Goal: Task Accomplishment & Management: Manage account settings

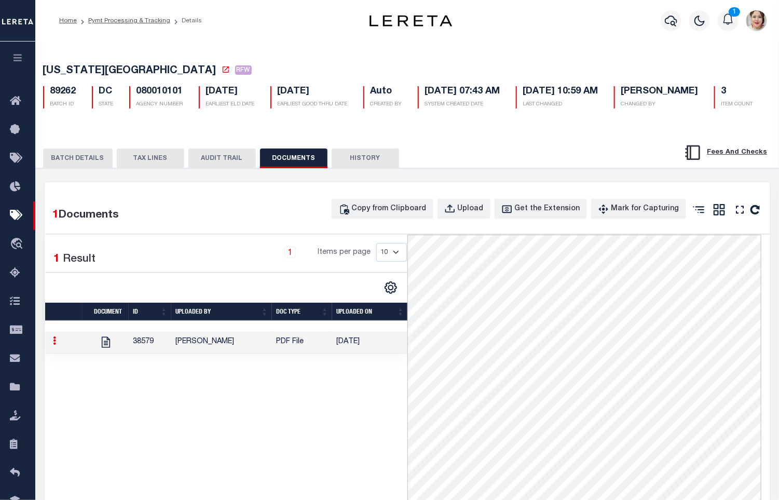
click at [86, 168] on button "BATCH DETAILS" at bounding box center [78, 158] width 70 height 20
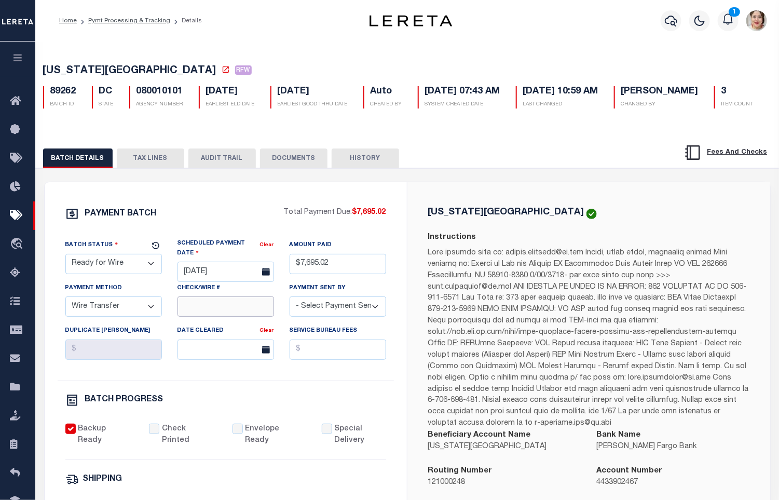
click at [224, 317] on input "Check/Wire #" at bounding box center [226, 306] width 97 height 20
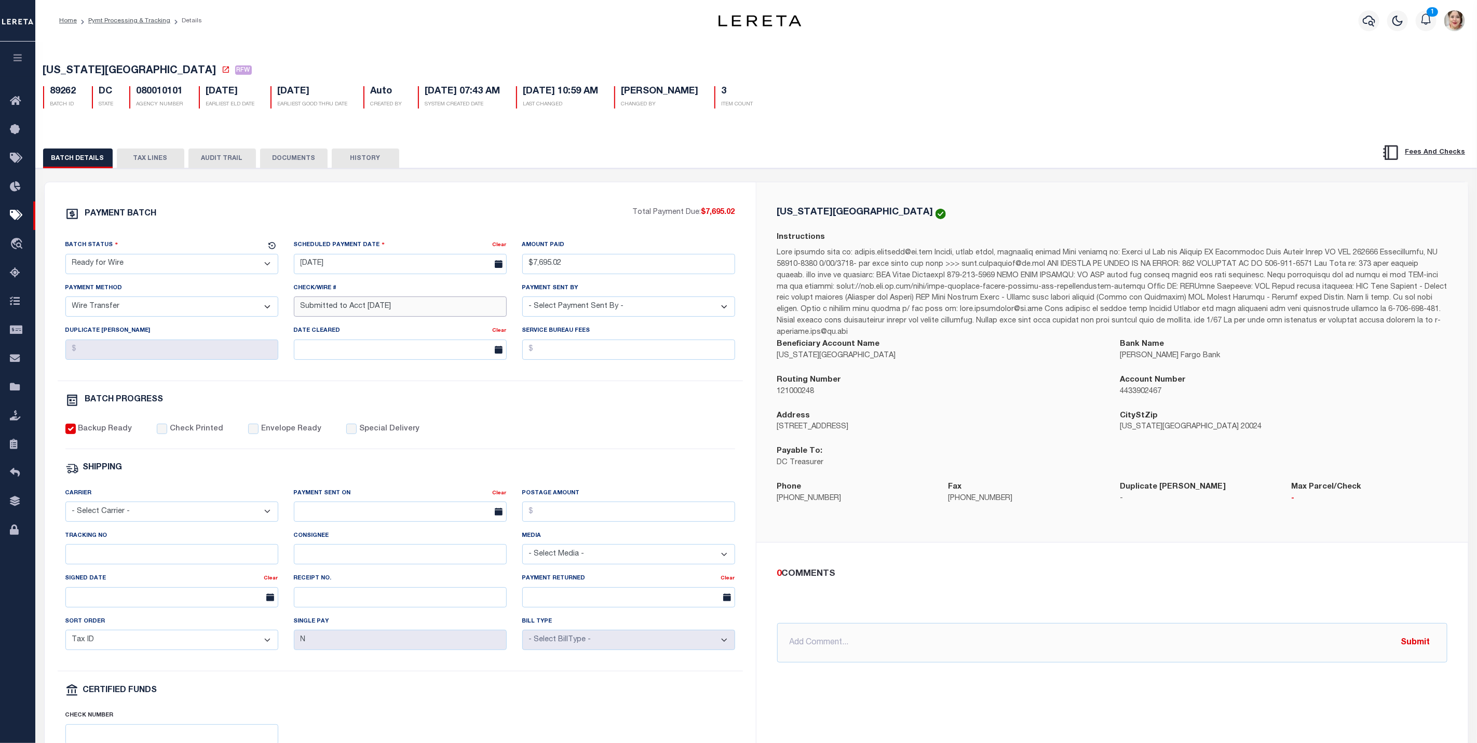
type input "Submitted to Acct 9/12/25"
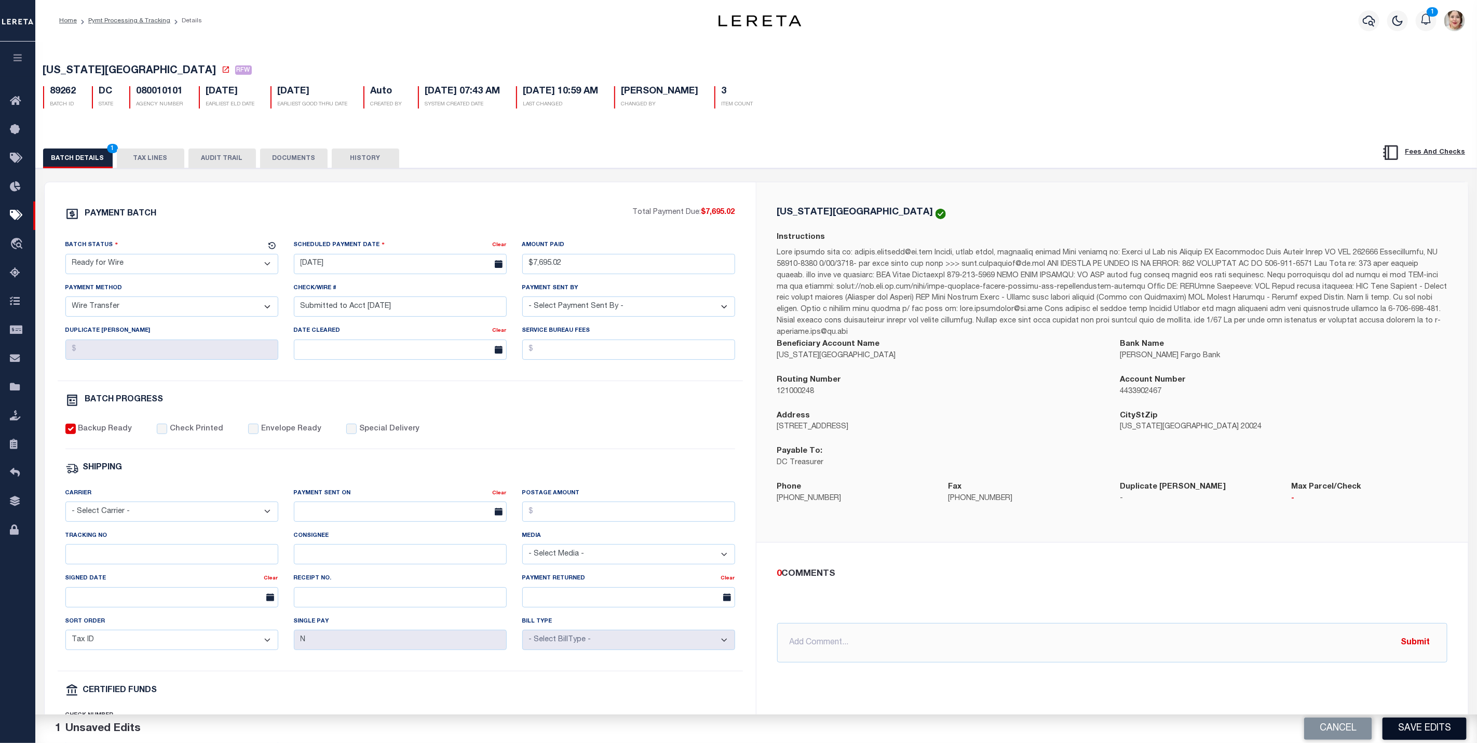
click at [779, 499] on button "Save Edits" at bounding box center [1425, 729] width 84 height 22
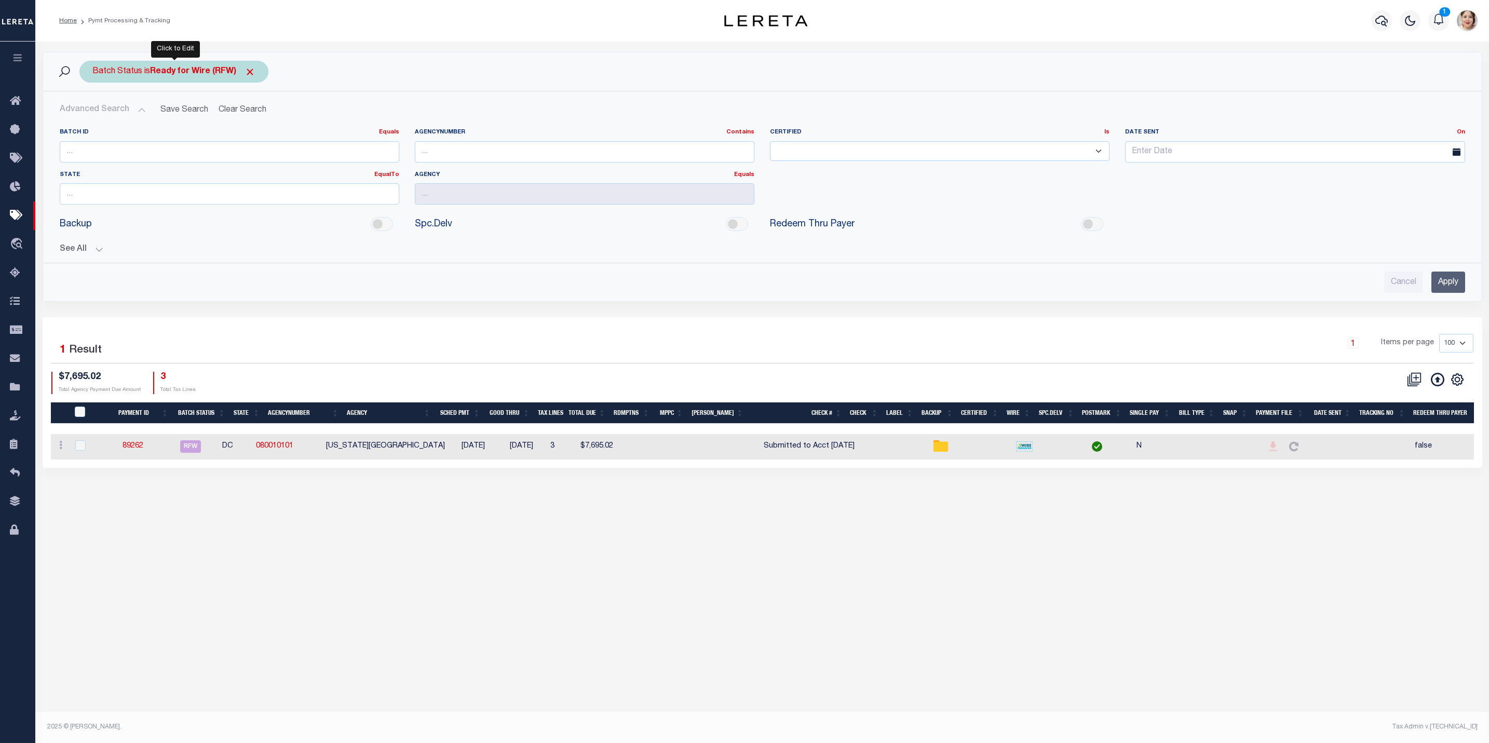
click at [219, 72] on b "Ready for Wire (RFW)" at bounding box center [202, 71] width 105 height 8
click at [193, 127] on select "Awaiting Funds (AWF) Cleared and Complete (CAC) New Check Needed (NCN) Payment …" at bounding box center [169, 123] width 153 height 20
select select "SFP"
click at [93, 114] on select "Awaiting Funds (AWF) Cleared and Complete (CAC) New Check Needed (NCN) Payment …" at bounding box center [169, 123] width 153 height 20
click at [236, 147] on input "Apply" at bounding box center [230, 145] width 31 height 17
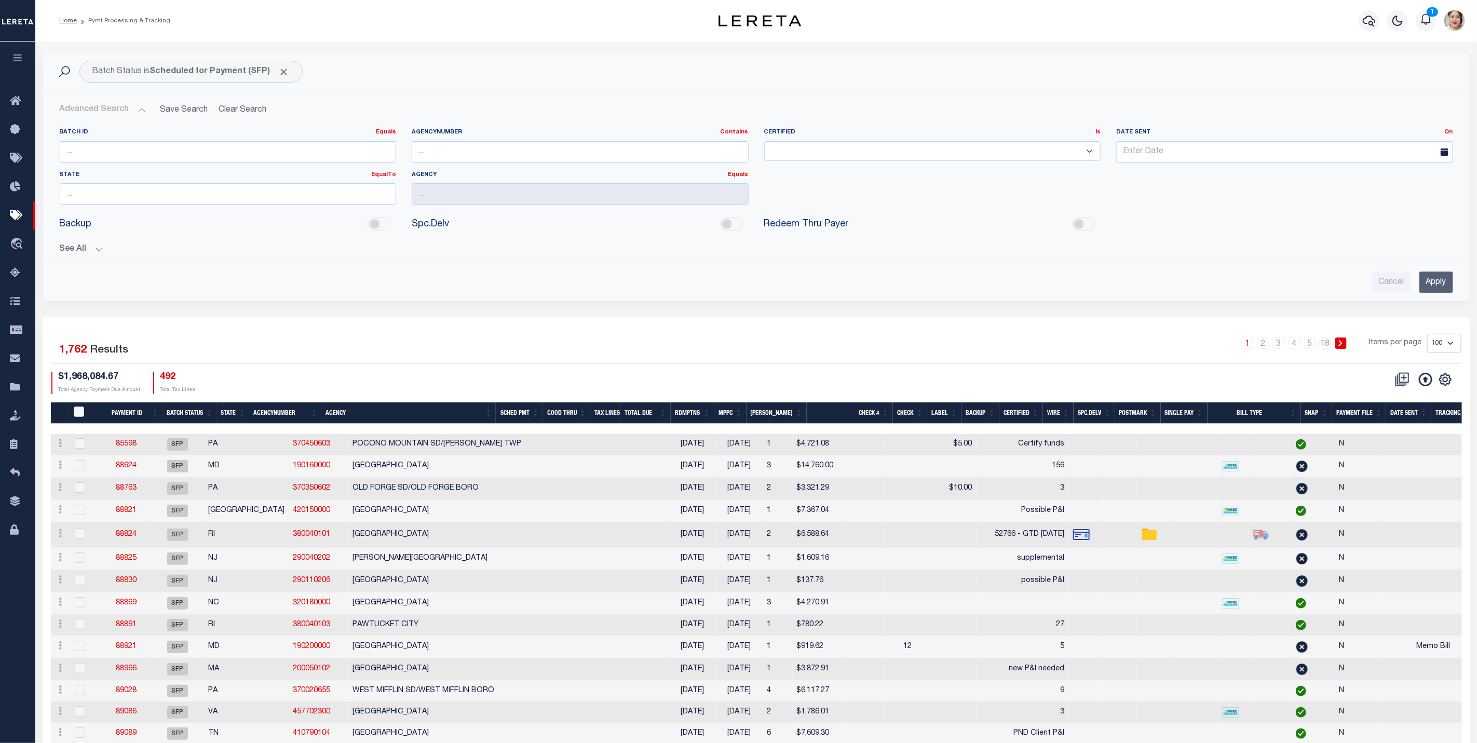
click at [21, 62] on icon "button" at bounding box center [18, 57] width 12 height 9
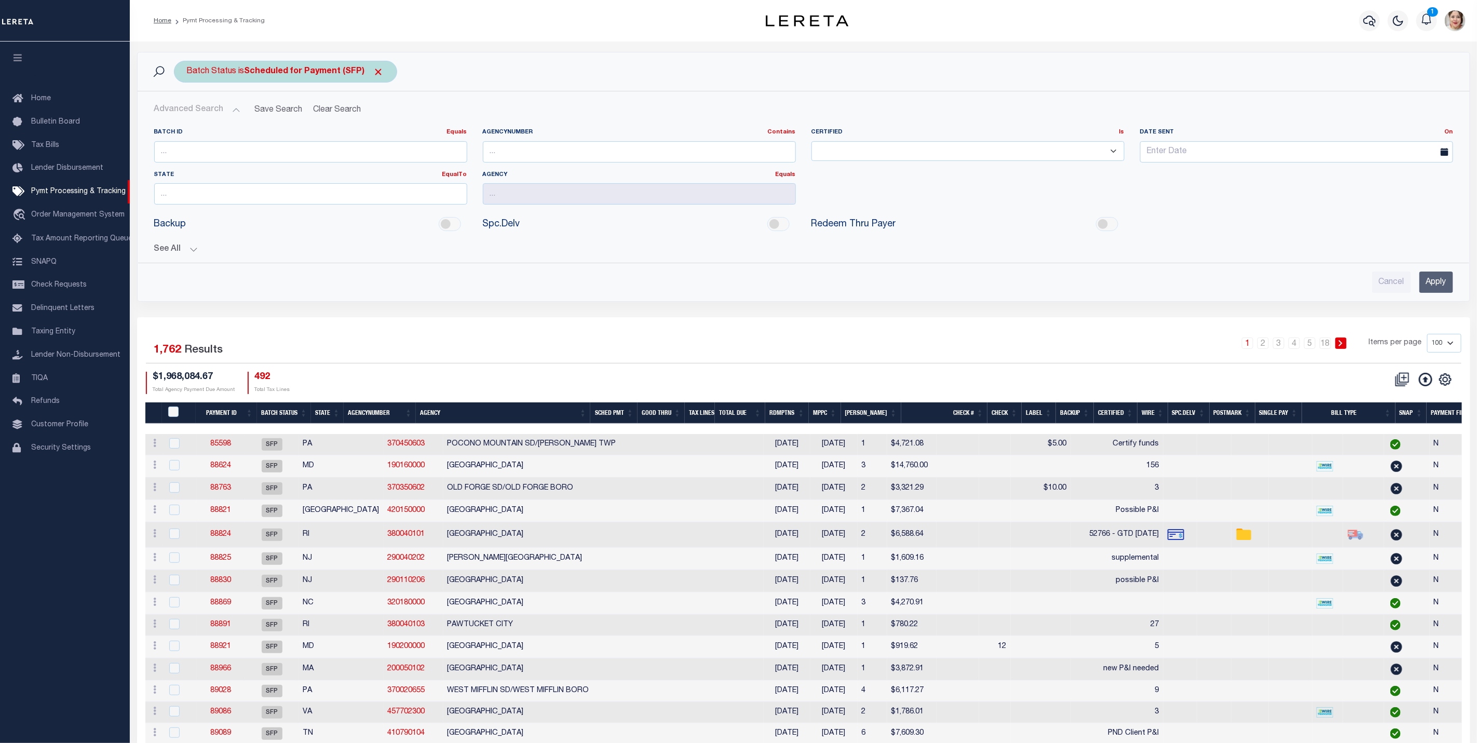
click at [375, 74] on span "Click to Remove" at bounding box center [378, 71] width 11 height 11
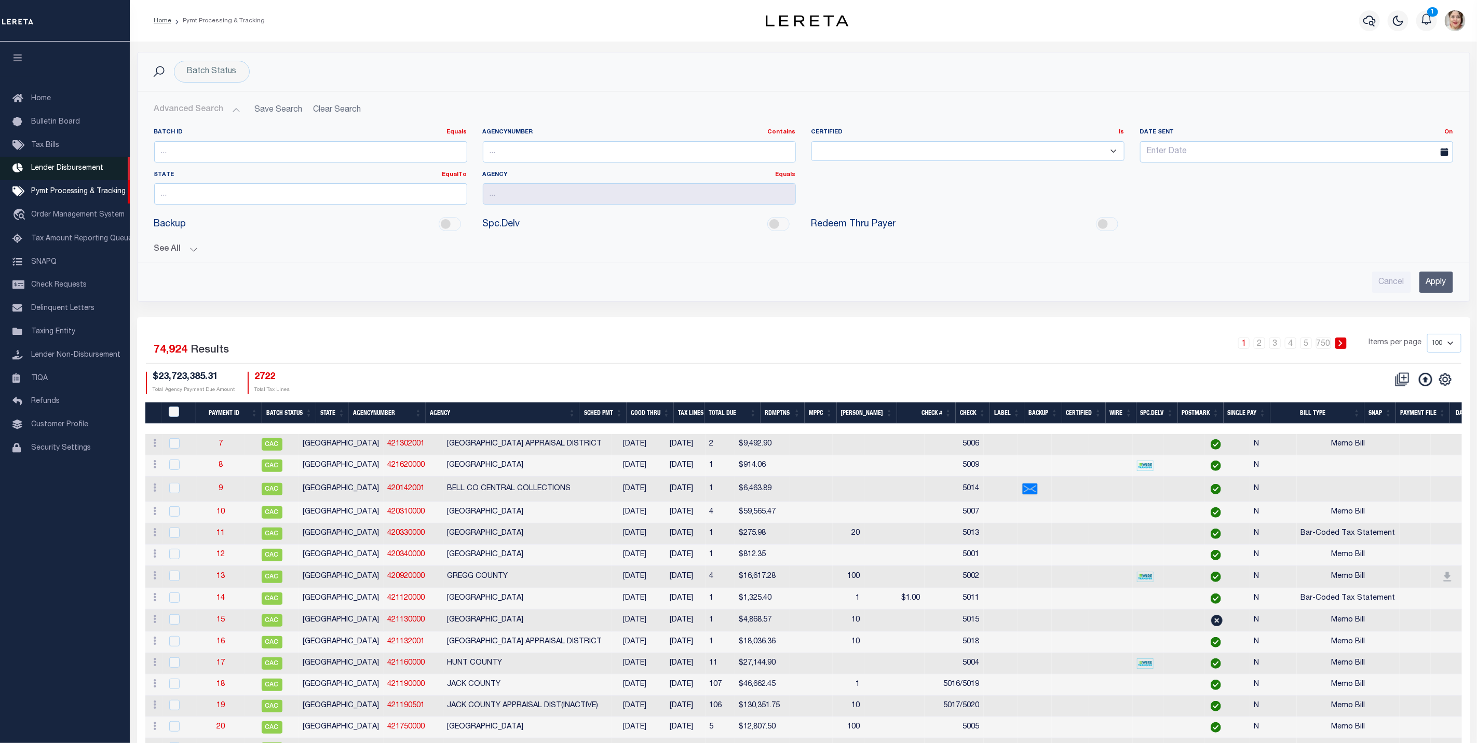
click at [64, 170] on span "Lender Disbursement" at bounding box center [67, 168] width 72 height 7
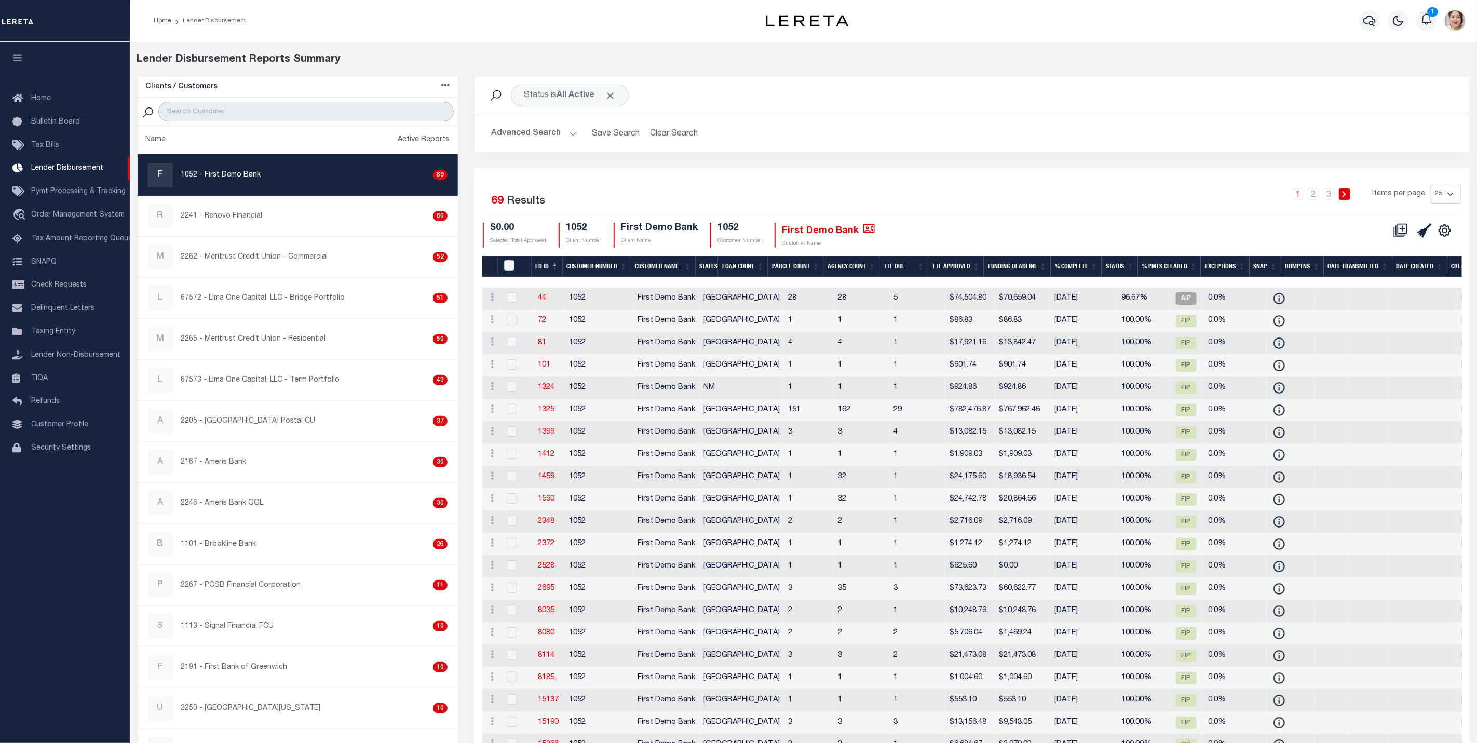
click at [284, 114] on input "search" at bounding box center [305, 112] width 295 height 20
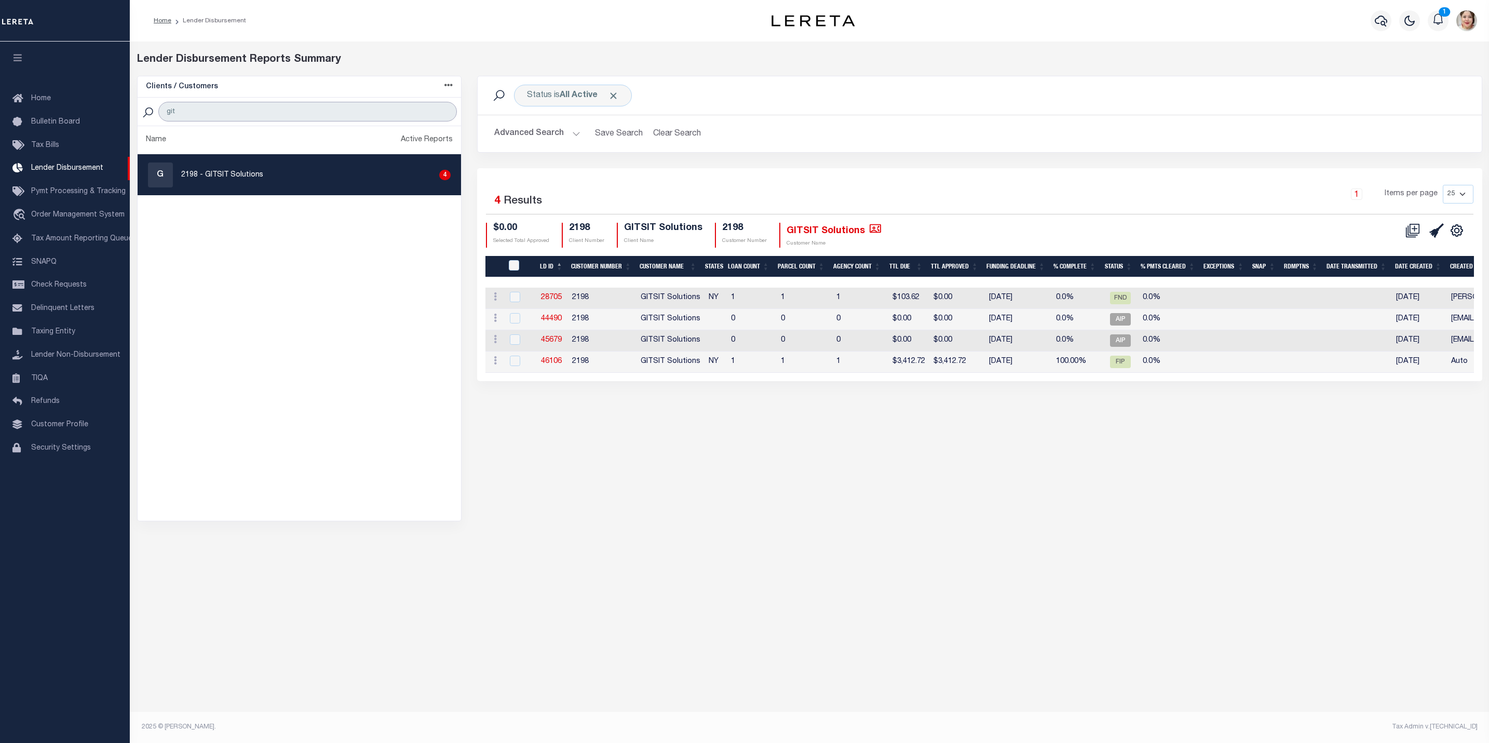
type input "git"
click at [754, 489] on div "Status is All Active Search Advanced Search Save Search Clear Search Equals 4" at bounding box center [979, 298] width 1021 height 445
click at [539, 132] on button "Advanced Search" at bounding box center [537, 134] width 86 height 20
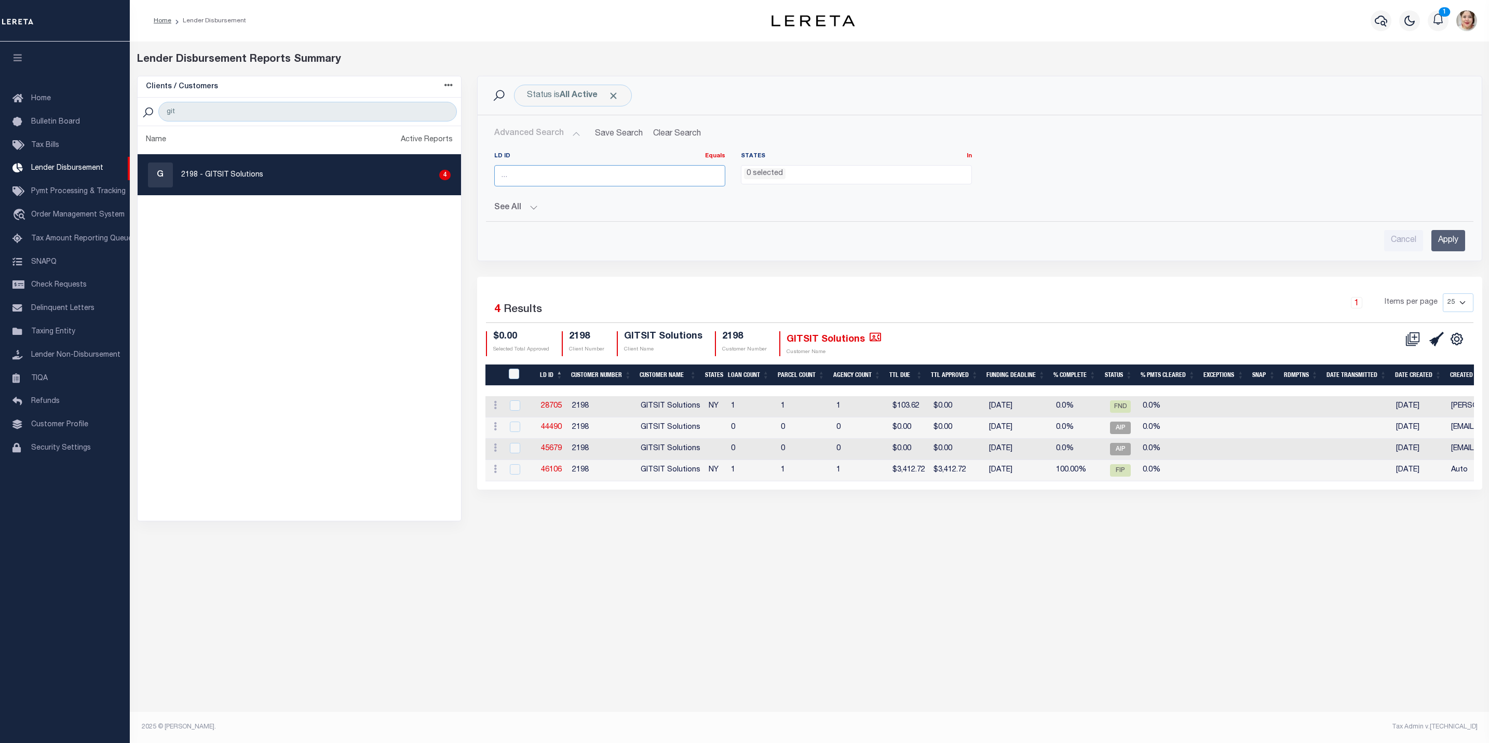
click at [556, 179] on input "number" at bounding box center [609, 175] width 231 height 21
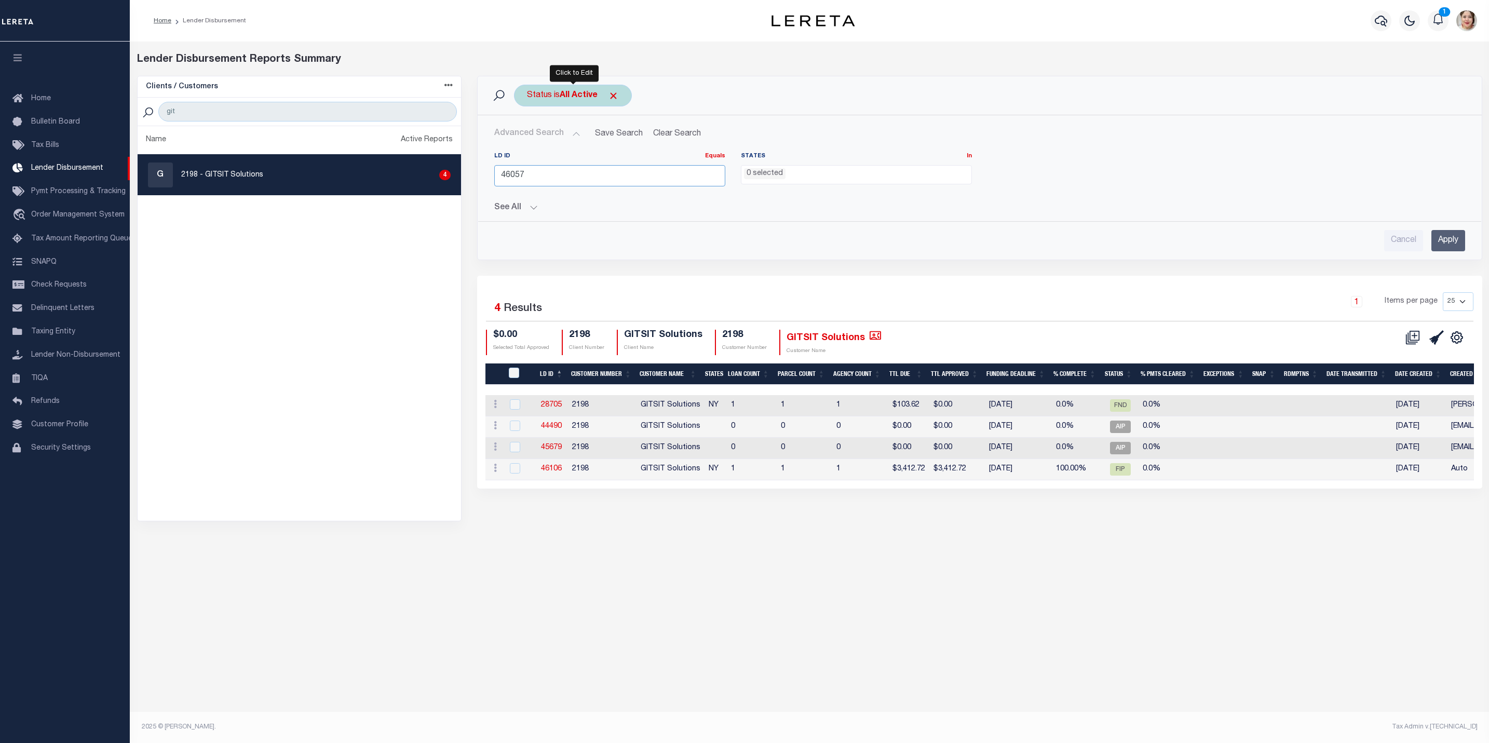
type input "46057"
click at [622, 93] on div "Status is All Active" at bounding box center [573, 96] width 118 height 22
click at [615, 94] on span "Click to Remove" at bounding box center [613, 95] width 11 height 11
click at [685, 179] on input "46057" at bounding box center [609, 175] width 231 height 21
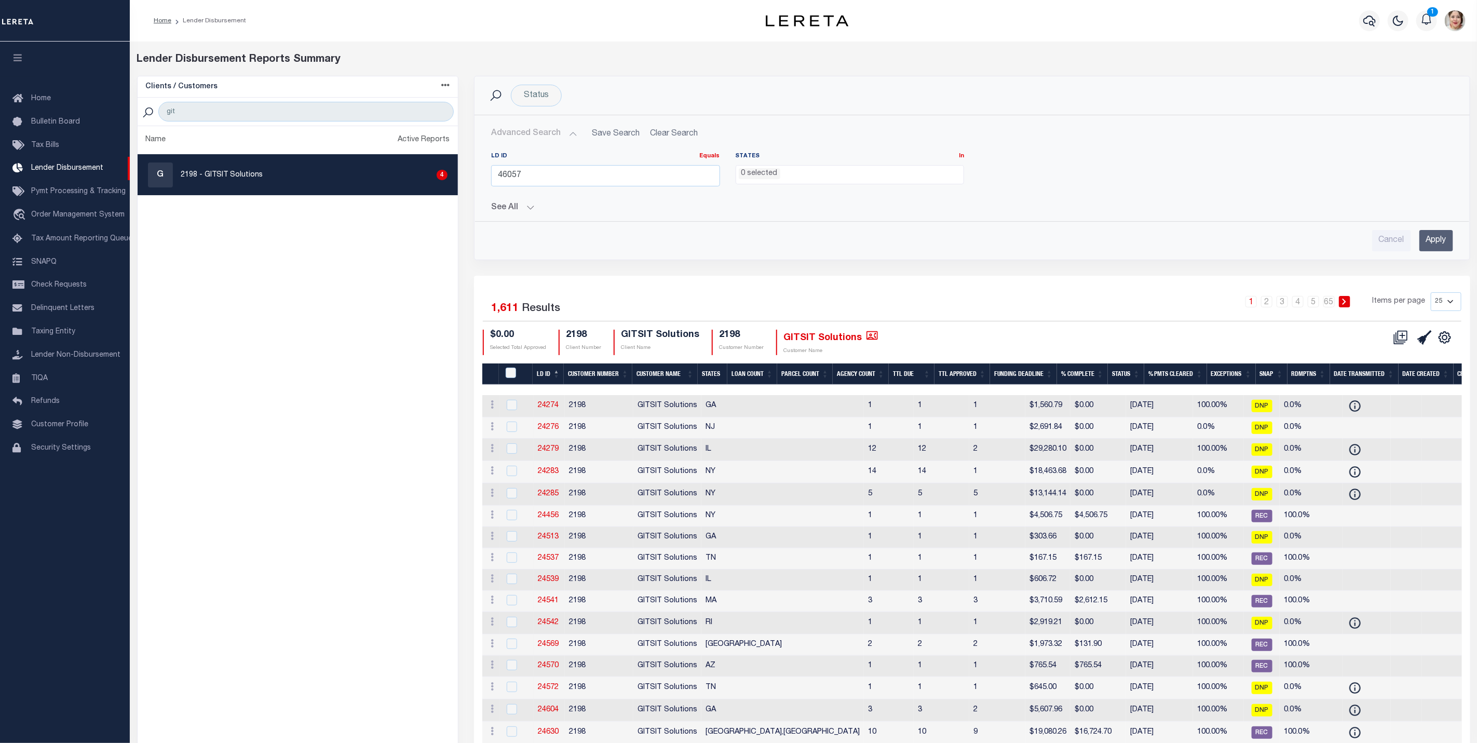
click at [1435, 244] on input "Apply" at bounding box center [1437, 240] width 34 height 21
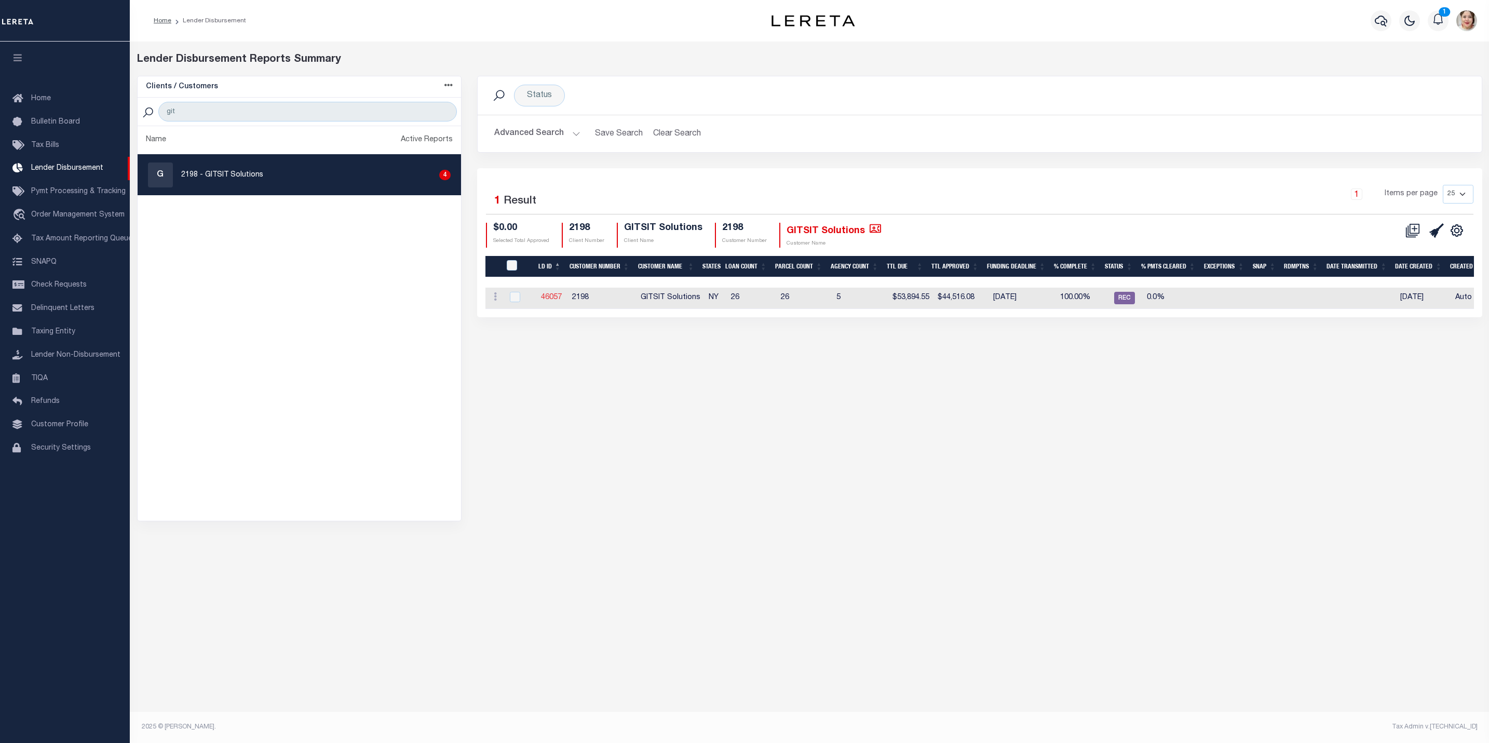
click at [558, 301] on link "46057" at bounding box center [551, 297] width 21 height 7
checkbox input "true"
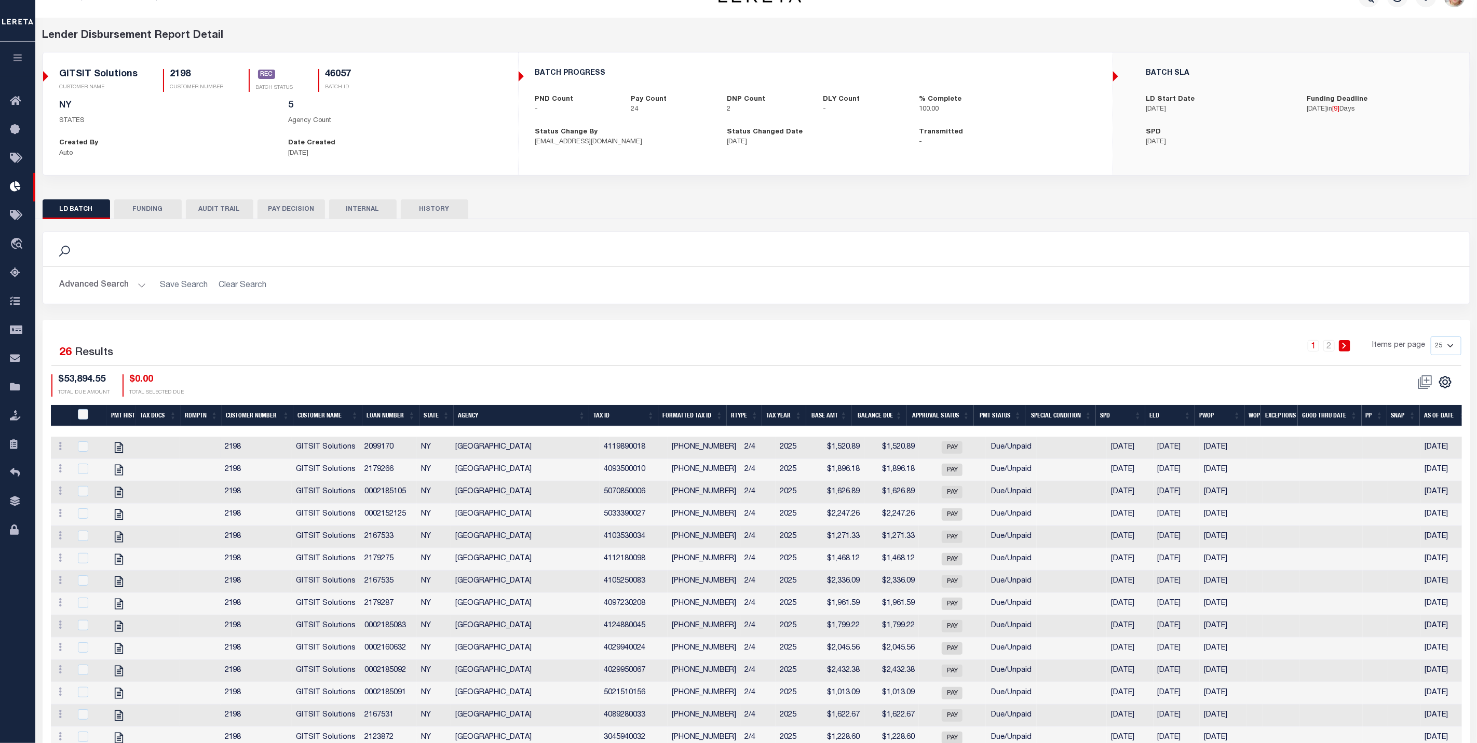
scroll to position [22, 0]
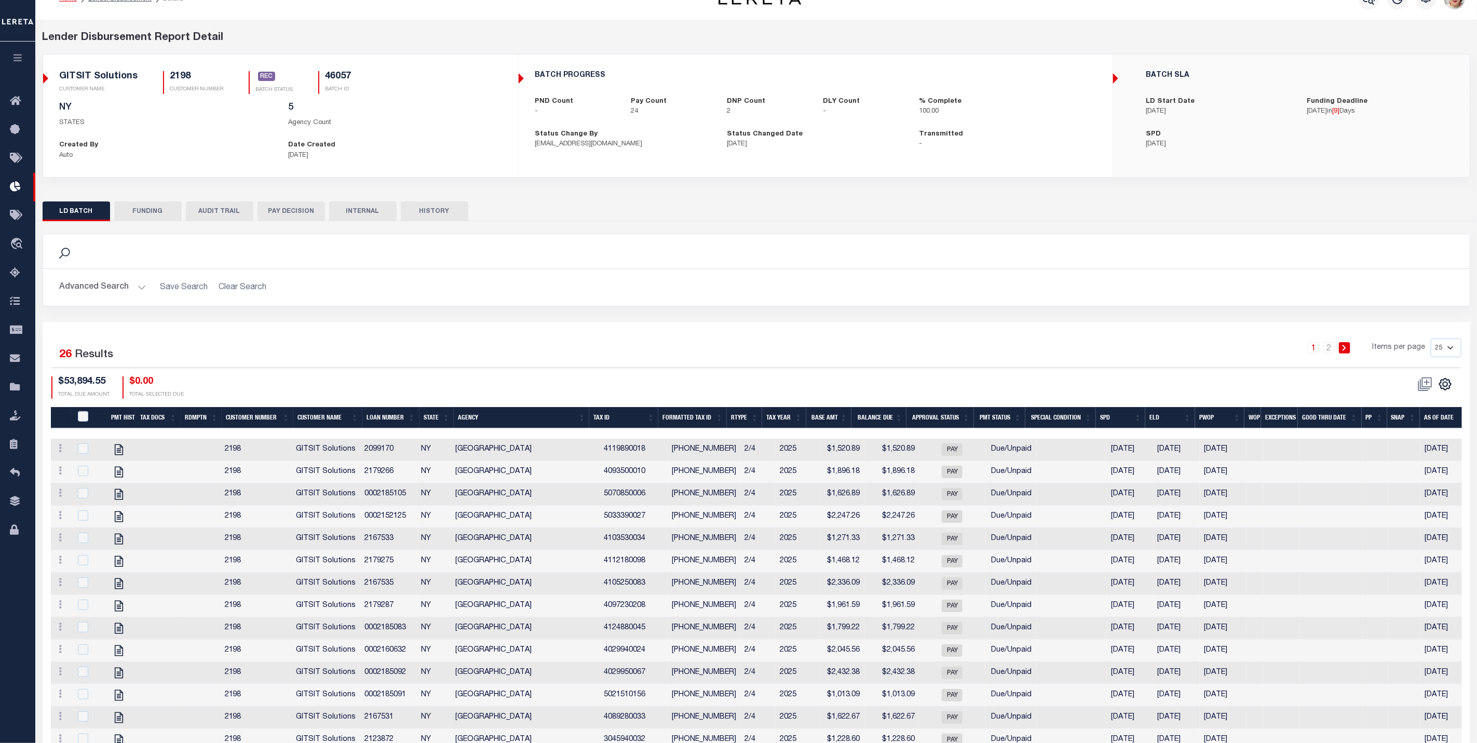
click at [148, 209] on button "FUNDING" at bounding box center [147, 211] width 67 height 20
type input "$44,516.08"
type input "$0"
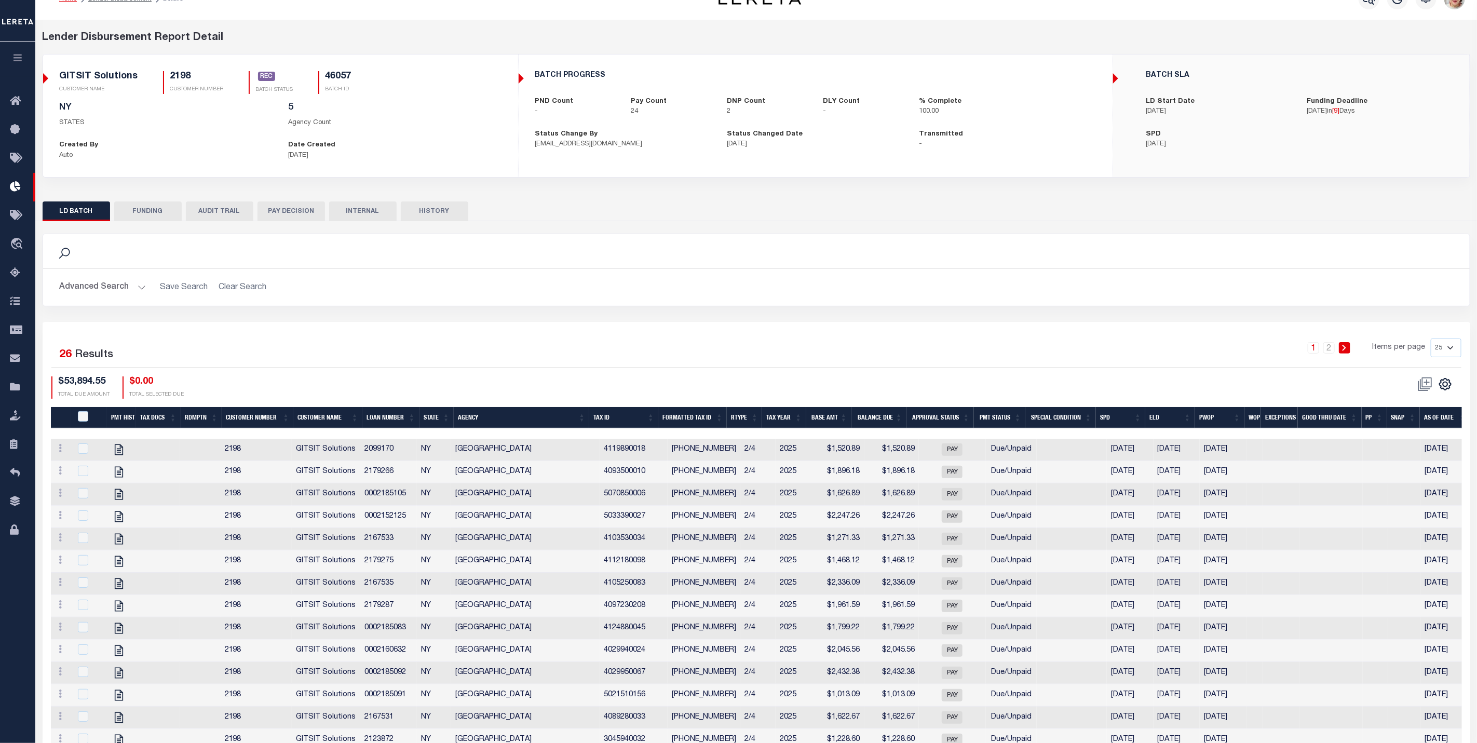
type input "[DATE]"
type input "53100306530556"
type input "[DATE]"
select select "100"
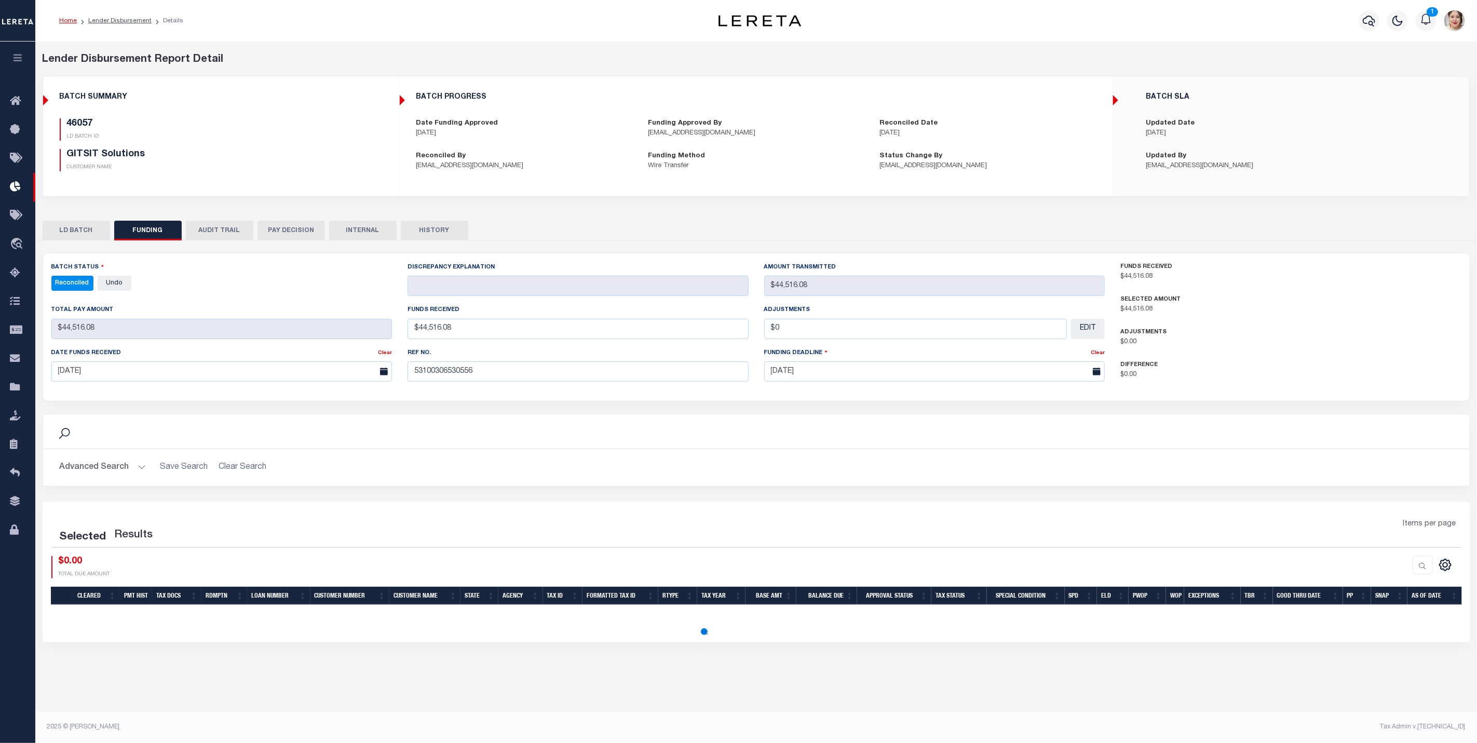
scroll to position [0, 0]
select select "100"
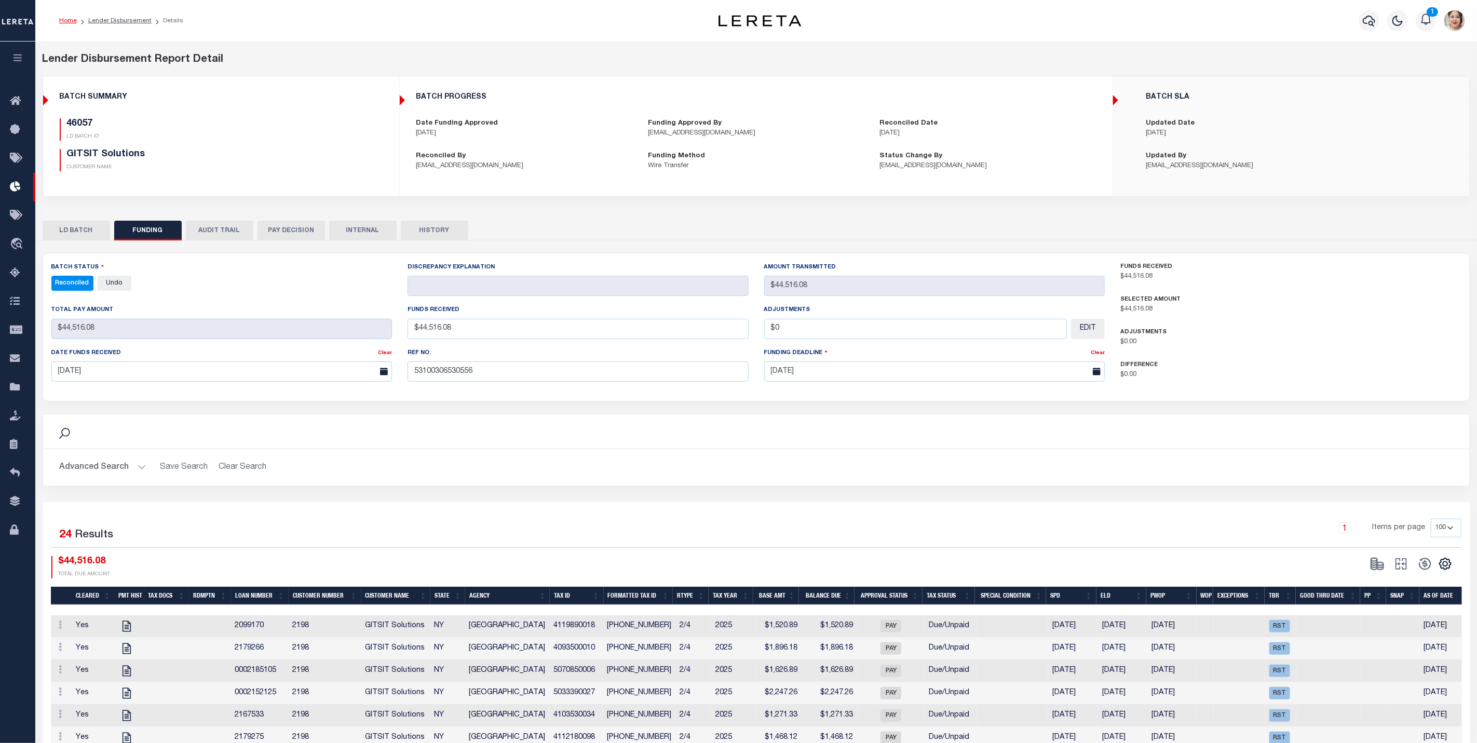
click at [20, 59] on icon "button" at bounding box center [18, 57] width 12 height 9
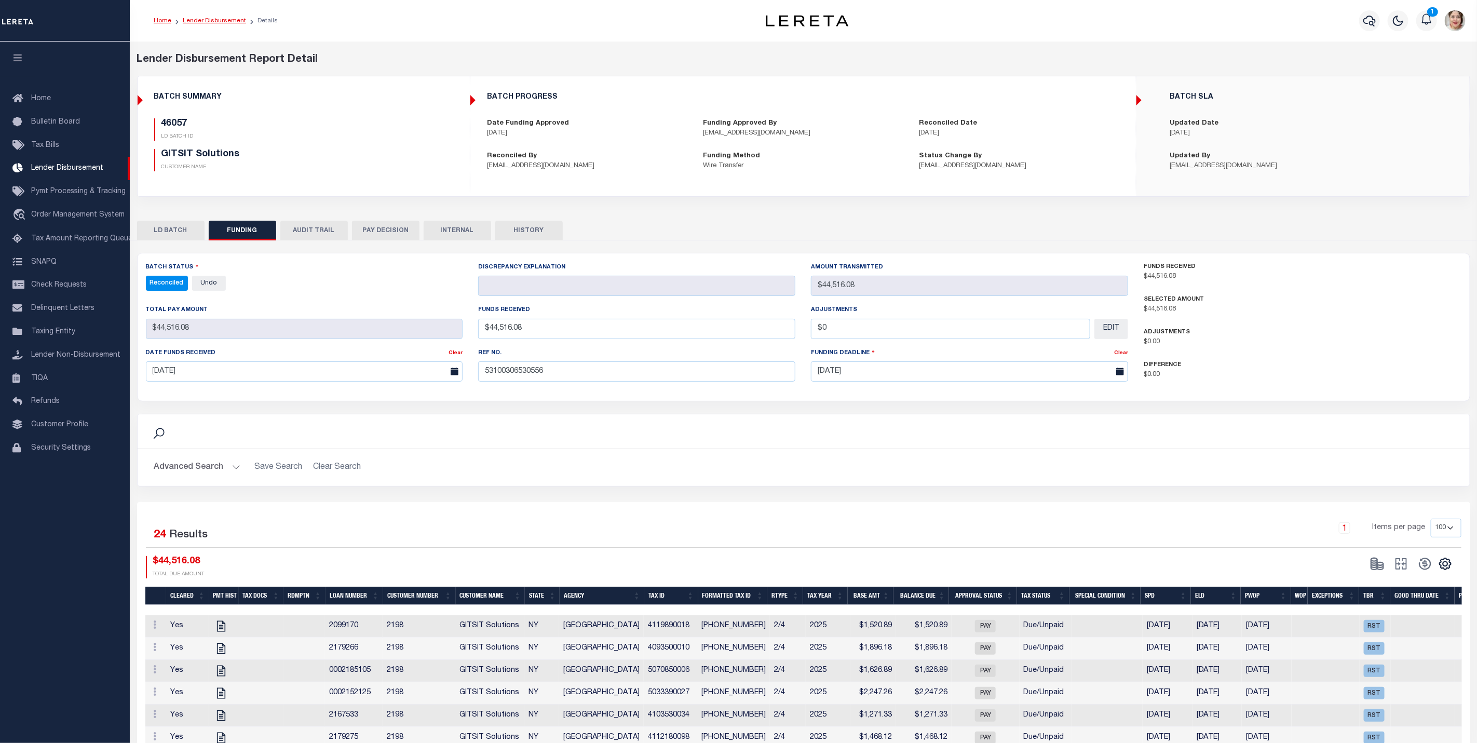
click at [215, 22] on link "Lender Disbursement" at bounding box center [214, 21] width 63 height 6
checkbox input "true"
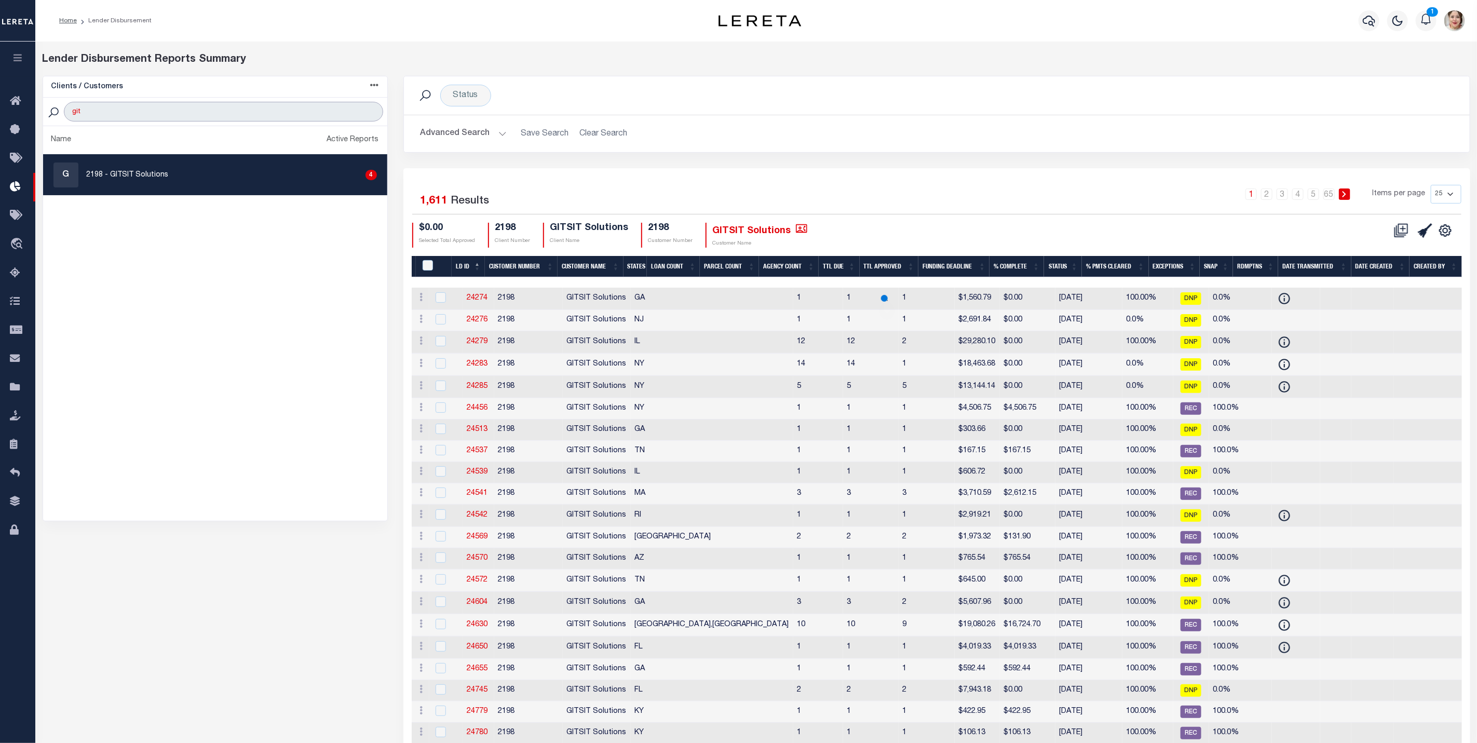
click at [228, 114] on input "git" at bounding box center [223, 112] width 319 height 20
type input "g"
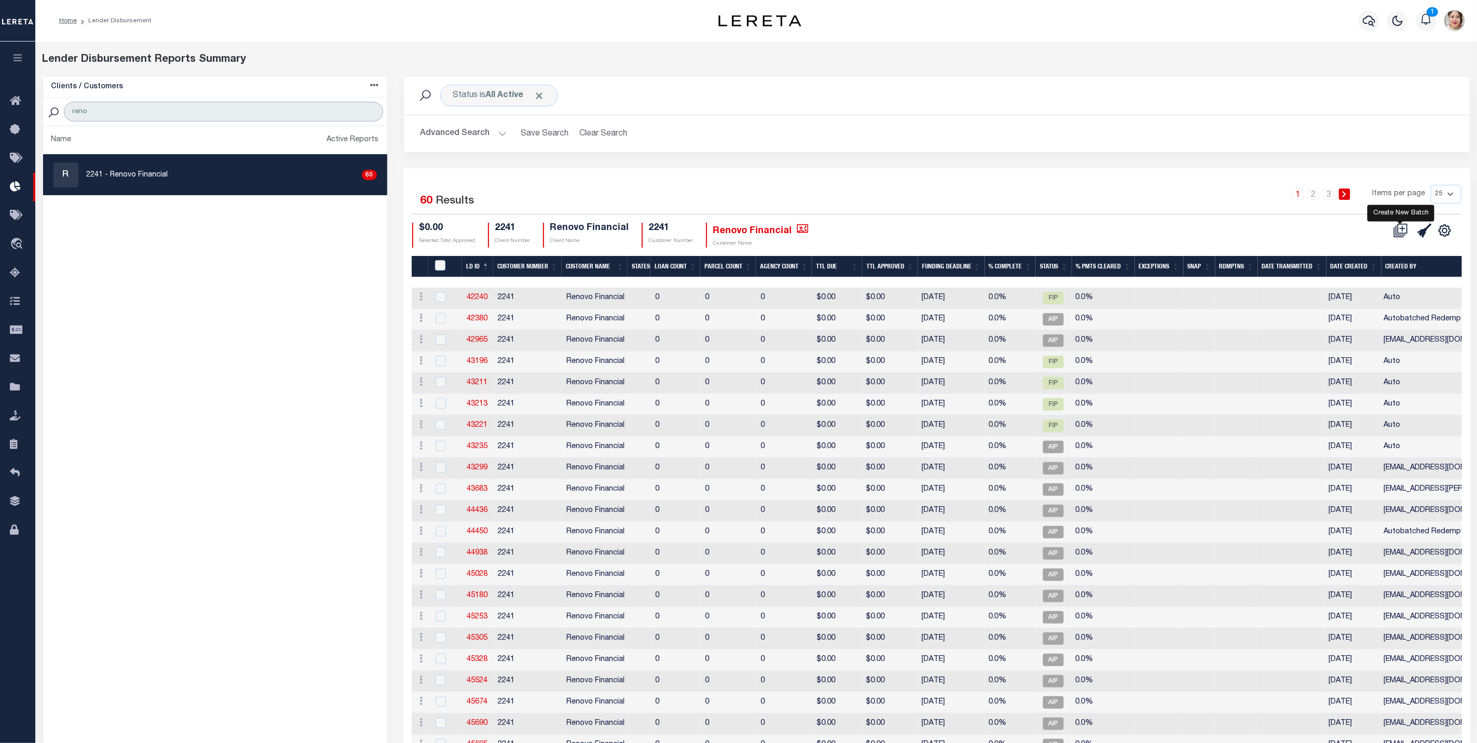
type input "reno"
click at [1405, 234] on icon at bounding box center [1401, 230] width 15 height 15
select select "8"
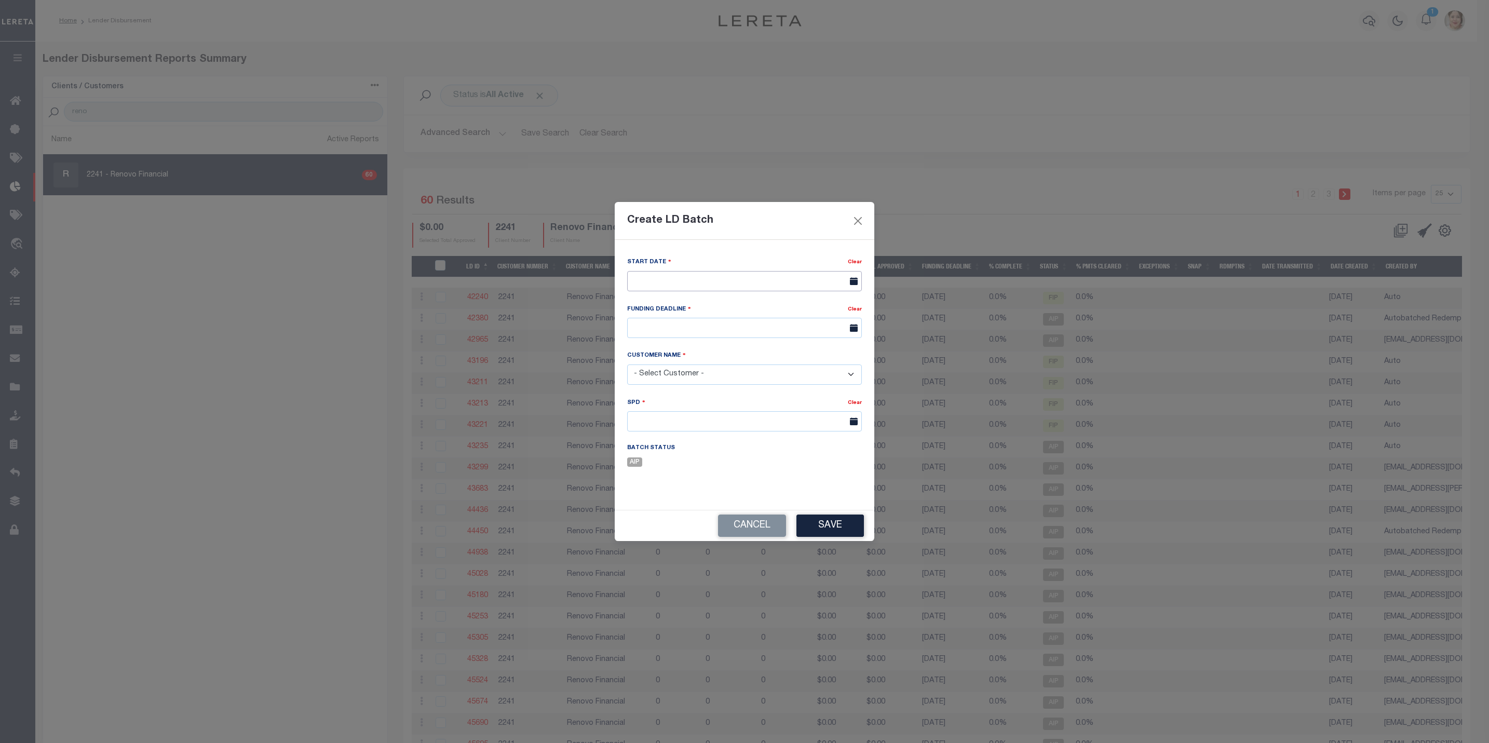
click at [697, 279] on input "text" at bounding box center [744, 281] width 235 height 20
click at [756, 356] on span "12" at bounding box center [752, 358] width 20 height 20
type input "[DATE]"
click at [736, 335] on input "text" at bounding box center [744, 328] width 235 height 20
click at [709, 426] on span "17" at bounding box center [707, 427] width 20 height 20
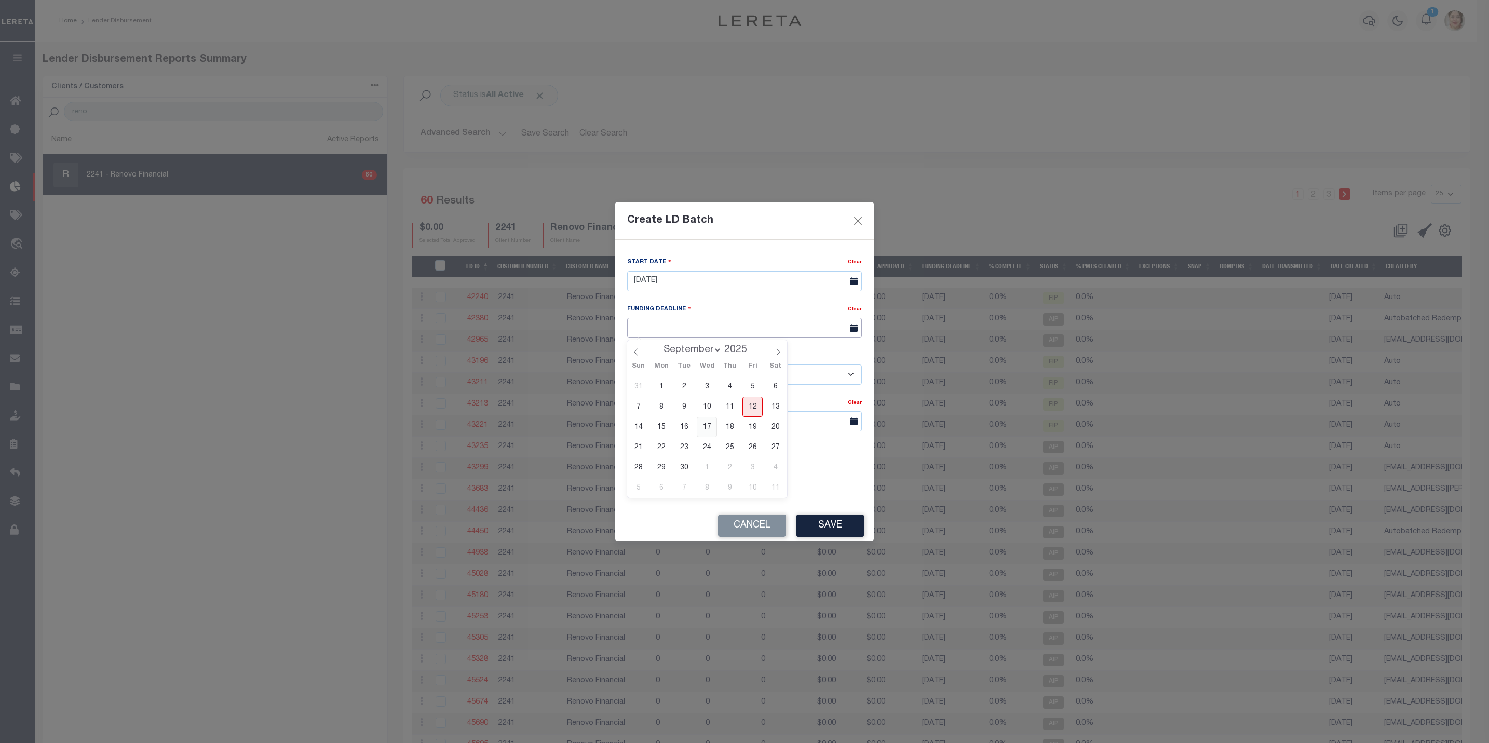
type input "09/17/25"
click at [709, 375] on select "- Select Customer - Accumatch - Refunds All In Credit Union Amarillo National B…" at bounding box center [744, 374] width 235 height 20
select select "2241"
click at [627, 364] on select "- Select Customer - Accumatch - Refunds All In Credit Union Amarillo National B…" at bounding box center [744, 374] width 235 height 20
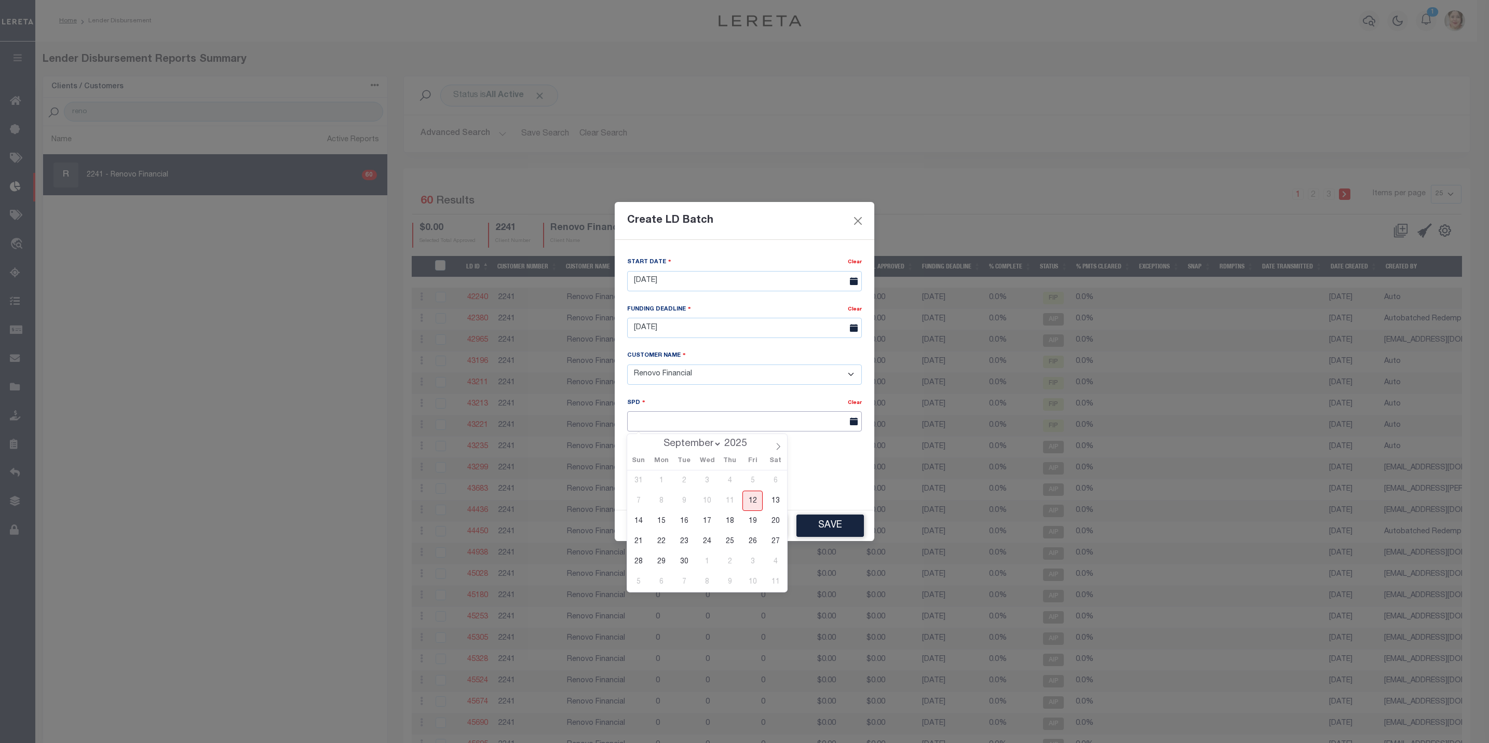
click at [692, 422] on input "text" at bounding box center [744, 421] width 235 height 20
click at [731, 525] on span "18" at bounding box center [730, 521] width 20 height 20
type input "[DATE]"
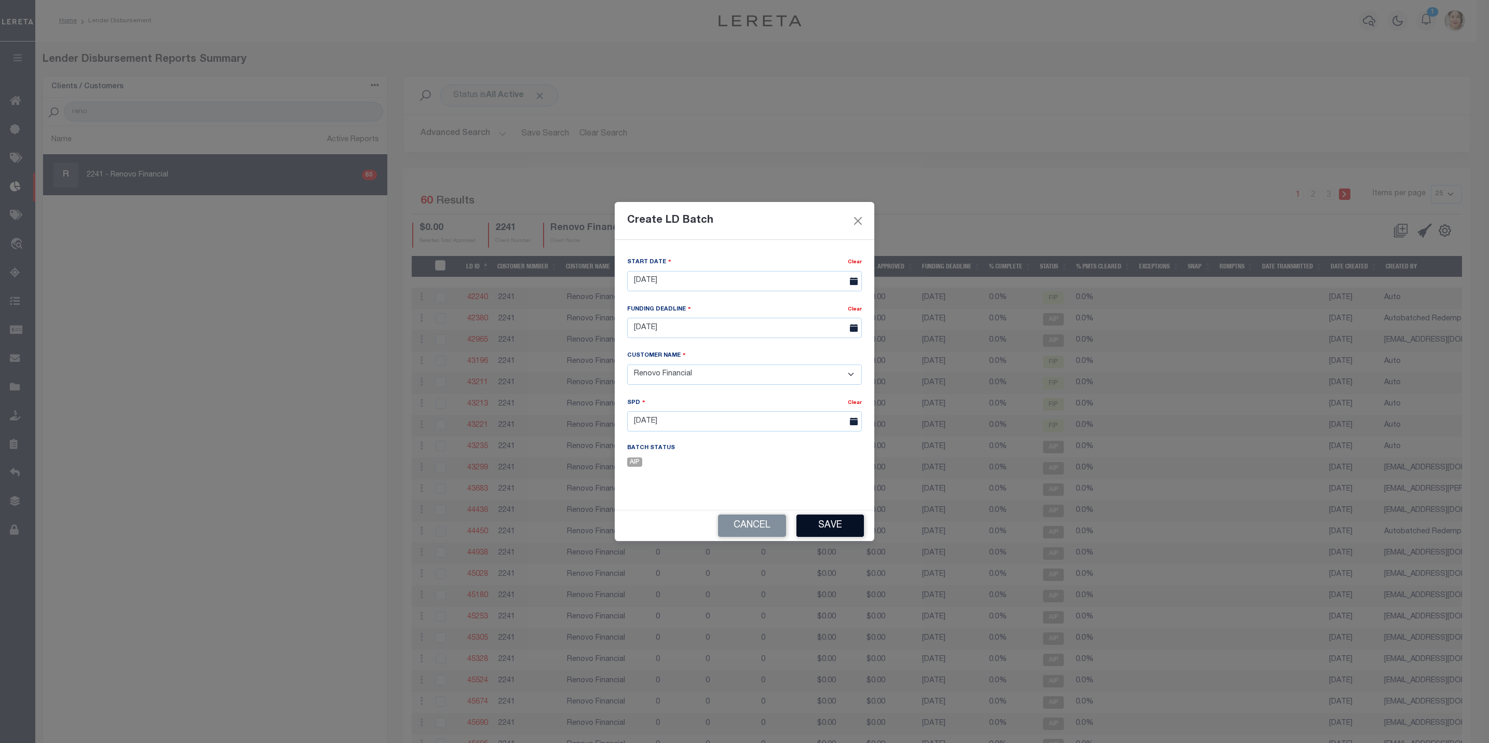
click at [828, 527] on button "Save" at bounding box center [829, 526] width 67 height 22
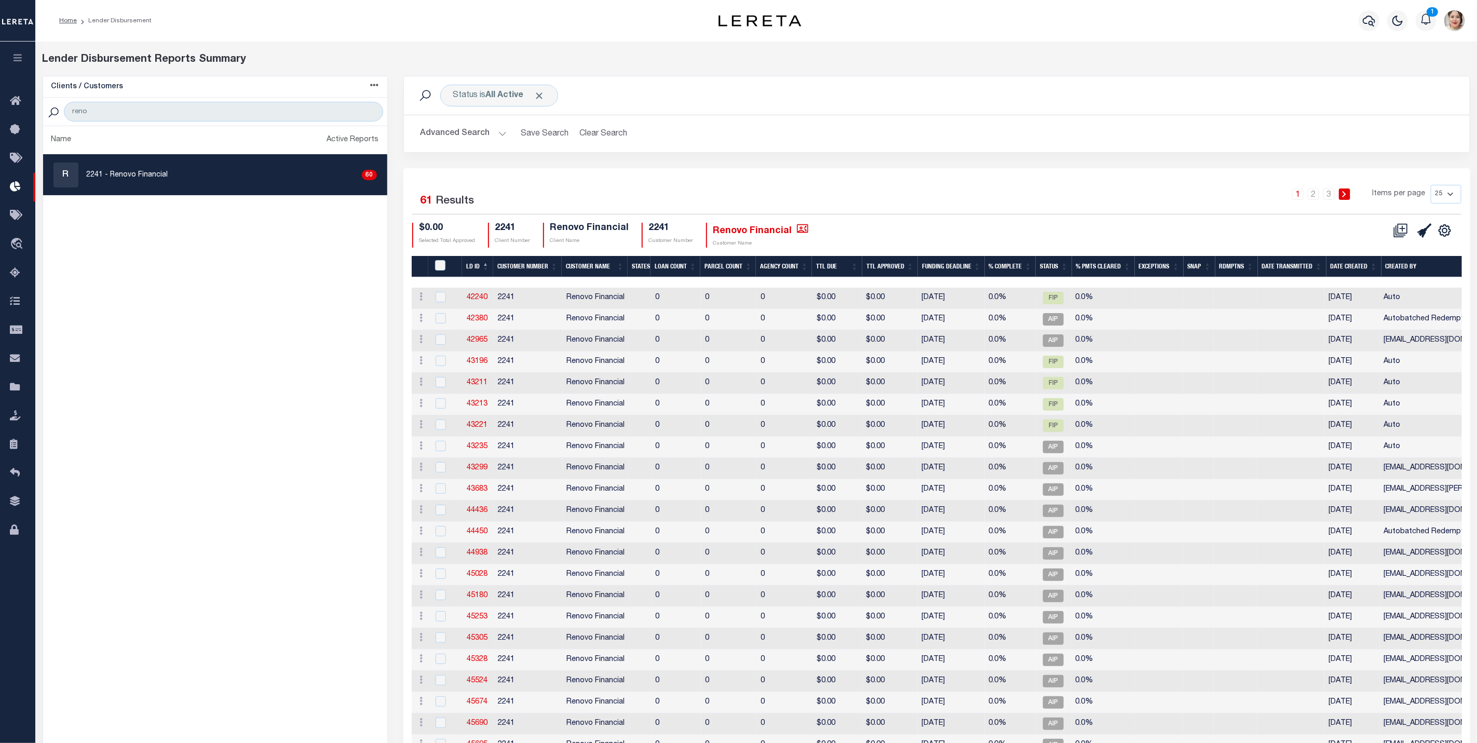
click at [960, 268] on th "Funding Deadline" at bounding box center [951, 266] width 67 height 21
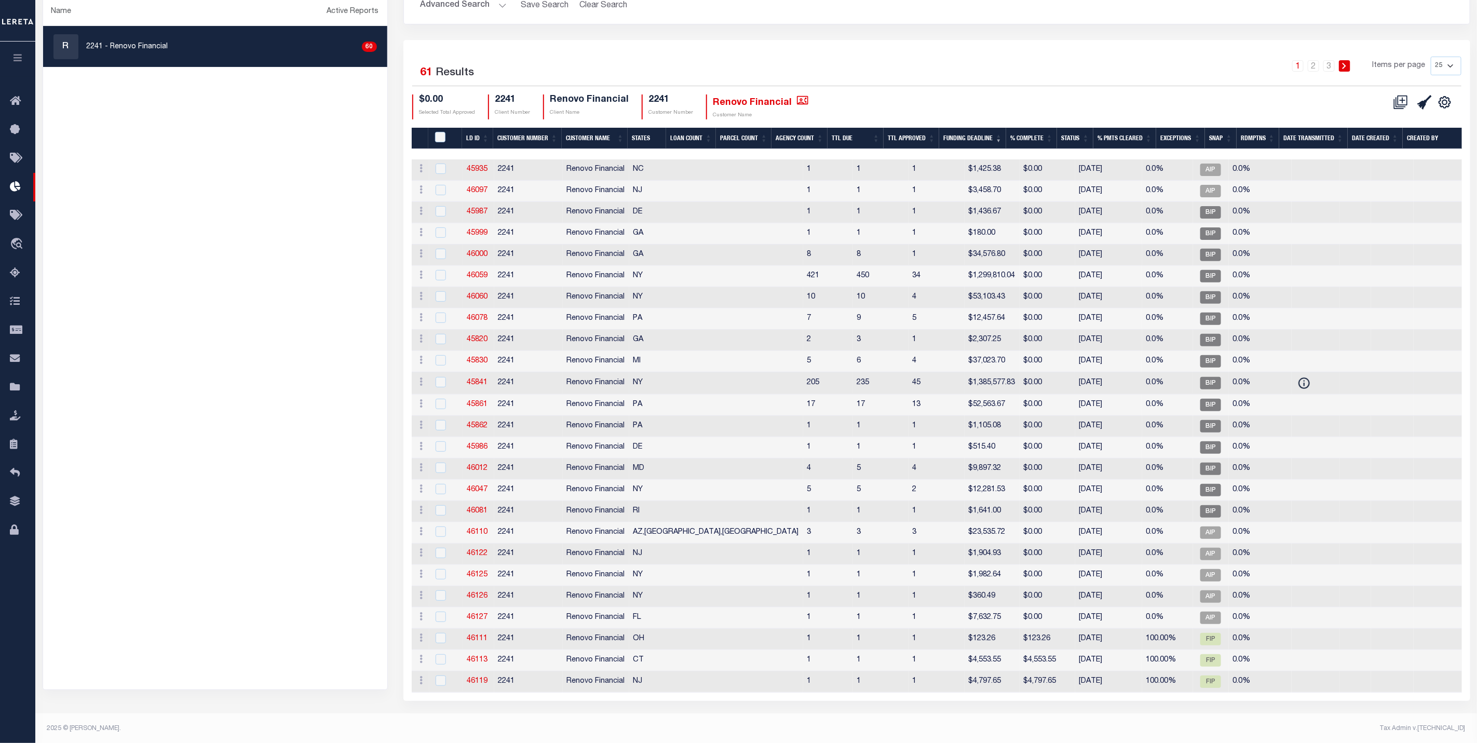
scroll to position [155, 0]
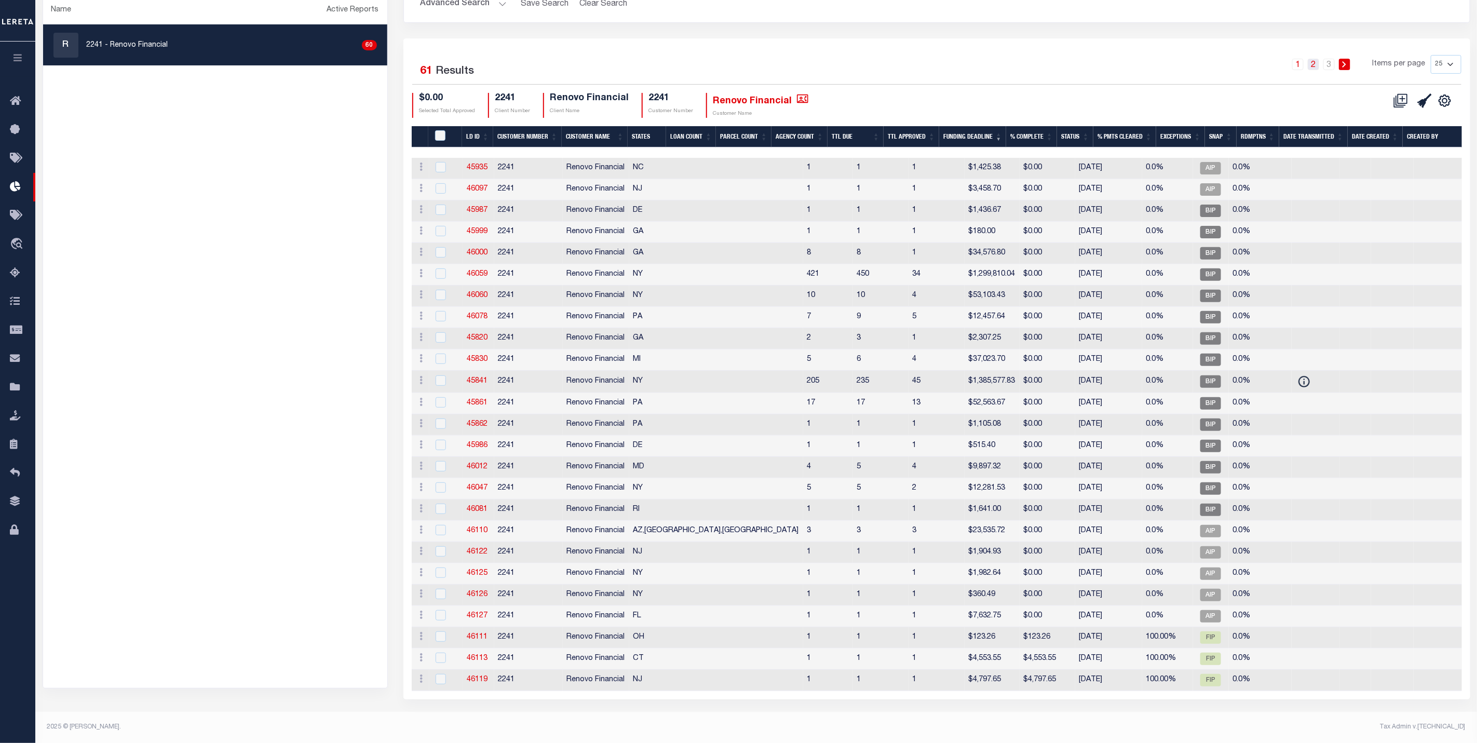
click at [1316, 59] on link "2" at bounding box center [1313, 64] width 11 height 11
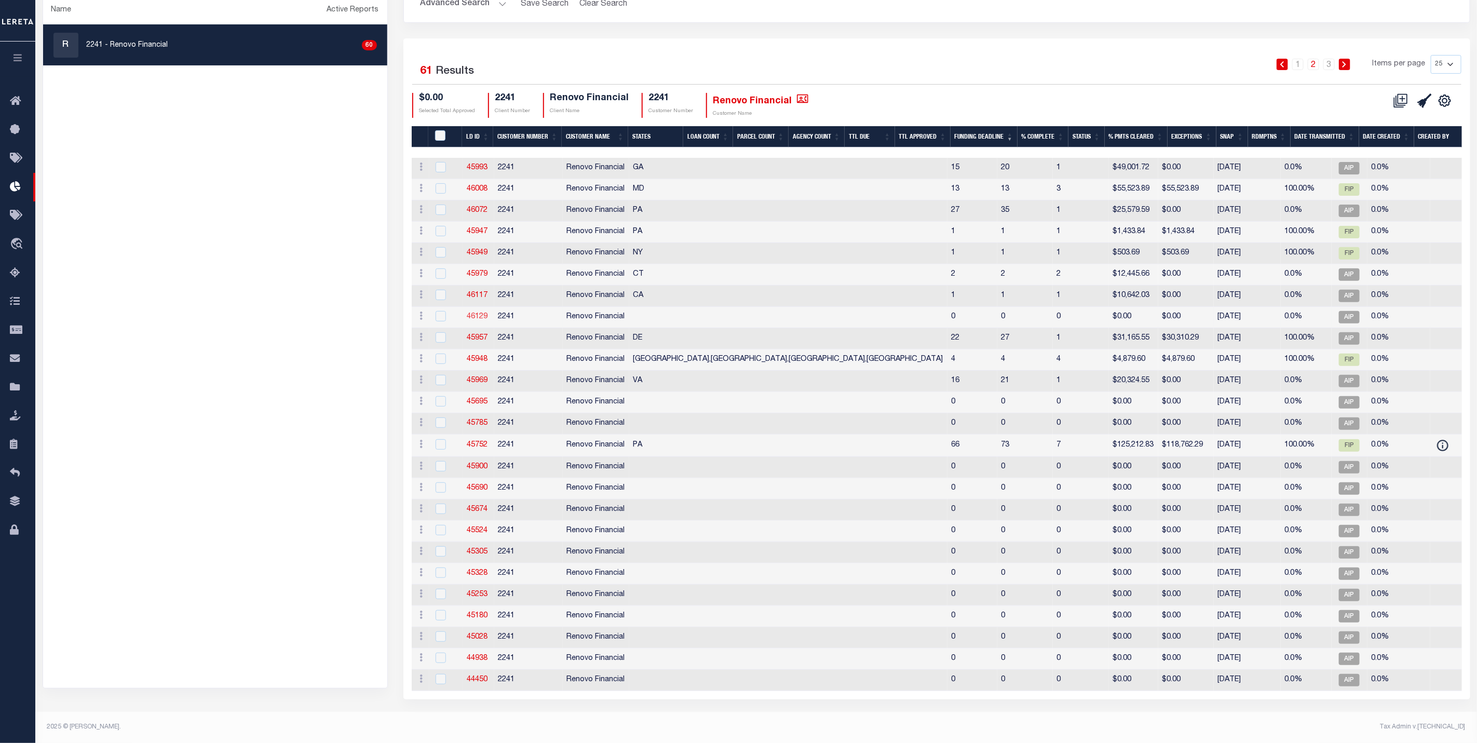
click at [478, 313] on link "46129" at bounding box center [477, 316] width 21 height 7
checkbox input "false"
checkbox input "true"
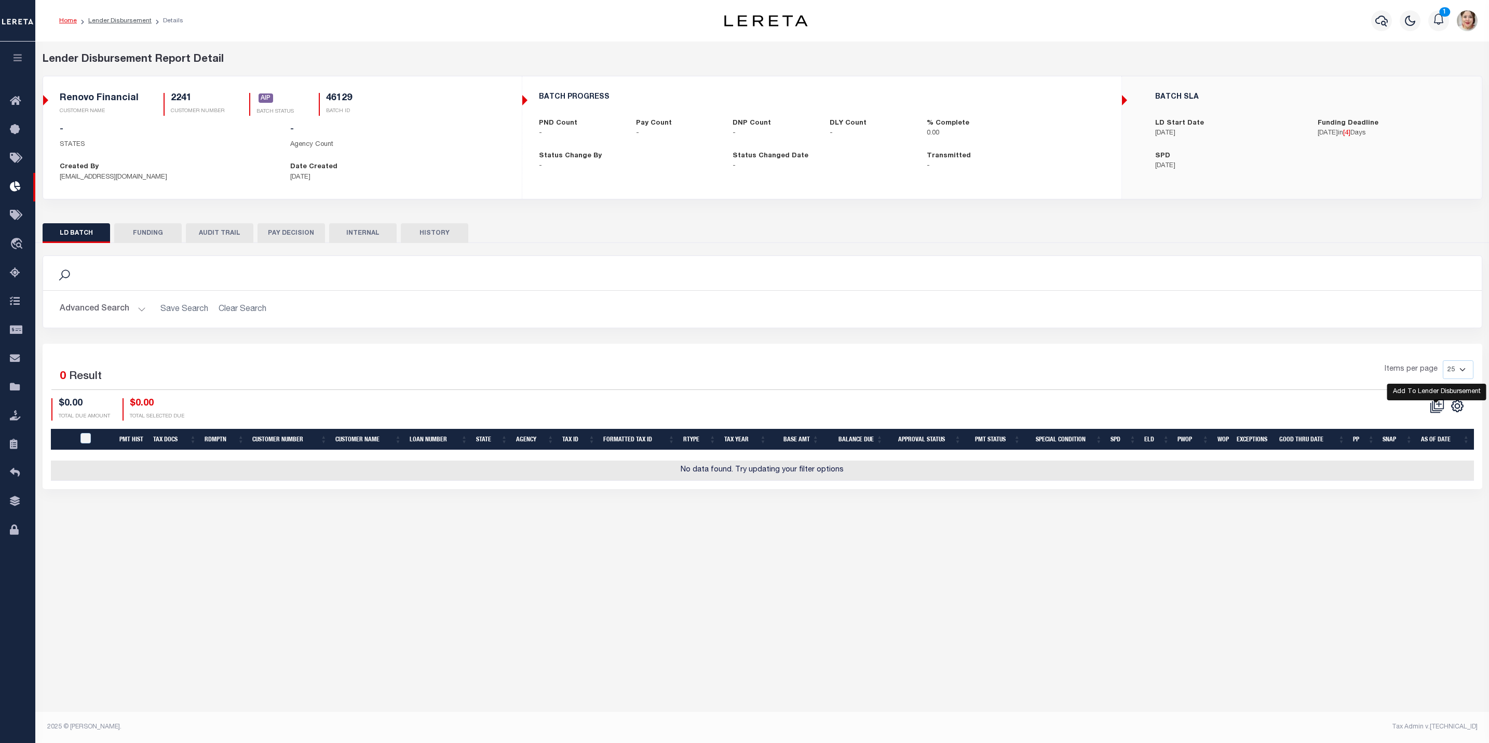
click at [1437, 409] on icon at bounding box center [1439, 404] width 10 height 10
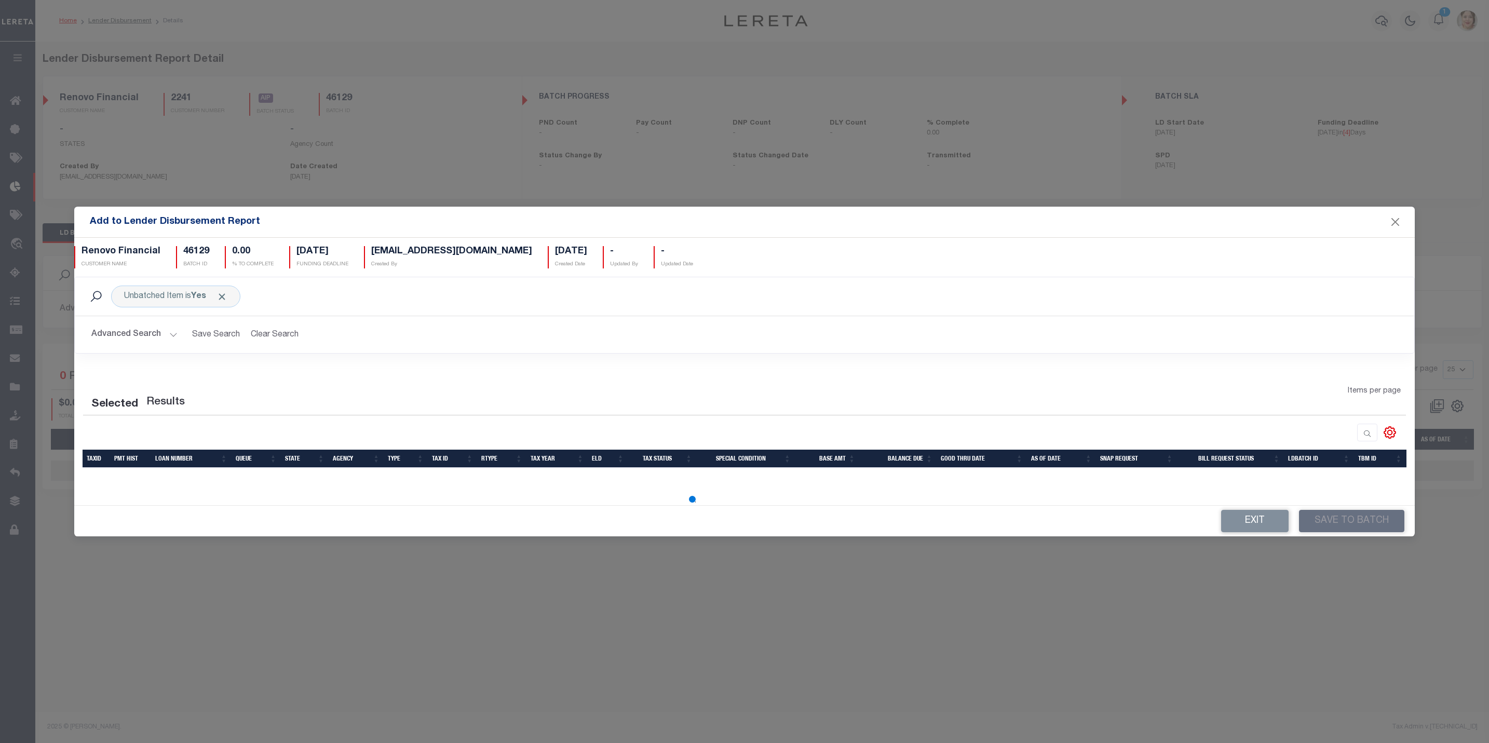
click at [150, 332] on button "Advanced Search" at bounding box center [134, 335] width 86 height 20
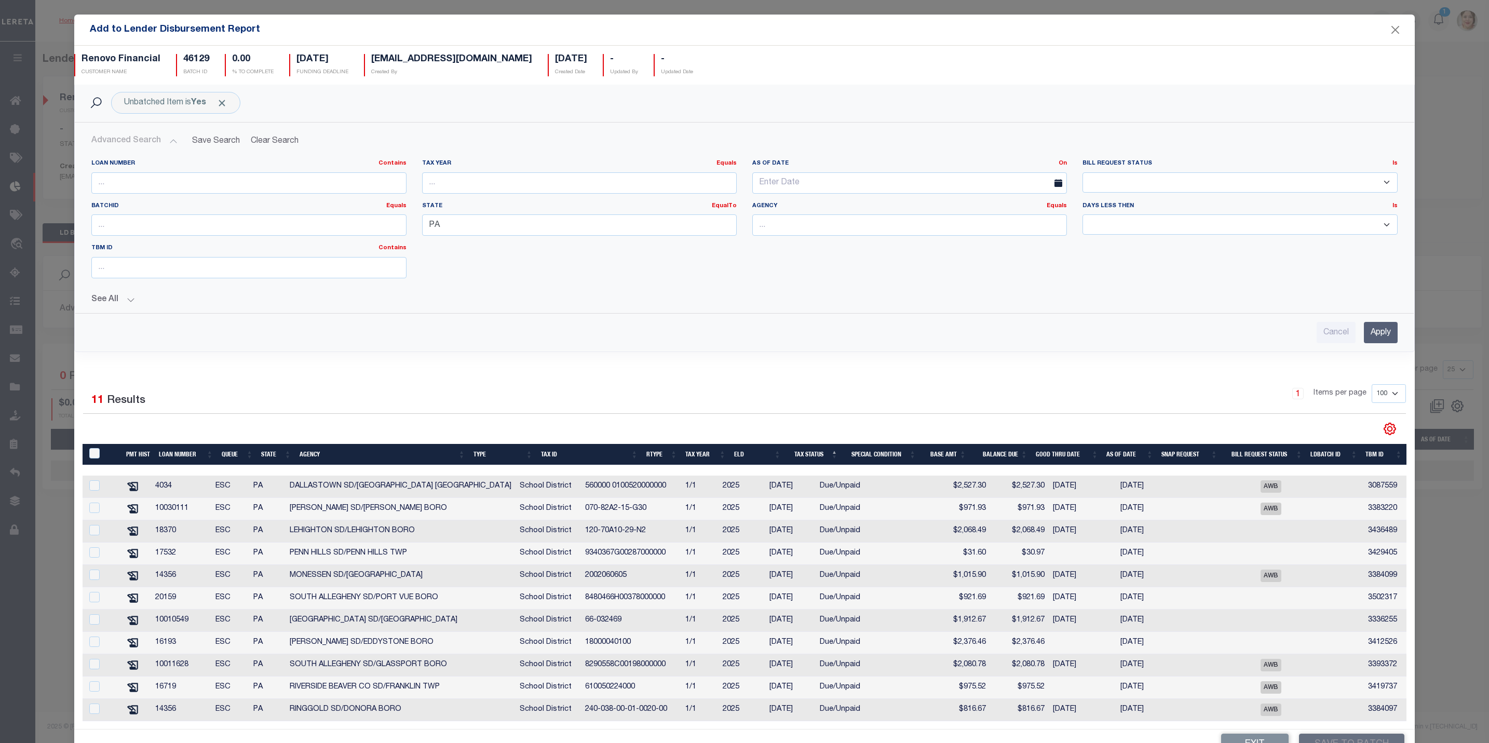
scroll to position [16, 0]
click at [1388, 24] on button "Close" at bounding box center [1394, 29] width 13 height 13
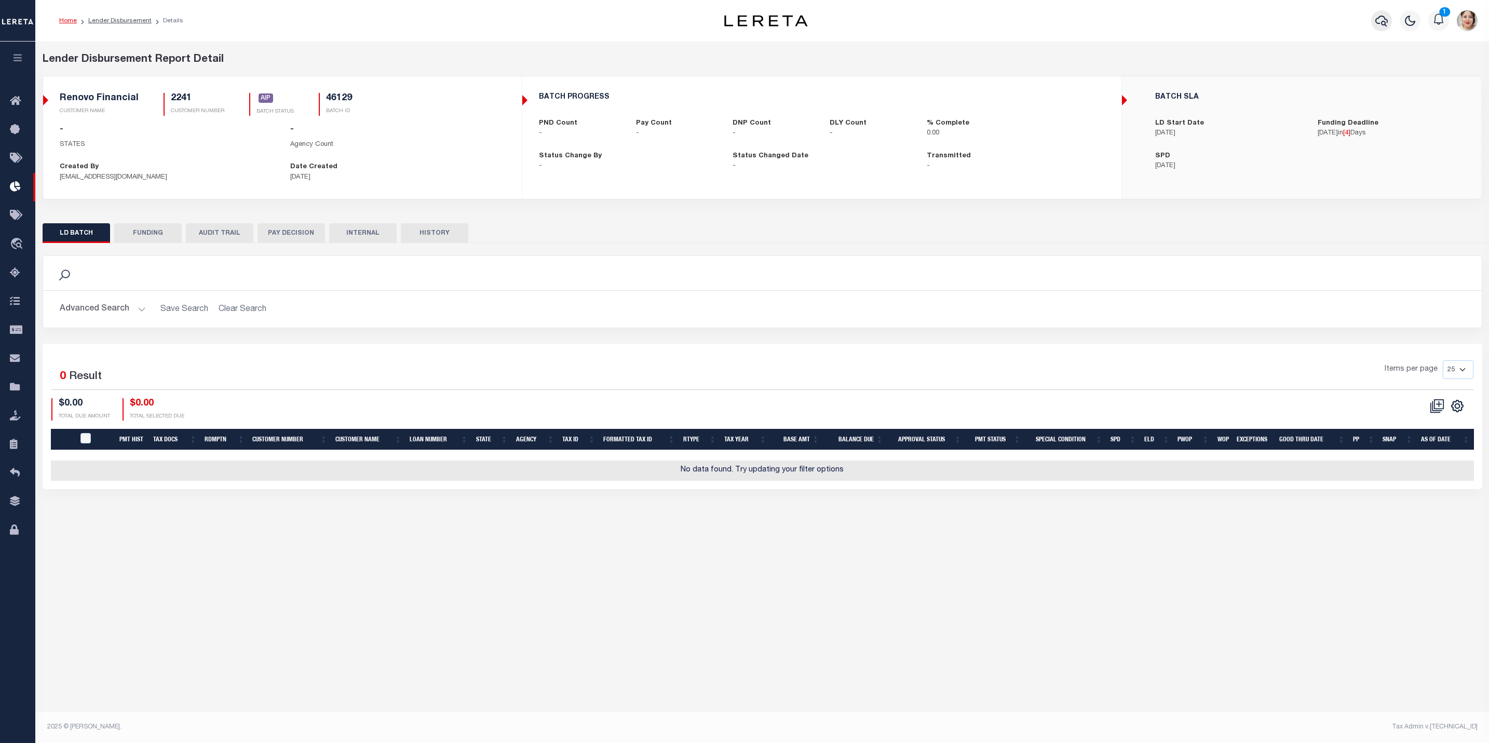
click at [1383, 22] on icon "button" at bounding box center [1381, 21] width 12 height 12
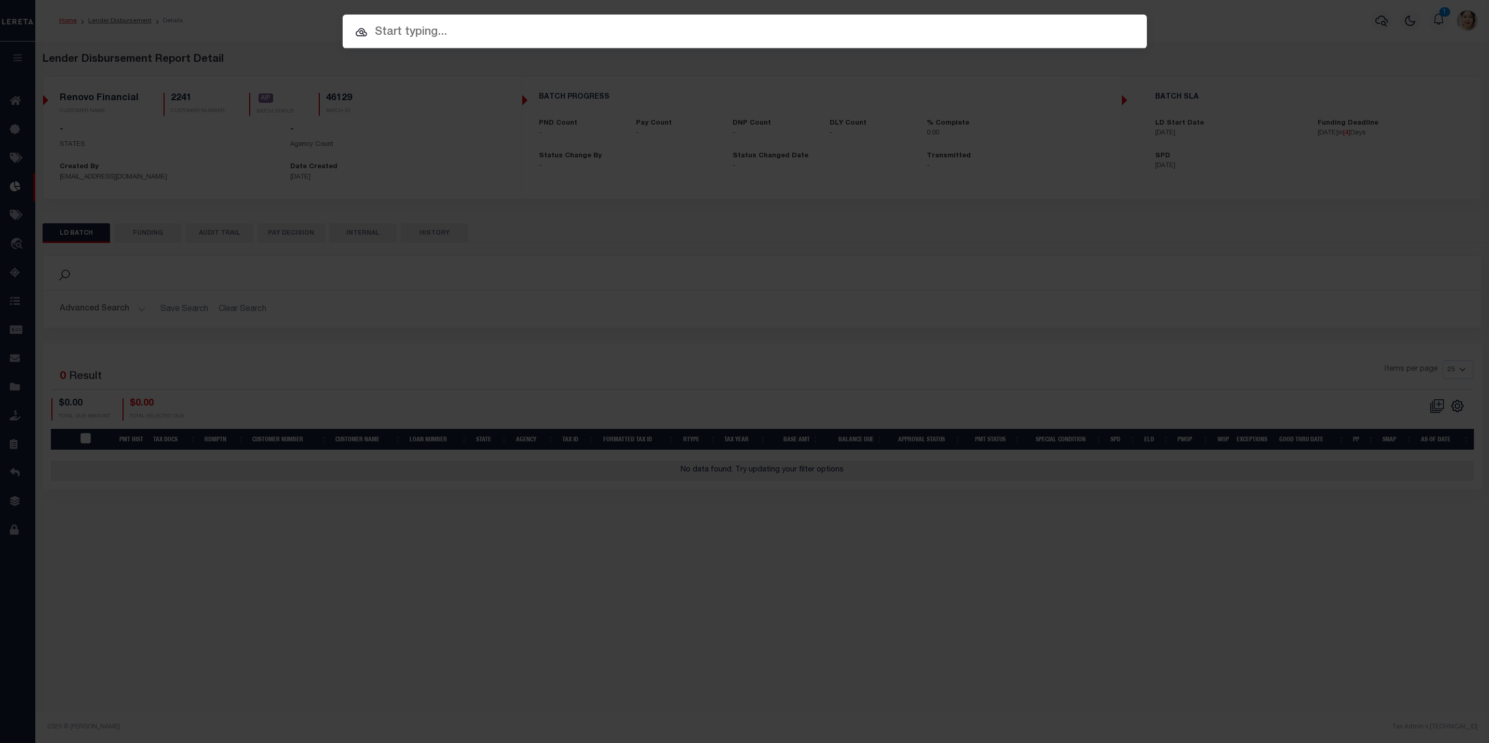
click at [436, 34] on input "text" at bounding box center [745, 32] width 804 height 18
paste input "18000040100"
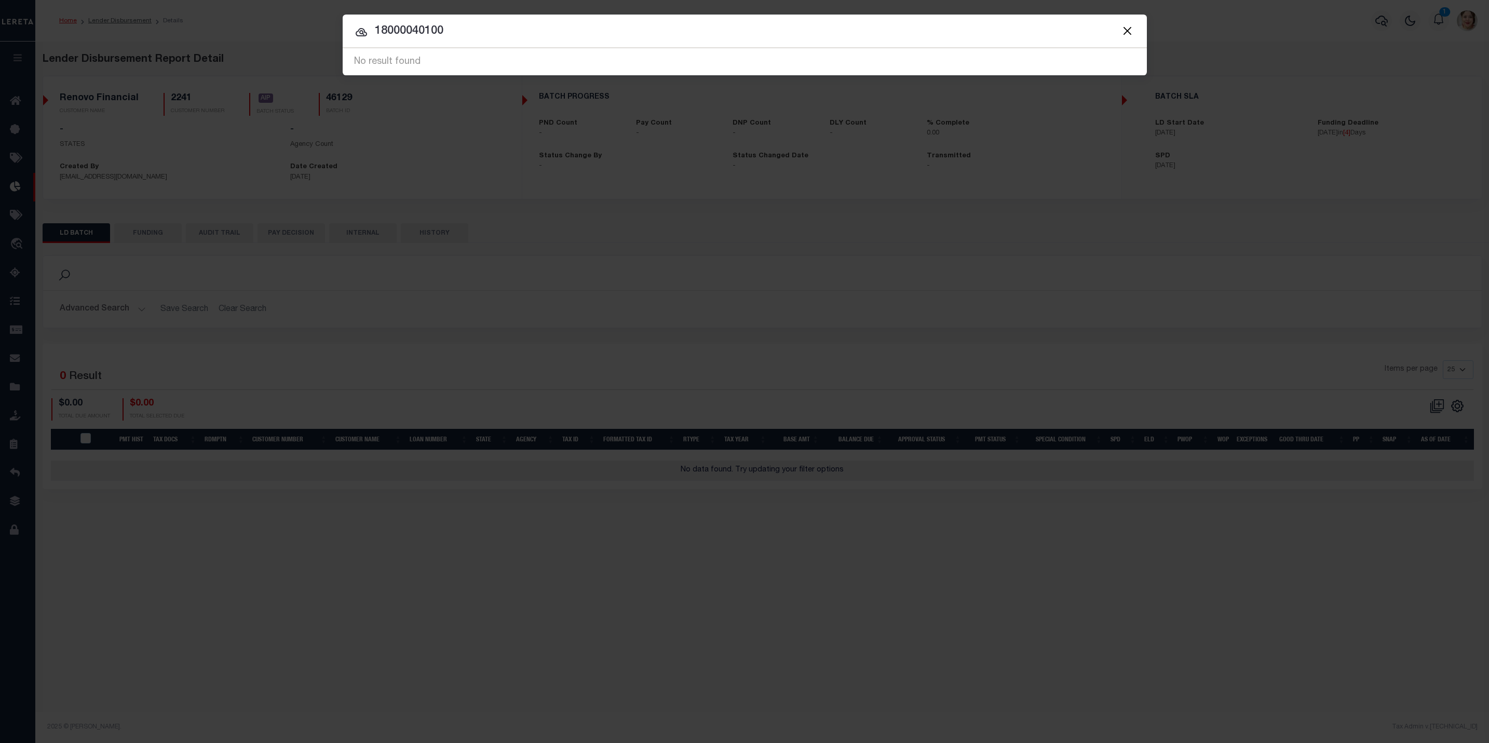
drag, startPoint x: 464, startPoint y: 28, endPoint x: 339, endPoint y: 22, distance: 125.8
click at [339, 22] on div "Include Loans TBM Customers Borrowers Payments (Lender Non-Disb) Payments (Lend…" at bounding box center [744, 371] width 1489 height 743
paste input "6193"
type input "16193"
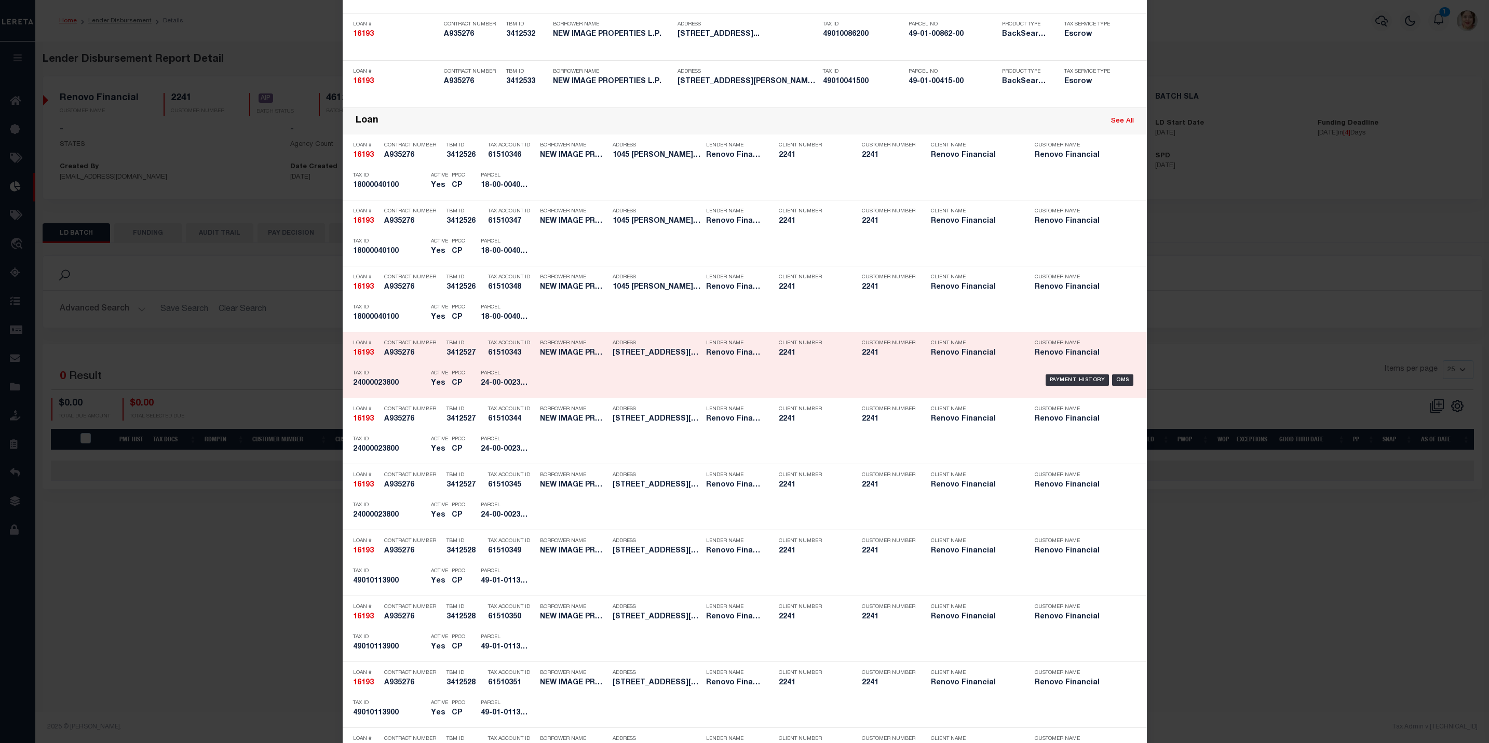
scroll to position [389, 0]
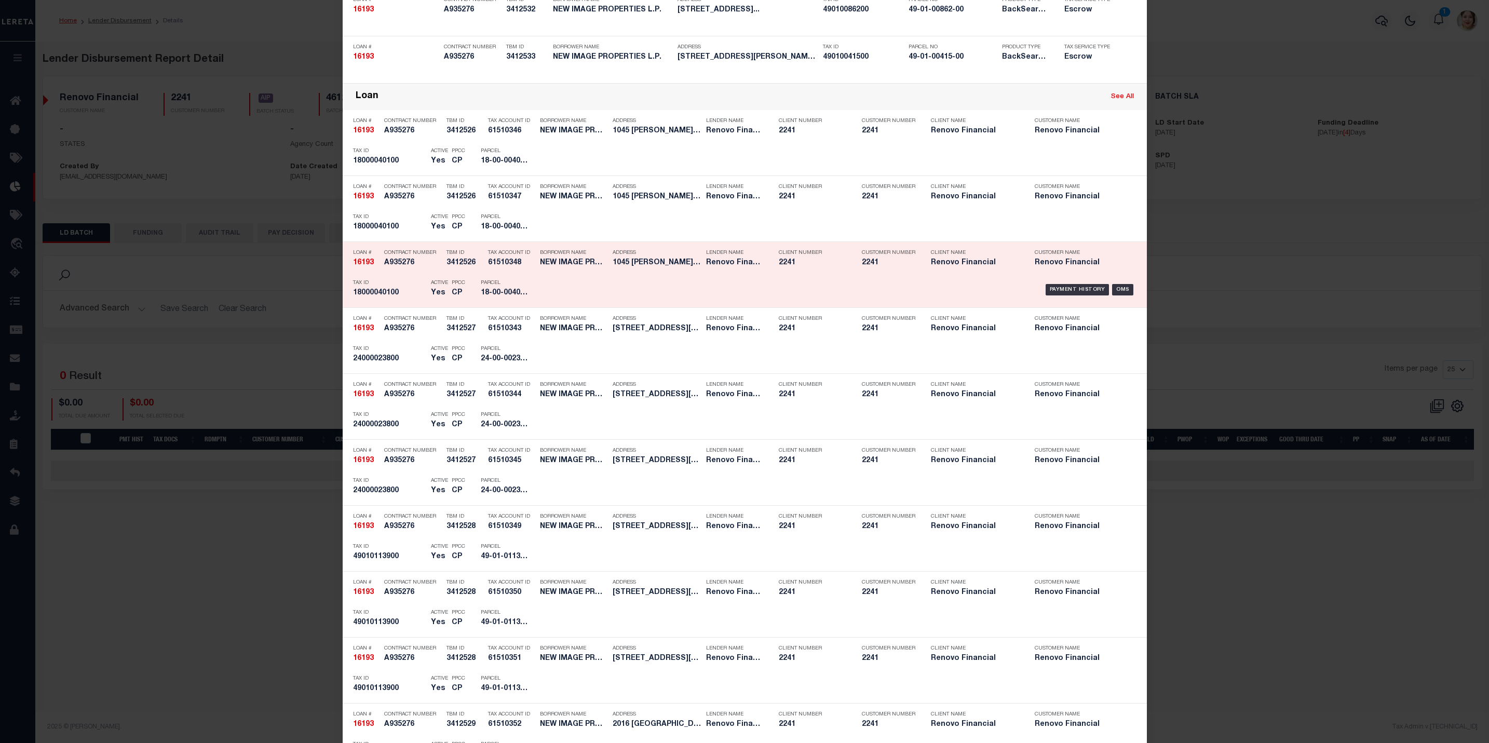
click at [676, 294] on div "Payment History OMS" at bounding box center [839, 290] width 593 height 30
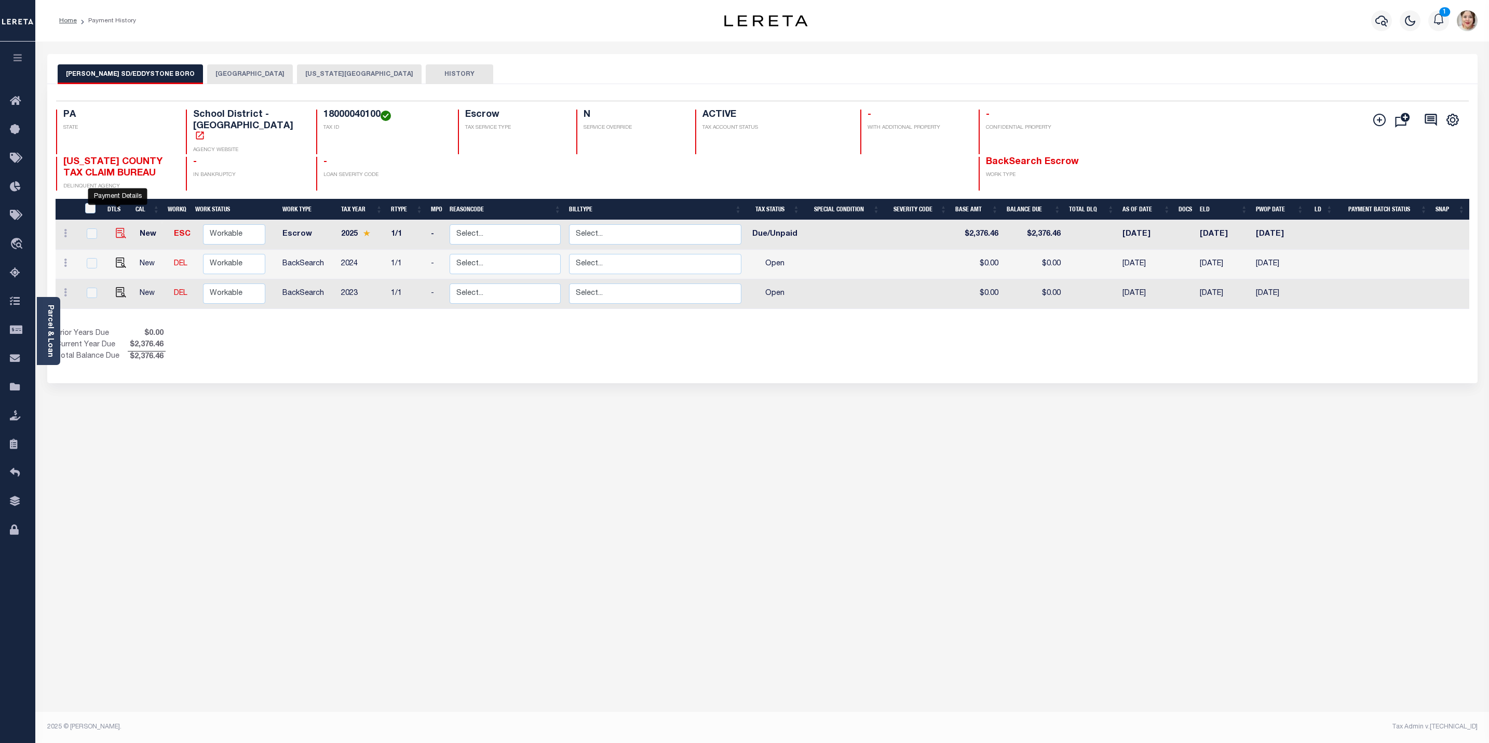
click at [120, 228] on img "" at bounding box center [121, 233] width 10 height 10
checkbox input "true"
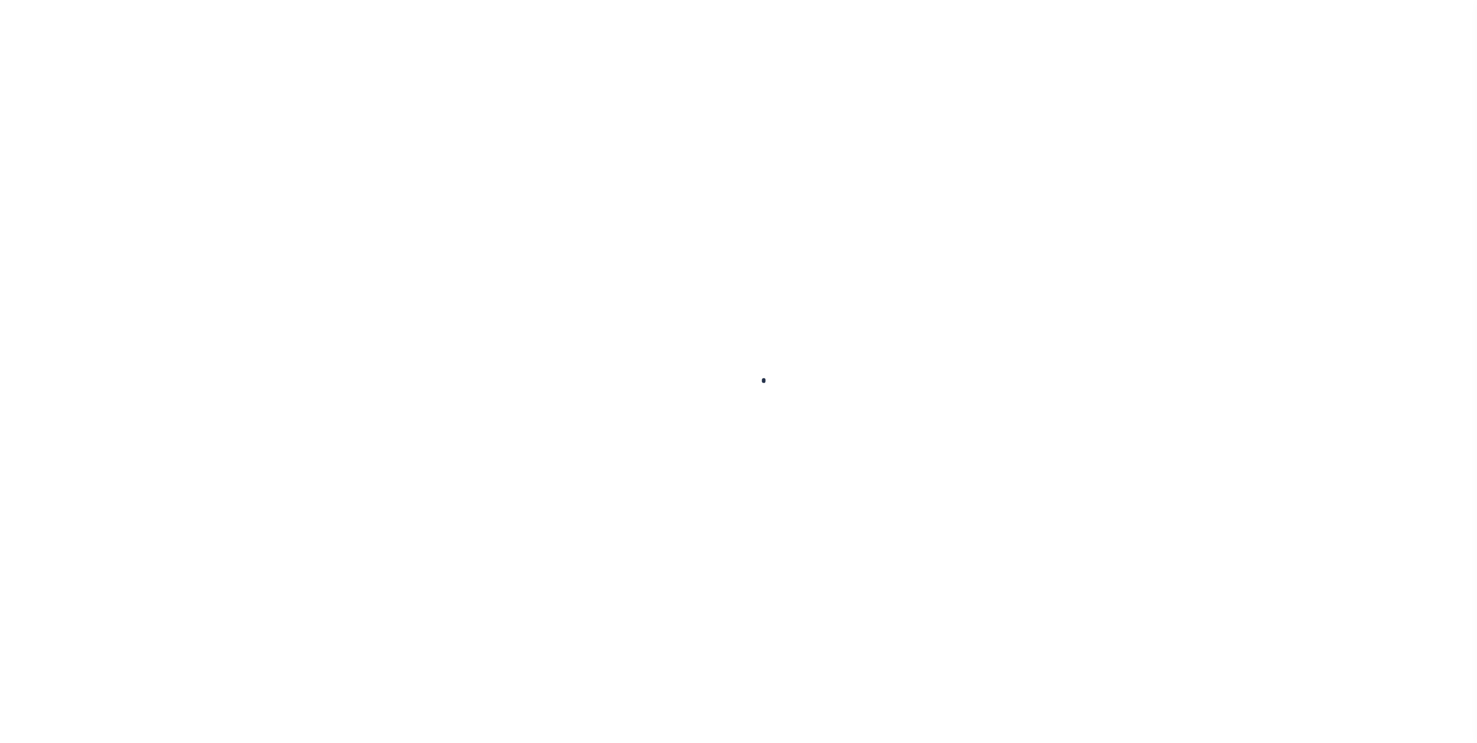
checkbox input "false"
type textarea "FACE AMOUNT DUE 10/31/25 IAO $2424.95. LOSS OF DISCOUNT $48.49"
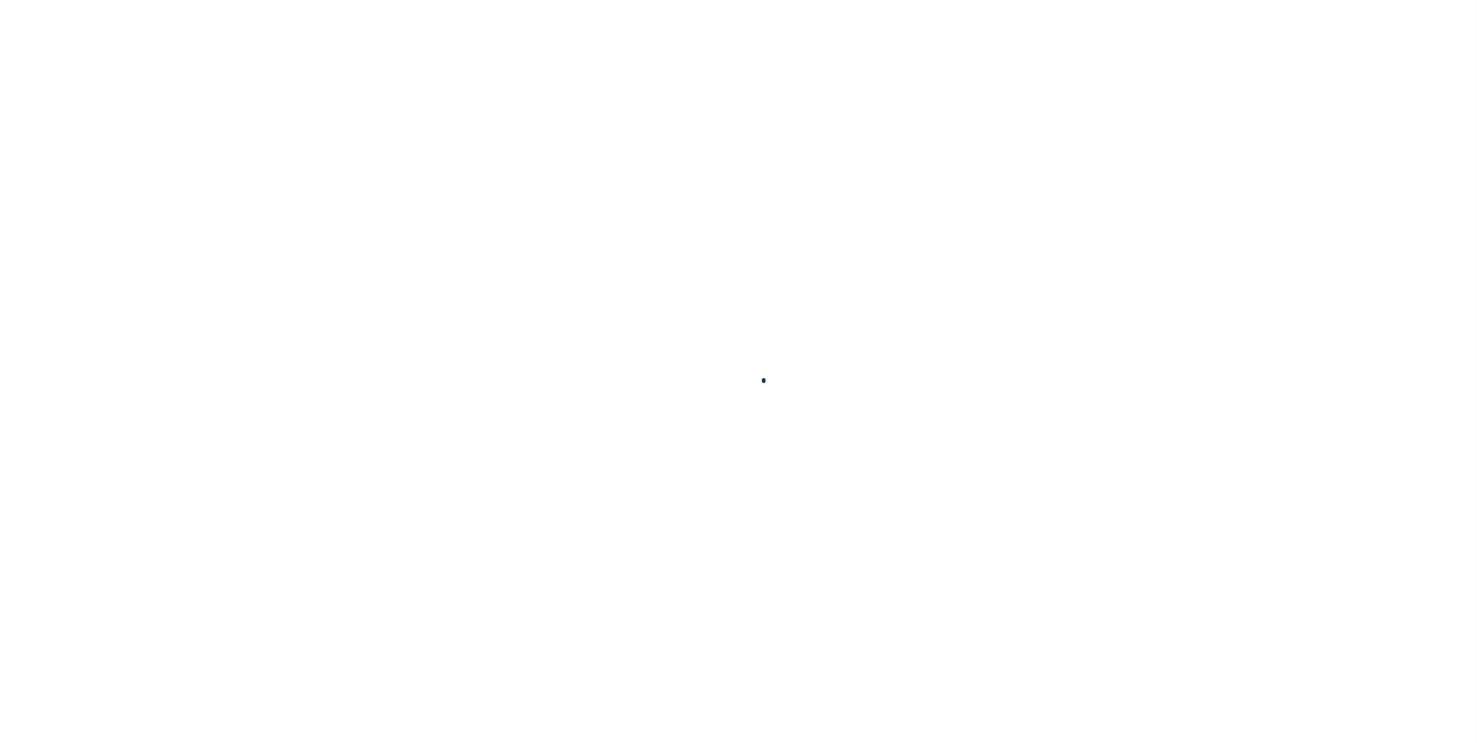
type input "[DATE]"
select select "DUE"
type input "$2,376.46"
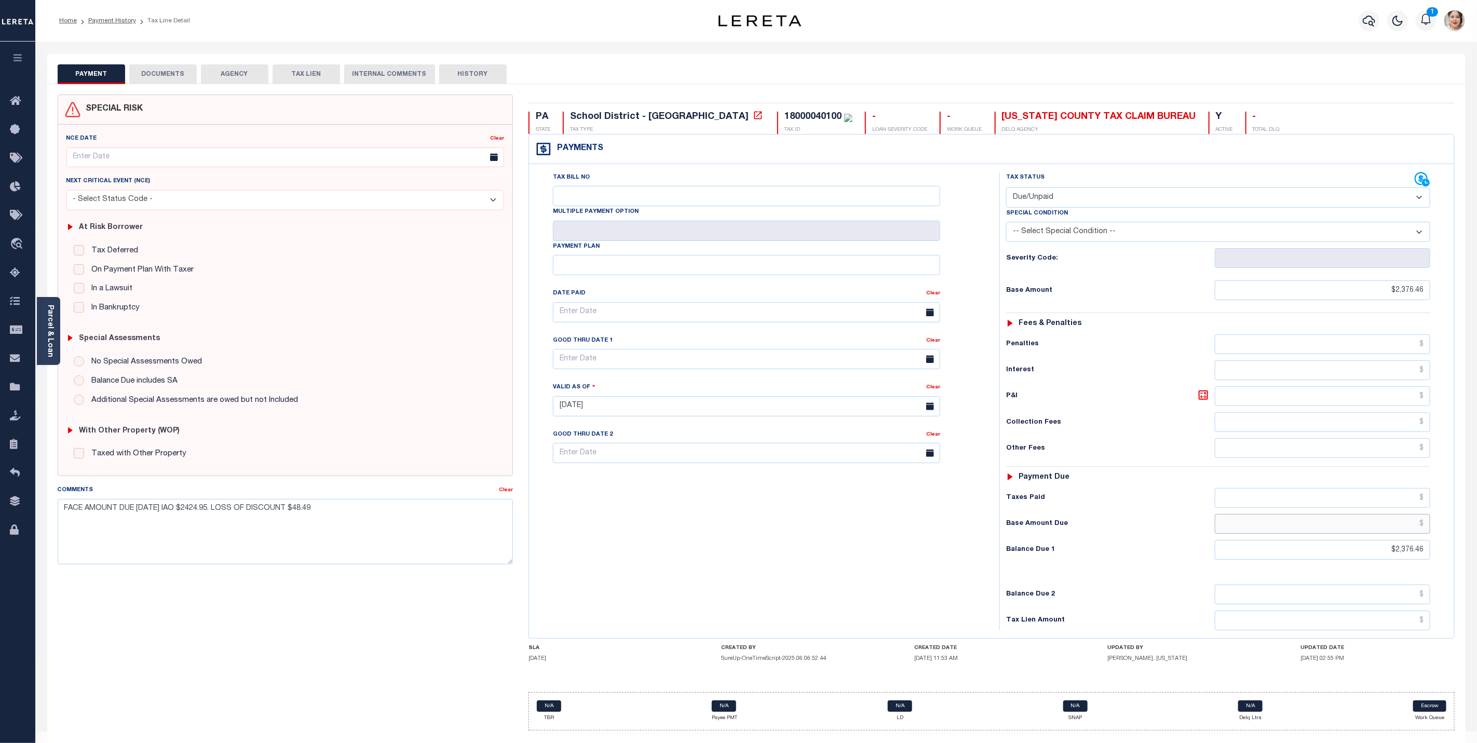
click at [1393, 534] on input "text" at bounding box center [1322, 524] width 215 height 20
type input "$2,376.46"
type input "[DATE]"
click at [825, 539] on div "Tax Bill No Multiple Payment Option Payment Plan Clear" at bounding box center [762, 401] width 460 height 458
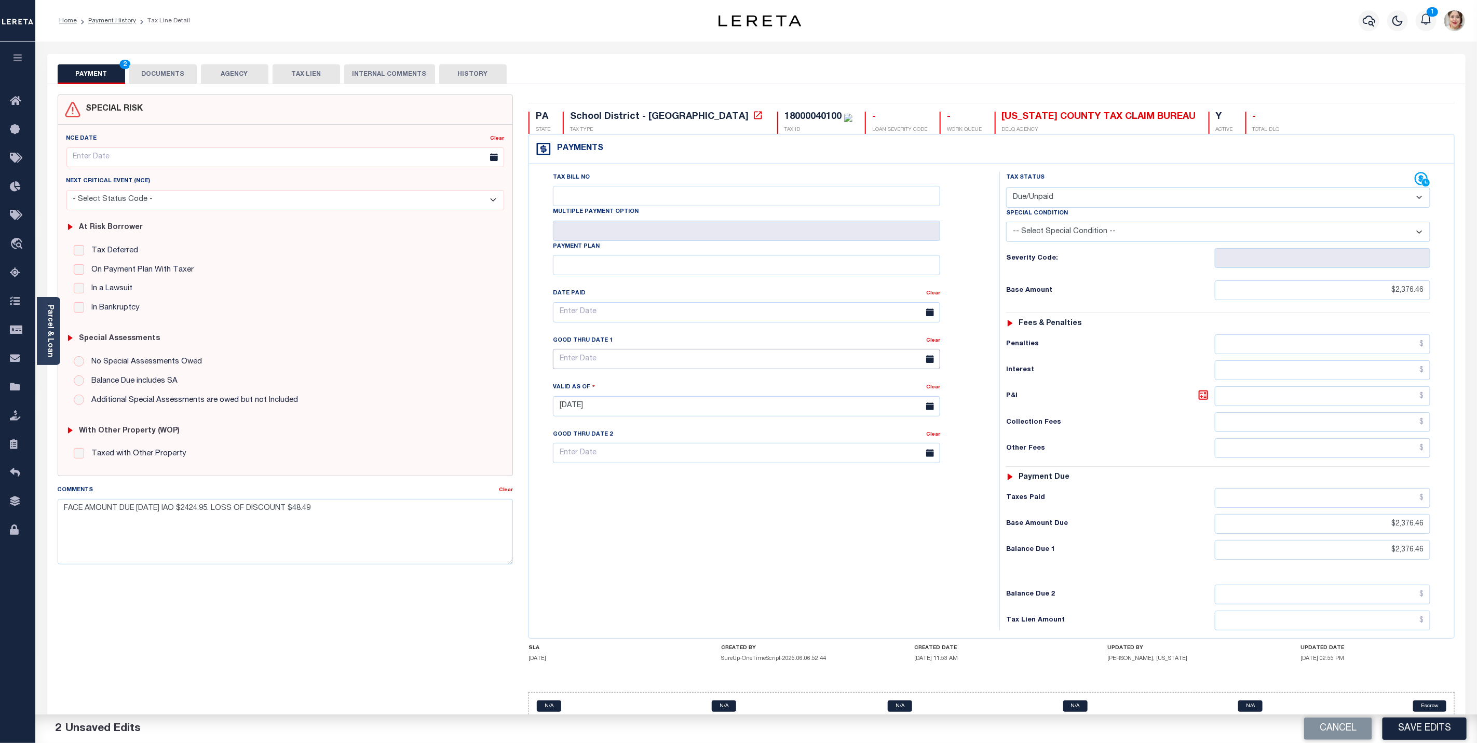
click at [617, 361] on input "text" at bounding box center [746, 359] width 387 height 20
click at [704, 393] on icon at bounding box center [703, 389] width 7 height 7
select select "9"
click at [678, 504] on span "31" at bounding box center [679, 505] width 20 height 20
type input "[DATE]"
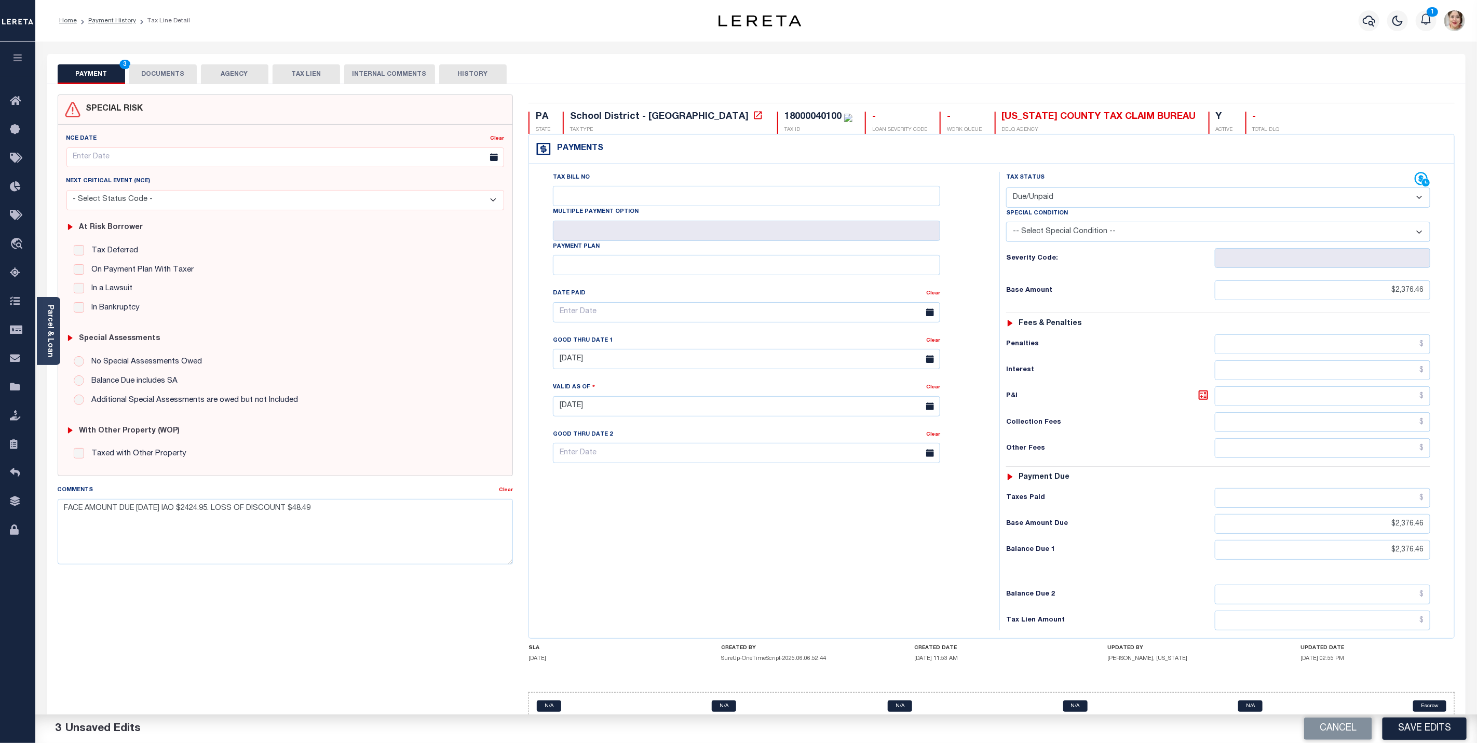
drag, startPoint x: 789, startPoint y: 533, endPoint x: 815, endPoint y: 547, distance: 29.7
click at [790, 533] on div "Tax Bill No Multiple Payment Option Payment Plan Clear" at bounding box center [762, 401] width 460 height 458
click at [346, 510] on textarea "FACE AMOUNT DUE 10/31/25 IAO $2424.95. LOSS OF DISCOUNT $48.49" at bounding box center [285, 531] width 455 height 65
type textarea "FACE AMOUNT DUE 10/31/25 IAO $2424.95. LOSS OF DISCOUNT $48.49 LERETA Liable fo…"
click at [1411, 736] on button "Save Edits" at bounding box center [1425, 729] width 84 height 22
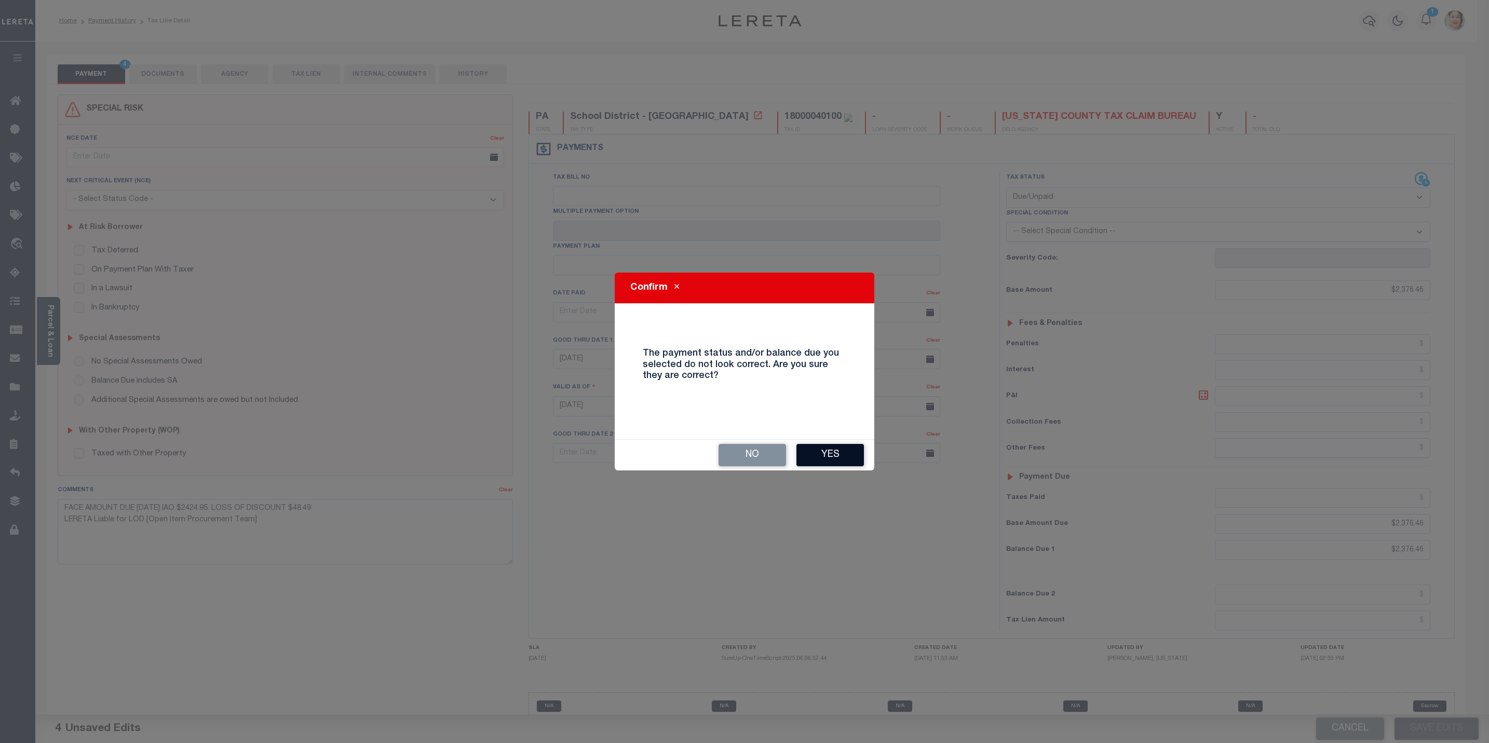
click at [838, 451] on button "Yes" at bounding box center [829, 455] width 67 height 22
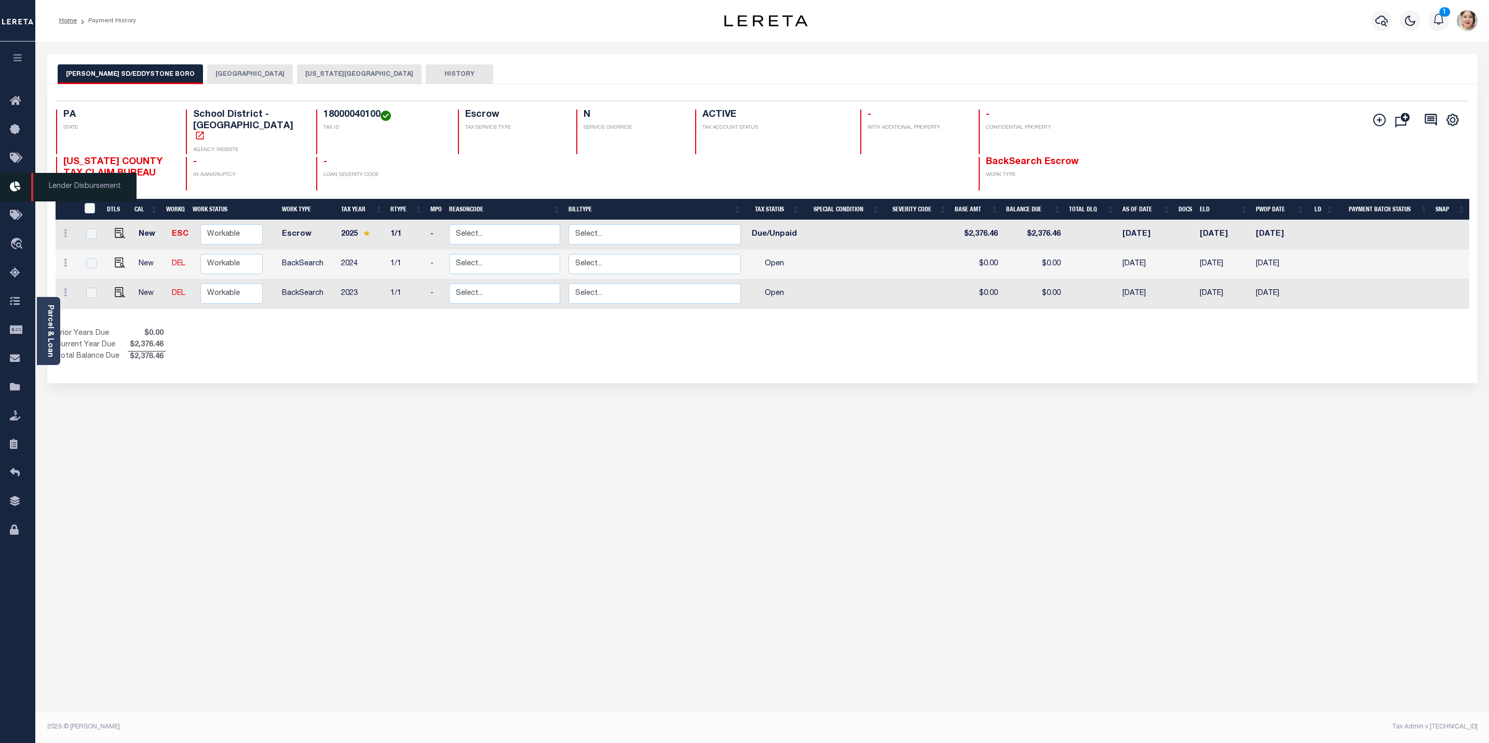
click at [18, 184] on icon at bounding box center [18, 187] width 17 height 13
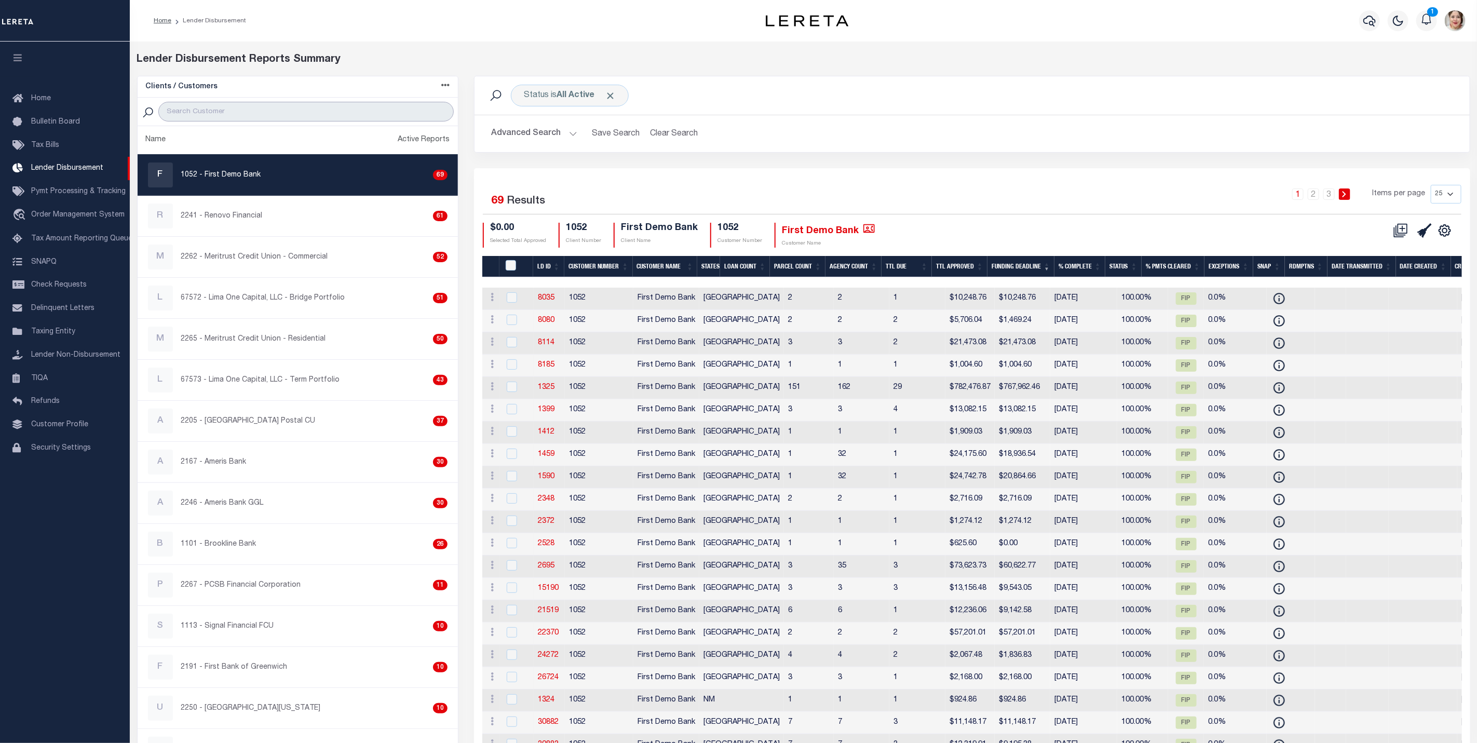
click at [260, 111] on input "search" at bounding box center [305, 112] width 295 height 20
type input "reno"
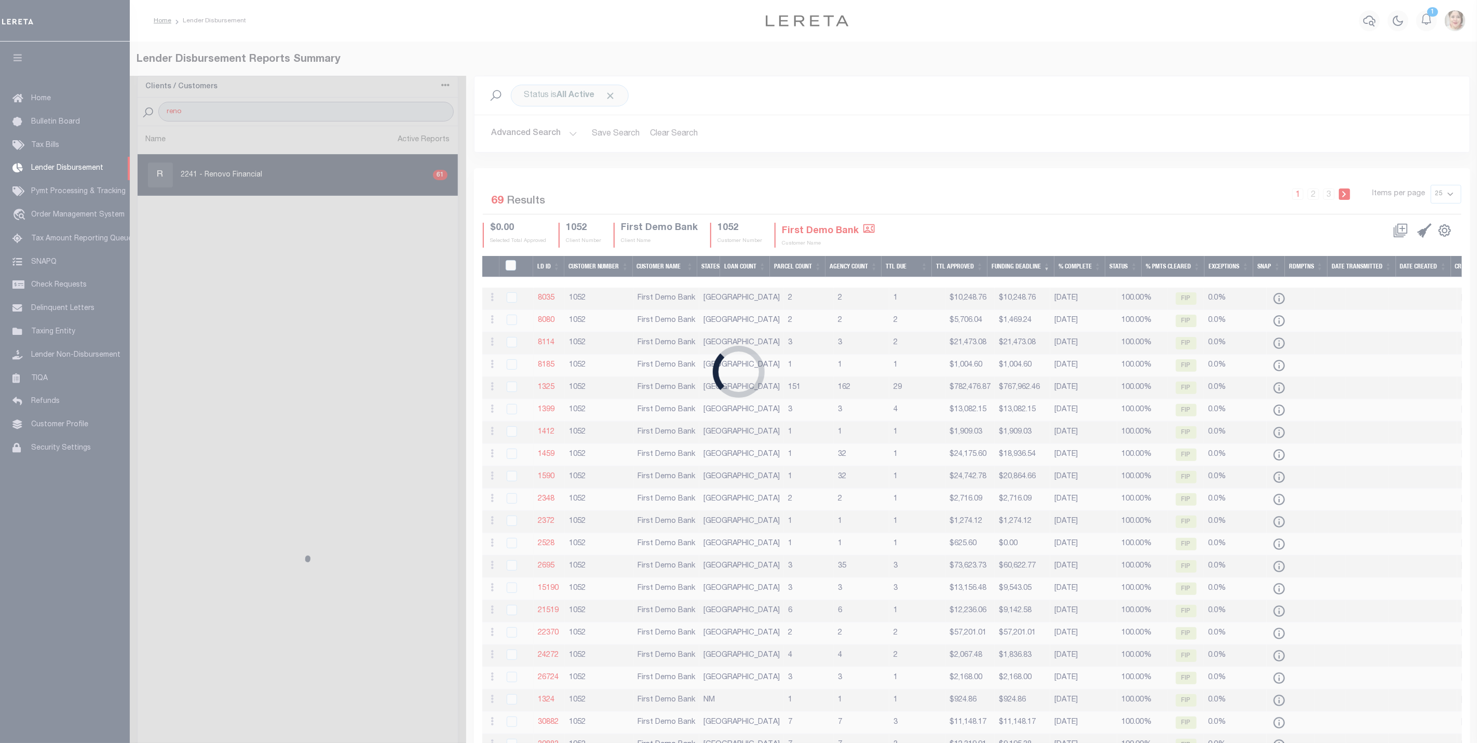
select select
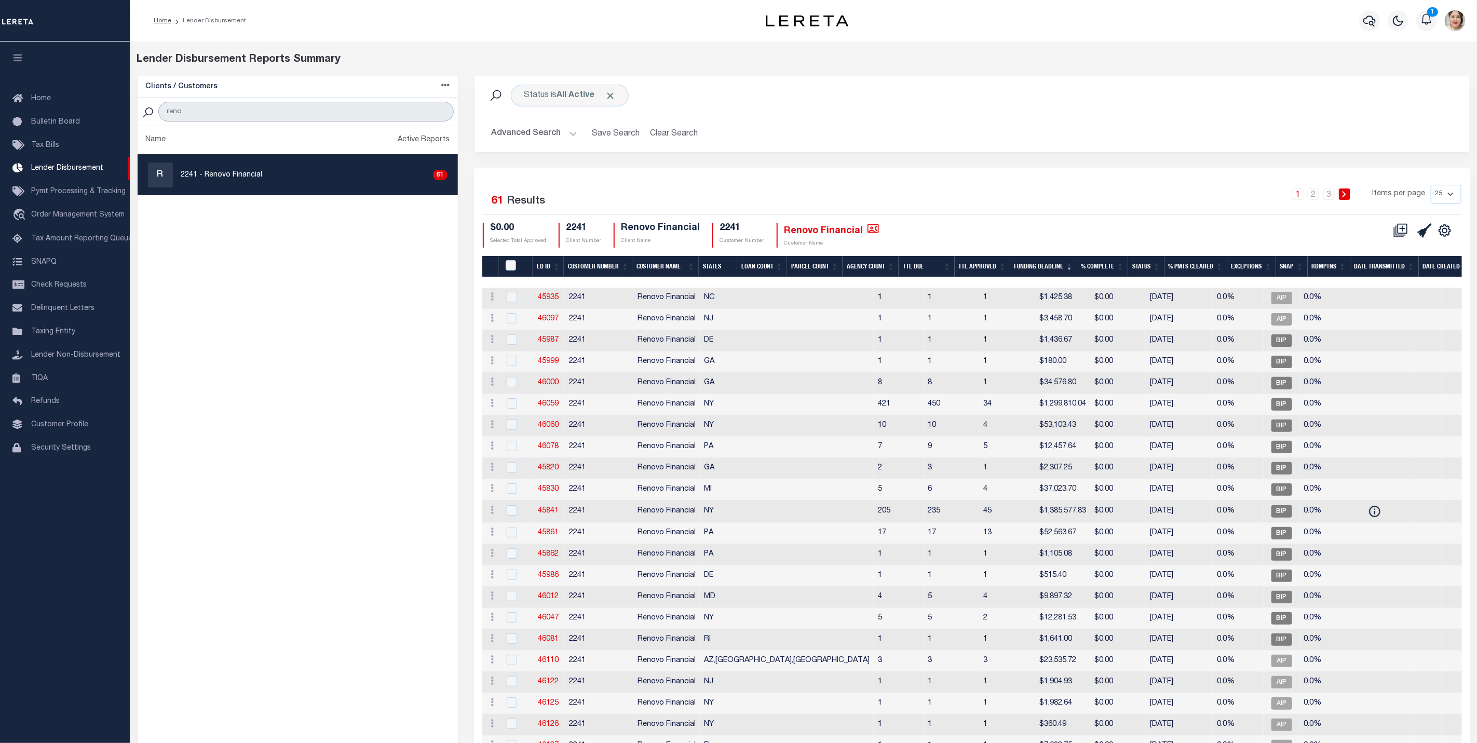
type input "reno"
click at [541, 131] on button "Advanced Search" at bounding box center [534, 134] width 86 height 20
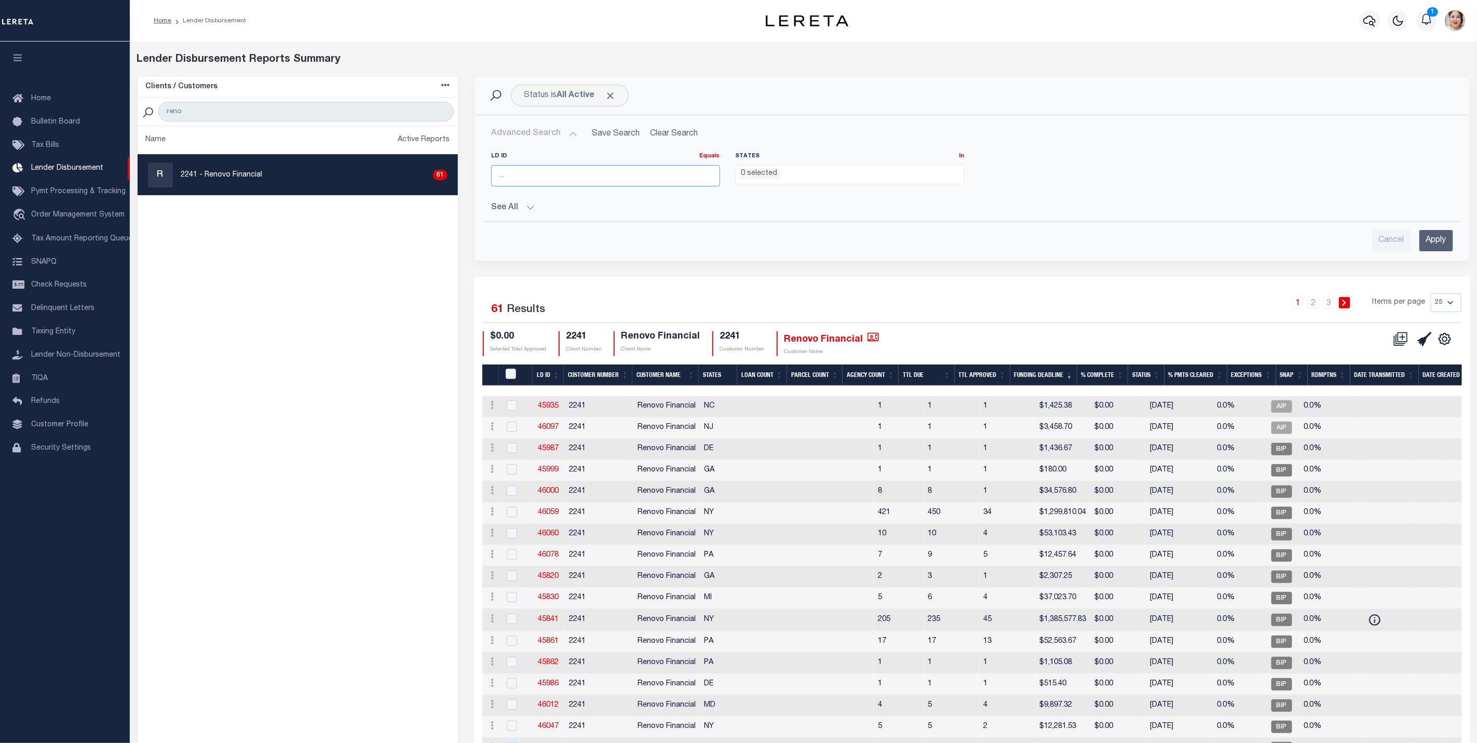
click at [548, 173] on input "number" at bounding box center [605, 175] width 229 height 21
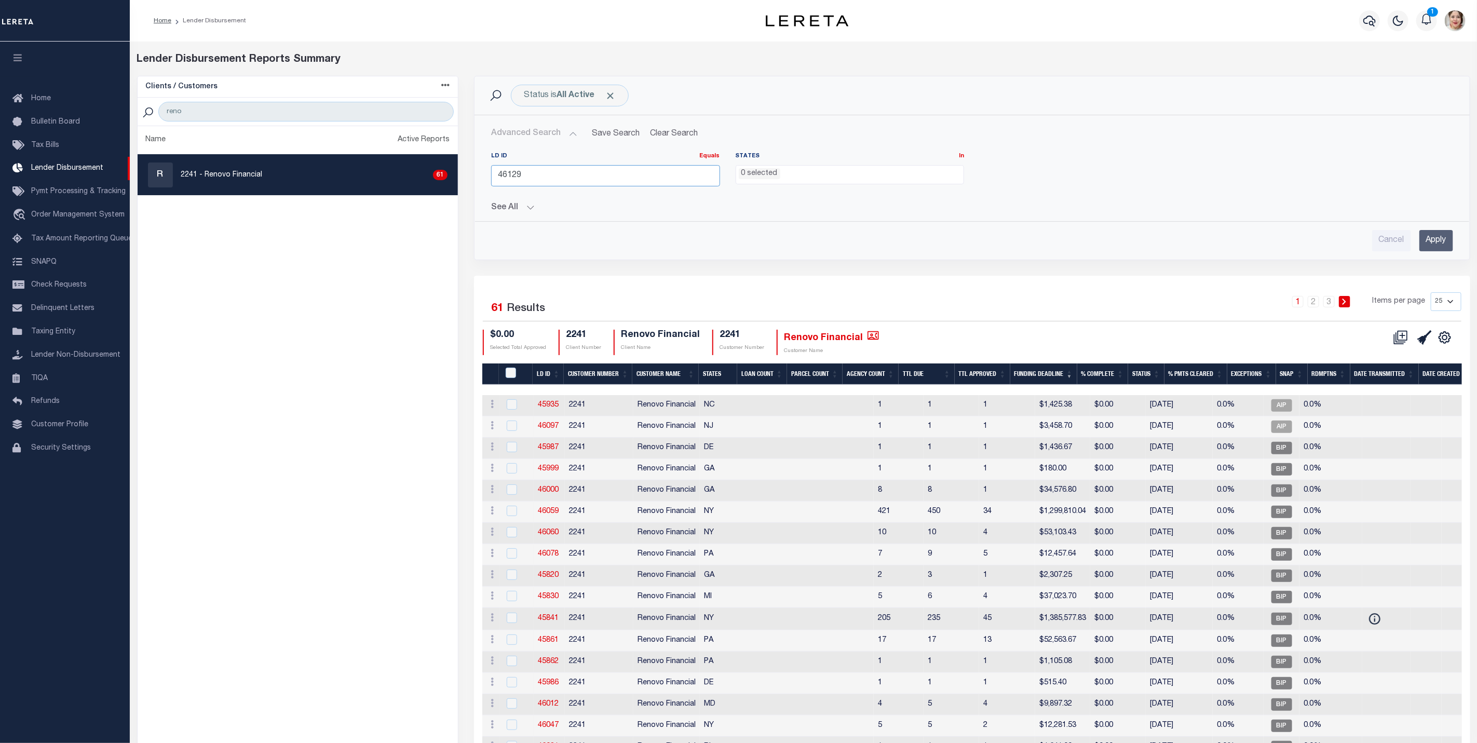
type input "46129"
click at [1430, 243] on input "Apply" at bounding box center [1437, 240] width 34 height 21
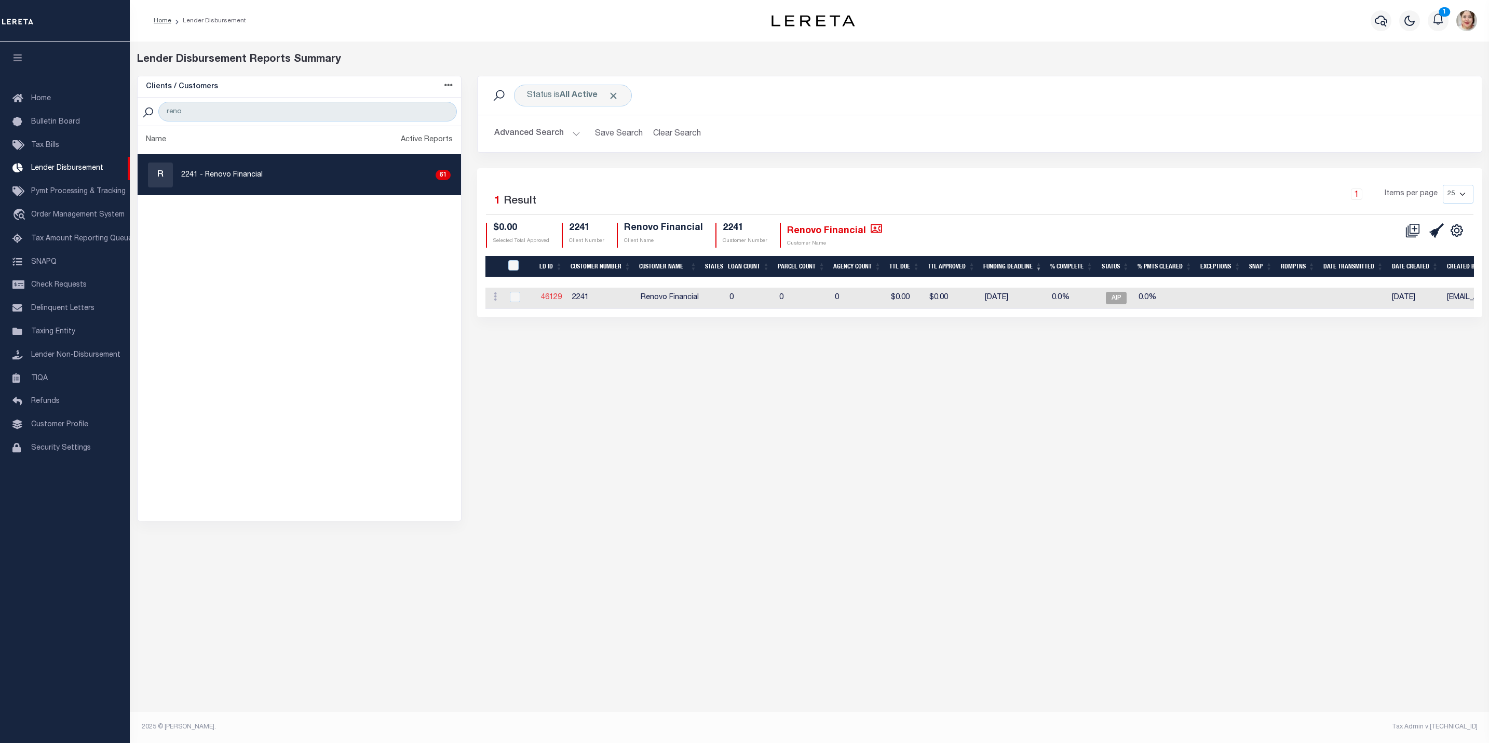
click at [558, 298] on link "46129" at bounding box center [551, 297] width 21 height 7
checkbox input "true"
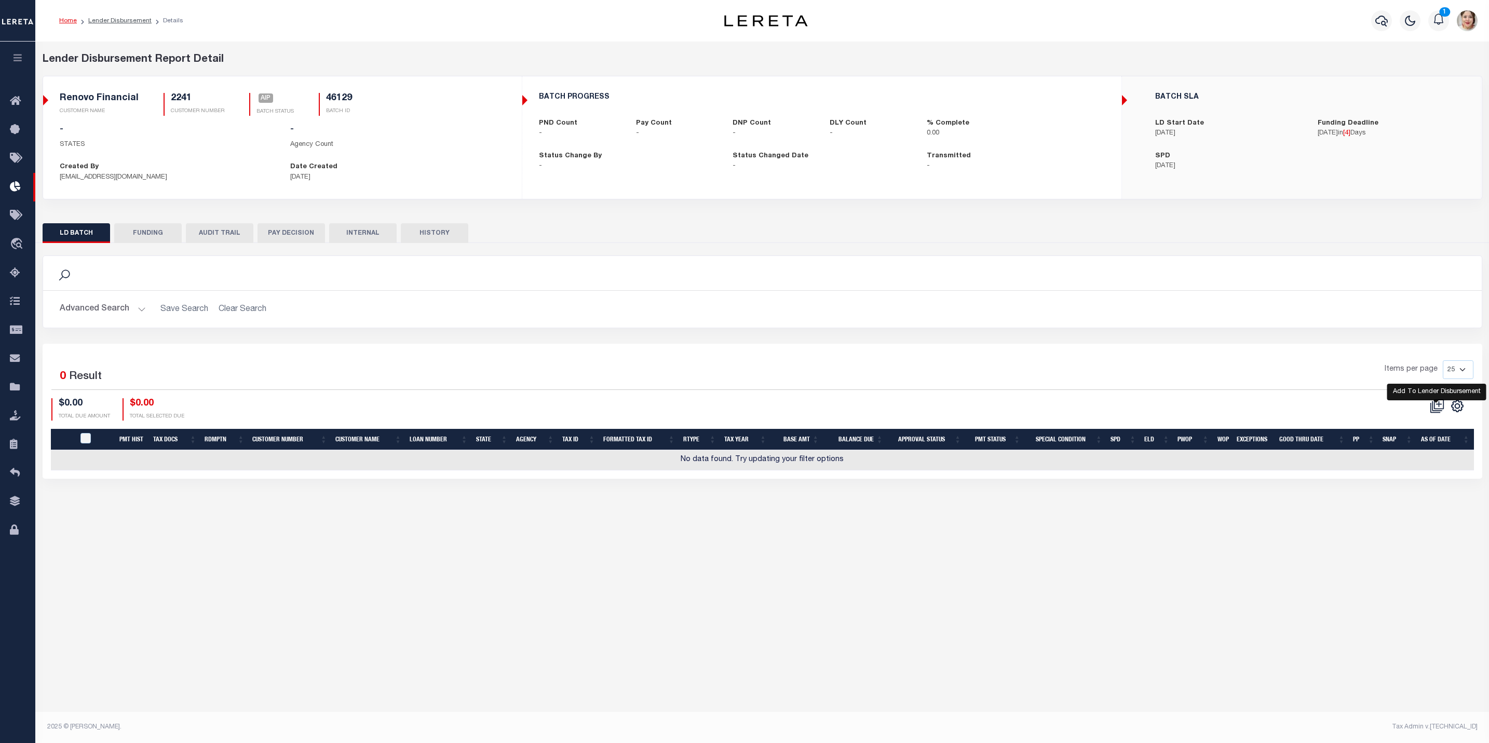
click at [1439, 408] on icon at bounding box center [1437, 406] width 15 height 15
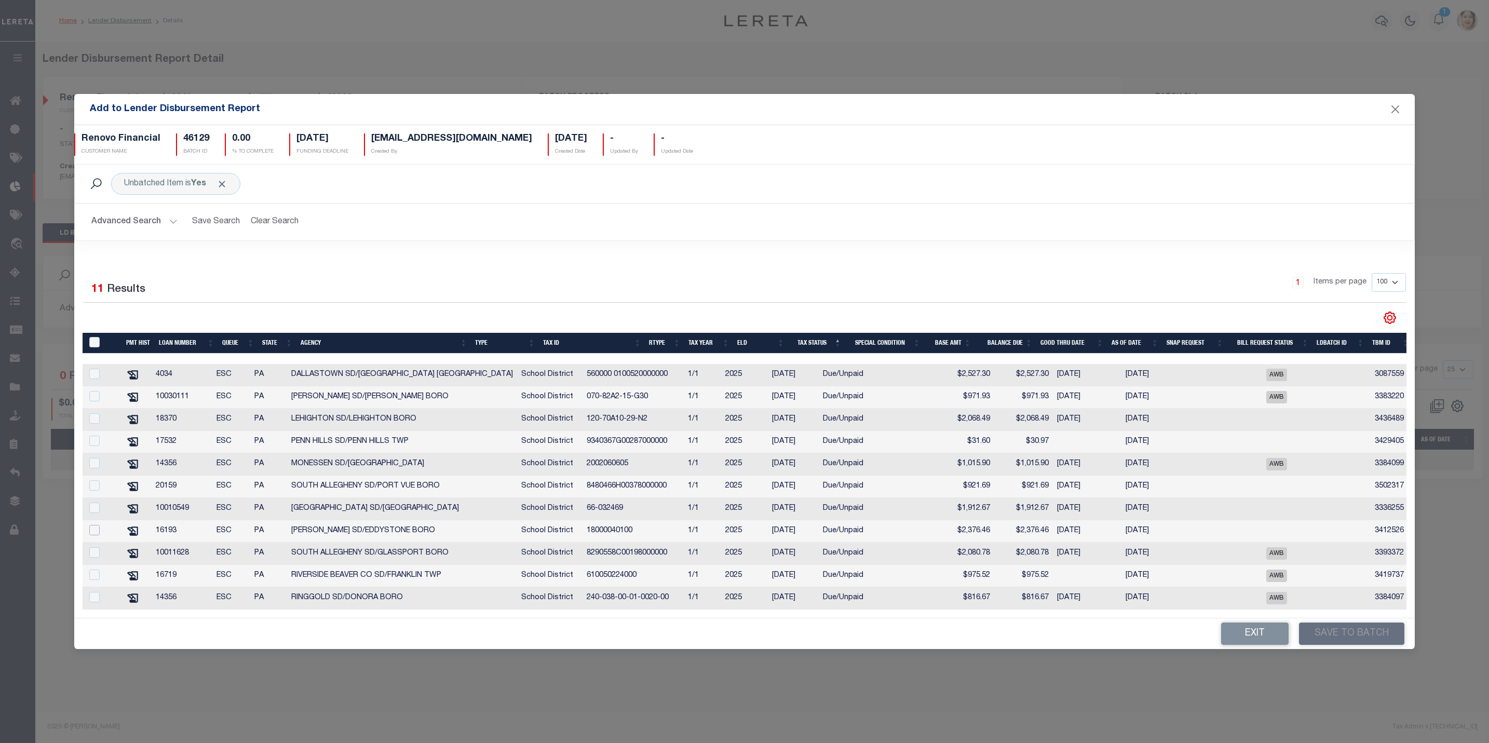
click at [97, 529] on input "checkbox" at bounding box center [94, 530] width 10 height 10
checkbox input "true"
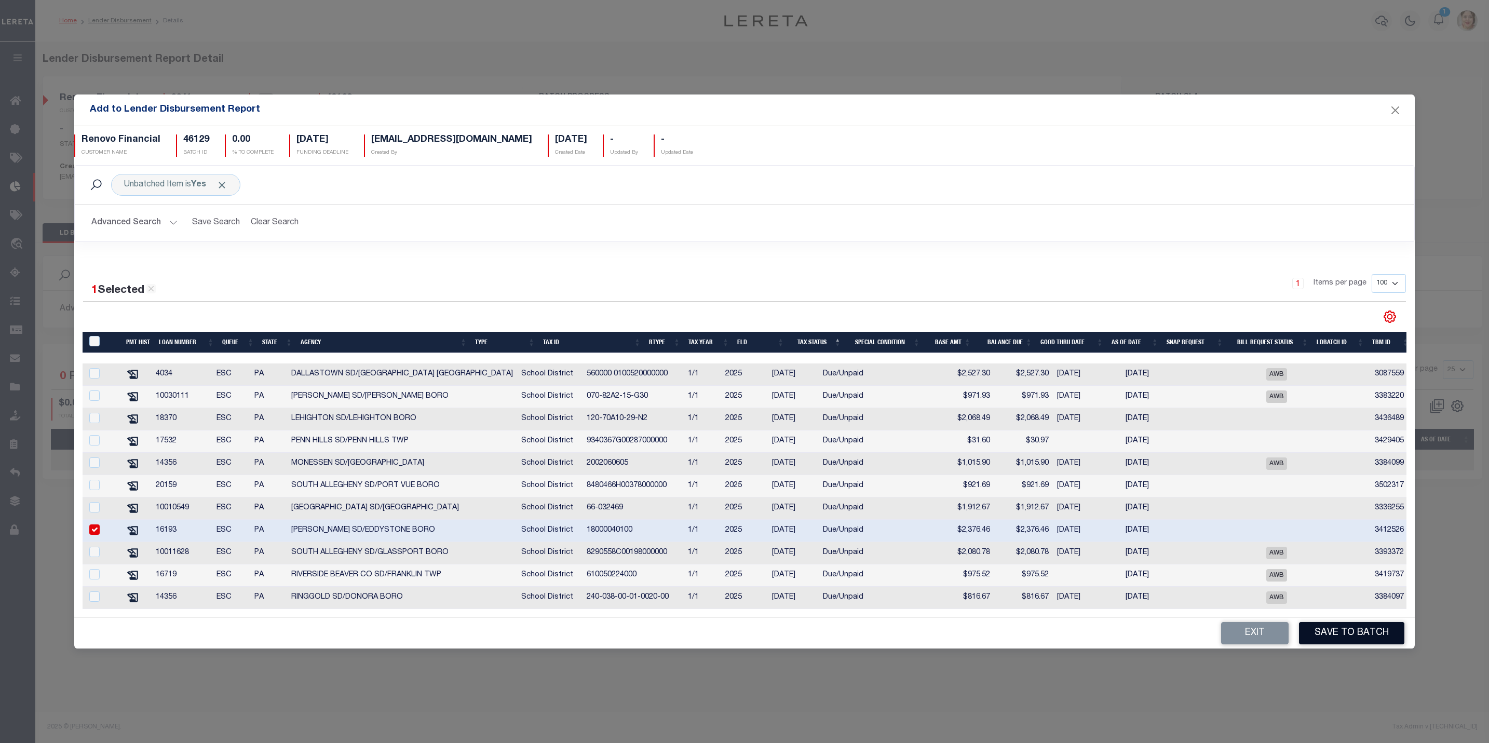
click at [1358, 636] on button "Save to Batch" at bounding box center [1351, 633] width 105 height 22
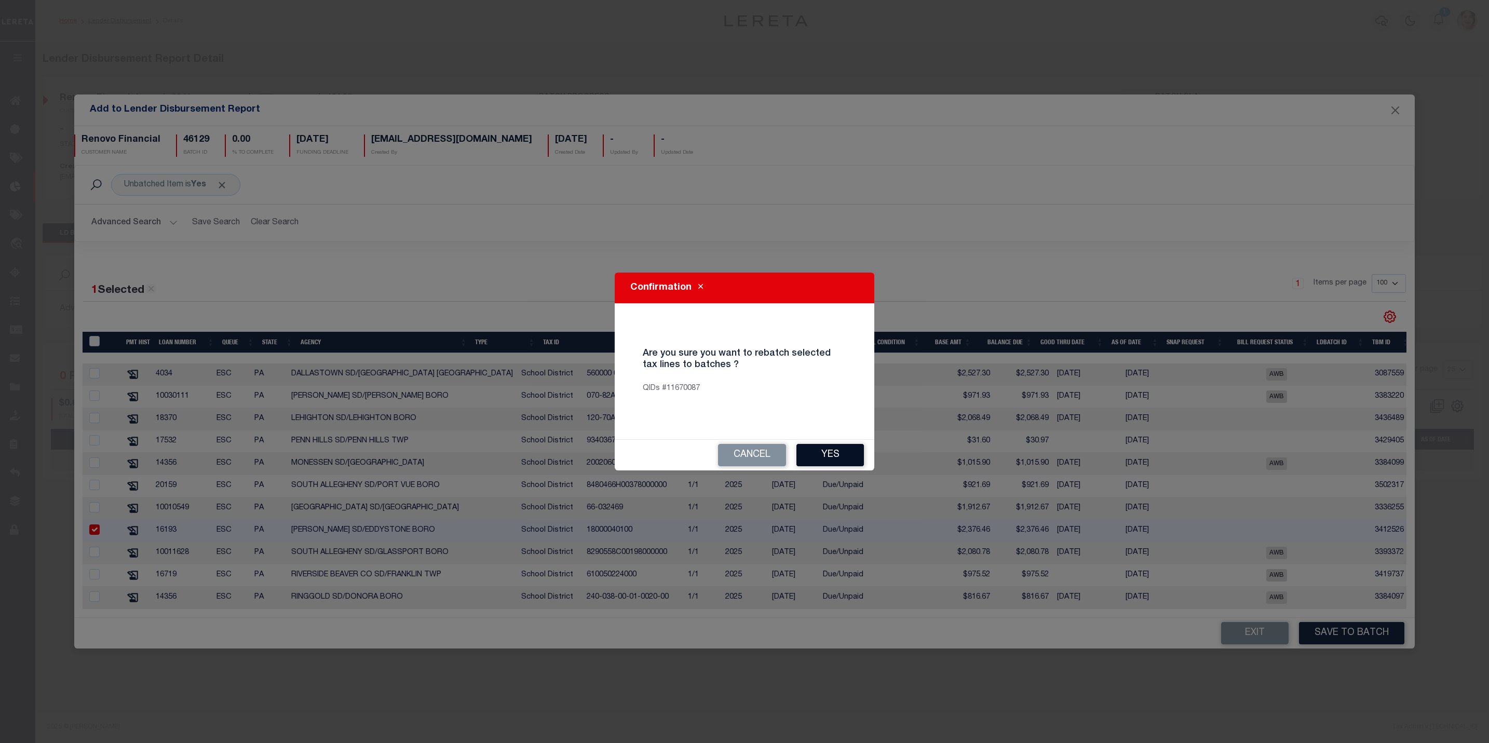
click at [848, 458] on button "Yes" at bounding box center [829, 455] width 67 height 22
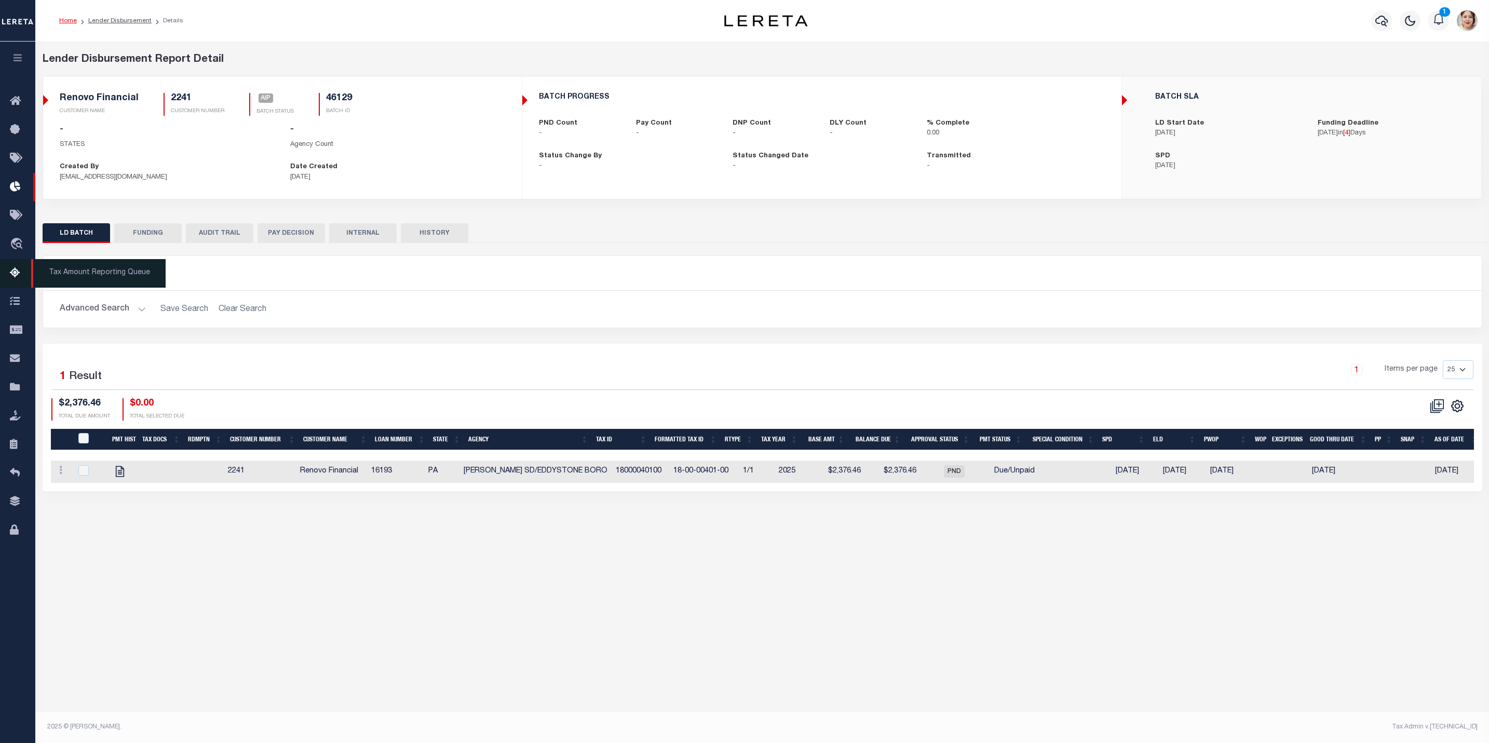
click at [18, 273] on icon at bounding box center [18, 273] width 17 height 13
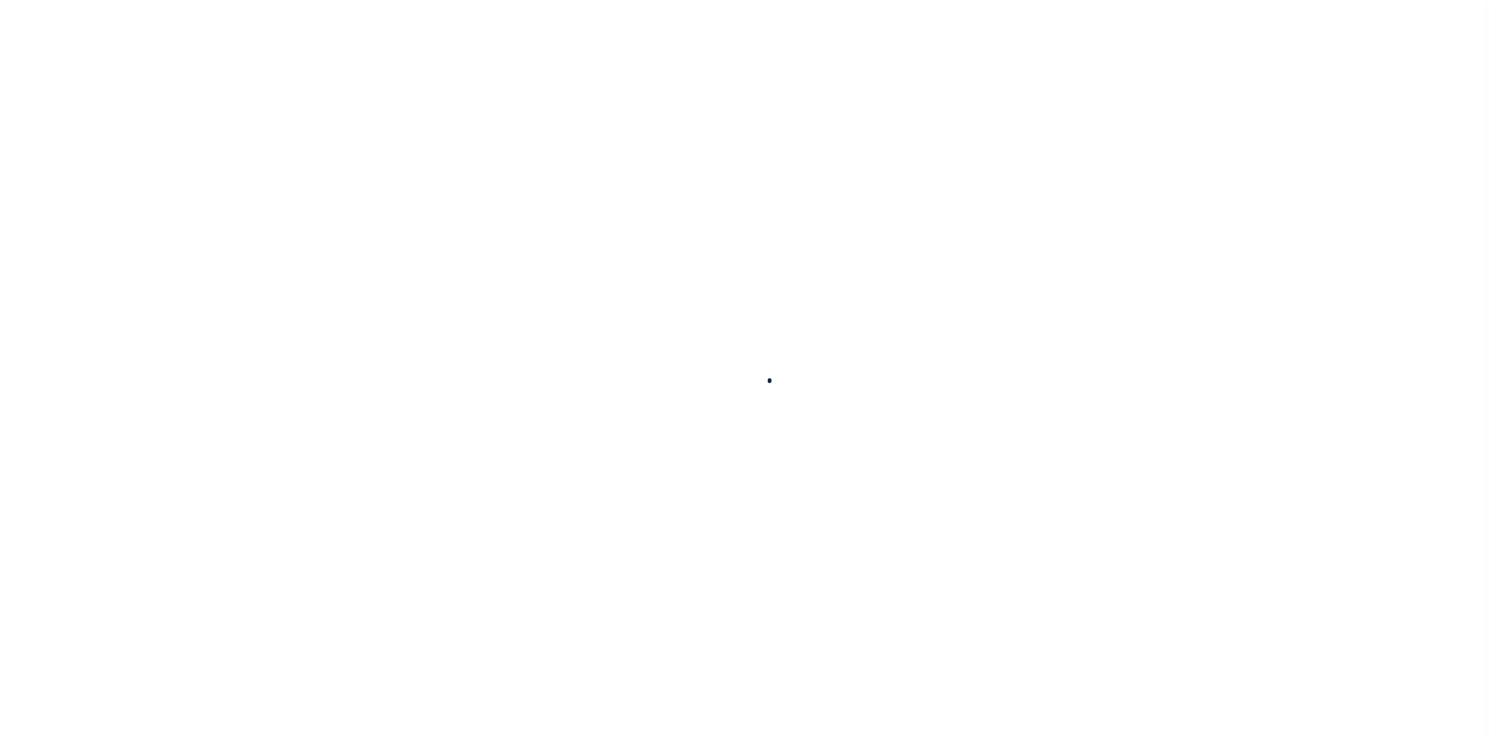
select select "8"
select select
select select "100"
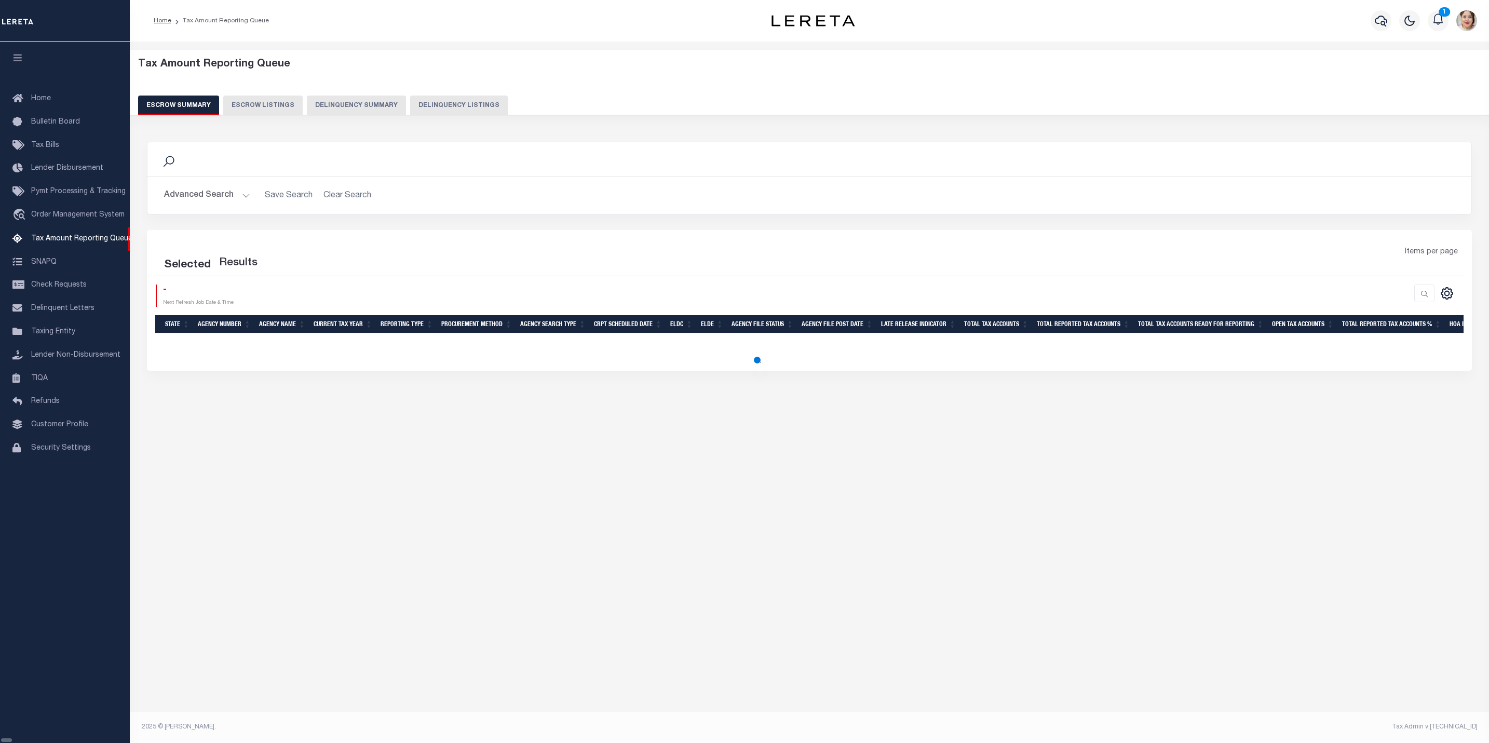
select select "100"
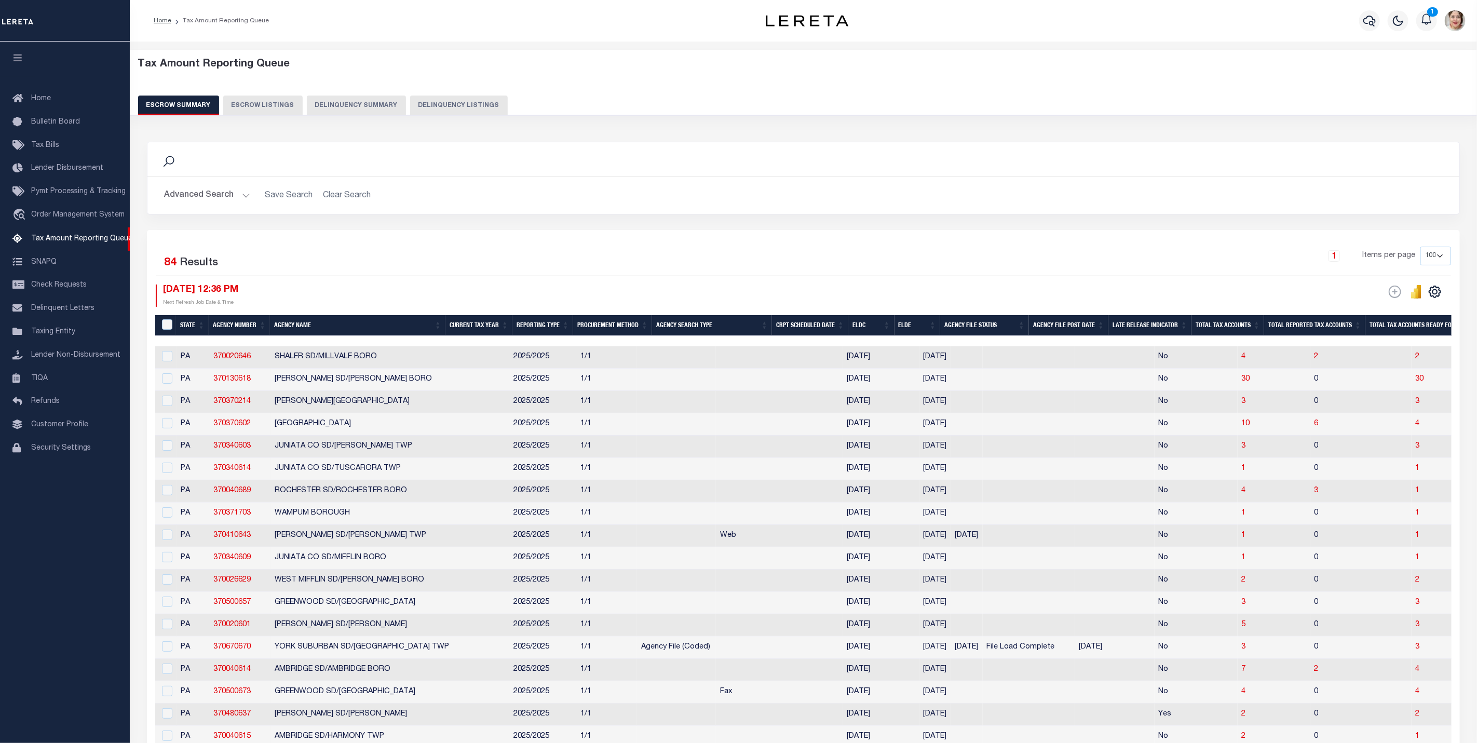
click at [217, 195] on button "Advanced Search" at bounding box center [207, 195] width 86 height 20
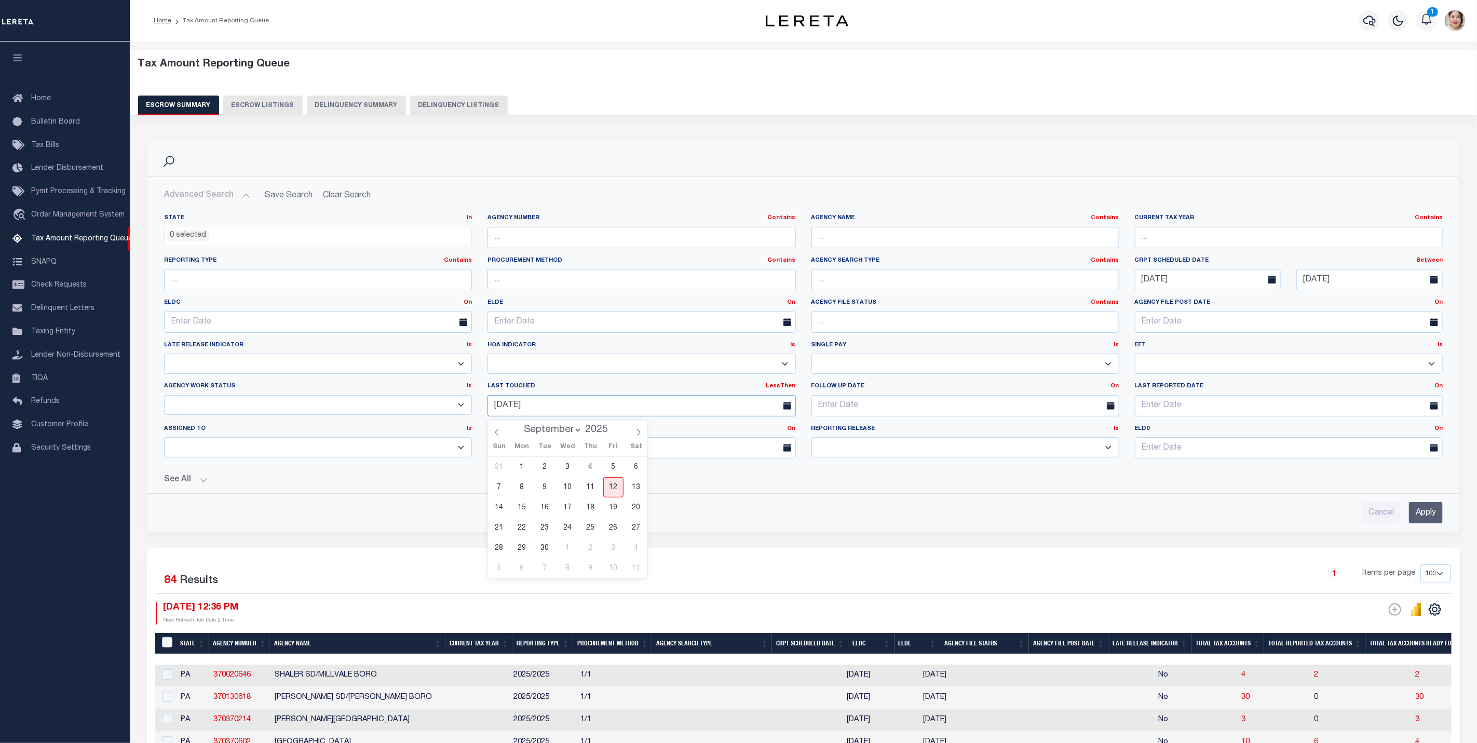
drag, startPoint x: 568, startPoint y: 411, endPoint x: 468, endPoint y: 406, distance: 99.9
click at [468, 406] on div "State In In AK AL AR AZ CA CO CT DC DE FL GA GU HI IA ID IL IN KS KY LA MA MD M…" at bounding box center [803, 340] width 1294 height 253
click at [1349, 277] on input "09-14-2025" at bounding box center [1369, 279] width 146 height 21
click at [1329, 382] on span "15" at bounding box center [1331, 380] width 20 height 20
type input "[DATE]"
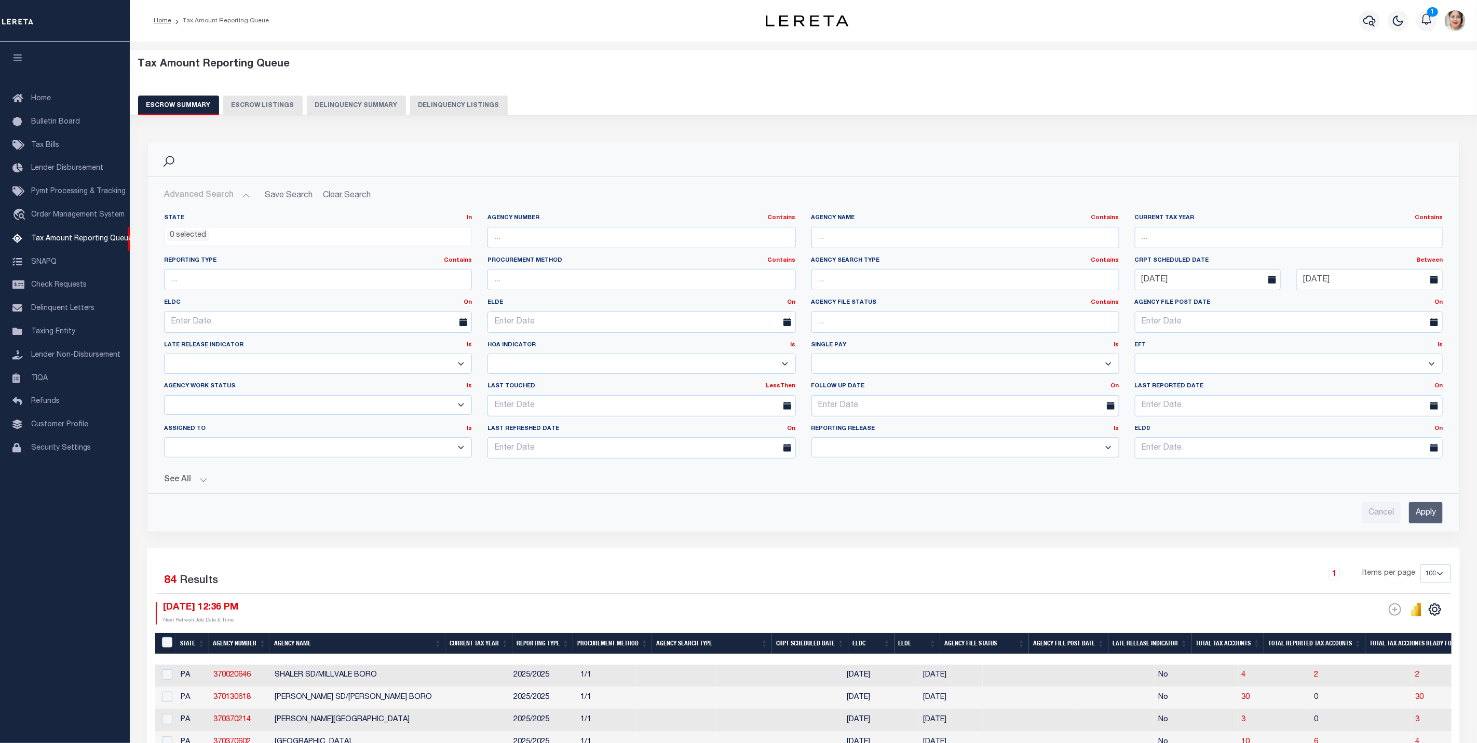
click at [253, 408] on select "New In Progress Pending Agency Follow-up Pending QC Ready for Release Prep for …" at bounding box center [318, 405] width 308 height 20
select select "7"
click at [164, 397] on select "New In Progress Pending Agency Follow-up Pending QC Ready for Release Prep for …" at bounding box center [318, 405] width 308 height 20
click at [1430, 519] on input "Apply" at bounding box center [1426, 512] width 34 height 21
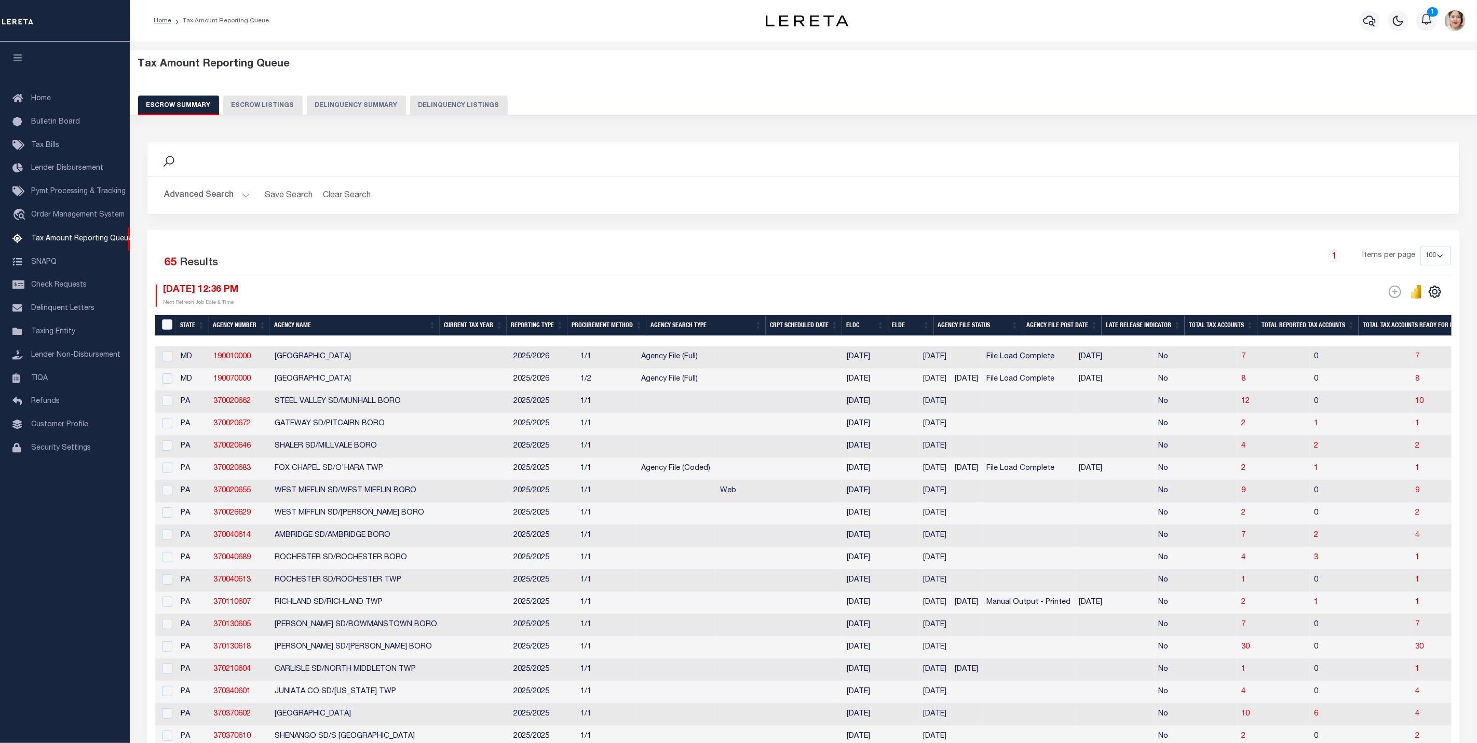
click at [197, 197] on button "Advanced Search" at bounding box center [207, 195] width 86 height 20
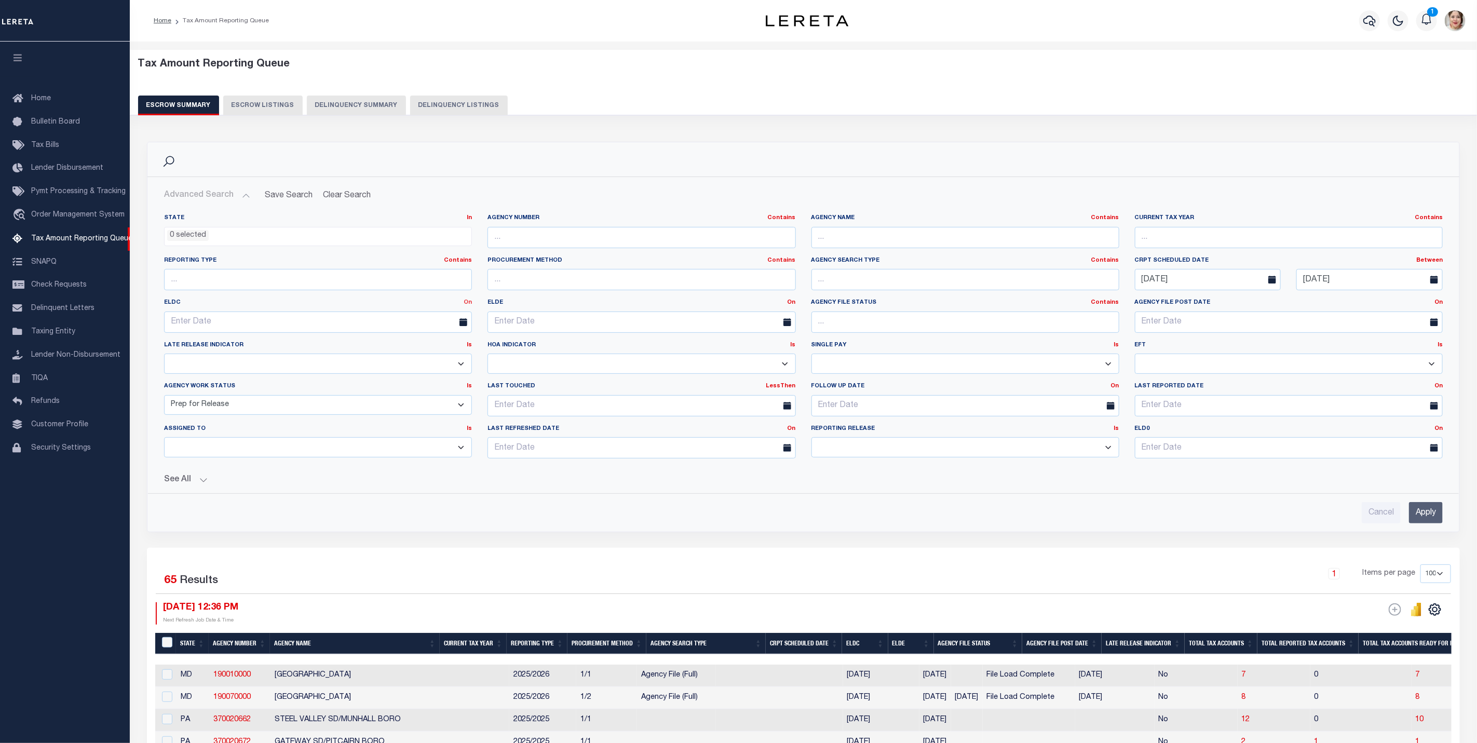
click at [470, 303] on link "On" at bounding box center [468, 303] width 8 height 6
click at [418, 335] on link "After" at bounding box center [430, 329] width 82 height 15
click at [354, 326] on input "text" at bounding box center [318, 322] width 308 height 21
click at [168, 346] on span at bounding box center [173, 345] width 18 height 18
select select "7"
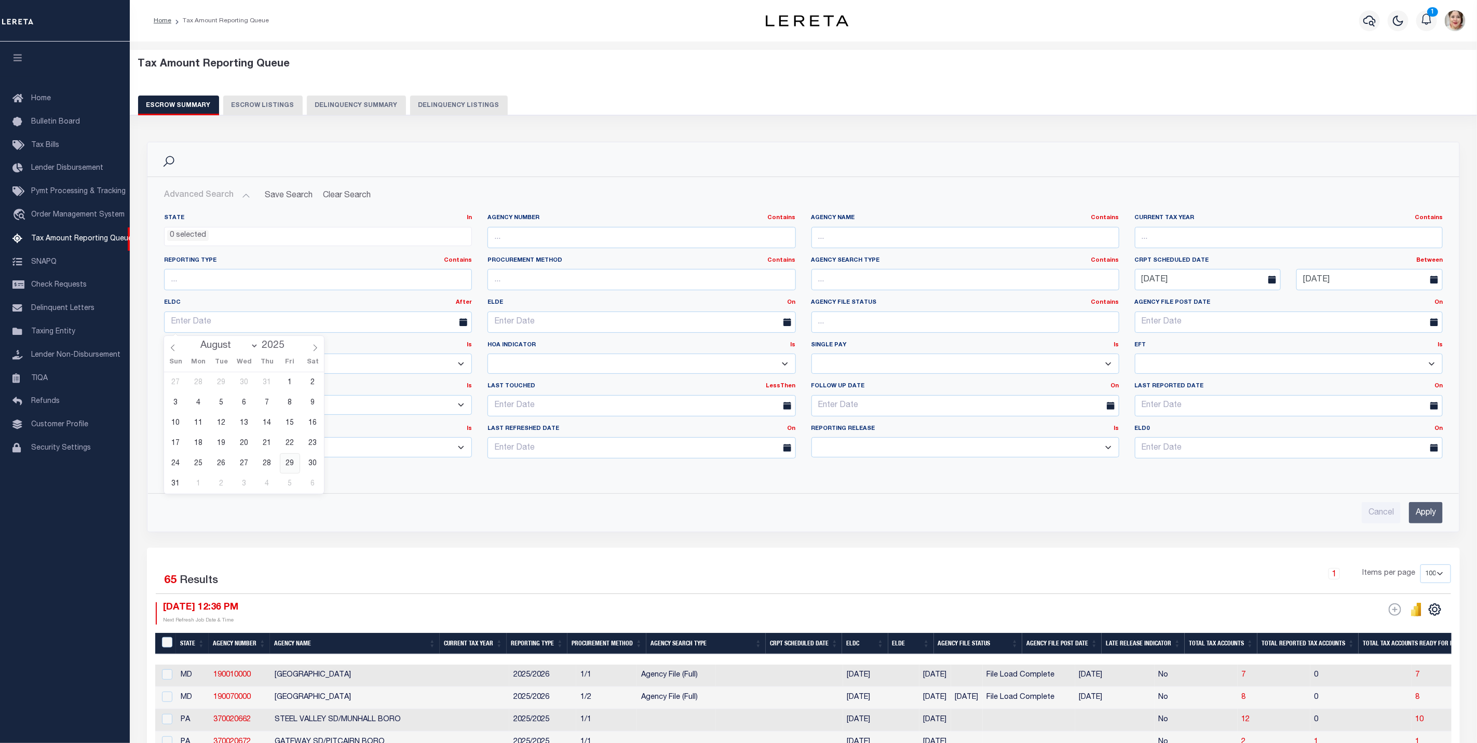
click at [286, 461] on span "29" at bounding box center [290, 463] width 20 height 20
type input "[DATE]"
click at [1432, 521] on input "Apply" at bounding box center [1426, 512] width 34 height 21
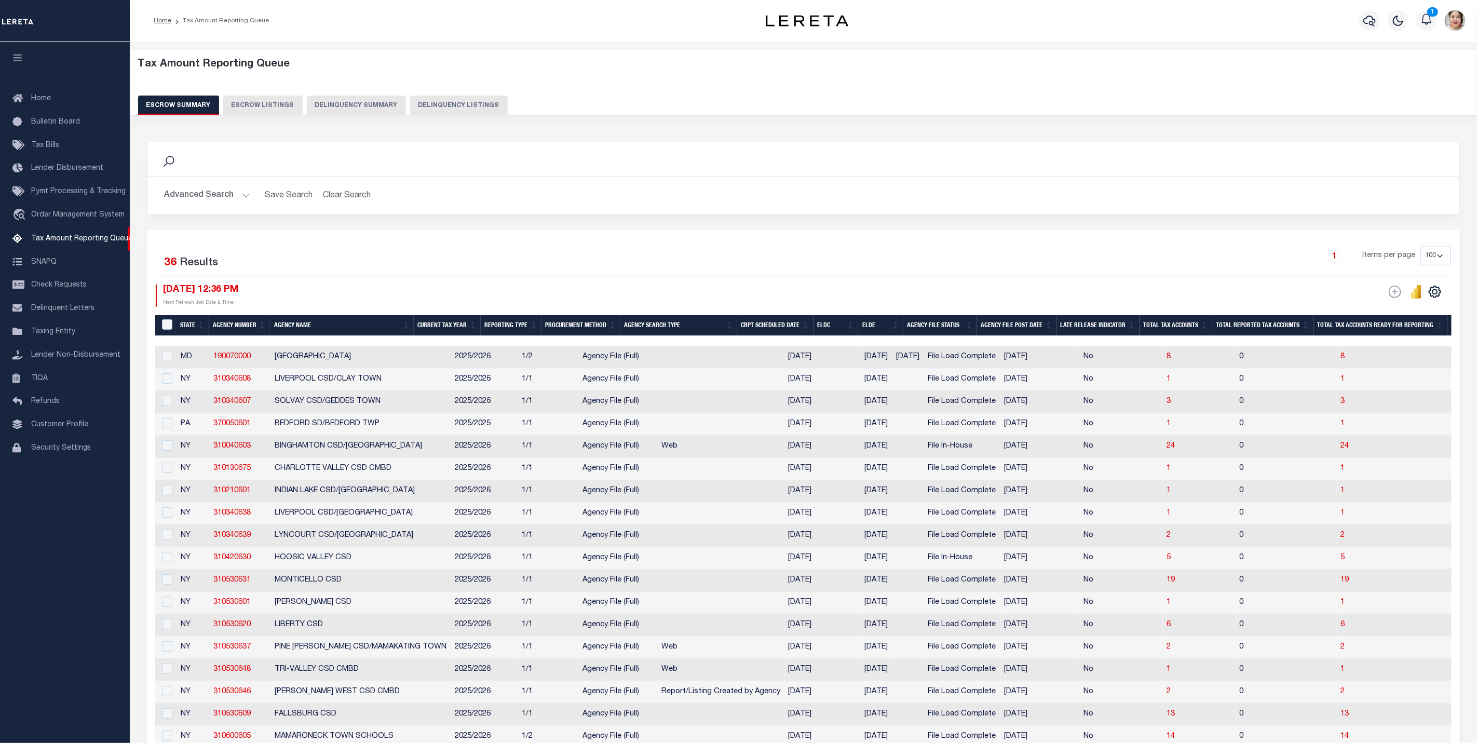
click at [203, 198] on button "Advanced Search" at bounding box center [207, 195] width 86 height 20
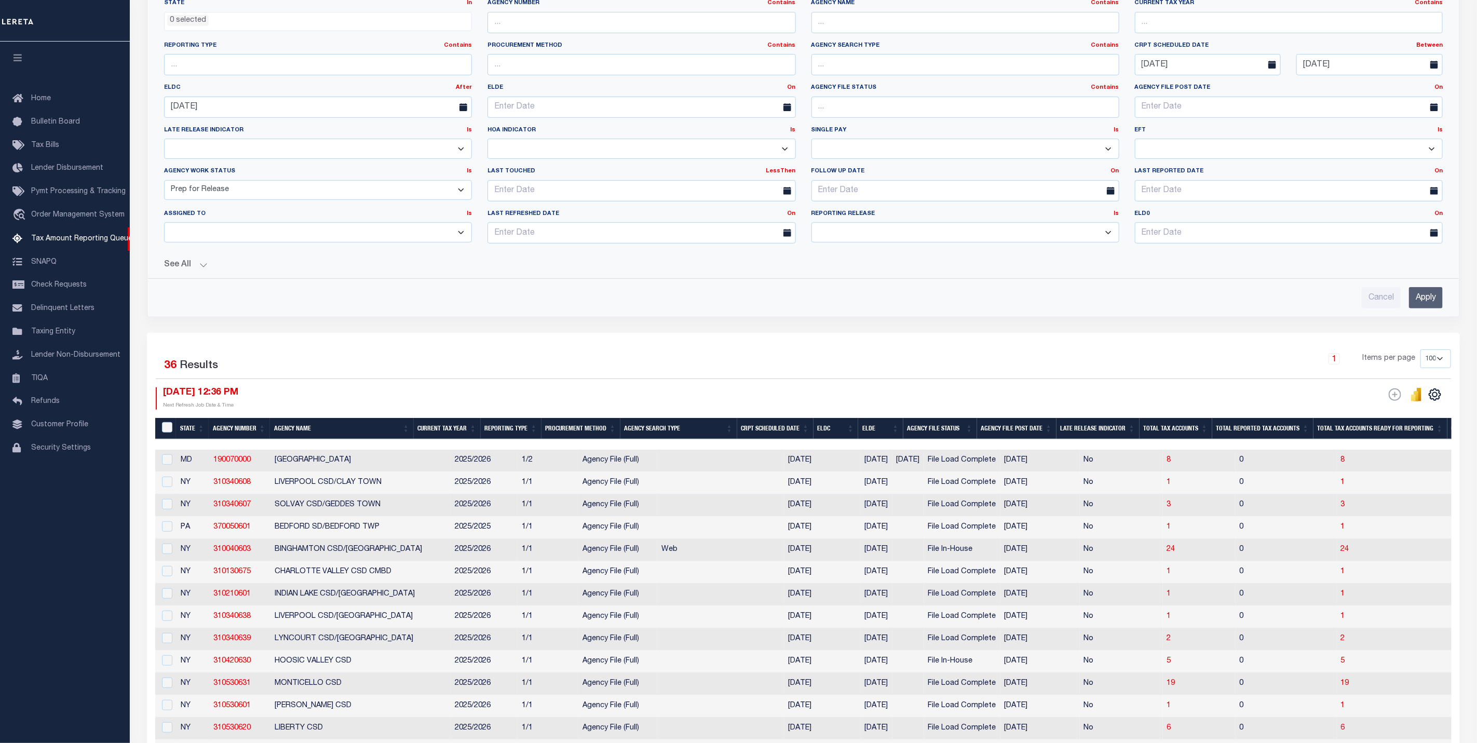
scroll to position [234, 0]
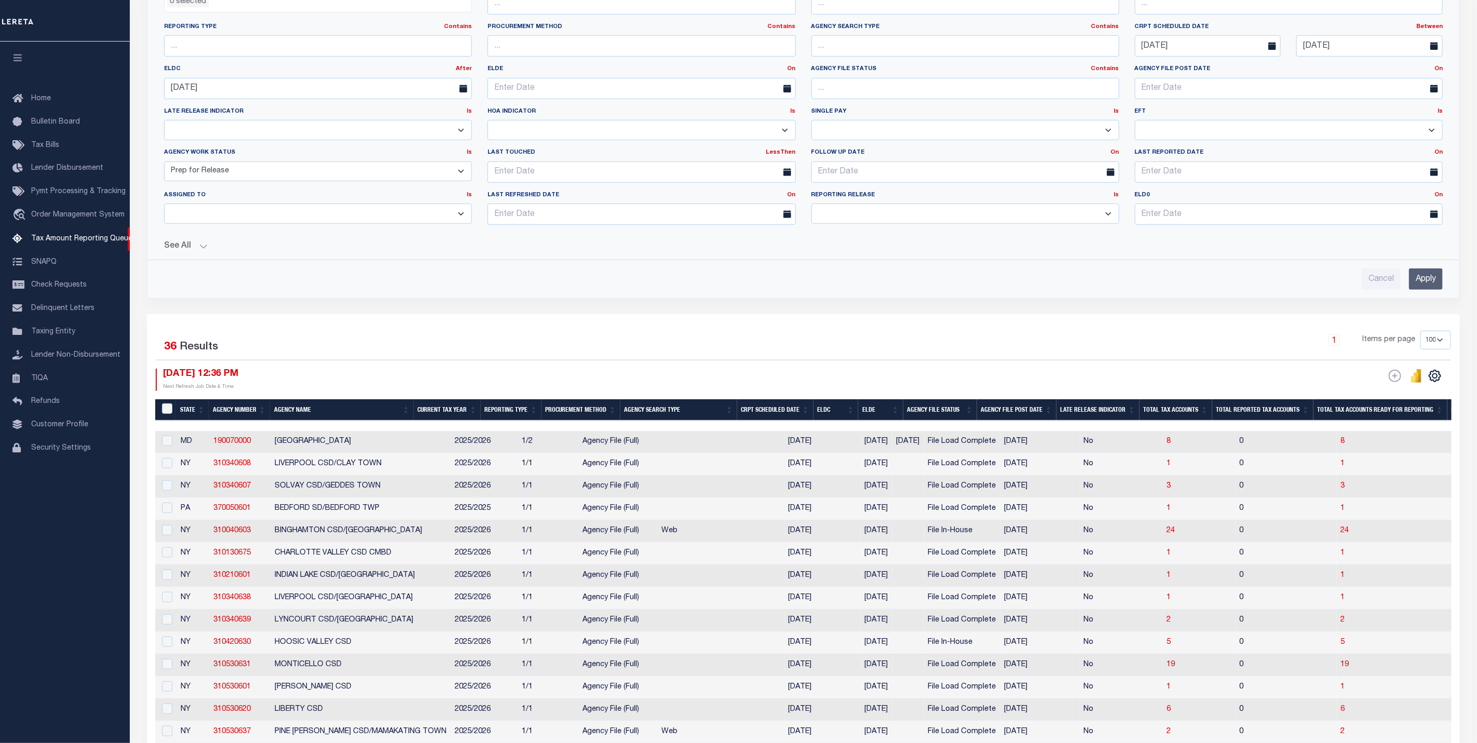
click at [859, 415] on th "ELDC" at bounding box center [836, 409] width 45 height 21
click at [165, 446] on input "checkbox" at bounding box center [167, 441] width 10 height 10
checkbox input "true"
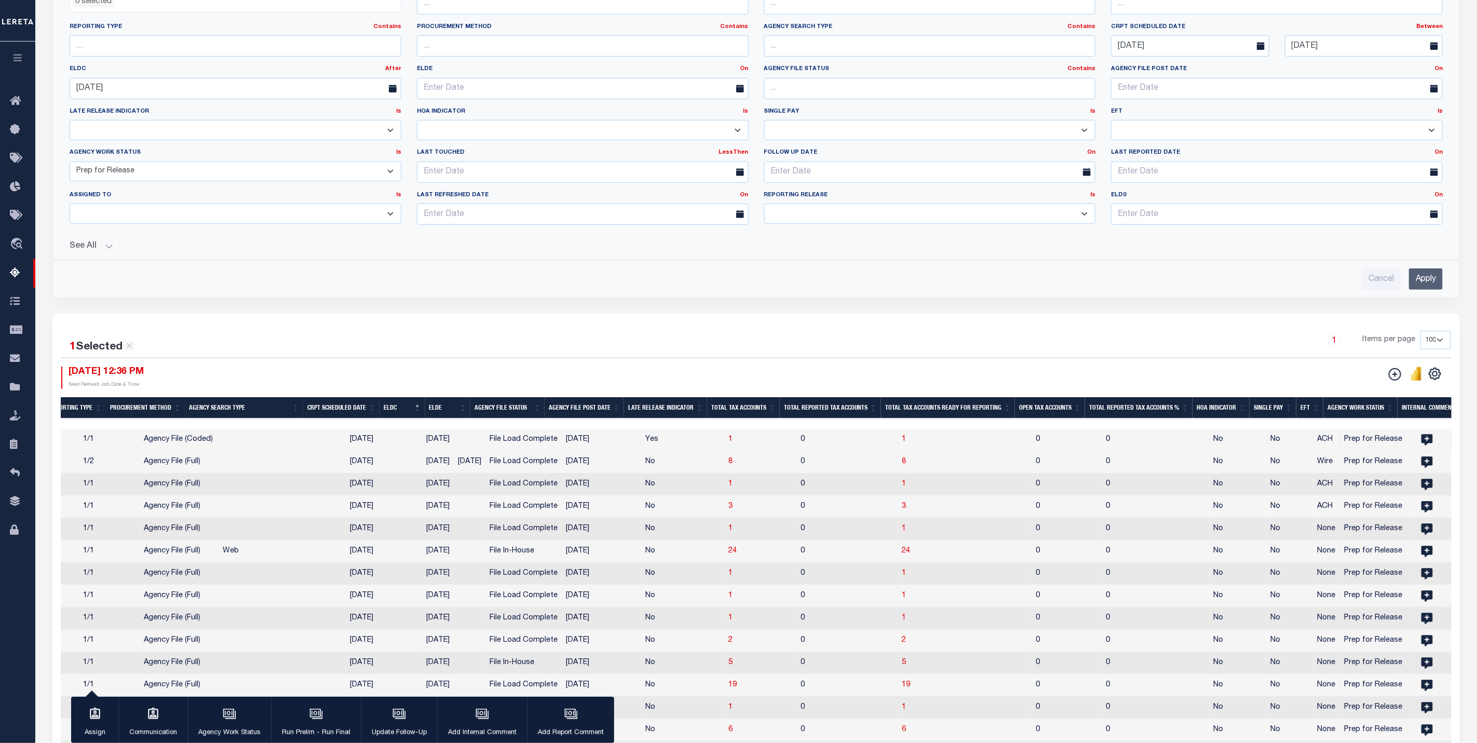
scroll to position [0, 0]
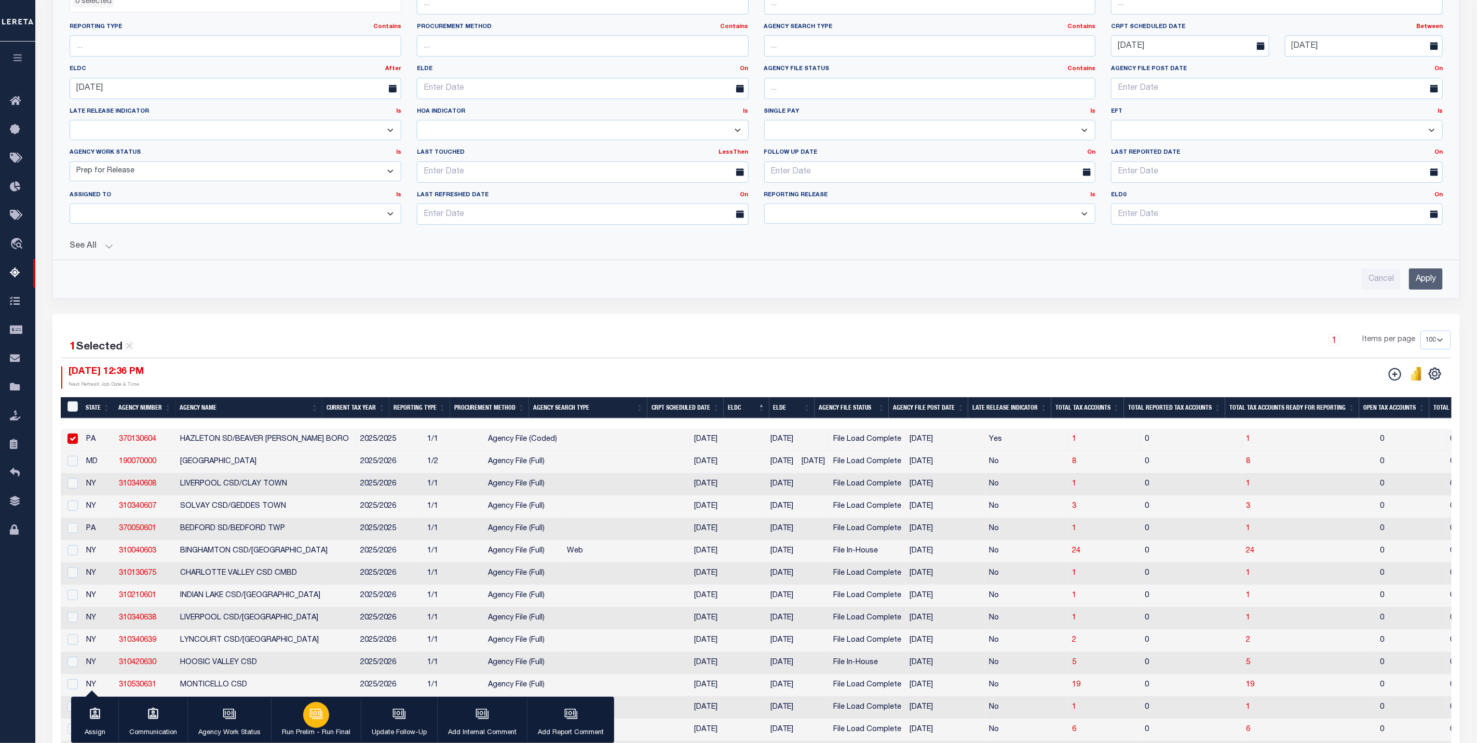
click at [310, 715] on icon "button" at bounding box center [315, 713] width 11 height 8
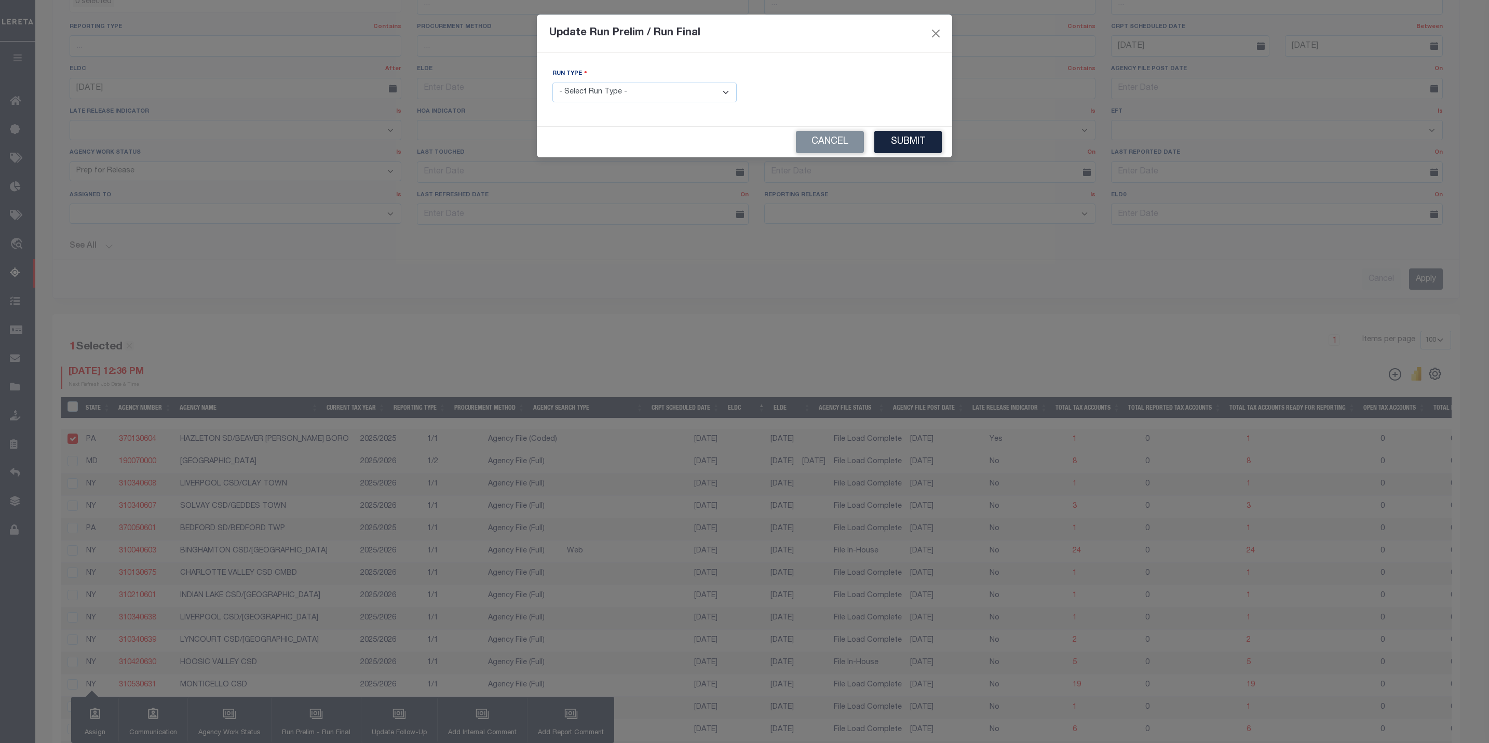
click at [667, 87] on select "- Select Run Type - Prelim Run Final Run" at bounding box center [644, 93] width 184 height 20
select select "P"
click at [552, 83] on select "- Select Run Type - Prelim Run Final Run" at bounding box center [644, 93] width 184 height 20
click at [913, 148] on button "Submit" at bounding box center [907, 142] width 67 height 22
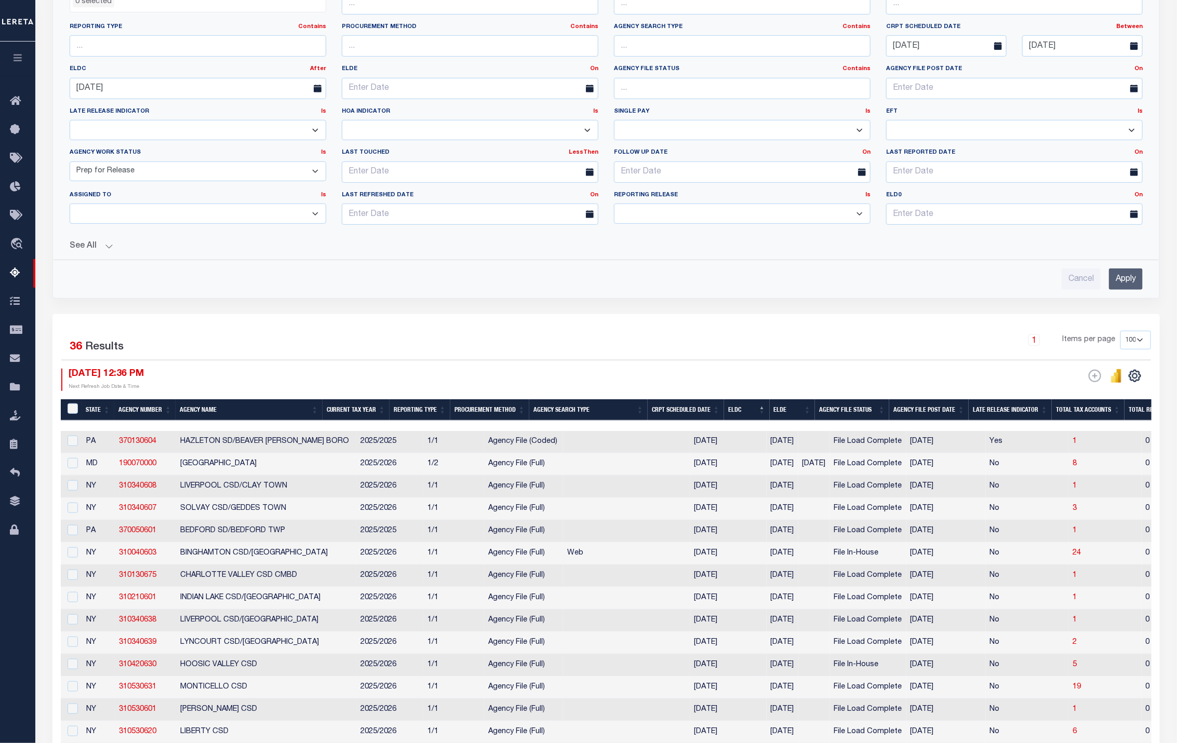
click at [801, 360] on div "1 Items per page 10 25 50 100 500" at bounding box center [744, 345] width 829 height 29
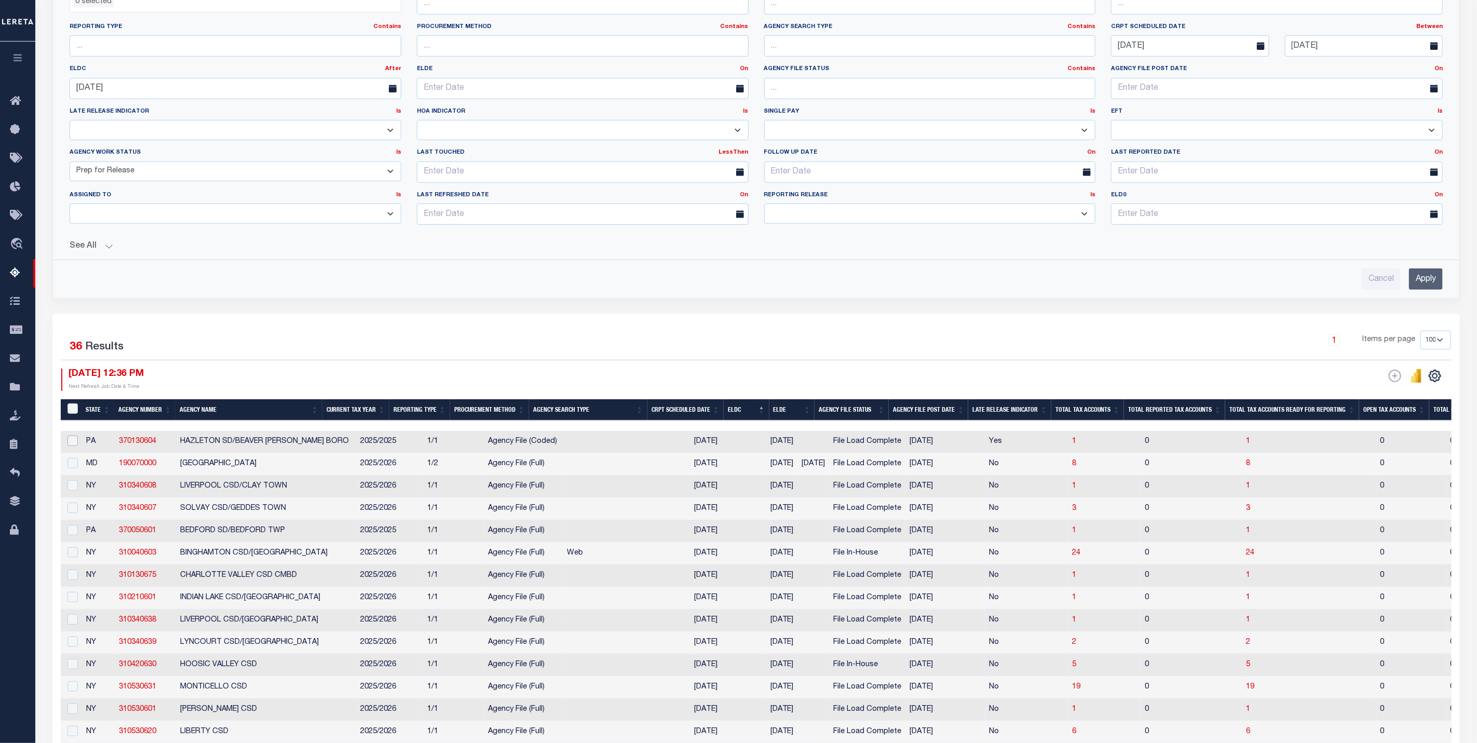
click at [75, 446] on input "checkbox" at bounding box center [72, 441] width 10 height 10
checkbox input "true"
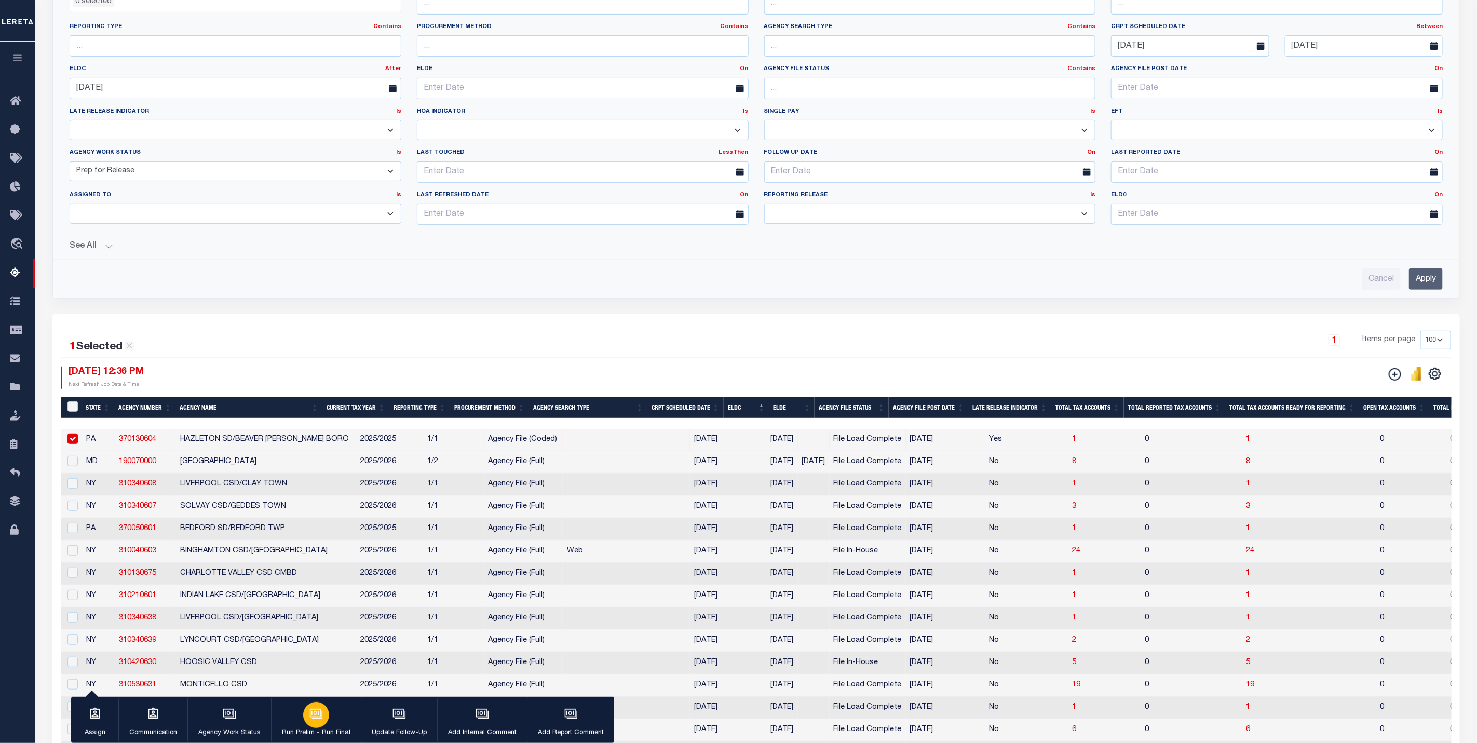
click at [317, 726] on div "button" at bounding box center [316, 715] width 26 height 26
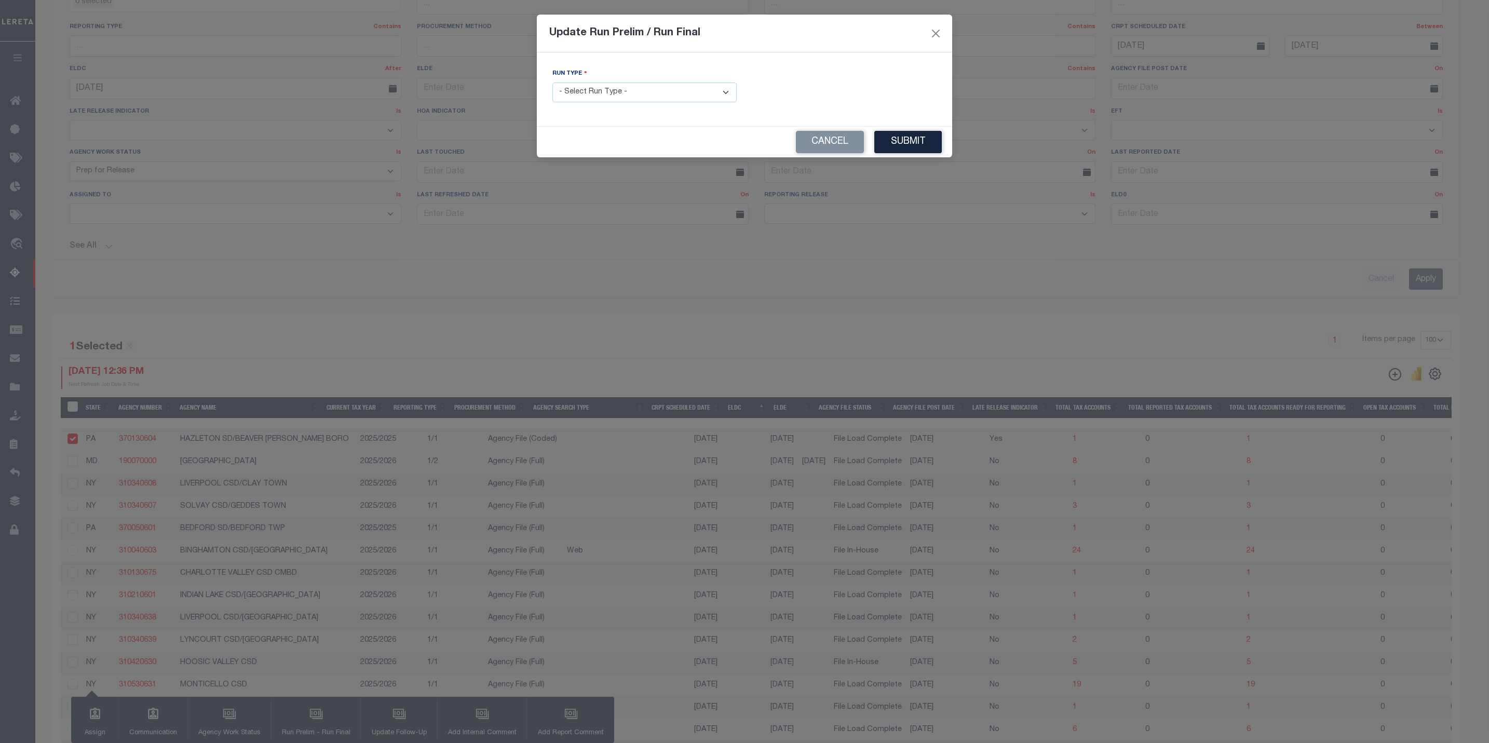
click at [625, 99] on select "- Select Run Type - Prelim Run Final Run" at bounding box center [644, 93] width 184 height 20
select select "F"
click at [552, 83] on select "- Select Run Type - Prelim Run Final Run" at bounding box center [644, 93] width 184 height 20
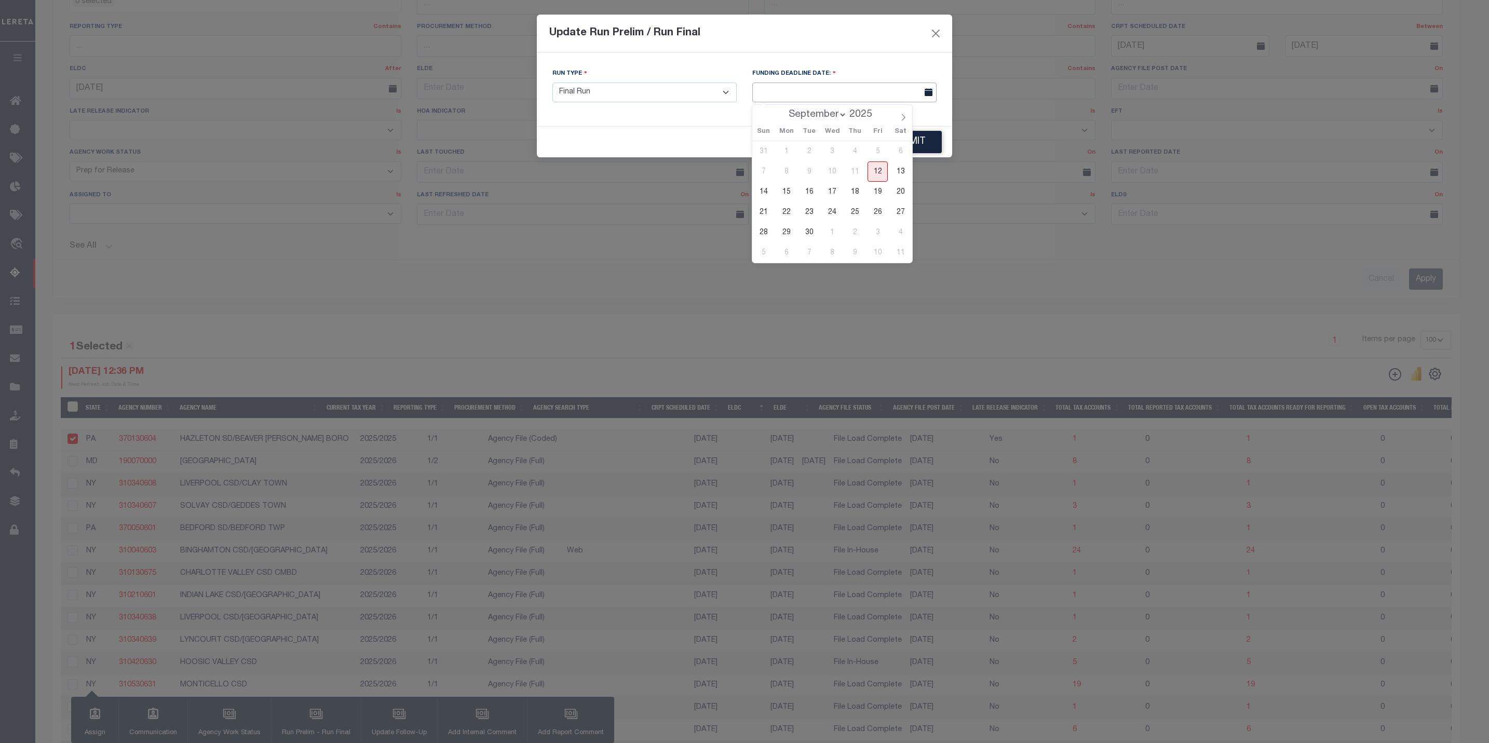
click at [779, 91] on input "text" at bounding box center [844, 93] width 184 height 20
click at [814, 193] on span "16" at bounding box center [809, 192] width 20 height 20
type input "[DATE]"
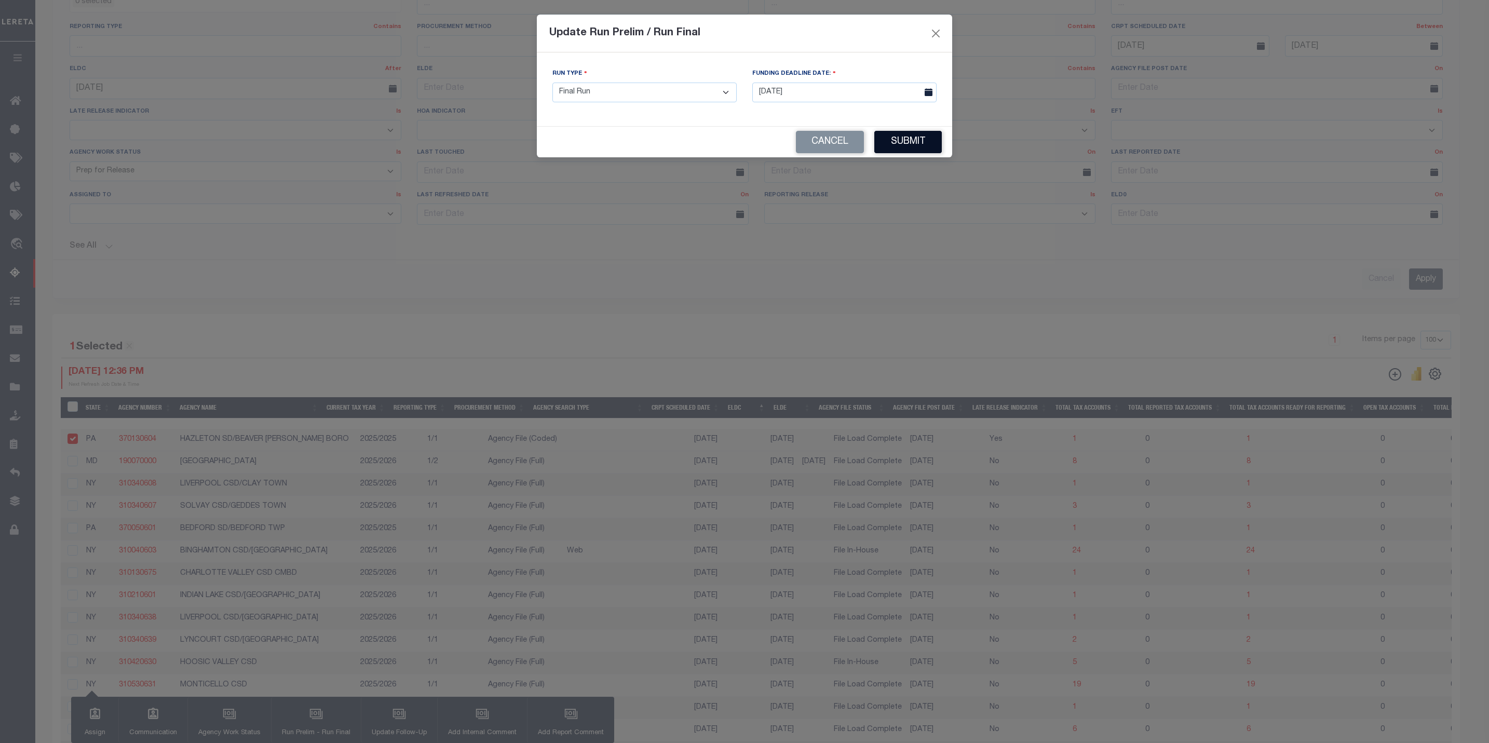
click at [910, 142] on button "Submit" at bounding box center [907, 142] width 67 height 22
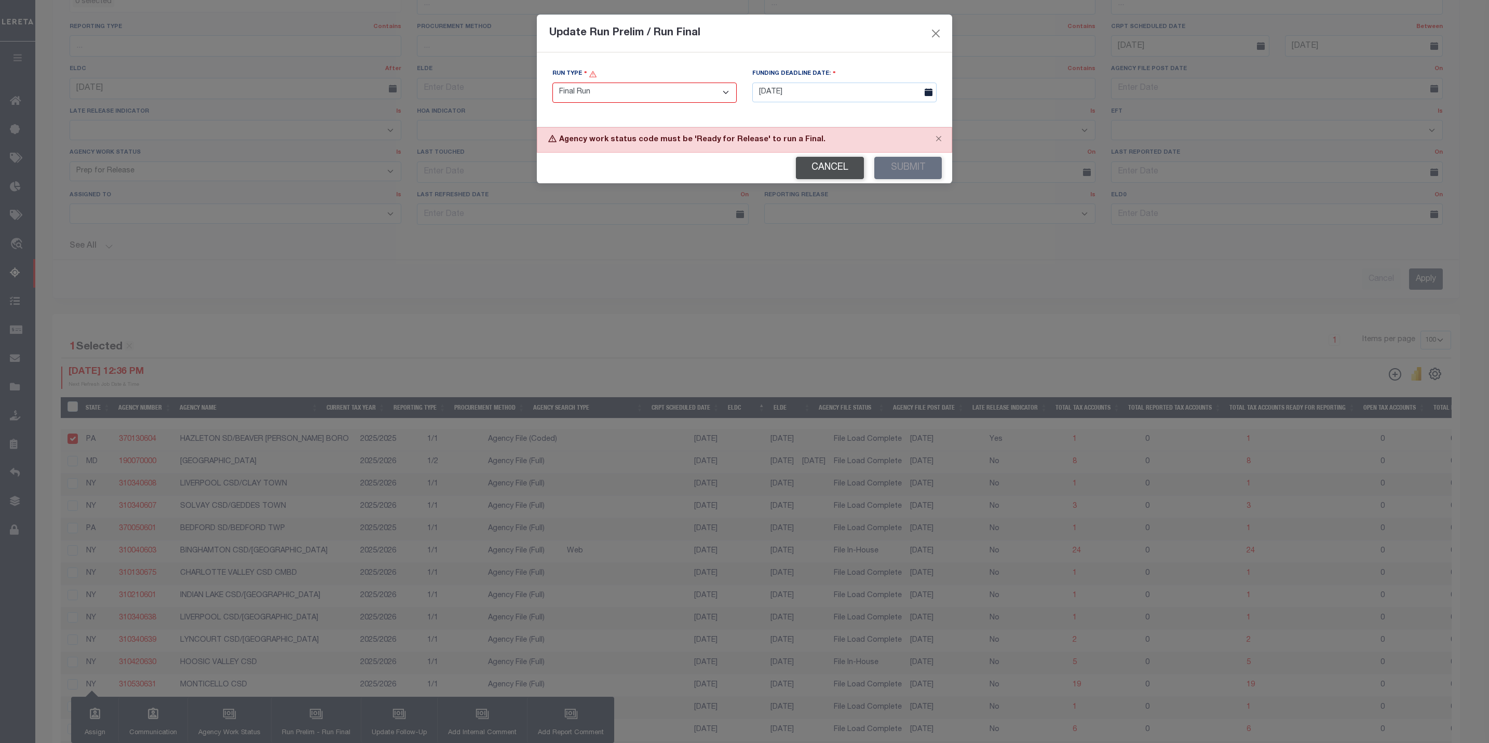
click at [838, 174] on button "Cancel" at bounding box center [830, 168] width 68 height 22
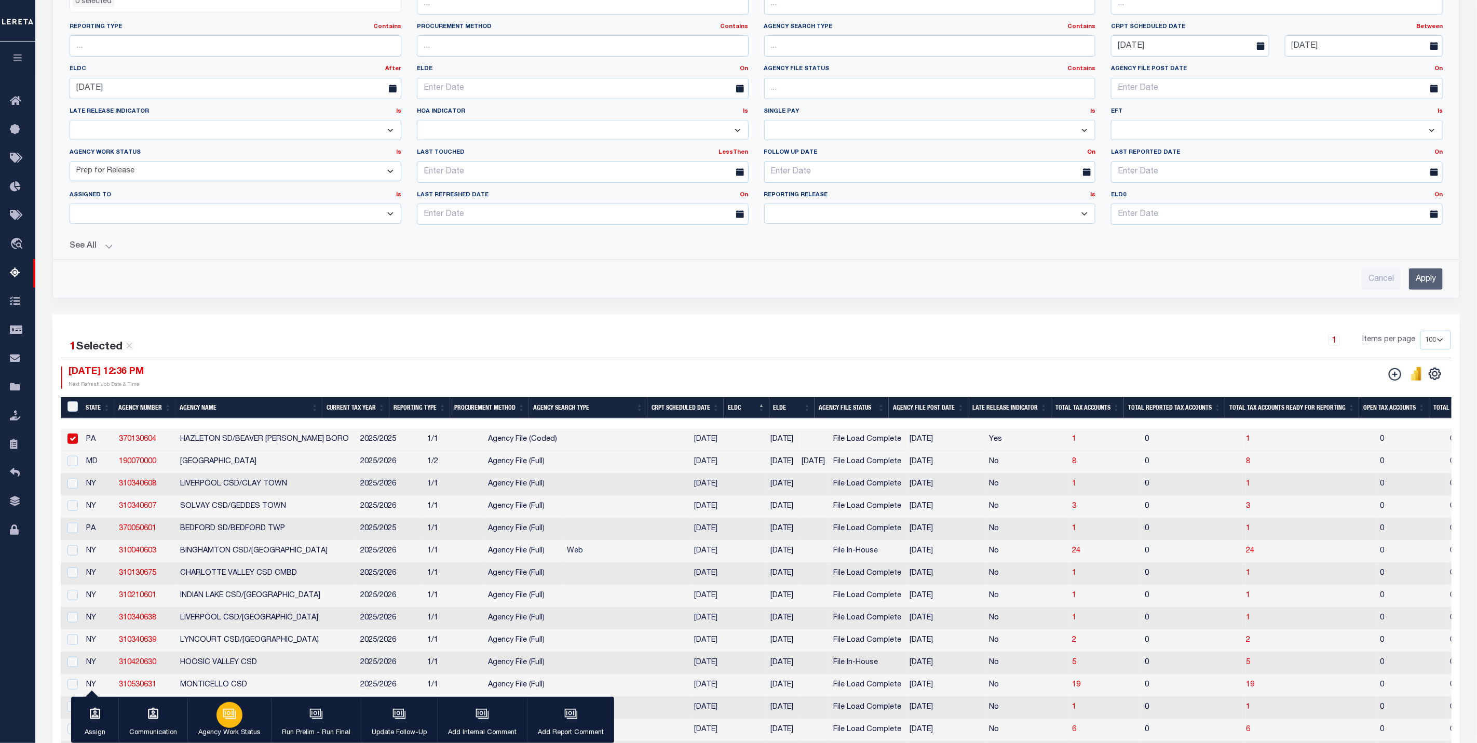
click at [237, 731] on p "Agency Work Status" at bounding box center [229, 733] width 62 height 10
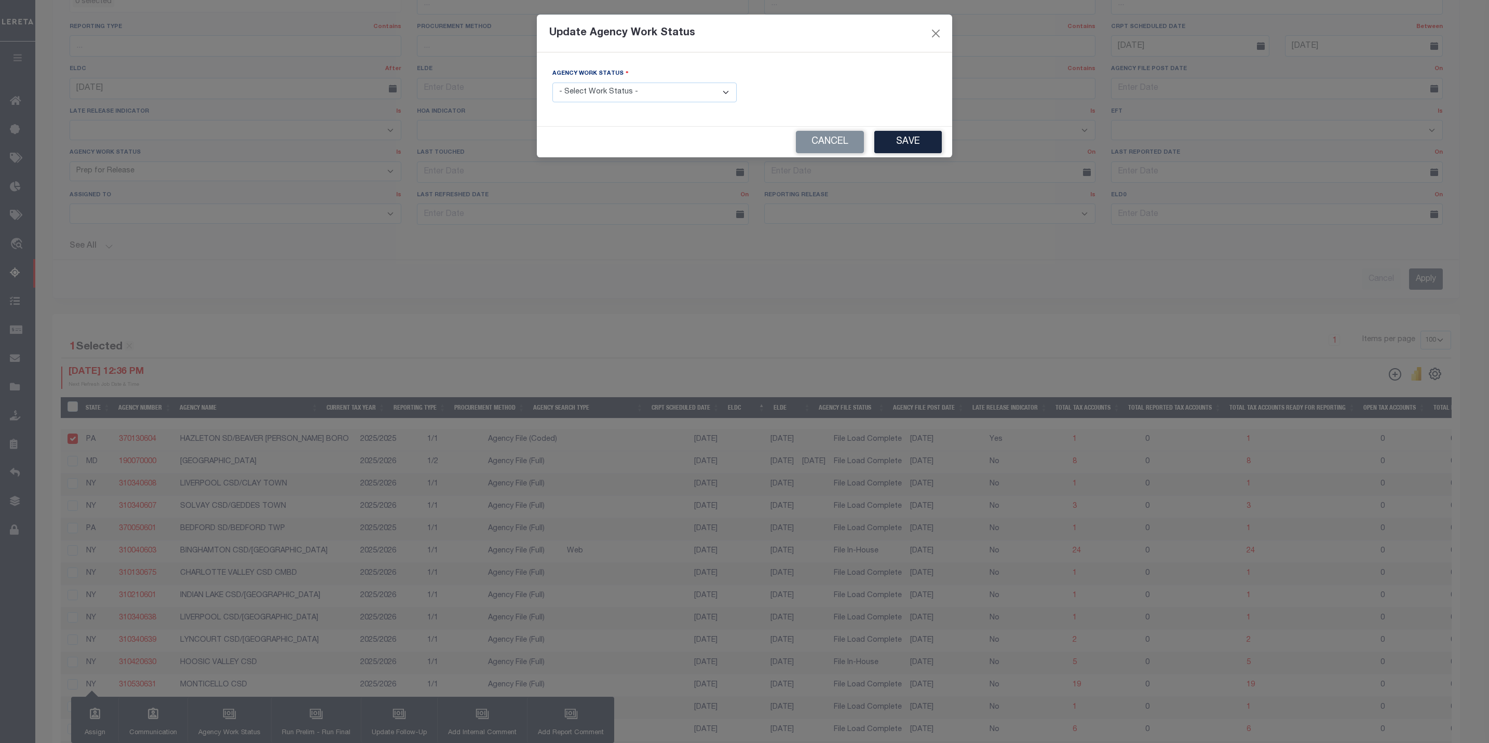
click at [613, 97] on select "- Select Work Status - New In Progress Pending Agency Follow-up Pending QC Read…" at bounding box center [644, 93] width 184 height 20
select select "6"
click at [552, 83] on select "- Select Work Status - New In Progress Pending Agency Follow-up Pending QC Read…" at bounding box center [644, 93] width 184 height 20
click at [893, 148] on button "Save" at bounding box center [907, 142] width 67 height 22
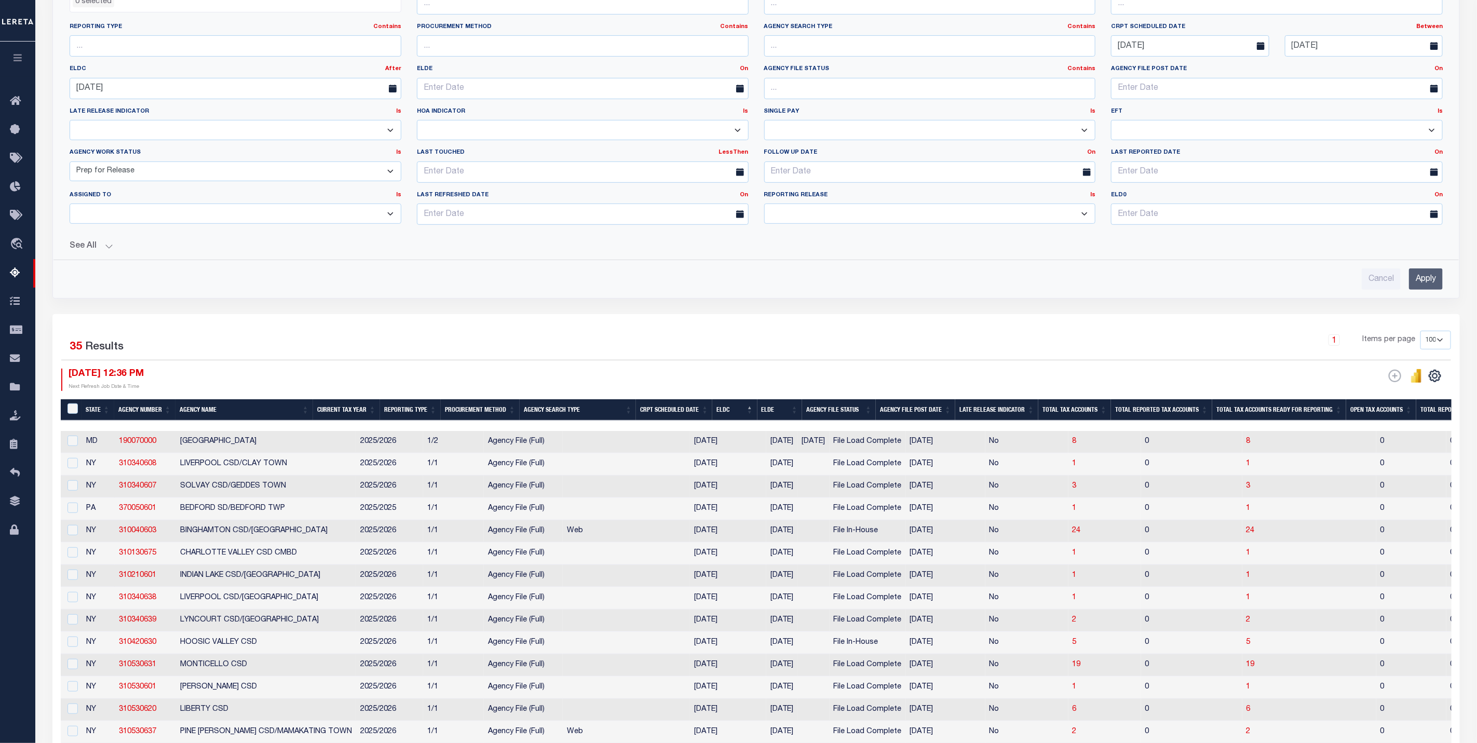
click at [232, 175] on select "New In Progress Pending Agency Follow-up Pending QC Ready for Release Prep for …" at bounding box center [236, 171] width 332 height 20
select select "6"
click at [70, 164] on select "New In Progress Pending Agency Follow-up Pending QC Ready for Release Prep for …" at bounding box center [236, 171] width 332 height 20
click at [1430, 275] on input "Apply" at bounding box center [1426, 278] width 34 height 21
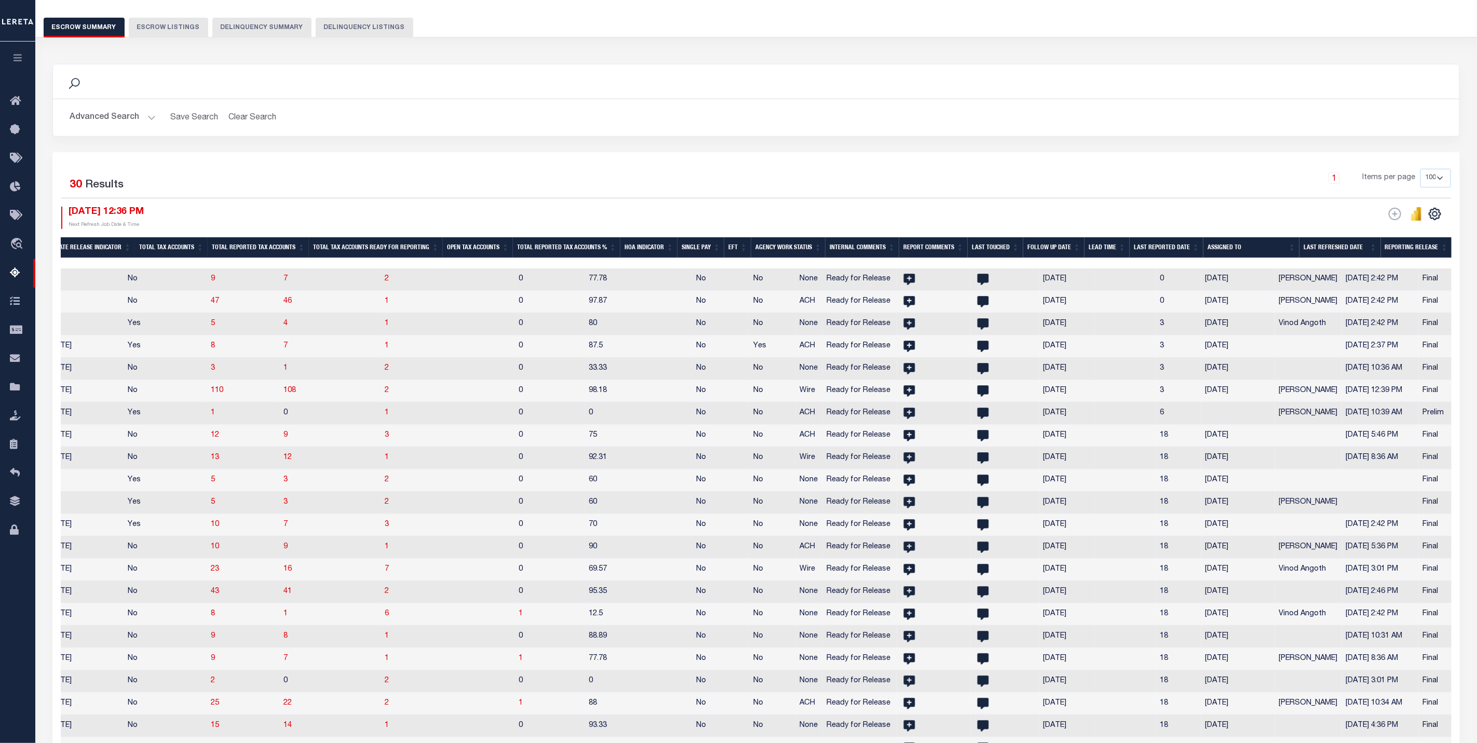
scroll to position [0, 229]
click at [1429, 248] on th "Reporting Release" at bounding box center [1416, 247] width 71 height 21
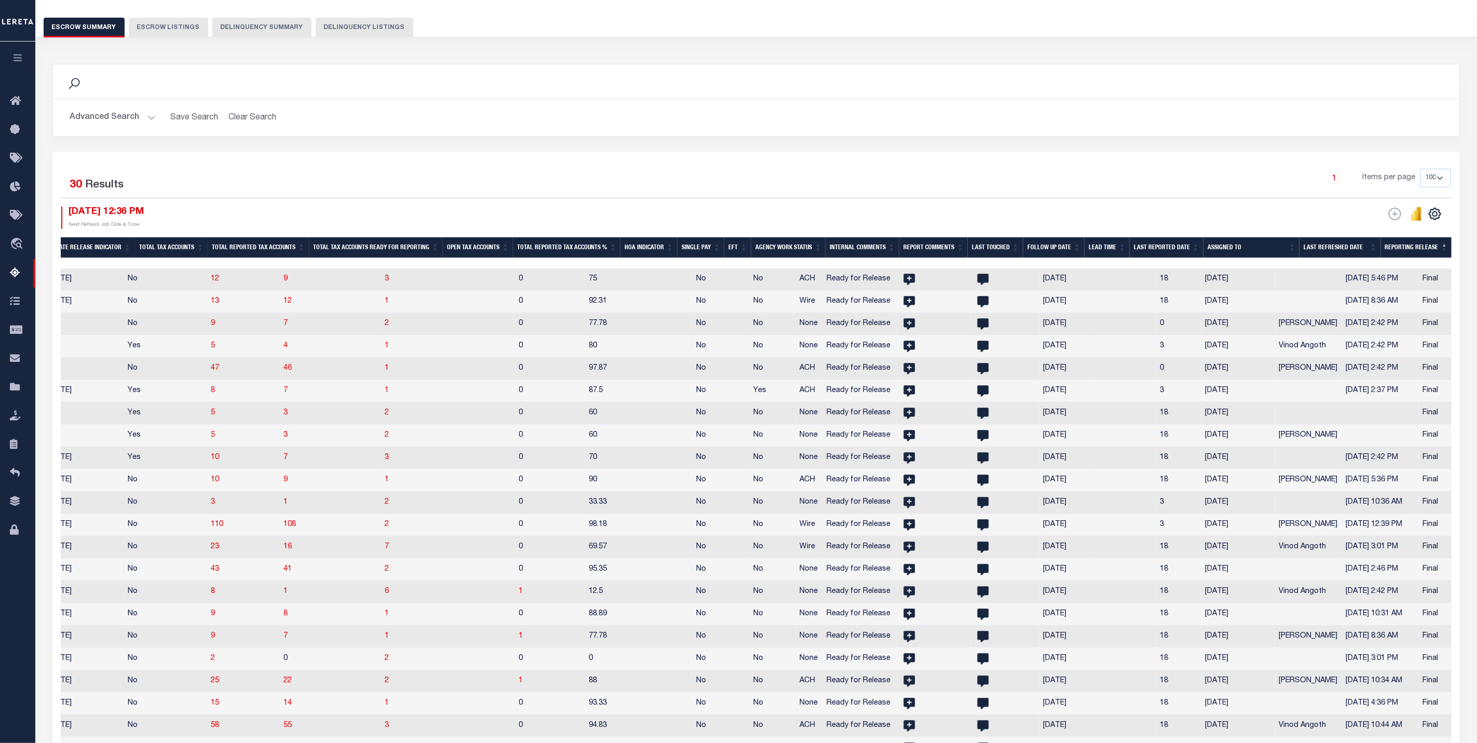
click at [1429, 248] on th "Reporting Release" at bounding box center [1416, 247] width 71 height 21
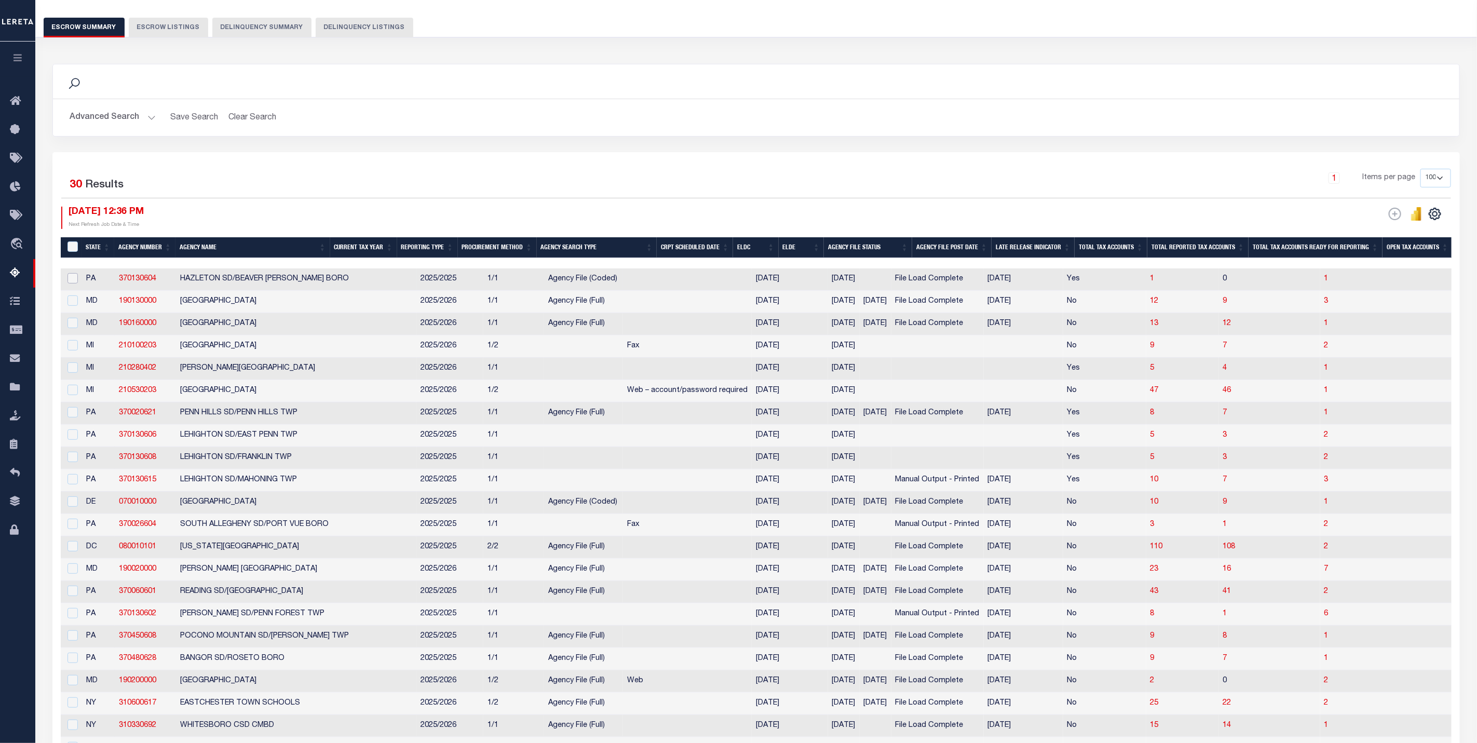
click at [72, 283] on input "checkbox" at bounding box center [72, 278] width 10 height 10
checkbox input "true"
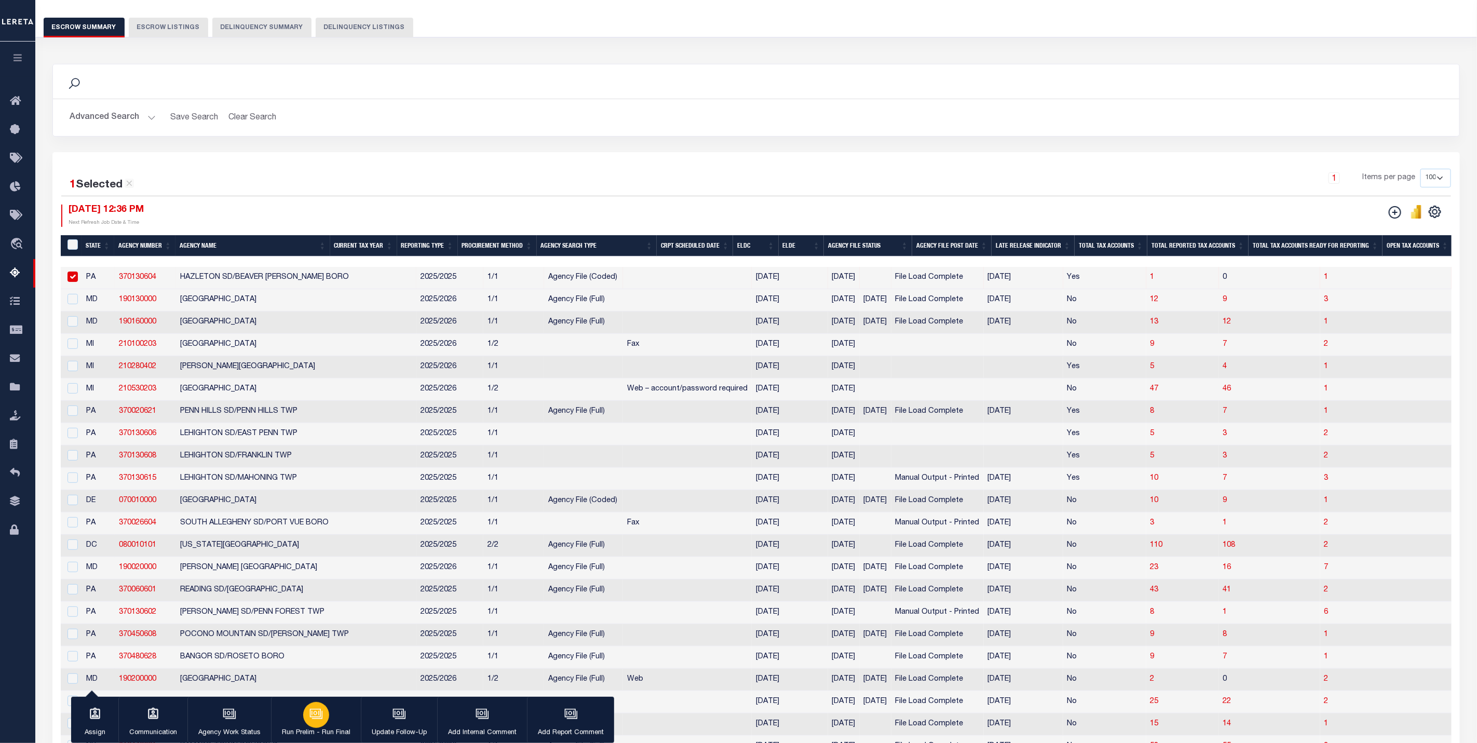
click at [317, 722] on div "button" at bounding box center [316, 715] width 26 height 26
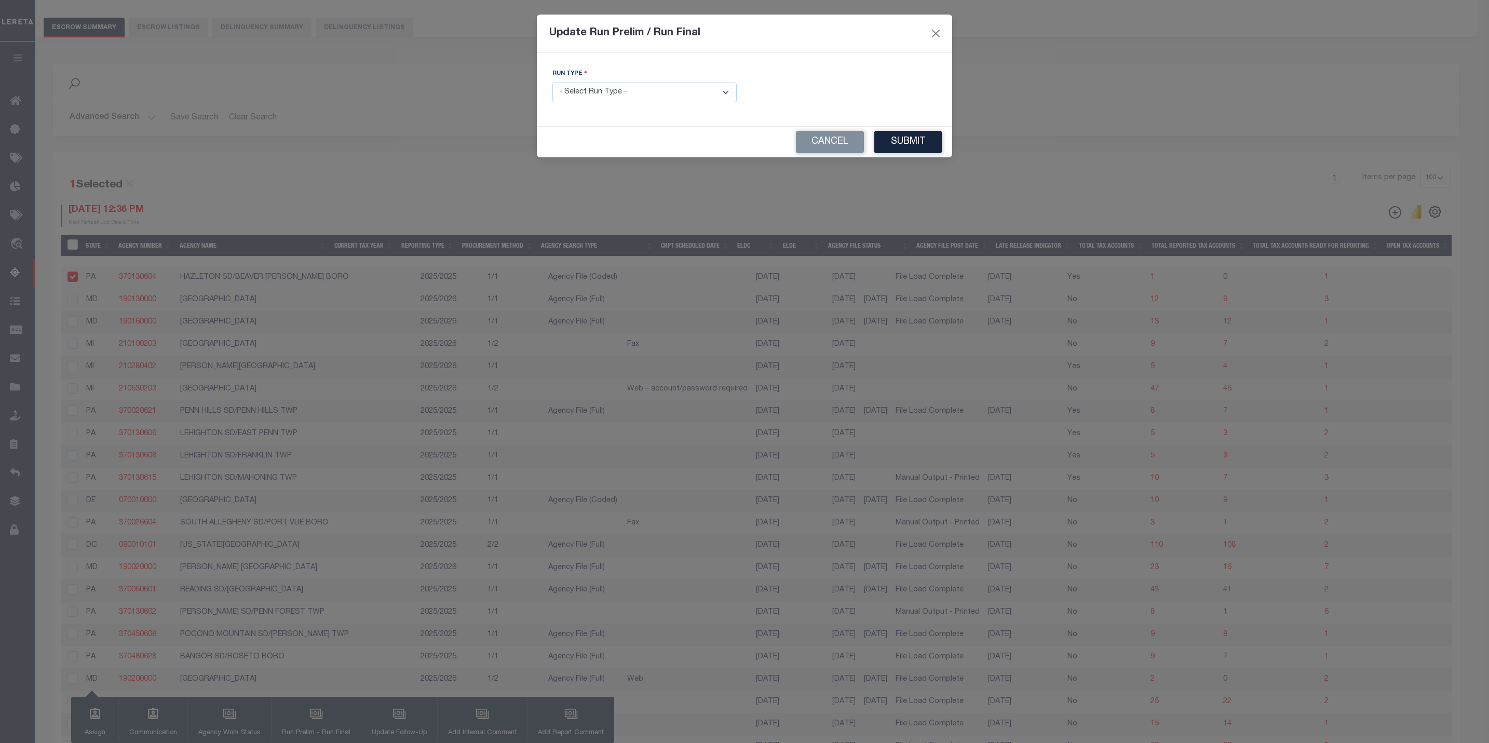
click at [622, 96] on select "- Select Run Type - Prelim Run Final Run" at bounding box center [644, 93] width 184 height 20
select select "F"
click at [552, 83] on select "- Select Run Type - Prelim Run Final Run" at bounding box center [644, 93] width 184 height 20
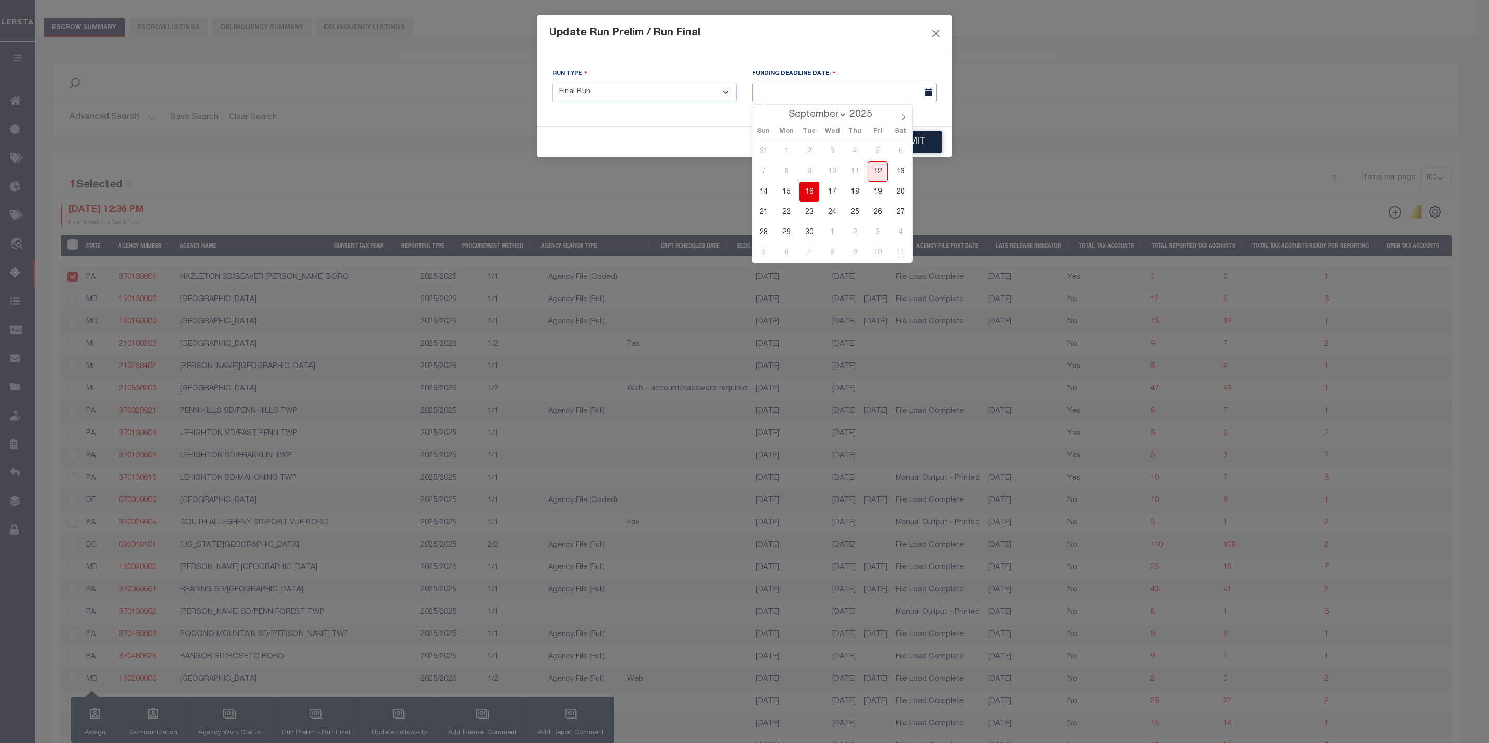
click at [786, 97] on input "text" at bounding box center [844, 93] width 184 height 20
click at [812, 194] on span "16" at bounding box center [809, 192] width 20 height 20
type input "[DATE]"
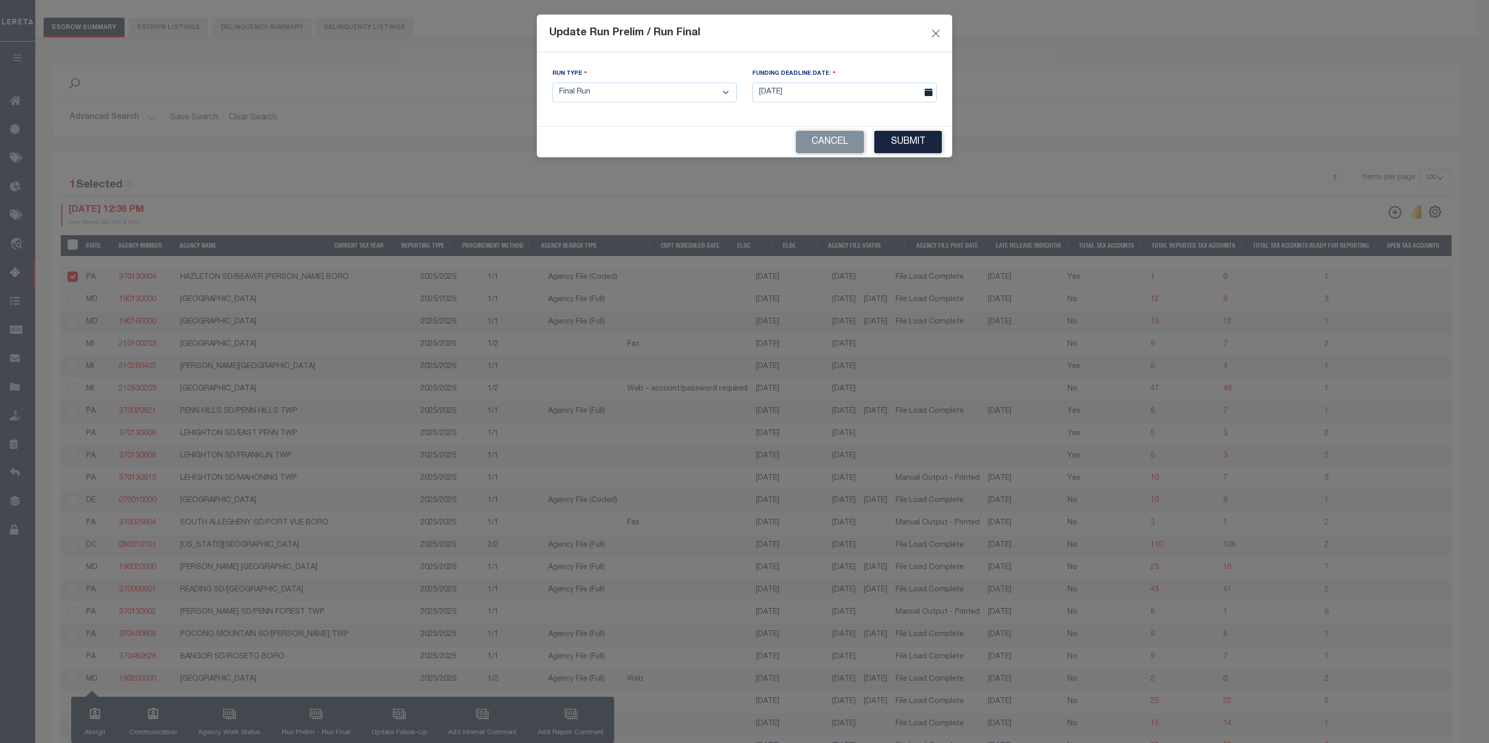
click at [911, 131] on div "Cancel Submit" at bounding box center [744, 142] width 415 height 31
click at [911, 141] on button "Submit" at bounding box center [907, 142] width 67 height 22
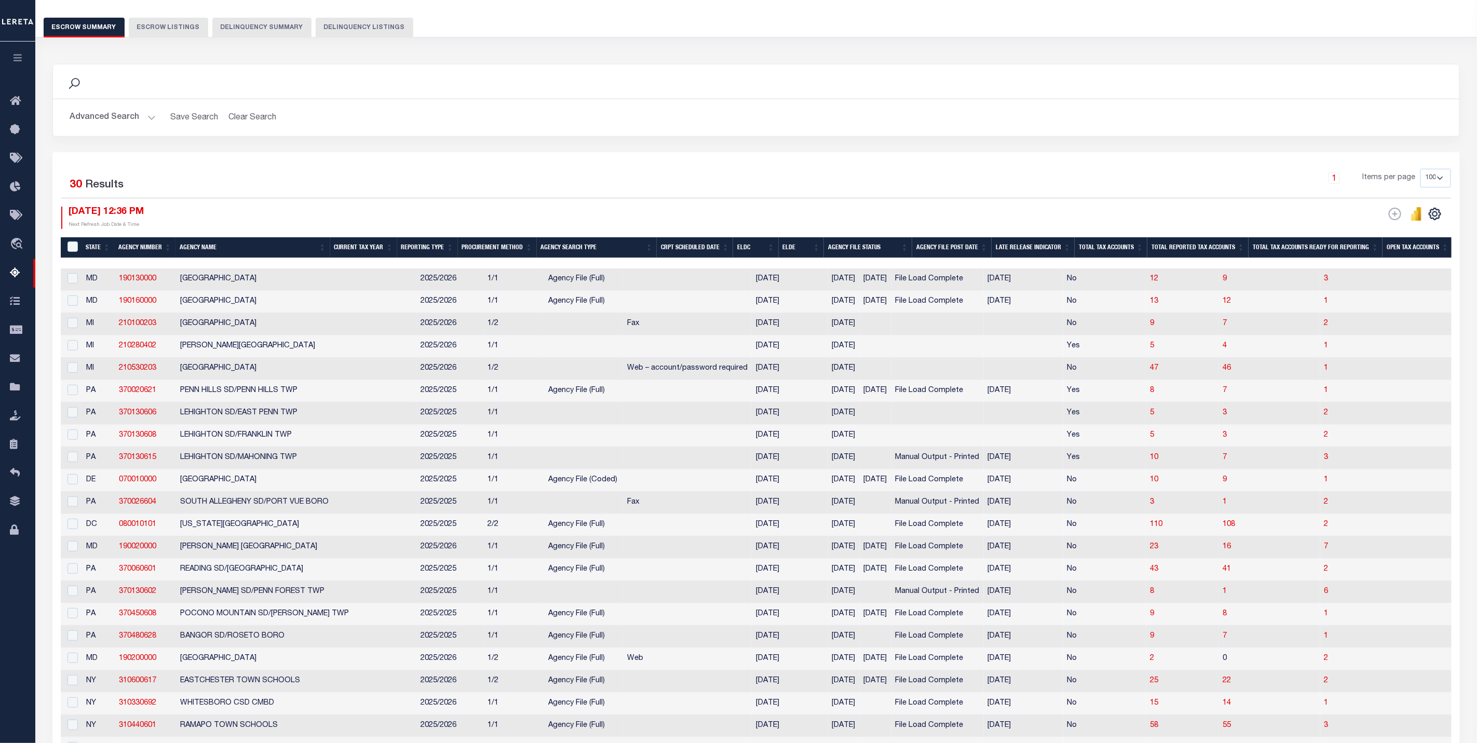
click at [97, 119] on button "Advanced Search" at bounding box center [113, 117] width 86 height 20
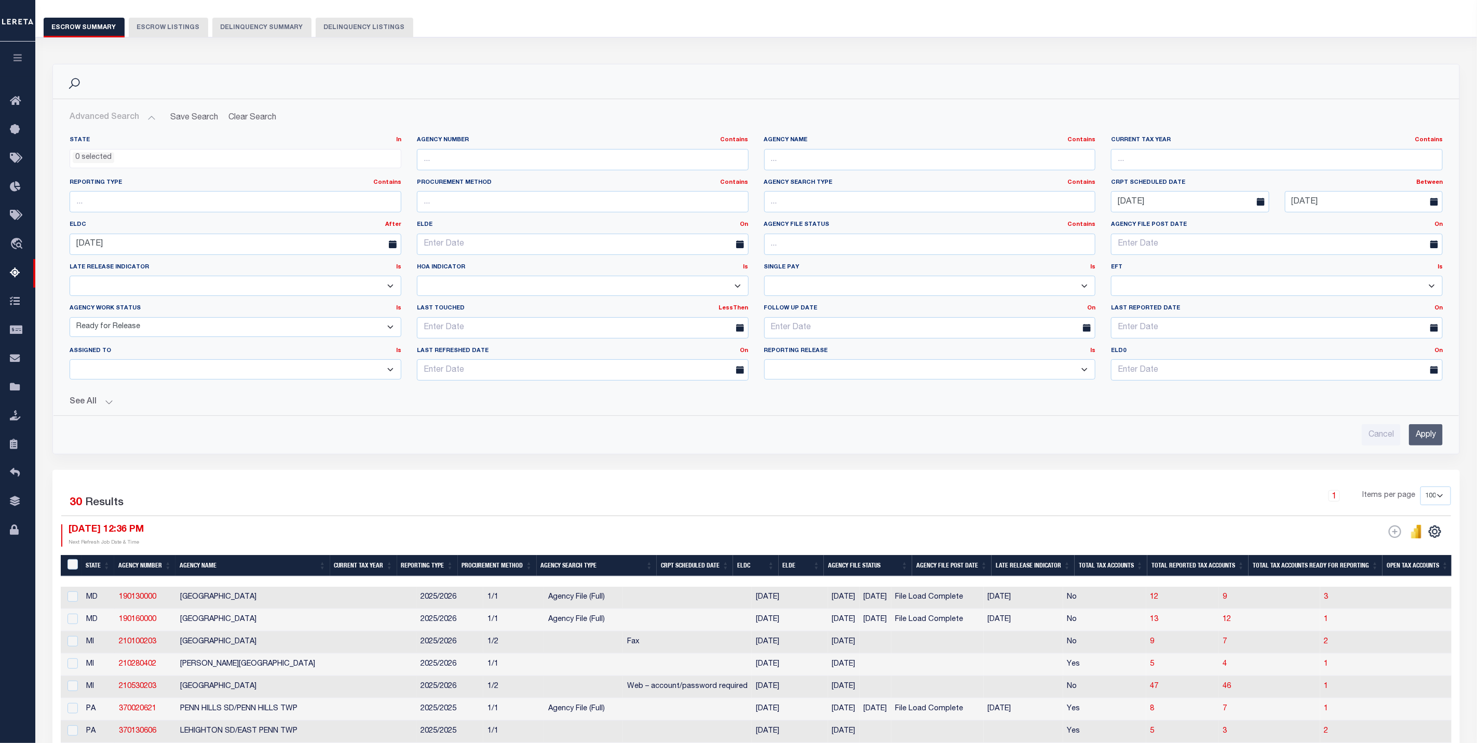
click at [145, 329] on select "New In Progress Pending Agency Follow-up Pending QC Ready for Release Prep for …" at bounding box center [236, 327] width 332 height 20
select select "7"
click at [70, 319] on select "New In Progress Pending Agency Follow-up Pending QC Ready for Release Prep for …" at bounding box center [236, 327] width 332 height 20
click at [1424, 441] on input "Apply" at bounding box center [1426, 434] width 34 height 21
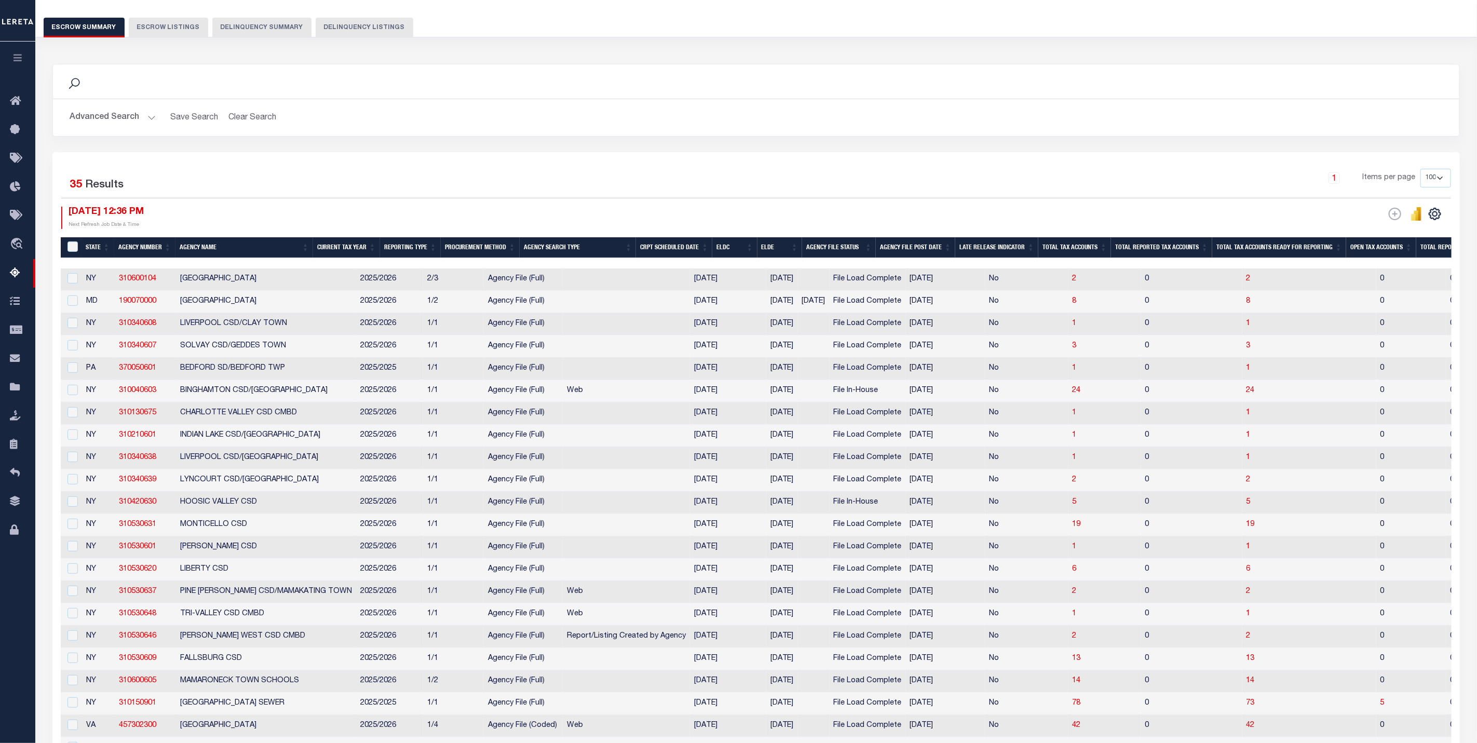
click at [742, 252] on th "ELDC" at bounding box center [734, 247] width 45 height 21
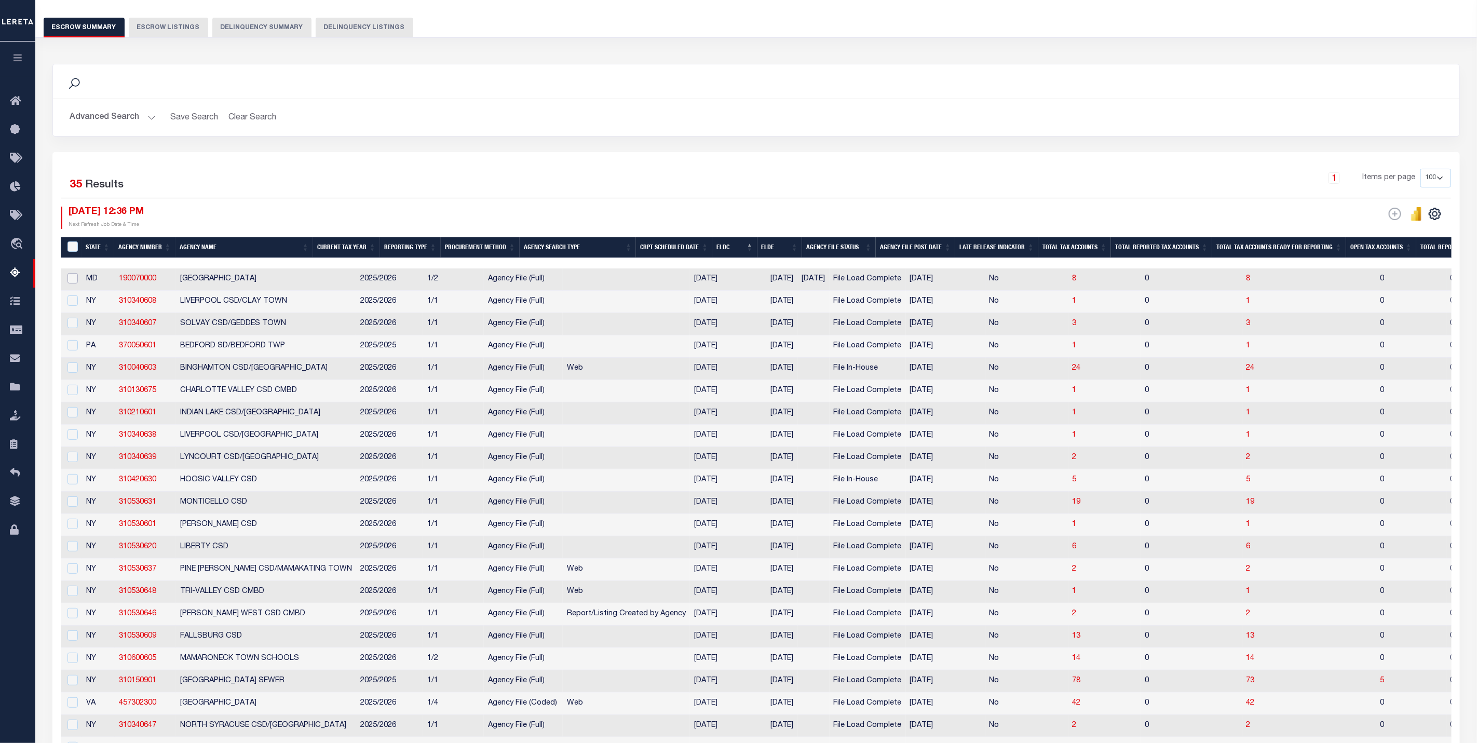
click at [69, 281] on input "checkbox" at bounding box center [72, 278] width 10 height 10
checkbox input "true"
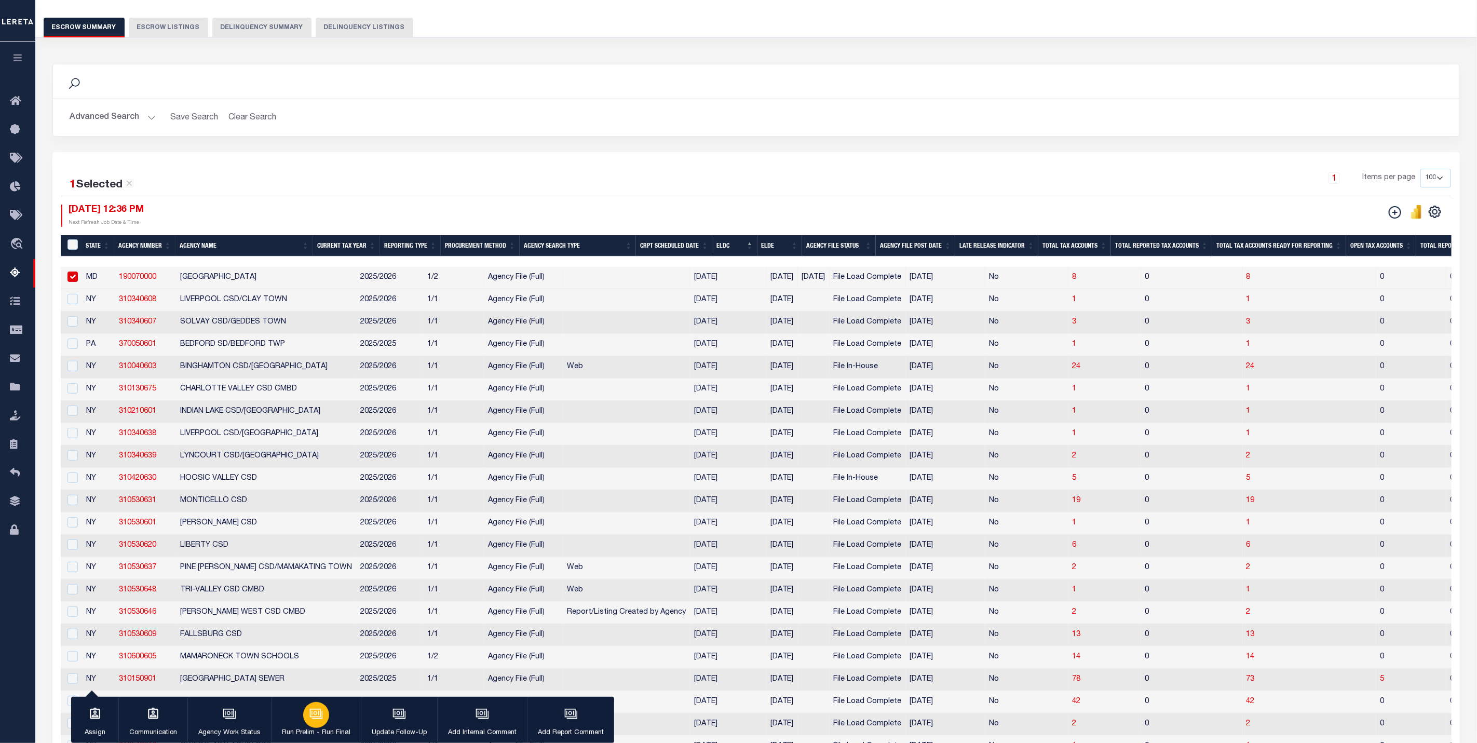
click at [304, 720] on div "button" at bounding box center [316, 715] width 26 height 26
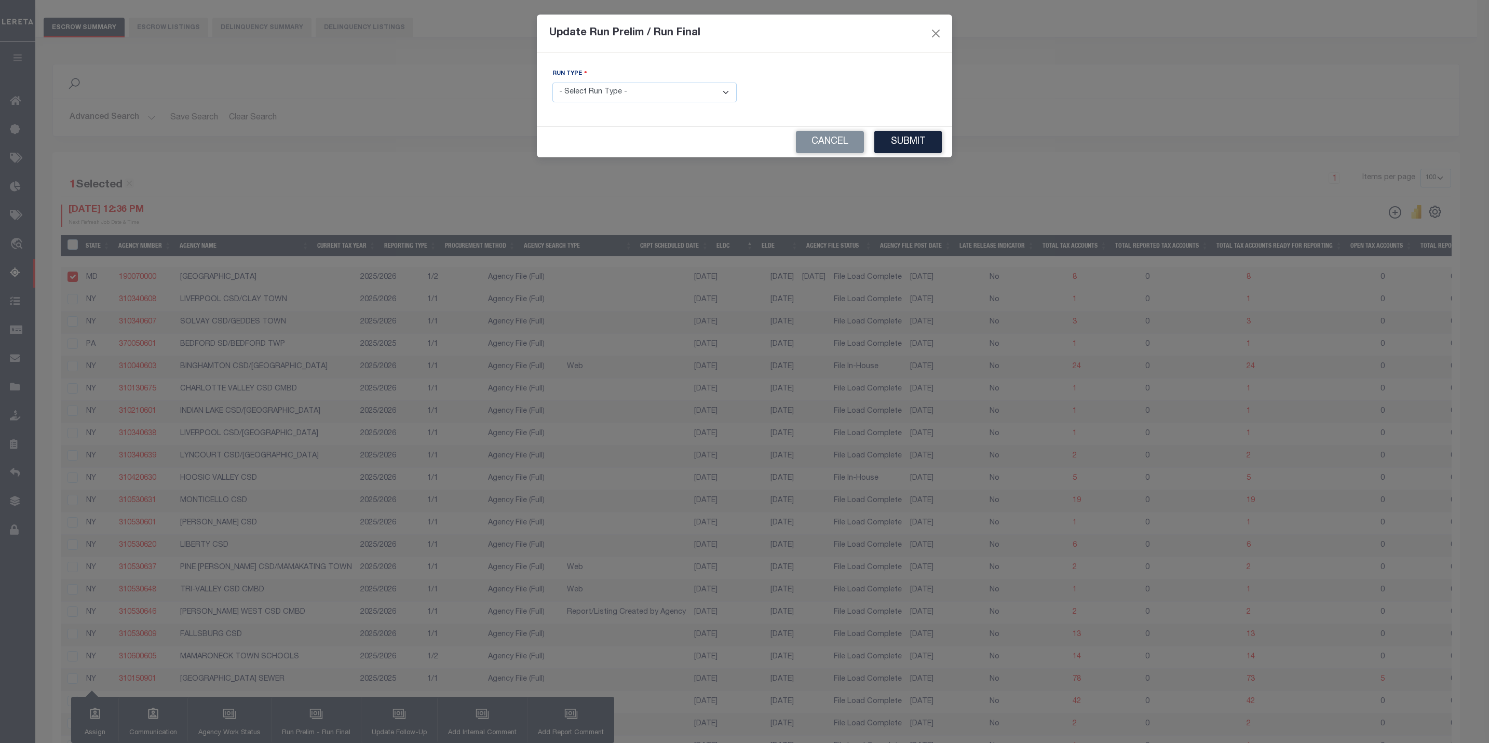
click at [594, 95] on select "- Select Run Type - Prelim Run Final Run" at bounding box center [644, 93] width 184 height 20
select select "P"
click at [552, 83] on select "- Select Run Type - Prelim Run Final Run" at bounding box center [644, 93] width 184 height 20
click at [905, 147] on button "Submit" at bounding box center [907, 142] width 67 height 22
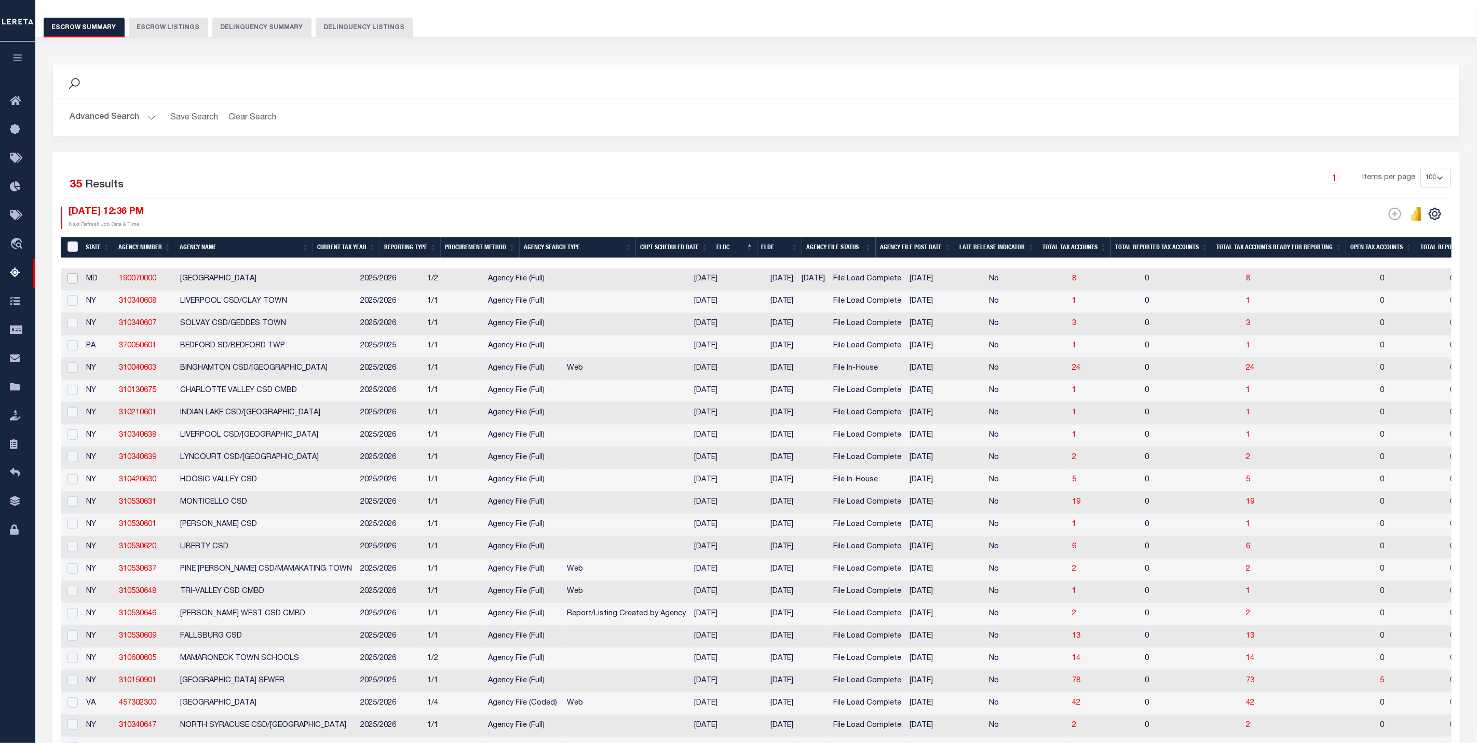
drag, startPoint x: 69, startPoint y: 282, endPoint x: 99, endPoint y: 318, distance: 46.5
click at [69, 282] on input "checkbox" at bounding box center [72, 278] width 10 height 10
checkbox input "true"
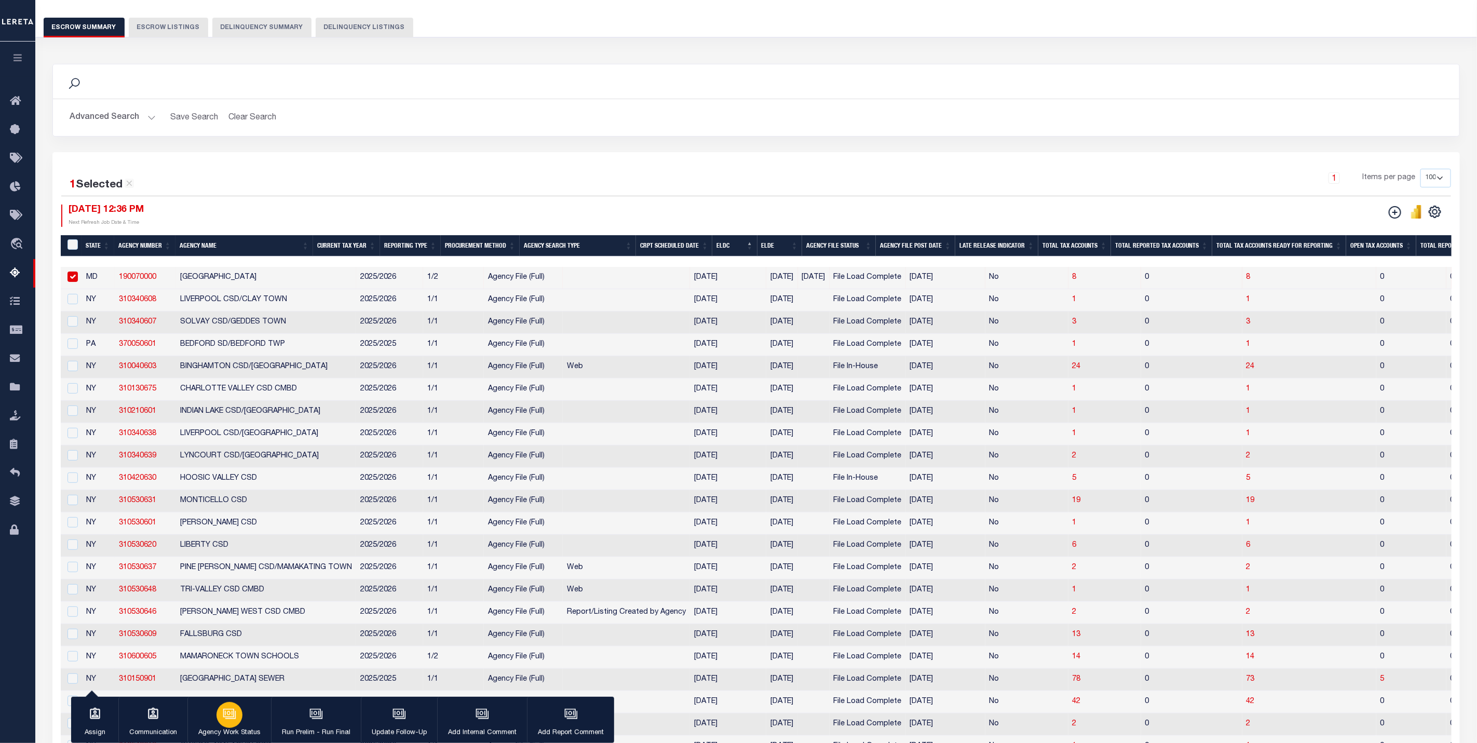
click at [247, 720] on button "Agency Work Status" at bounding box center [229, 720] width 84 height 47
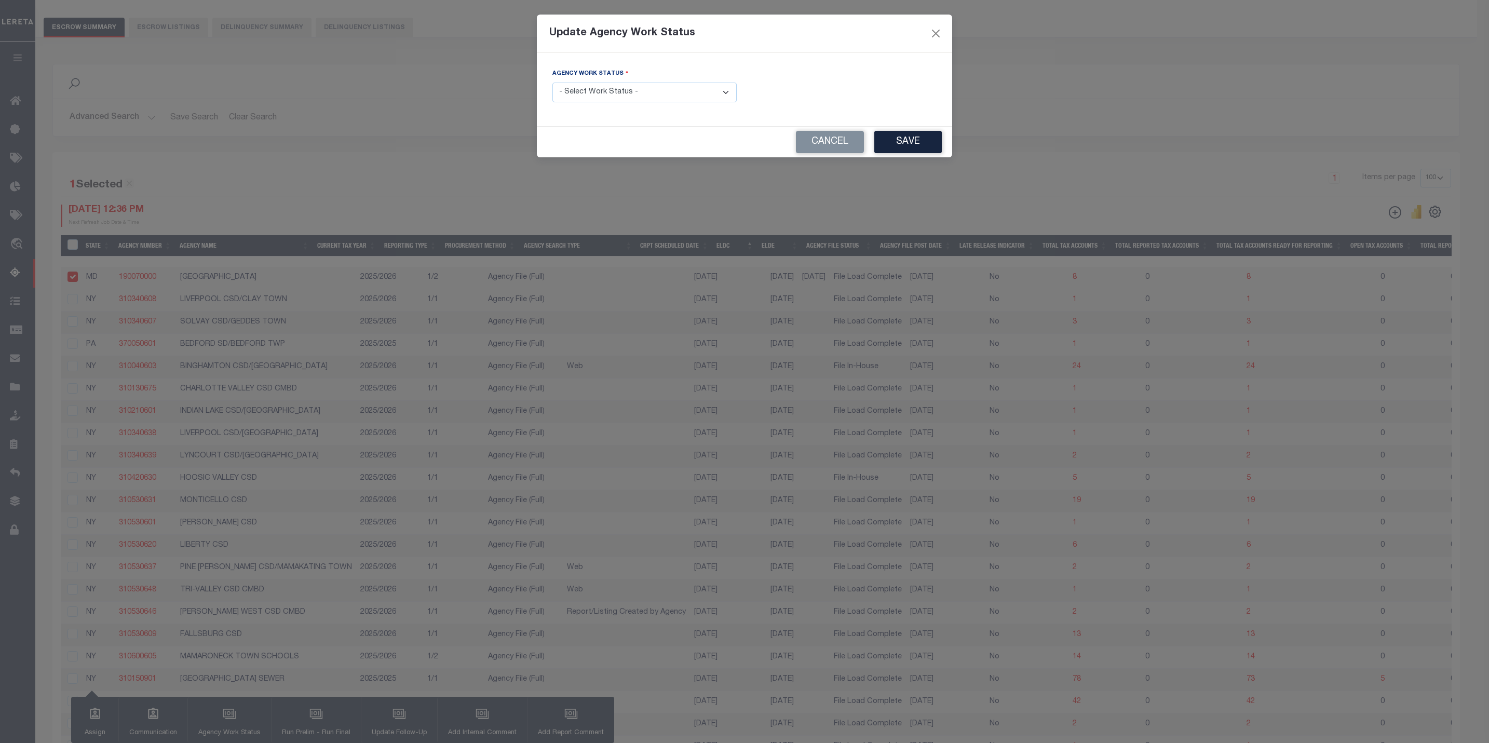
click at [632, 92] on select "- Select Work Status - New In Progress Pending Agency Follow-up Pending QC Read…" at bounding box center [644, 93] width 184 height 20
select select "6"
click at [552, 83] on select "- Select Work Status - New In Progress Pending Agency Follow-up Pending QC Read…" at bounding box center [644, 93] width 184 height 20
click at [896, 139] on button "Save" at bounding box center [907, 142] width 67 height 22
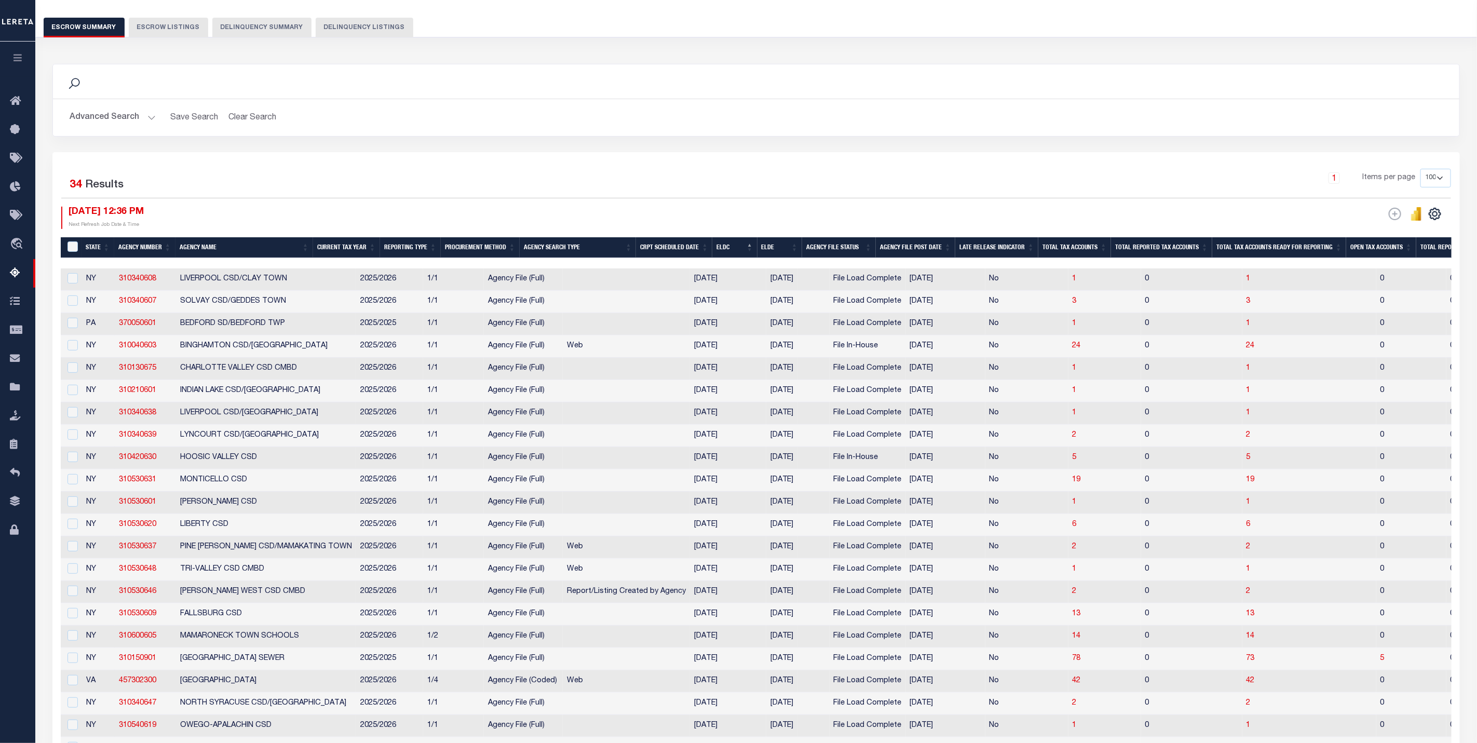
click at [120, 115] on button "Advanced Search" at bounding box center [113, 117] width 86 height 20
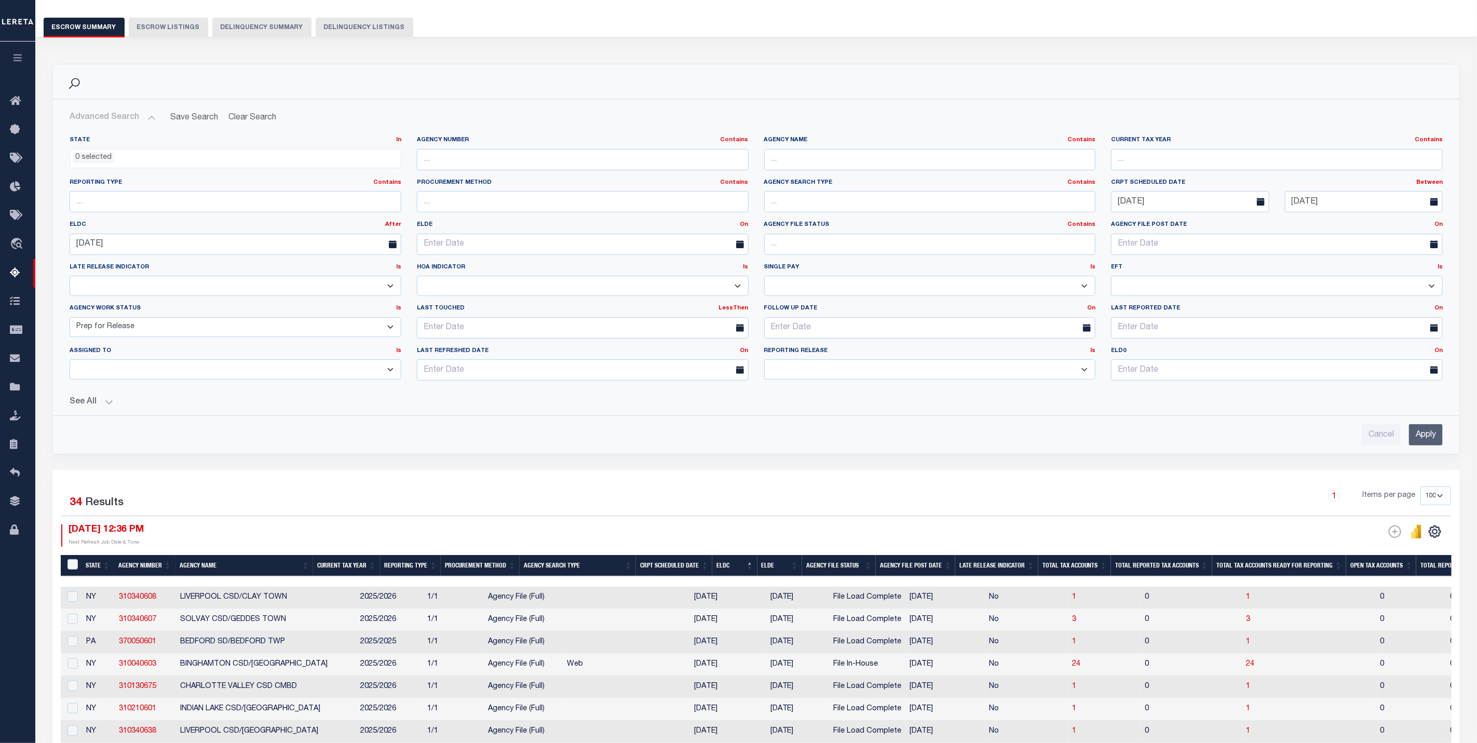
click at [136, 329] on select "New In Progress Pending Agency Follow-up Pending QC Ready for Release Prep for …" at bounding box center [236, 327] width 332 height 20
select select "6"
click at [70, 319] on select "New In Progress Pending Agency Follow-up Pending QC Ready for Release Prep for …" at bounding box center [236, 327] width 332 height 20
click at [1424, 442] on input "Apply" at bounding box center [1426, 434] width 34 height 21
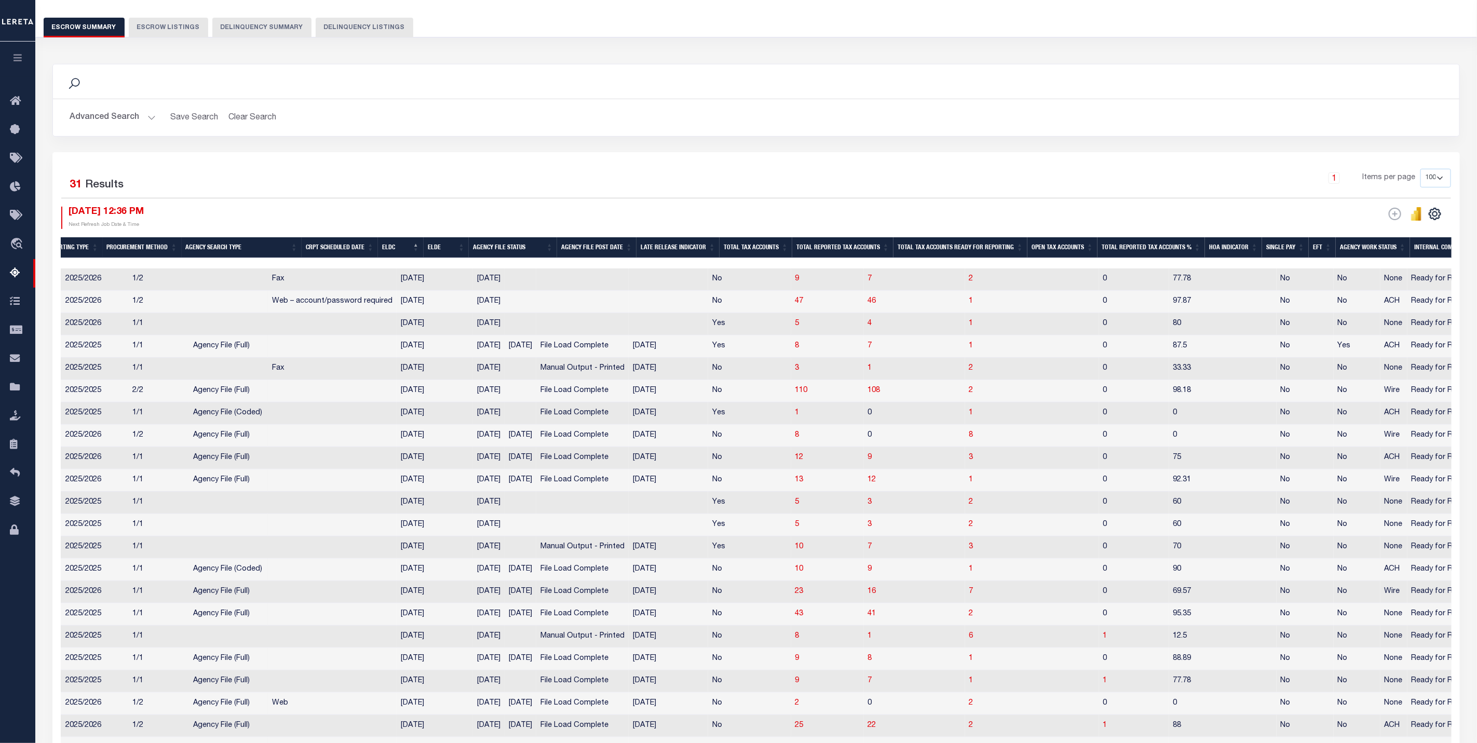
scroll to position [0, 940]
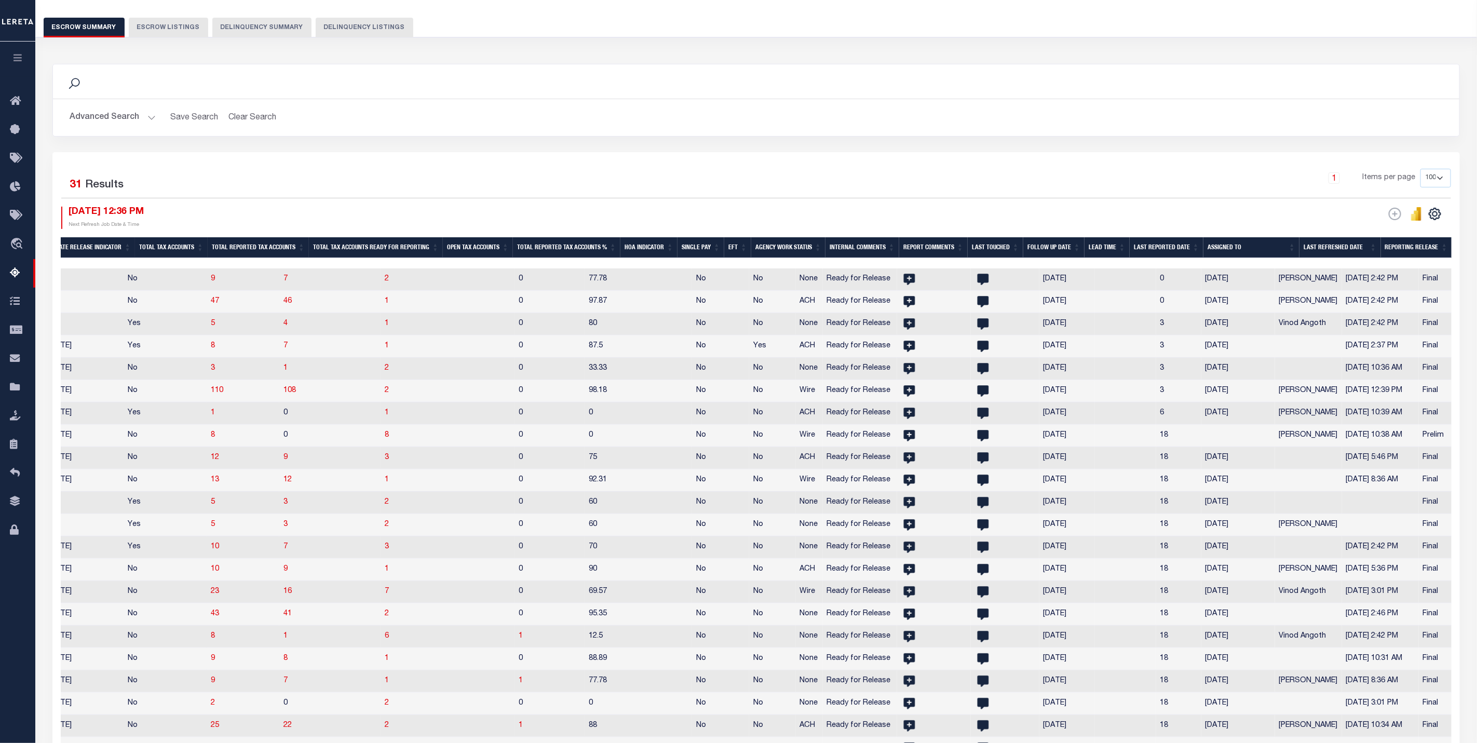
click at [1422, 254] on th "Reporting Release" at bounding box center [1416, 247] width 71 height 21
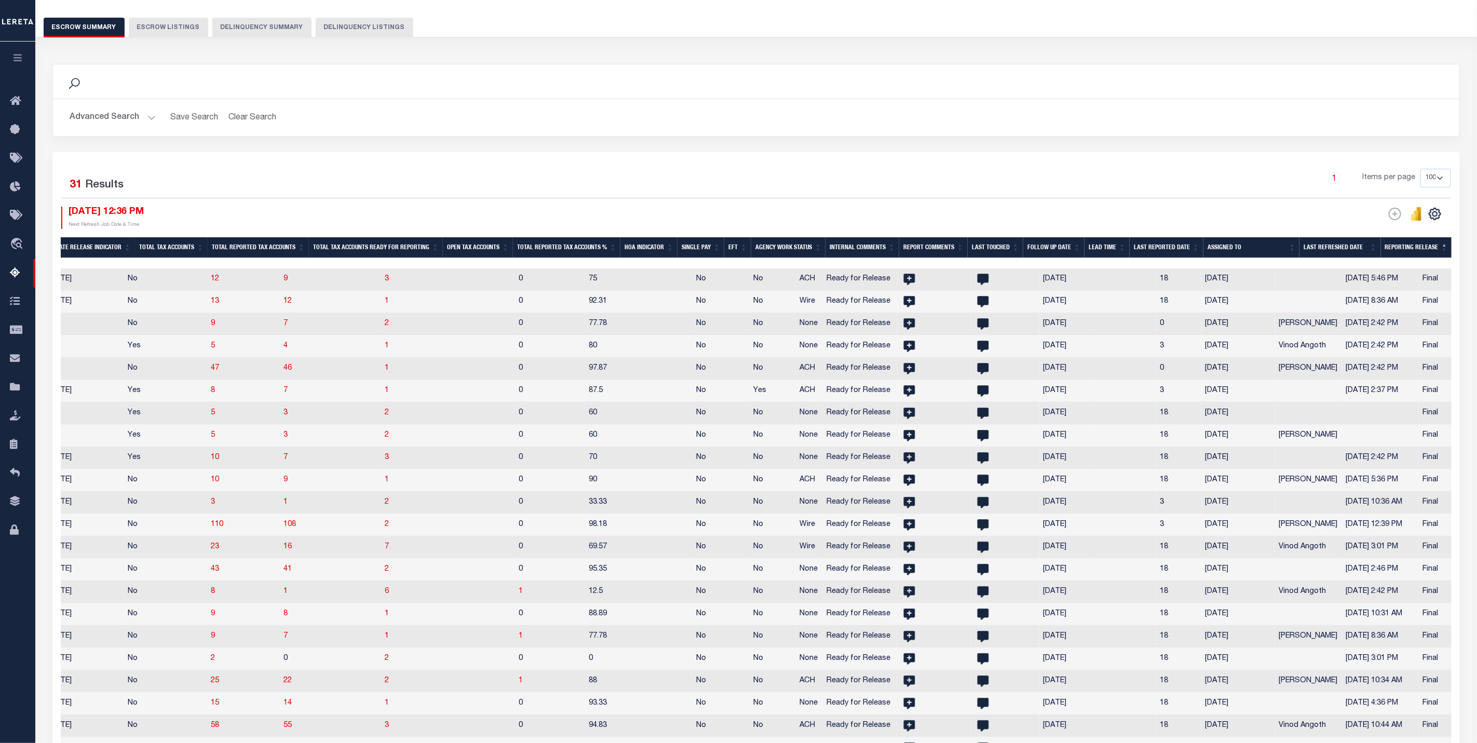
click at [1422, 252] on th "Reporting Release" at bounding box center [1416, 247] width 71 height 21
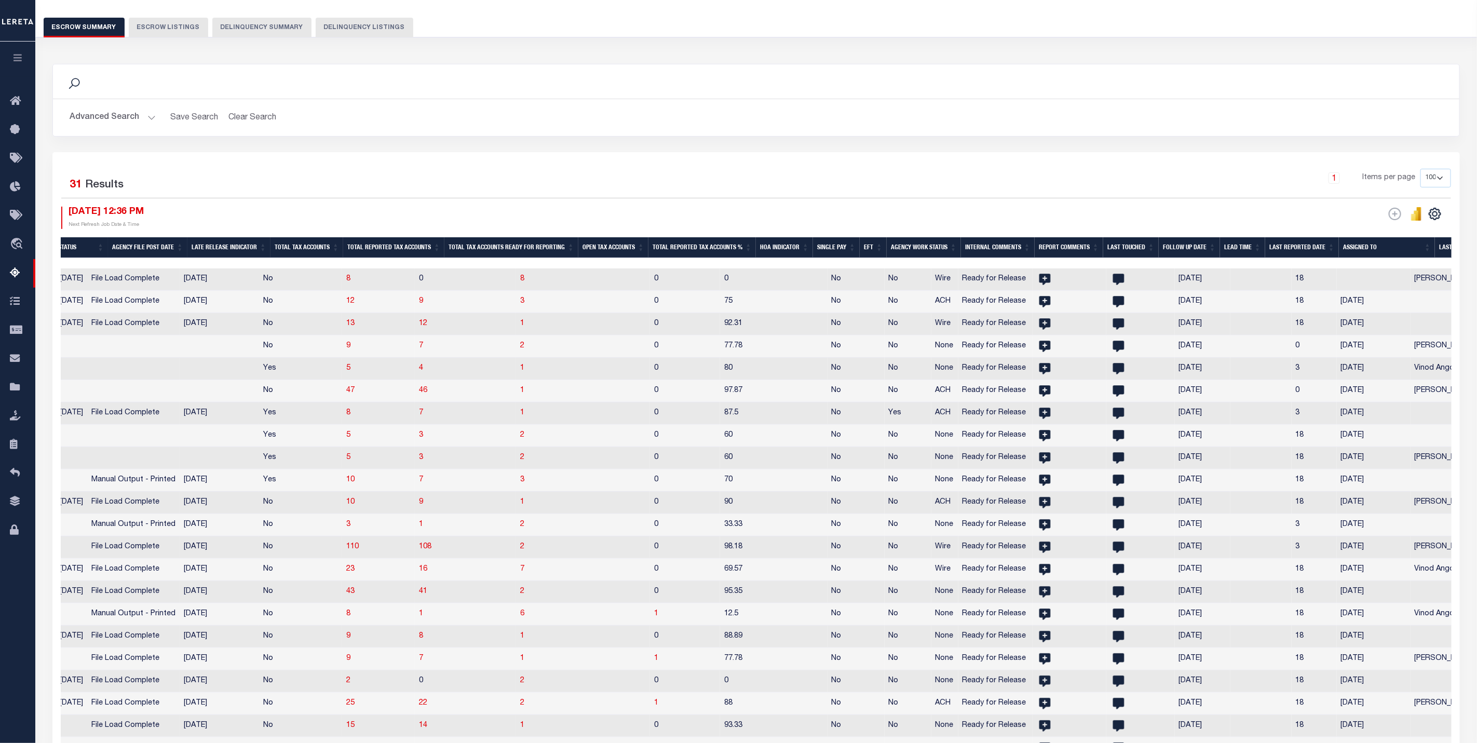
scroll to position [0, 0]
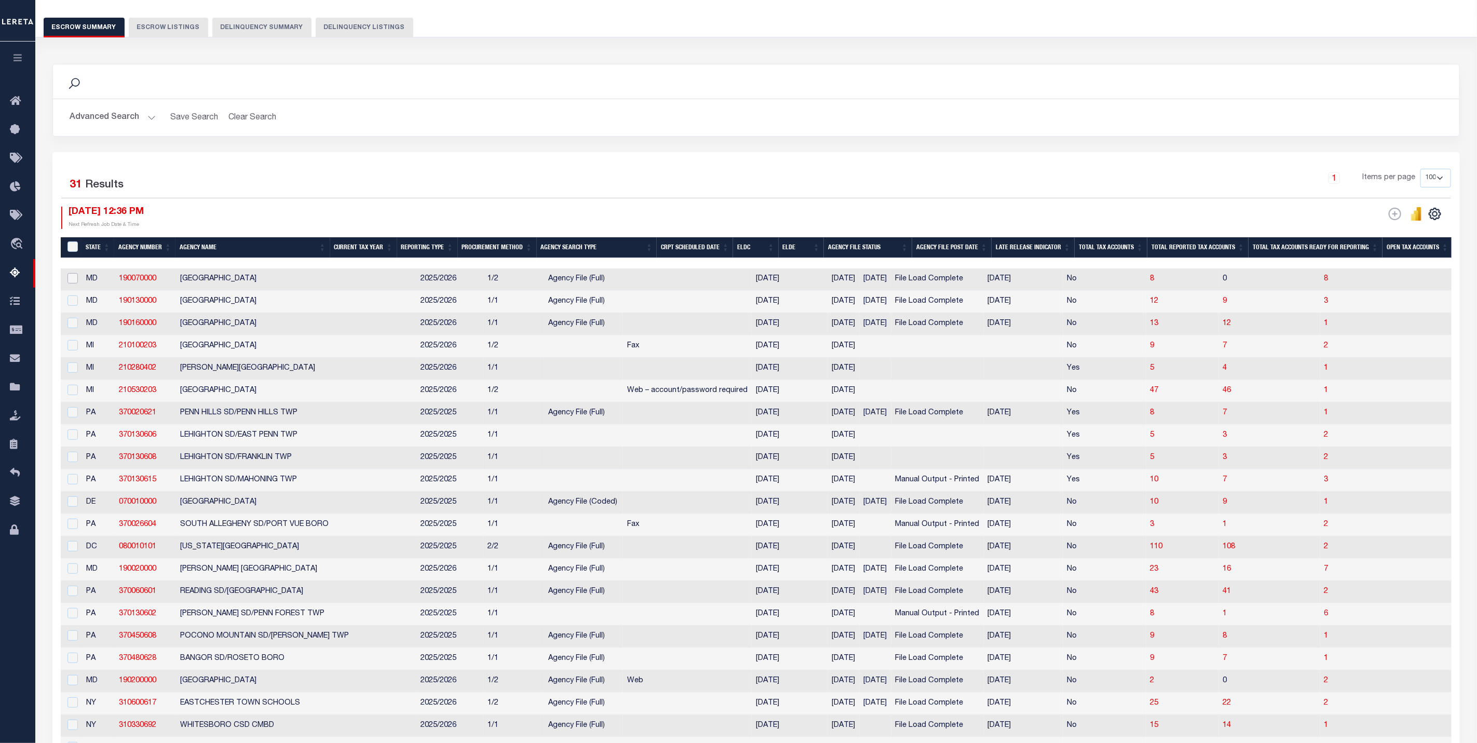
click at [70, 282] on input "checkbox" at bounding box center [72, 278] width 10 height 10
checkbox input "true"
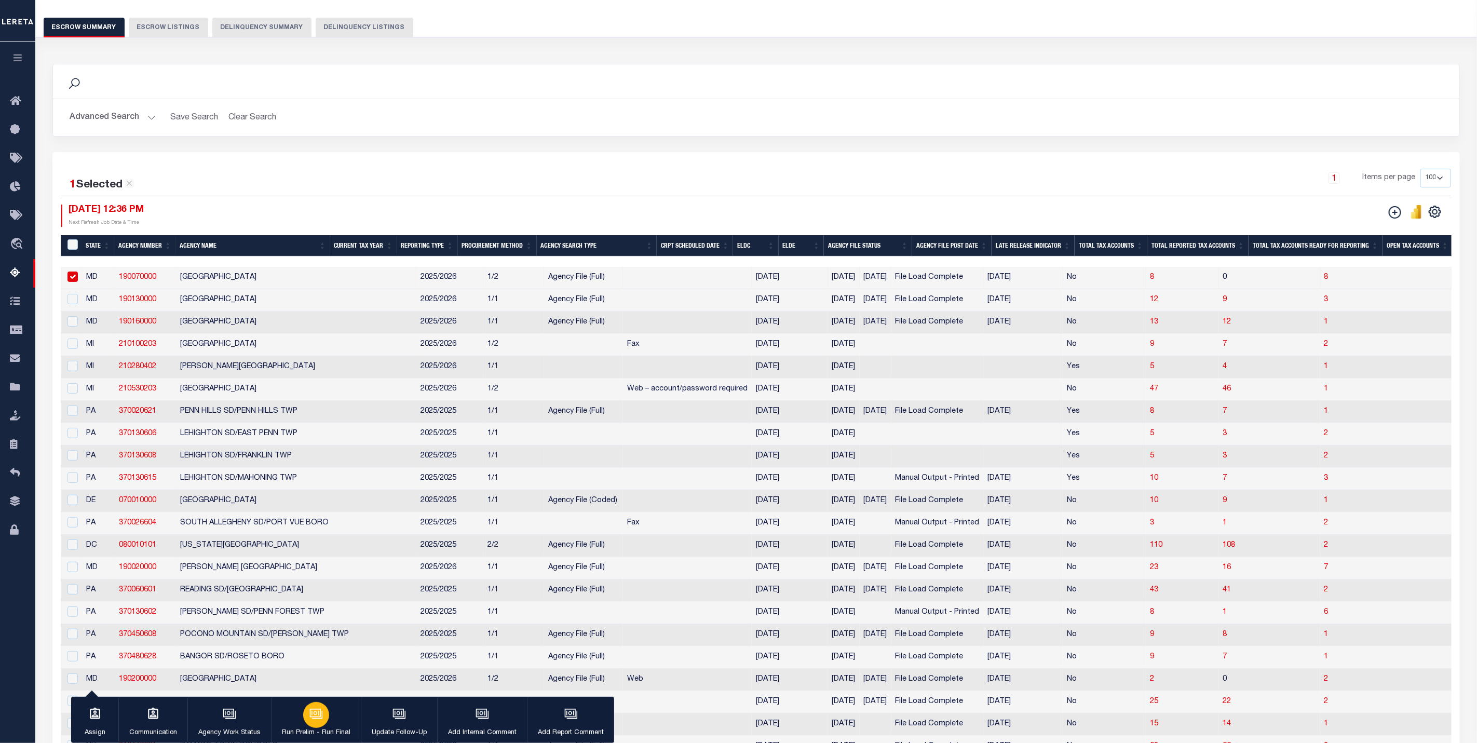
click at [319, 728] on p "Run Prelim - Run Final" at bounding box center [316, 733] width 69 height 10
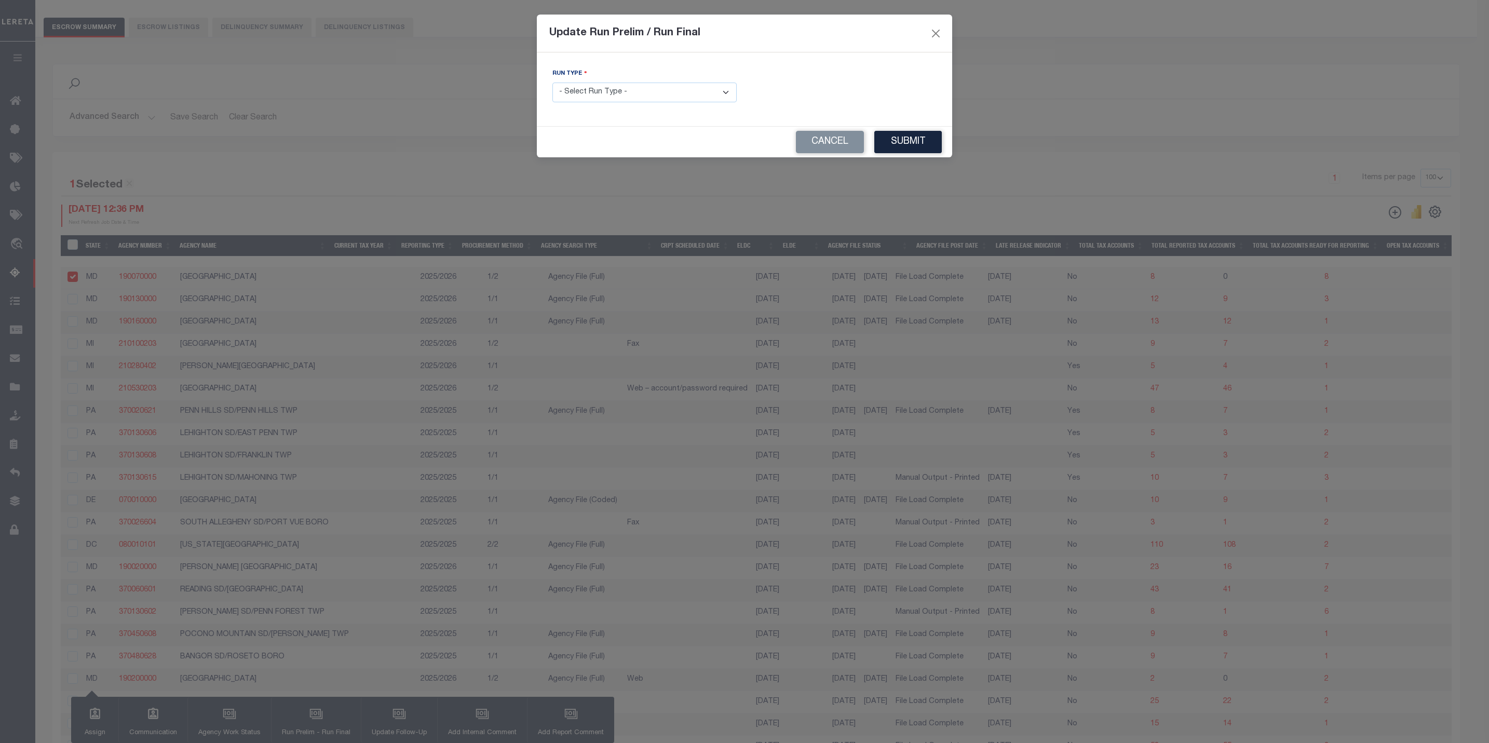
click at [595, 94] on select "- Select Run Type - Prelim Run Final Run" at bounding box center [644, 93] width 184 height 20
select select "F"
click at [552, 83] on select "- Select Run Type - Prelim Run Final Run" at bounding box center [644, 93] width 184 height 20
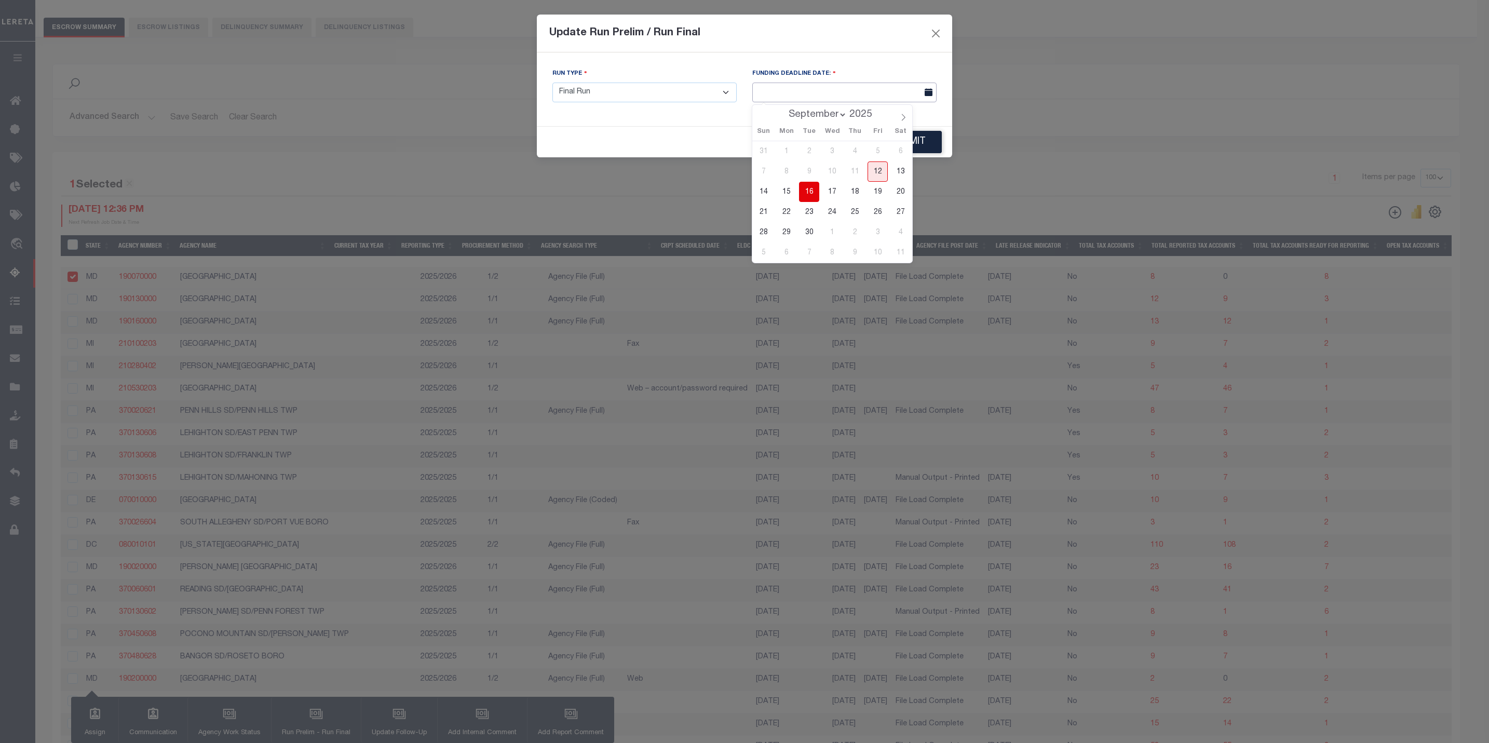
click at [788, 93] on input "text" at bounding box center [844, 93] width 184 height 20
click at [788, 193] on span "15" at bounding box center [786, 192] width 20 height 20
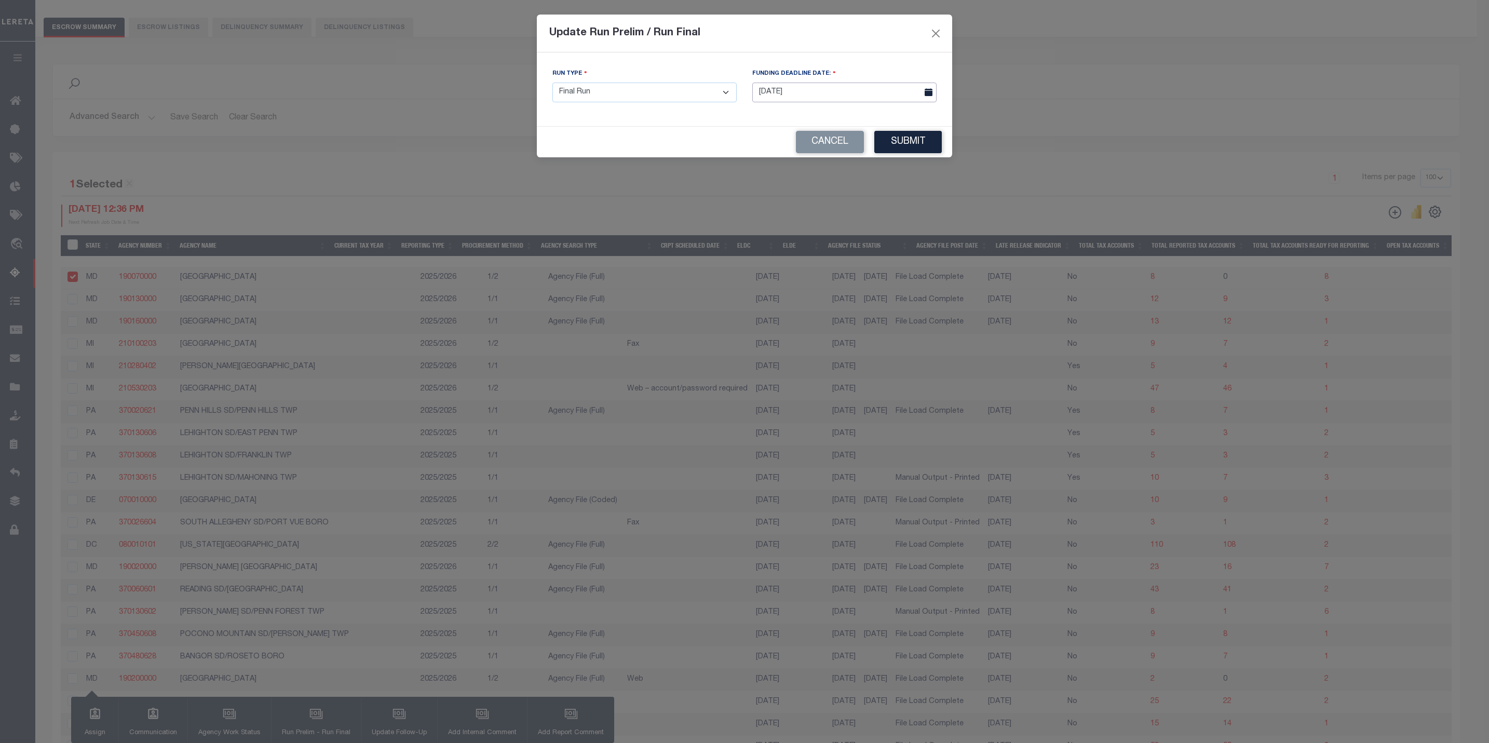
click at [860, 102] on input "[DATE]" at bounding box center [844, 93] width 184 height 20
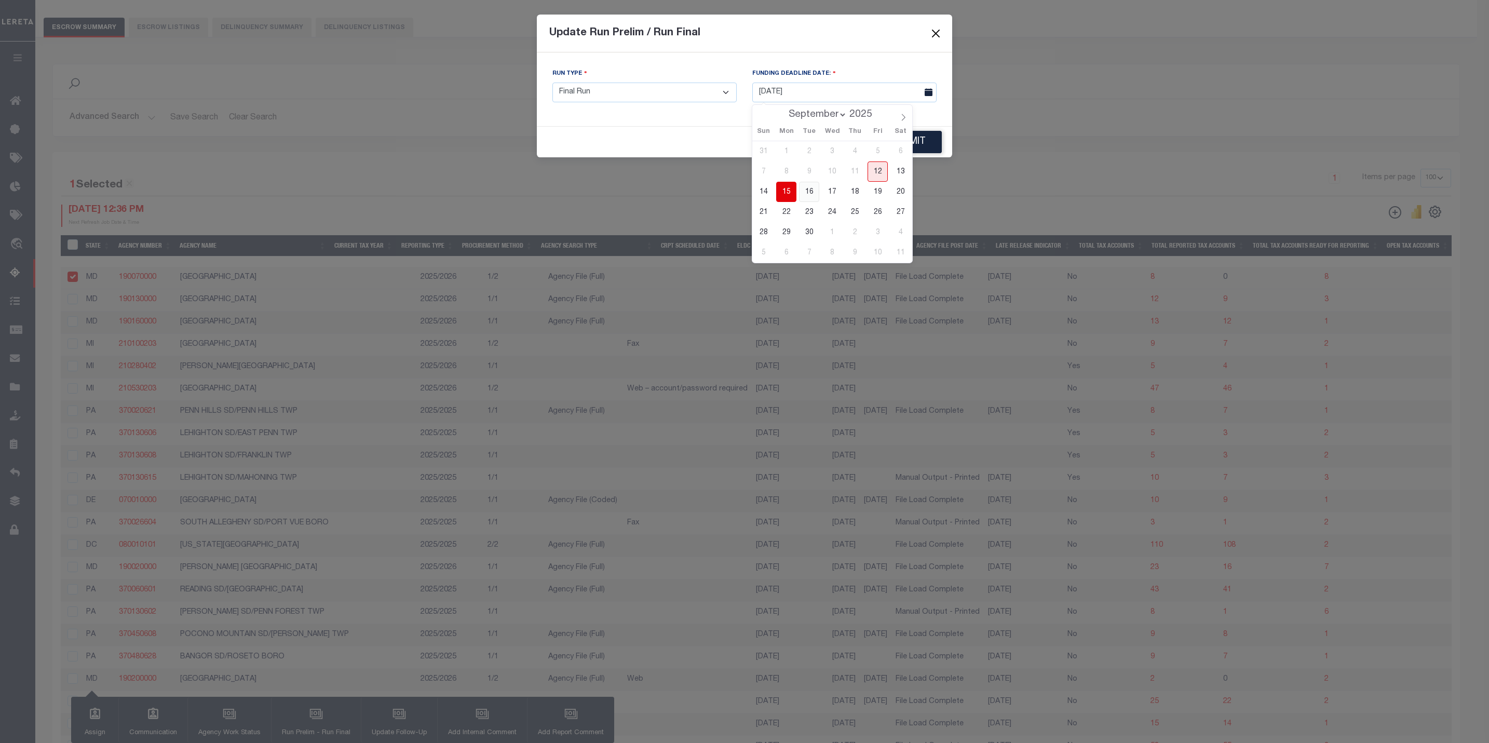
click at [807, 194] on span "16" at bounding box center [809, 192] width 20 height 20
type input "[DATE]"
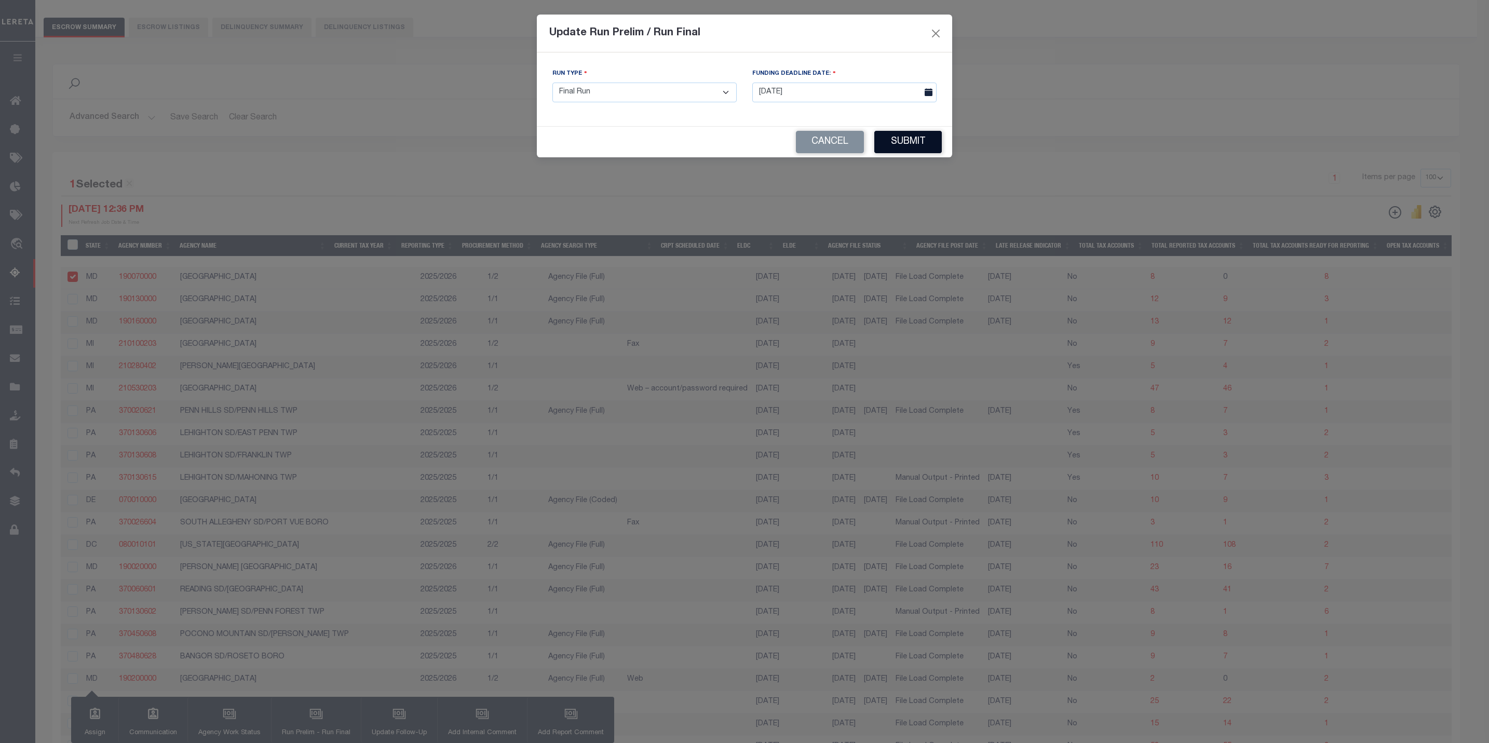
click at [911, 144] on button "Submit" at bounding box center [907, 142] width 67 height 22
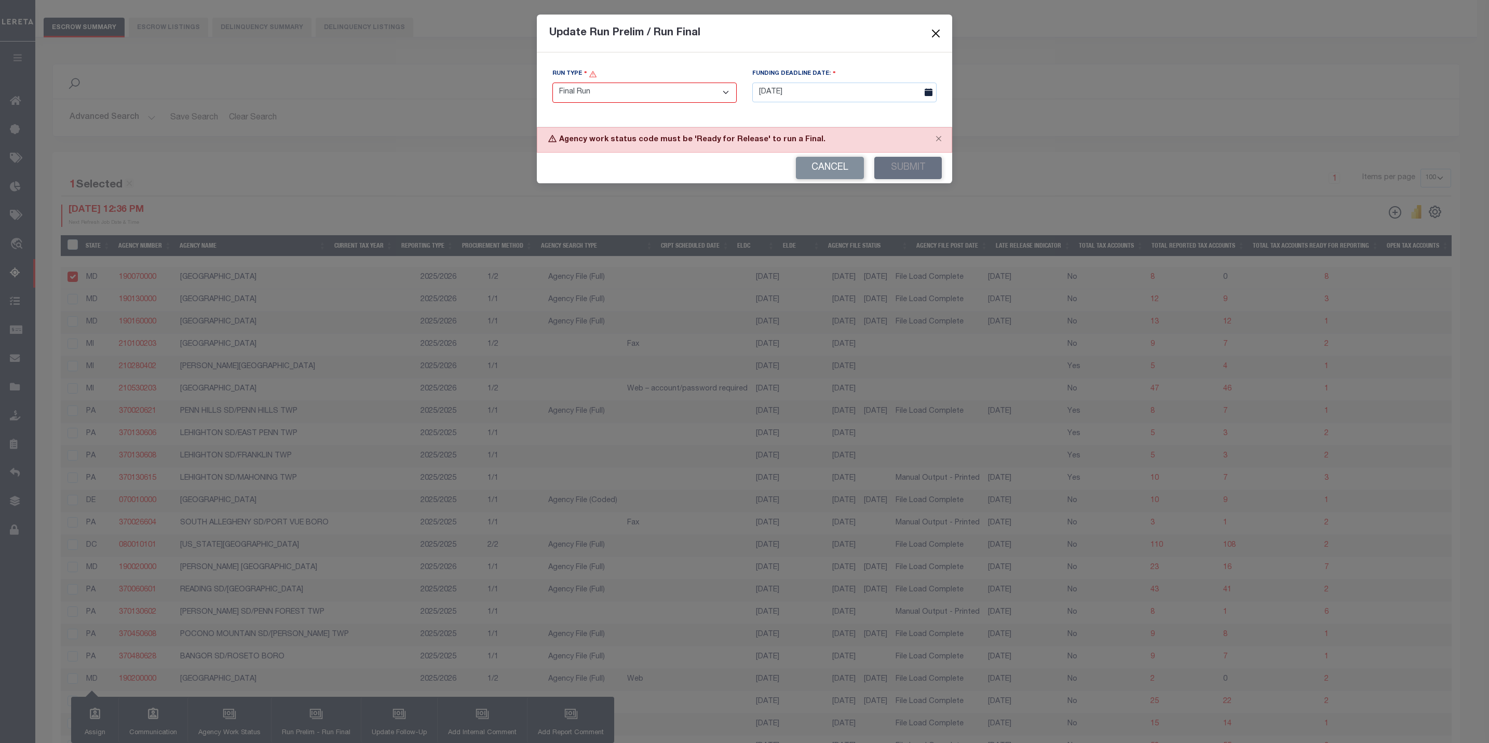
click at [930, 37] on button "Close" at bounding box center [935, 32] width 13 height 13
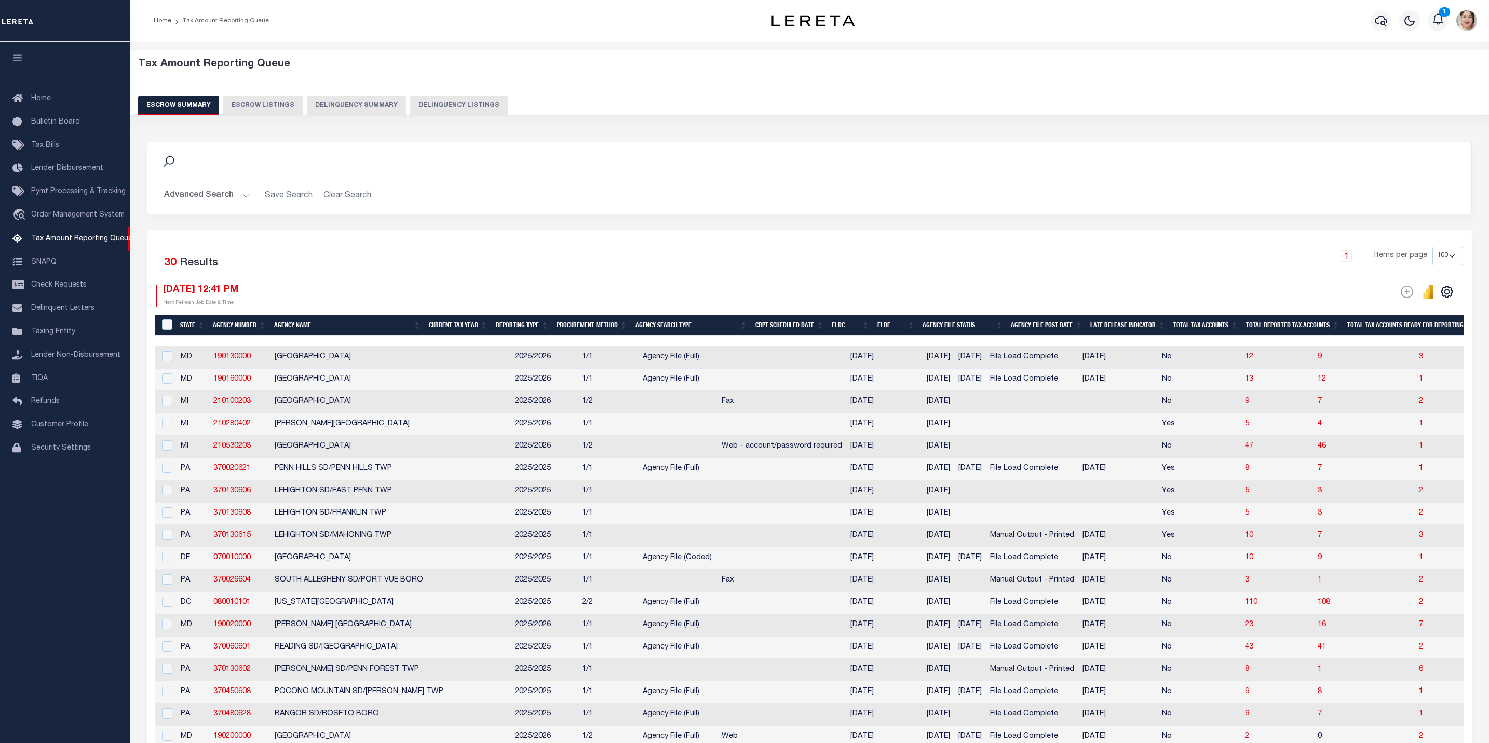
select select "100"
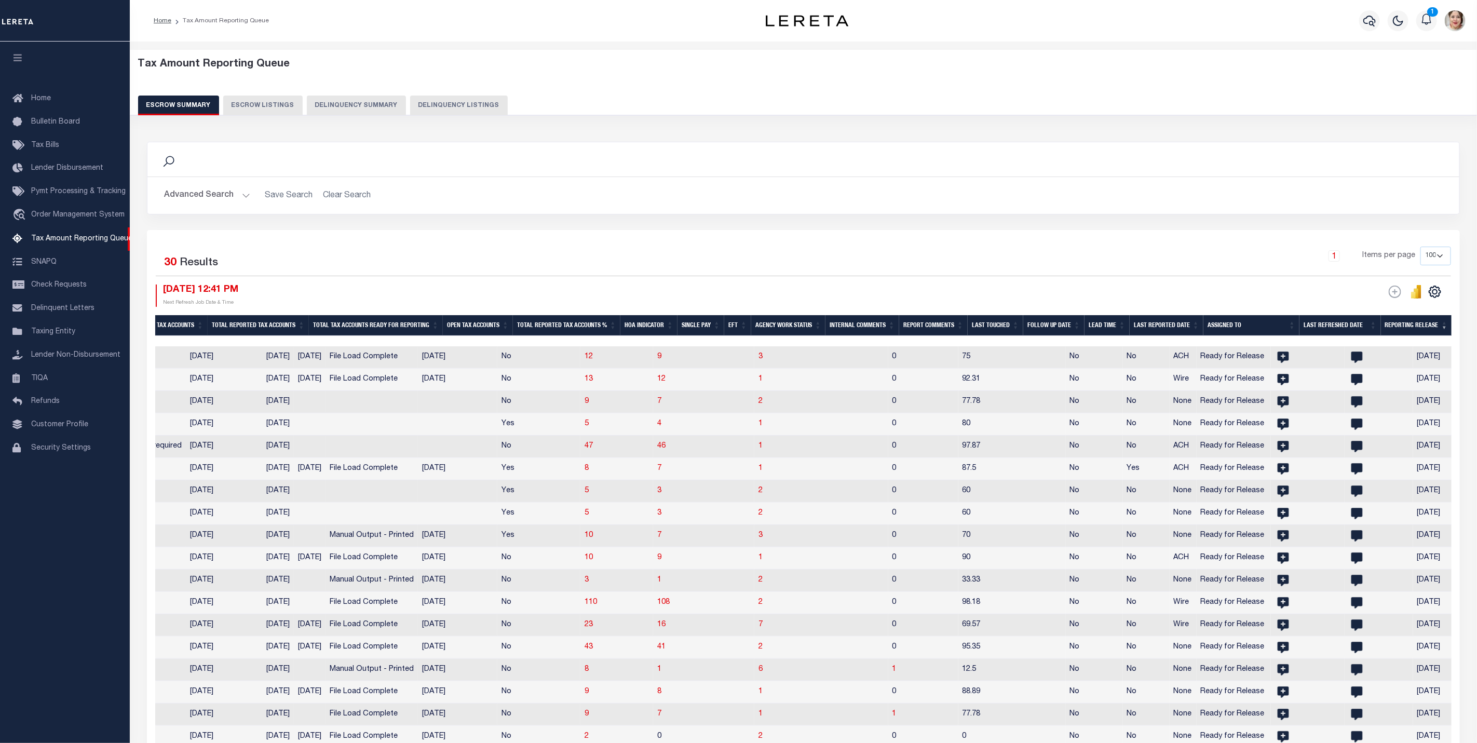
scroll to position [0, 1034]
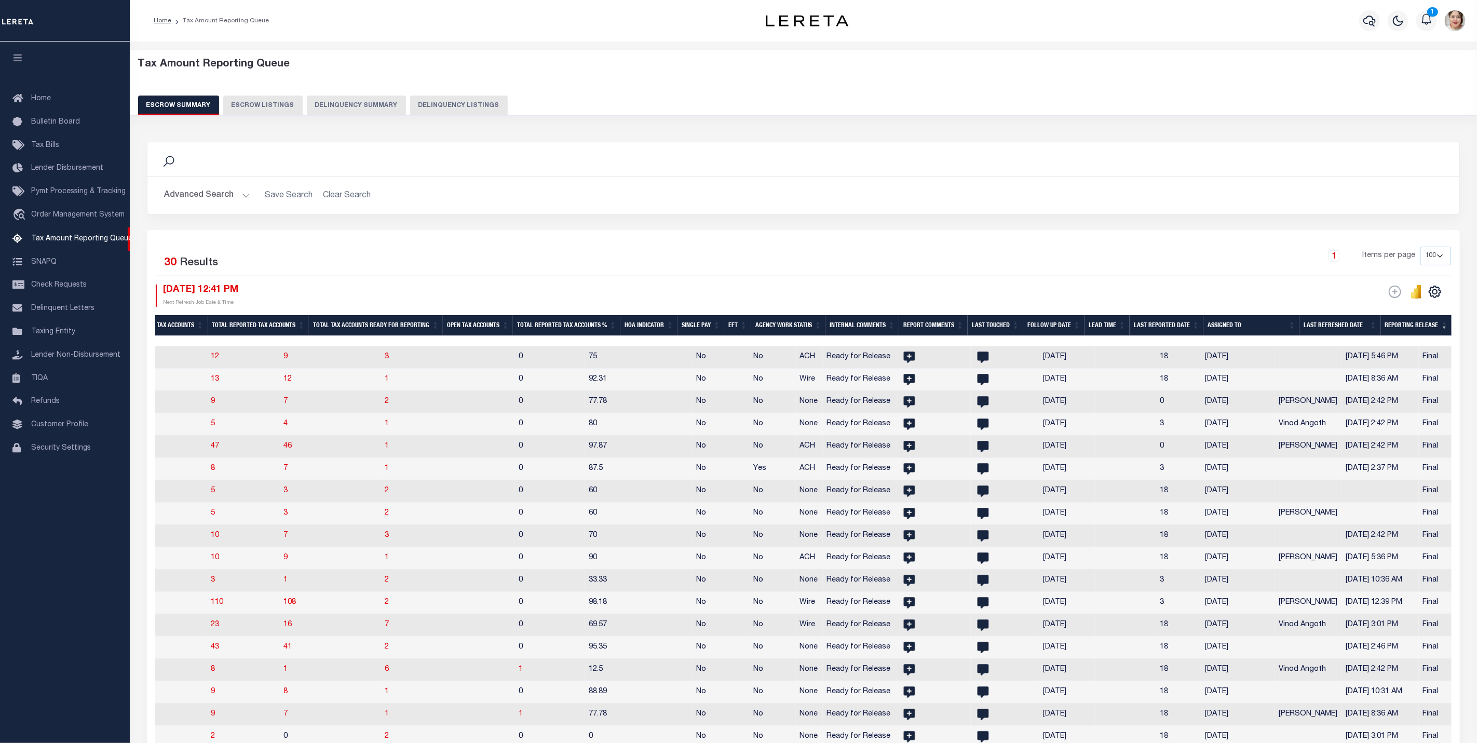
click at [1400, 329] on th "Reporting Release" at bounding box center [1416, 325] width 71 height 21
click at [187, 200] on button "Advanced Search" at bounding box center [207, 195] width 86 height 20
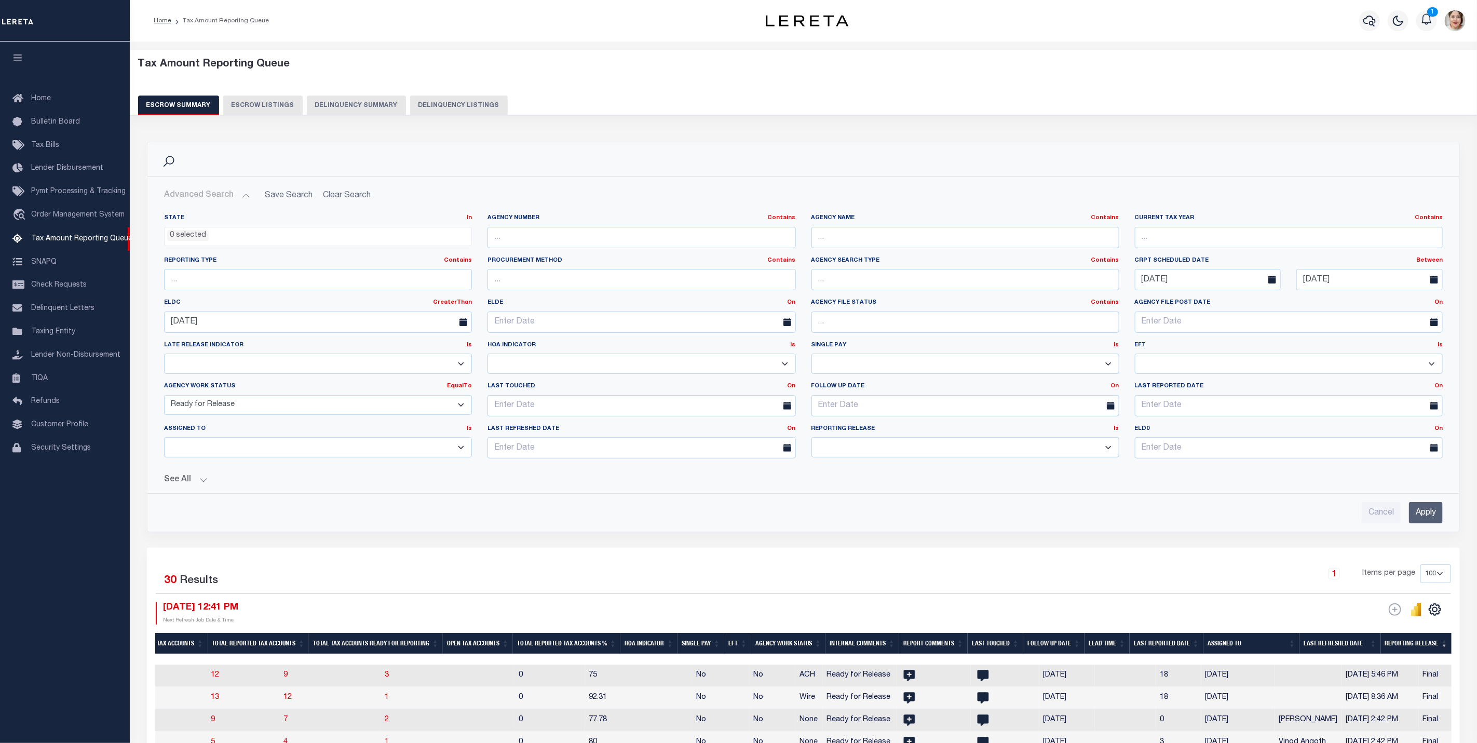
click at [226, 399] on select "New In Progress Pending Agency Follow-up Pending QC Ready for Release Prep for …" at bounding box center [318, 405] width 308 height 20
select select "7"
click at [164, 397] on select "New In Progress Pending Agency Follow-up Pending QC Ready for Release Prep for …" at bounding box center [318, 405] width 308 height 20
click at [1438, 523] on input "Apply" at bounding box center [1426, 512] width 34 height 21
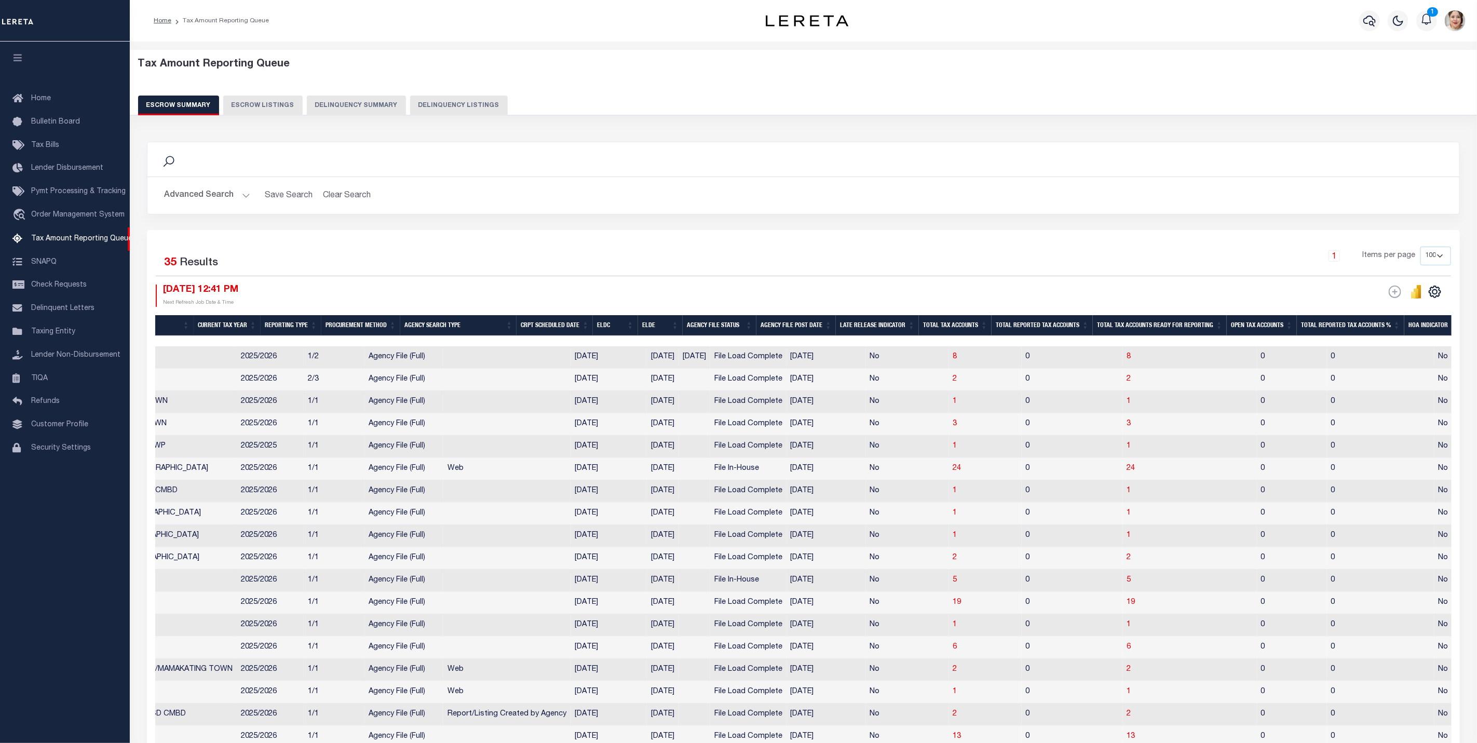
scroll to position [0, 0]
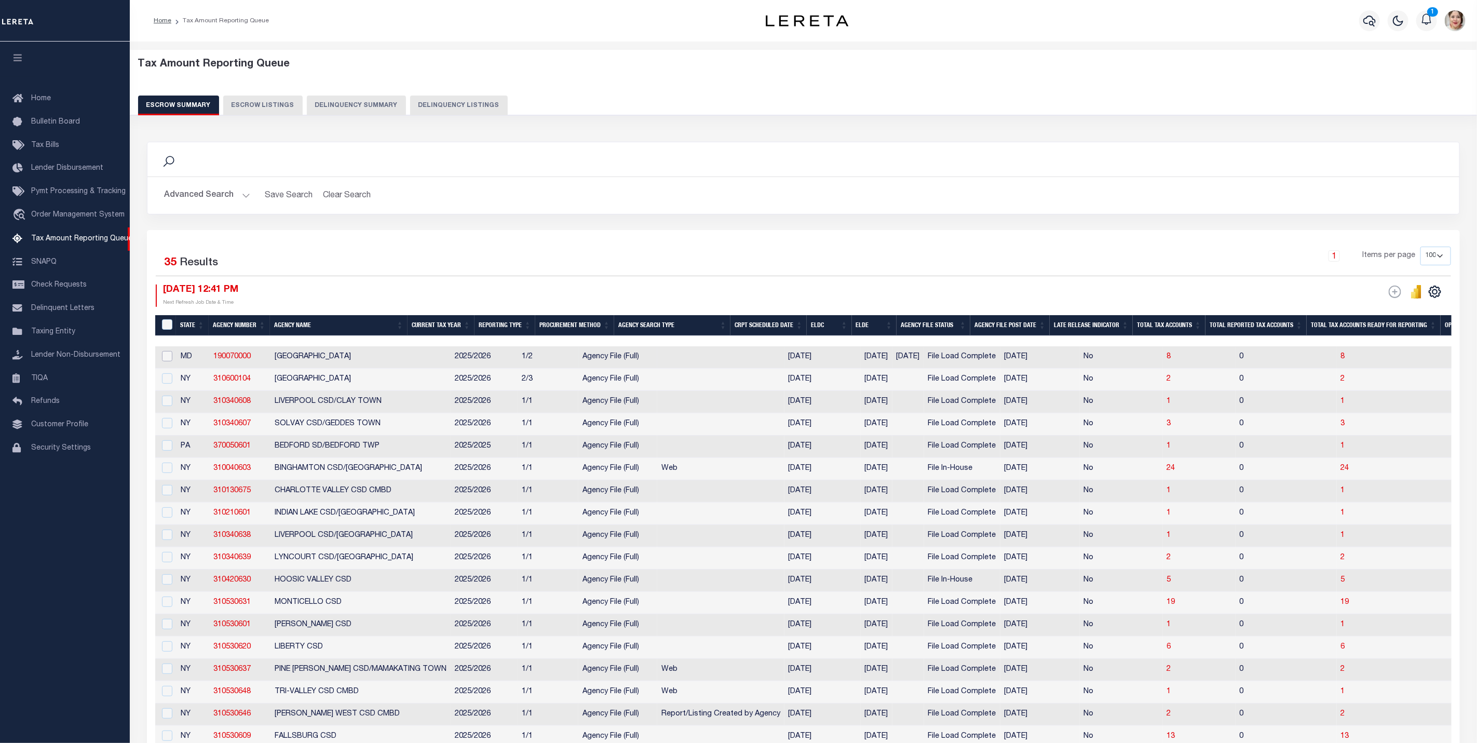
click at [165, 360] on input "checkbox" at bounding box center [167, 356] width 10 height 10
checkbox input "true"
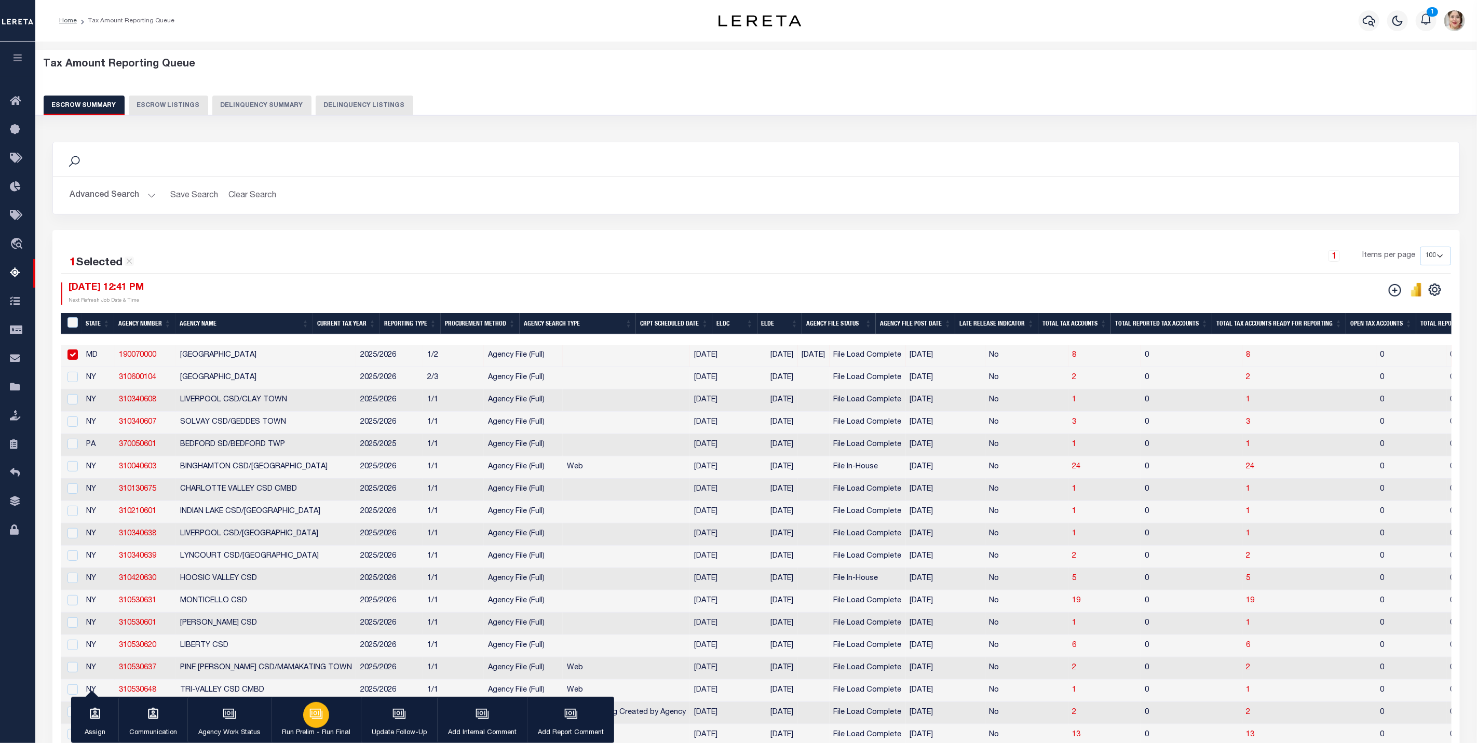
click at [326, 728] on p "Run Prelim - Run Final" at bounding box center [316, 733] width 69 height 10
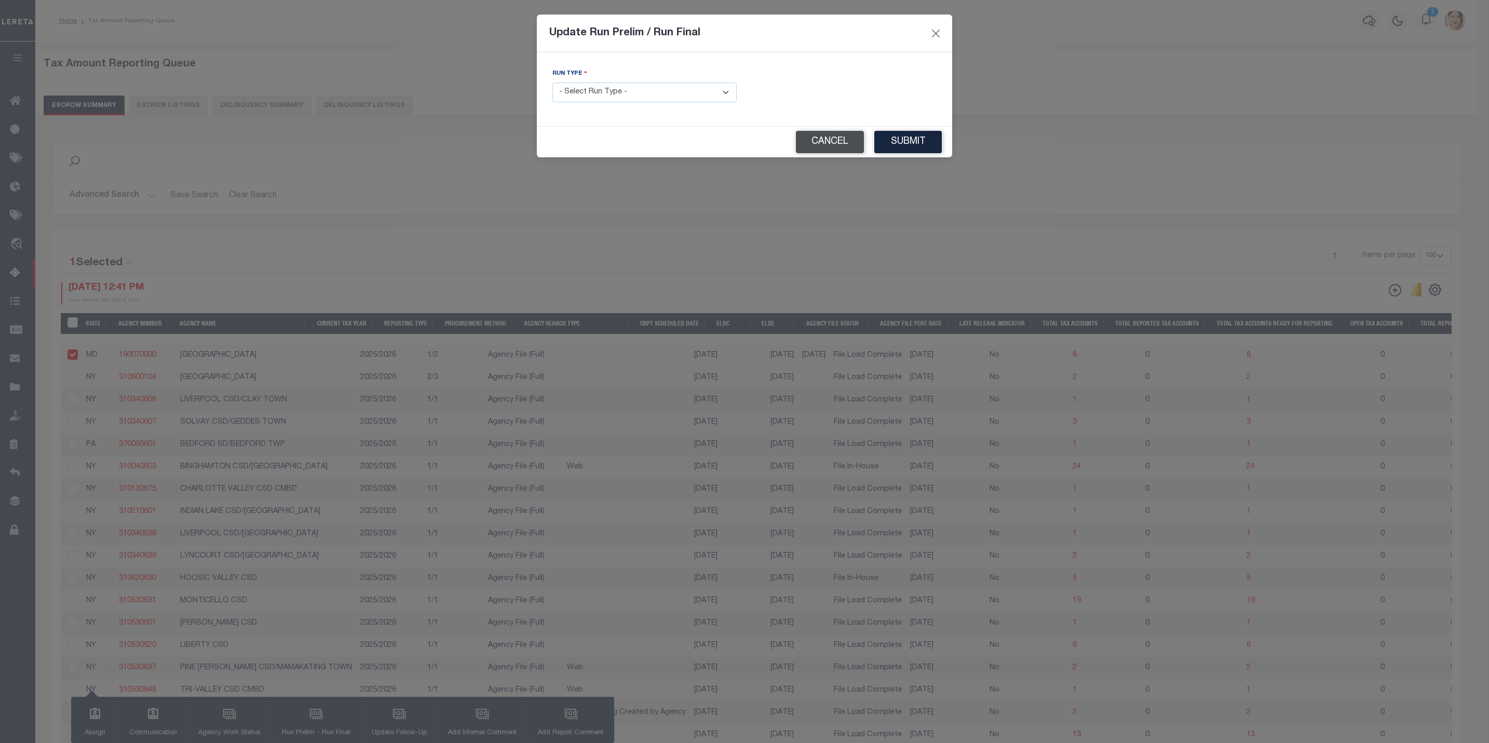
click at [840, 145] on button "Cancel" at bounding box center [830, 142] width 68 height 22
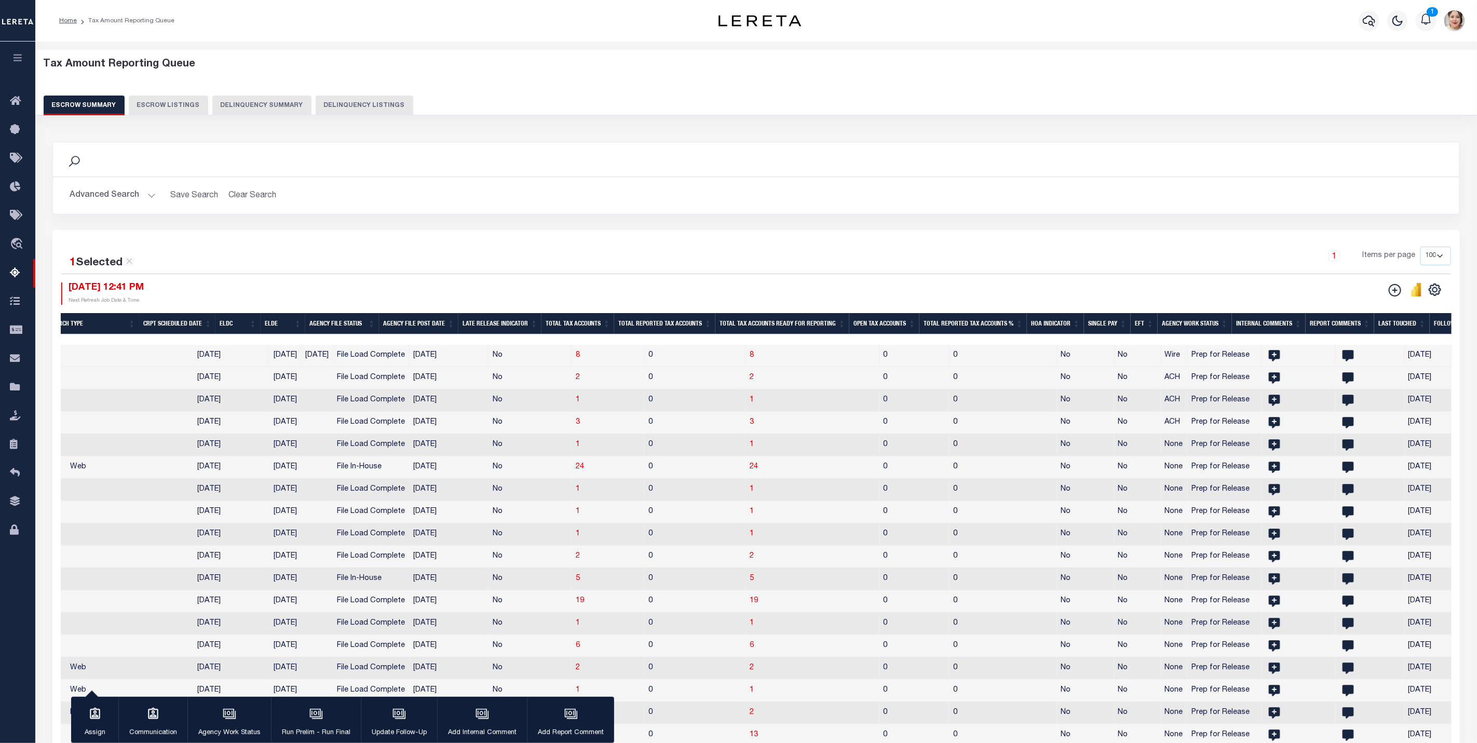
scroll to position [0, 825]
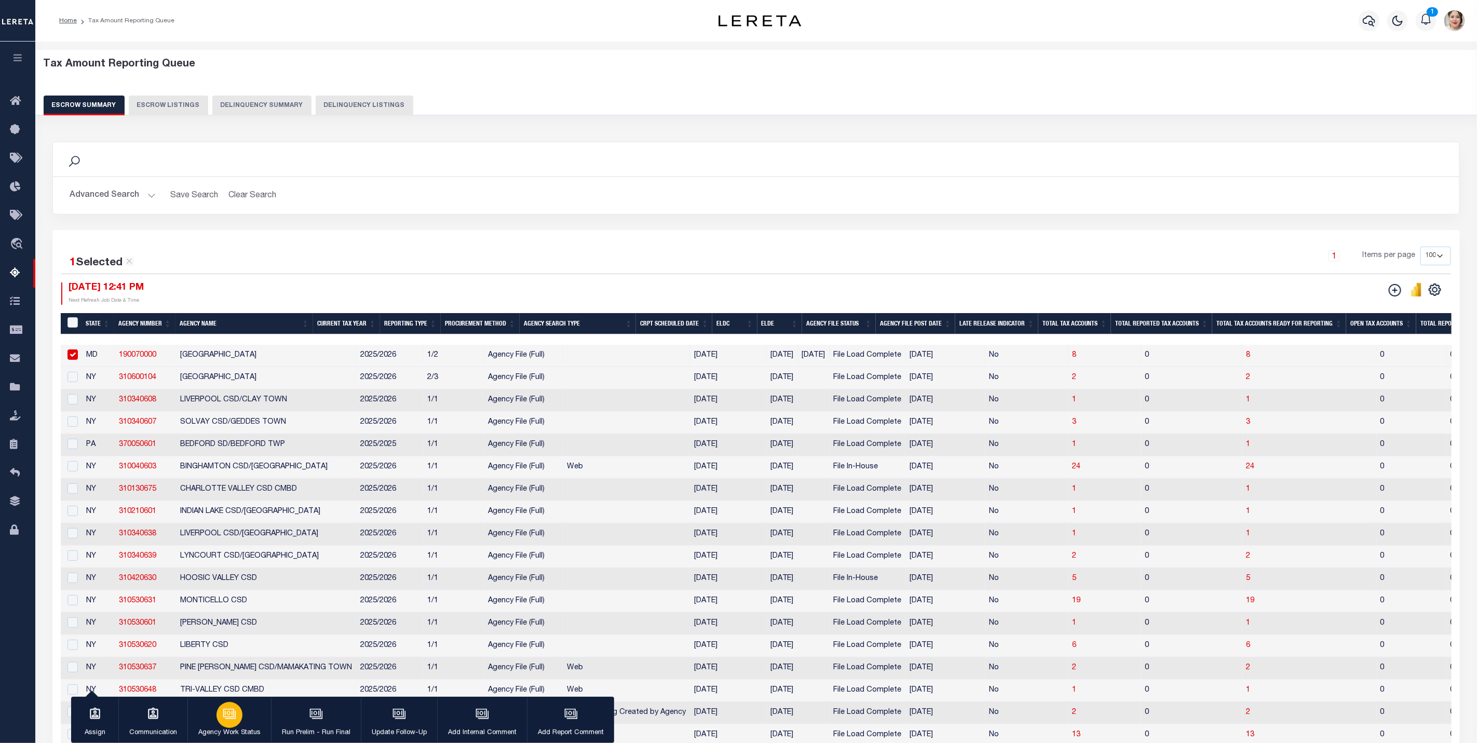
click at [234, 729] on p "Agency Work Status" at bounding box center [229, 733] width 62 height 10
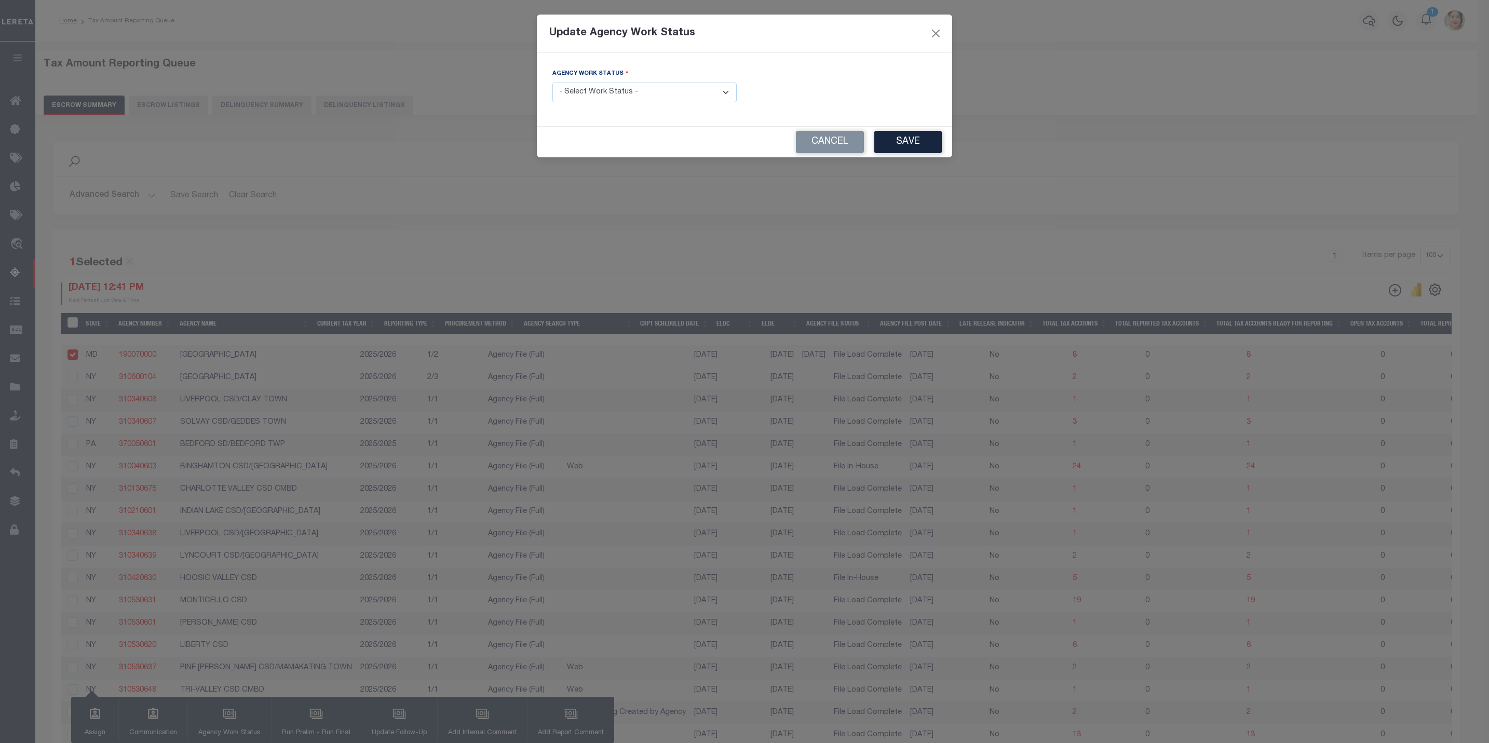
click at [597, 95] on select "- Select Work Status - New In Progress Pending Agency Follow-up Pending QC Read…" at bounding box center [644, 93] width 184 height 20
select select "6"
click at [552, 83] on select "- Select Work Status - New In Progress Pending Agency Follow-up Pending QC Read…" at bounding box center [644, 93] width 184 height 20
click at [902, 136] on button "Save" at bounding box center [907, 142] width 67 height 22
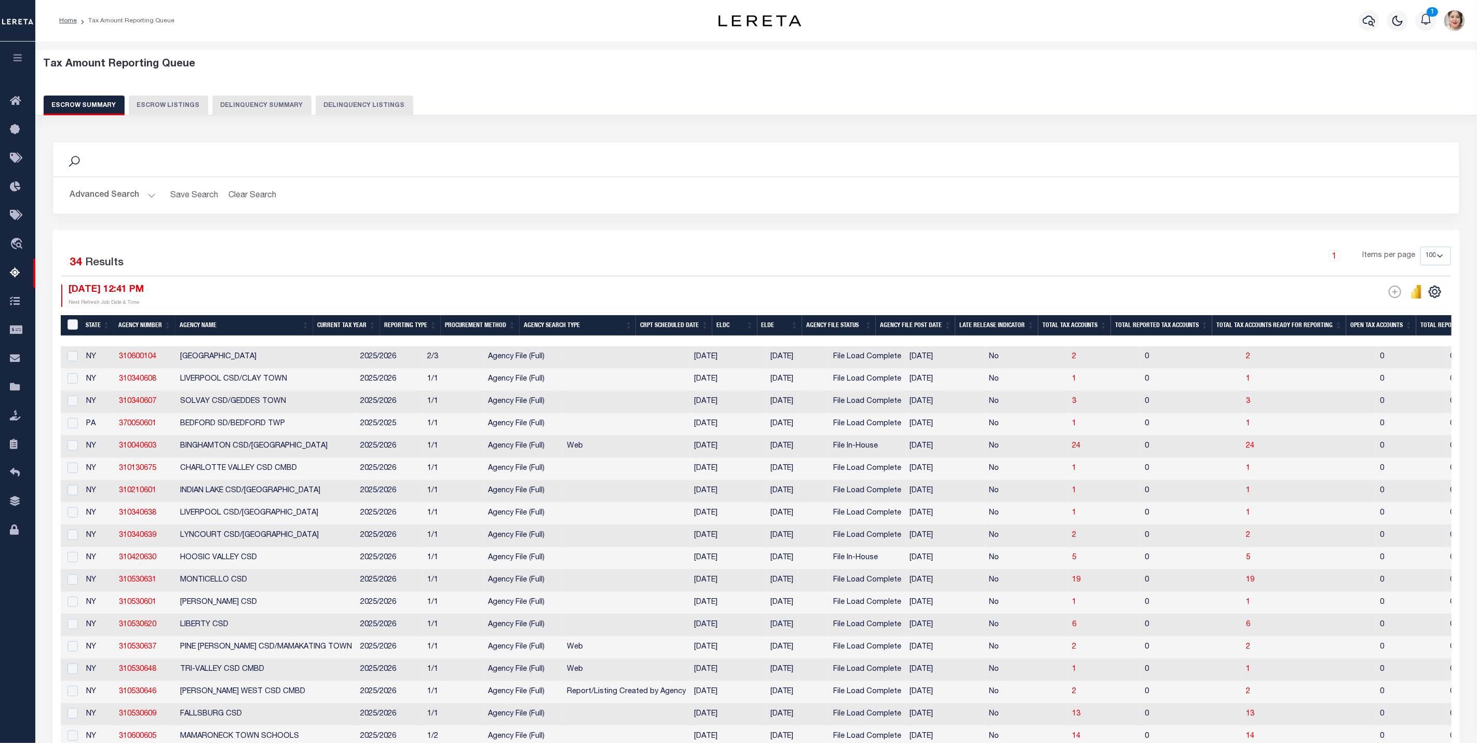
click at [121, 191] on button "Advanced Search" at bounding box center [113, 195] width 86 height 20
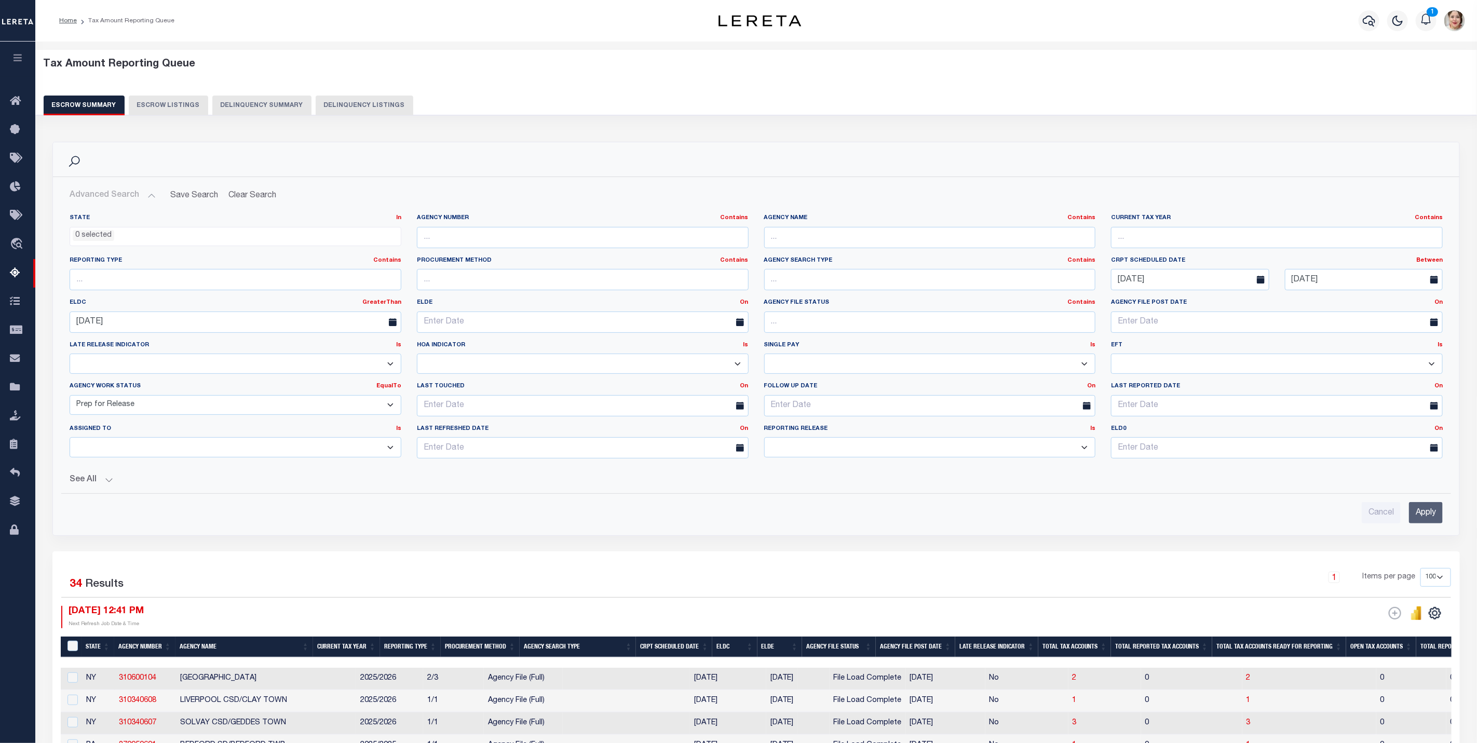
drag, startPoint x: 128, startPoint y: 408, endPoint x: 129, endPoint y: 419, distance: 11.0
click at [128, 408] on select "New In Progress Pending Agency Follow-up Pending QC Ready for Release Prep for …" at bounding box center [236, 405] width 332 height 20
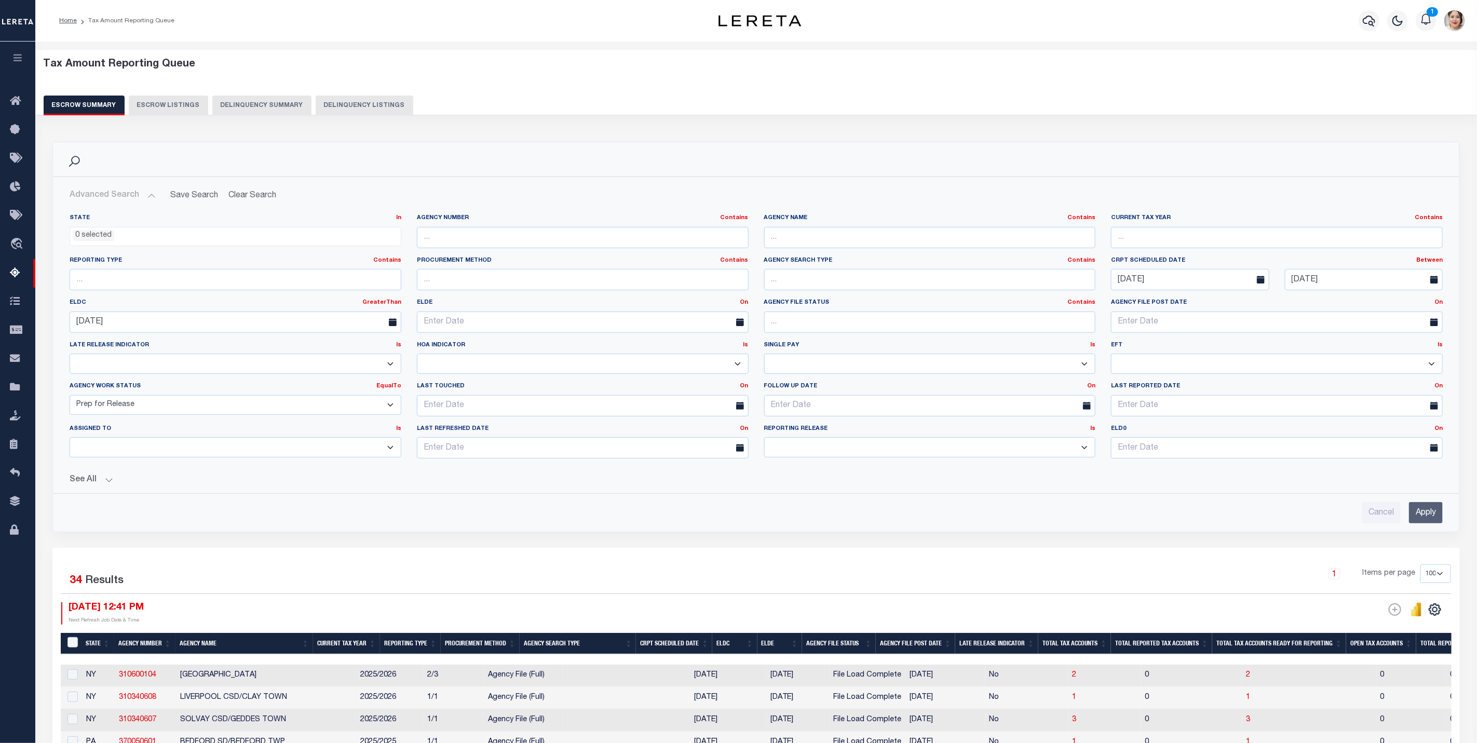
select select "6"
click at [70, 397] on select "New In Progress Pending Agency Follow-up Pending QC Ready for Release Prep for …" at bounding box center [236, 405] width 332 height 20
click at [1426, 517] on input "Apply" at bounding box center [1426, 512] width 34 height 21
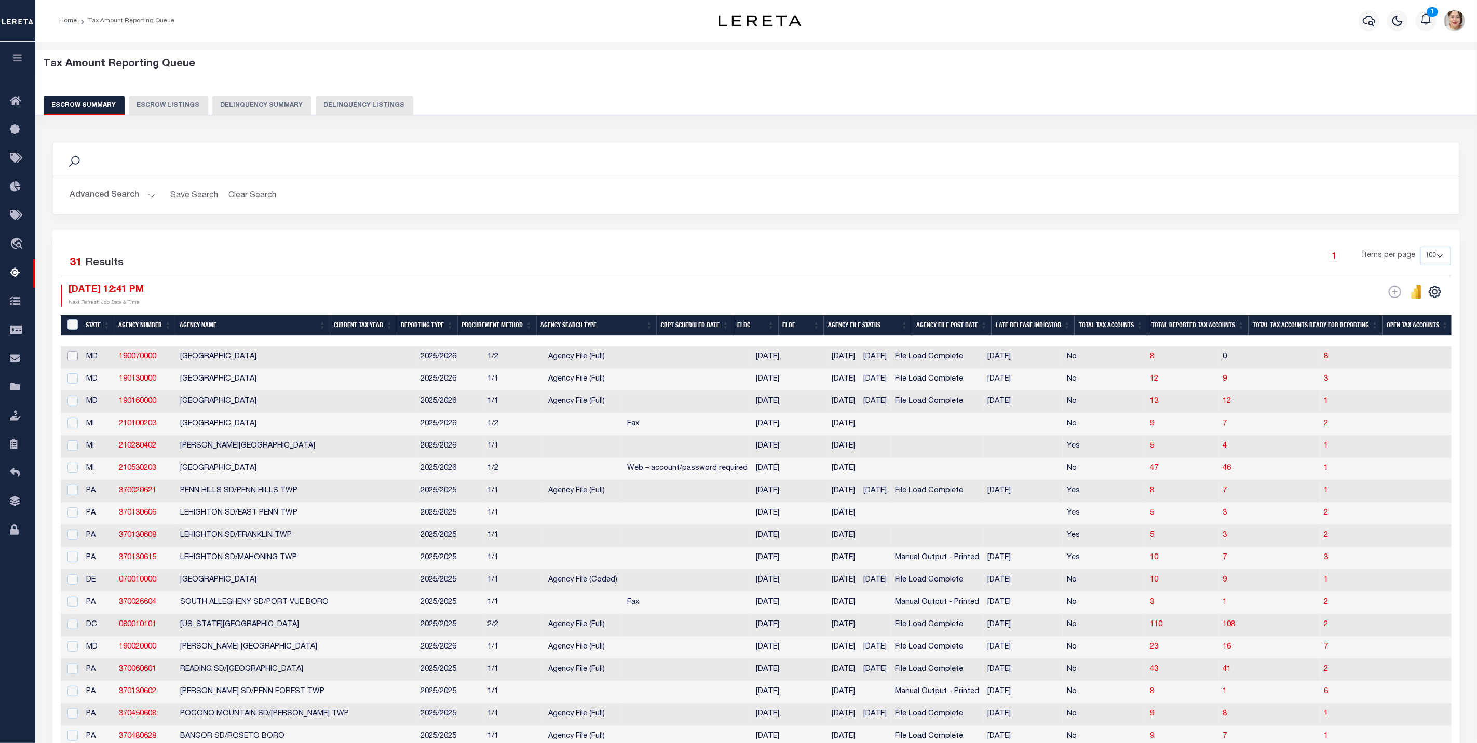
click at [74, 358] on input "checkbox" at bounding box center [72, 356] width 10 height 10
checkbox input "true"
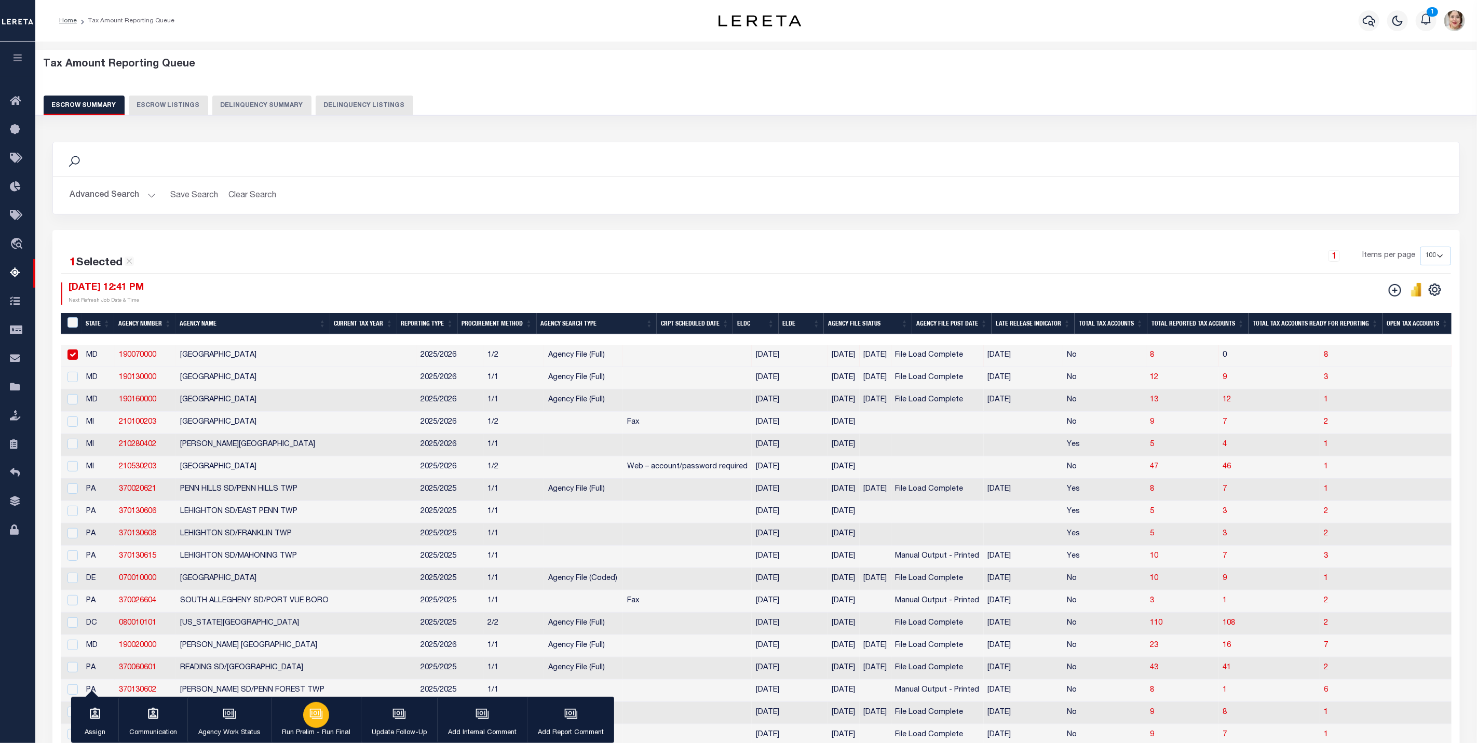
click at [323, 723] on div "button" at bounding box center [316, 715] width 26 height 26
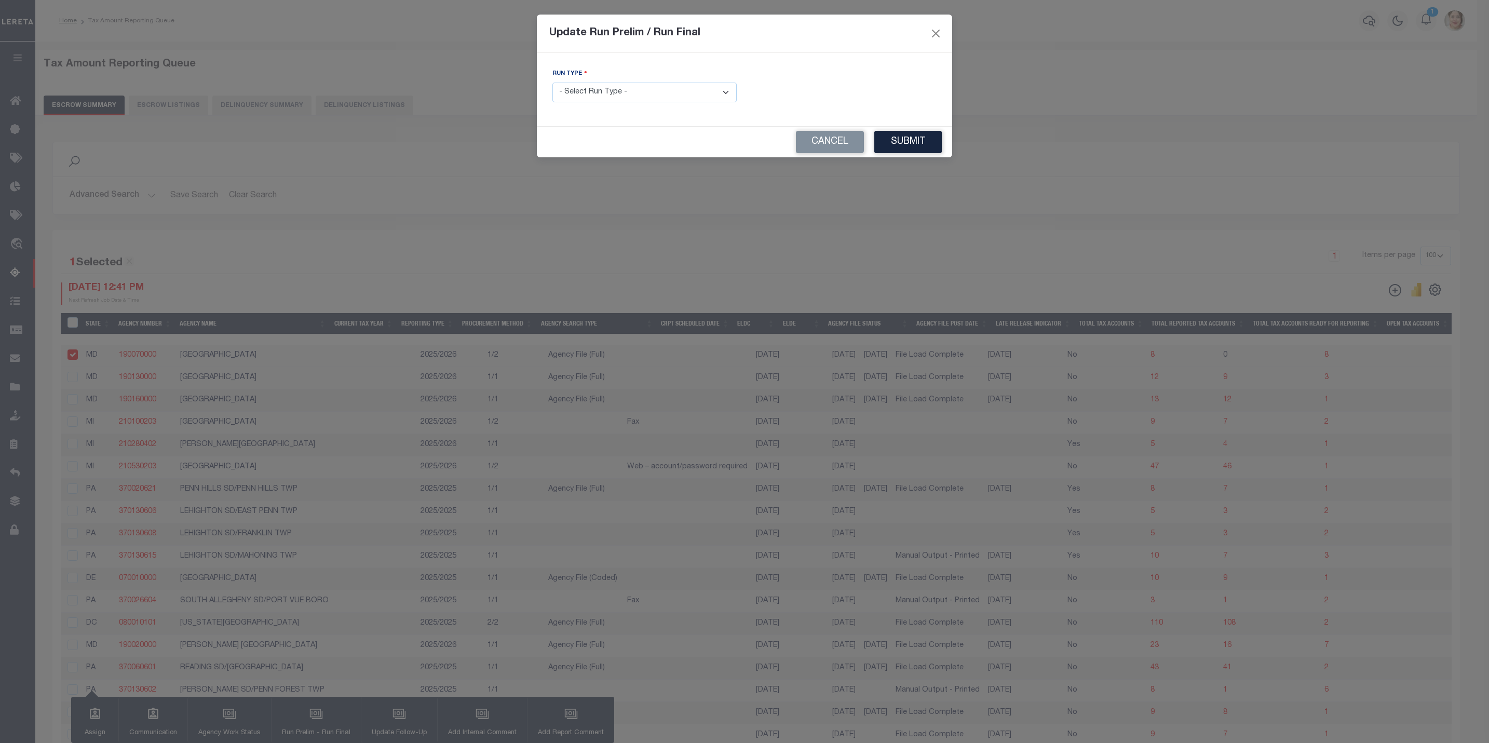
click at [580, 92] on select "- Select Run Type - Prelim Run Final Run" at bounding box center [644, 93] width 184 height 20
select select "F"
click at [552, 83] on select "- Select Run Type - Prelim Run Final Run" at bounding box center [644, 93] width 184 height 20
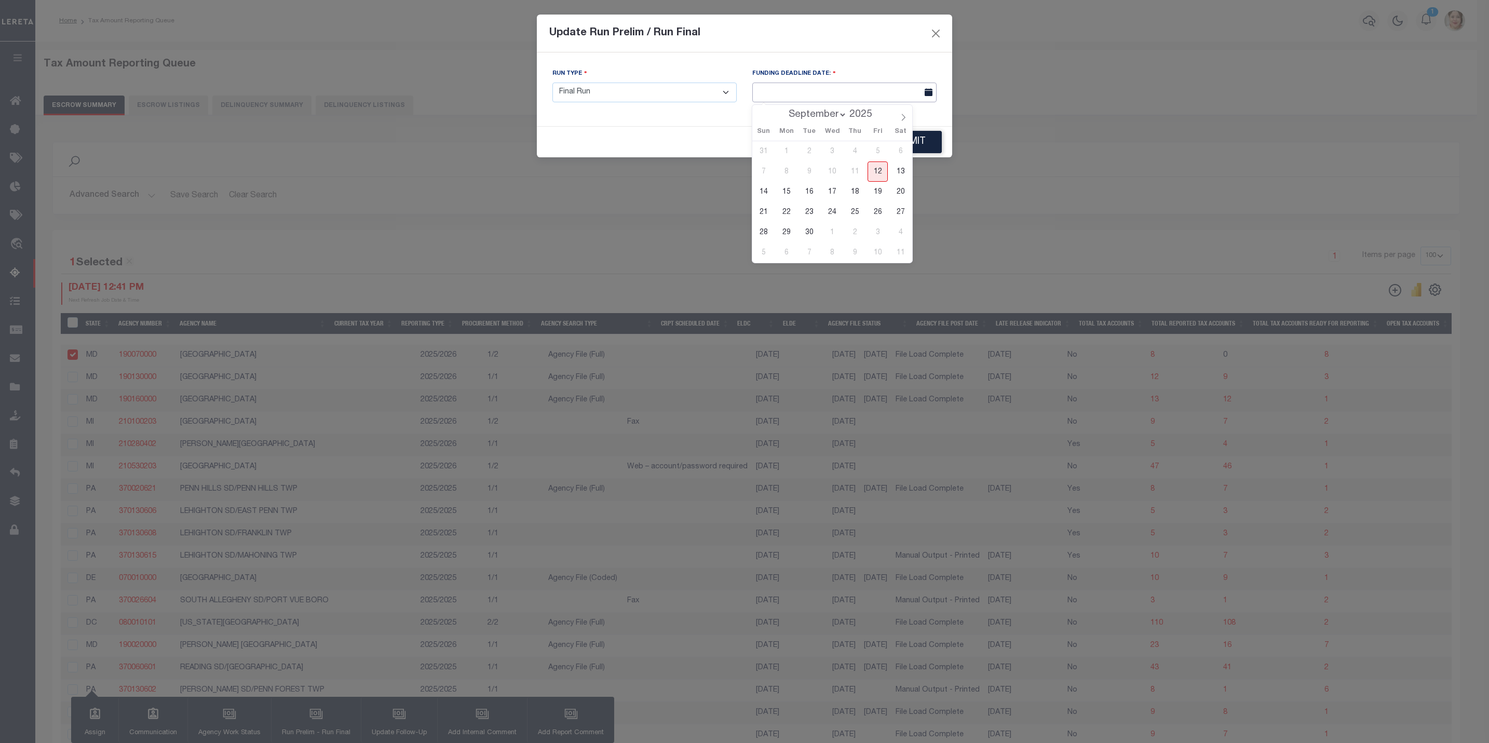
click at [847, 98] on input "text" at bounding box center [844, 93] width 184 height 20
click at [815, 196] on span "16" at bounding box center [809, 192] width 20 height 20
type input "[DATE]"
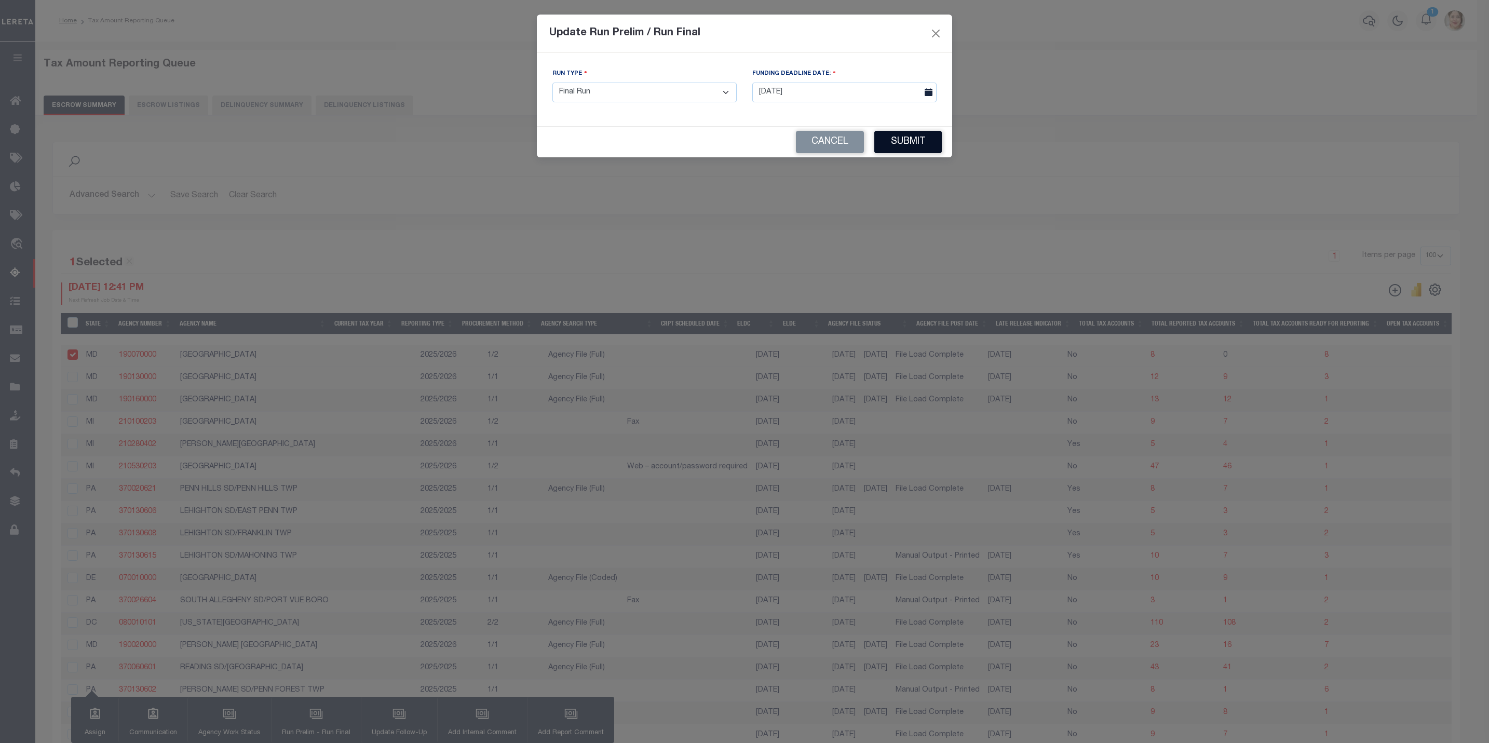
click at [914, 144] on button "Submit" at bounding box center [907, 142] width 67 height 22
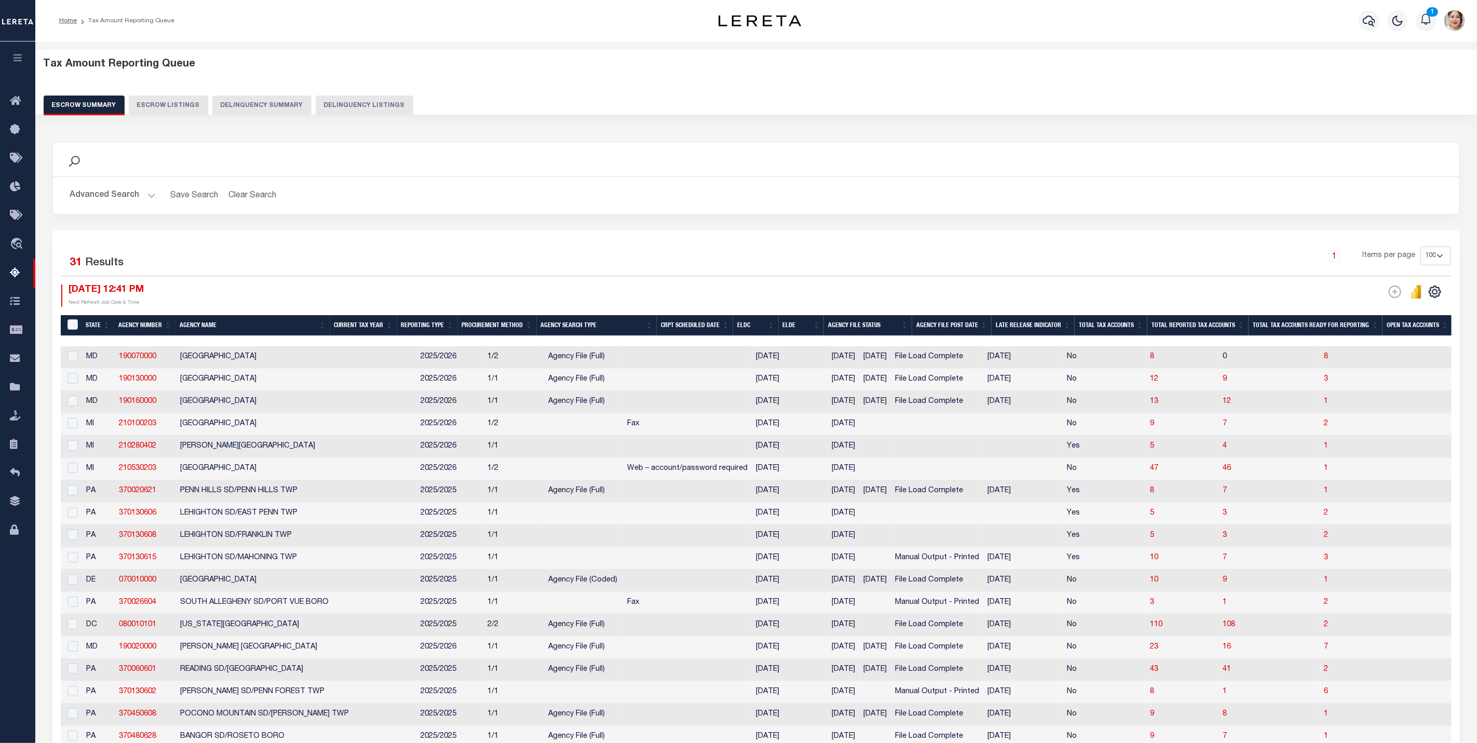
click at [103, 192] on button "Advanced Search" at bounding box center [113, 195] width 86 height 20
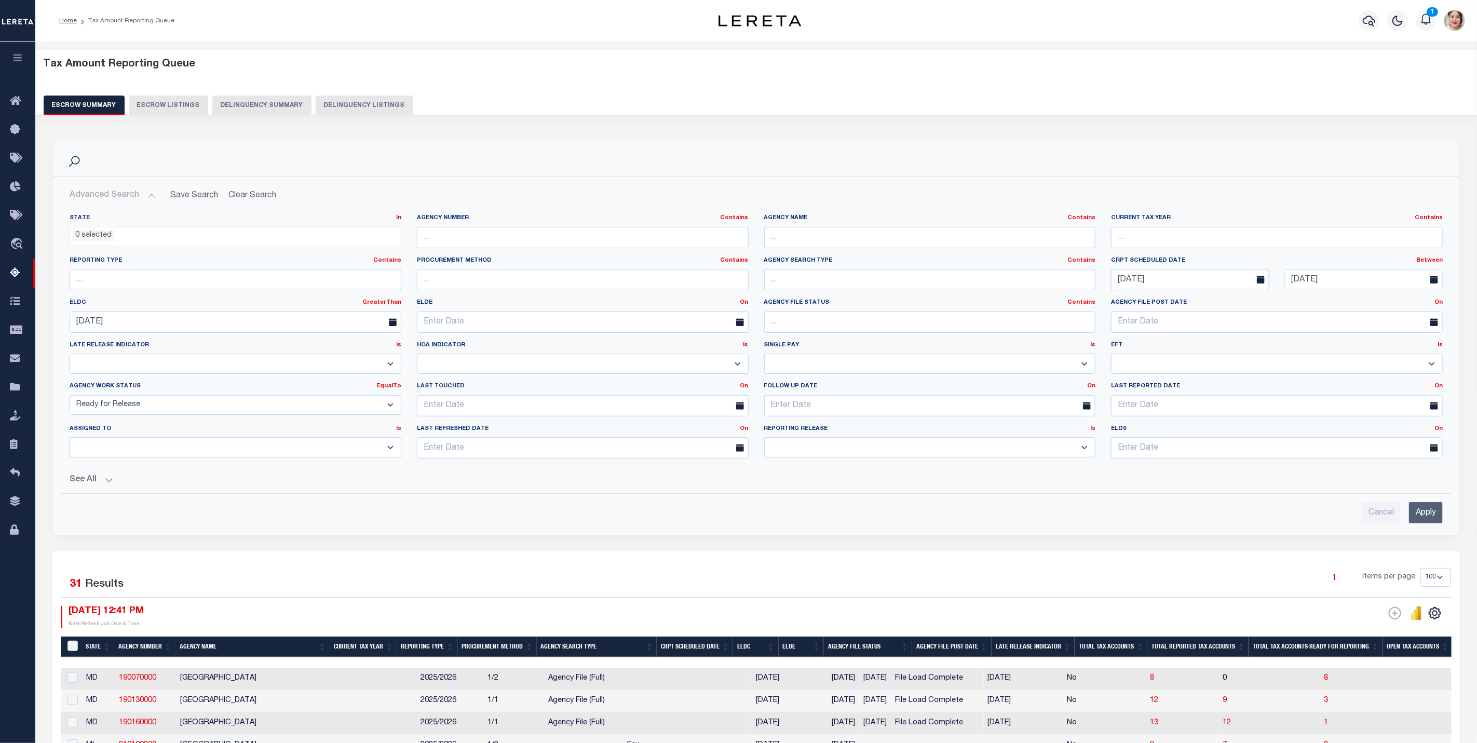
click at [147, 407] on select "New In Progress Pending Agency Follow-up Pending QC Ready for Release Prep for …" at bounding box center [236, 405] width 332 height 20
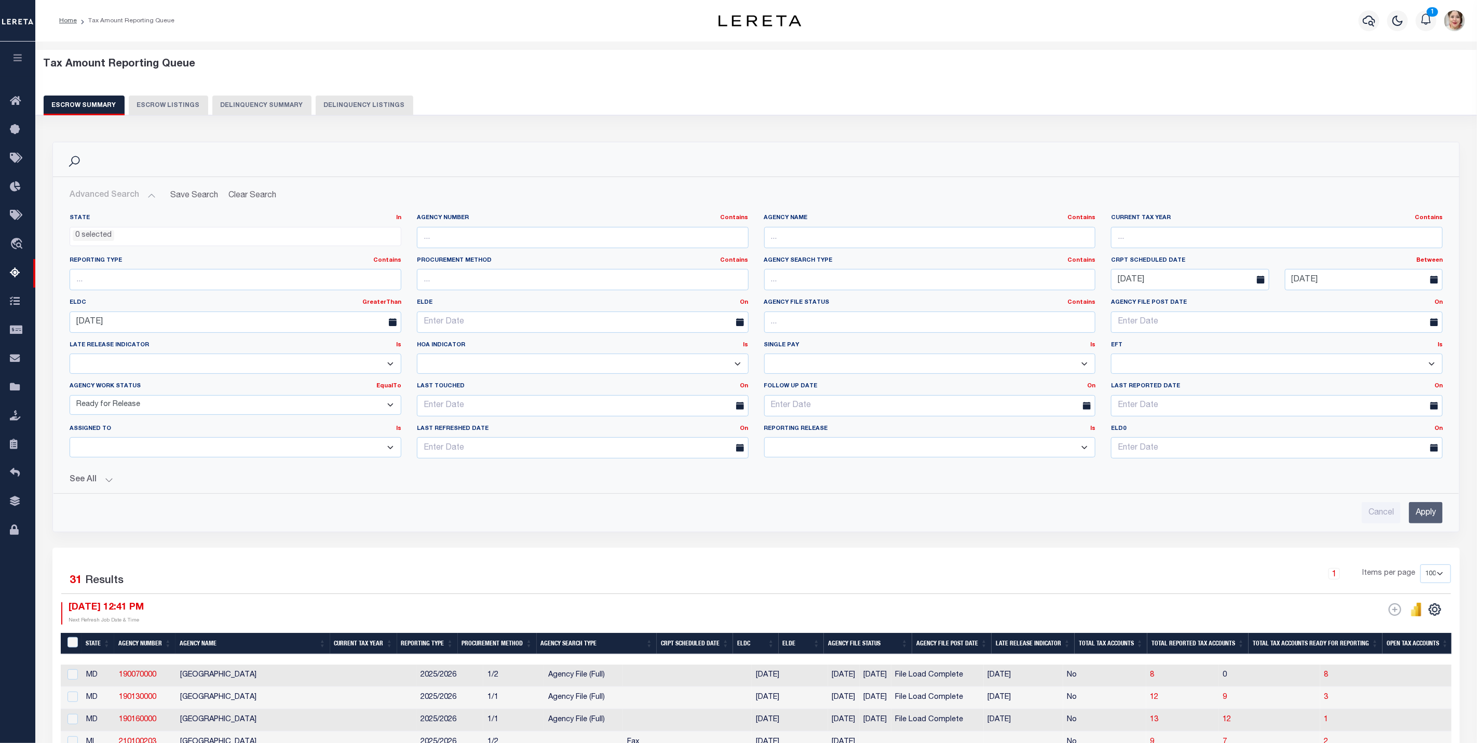
select select "7"
click at [70, 397] on select "New In Progress Pending Agency Follow-up Pending QC Ready for Release Prep for …" at bounding box center [236, 405] width 332 height 20
click at [1419, 522] on input "Apply" at bounding box center [1426, 512] width 34 height 21
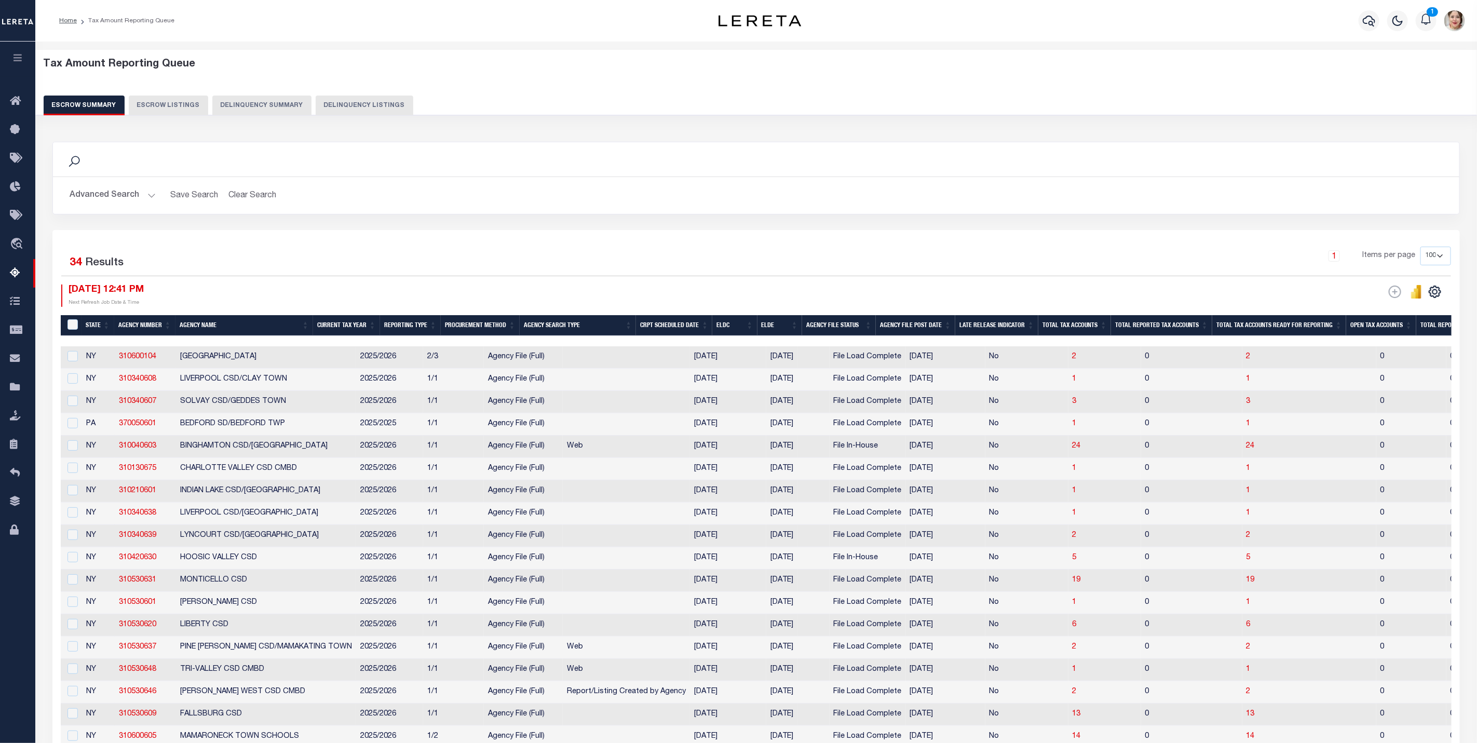
click at [672, 330] on th "CRPT Scheduled Date" at bounding box center [674, 325] width 76 height 21
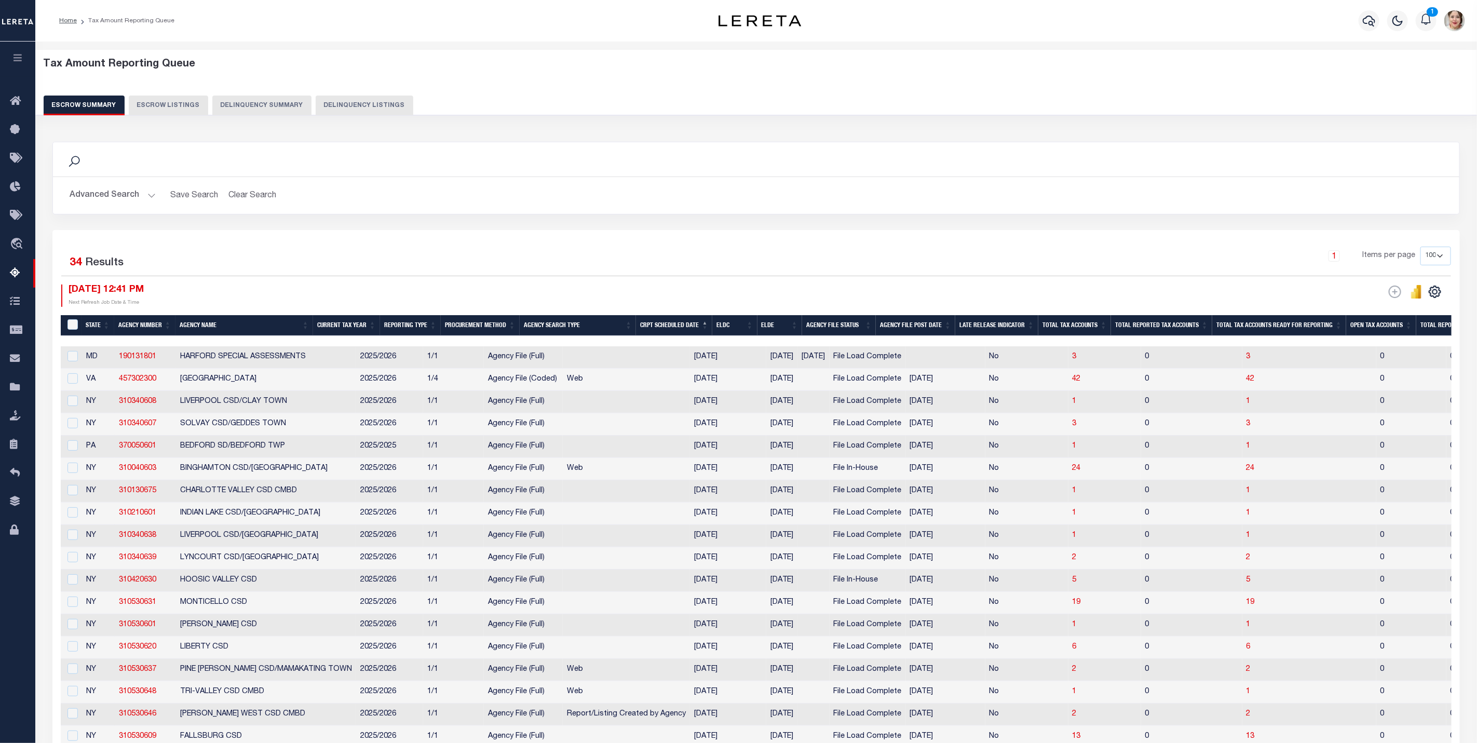
click at [748, 332] on th "ELDC" at bounding box center [734, 325] width 45 height 21
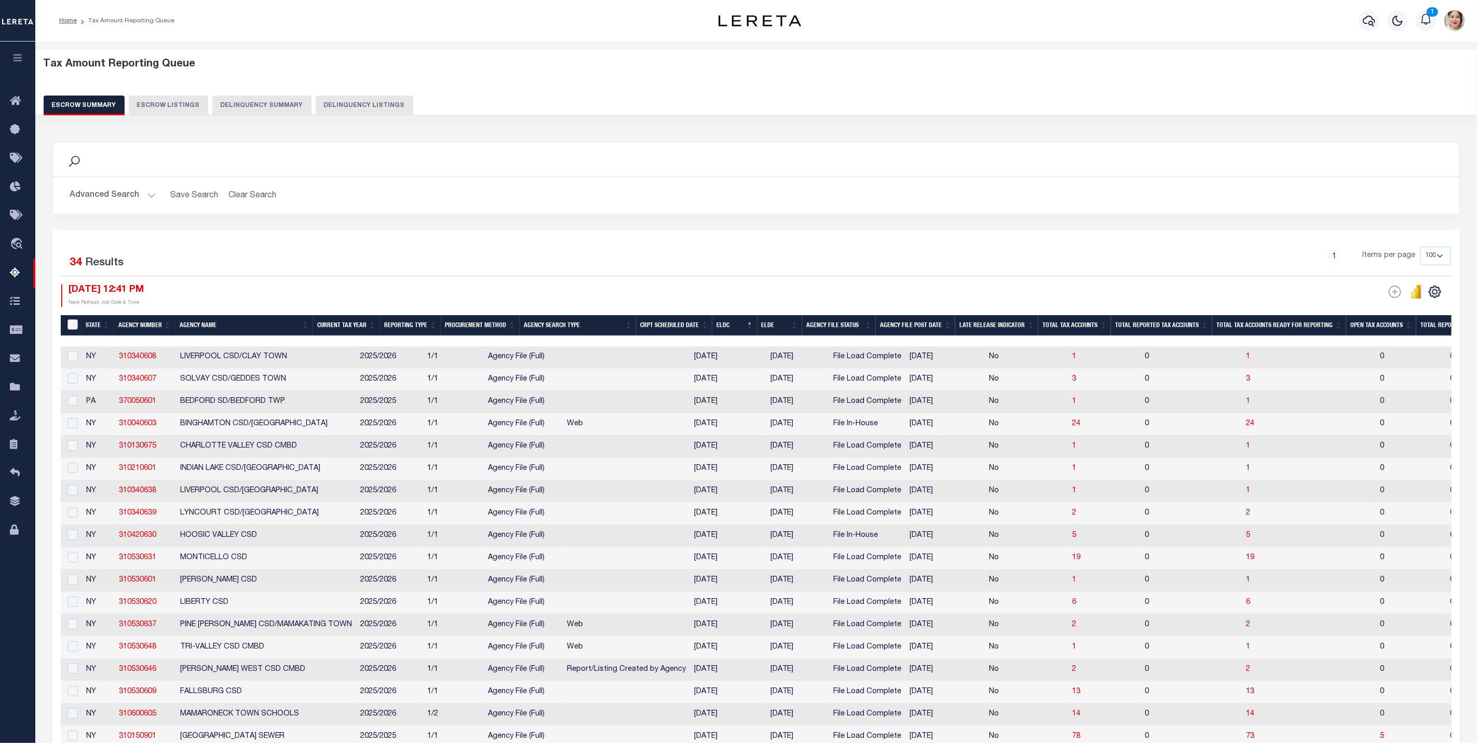
click at [71, 329] on input "&nbsp;" at bounding box center [72, 324] width 10 height 10
checkbox input "true"
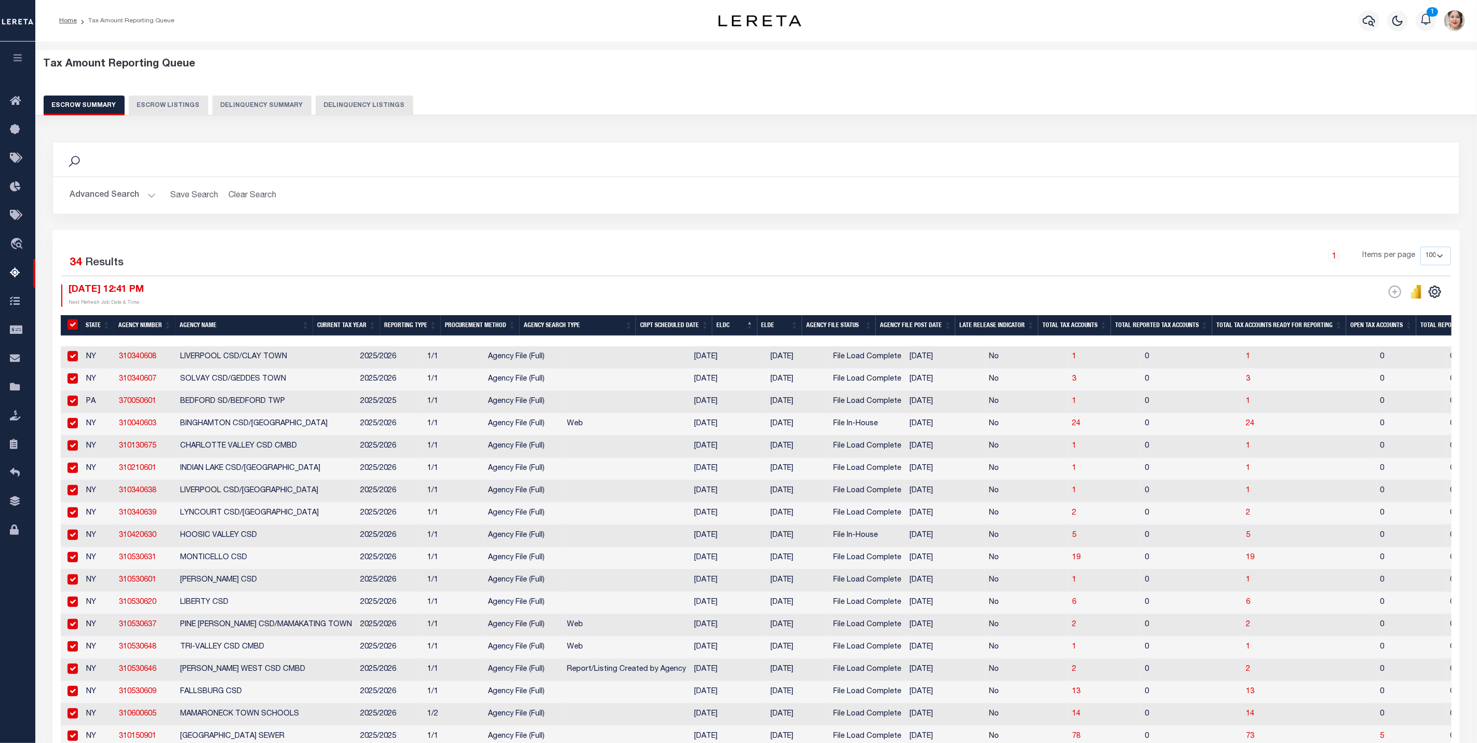
checkbox input "true"
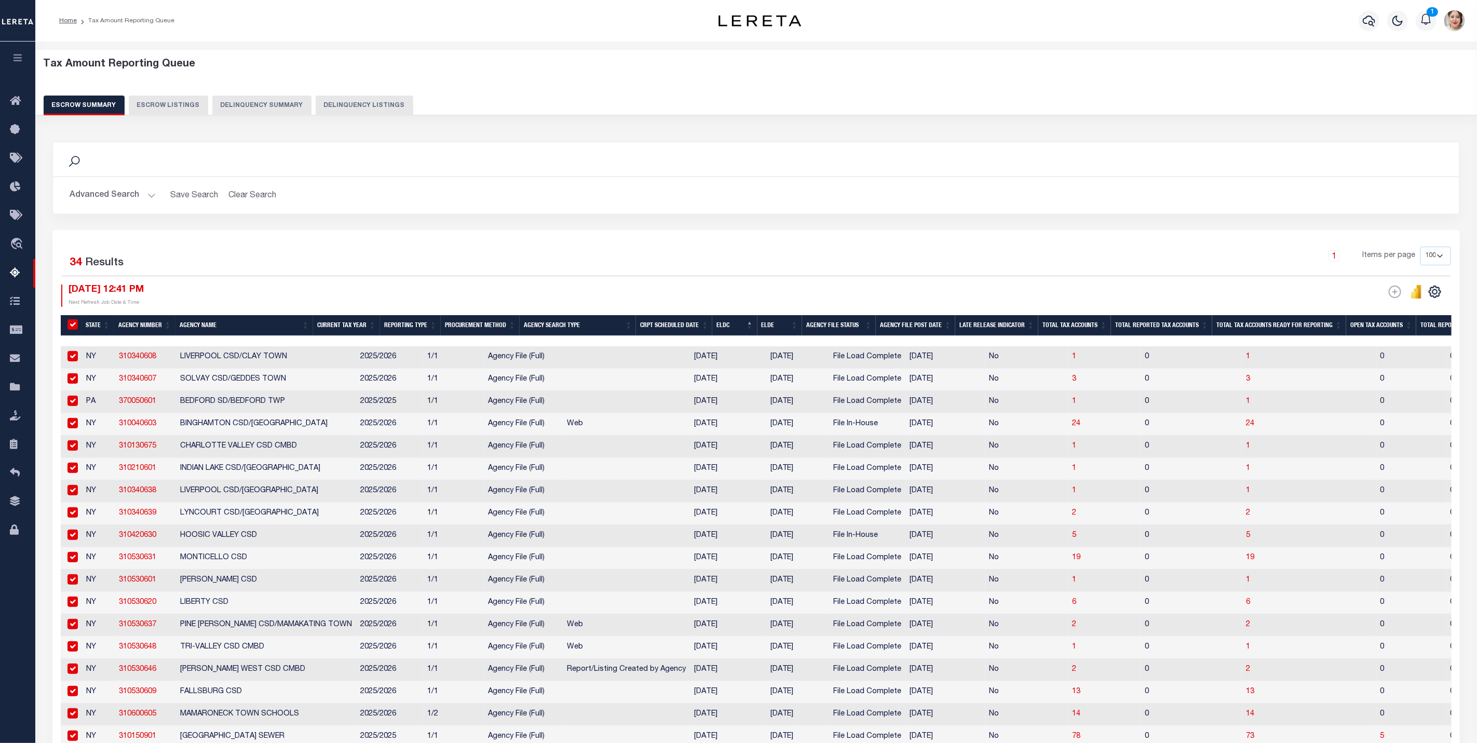
checkbox input "true"
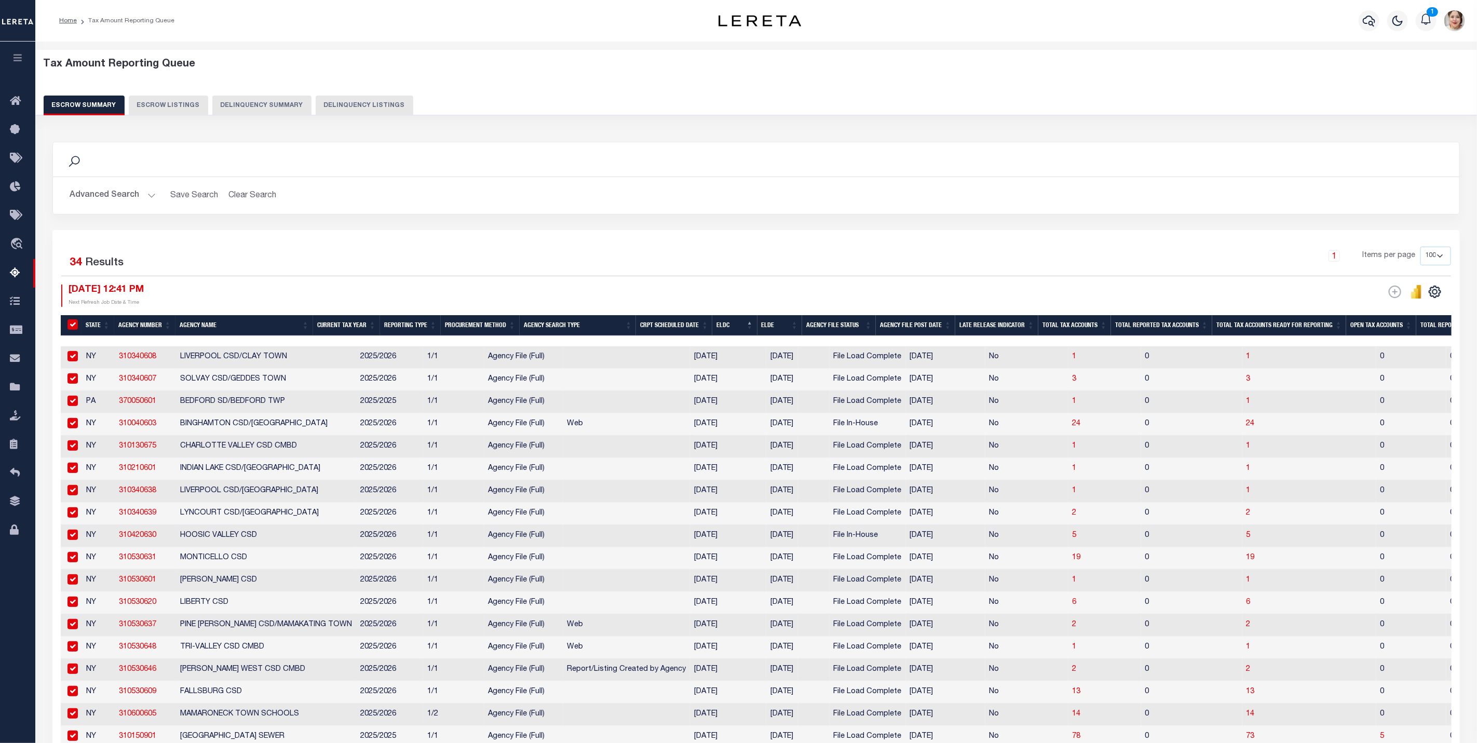
checkbox input "true"
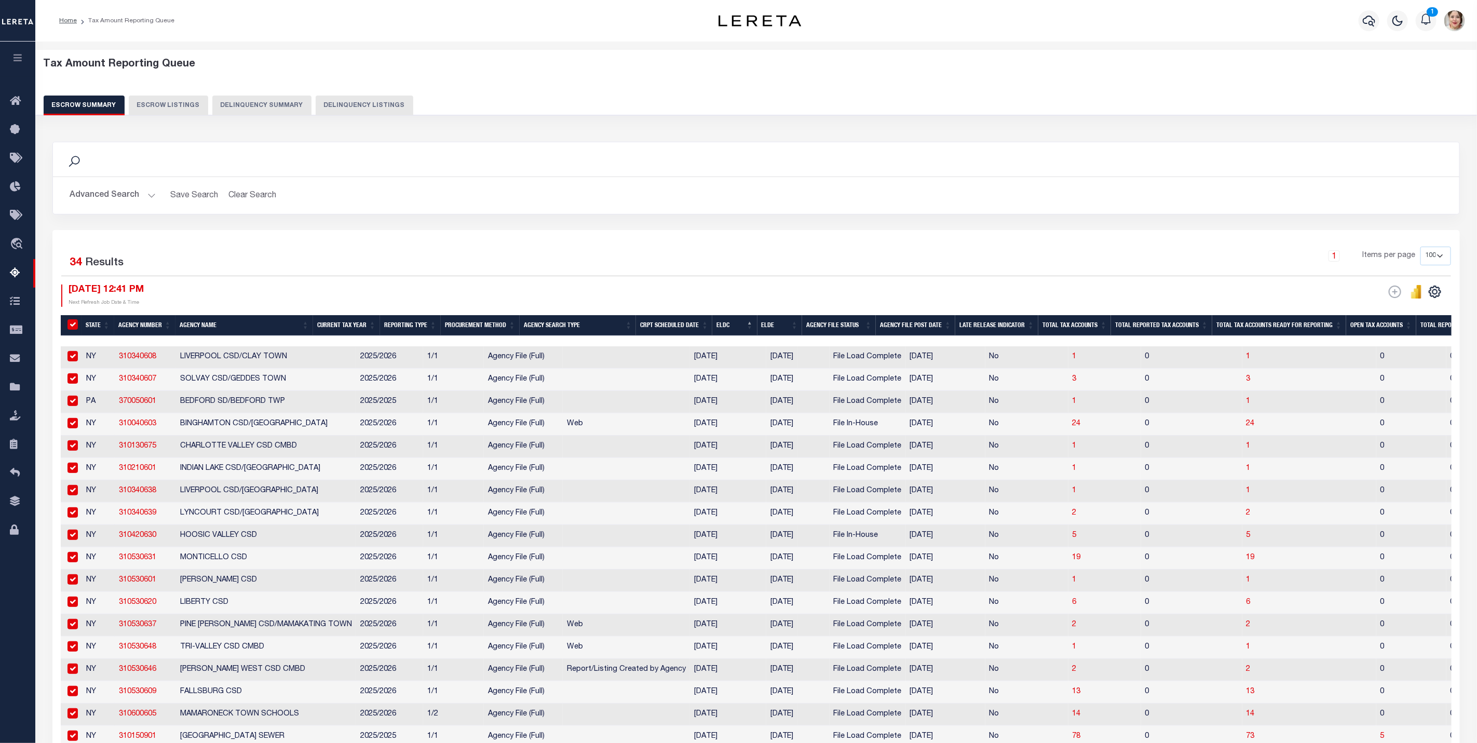
checkbox input "true"
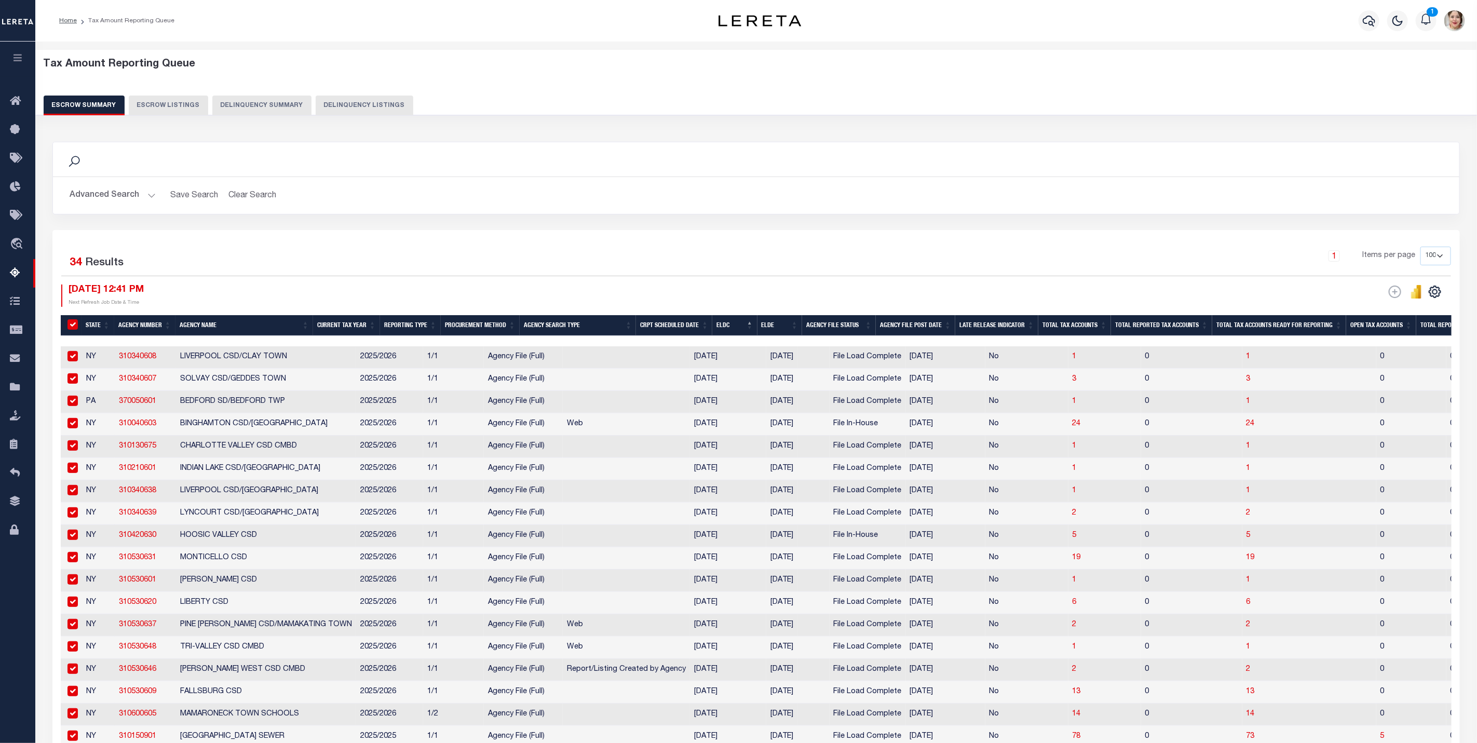
checkbox input "true"
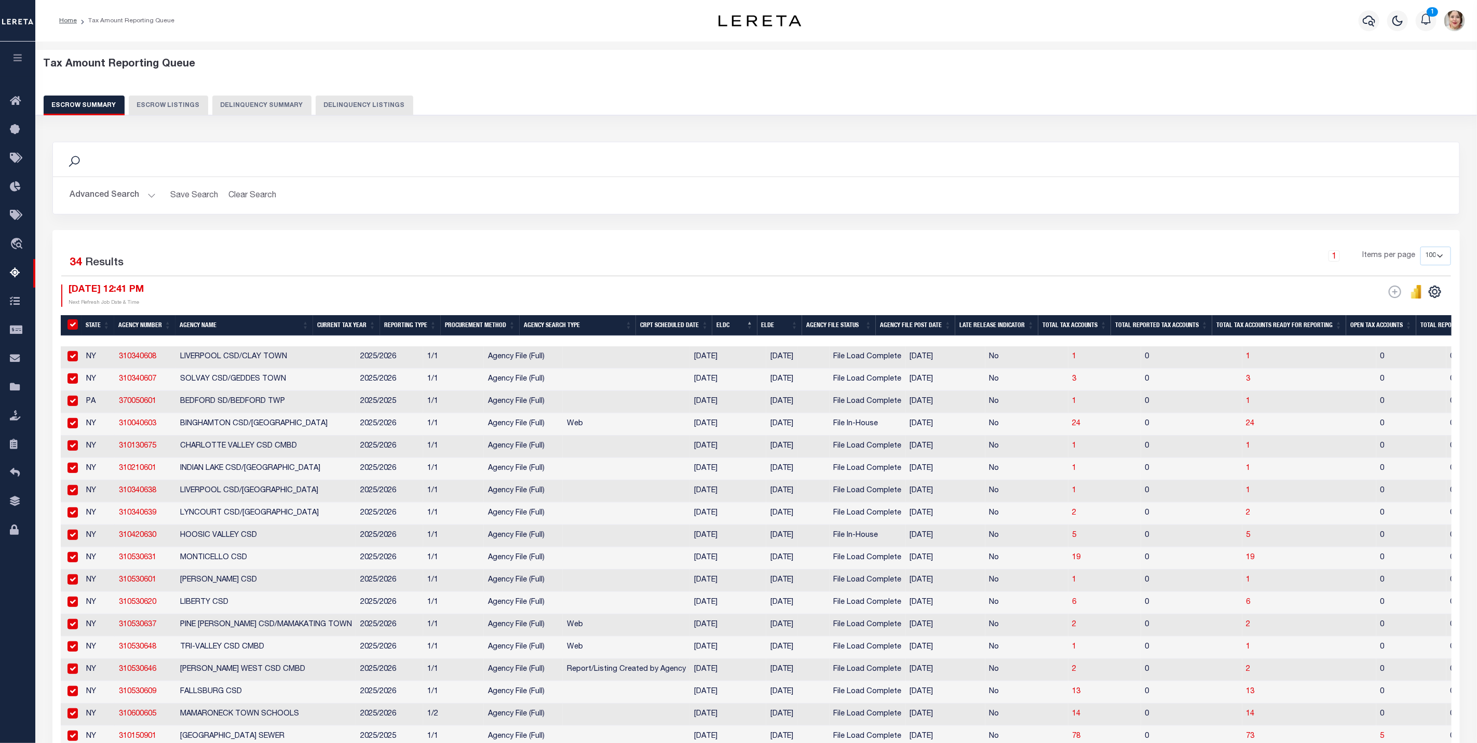
checkbox input "true"
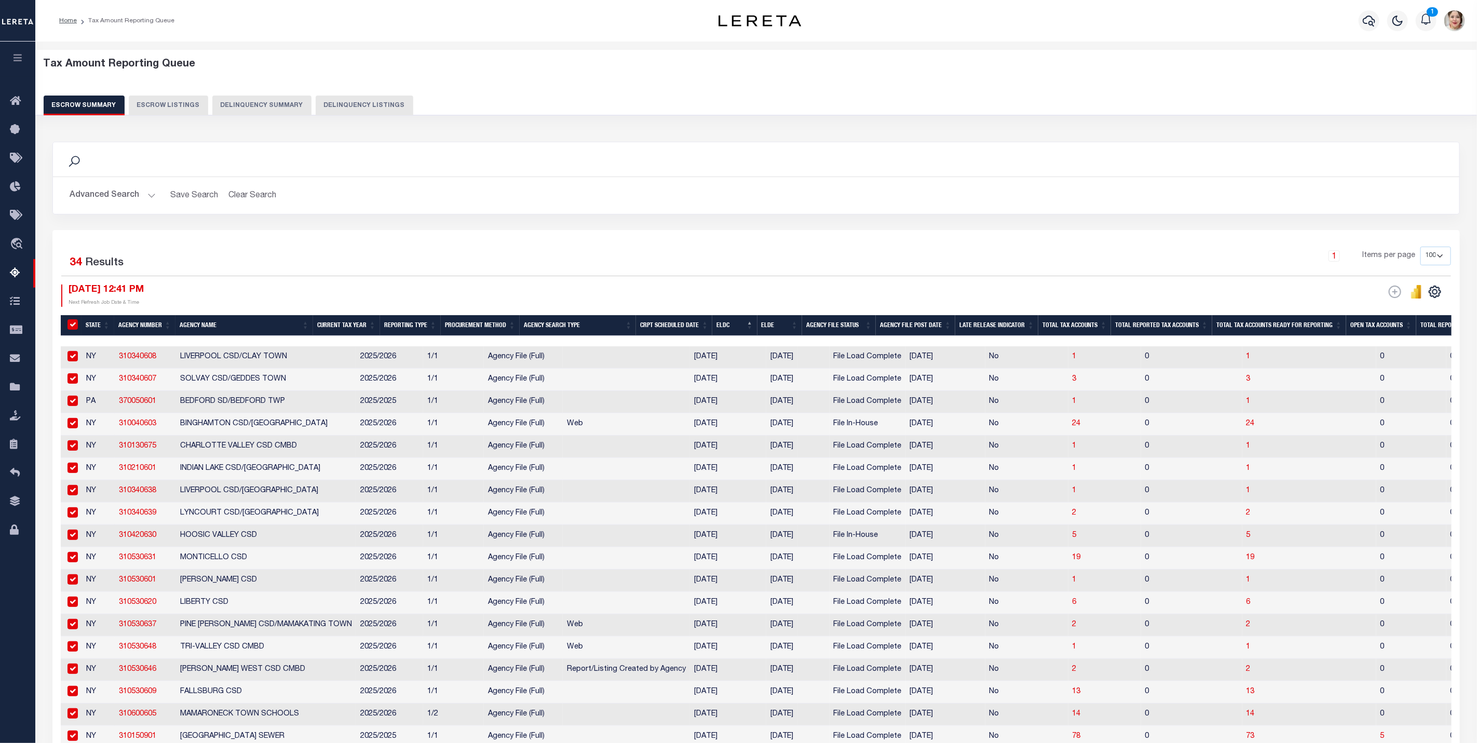
checkbox input "true"
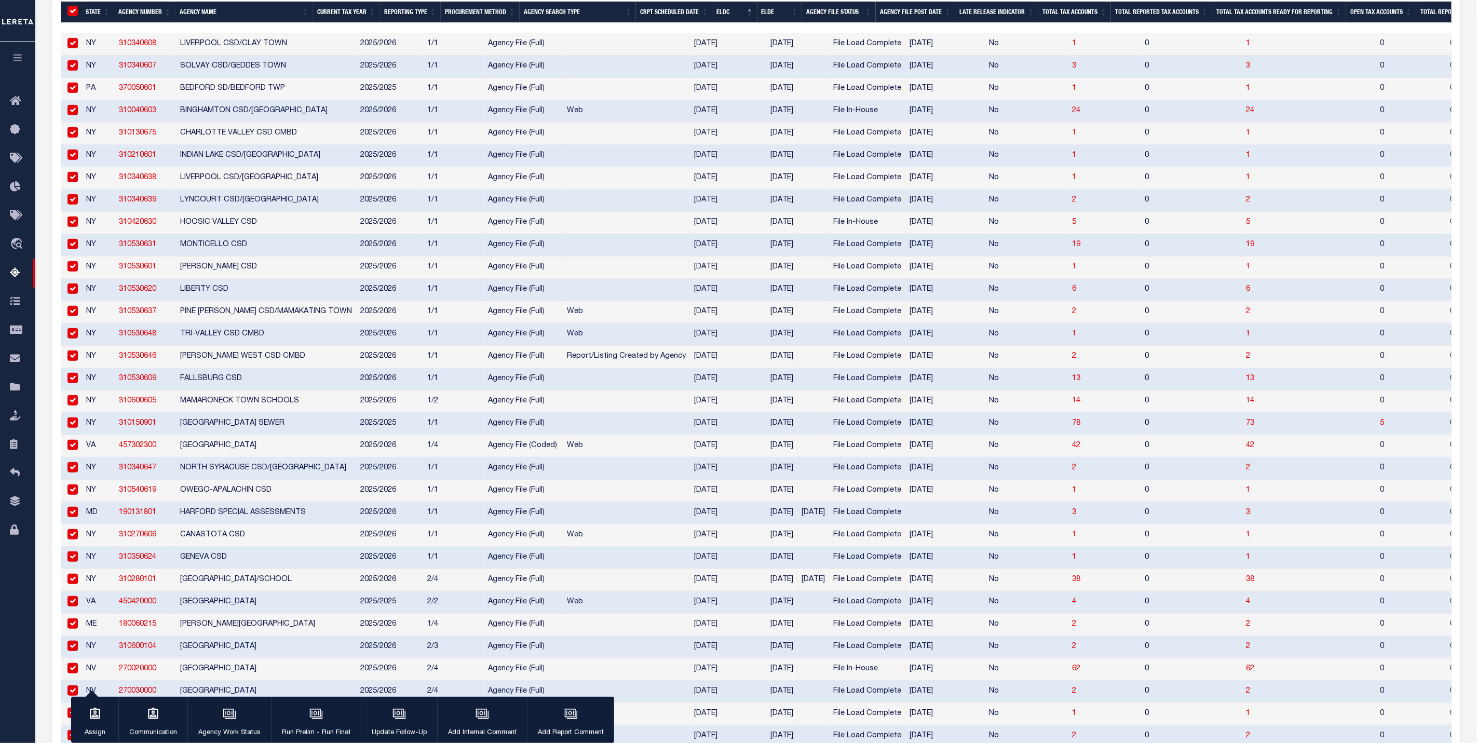
click at [76, 517] on input "checkbox" at bounding box center [72, 512] width 10 height 10
checkbox input "false"
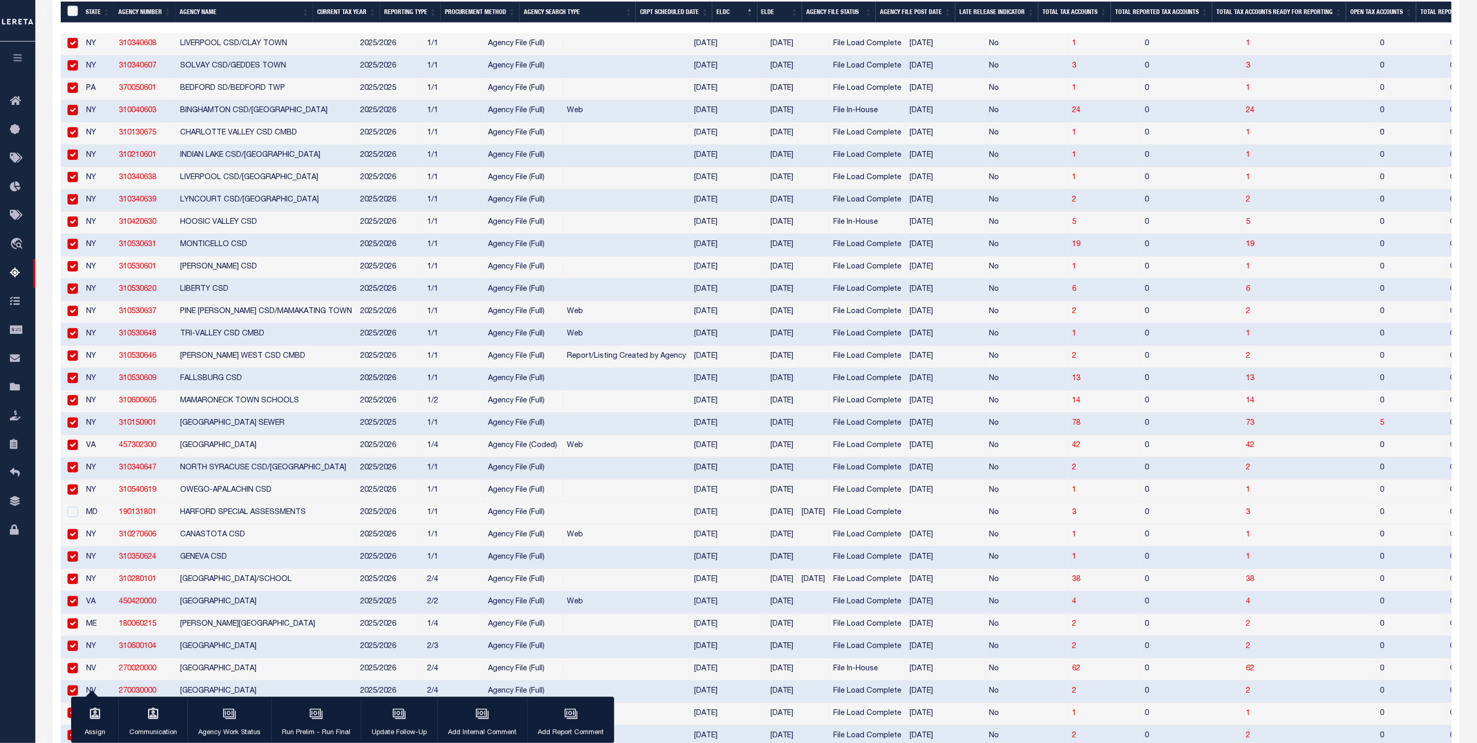
click at [71, 584] on input "checkbox" at bounding box center [72, 579] width 10 height 10
checkbox input "false"
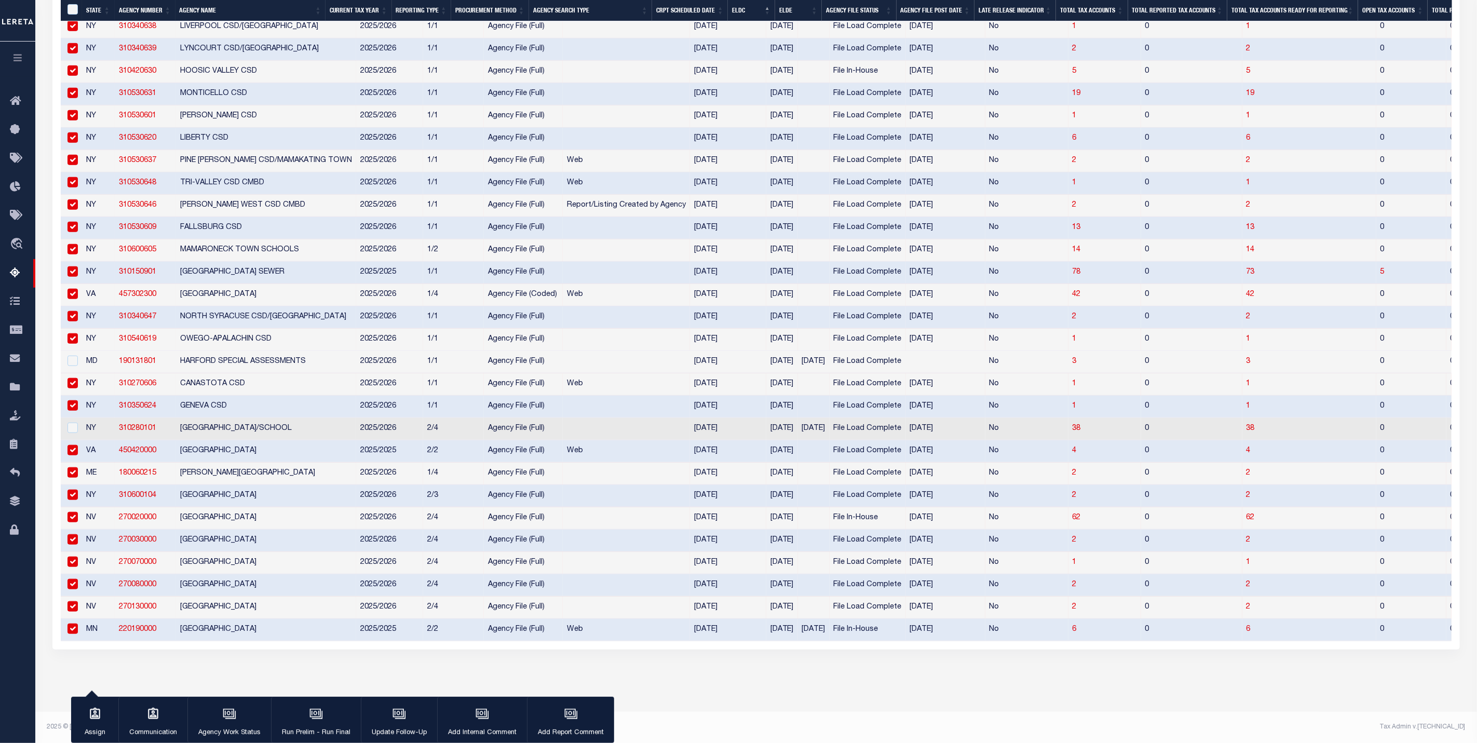
click at [70, 626] on input "checkbox" at bounding box center [72, 629] width 10 height 10
checkbox input "false"
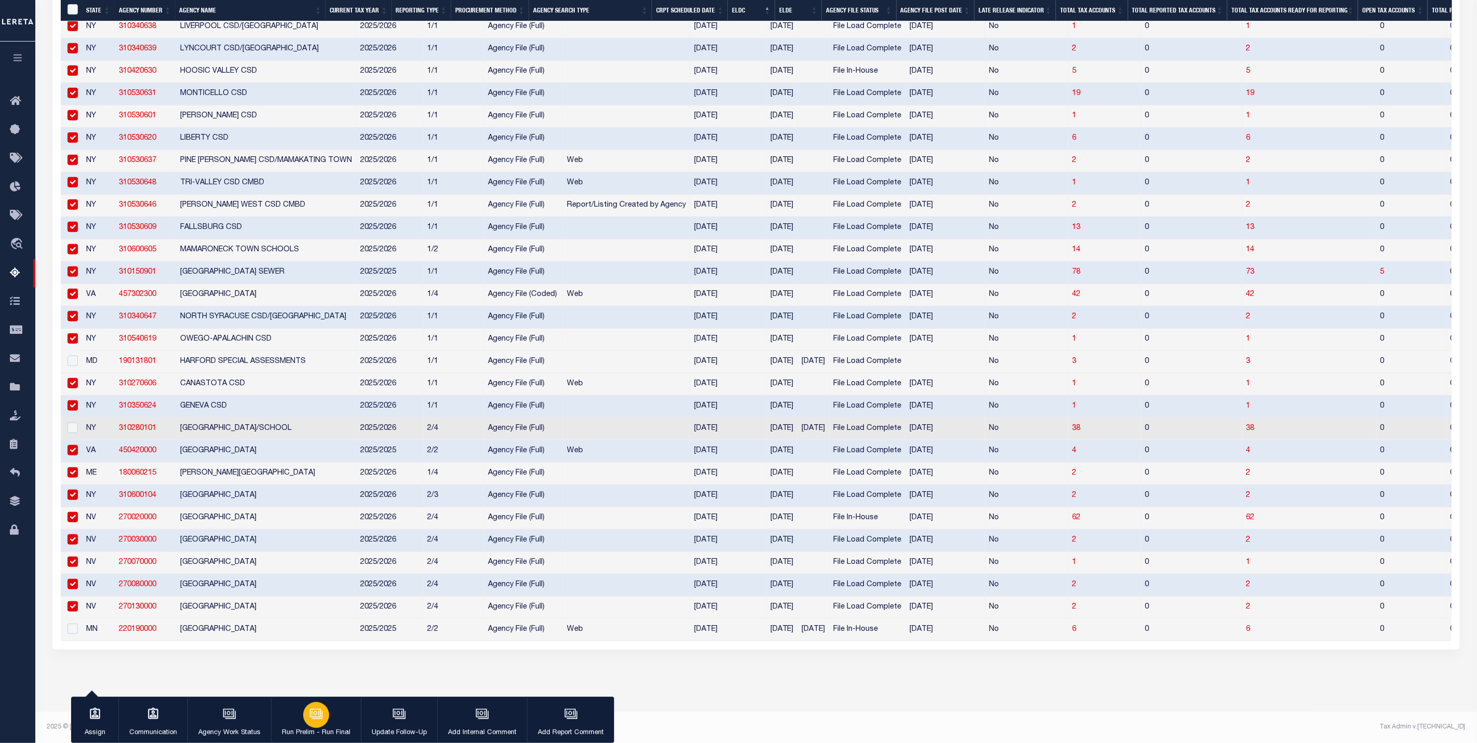
click at [318, 726] on div "button" at bounding box center [316, 715] width 26 height 26
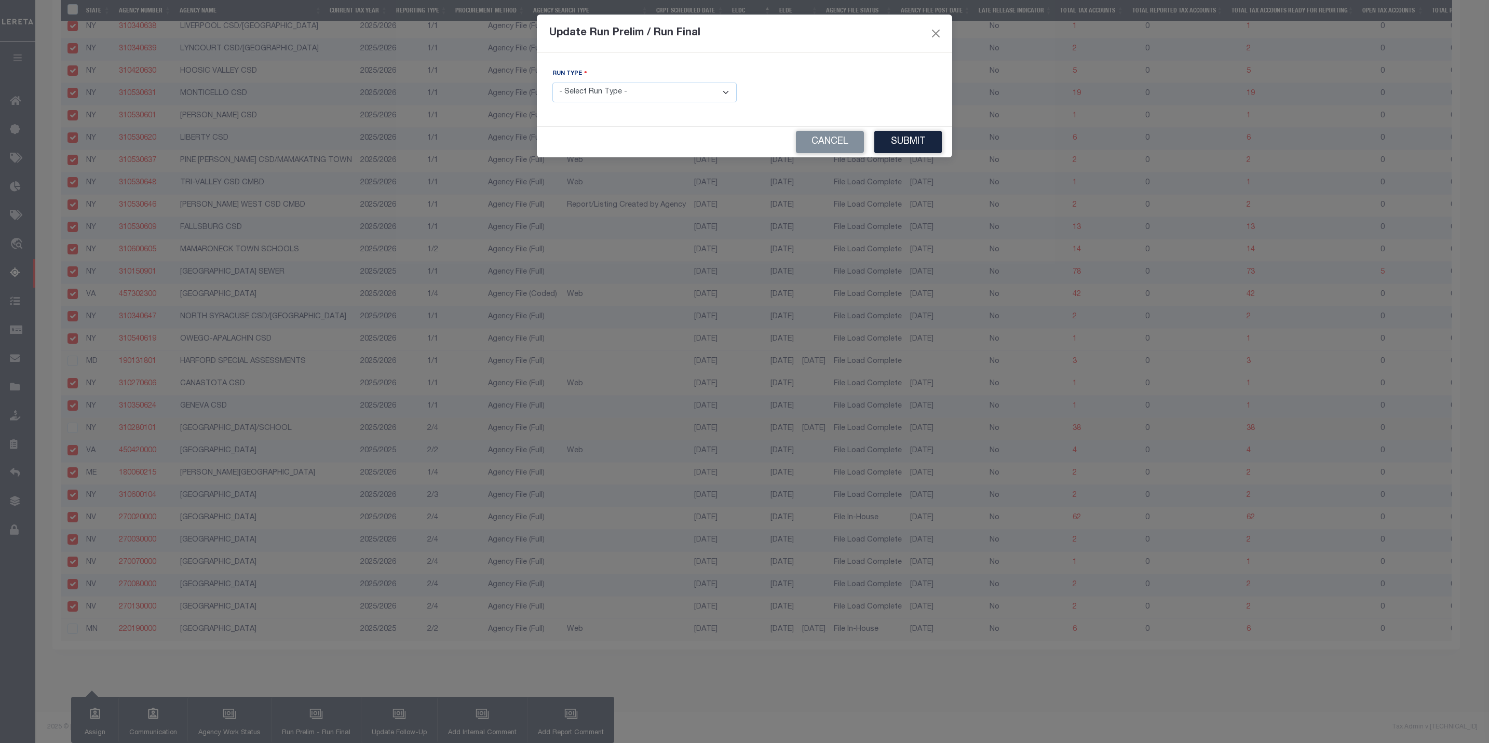
click at [650, 94] on select "- Select Run Type - Prelim Run Final Run" at bounding box center [644, 93] width 184 height 20
select select "P"
click at [552, 83] on select "- Select Run Type - Prelim Run Final Run" at bounding box center [644, 93] width 184 height 20
click at [915, 139] on button "Submit" at bounding box center [907, 142] width 67 height 22
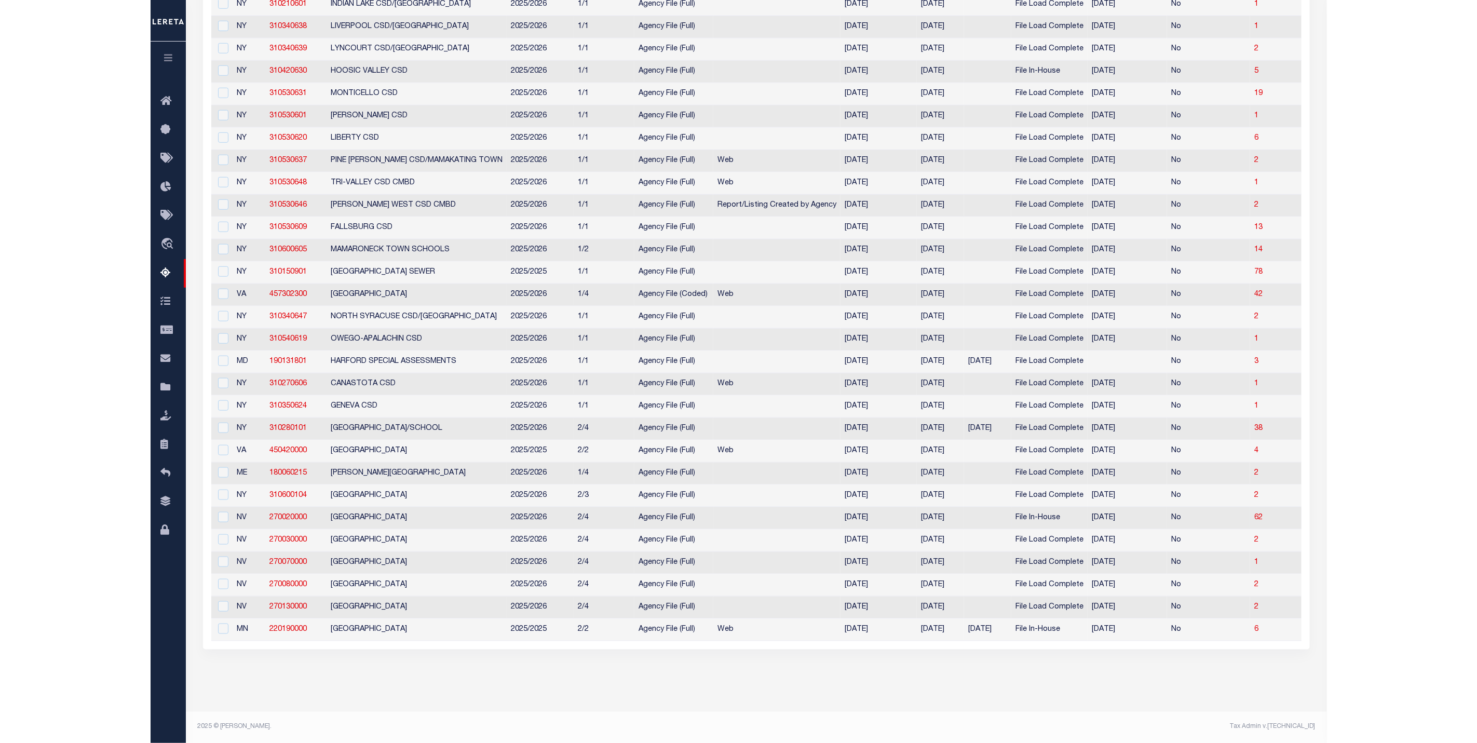
scroll to position [0, 0]
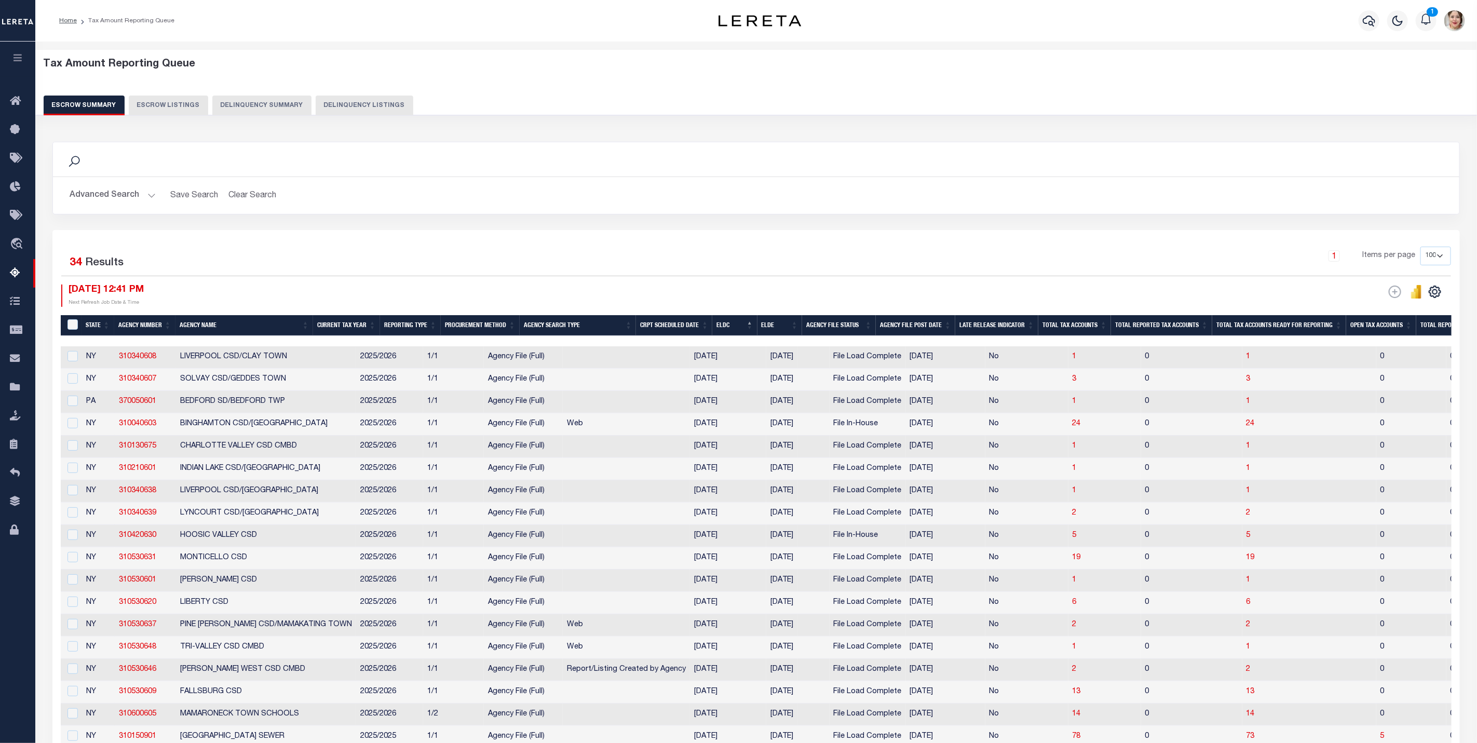
drag, startPoint x: 882, startPoint y: 342, endPoint x: 857, endPoint y: 348, distance: 26.2
click at [1341, 343] on div at bounding box center [757, 341] width 1392 height 10
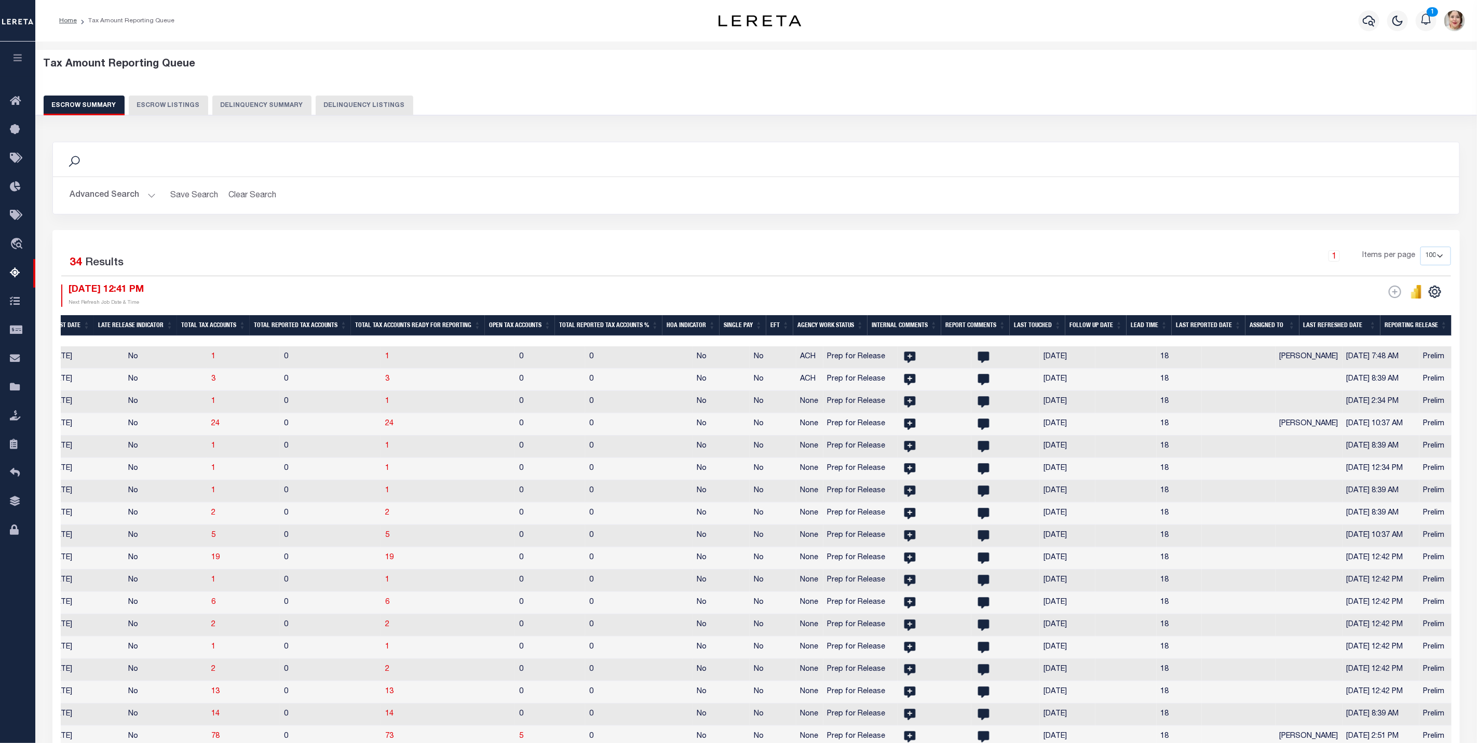
scroll to position [0, 861]
click at [1410, 331] on th "Reporting Release" at bounding box center [1416, 325] width 71 height 21
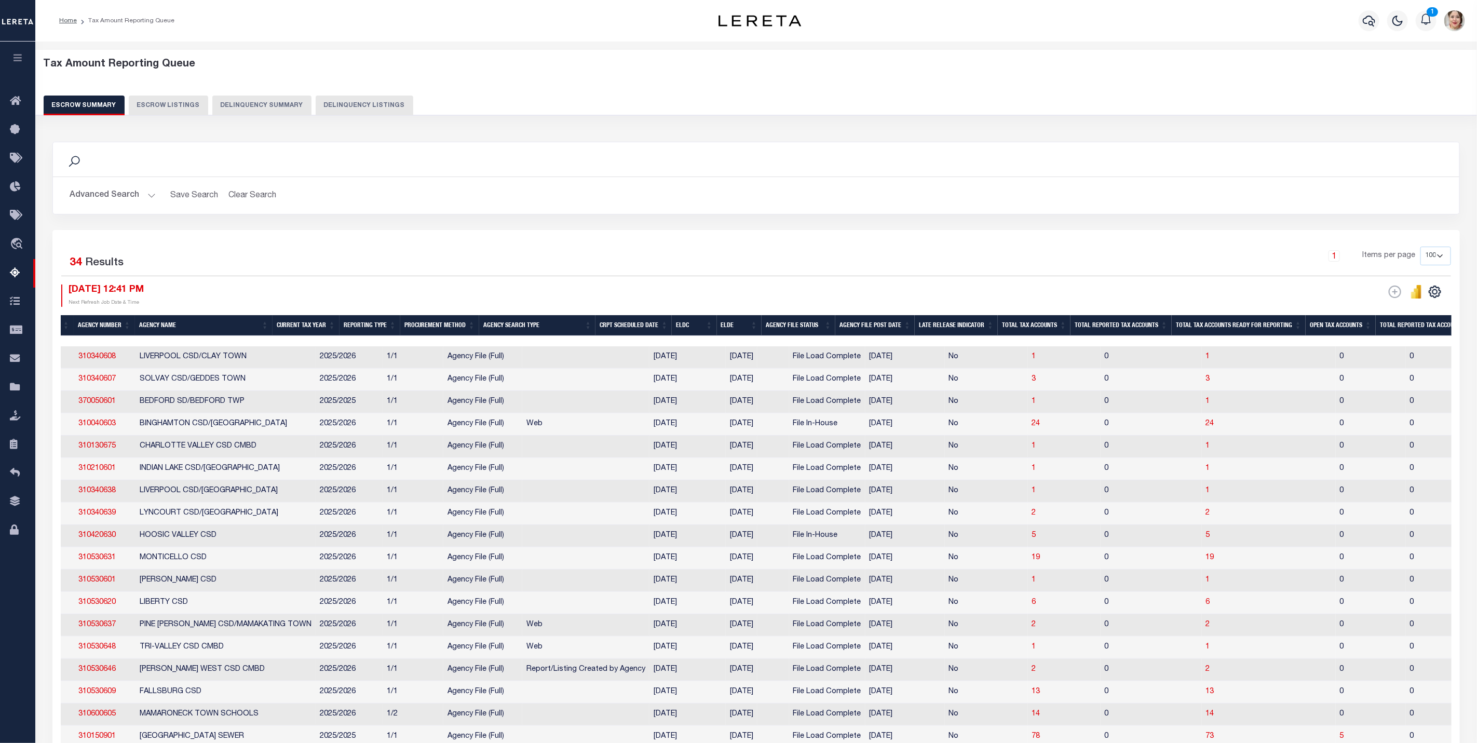
scroll to position [0, 0]
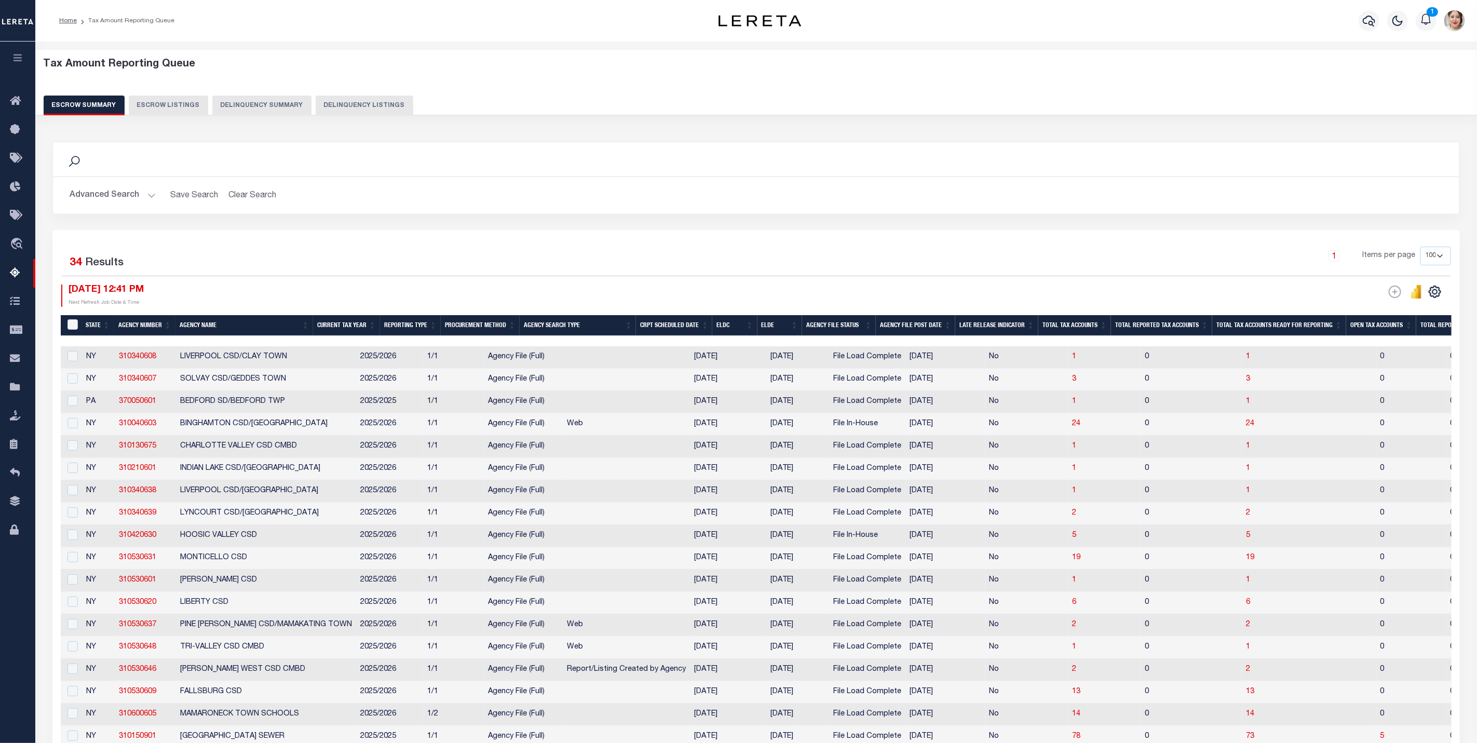
click at [78, 323] on div "&nbsp;" at bounding box center [73, 324] width 17 height 11
click at [67, 324] on input "&nbsp;" at bounding box center [72, 324] width 10 height 10
checkbox input "true"
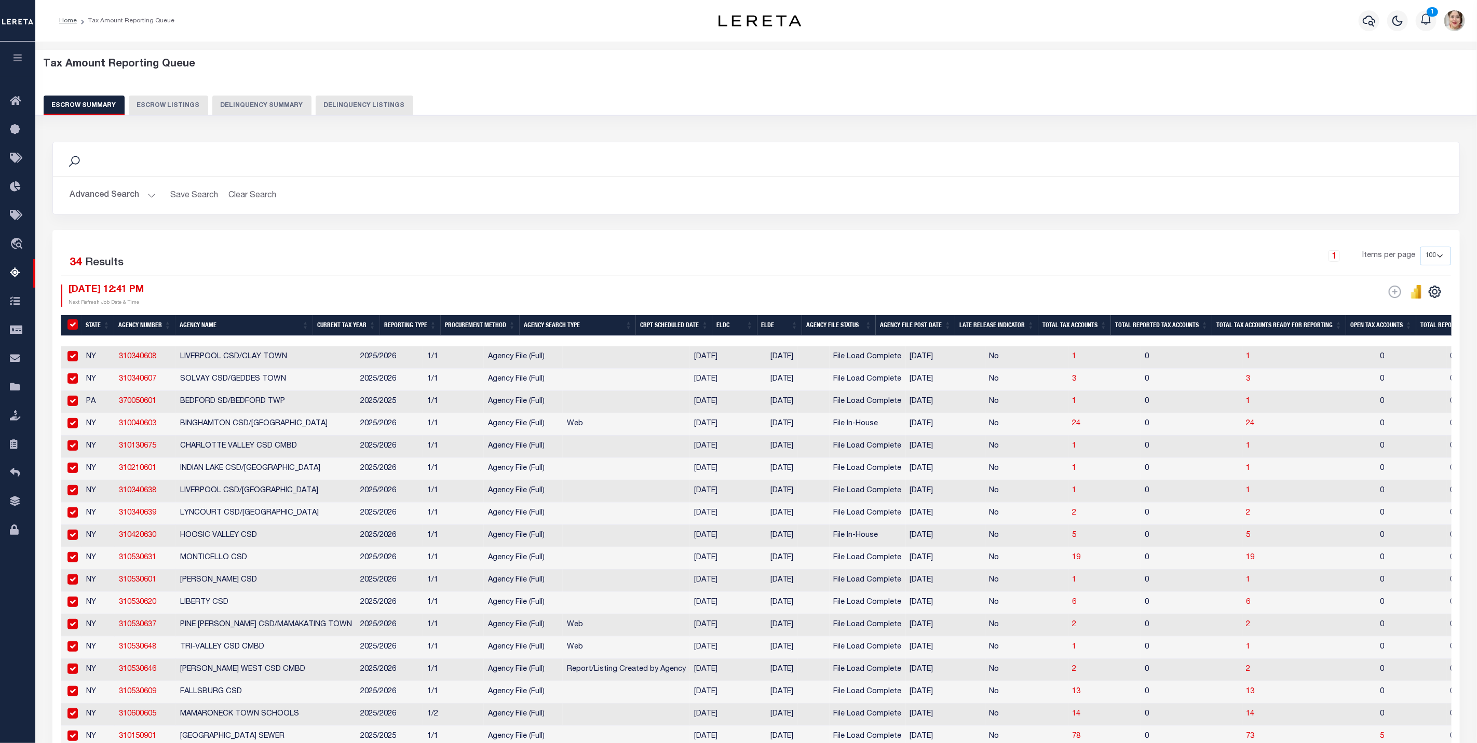
checkbox input "true"
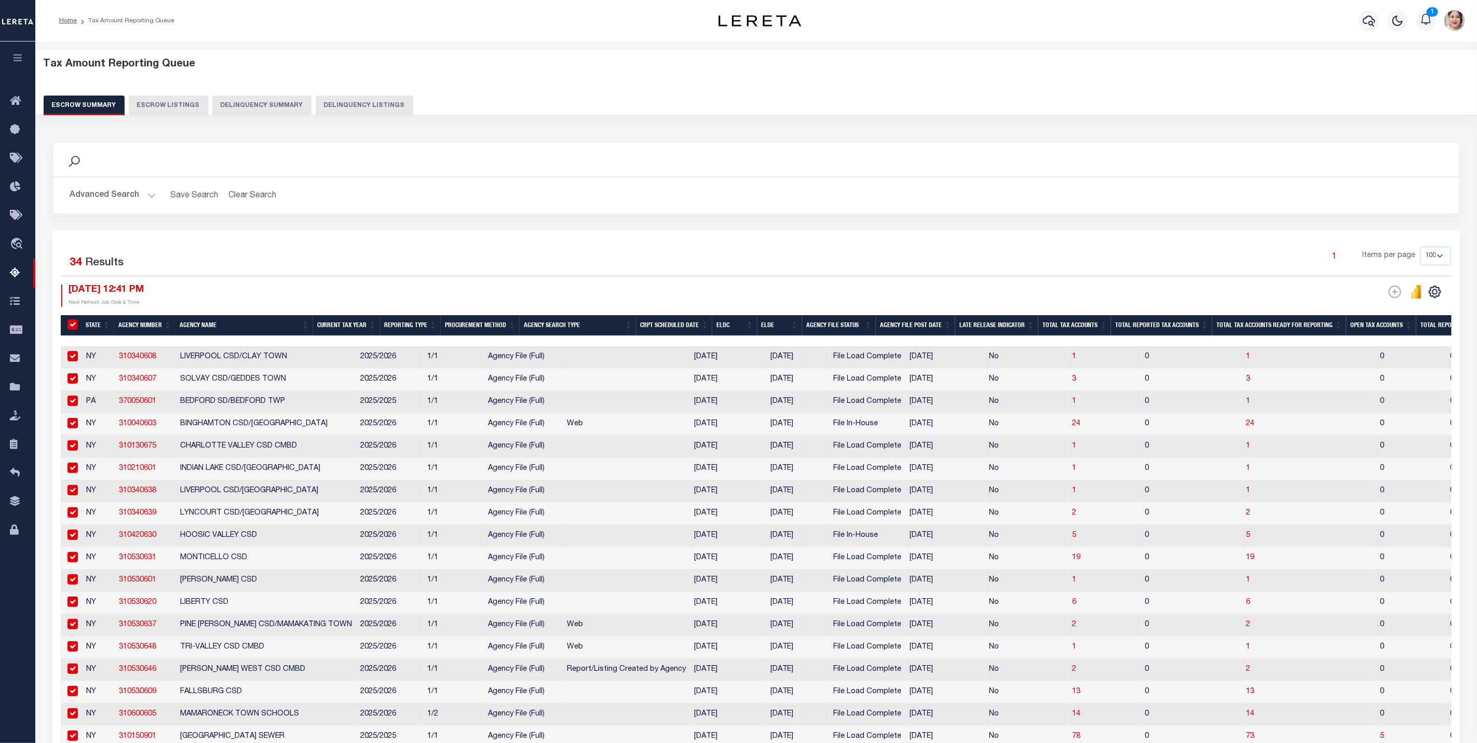
checkbox input "true"
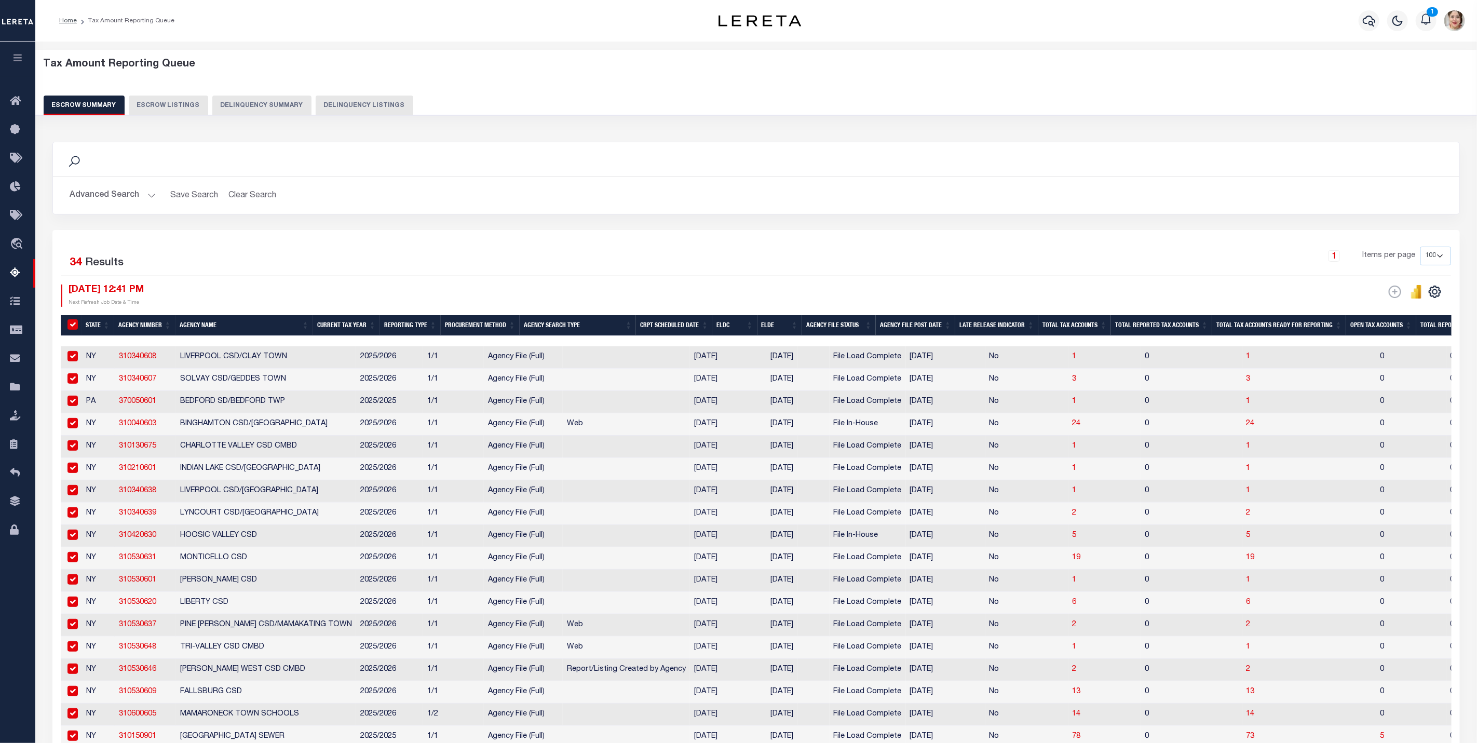
checkbox input "true"
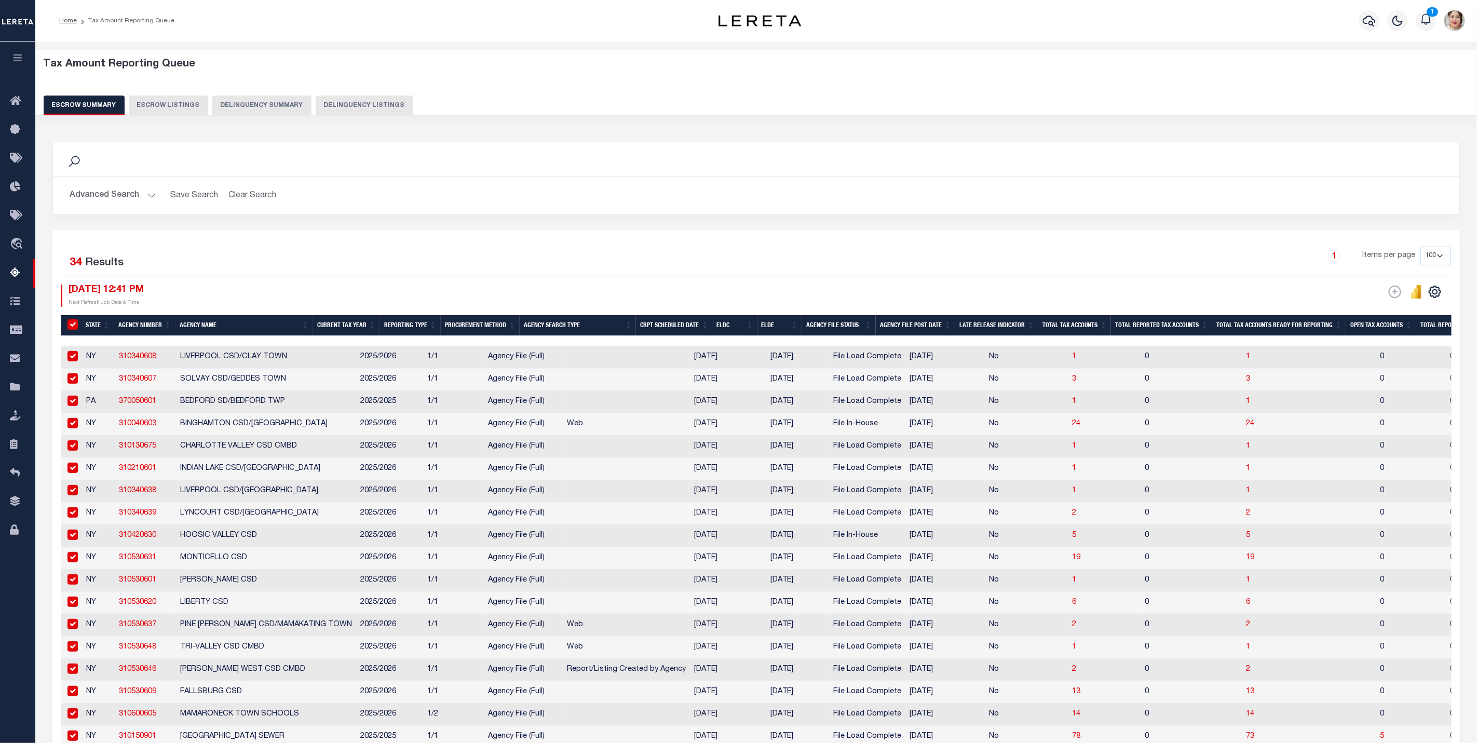
checkbox input "true"
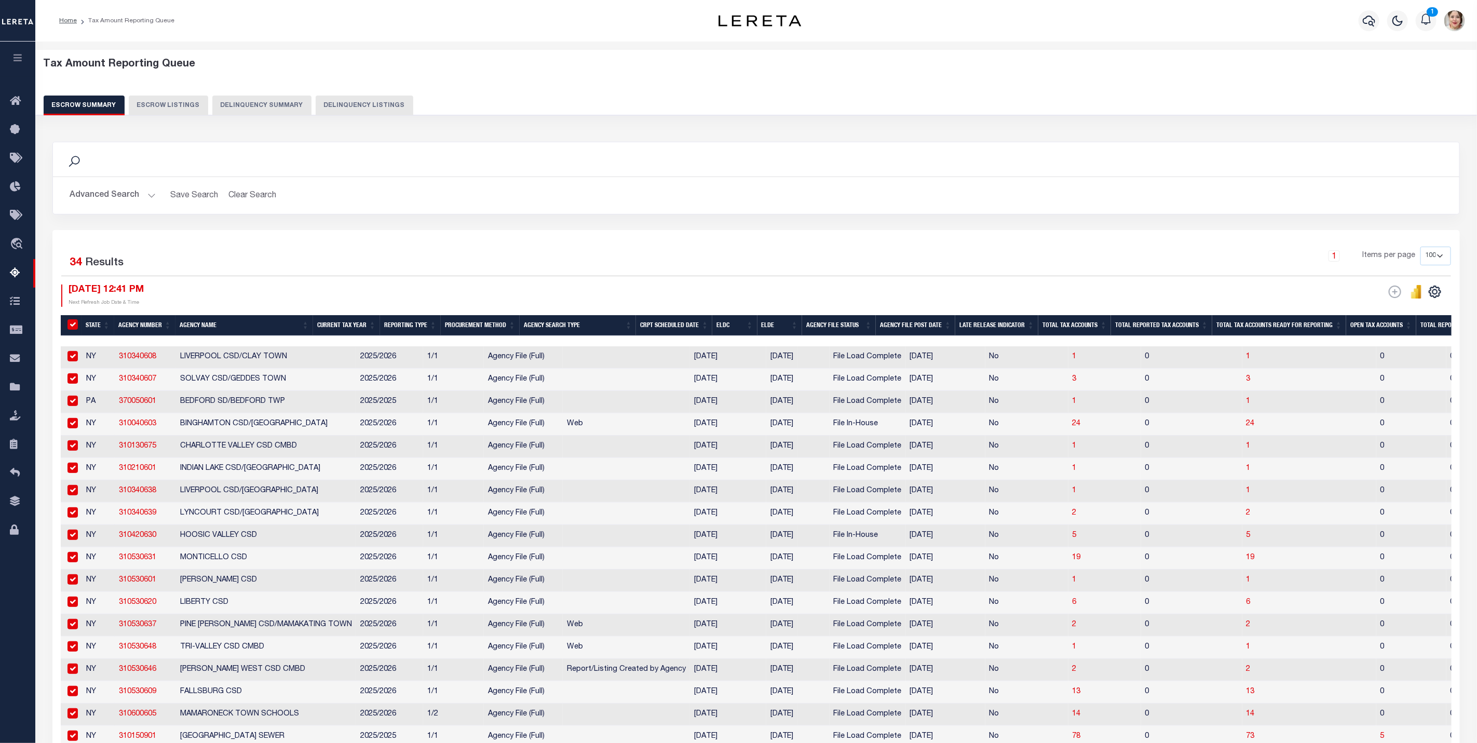
checkbox input "true"
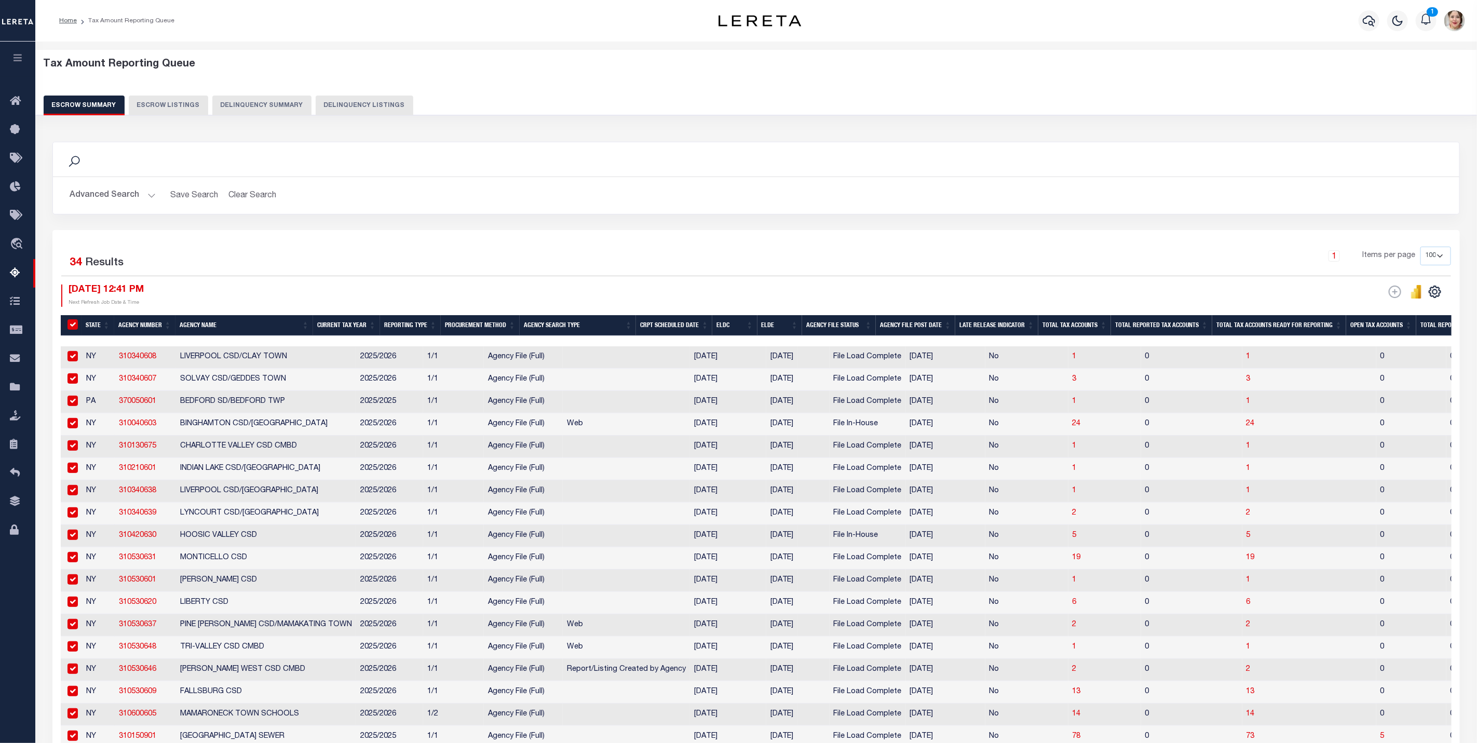
checkbox input "true"
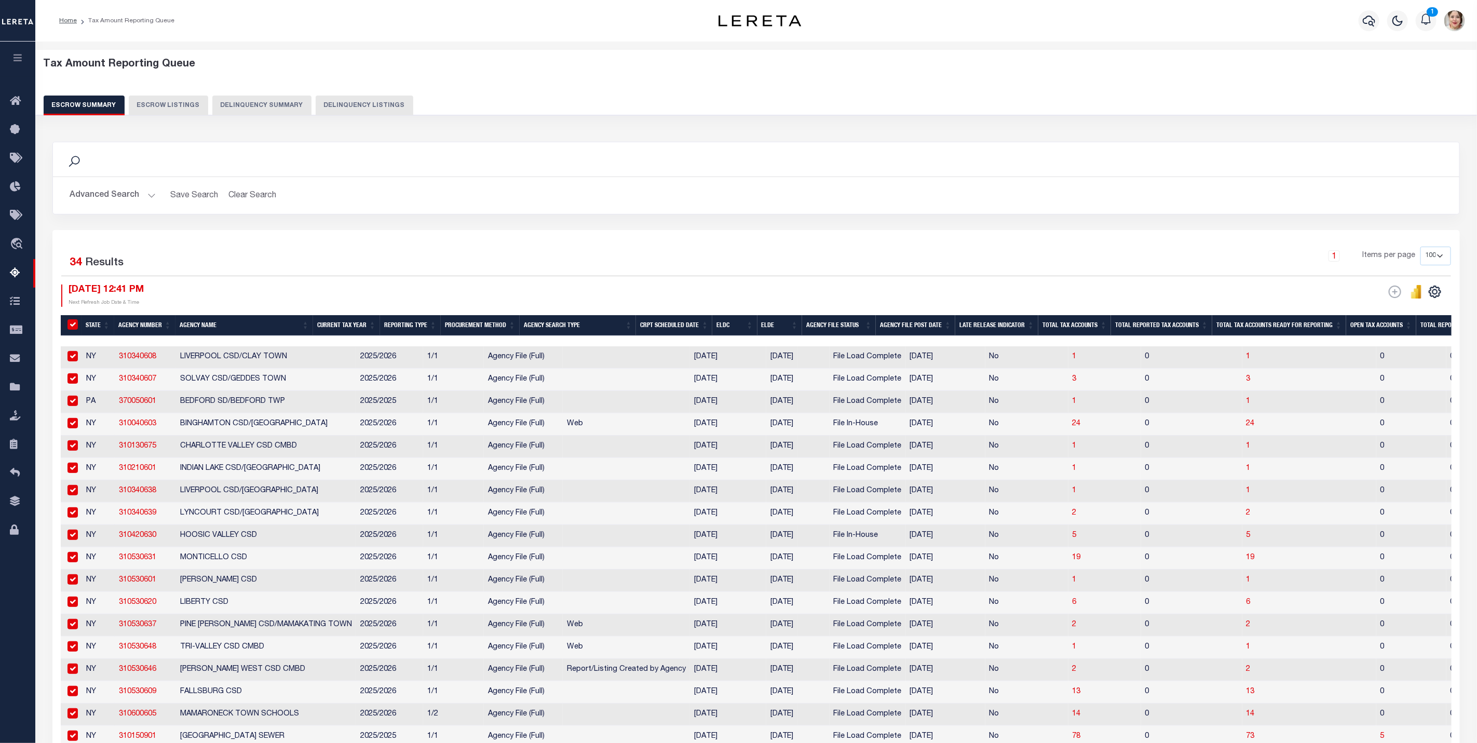
checkbox input "true"
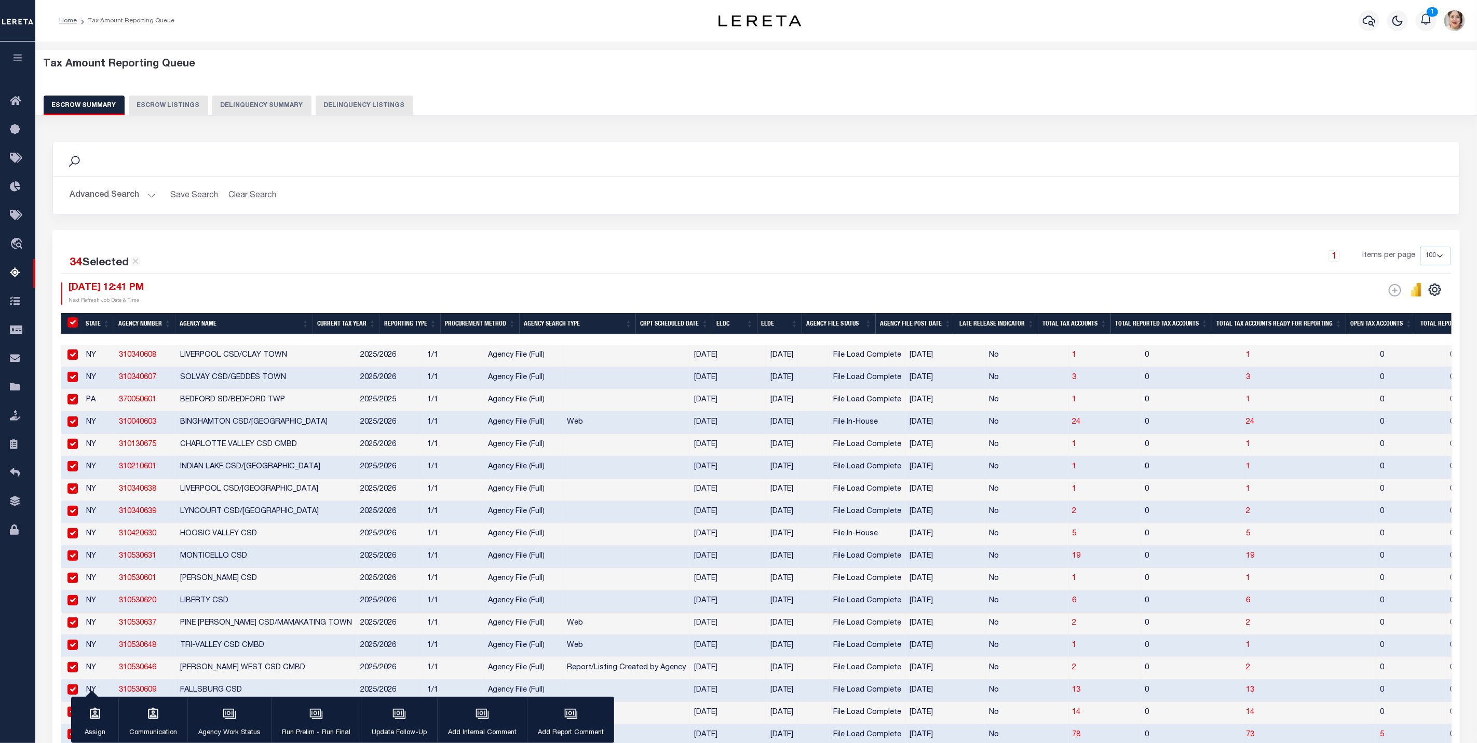
click at [71, 357] on input "checkbox" at bounding box center [72, 354] width 10 height 10
checkbox input "false"
drag, startPoint x: 73, startPoint y: 379, endPoint x: 75, endPoint y: 395, distance: 15.7
click at [74, 379] on input "checkbox" at bounding box center [72, 377] width 10 height 10
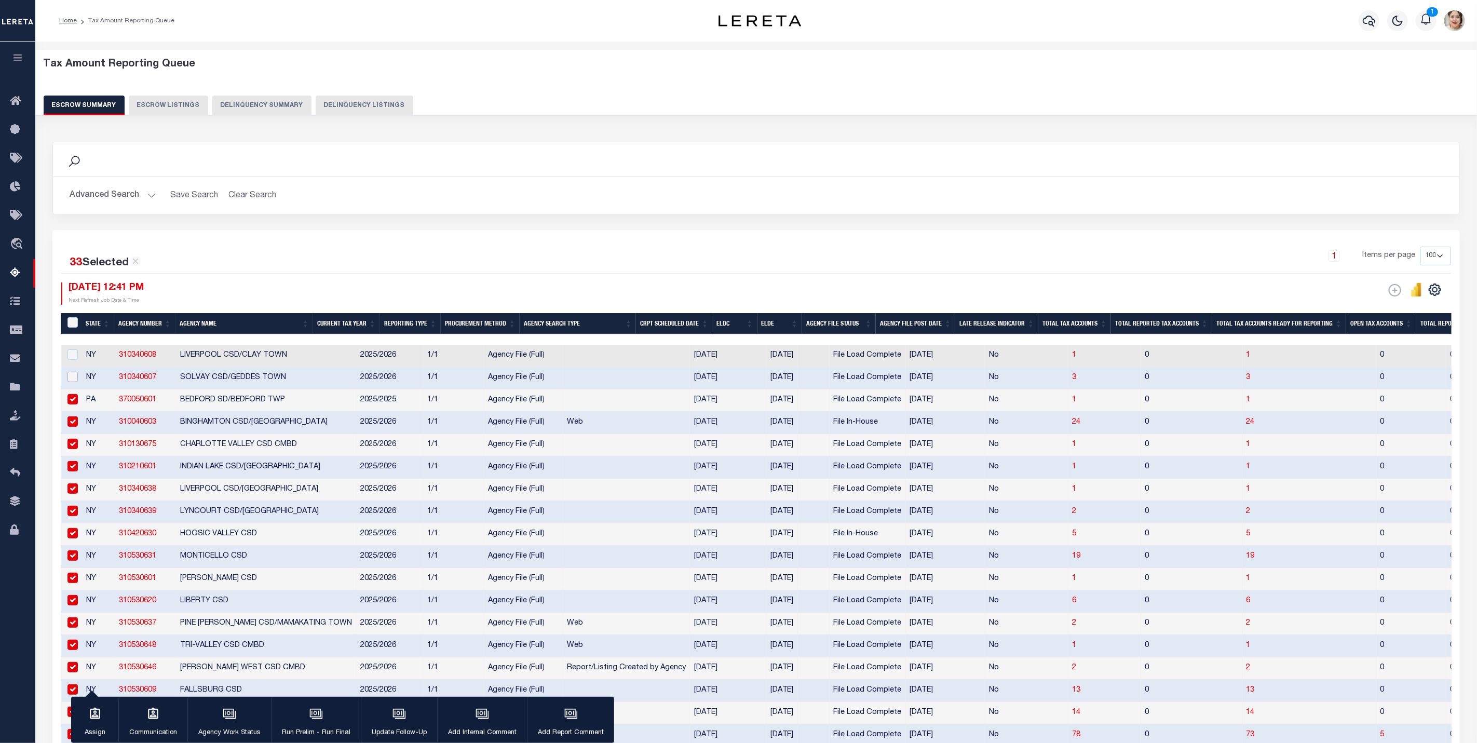
checkbox input "false"
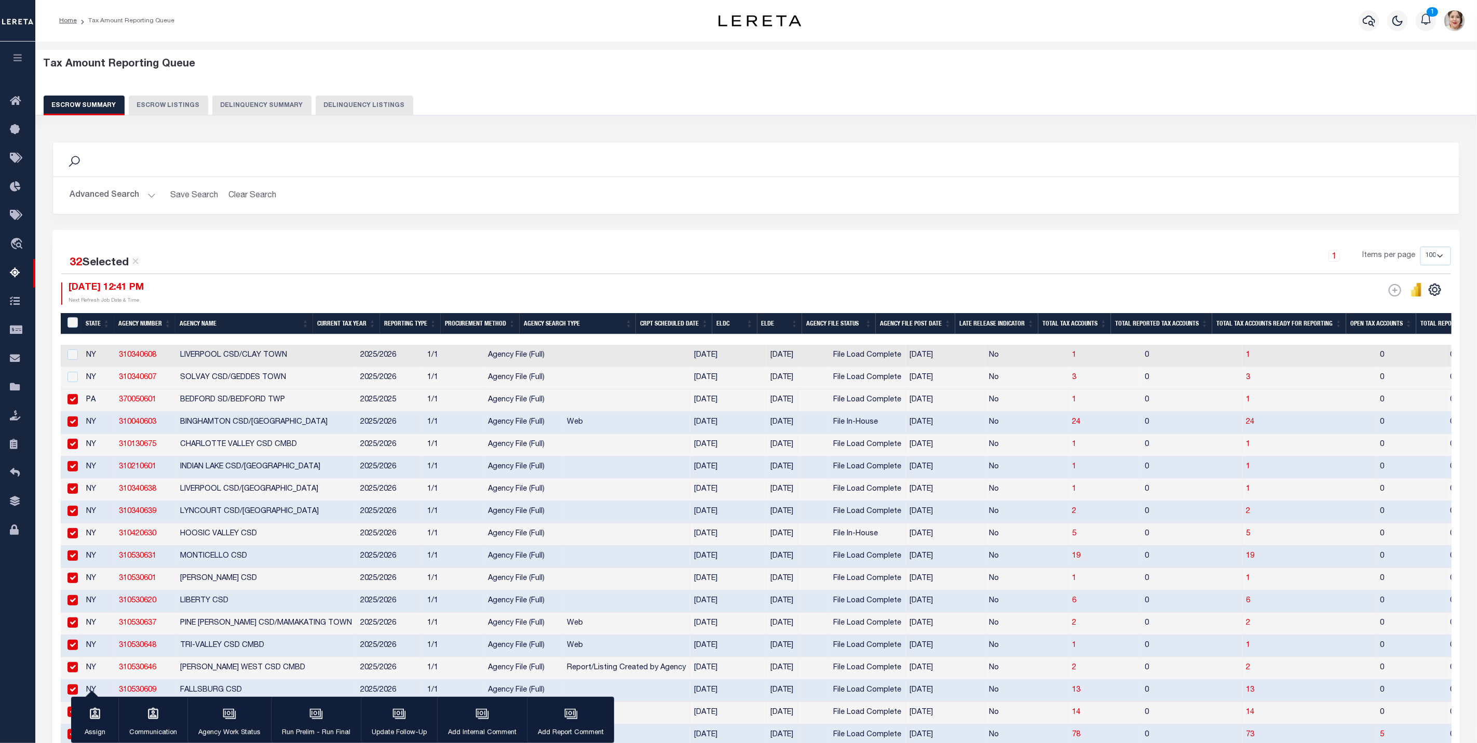
click at [75, 408] on td at bounding box center [71, 400] width 21 height 22
checkbox input "false"
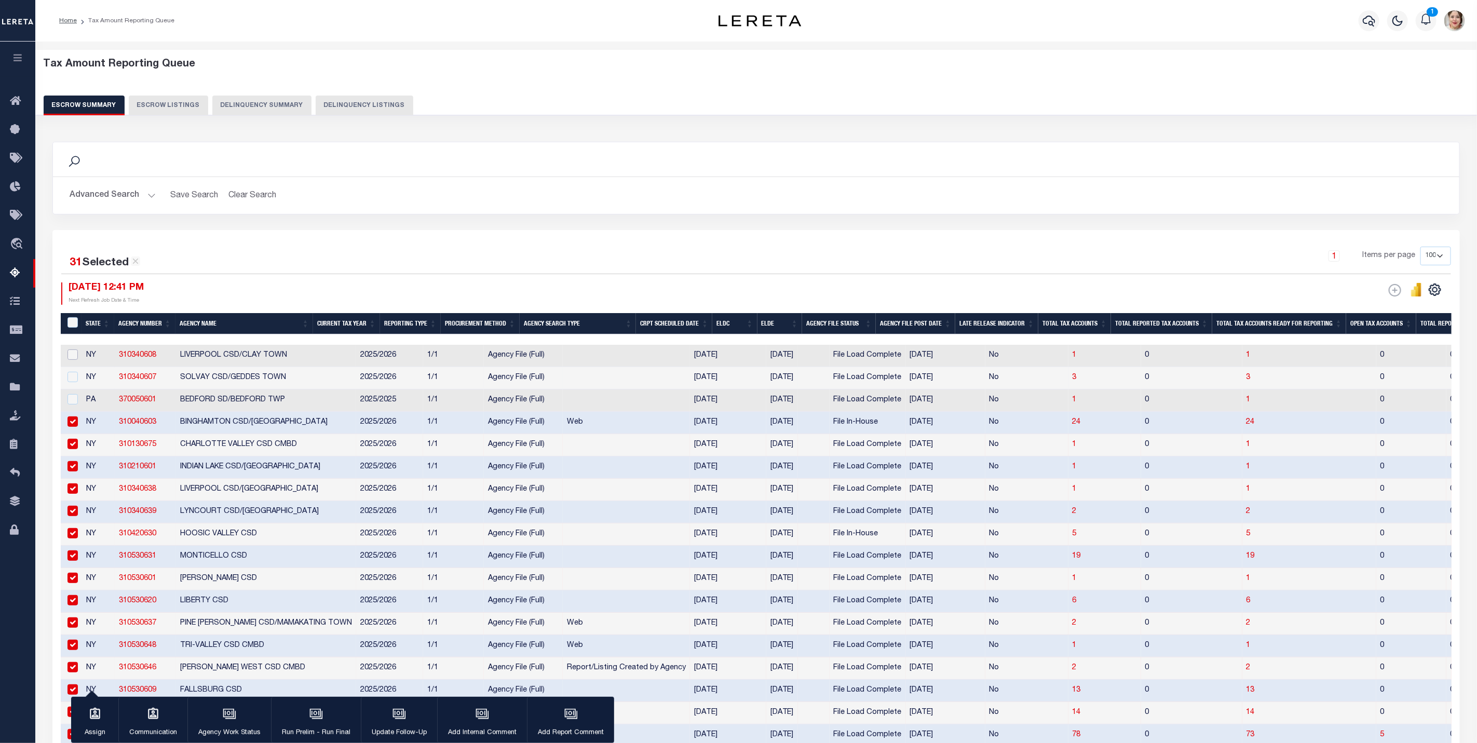
drag, startPoint x: 76, startPoint y: 356, endPoint x: 74, endPoint y: 370, distance: 14.3
click at [76, 357] on input "checkbox" at bounding box center [72, 354] width 10 height 10
checkbox input "true"
click at [73, 377] on input "checkbox" at bounding box center [72, 377] width 10 height 10
checkbox input "true"
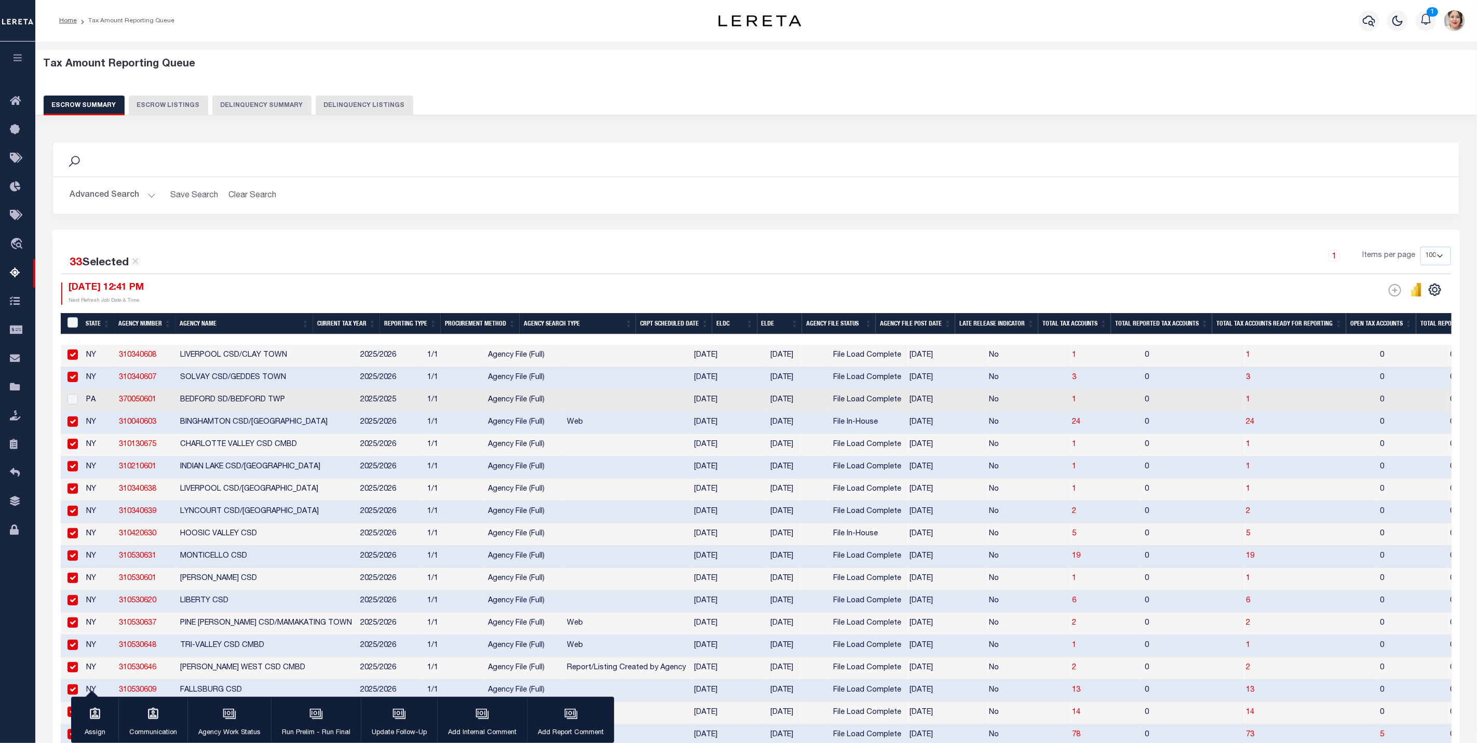
click at [78, 400] on td at bounding box center [71, 400] width 21 height 22
checkbox input "true"
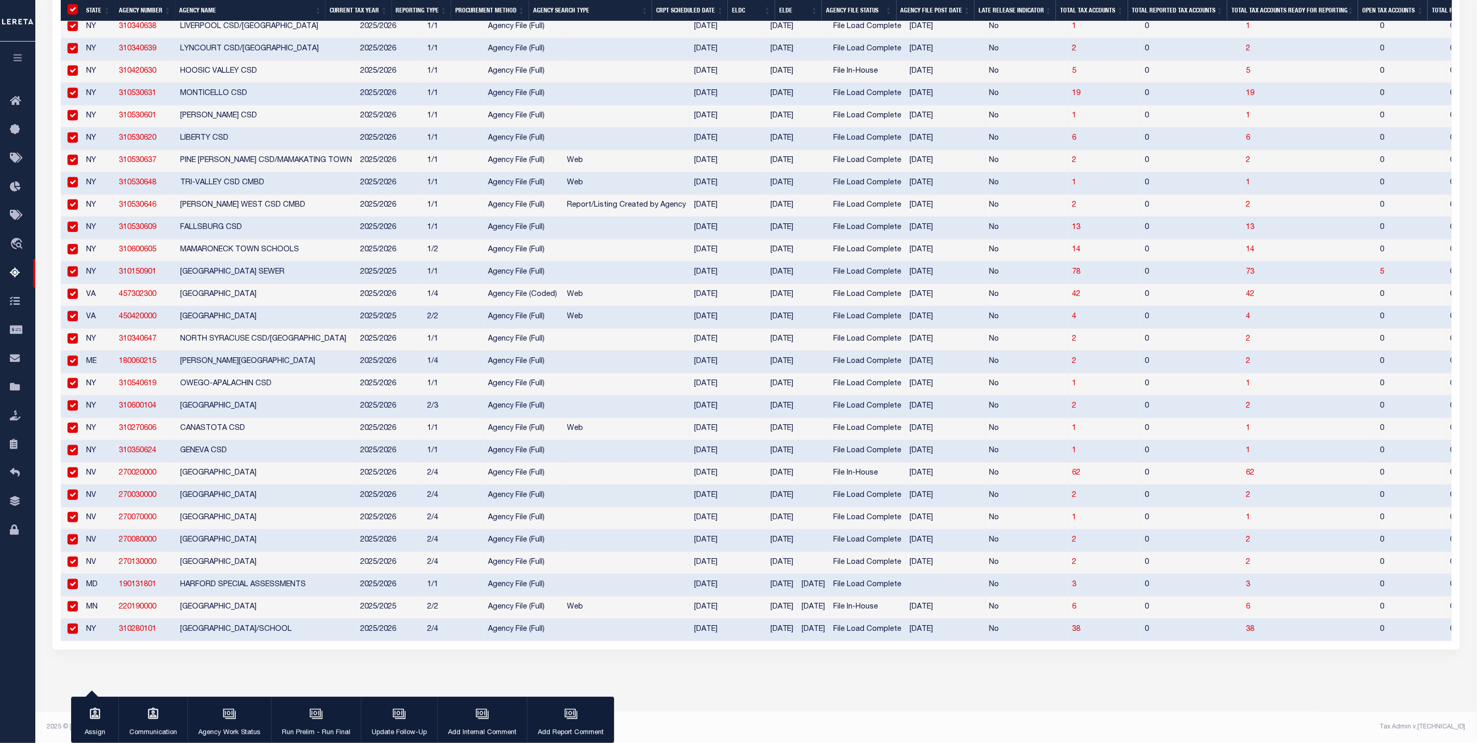
scroll to position [471, 0]
click at [75, 582] on input "checkbox" at bounding box center [72, 584] width 10 height 10
checkbox input "false"
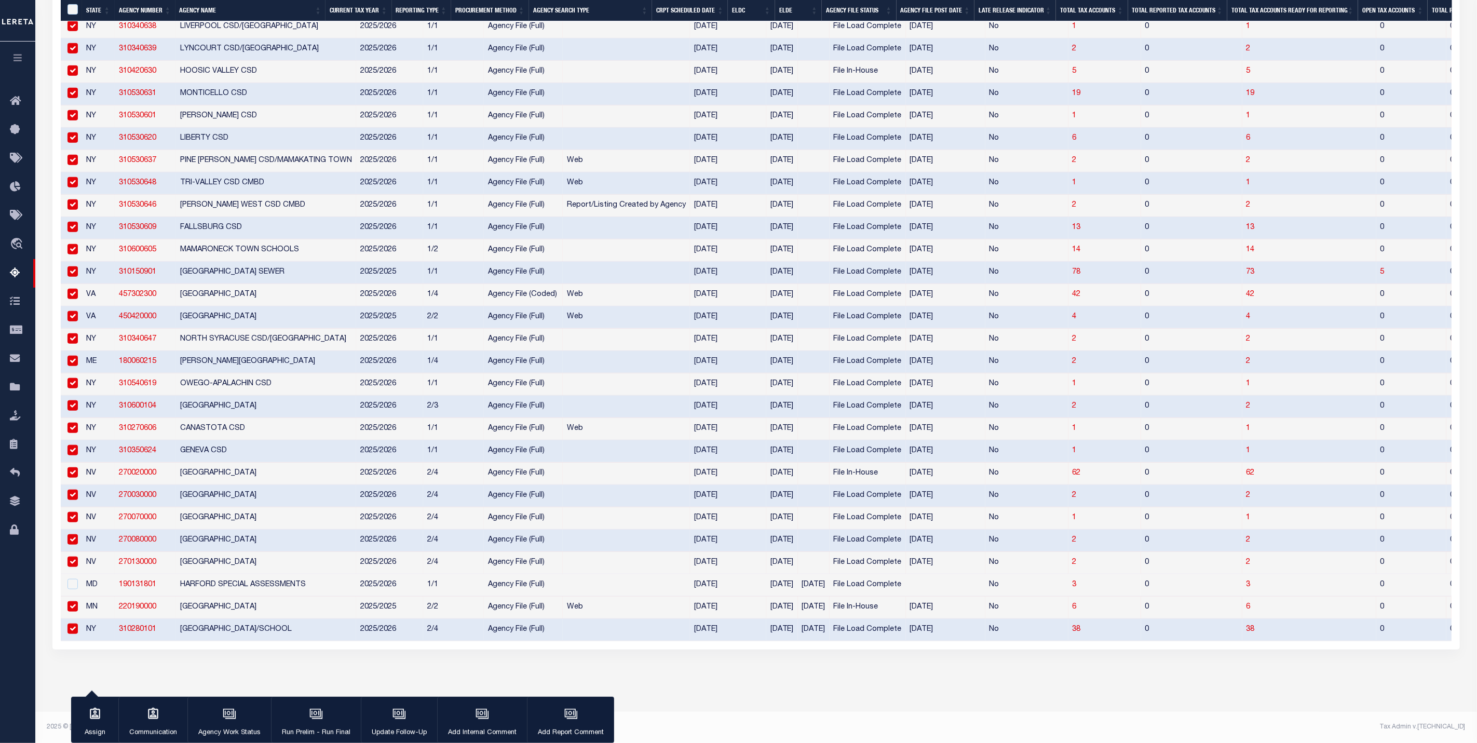
click at [74, 601] on input "checkbox" at bounding box center [72, 606] width 10 height 10
checkbox input "false"
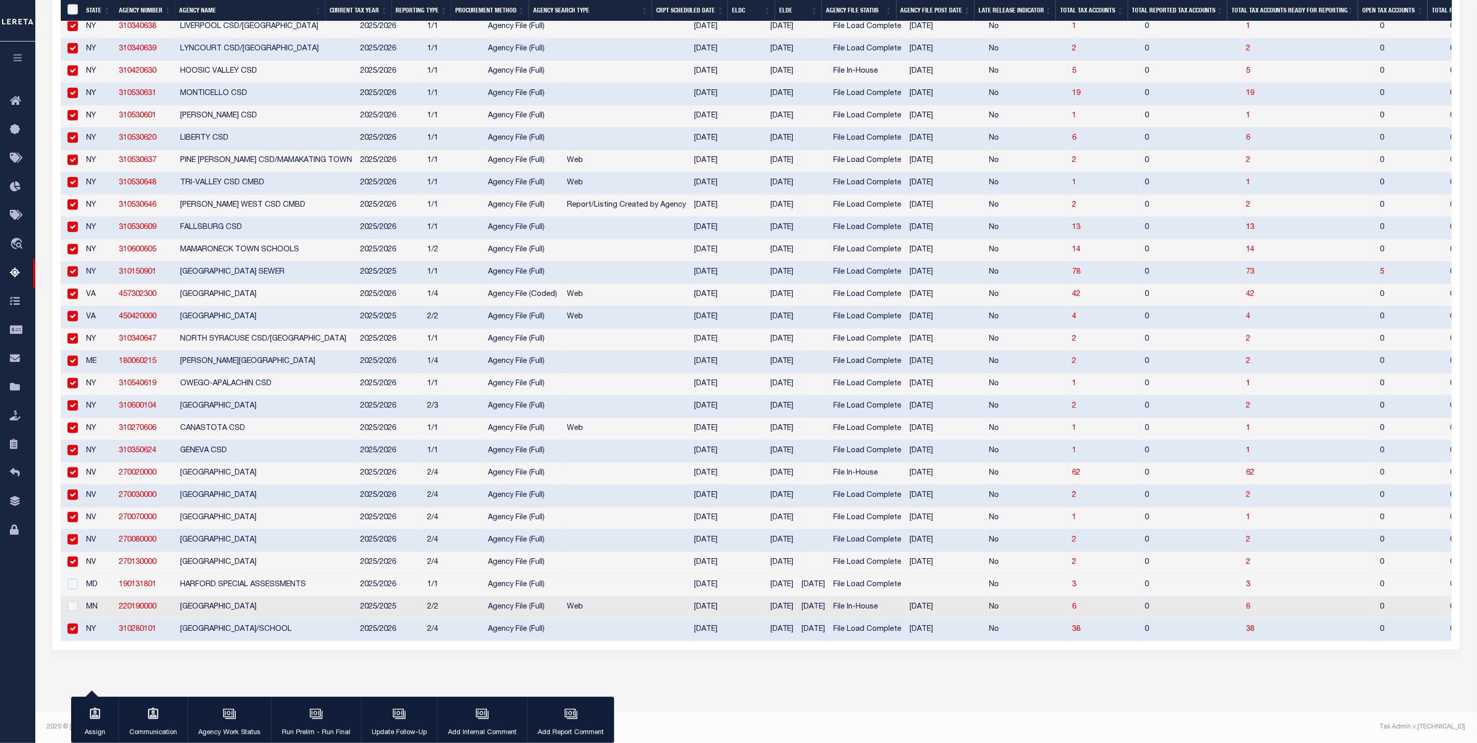
click at [74, 624] on input "checkbox" at bounding box center [72, 629] width 10 height 10
checkbox input "false"
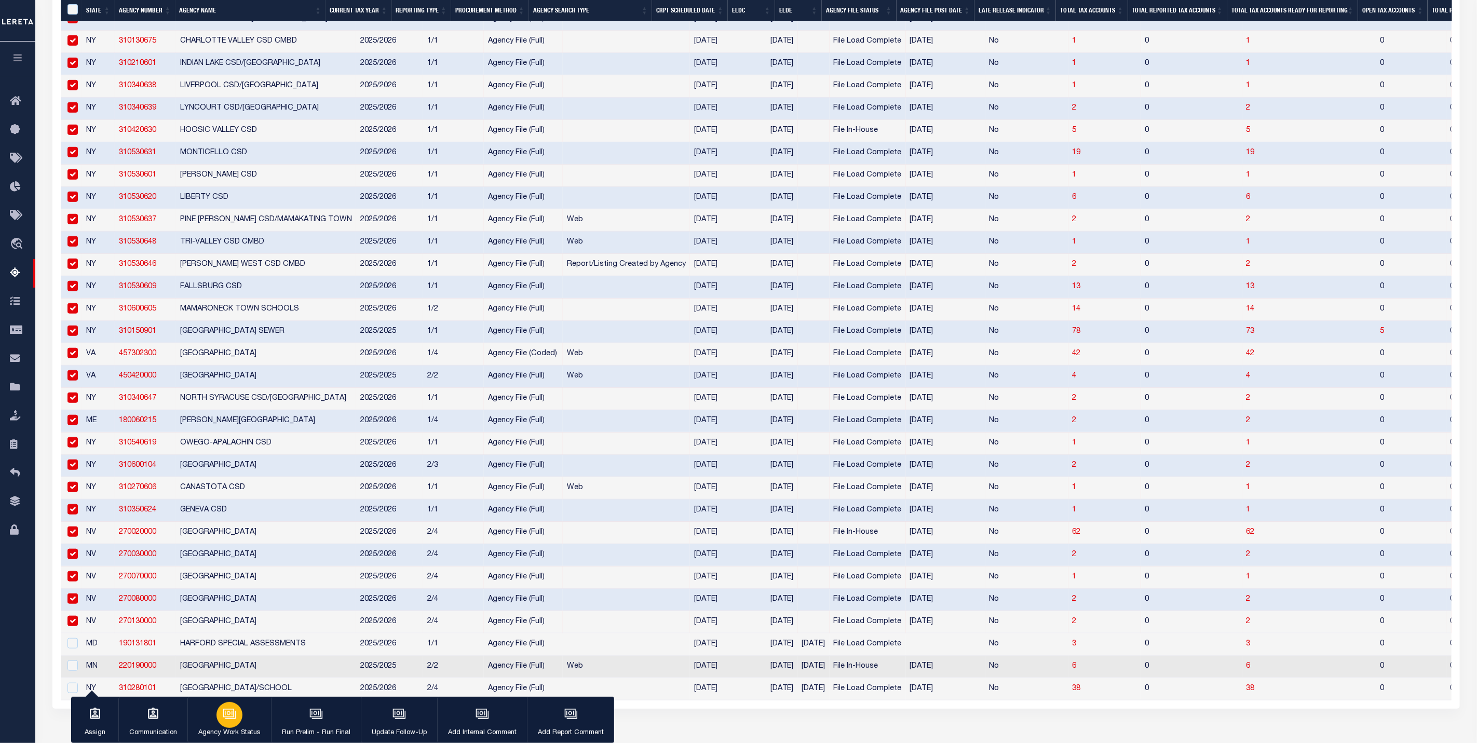
click at [231, 712] on icon "button" at bounding box center [229, 713] width 8 height 5
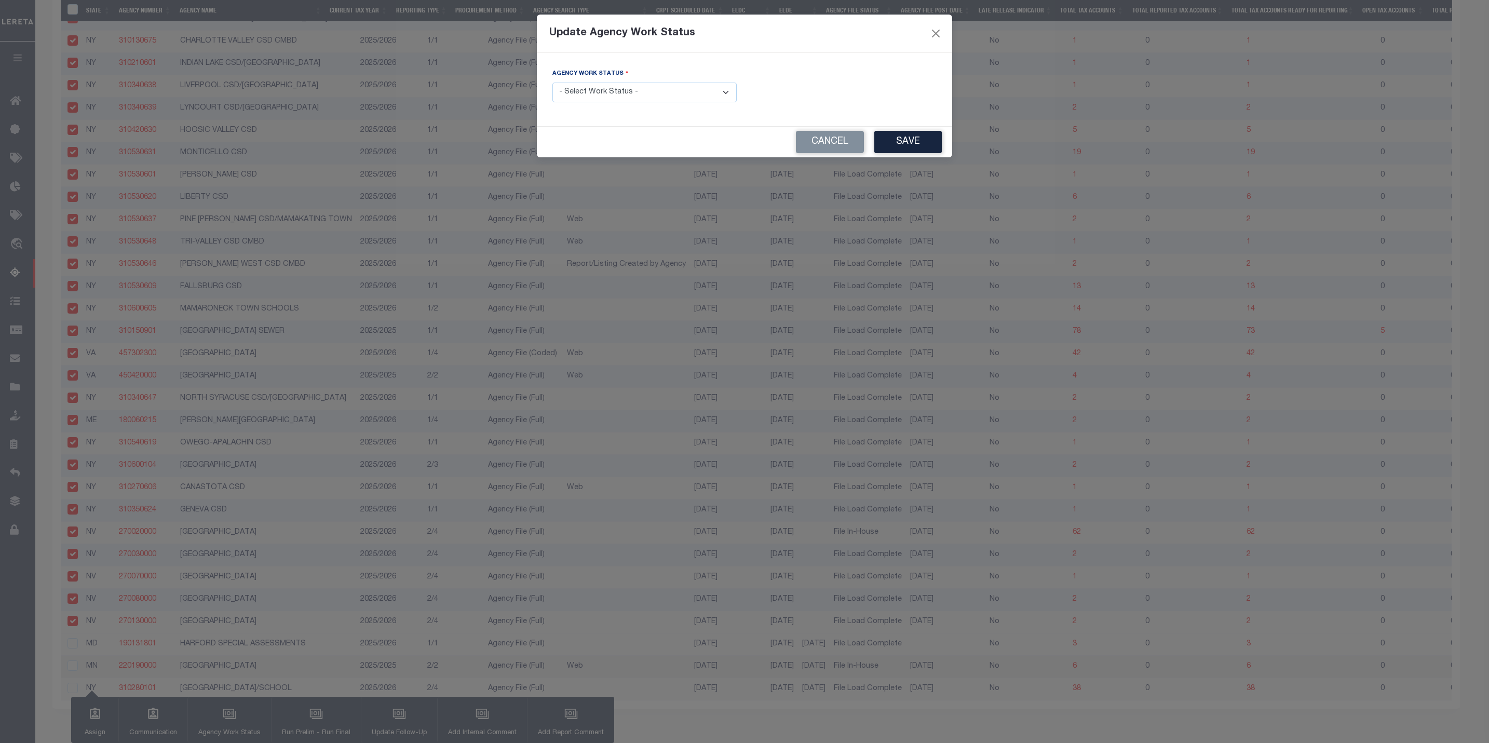
click at [587, 97] on select "- Select Work Status - New In Progress Pending Agency Follow-up Pending QC Read…" at bounding box center [644, 93] width 184 height 20
select select "6"
click at [552, 83] on select "- Select Work Status - New In Progress Pending Agency Follow-up Pending QC Read…" at bounding box center [644, 93] width 184 height 20
click at [897, 145] on button "Save" at bounding box center [907, 142] width 67 height 22
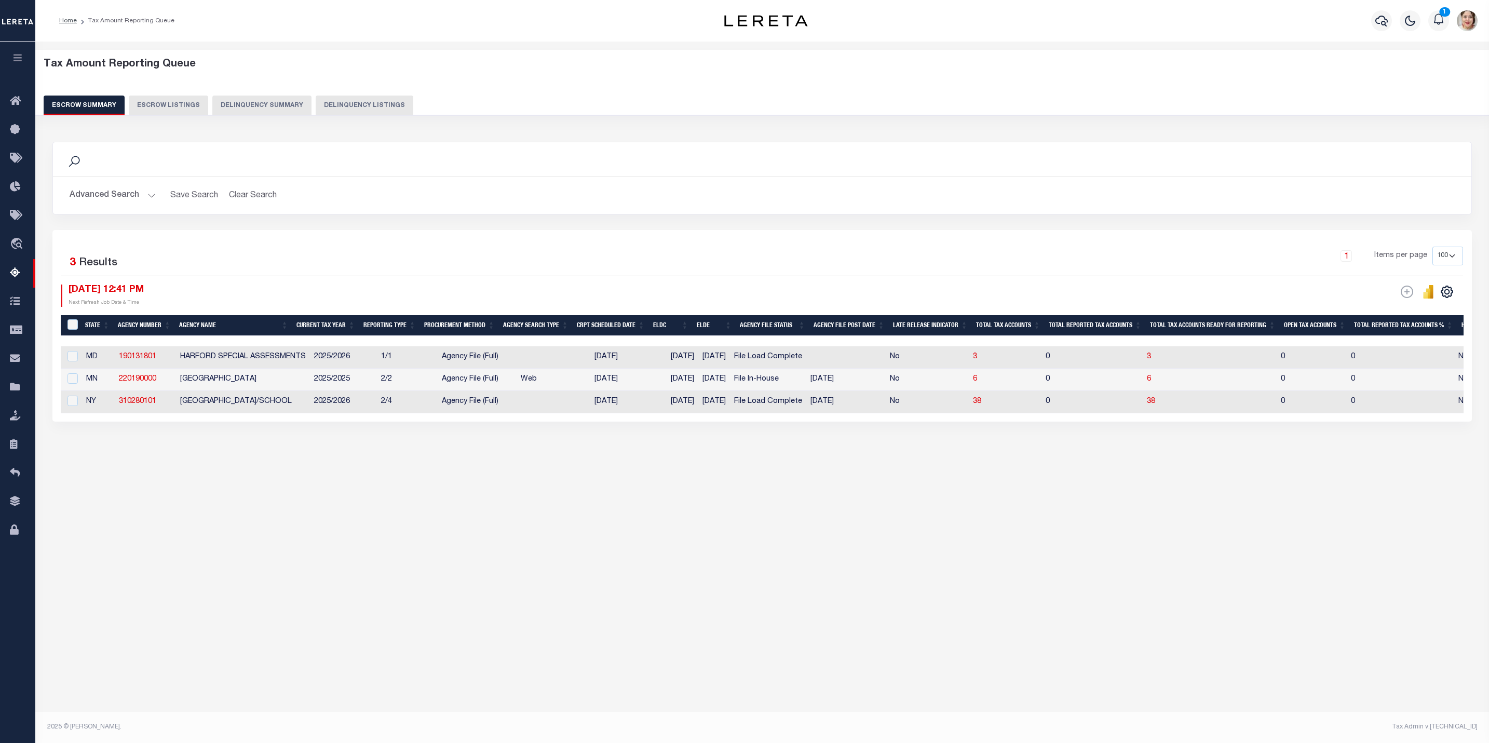
click at [124, 193] on button "Advanced Search" at bounding box center [113, 195] width 86 height 20
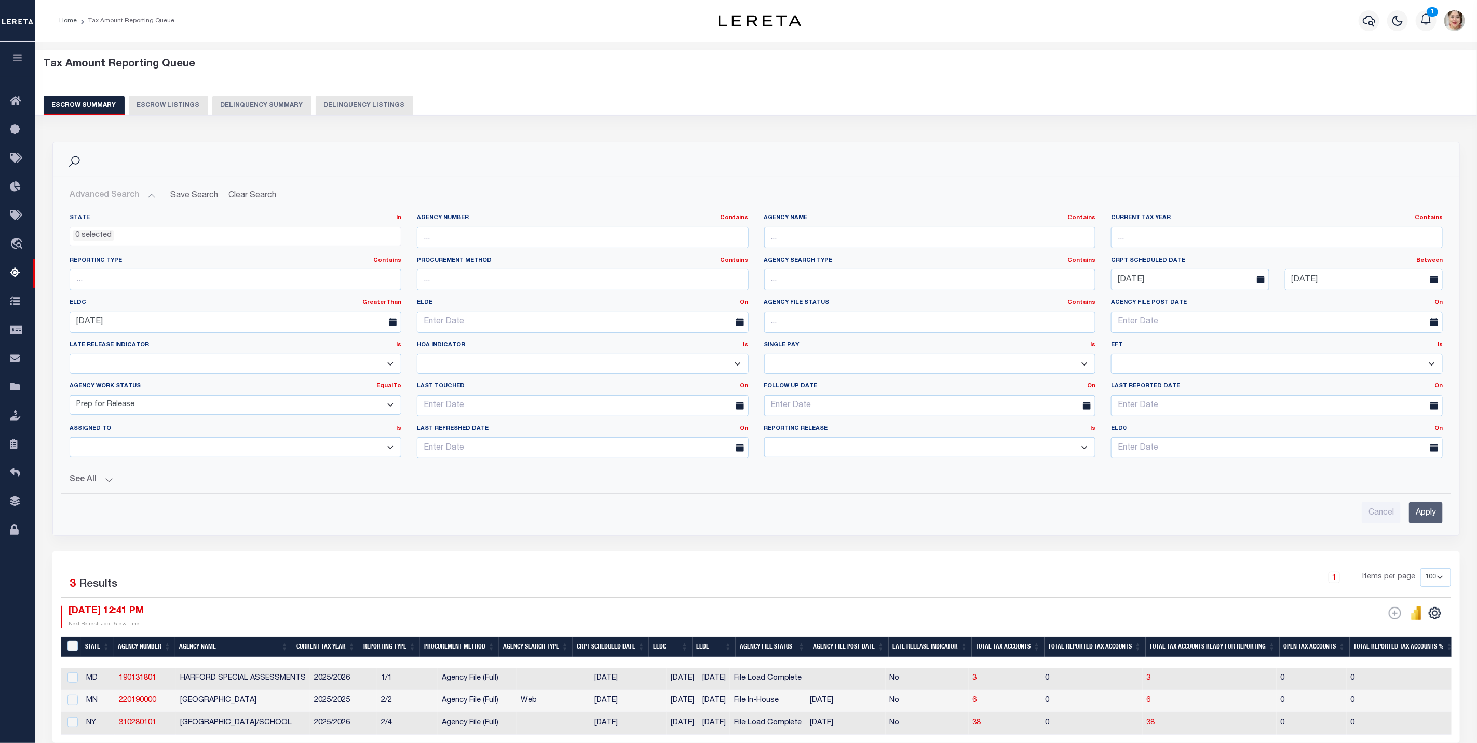
click at [130, 402] on select "New In Progress Pending Agency Follow-up Pending QC Ready for Release Prep for …" at bounding box center [236, 405] width 332 height 20
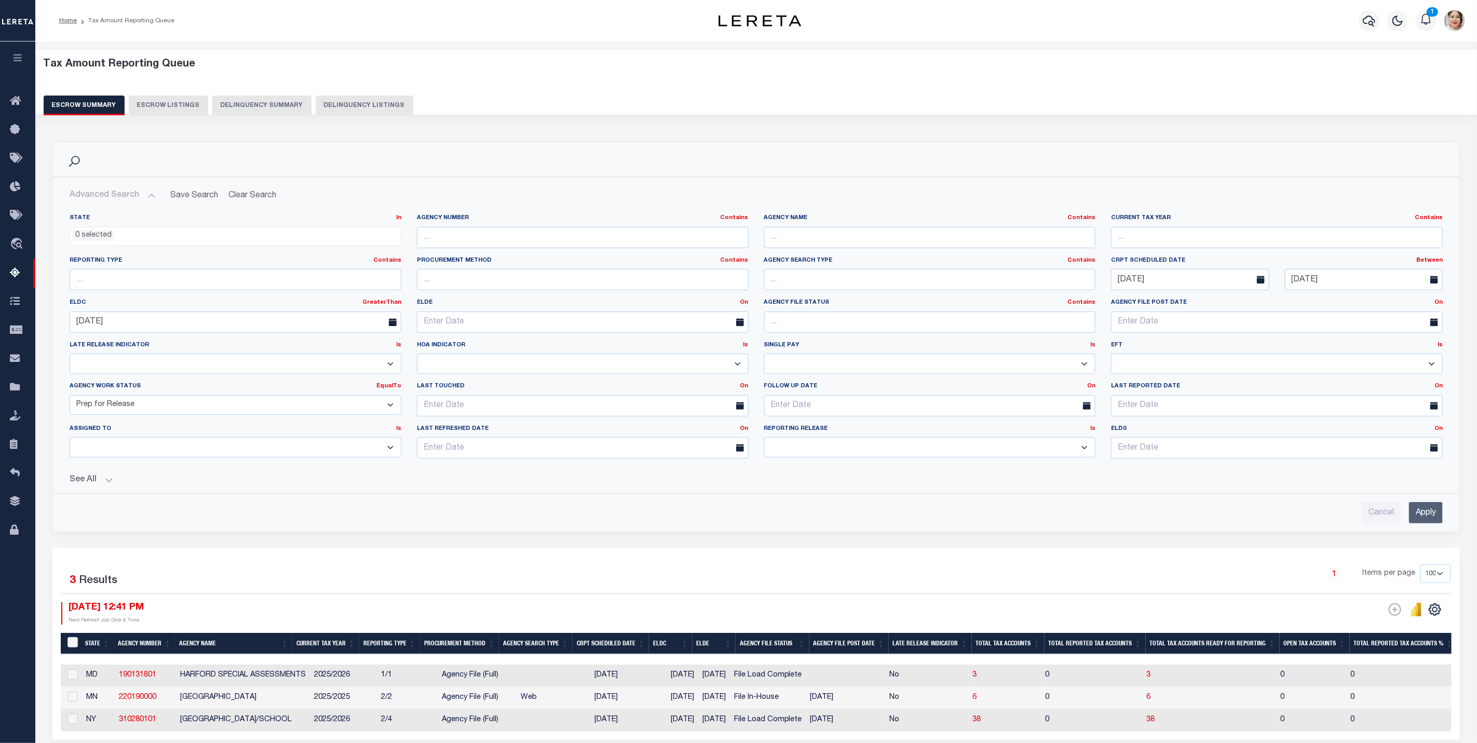
select select "6"
click at [70, 397] on select "New In Progress Pending Agency Follow-up Pending QC Ready for Release Prep for …" at bounding box center [236, 405] width 332 height 20
click at [1423, 521] on input "Apply" at bounding box center [1426, 512] width 34 height 21
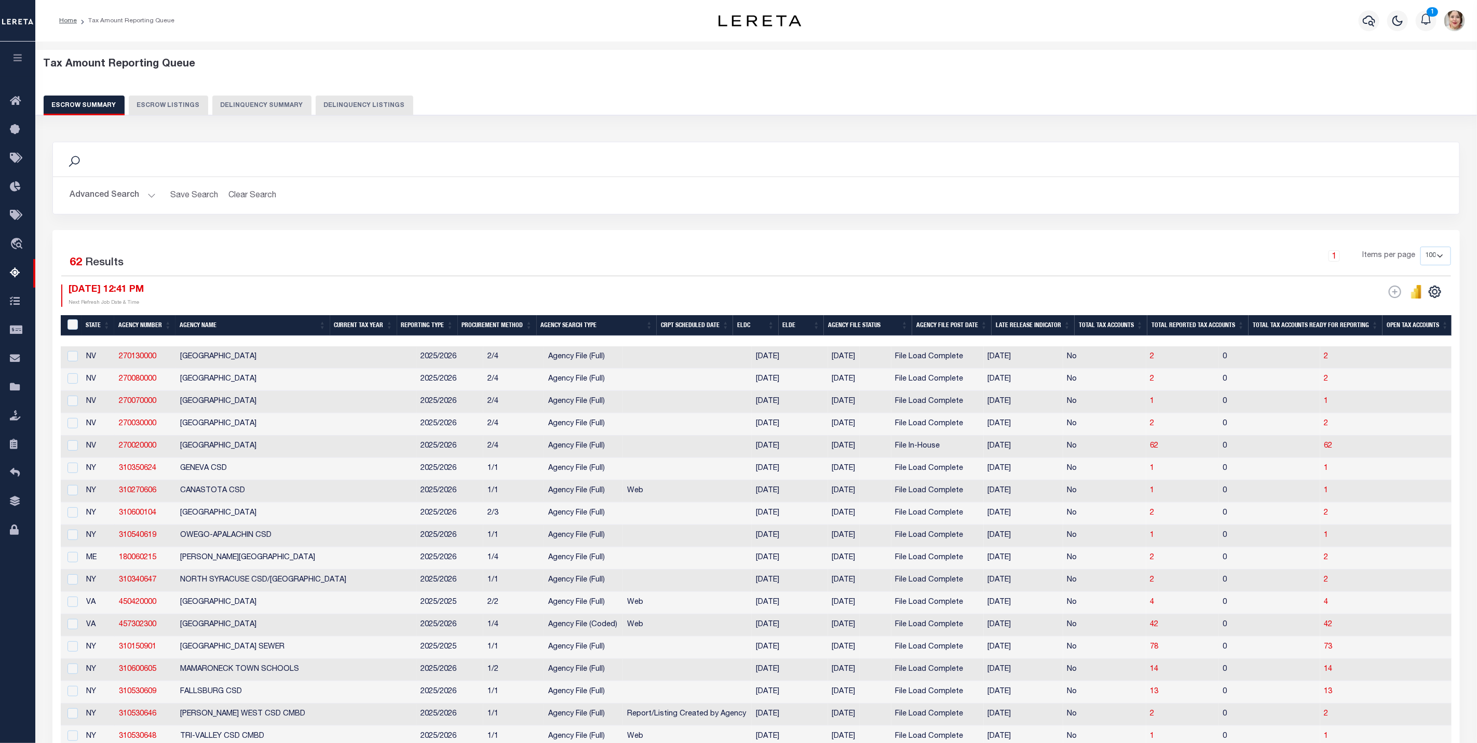
click at [113, 196] on button "Advanced Search" at bounding box center [113, 195] width 86 height 20
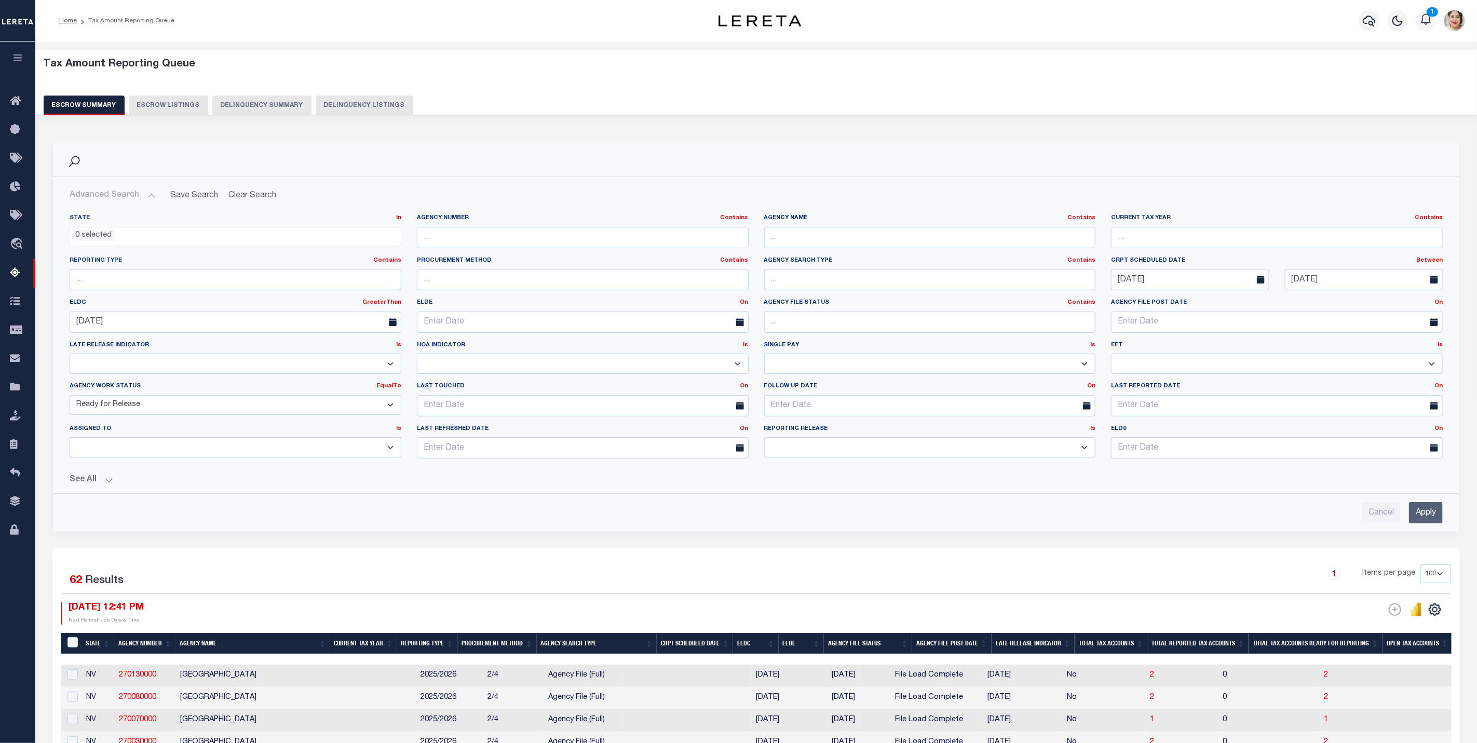
drag, startPoint x: 818, startPoint y: 449, endPoint x: 825, endPoint y: 456, distance: 9.9
click at [818, 449] on select "Prelim Final" at bounding box center [930, 447] width 332 height 20
select select "P"
click at [764, 440] on select "Prelim Final" at bounding box center [930, 447] width 332 height 20
click at [1422, 517] on input "Apply" at bounding box center [1426, 512] width 34 height 21
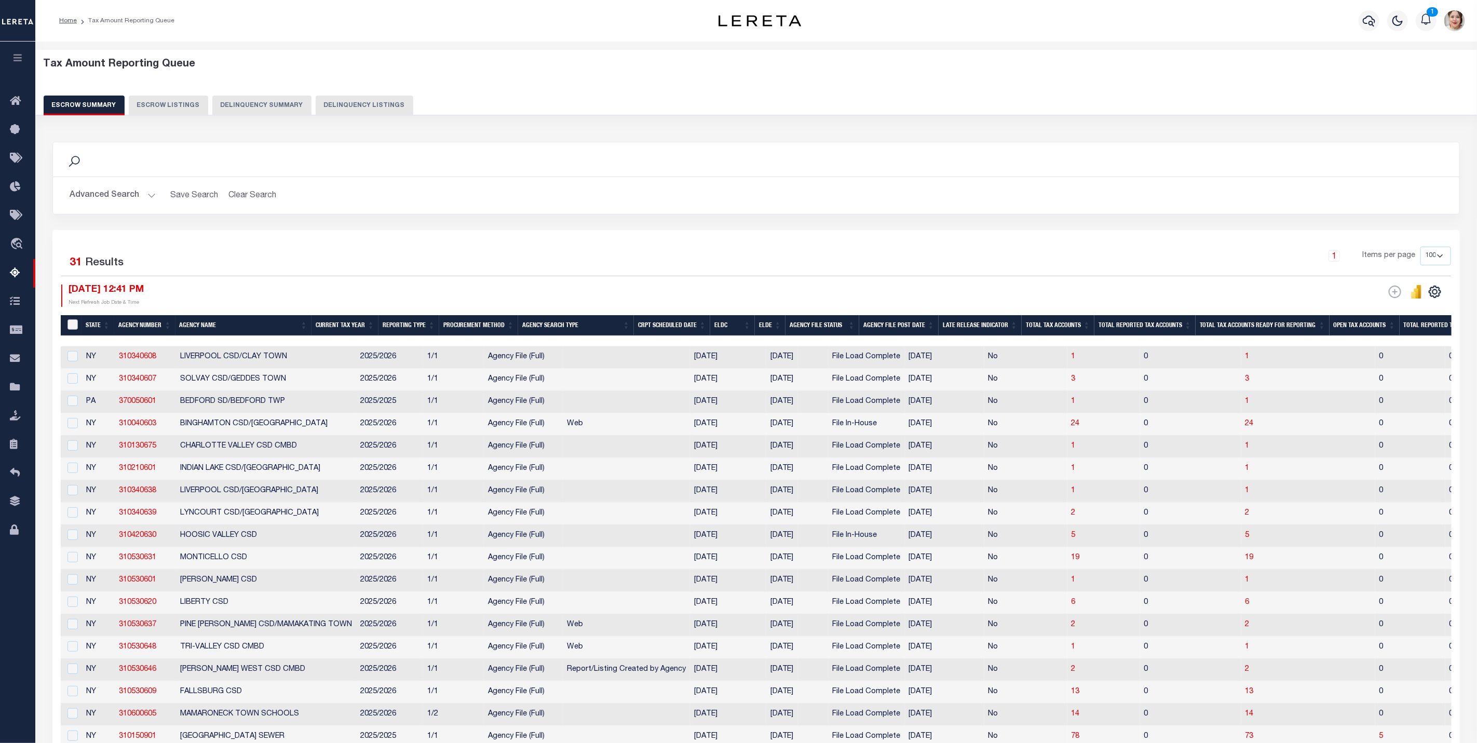
click at [73, 326] on input "&nbsp;" at bounding box center [72, 324] width 10 height 10
checkbox input "true"
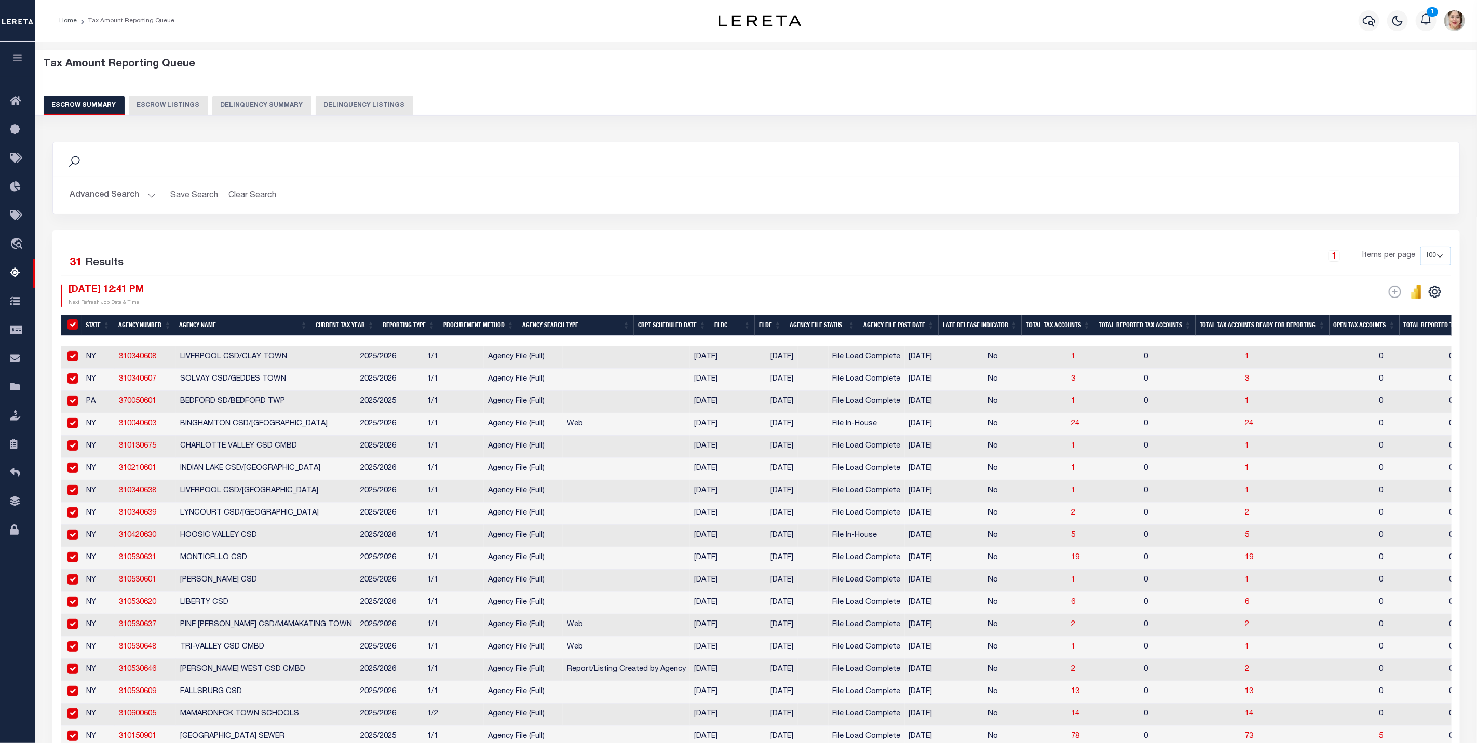
checkbox input "true"
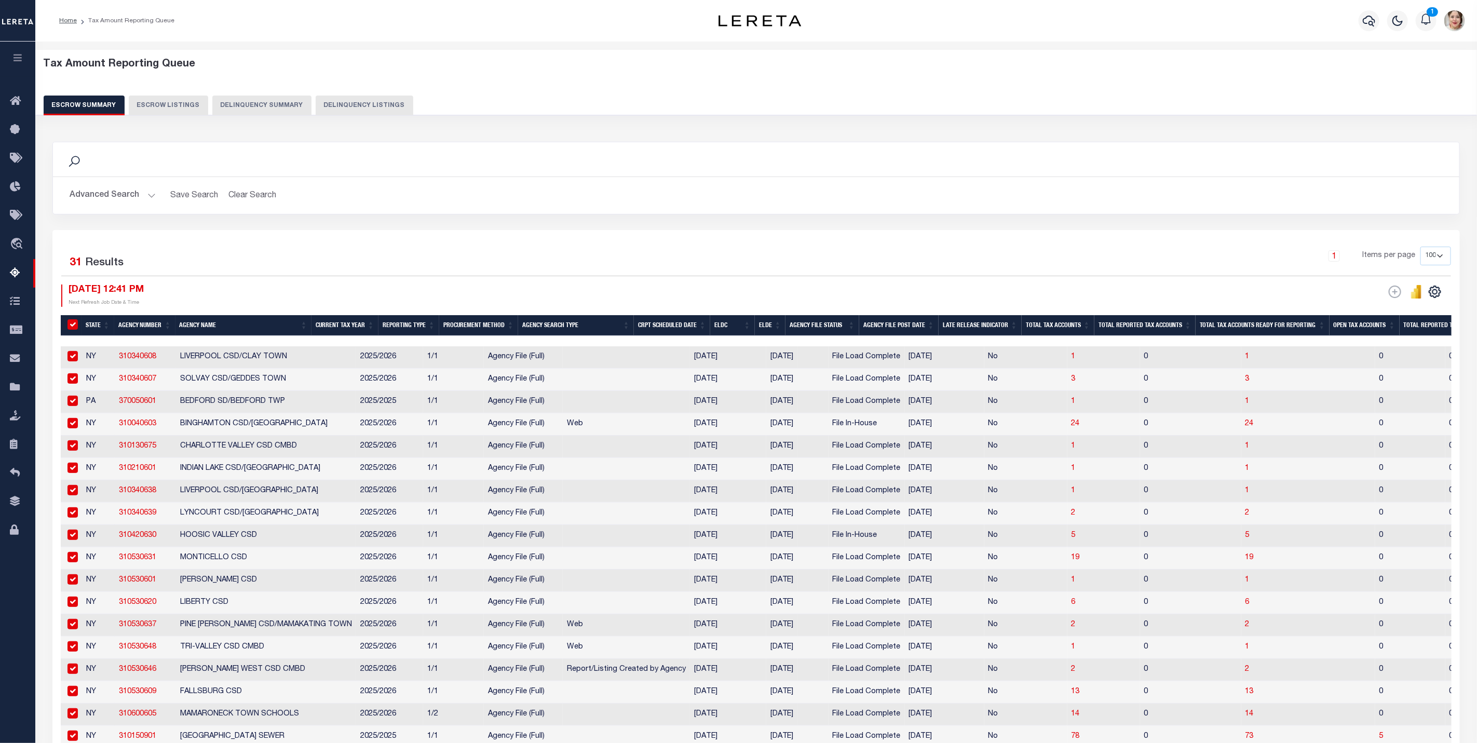
checkbox input "true"
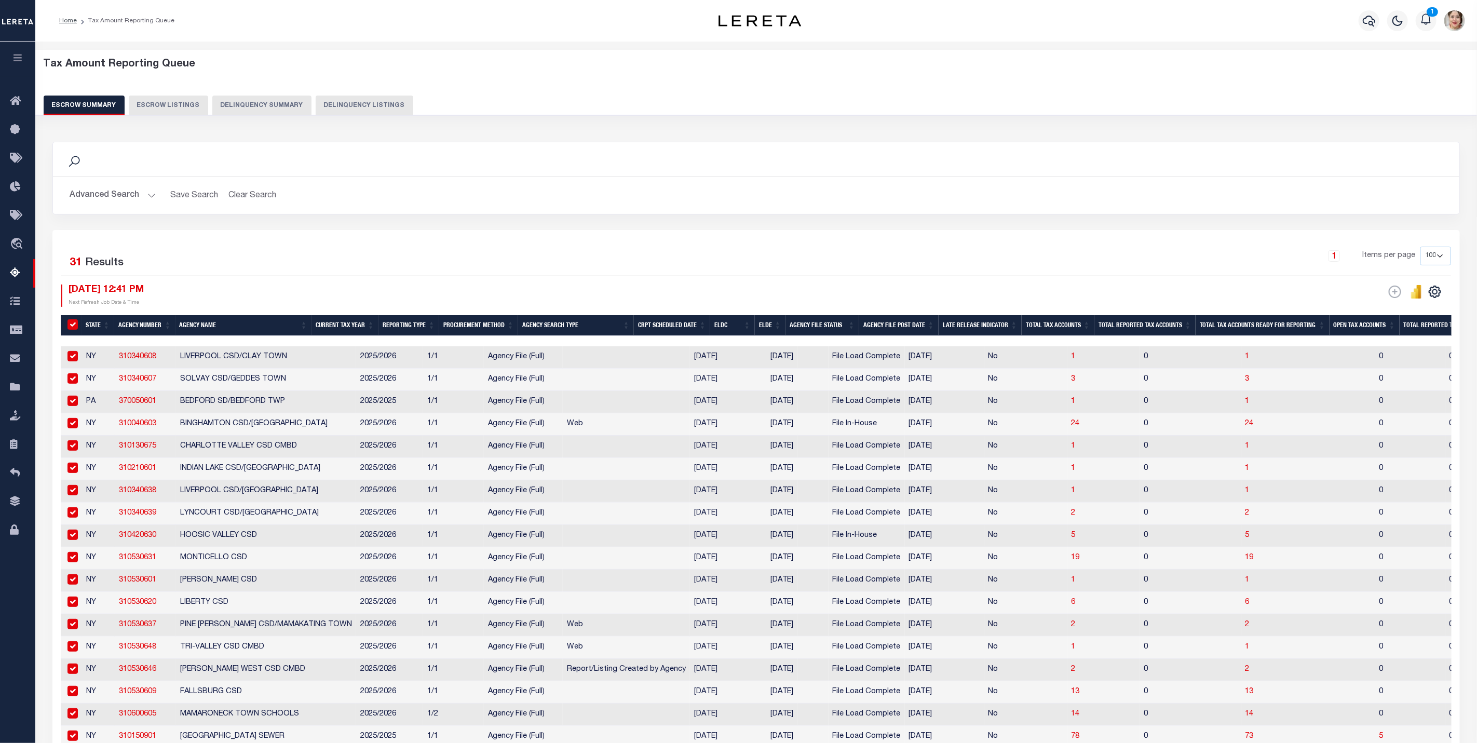
checkbox input "true"
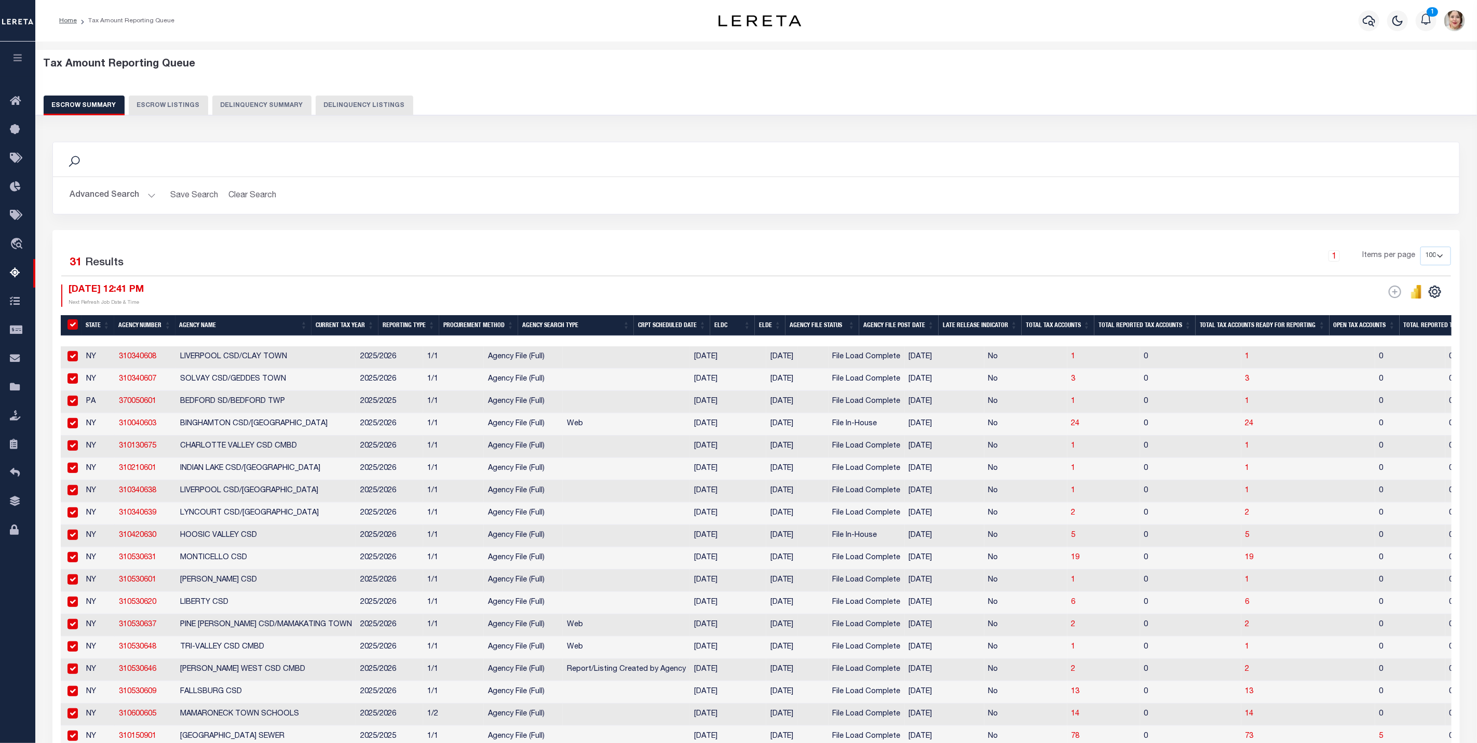
checkbox input "true"
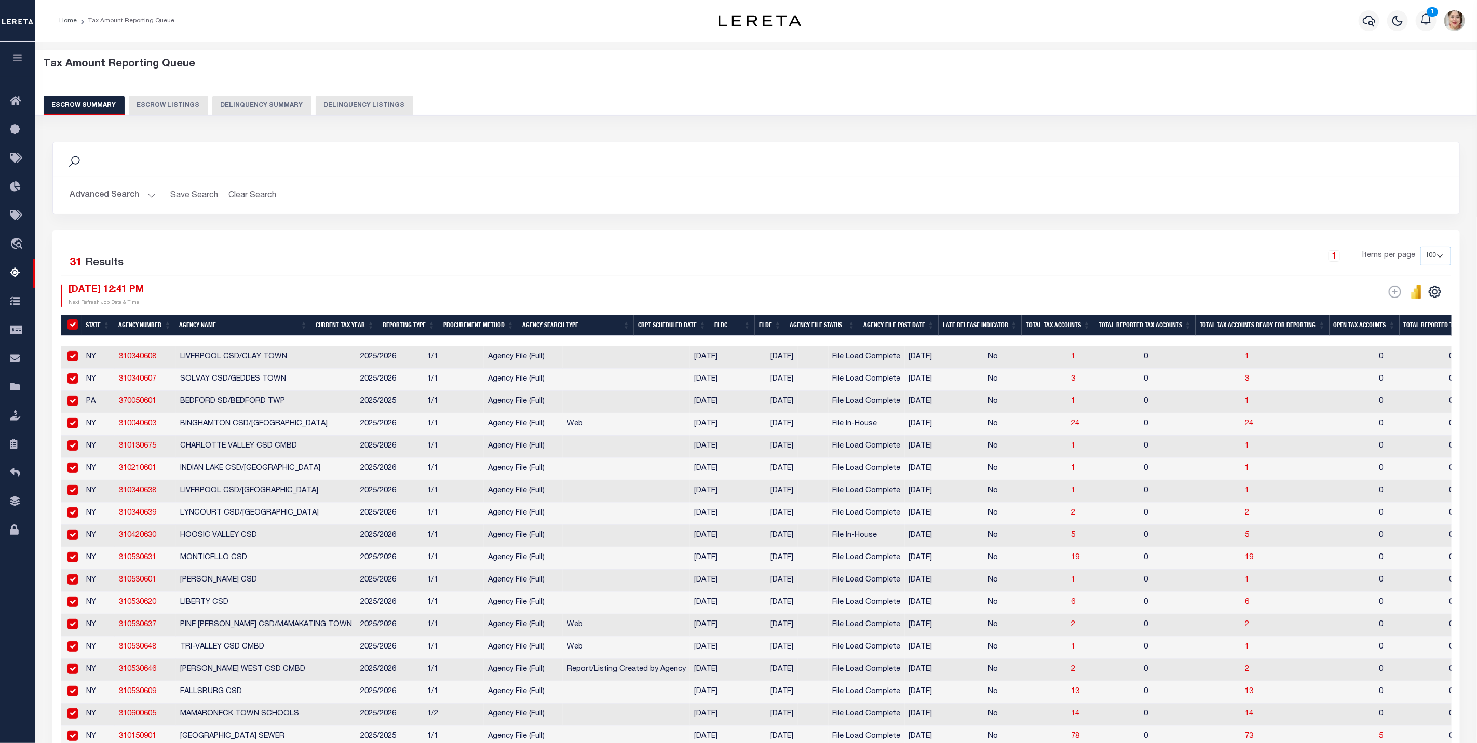
checkbox input "true"
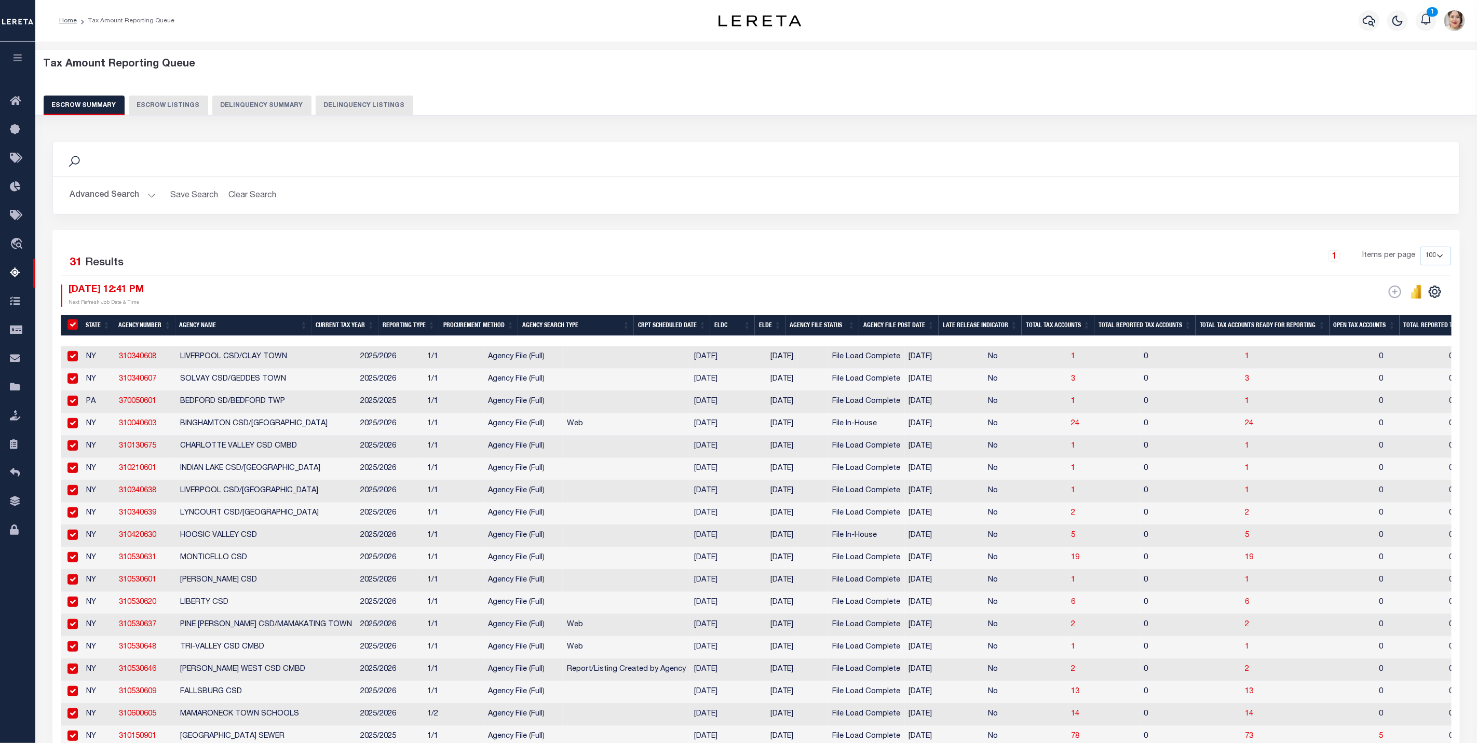
checkbox input "true"
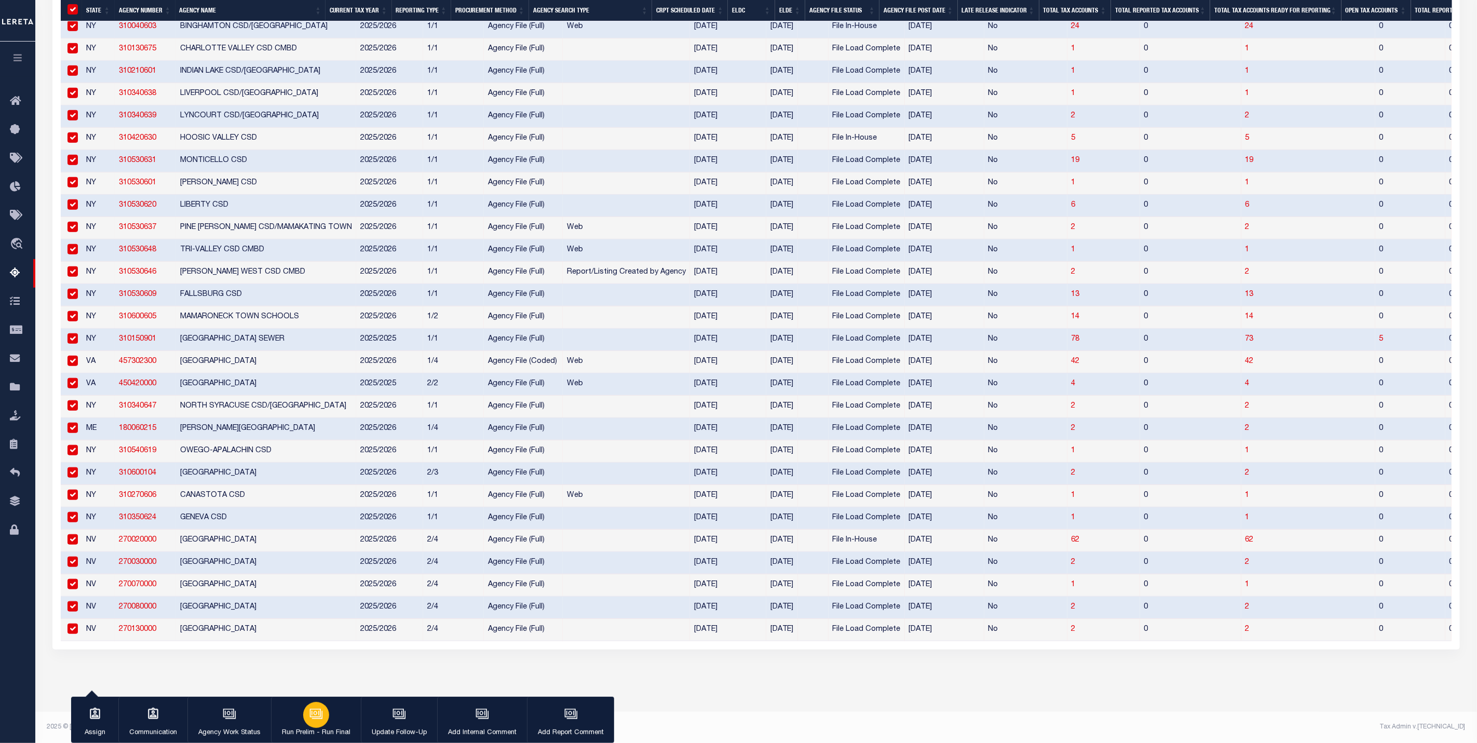
click at [317, 723] on div "button" at bounding box center [316, 715] width 26 height 26
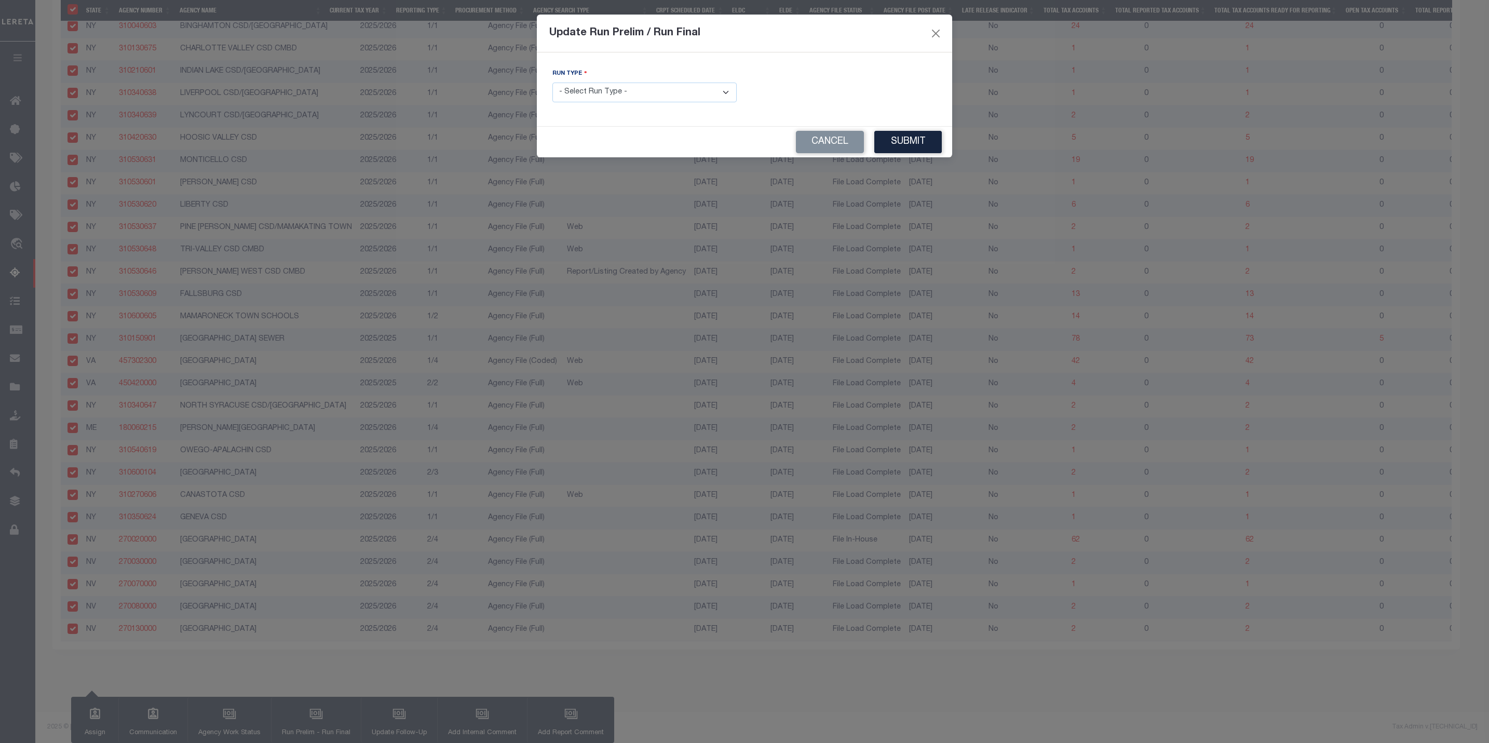
click at [602, 72] on div "Run Type - Select Run Type - Prelim Run Final Run" at bounding box center [644, 85] width 184 height 34
click at [595, 94] on select "- Select Run Type - Prelim Run Final Run" at bounding box center [644, 93] width 184 height 20
select select "F"
click at [552, 83] on select "- Select Run Type - Prelim Run Final Run" at bounding box center [644, 93] width 184 height 20
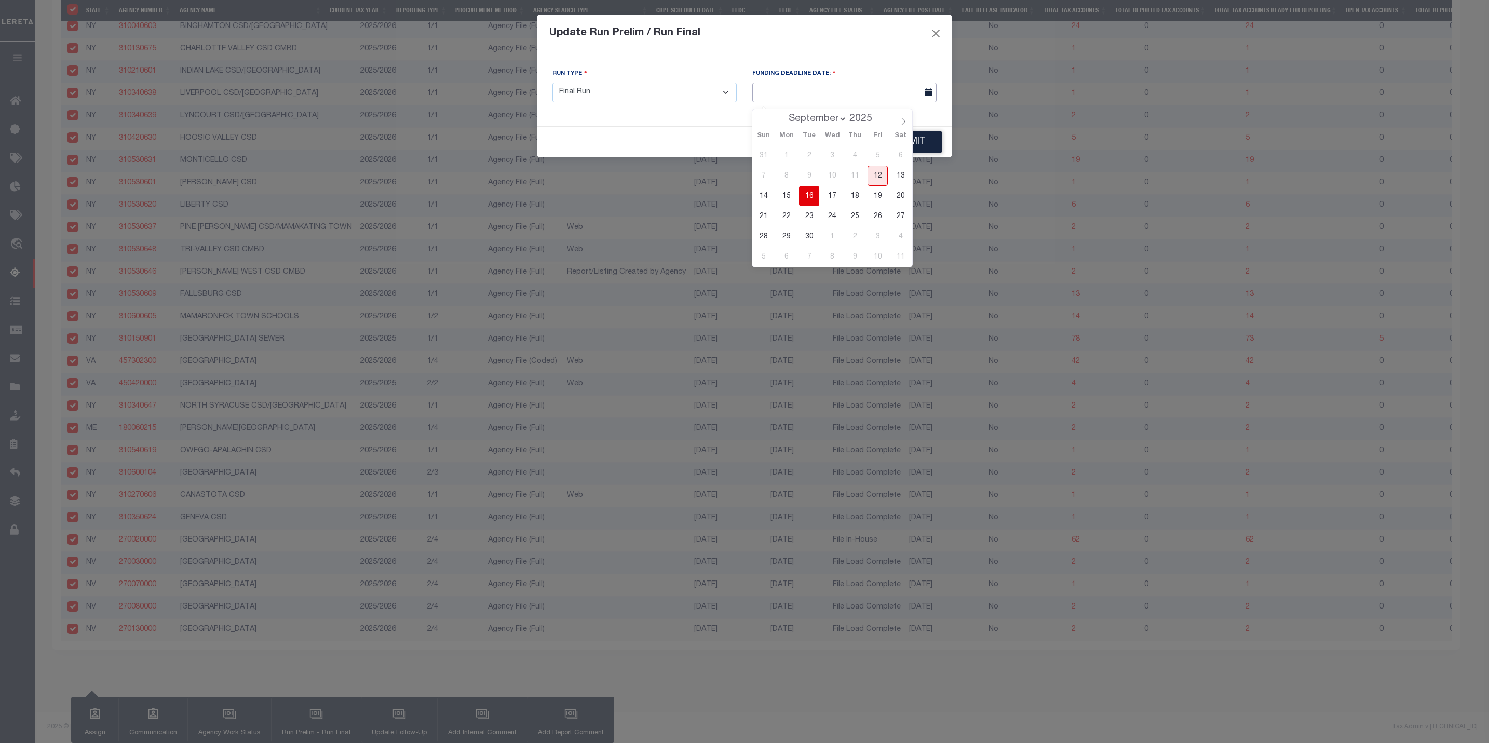
click at [844, 94] on input "text" at bounding box center [844, 93] width 184 height 20
click at [813, 213] on span "23" at bounding box center [809, 216] width 20 height 20
type input "[DATE]"
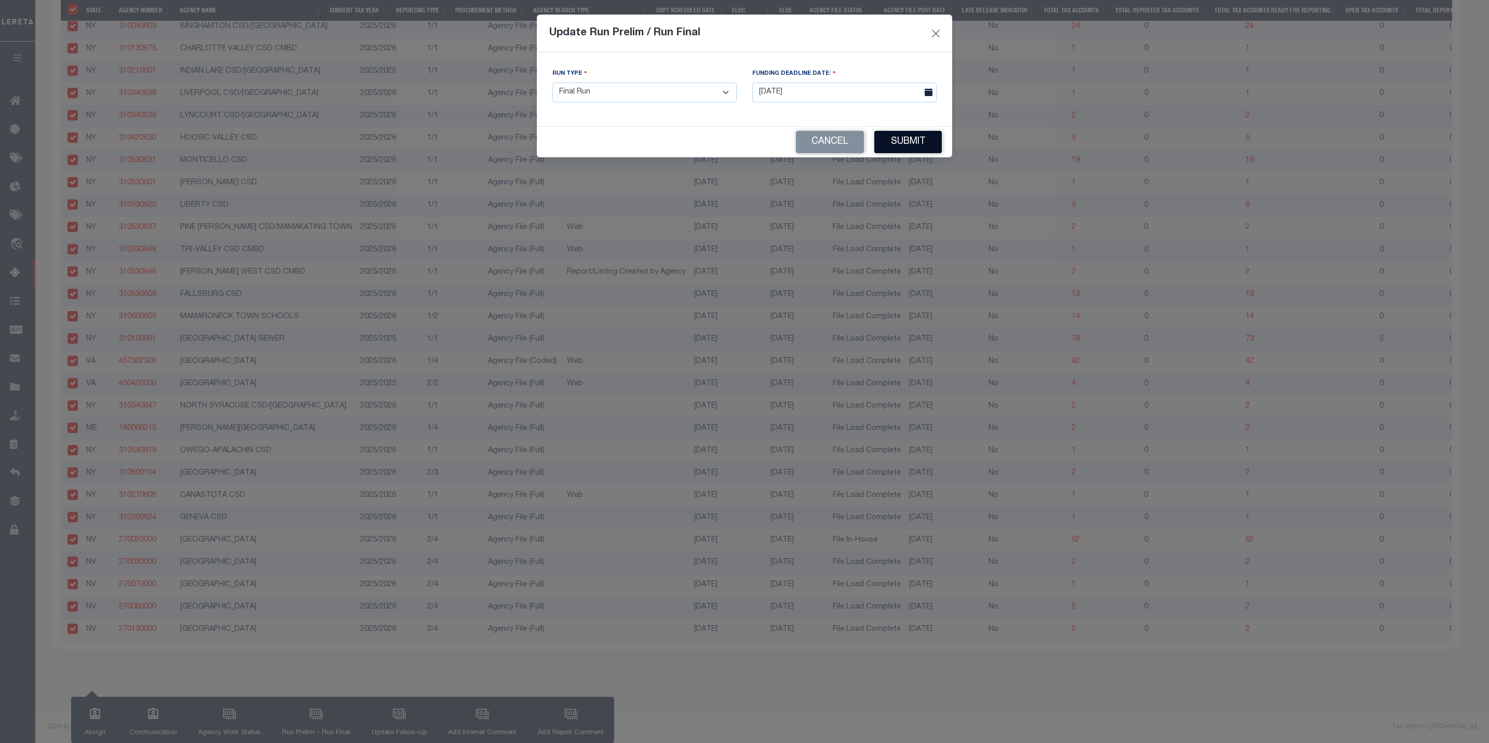
click at [921, 145] on button "Submit" at bounding box center [907, 142] width 67 height 22
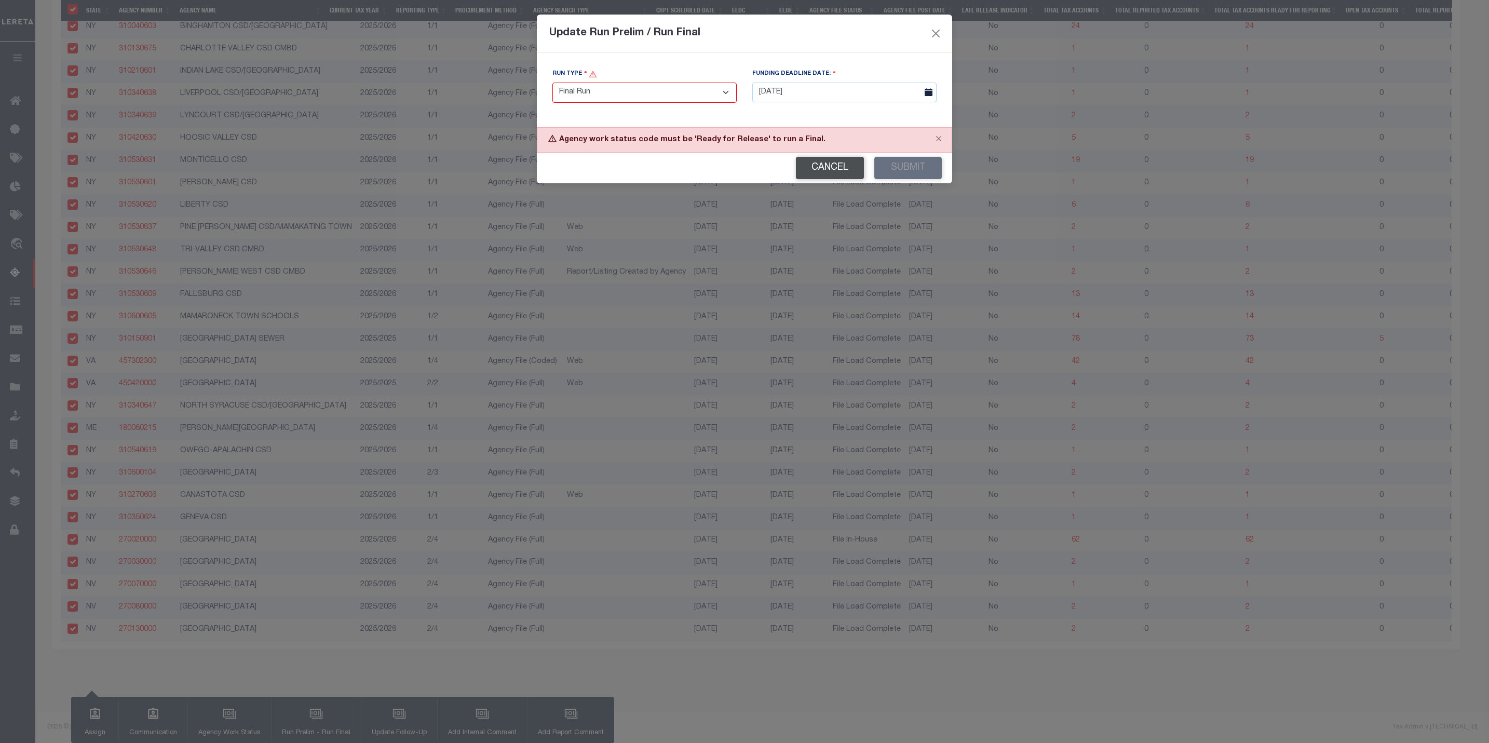
click at [831, 172] on button "Cancel" at bounding box center [830, 168] width 68 height 22
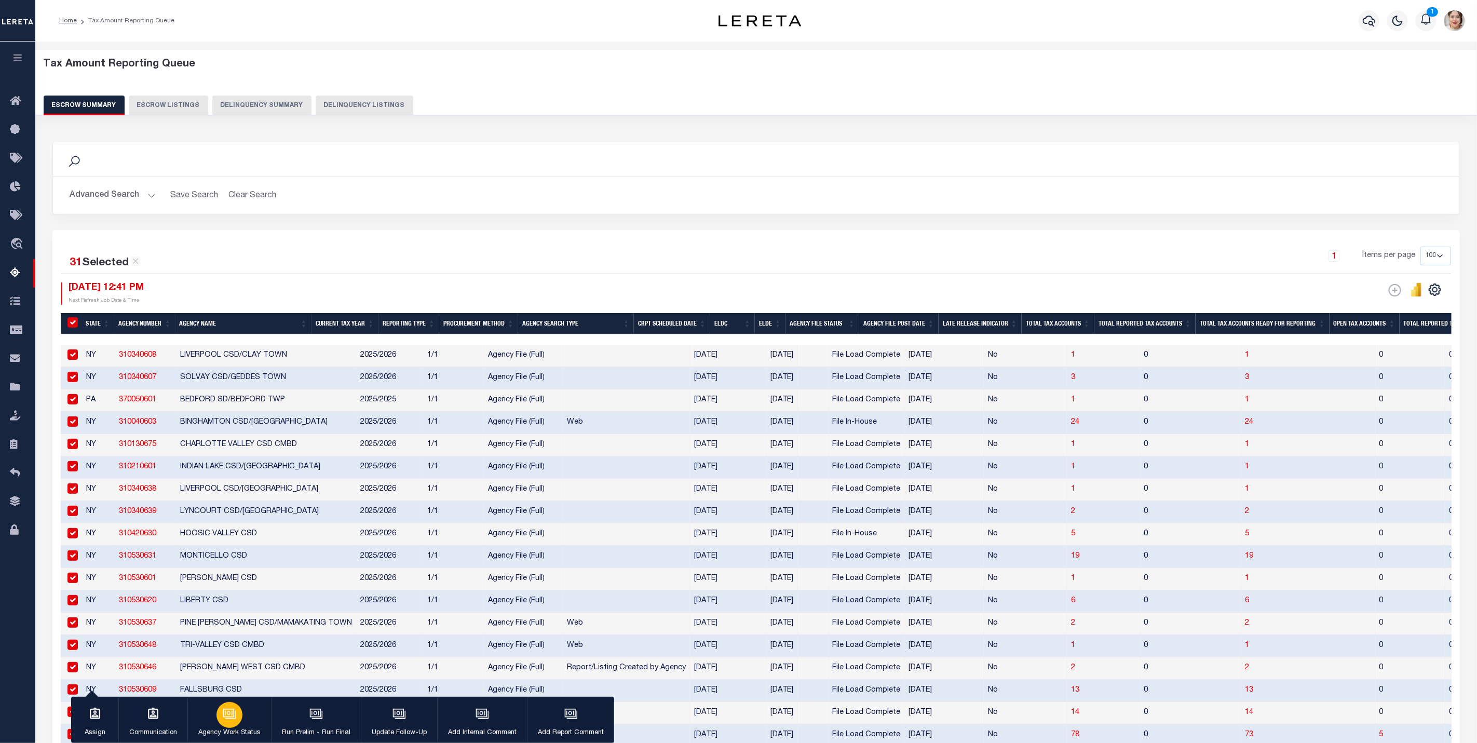
click at [238, 713] on div "button" at bounding box center [230, 715] width 26 height 26
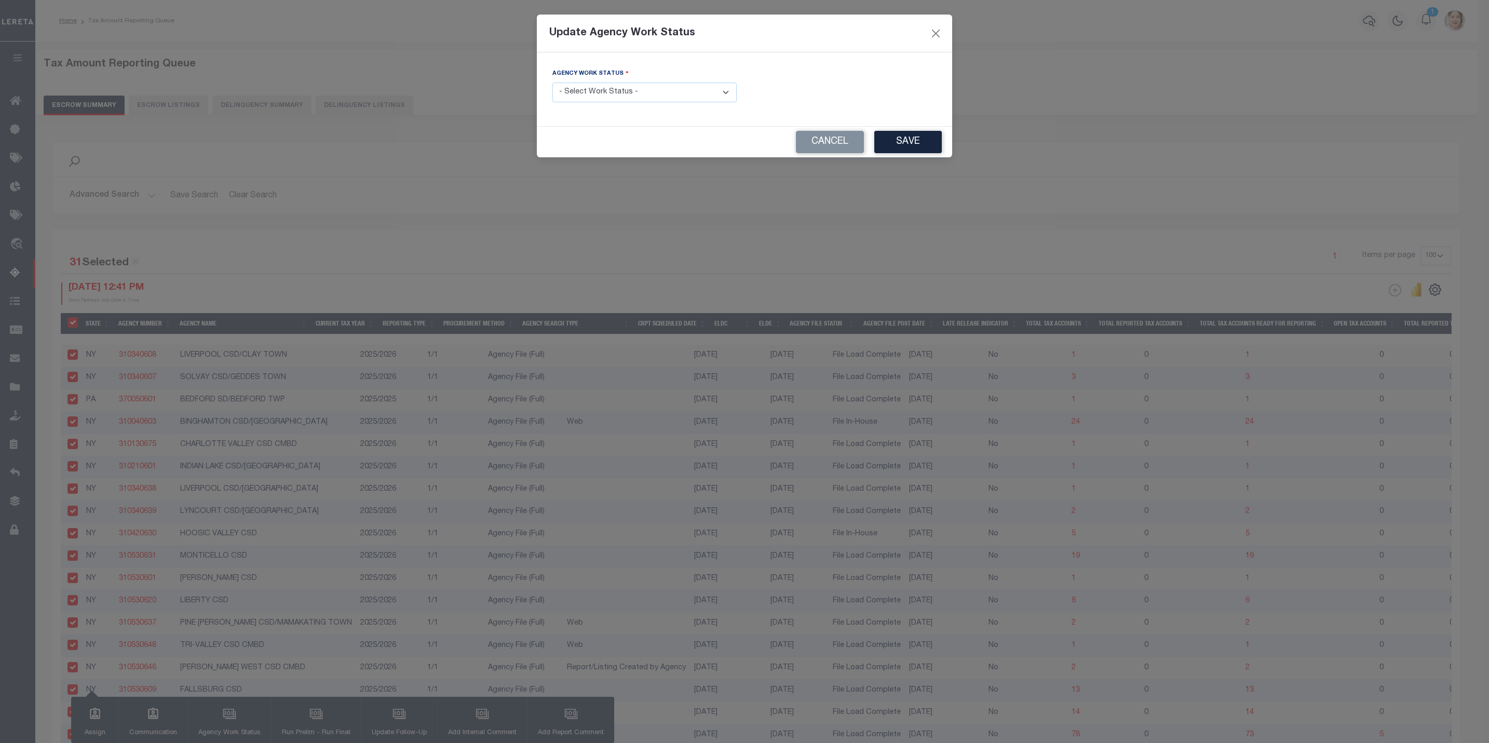
click at [627, 100] on select "- Select Work Status - New In Progress Pending Agency Follow-up Pending QC Read…" at bounding box center [644, 93] width 184 height 20
select select "6"
click at [552, 83] on select "- Select Work Status - New In Progress Pending Agency Follow-up Pending QC Read…" at bounding box center [644, 93] width 184 height 20
click at [900, 142] on button "Save" at bounding box center [907, 142] width 67 height 22
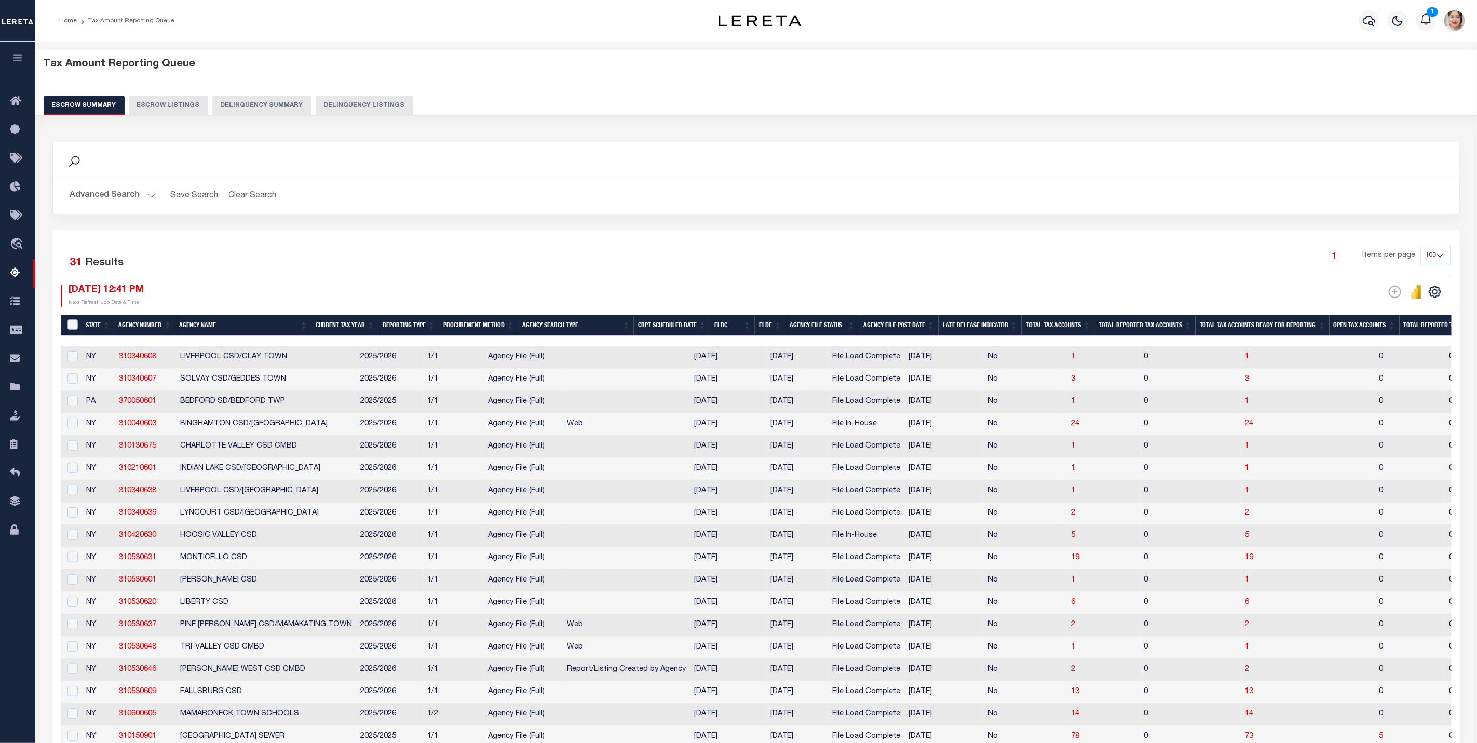
click at [75, 329] on input "&nbsp;" at bounding box center [72, 324] width 10 height 10
checkbox input "true"
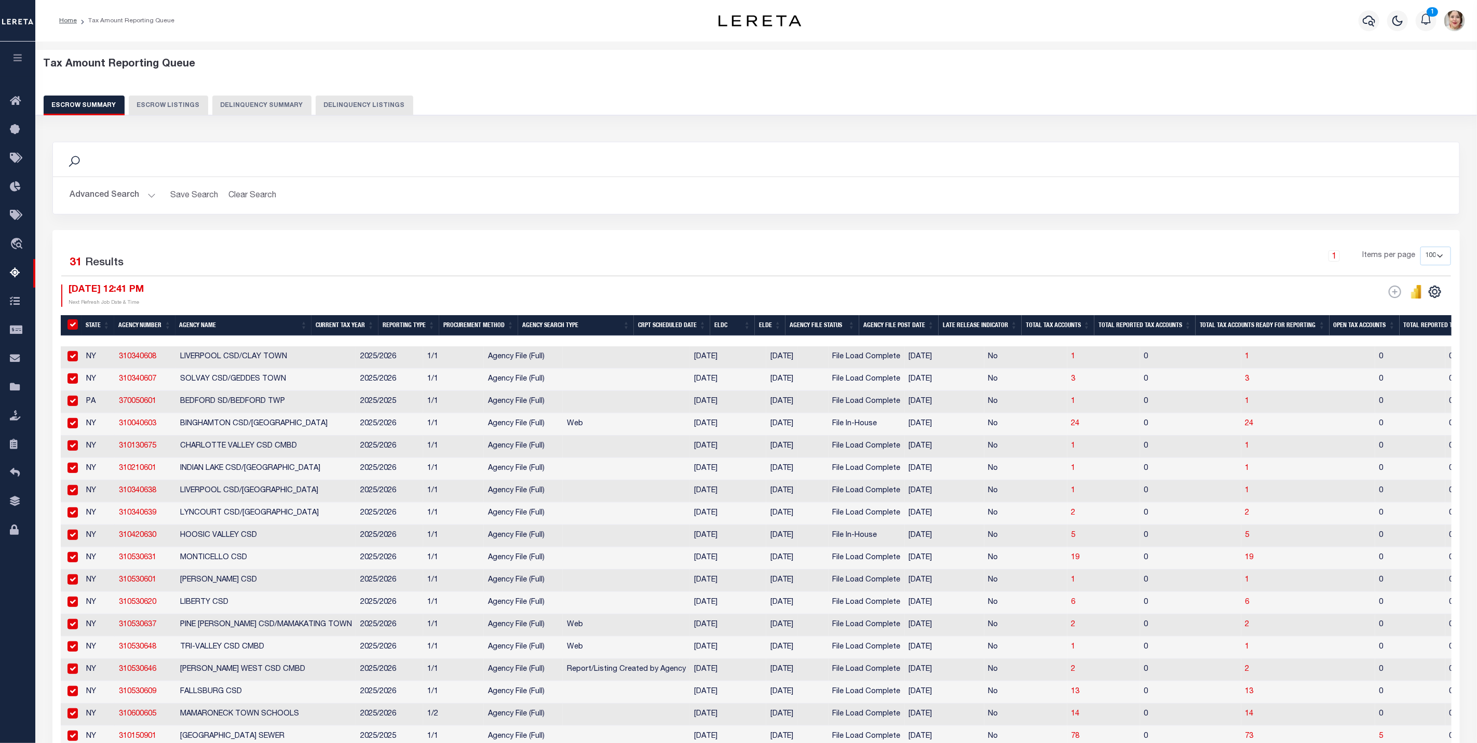
checkbox input "true"
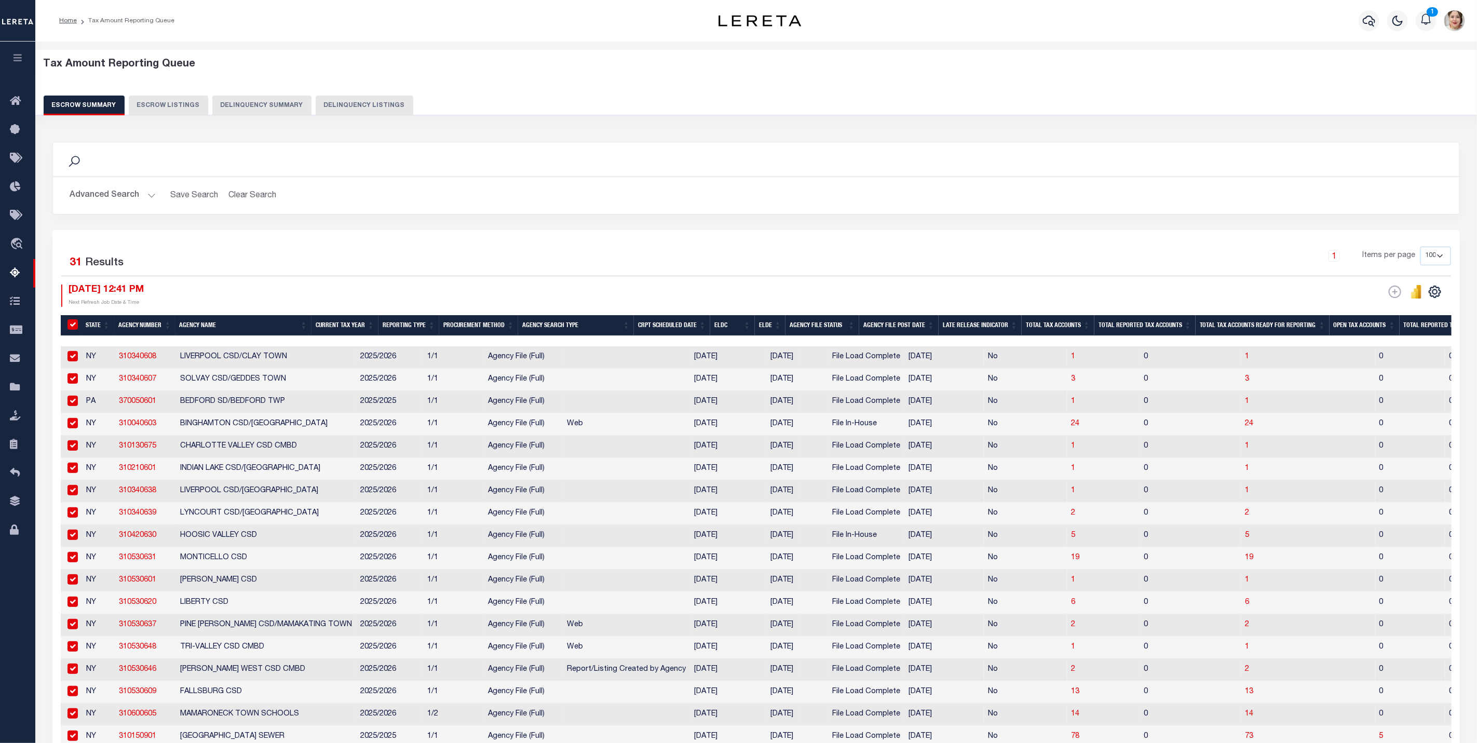
checkbox input "true"
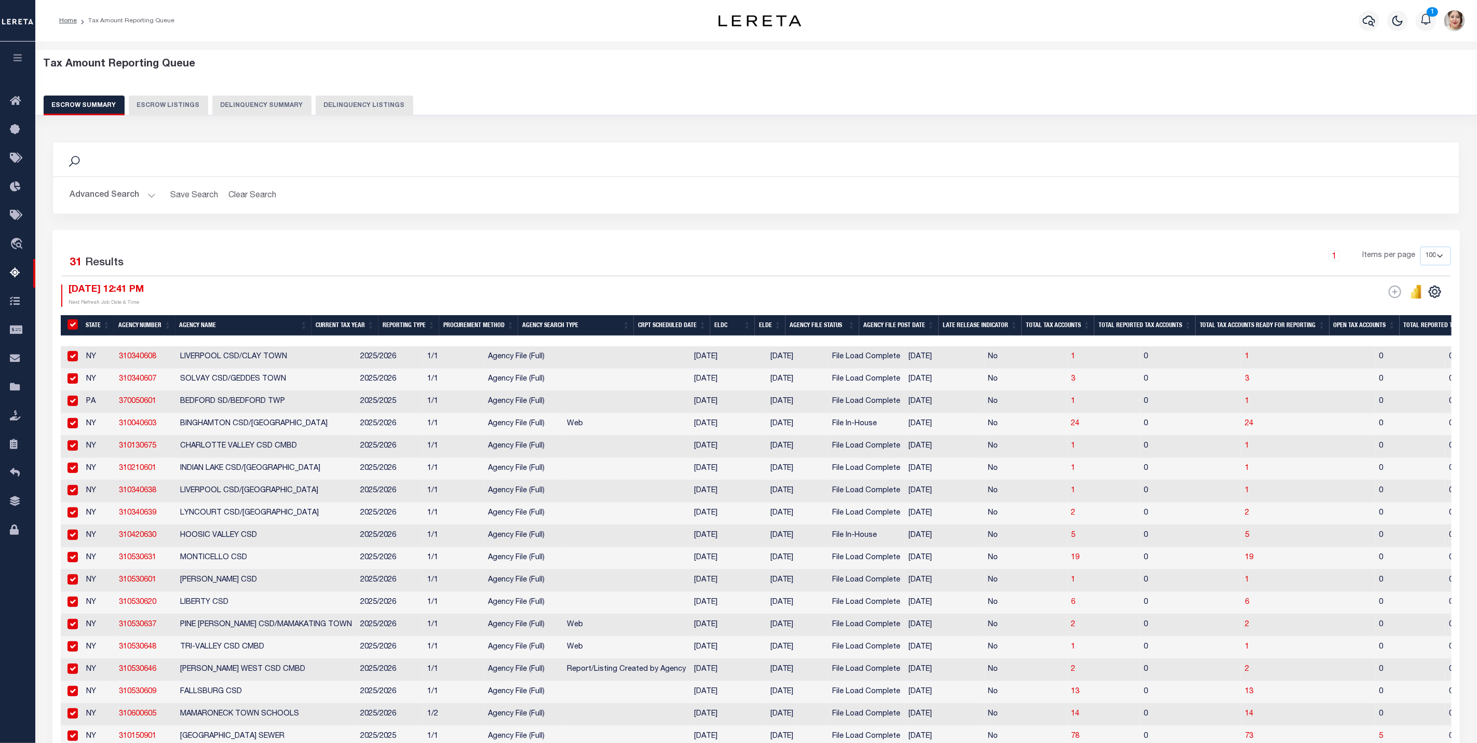
checkbox input "true"
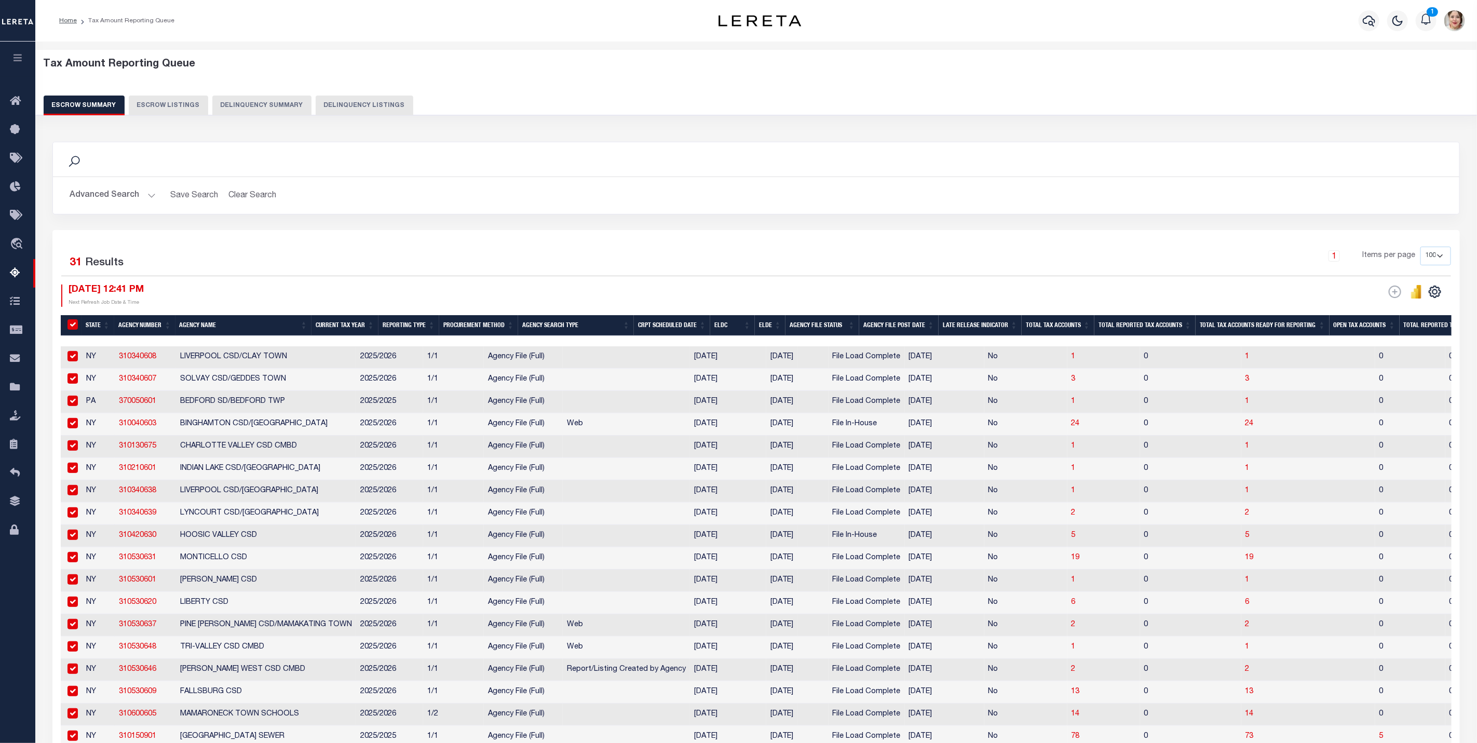
checkbox input "true"
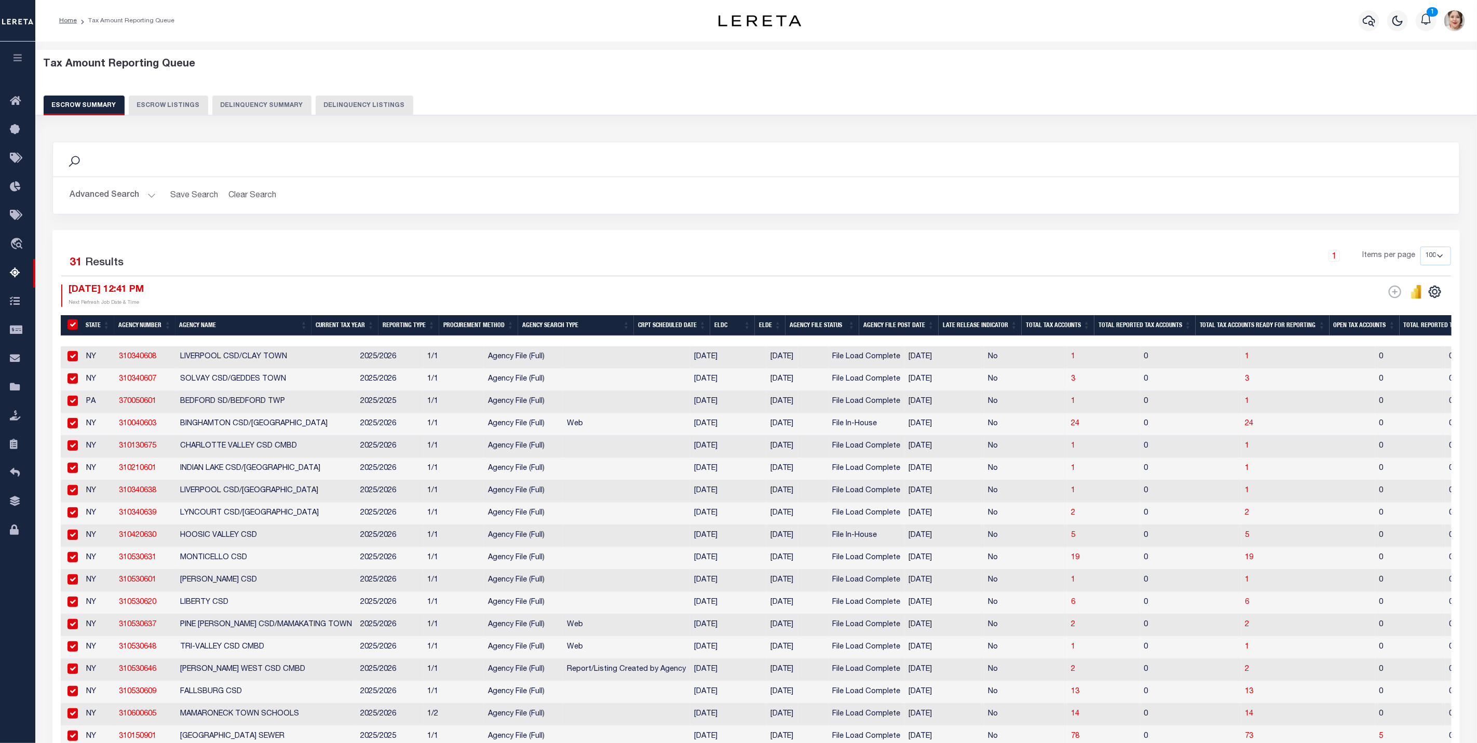
checkbox input "true"
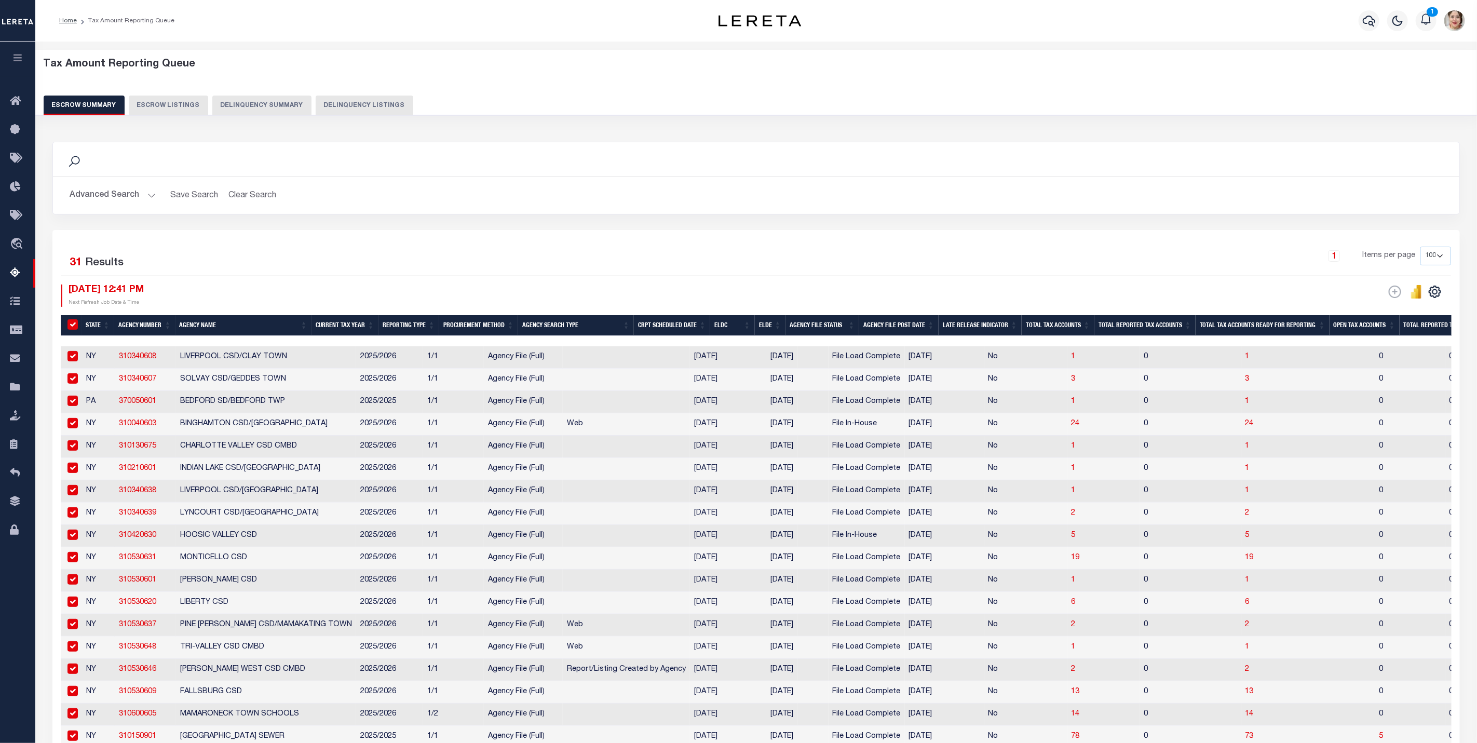
checkbox input "true"
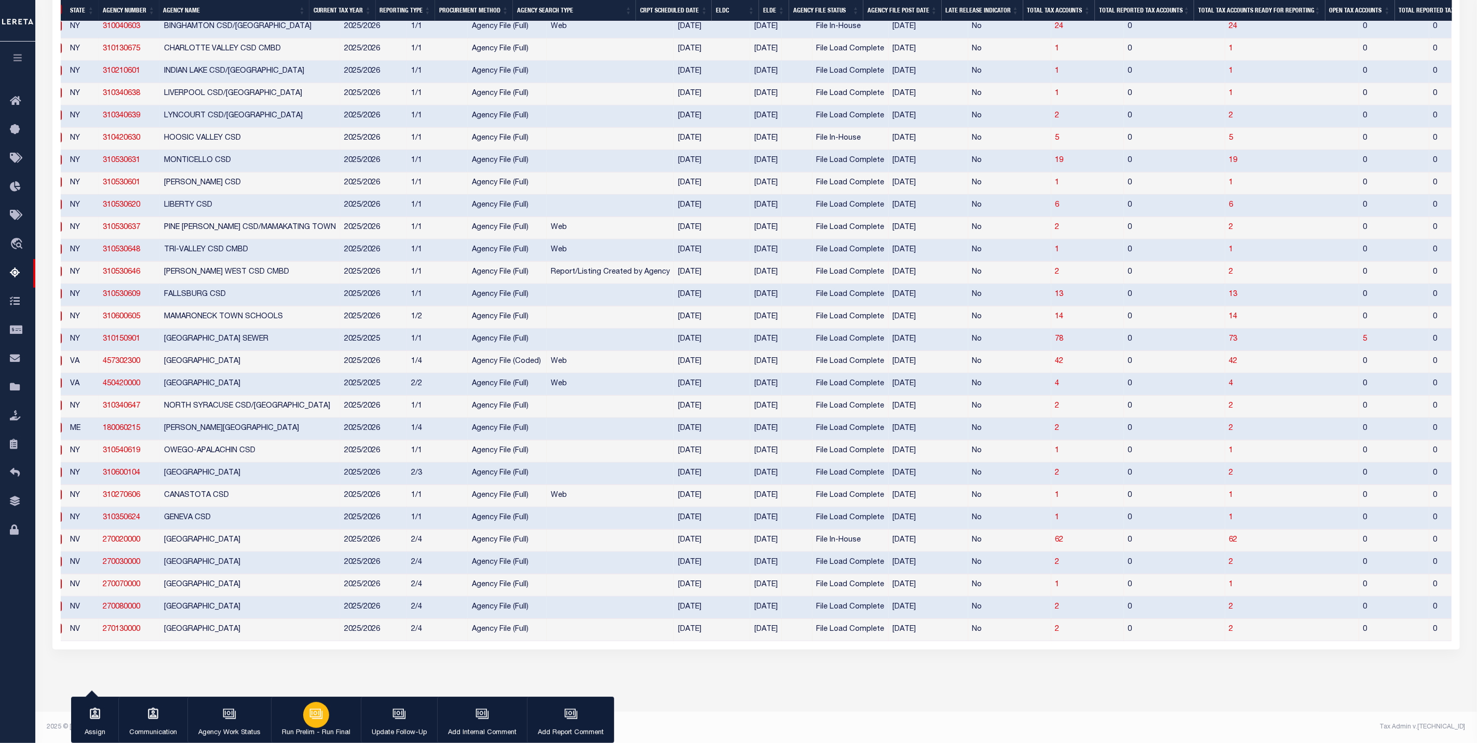
click at [323, 720] on div "button" at bounding box center [316, 715] width 26 height 26
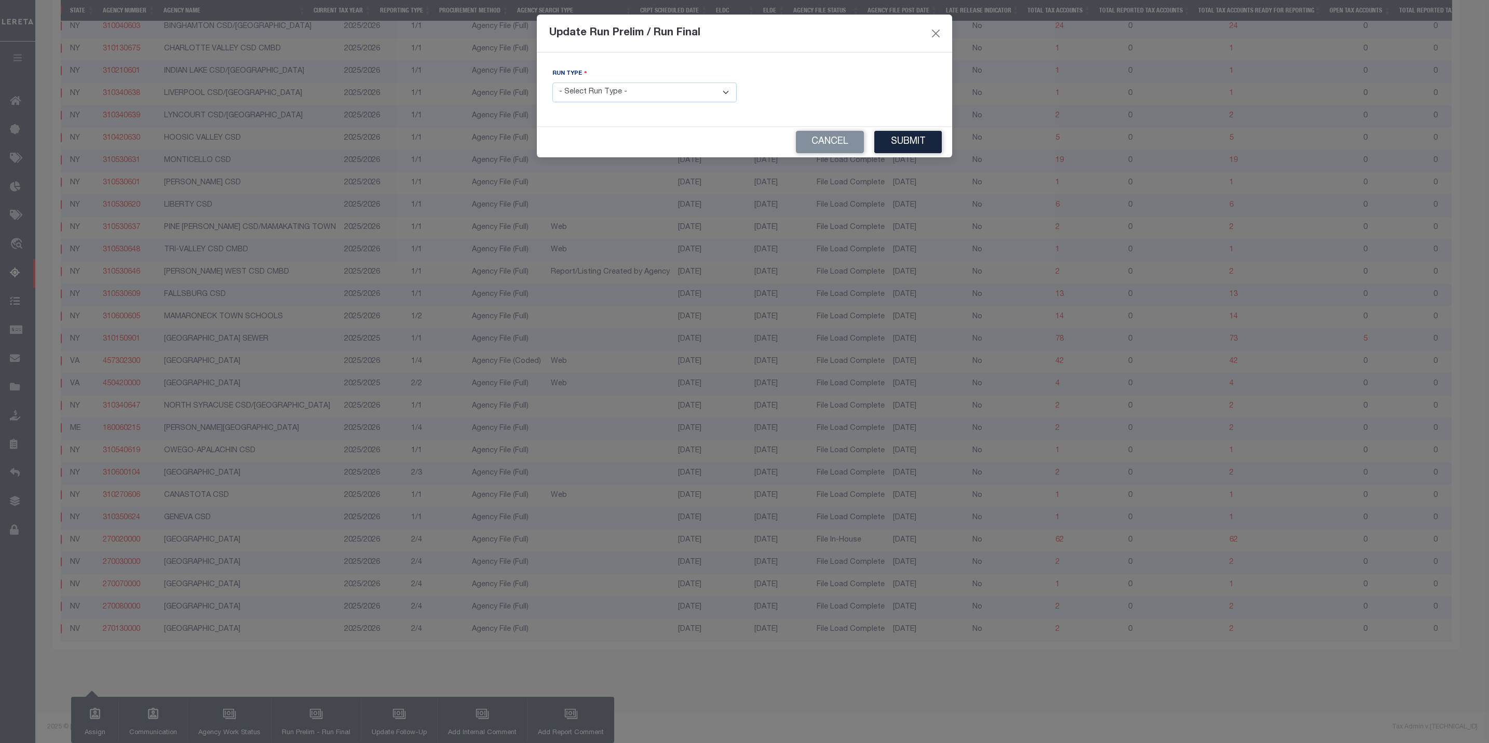
click at [623, 89] on select "- Select Run Type - Prelim Run Final Run" at bounding box center [644, 93] width 184 height 20
select select "F"
click at [552, 83] on select "- Select Run Type - Prelim Run Final Run" at bounding box center [644, 93] width 184 height 20
click at [799, 90] on input "text" at bounding box center [844, 93] width 184 height 20
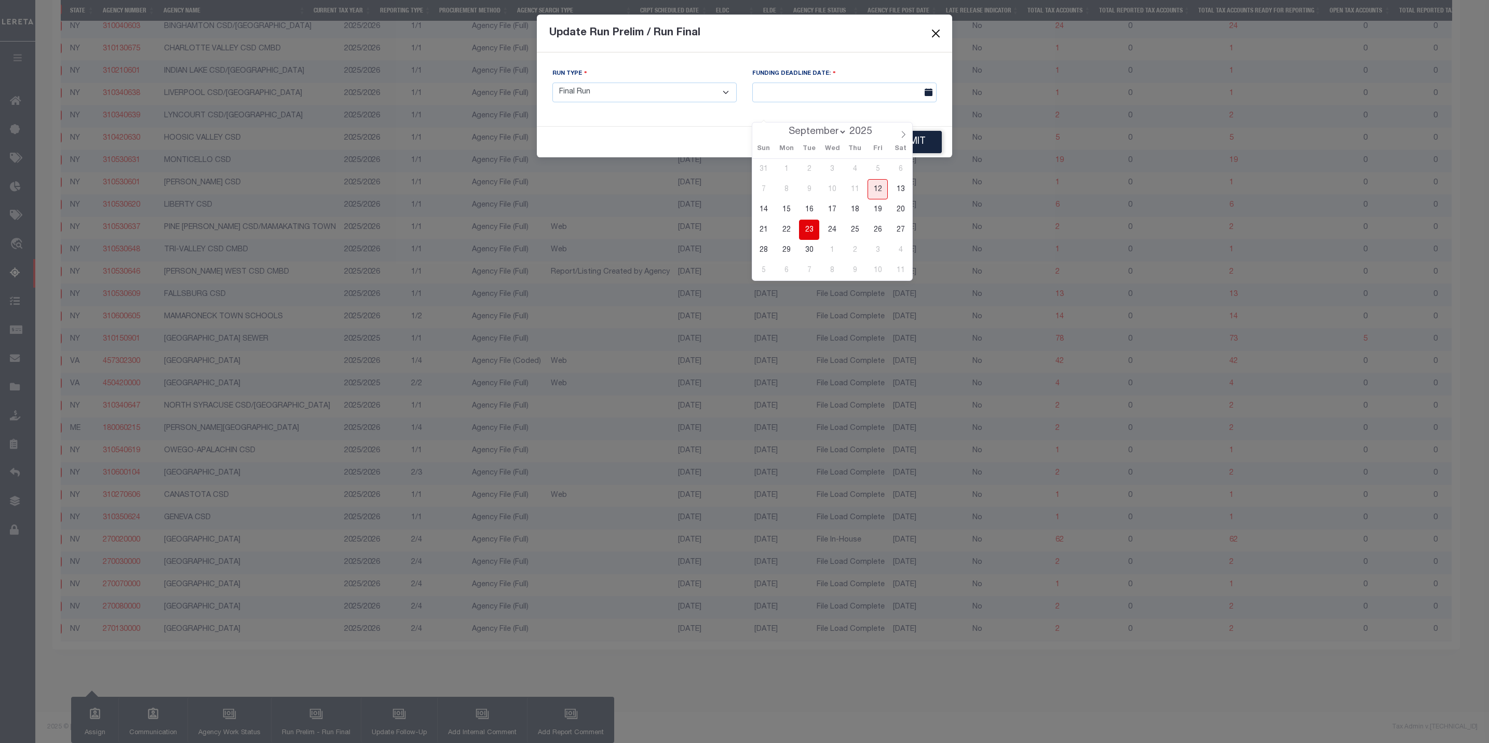
click at [811, 220] on span "23" at bounding box center [809, 230] width 20 height 20
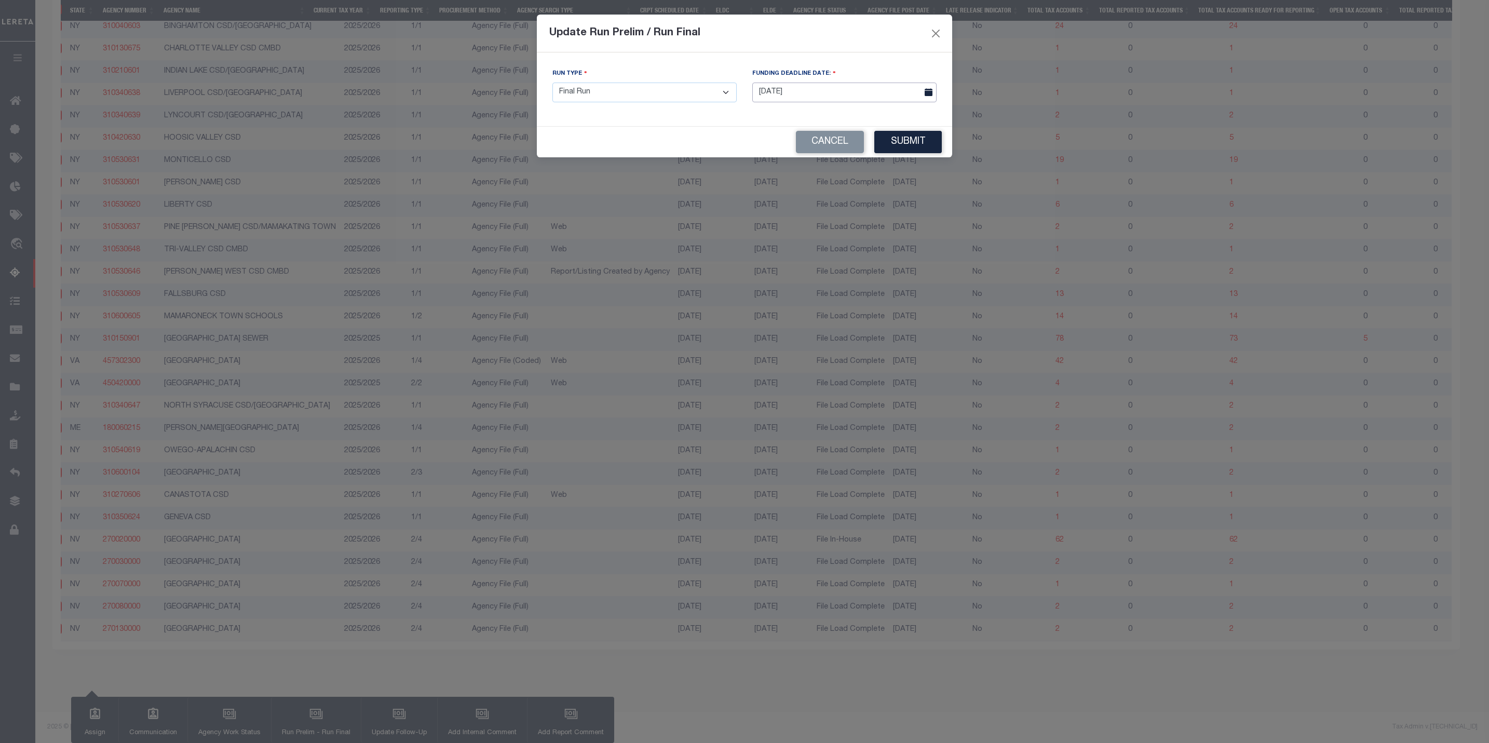
click at [861, 93] on input "[DATE]" at bounding box center [844, 93] width 184 height 20
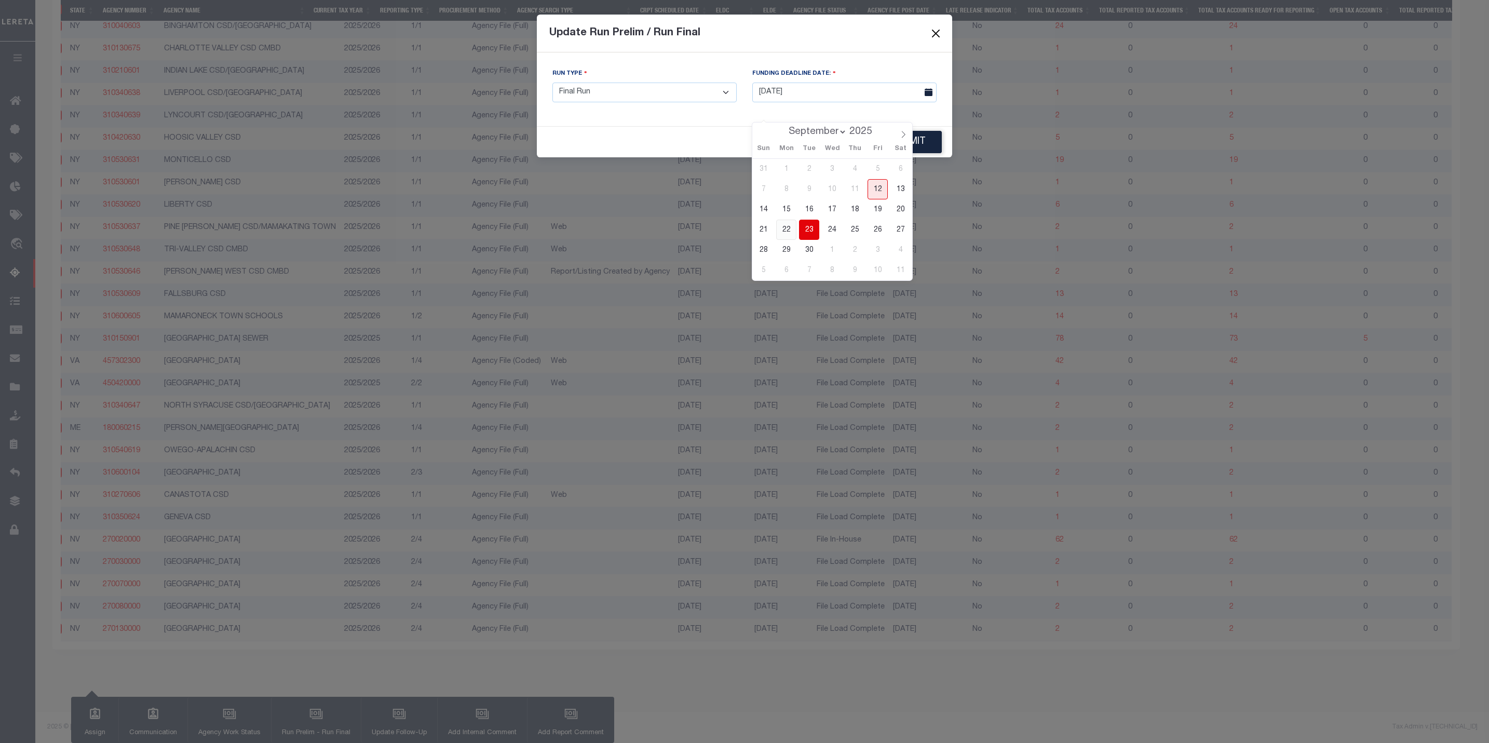
click at [787, 220] on span "22" at bounding box center [786, 230] width 20 height 20
type input "[DATE]"
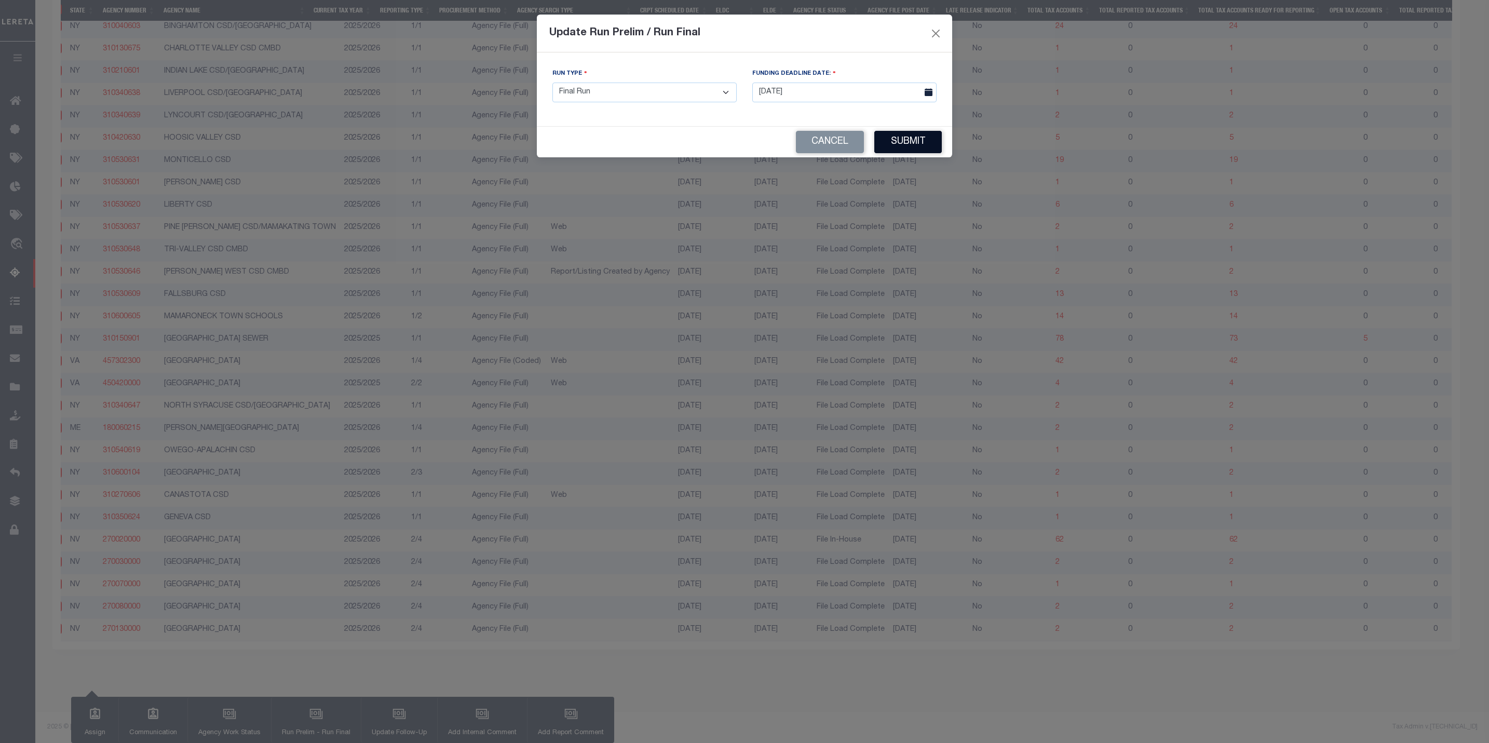
click at [888, 141] on button "Submit" at bounding box center [907, 142] width 67 height 22
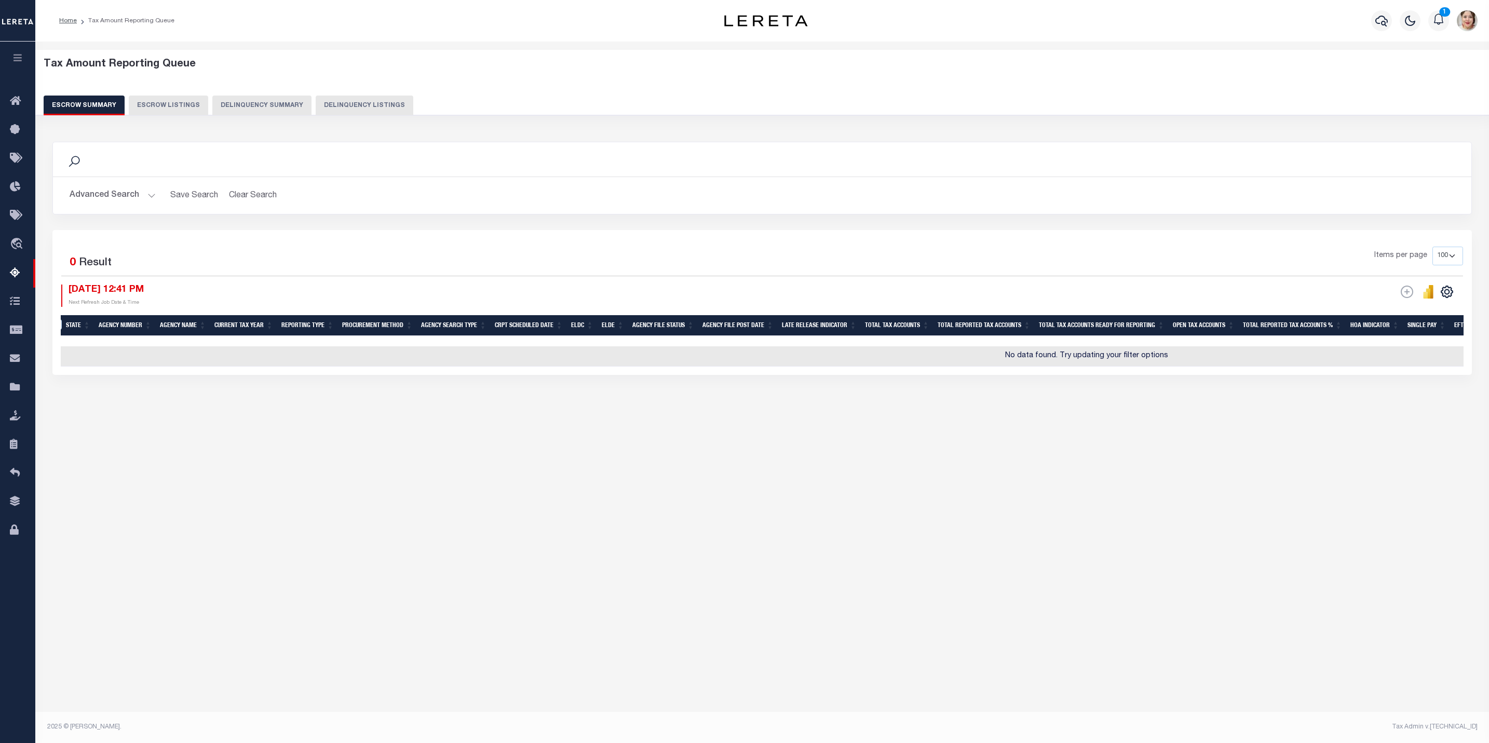
click at [120, 202] on button "Advanced Search" at bounding box center [113, 195] width 86 height 20
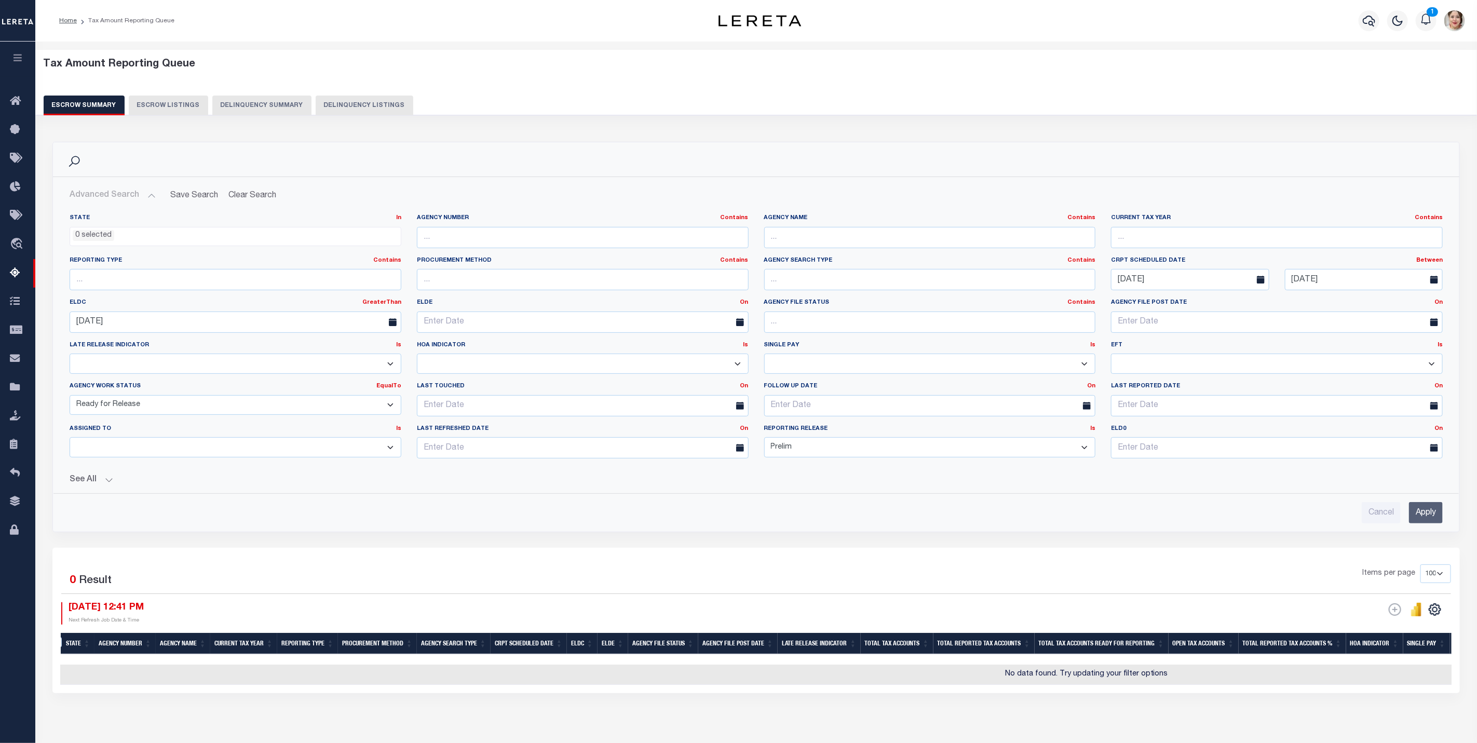
click at [824, 456] on select "Prelim Final" at bounding box center [930, 447] width 332 height 20
select select
click at [764, 440] on select "Prelim Final" at bounding box center [930, 447] width 332 height 20
click at [194, 402] on select "New In Progress Pending Agency Follow-up Pending QC Ready for Release Prep for …" at bounding box center [236, 405] width 332 height 20
select select "7"
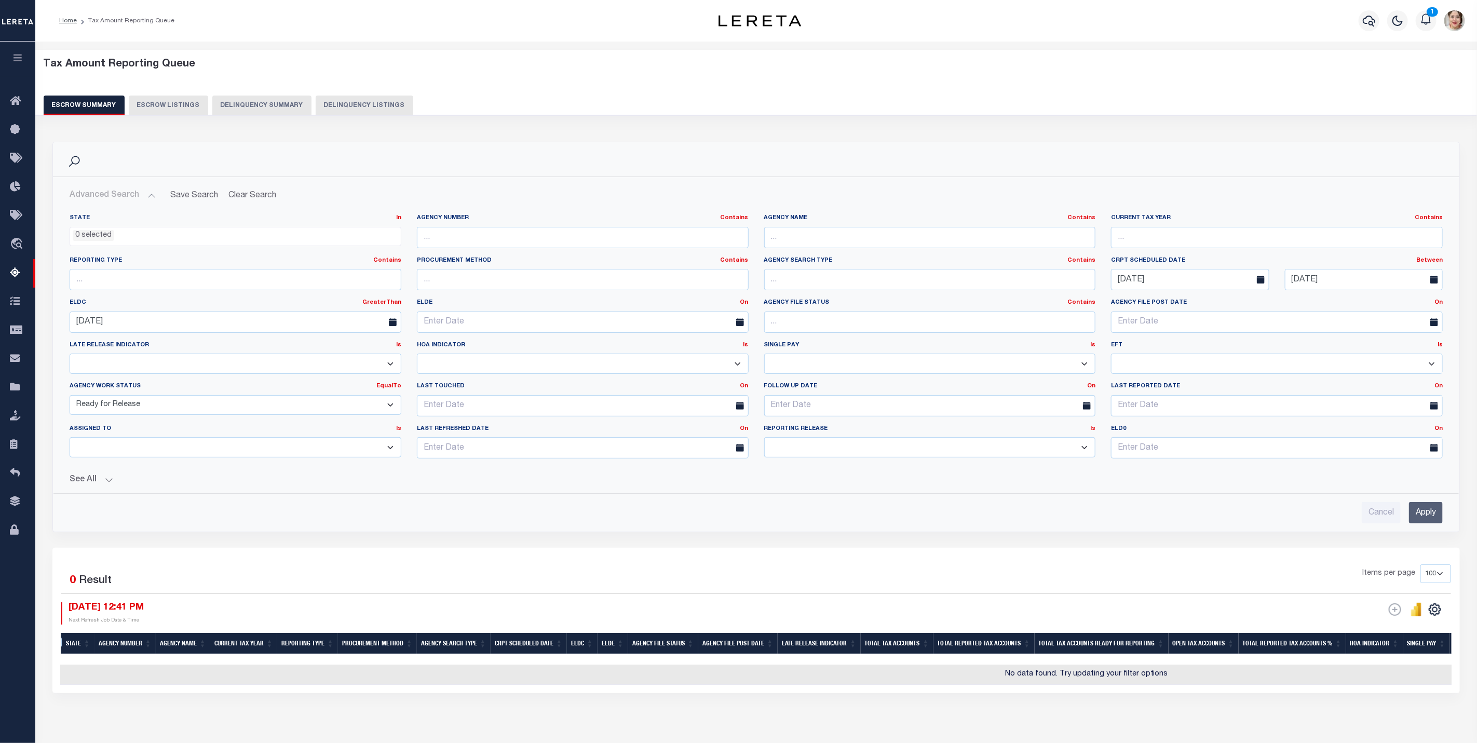
click at [70, 397] on select "New In Progress Pending Agency Follow-up Pending QC Ready for Release Prep for …" at bounding box center [236, 405] width 332 height 20
click at [1431, 508] on input "Apply" at bounding box center [1426, 512] width 34 height 21
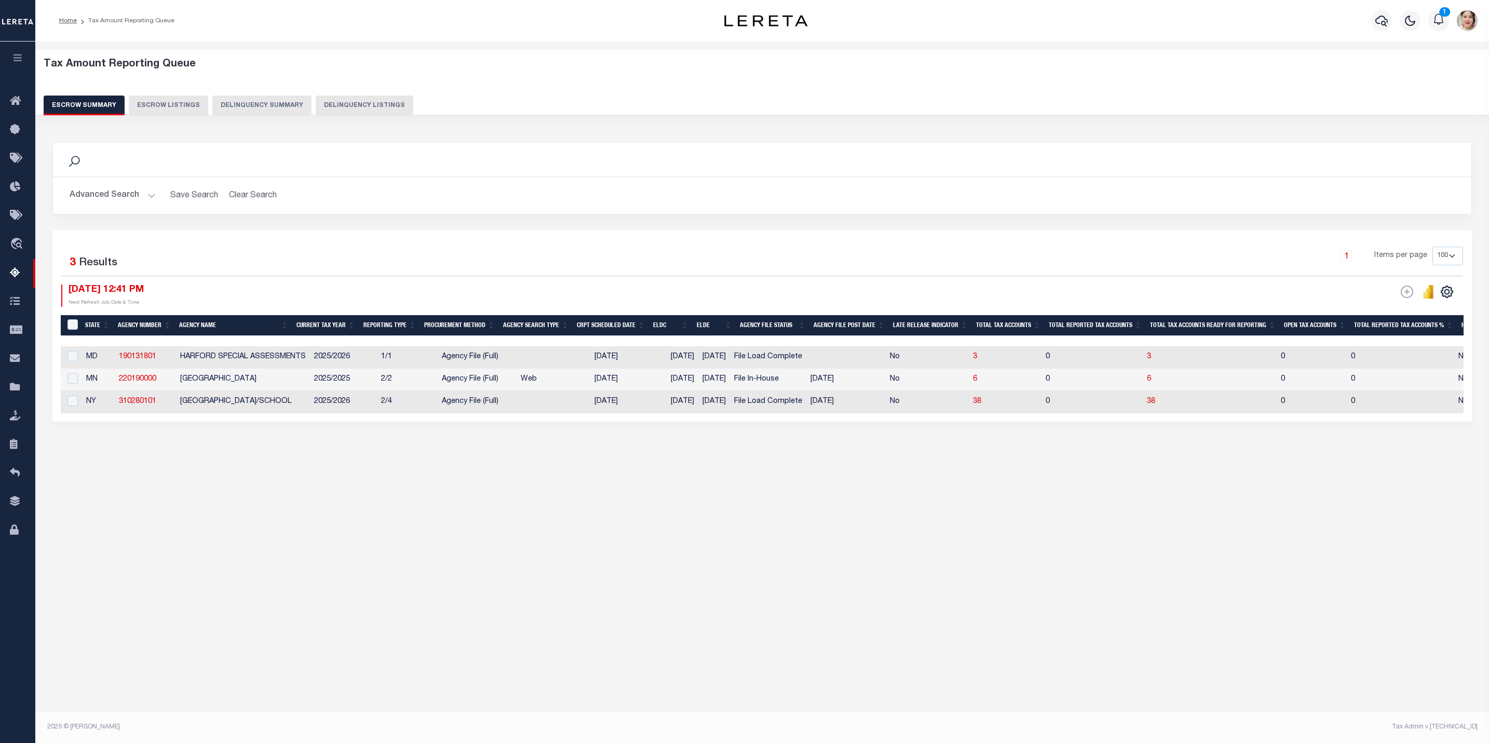
click at [724, 328] on th "ELDE" at bounding box center [715, 325] width 44 height 21
click at [74, 361] on input "checkbox" at bounding box center [72, 356] width 10 height 10
checkbox input "true"
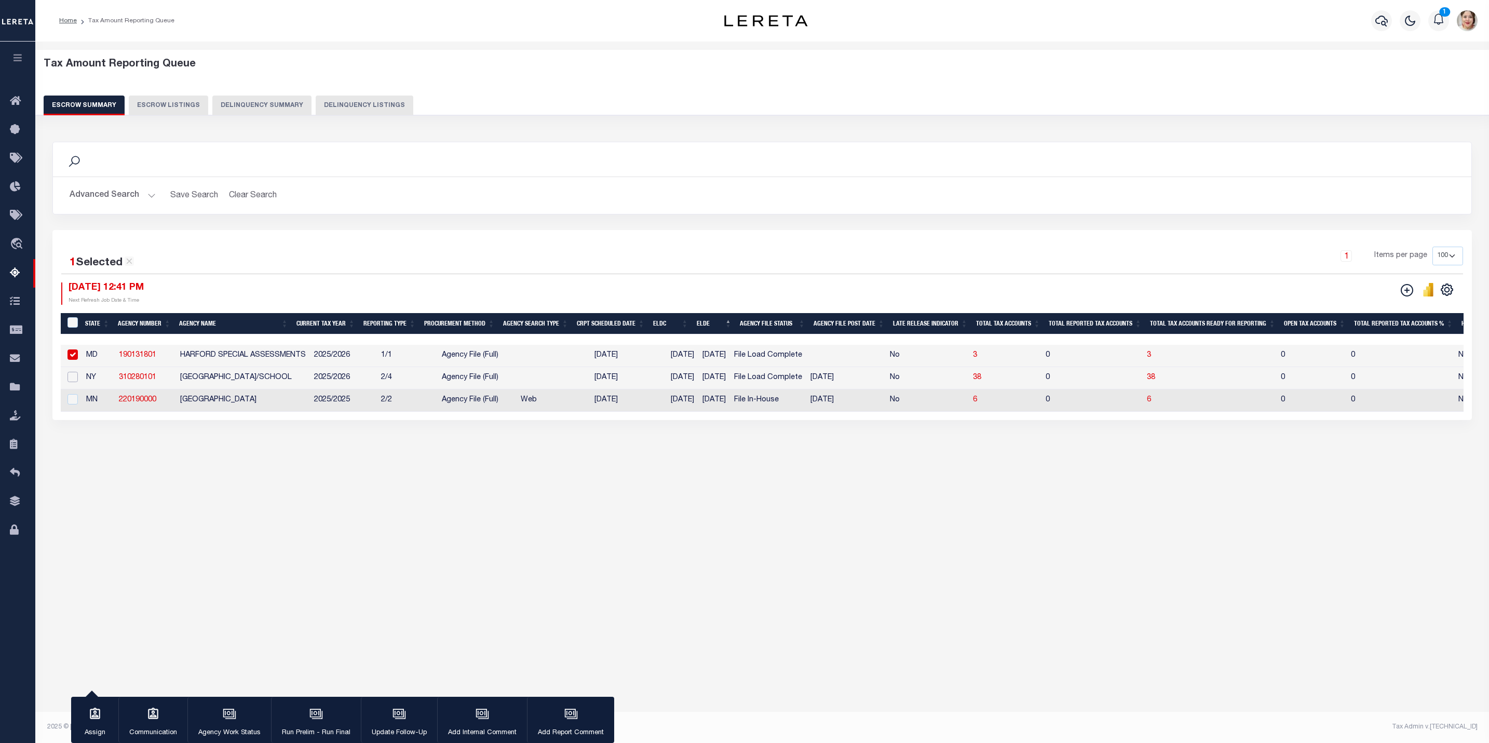
click at [75, 380] on input "checkbox" at bounding box center [72, 377] width 10 height 10
checkbox input "true"
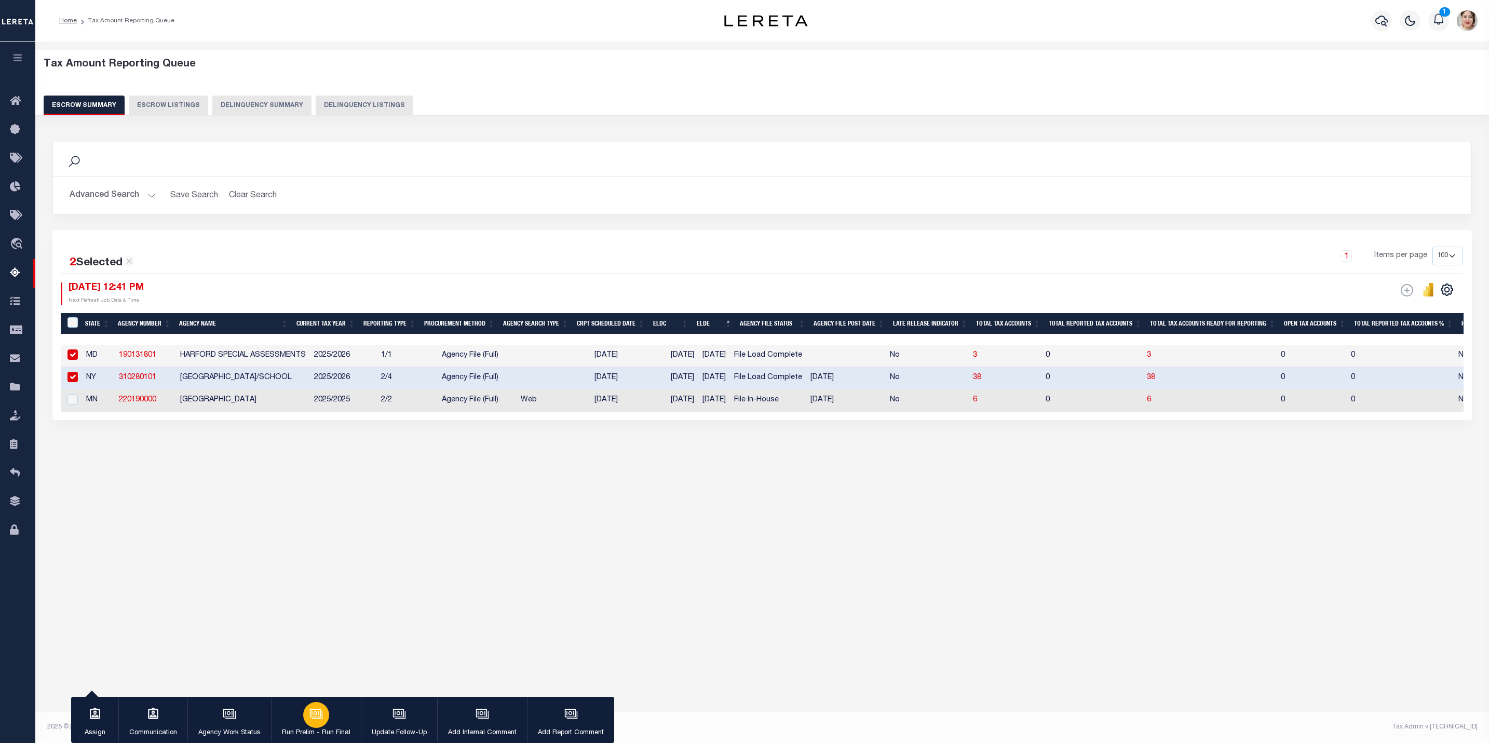
click at [308, 725] on div "button" at bounding box center [316, 715] width 26 height 26
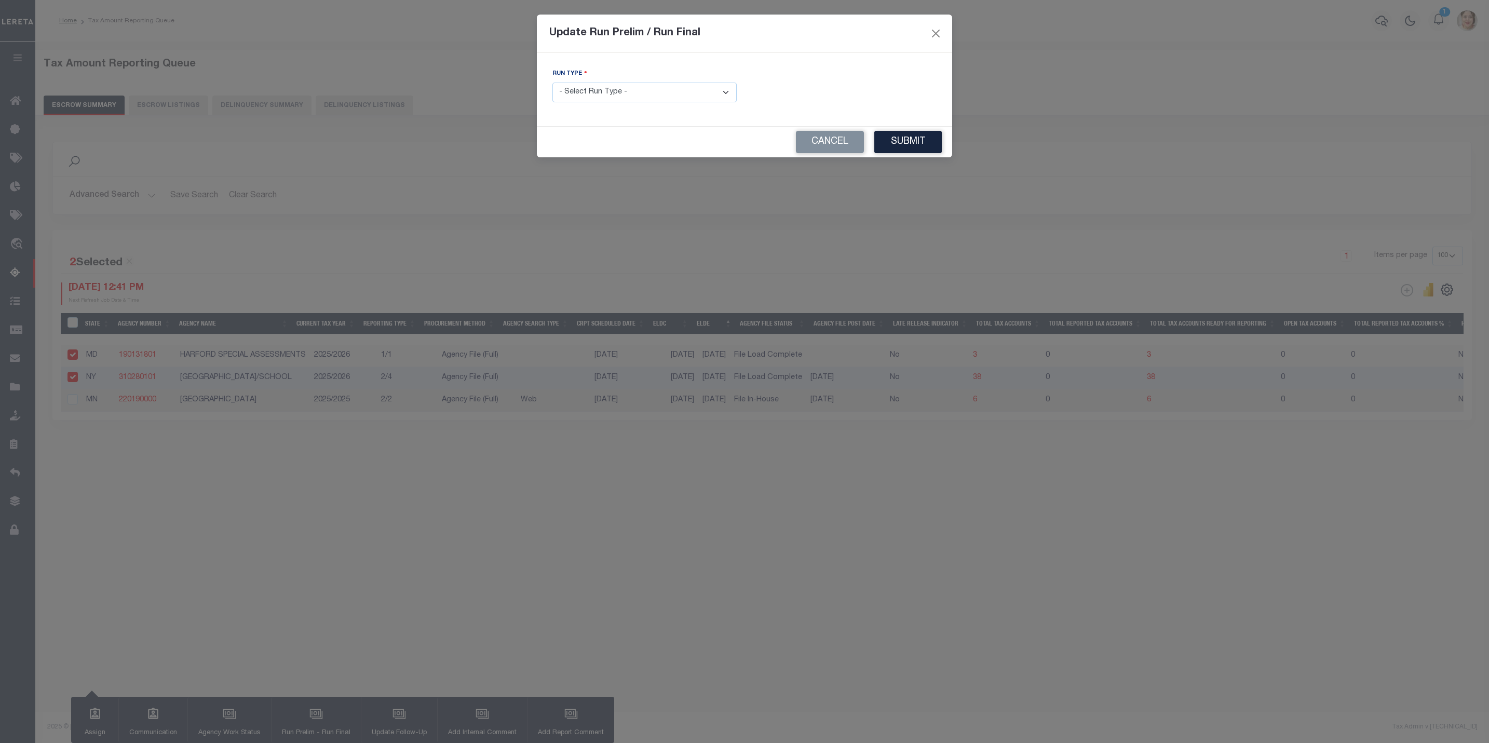
drag, startPoint x: 659, startPoint y: 95, endPoint x: 656, endPoint y: 105, distance: 10.2
click at [659, 95] on select "- Select Run Type - Prelim Run Final Run" at bounding box center [644, 93] width 184 height 20
select select "P"
click at [552, 83] on select "- Select Run Type - Prelim Run Final Run" at bounding box center [644, 93] width 184 height 20
click at [896, 145] on button "Submit" at bounding box center [907, 142] width 67 height 22
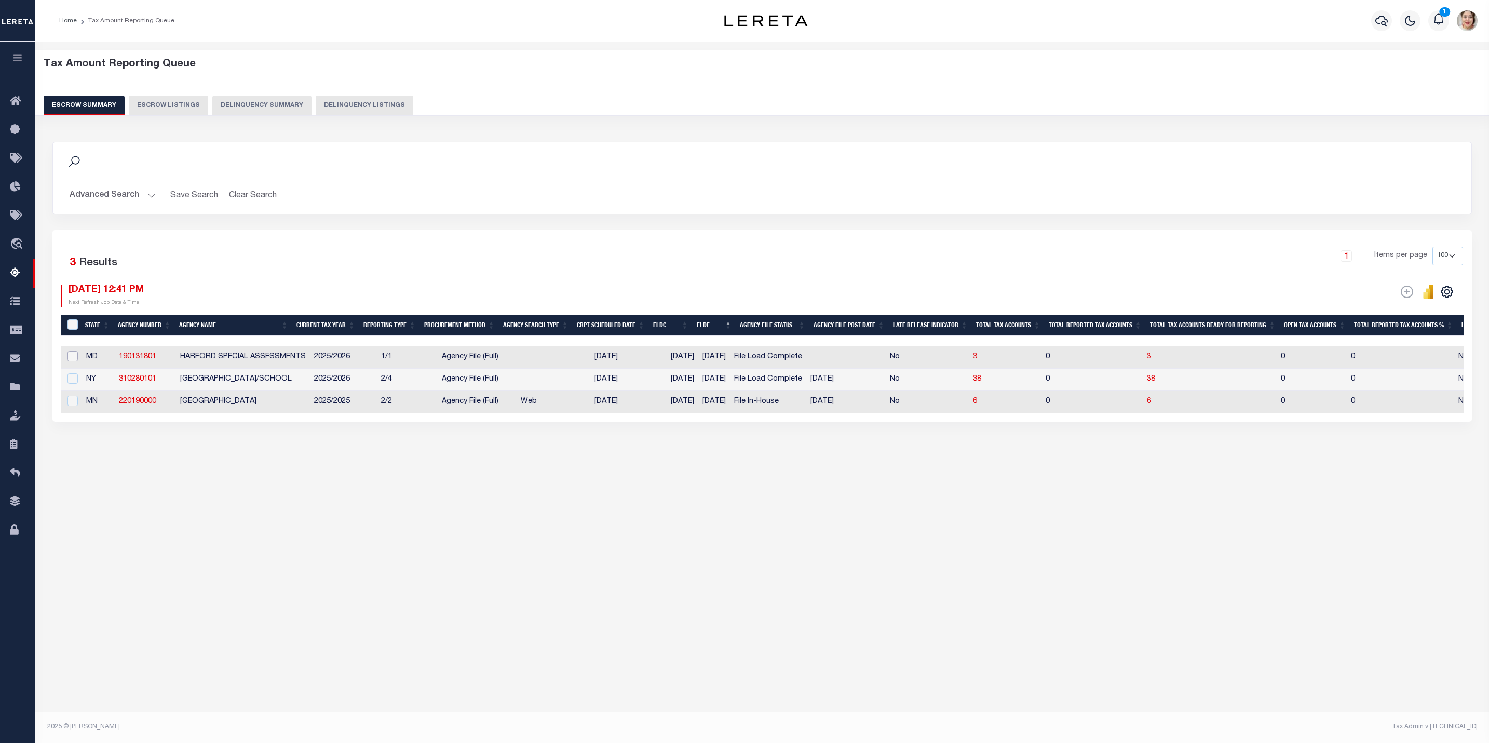
drag, startPoint x: 75, startPoint y: 360, endPoint x: 74, endPoint y: 366, distance: 6.4
click at [75, 360] on input "checkbox" at bounding box center [72, 356] width 10 height 10
checkbox input "true"
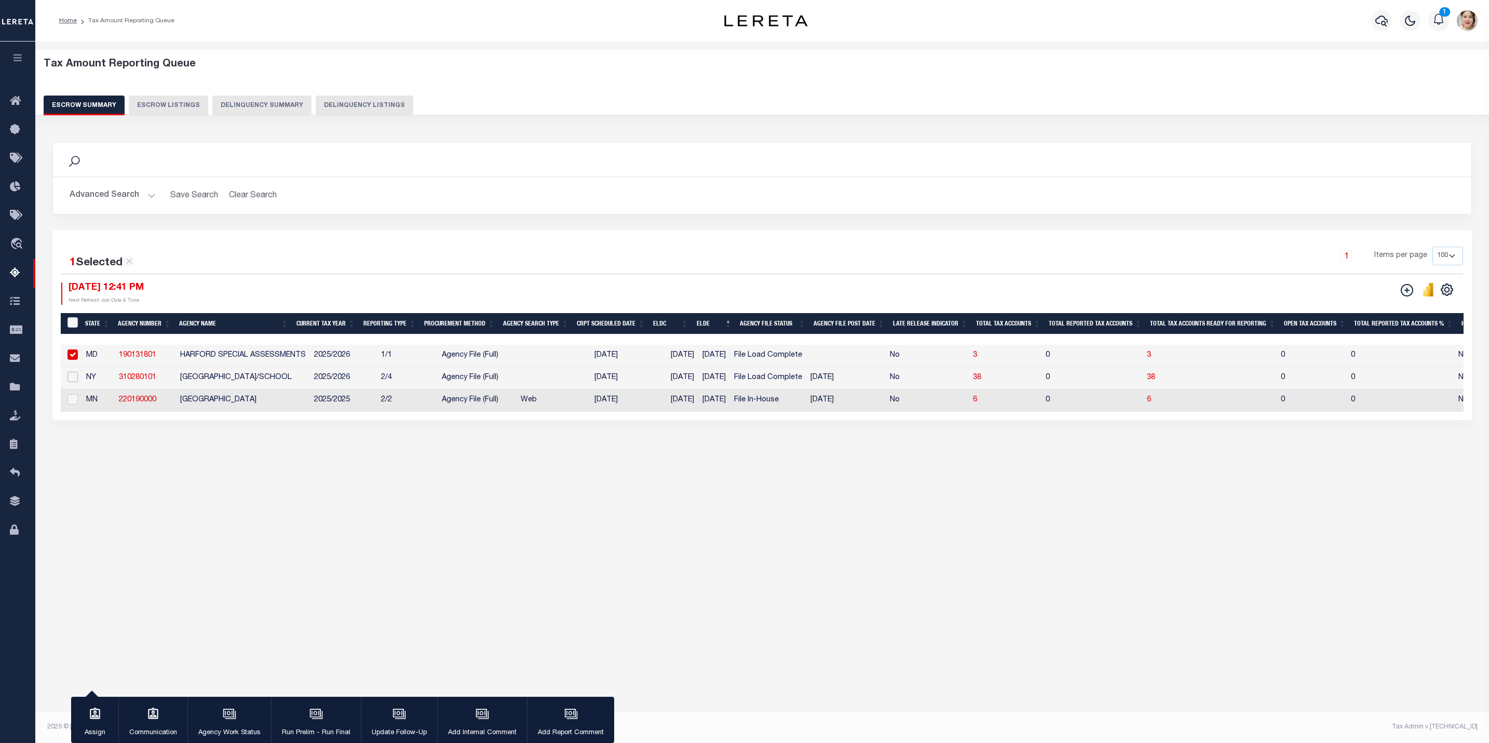
click at [73, 375] on input "checkbox" at bounding box center [72, 377] width 10 height 10
checkbox input "true"
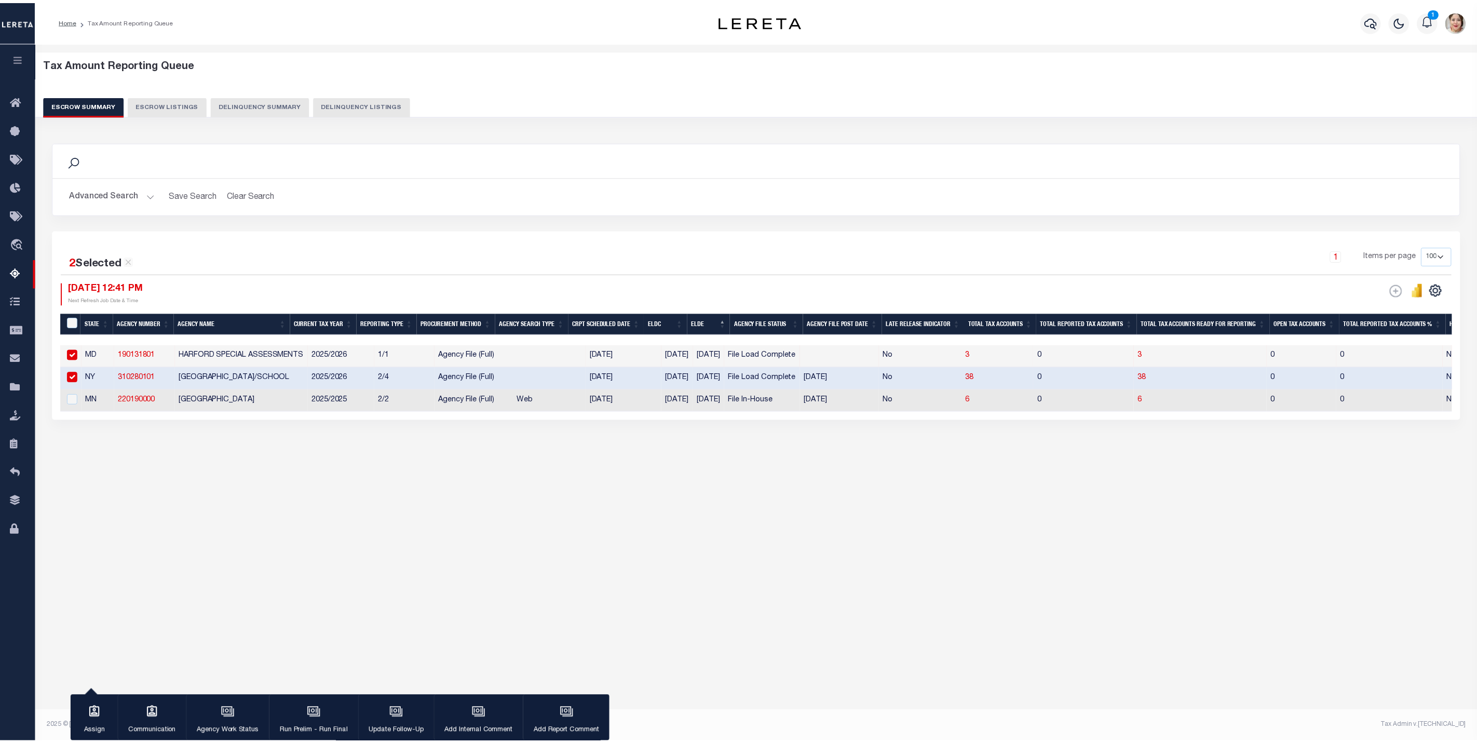
scroll to position [0, 0]
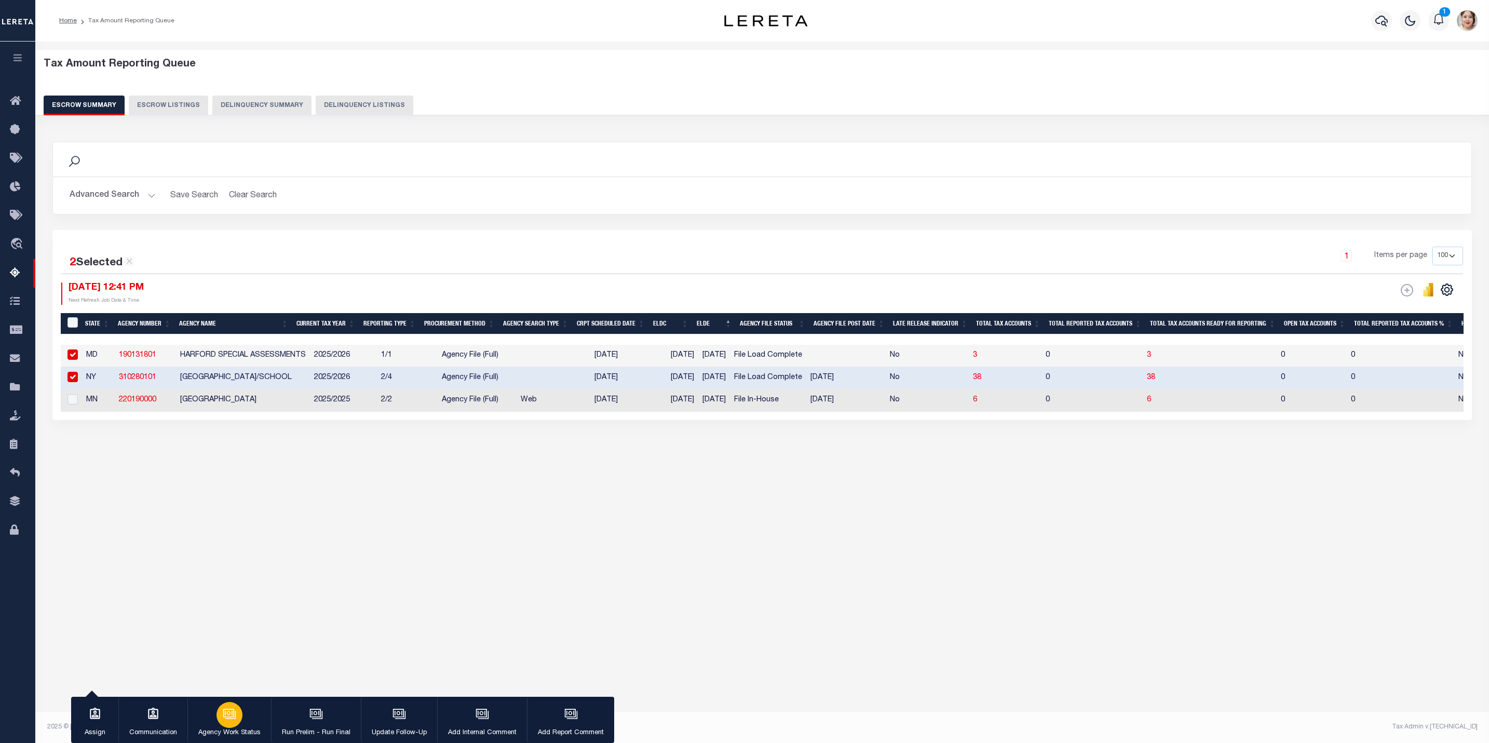
click at [235, 717] on icon "button" at bounding box center [229, 713] width 13 height 13
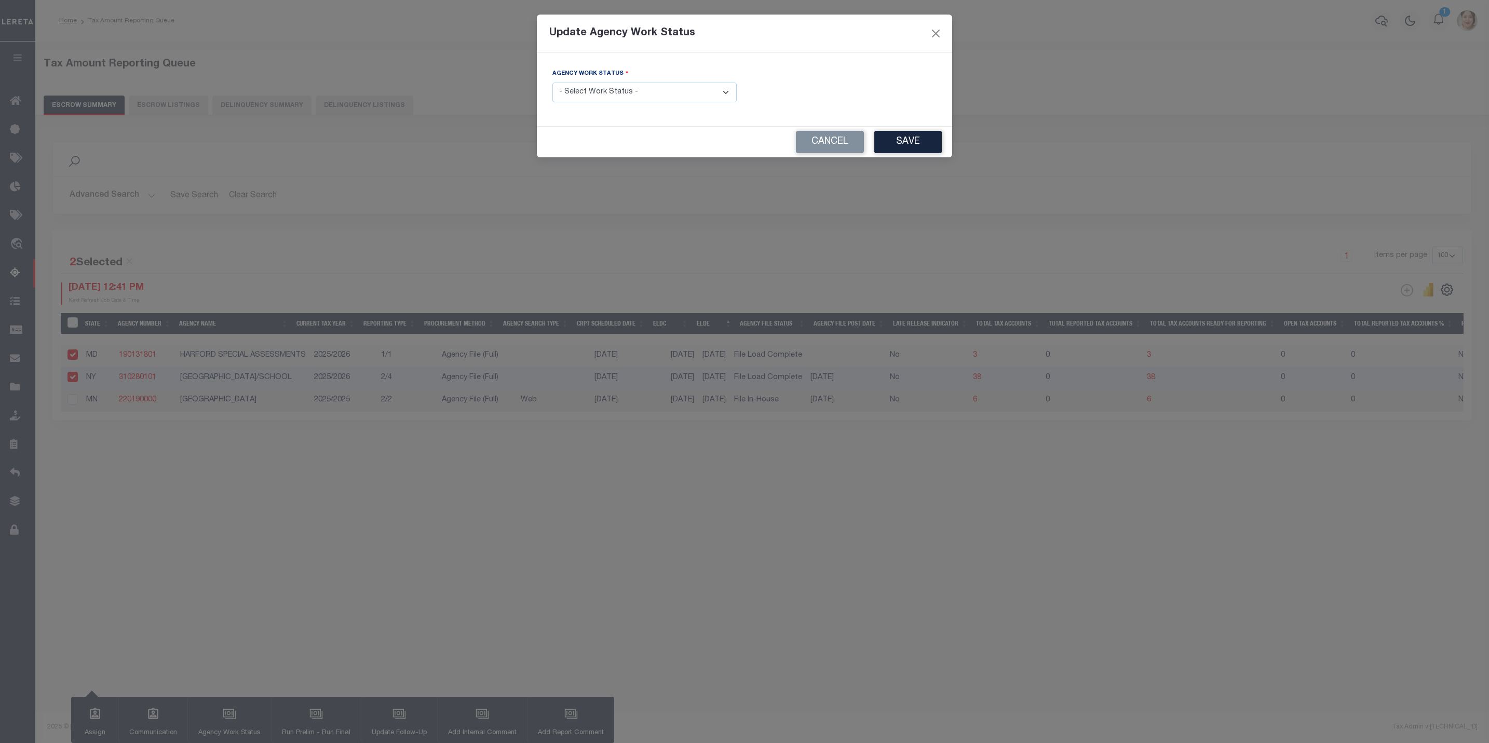
click at [634, 95] on select "- Select Work Status - New In Progress Pending Agency Follow-up Pending QC Read…" at bounding box center [644, 93] width 184 height 20
select select "6"
click at [552, 83] on select "- Select Work Status - New In Progress Pending Agency Follow-up Pending QC Read…" at bounding box center [644, 93] width 184 height 20
click at [917, 146] on button "Save" at bounding box center [907, 142] width 67 height 22
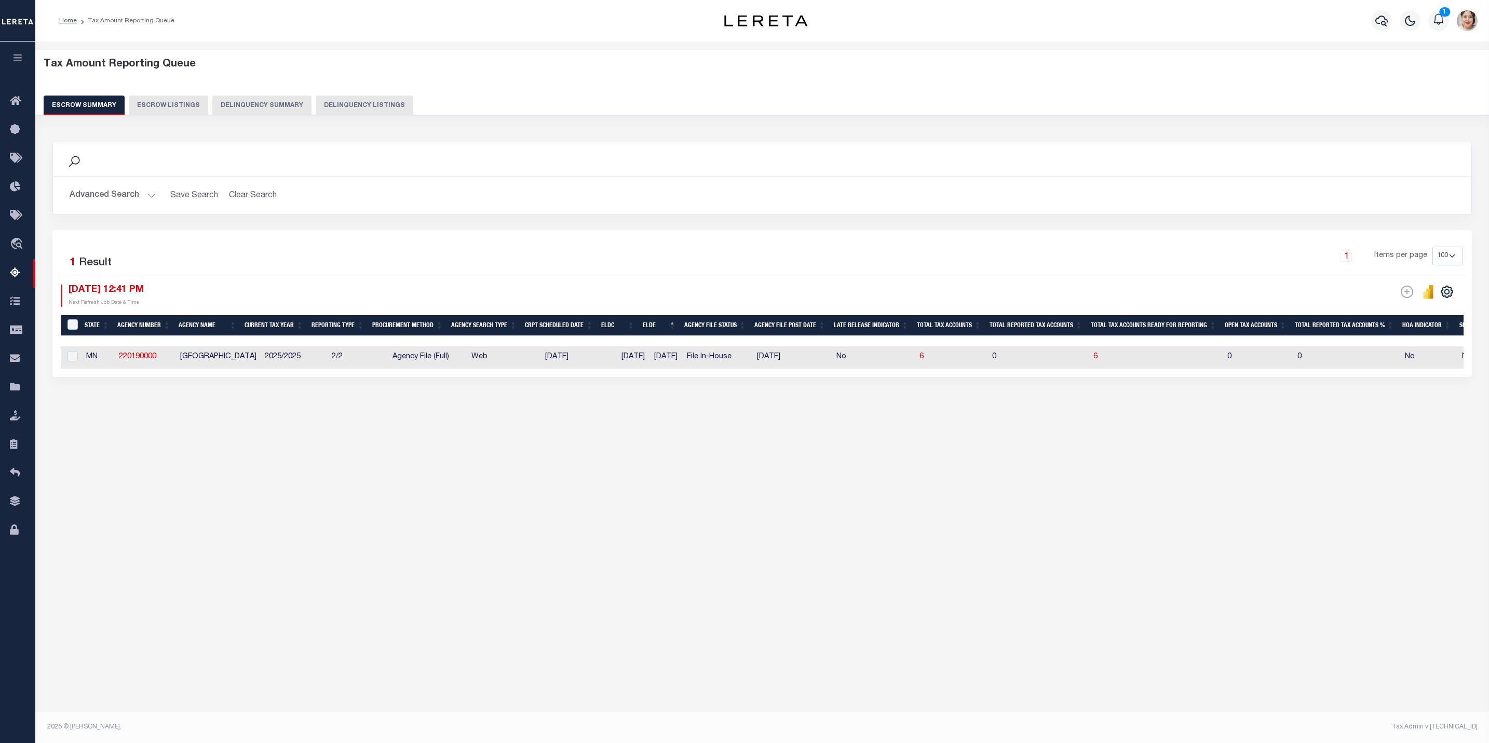
click at [89, 195] on button "Advanced Search" at bounding box center [113, 195] width 86 height 20
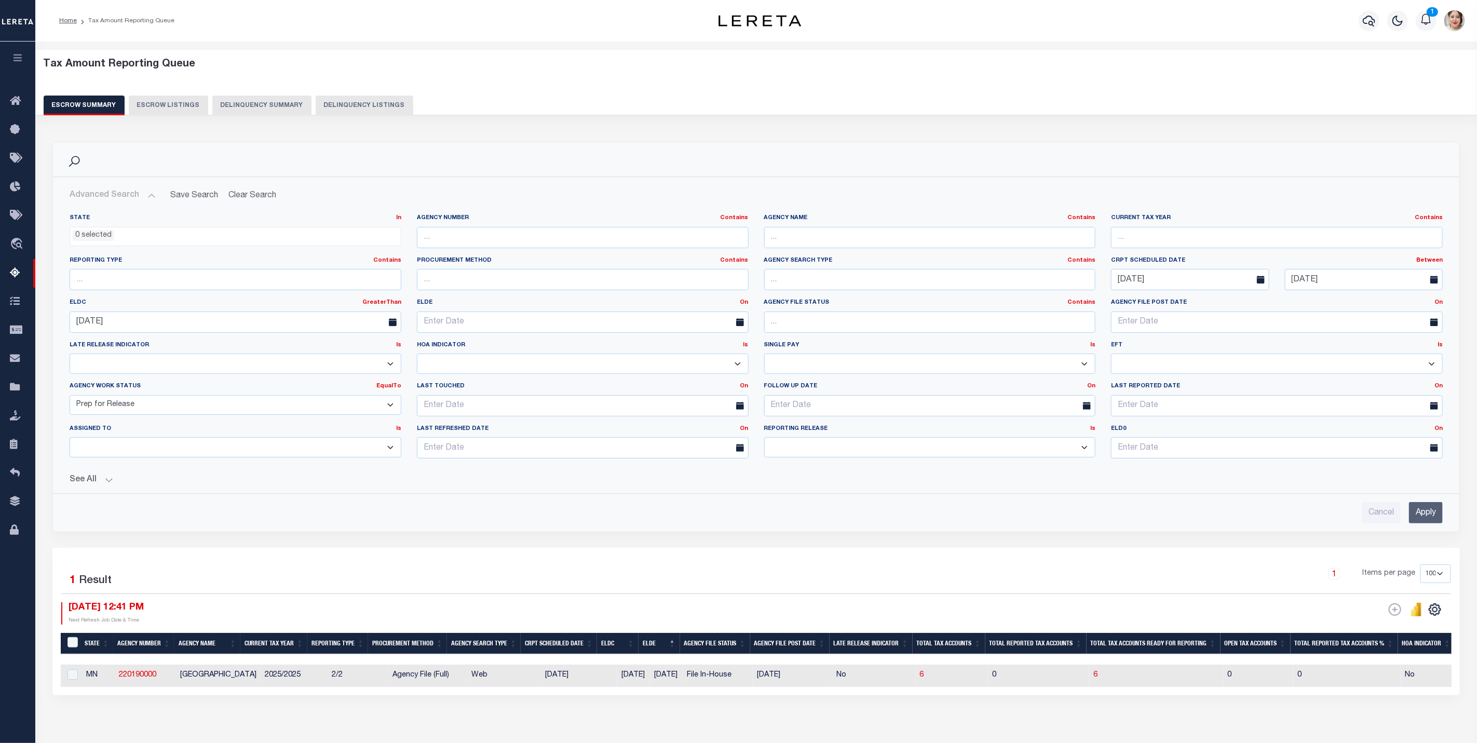
click at [158, 407] on select "New In Progress Pending Agency Follow-up Pending QC Ready for Release Prep for …" at bounding box center [236, 405] width 332 height 20
select select "6"
click at [70, 397] on select "New In Progress Pending Agency Follow-up Pending QC Ready for Release Prep for …" at bounding box center [236, 405] width 332 height 20
click at [1428, 511] on input "Apply" at bounding box center [1426, 512] width 34 height 21
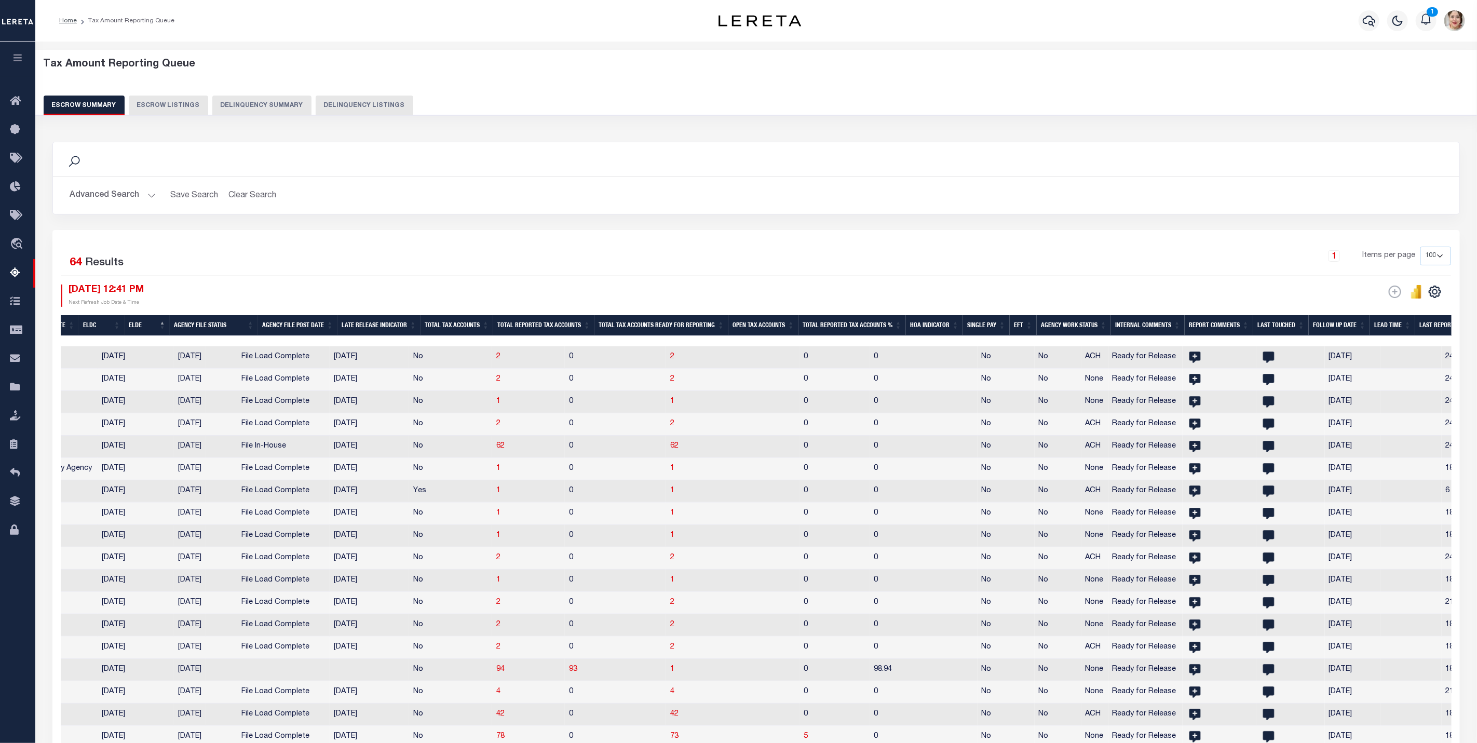
scroll to position [0, 940]
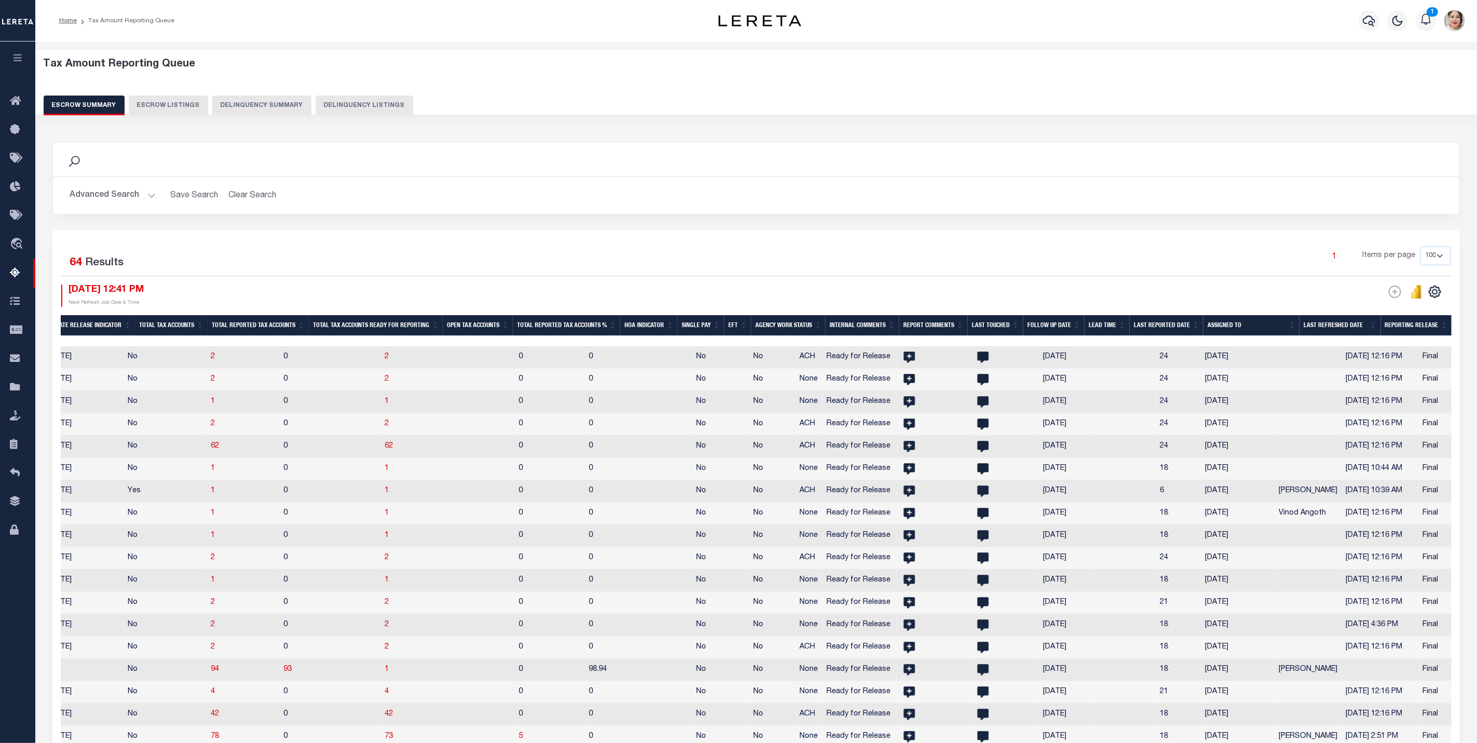
click at [1409, 329] on th "Reporting Release" at bounding box center [1416, 325] width 71 height 21
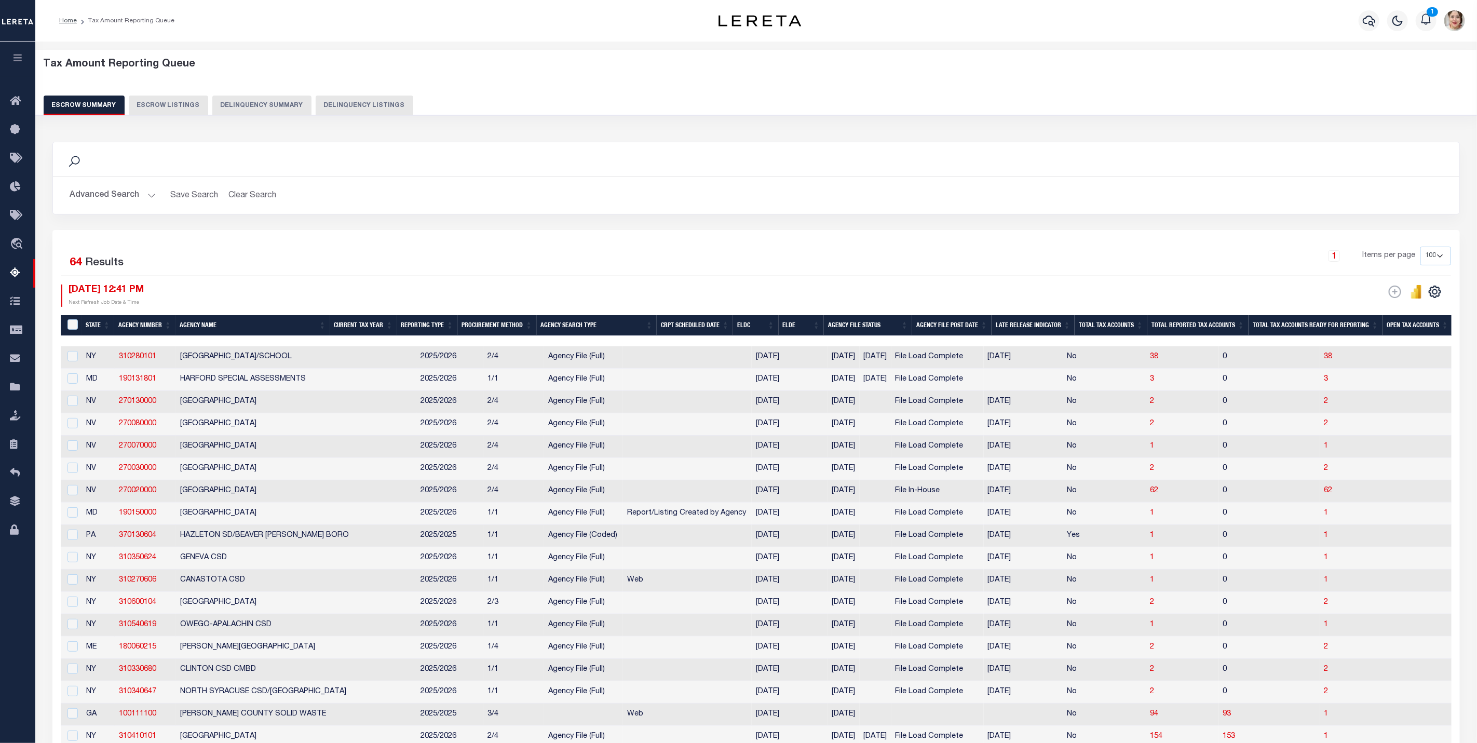
scroll to position [0, 0]
click at [69, 354] on input "checkbox" at bounding box center [72, 356] width 10 height 10
checkbox input "true"
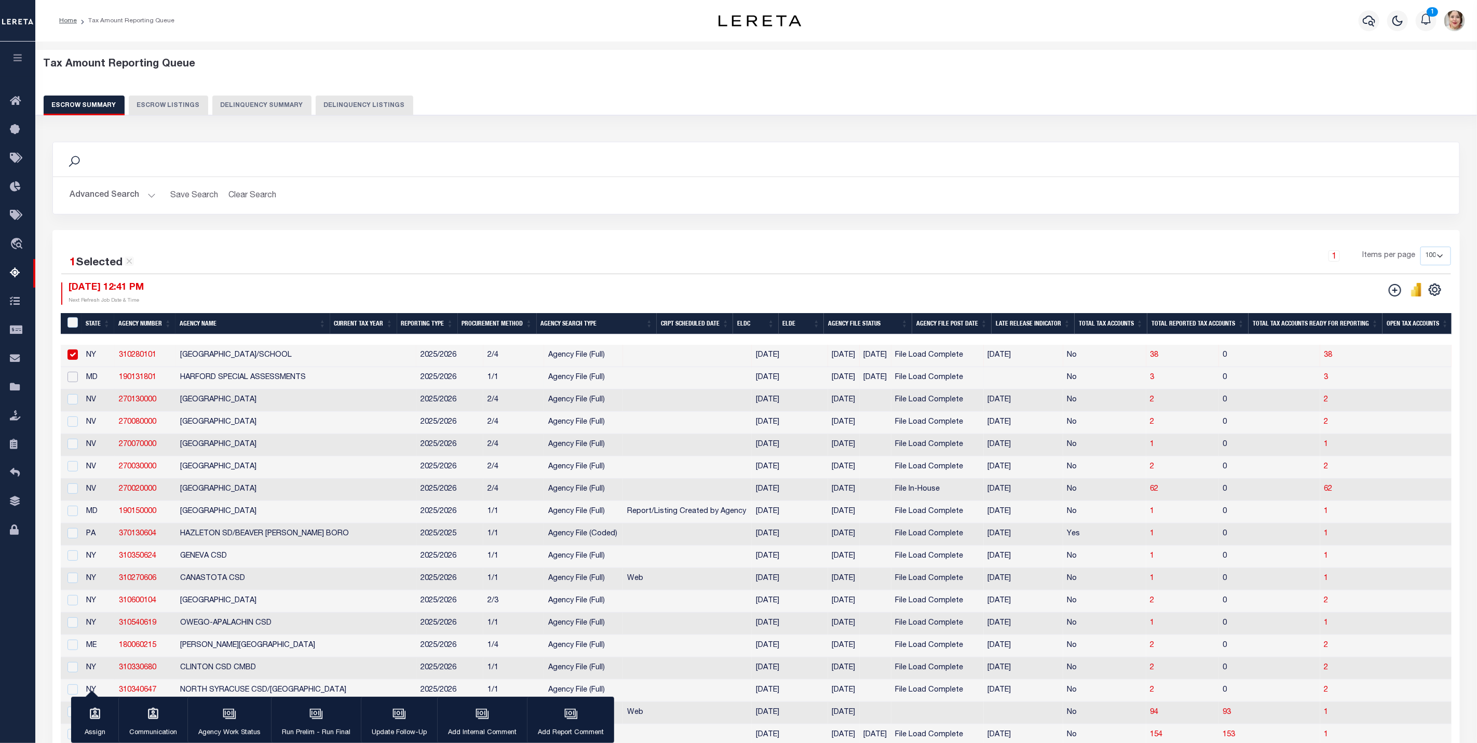
click at [69, 380] on input "checkbox" at bounding box center [72, 377] width 10 height 10
checkbox input "true"
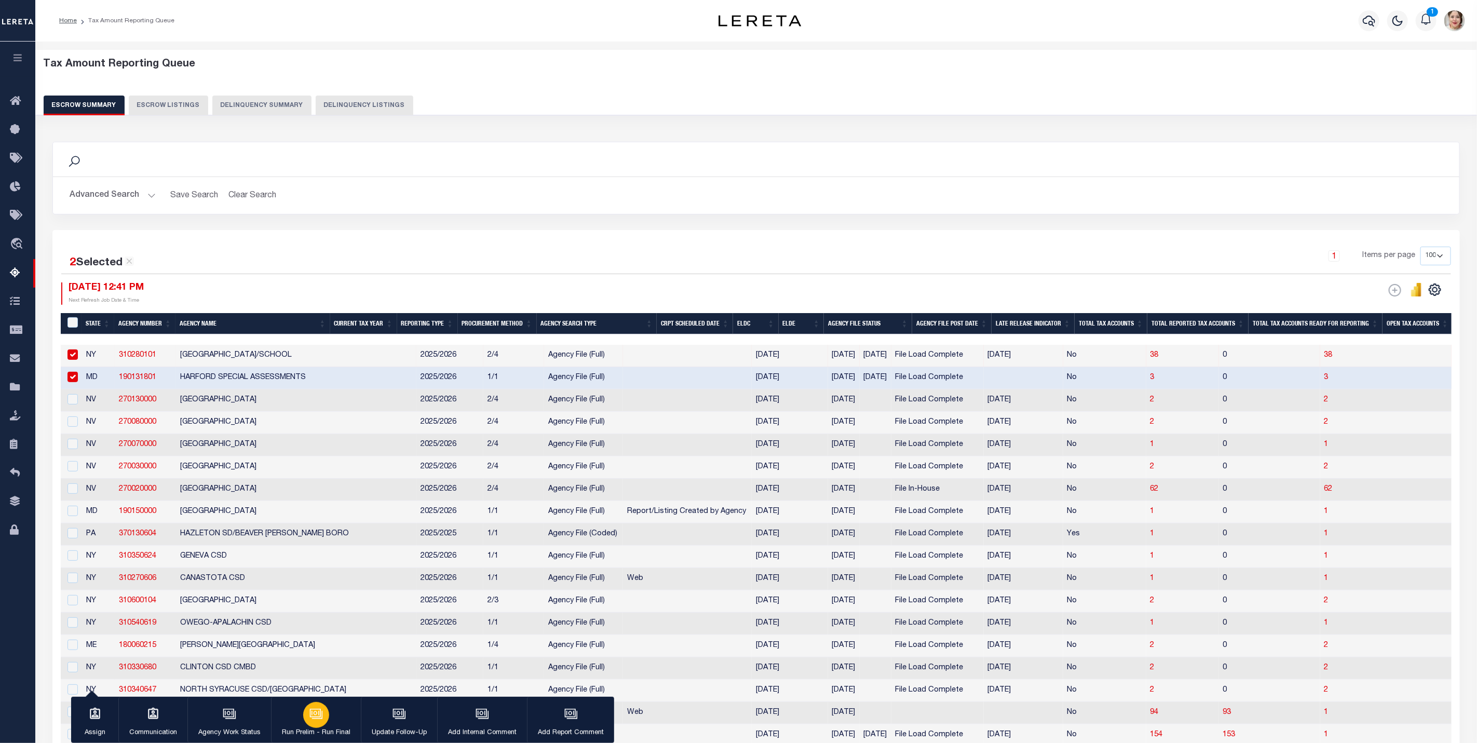
click at [305, 726] on button "Run Prelim - Run Final" at bounding box center [316, 720] width 90 height 47
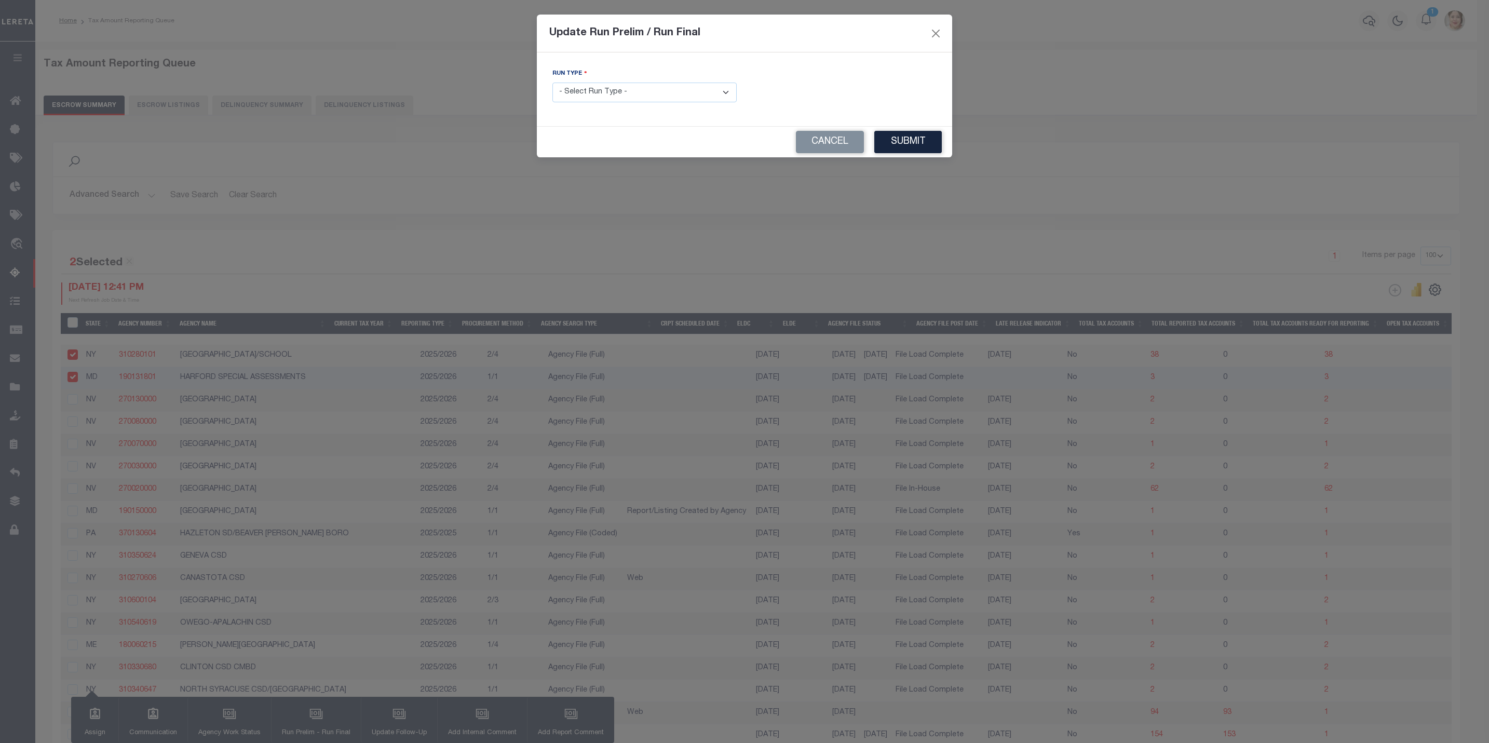
click at [603, 86] on select "- Select Run Type - Prelim Run Final Run" at bounding box center [644, 93] width 184 height 20
select select "F"
click at [552, 83] on select "- Select Run Type - Prelim Run Final Run" at bounding box center [644, 93] width 184 height 20
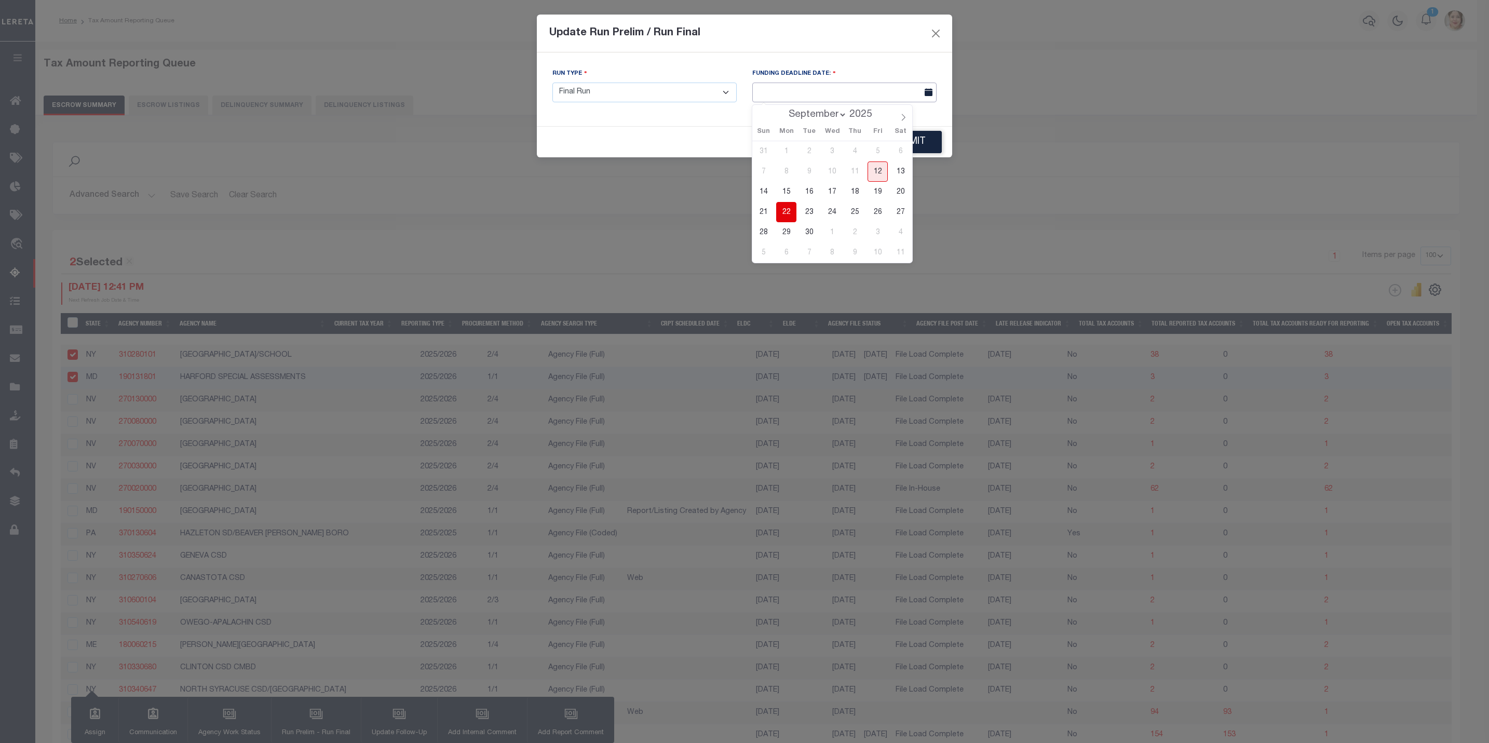
click at [850, 97] on input "text" at bounding box center [844, 93] width 184 height 20
click at [834, 195] on span "17" at bounding box center [832, 192] width 20 height 20
type input "[DATE]"
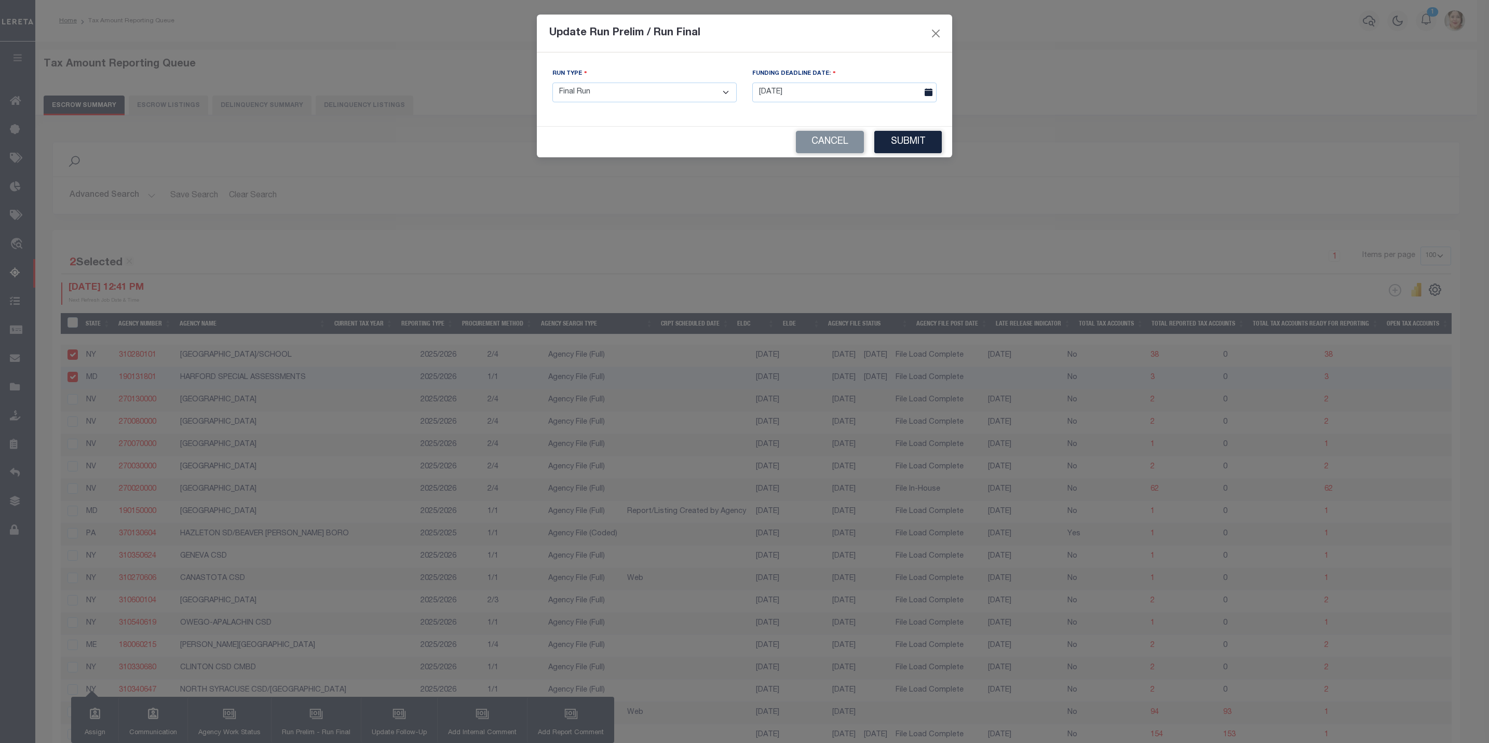
click at [896, 150] on button "Submit" at bounding box center [907, 142] width 67 height 22
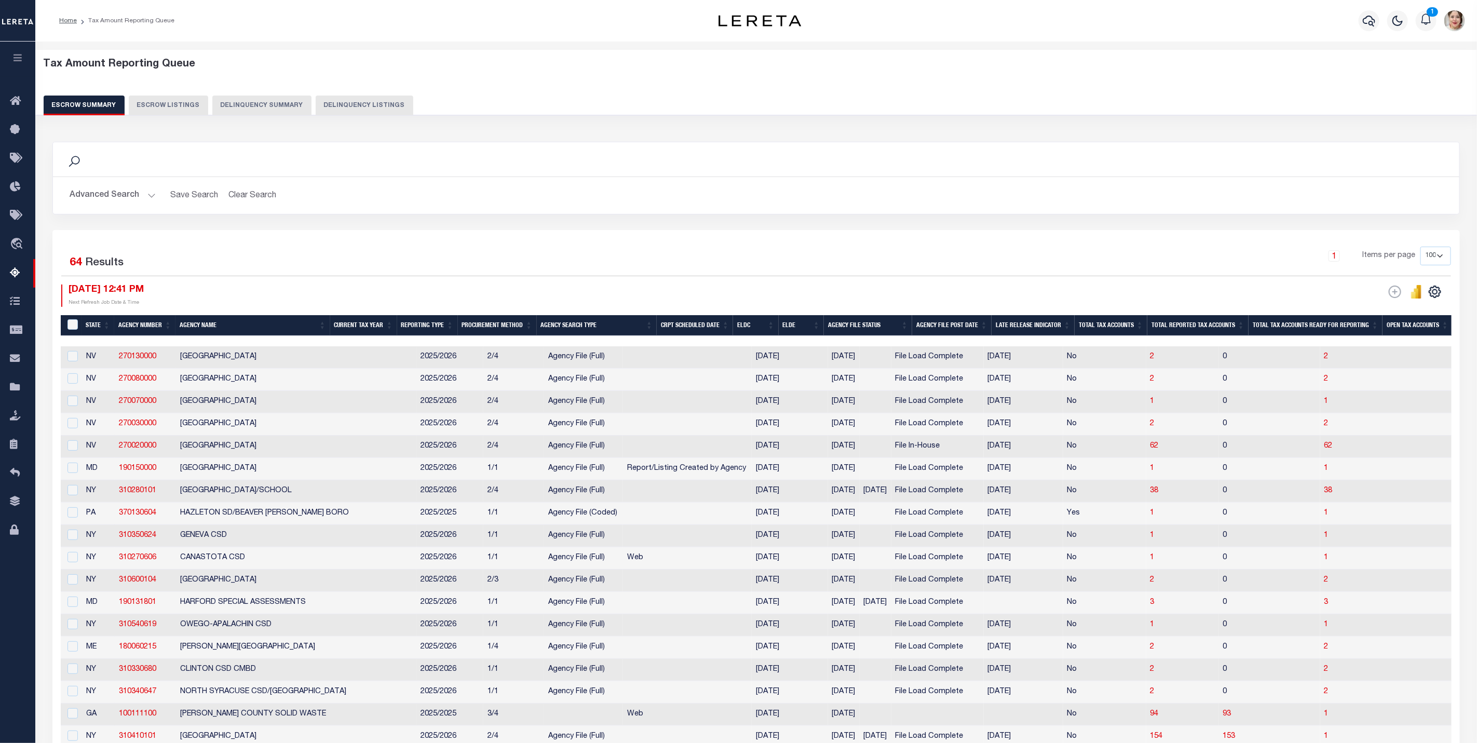
click at [91, 194] on button "Advanced Search" at bounding box center [113, 195] width 86 height 20
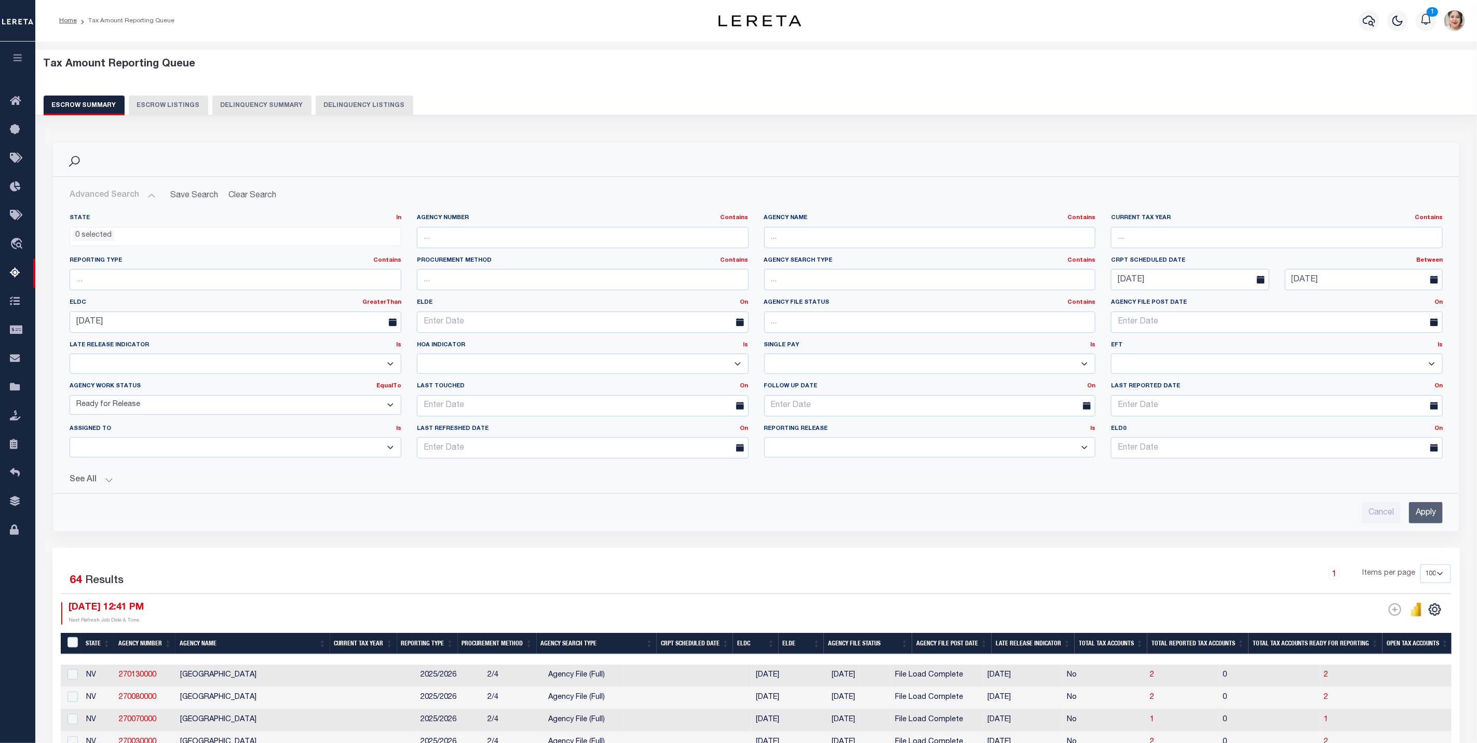
click at [165, 410] on select "New In Progress Pending Agency Follow-up Pending QC Ready for Release Prep for …" at bounding box center [236, 405] width 332 height 20
select select "7"
click at [70, 397] on select "New In Progress Pending Agency Follow-up Pending QC Ready for Release Prep for …" at bounding box center [236, 405] width 332 height 20
click at [1430, 521] on input "Apply" at bounding box center [1426, 512] width 34 height 21
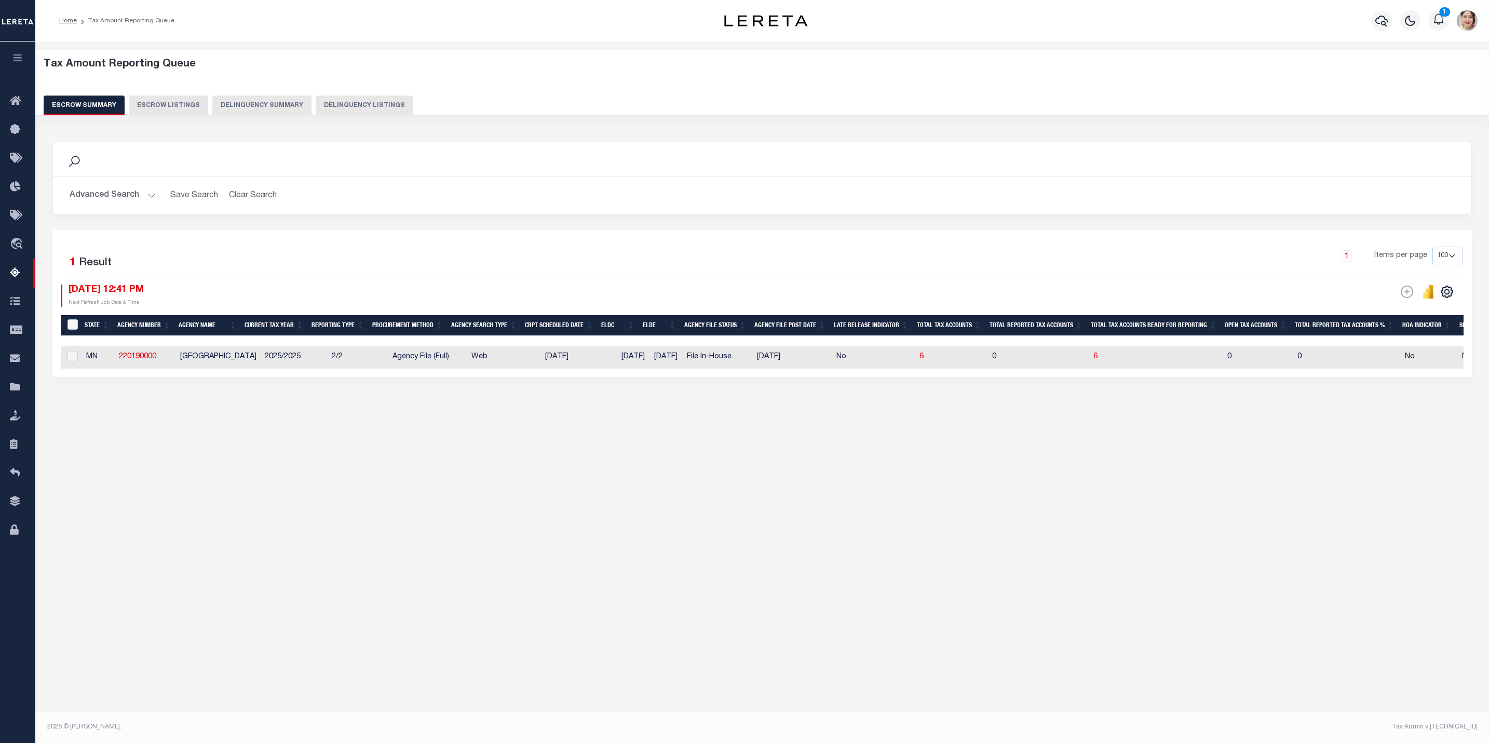
click at [100, 195] on button "Advanced Search" at bounding box center [113, 195] width 86 height 20
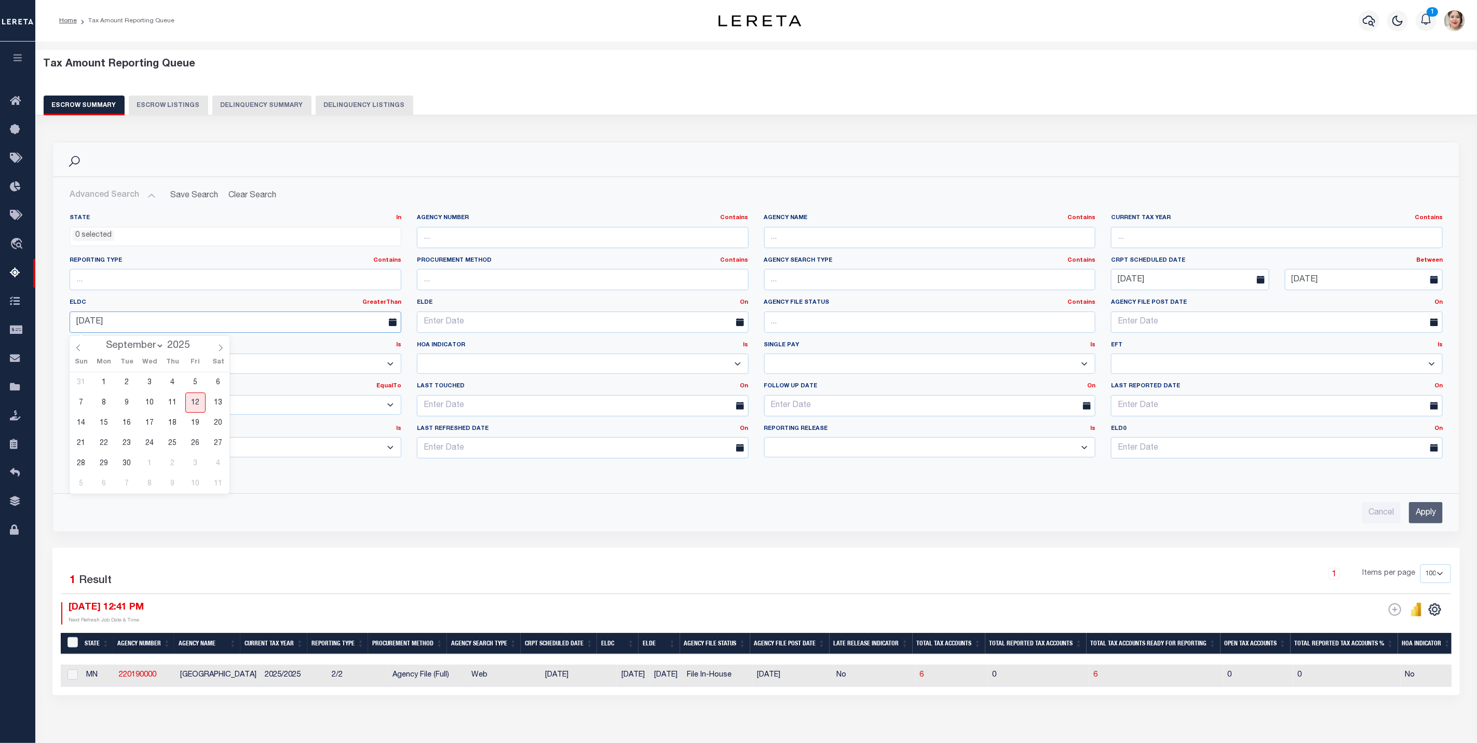
drag, startPoint x: 153, startPoint y: 324, endPoint x: 55, endPoint y: 319, distance: 98.2
click at [55, 319] on div "State In In AK AL AR AZ CA CO CT DC DE FL GA GU HI IA ID IL IN KS [GEOGRAPHIC_D…" at bounding box center [756, 345] width 1406 height 279
click at [299, 361] on select "Yes No Unknown" at bounding box center [236, 364] width 332 height 20
click at [301, 345] on label "Late Release Indicator Is Is Contains" at bounding box center [236, 345] width 332 height 9
click at [1434, 512] on input "Apply" at bounding box center [1426, 512] width 34 height 21
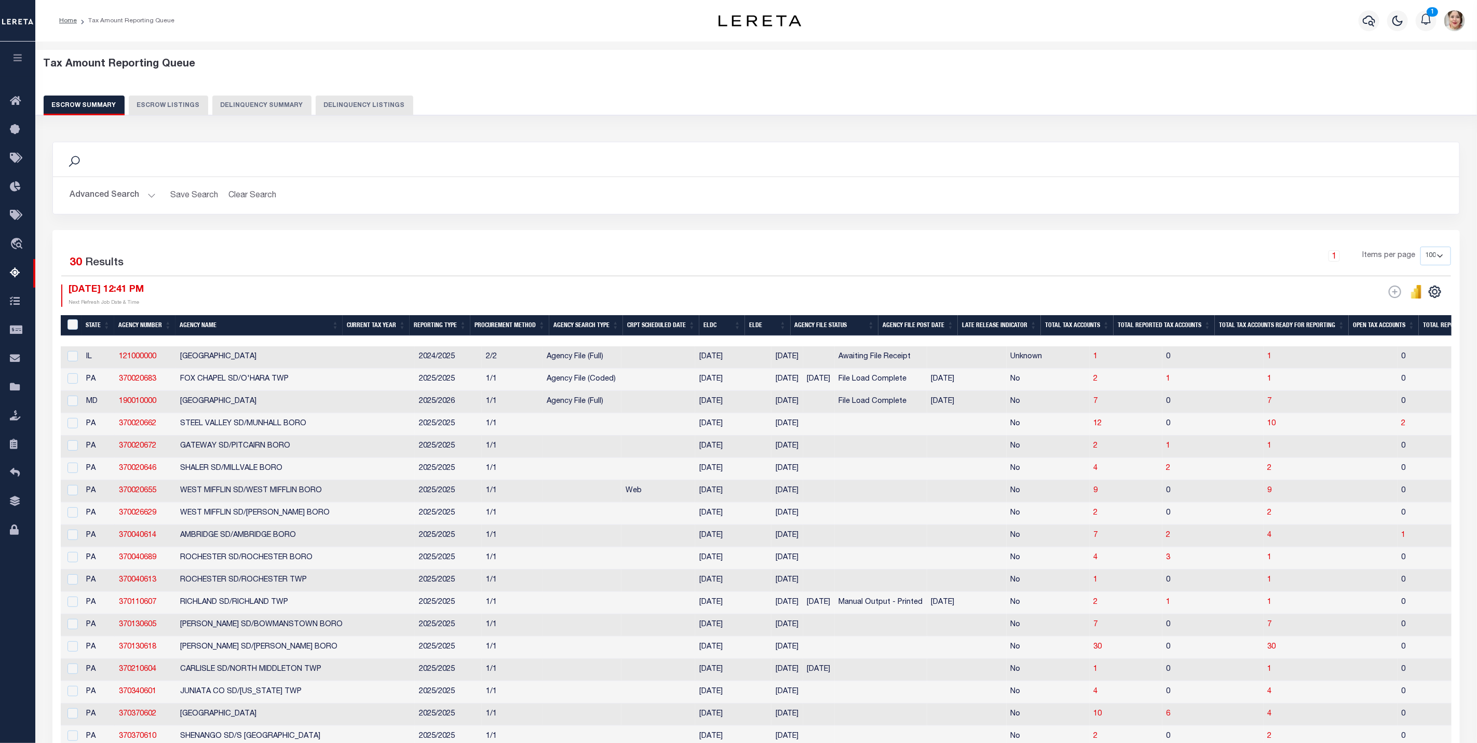
click at [113, 201] on button "Advanced Search" at bounding box center [113, 195] width 86 height 20
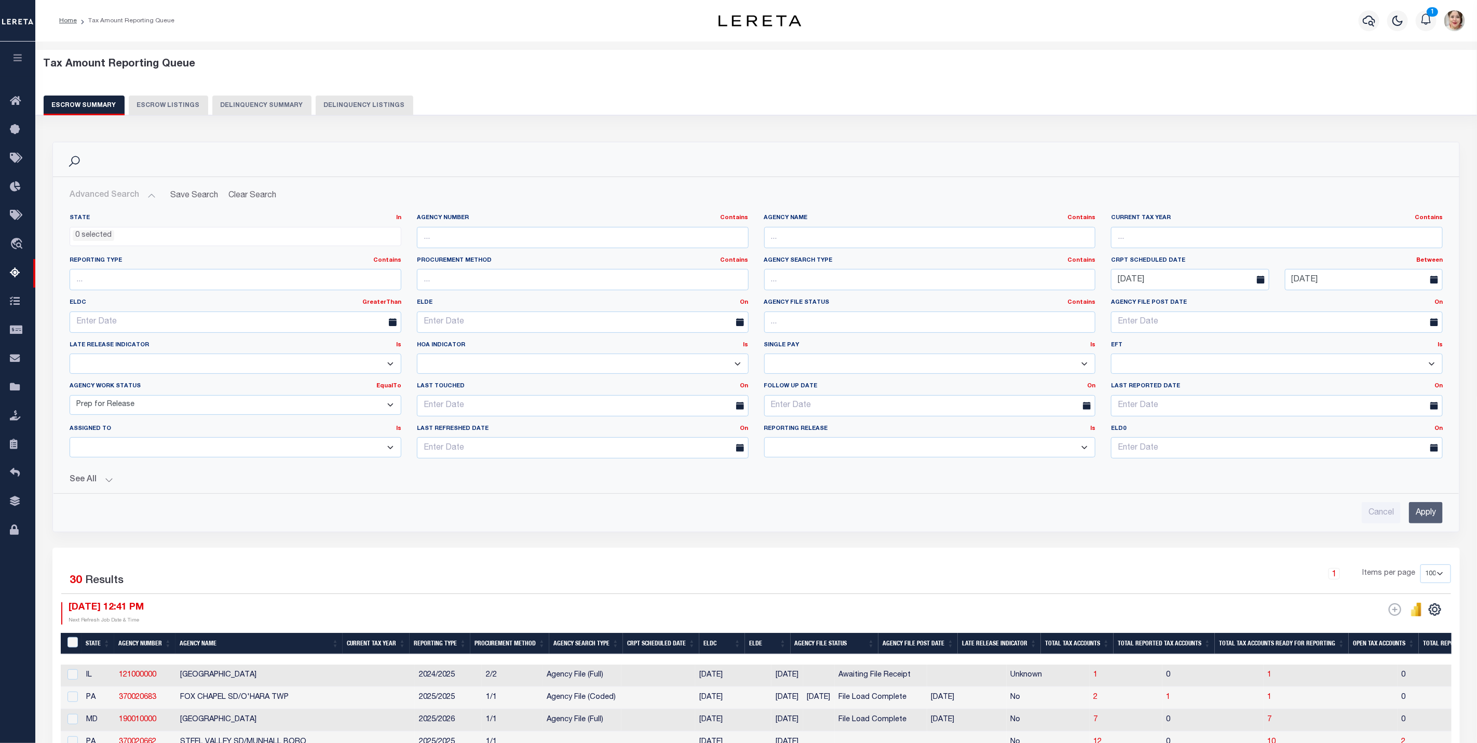
click at [187, 406] on select "New In Progress Pending Agency Follow-up Pending QC Ready for Release Prep for …" at bounding box center [236, 405] width 332 height 20
select select
click at [70, 397] on select "New In Progress Pending Agency Follow-up Pending QC Ready for Release Prep for …" at bounding box center [236, 405] width 332 height 20
click at [1433, 523] on input "Apply" at bounding box center [1426, 512] width 34 height 21
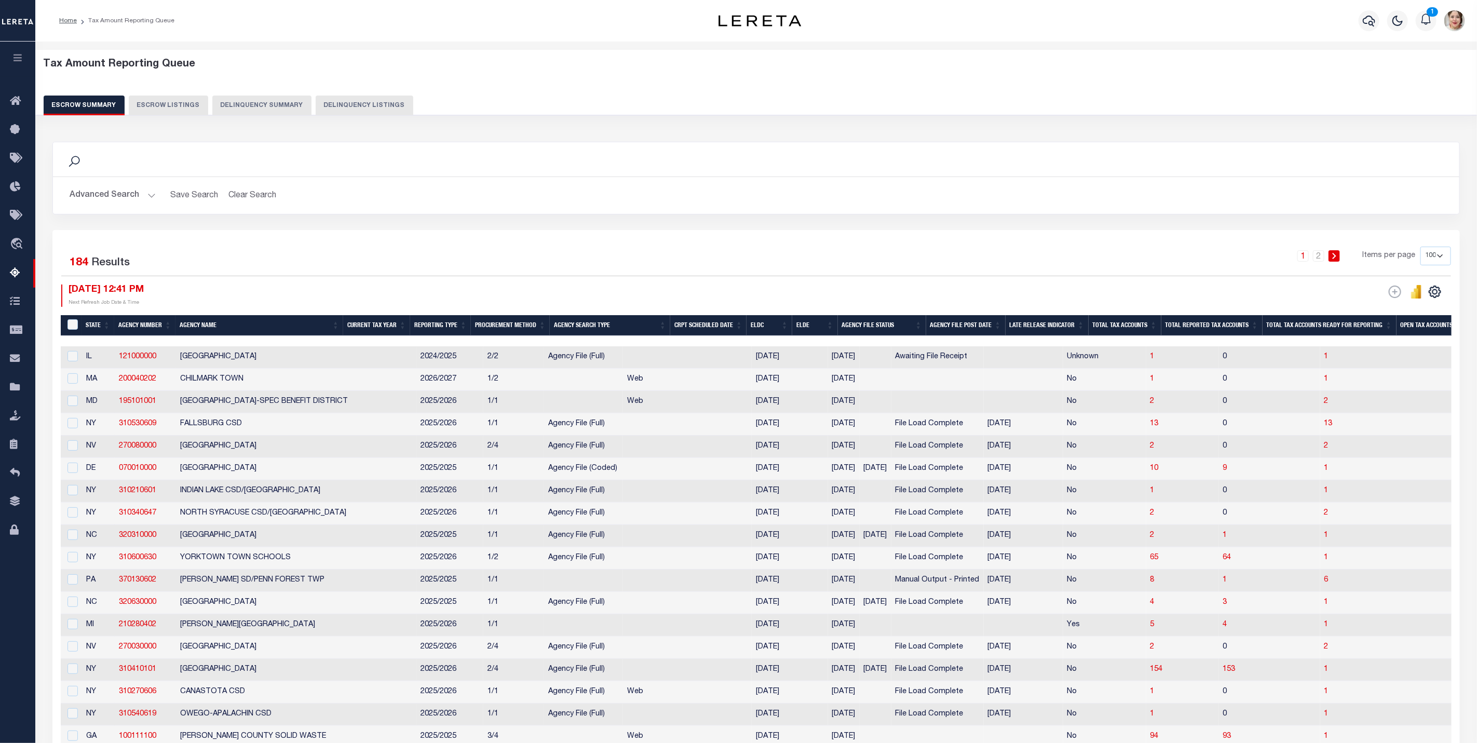
click at [125, 197] on button "Advanced Search" at bounding box center [113, 195] width 86 height 20
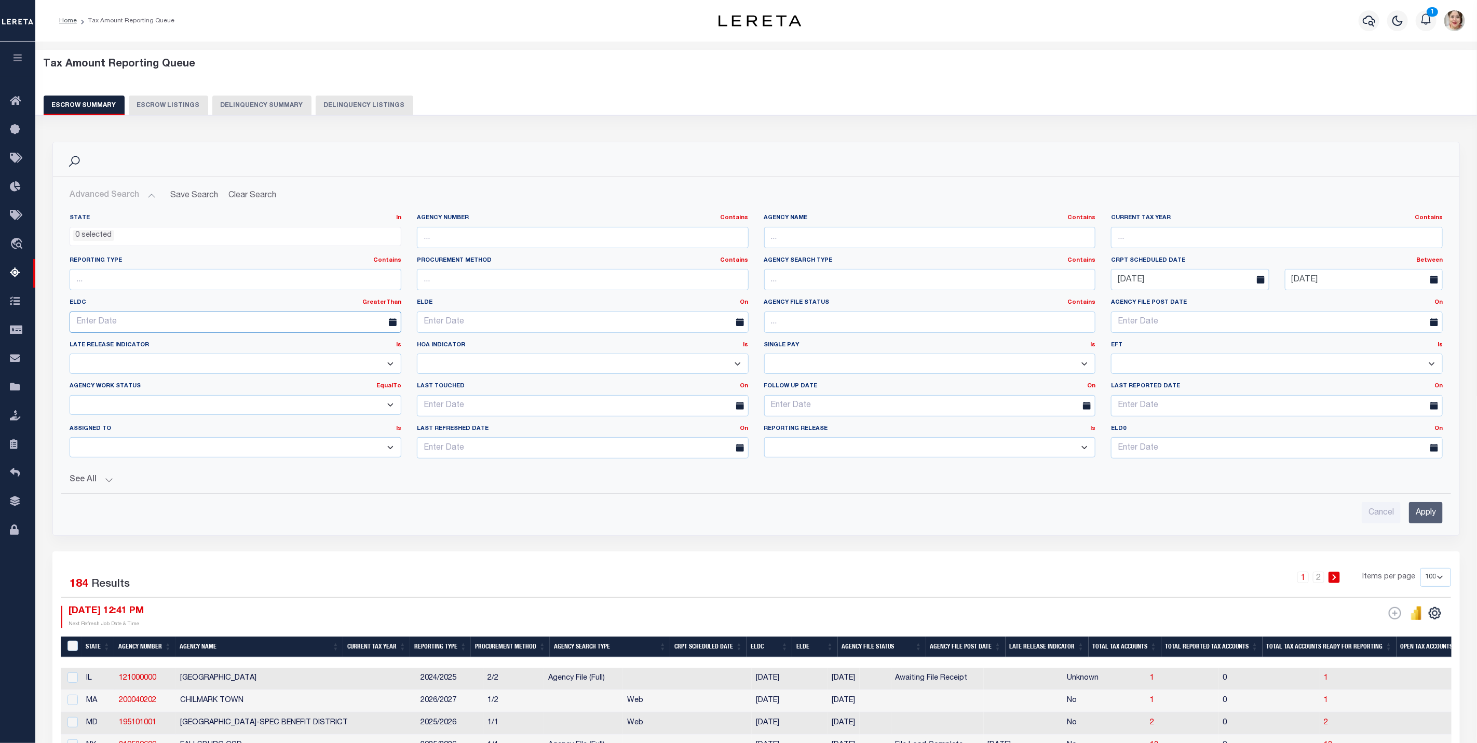
click at [148, 330] on input "text" at bounding box center [236, 322] width 332 height 21
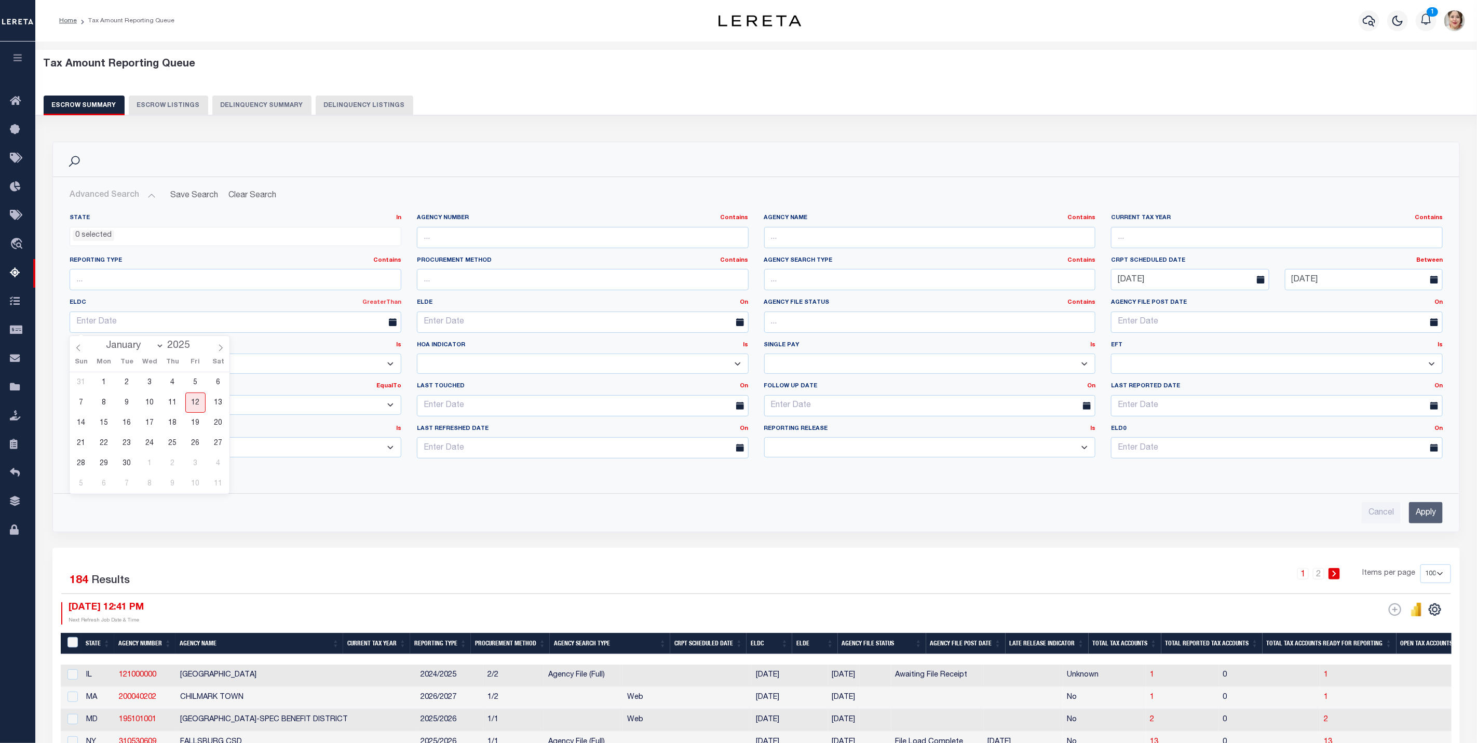
click at [379, 305] on link "GreaterThan" at bounding box center [381, 303] width 39 height 6
click at [367, 344] on link "Before" at bounding box center [360, 344] width 82 height 15
click at [335, 329] on input "text" at bounding box center [236, 322] width 332 height 21
click at [79, 350] on icon at bounding box center [78, 347] width 7 height 7
select select "7"
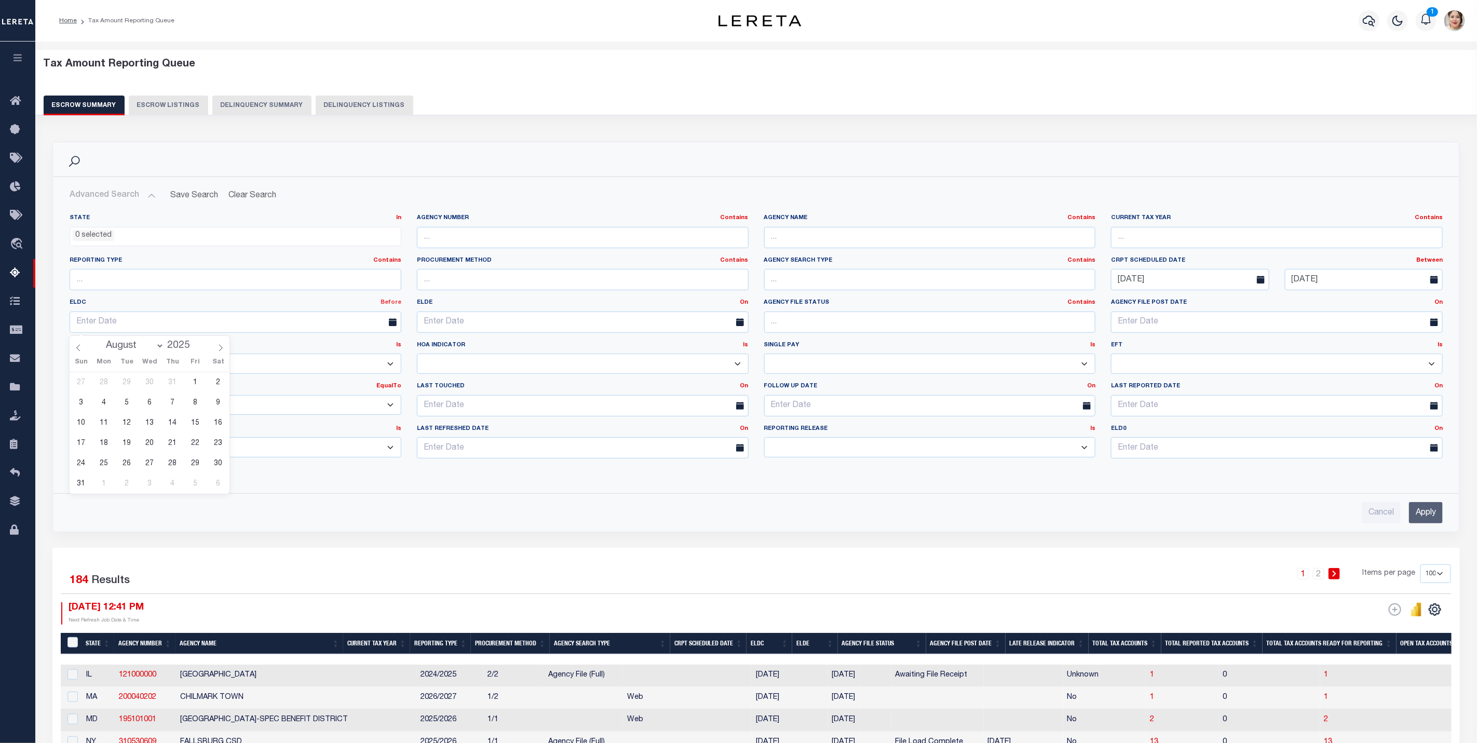
click at [386, 305] on link "Before" at bounding box center [391, 303] width 21 height 6
click at [363, 333] on link "After" at bounding box center [360, 329] width 82 height 15
click at [220, 326] on input "text" at bounding box center [236, 322] width 332 height 21
click at [79, 480] on span "31" at bounding box center [81, 484] width 20 height 20
type input "[DATE]"
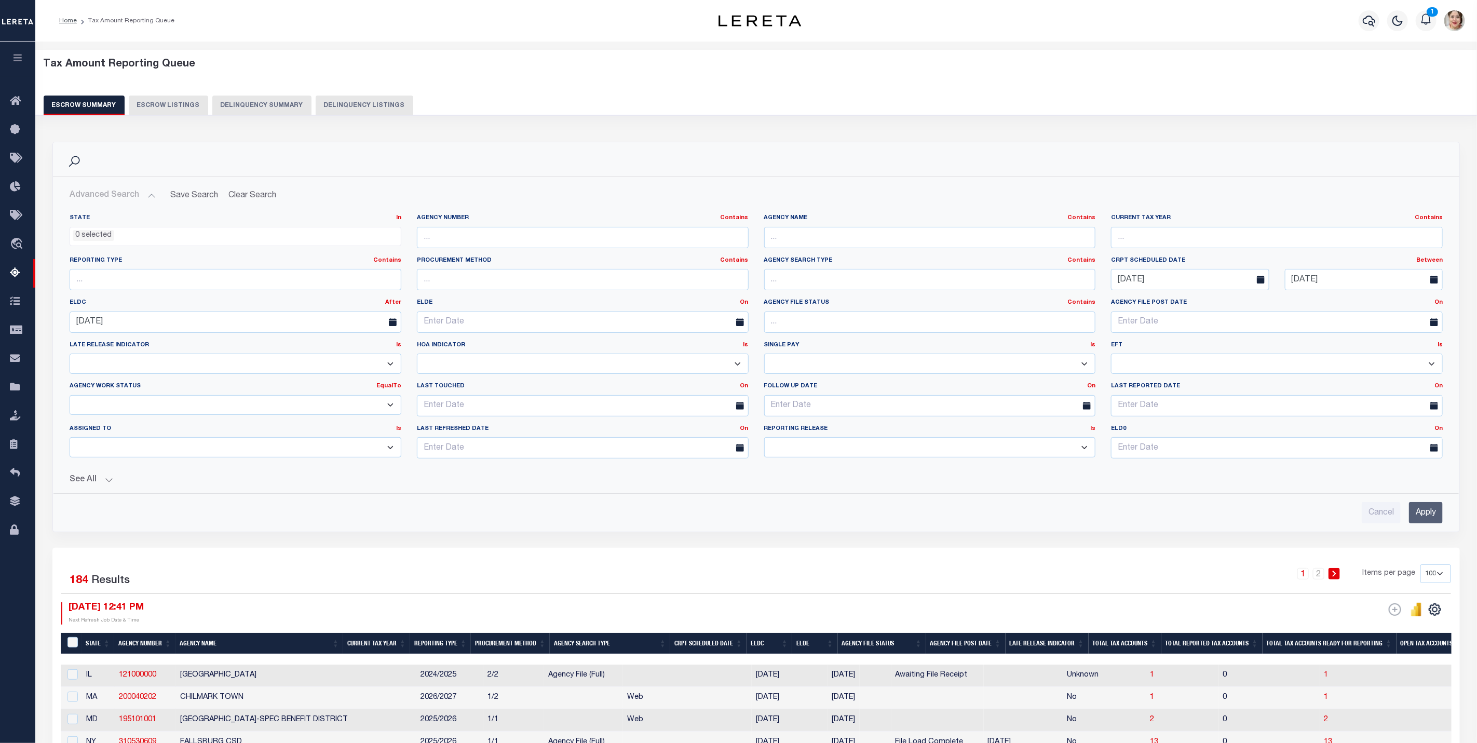
click at [1413, 519] on input "Apply" at bounding box center [1426, 512] width 34 height 21
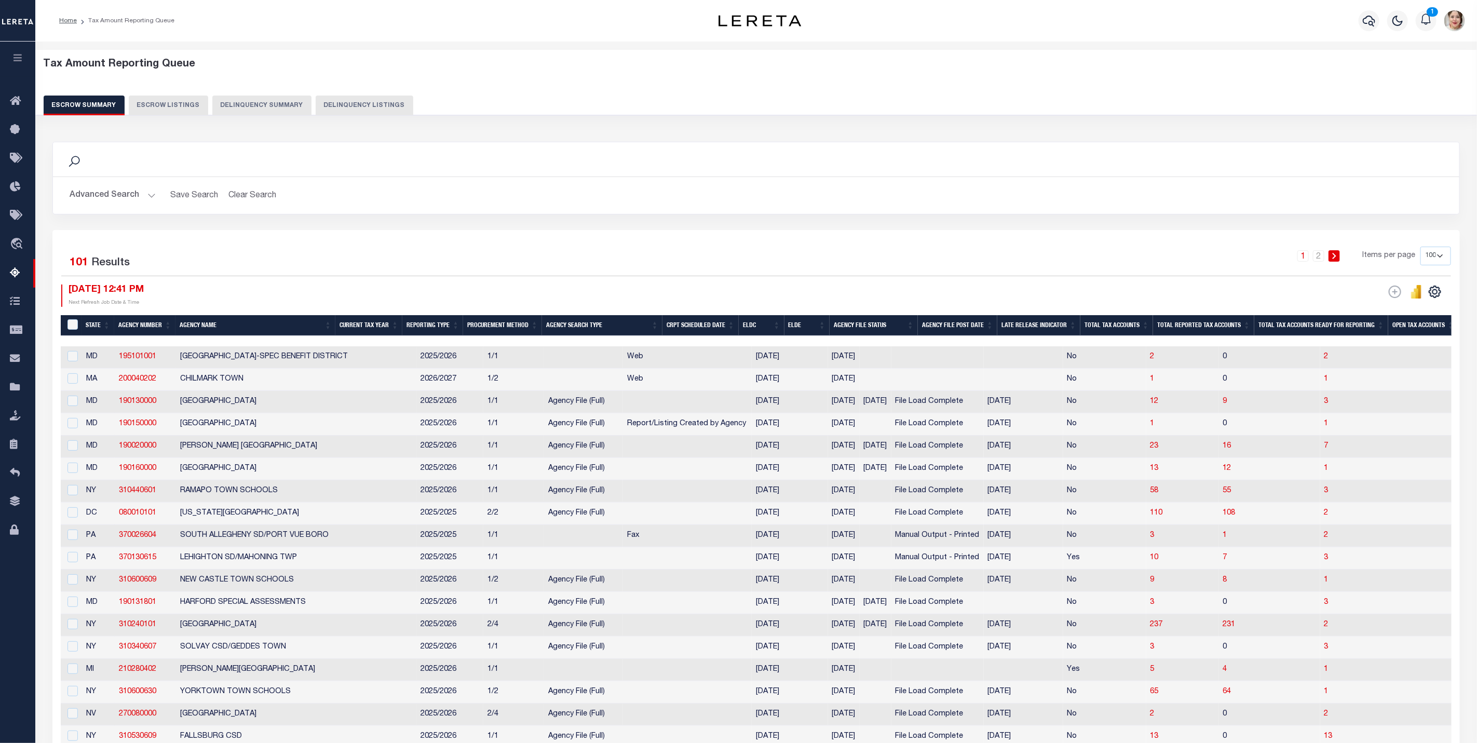
click at [117, 195] on button "Advanced Search" at bounding box center [113, 195] width 86 height 20
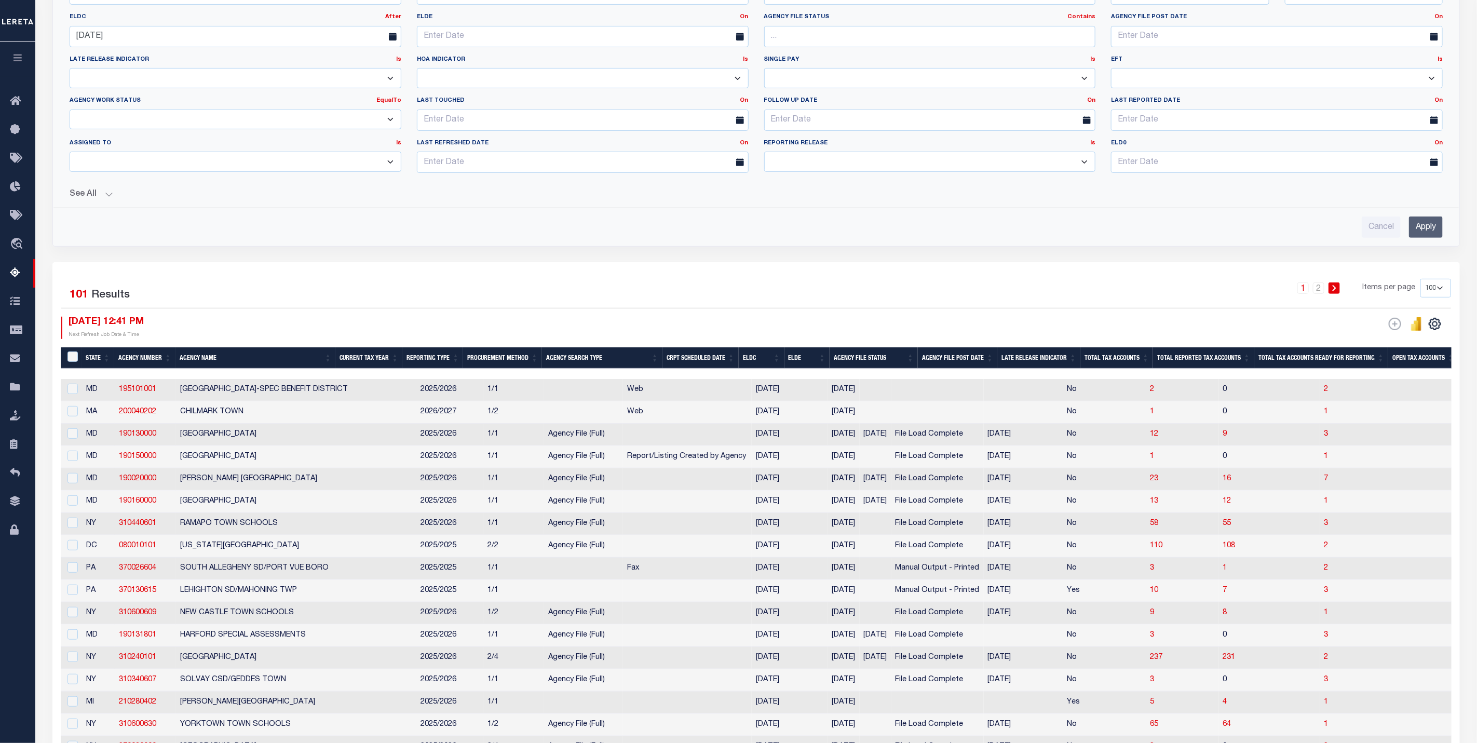
scroll to position [312, 0]
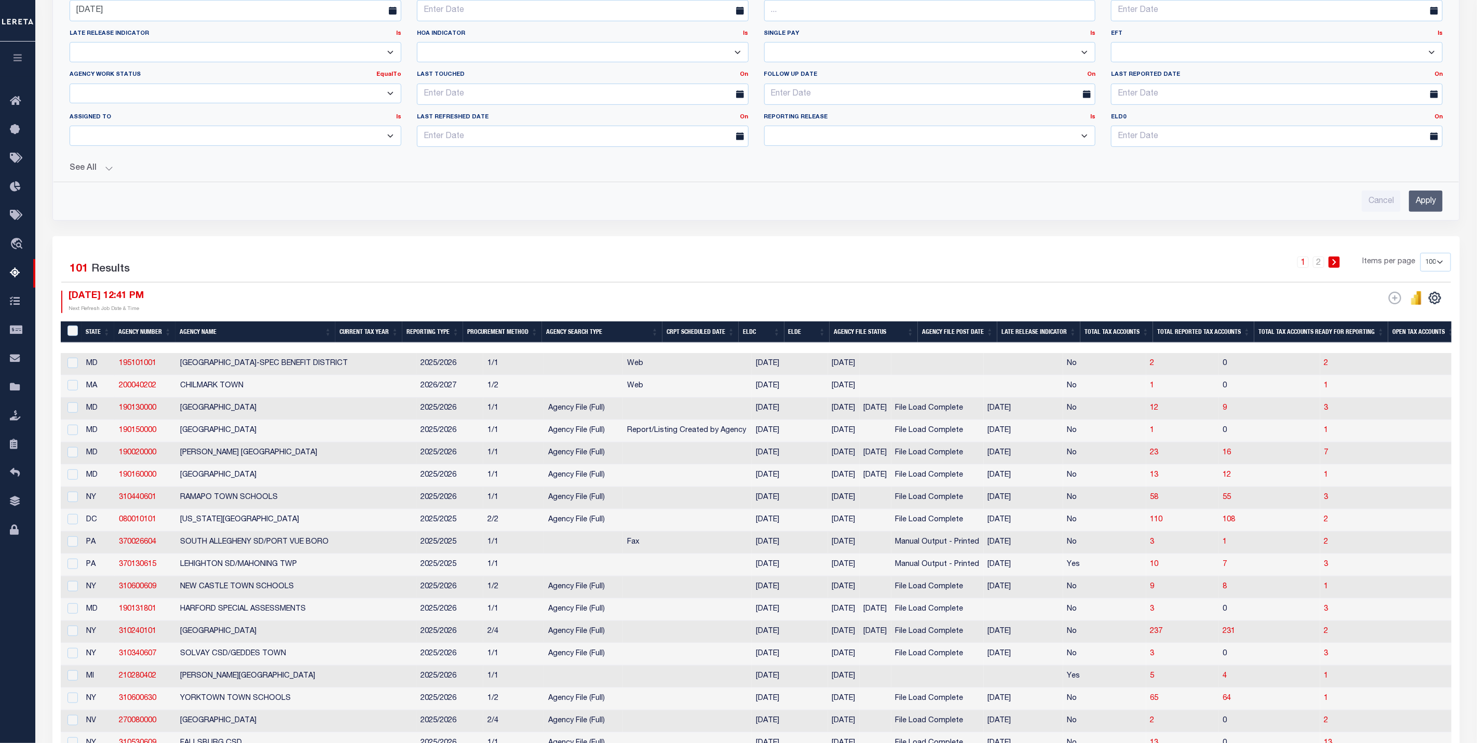
click at [765, 340] on th "ELDC" at bounding box center [762, 331] width 46 height 21
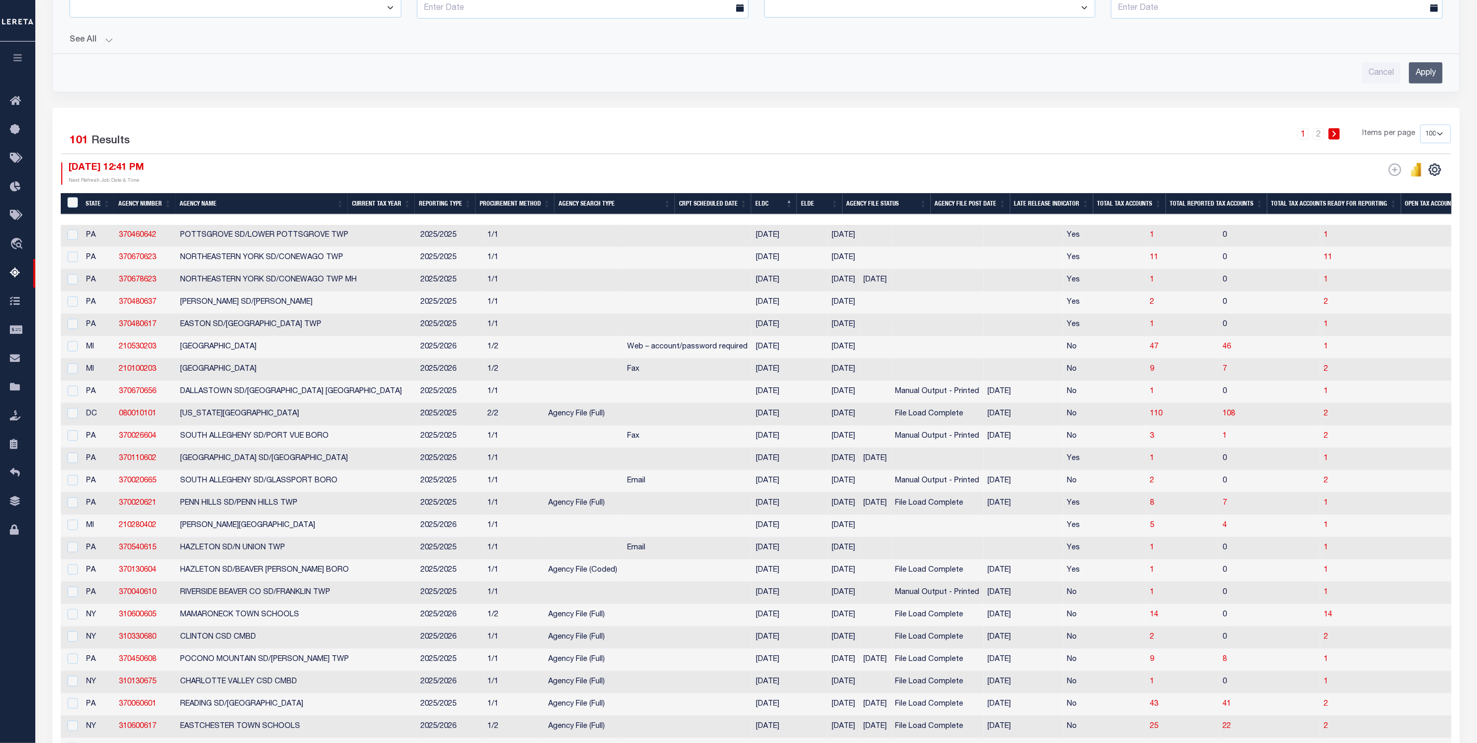
scroll to position [467, 0]
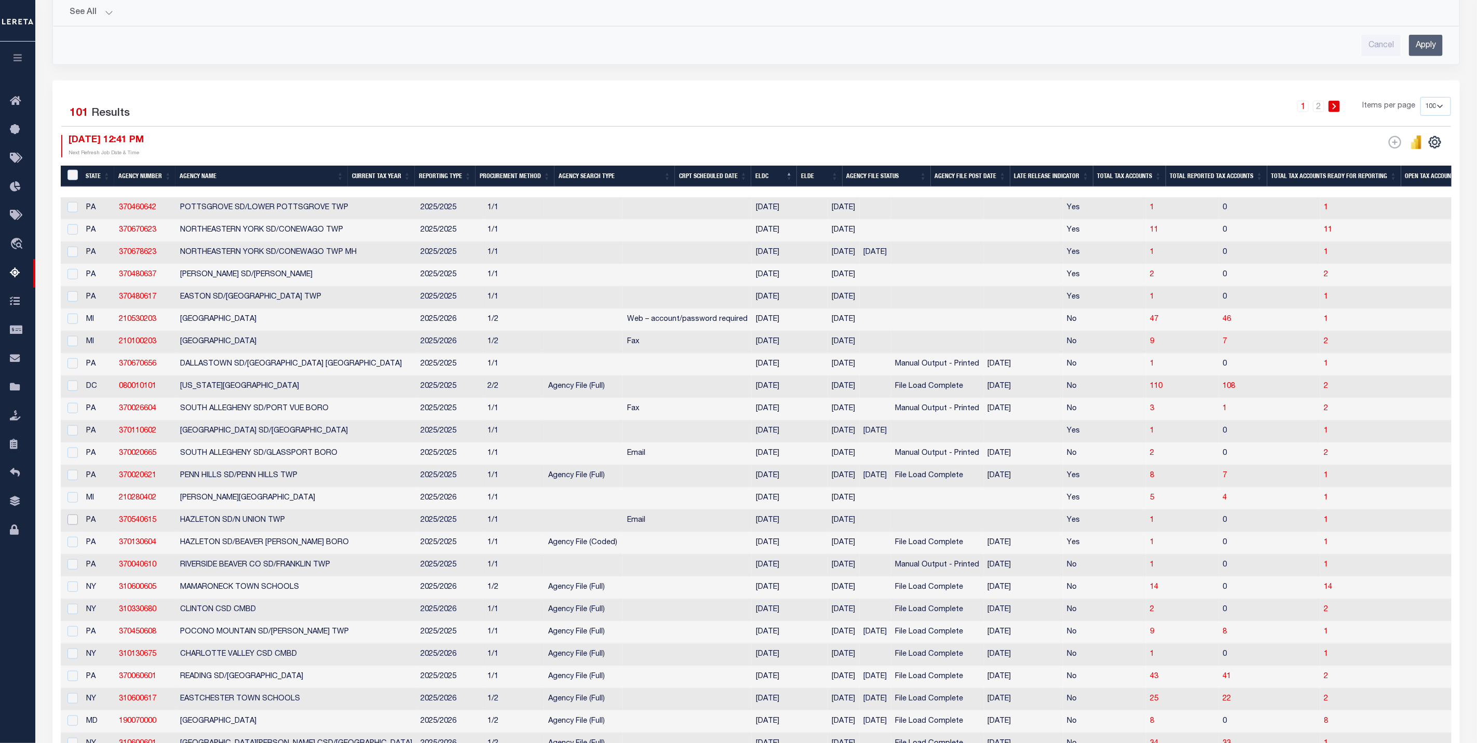
click at [76, 525] on input "checkbox" at bounding box center [72, 520] width 10 height 10
checkbox input "true"
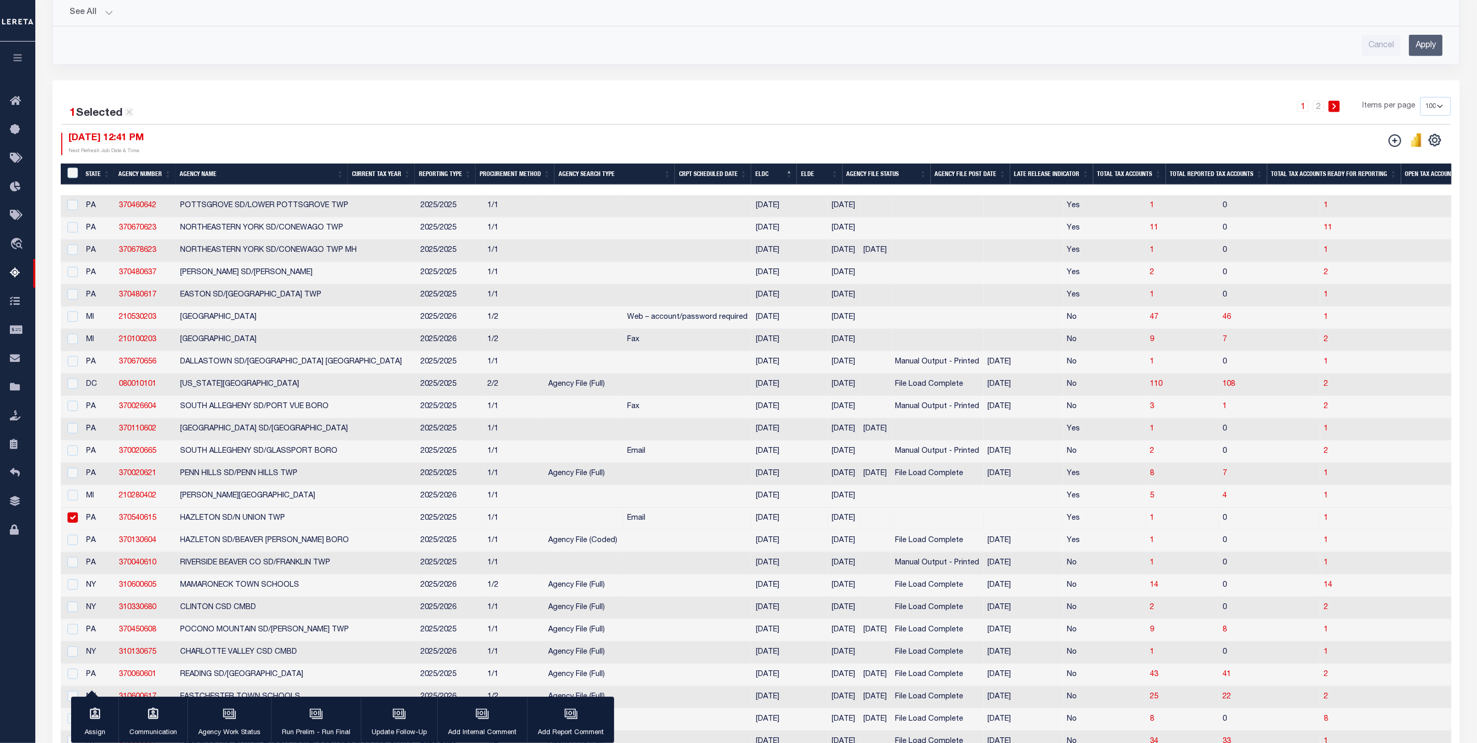
scroll to position [545, 0]
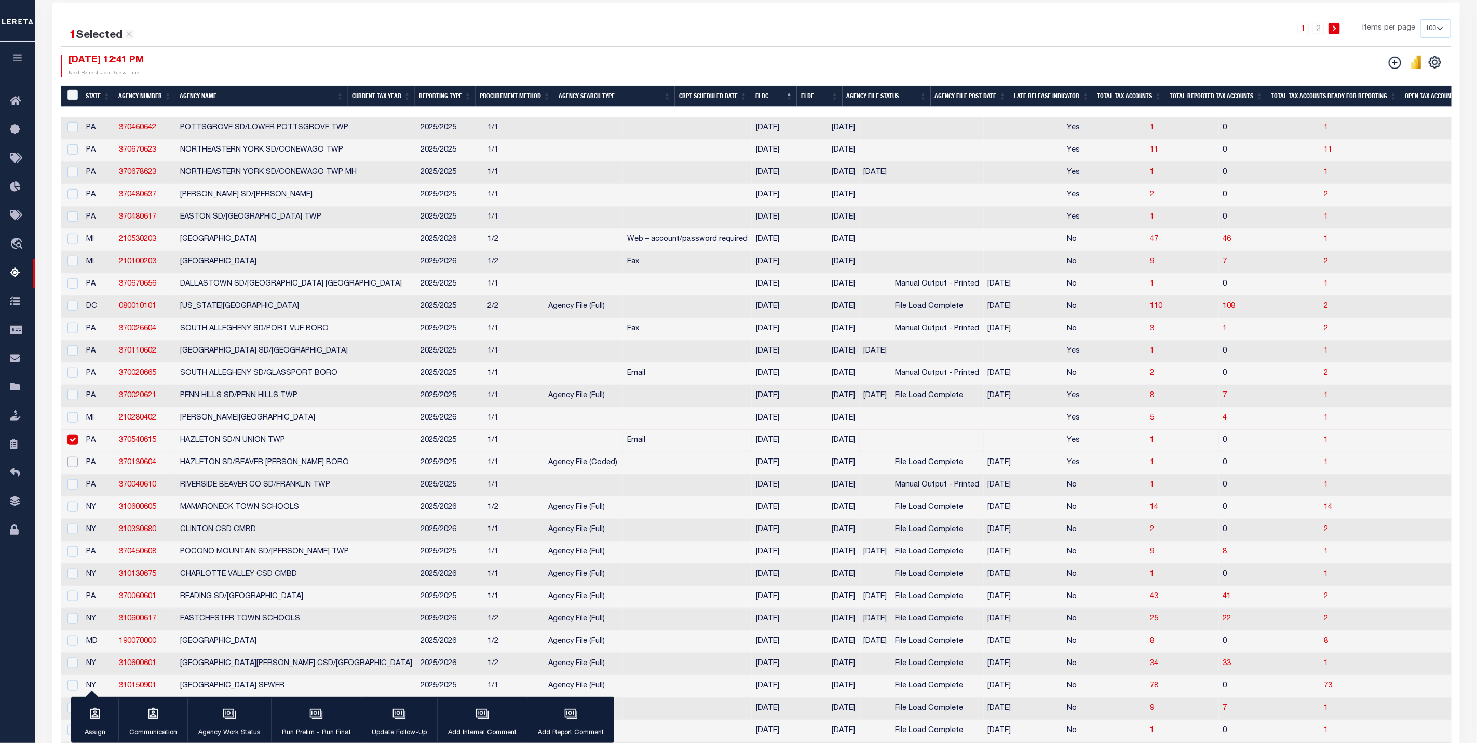
click at [75, 467] on input "checkbox" at bounding box center [72, 462] width 10 height 10
checkbox input "true"
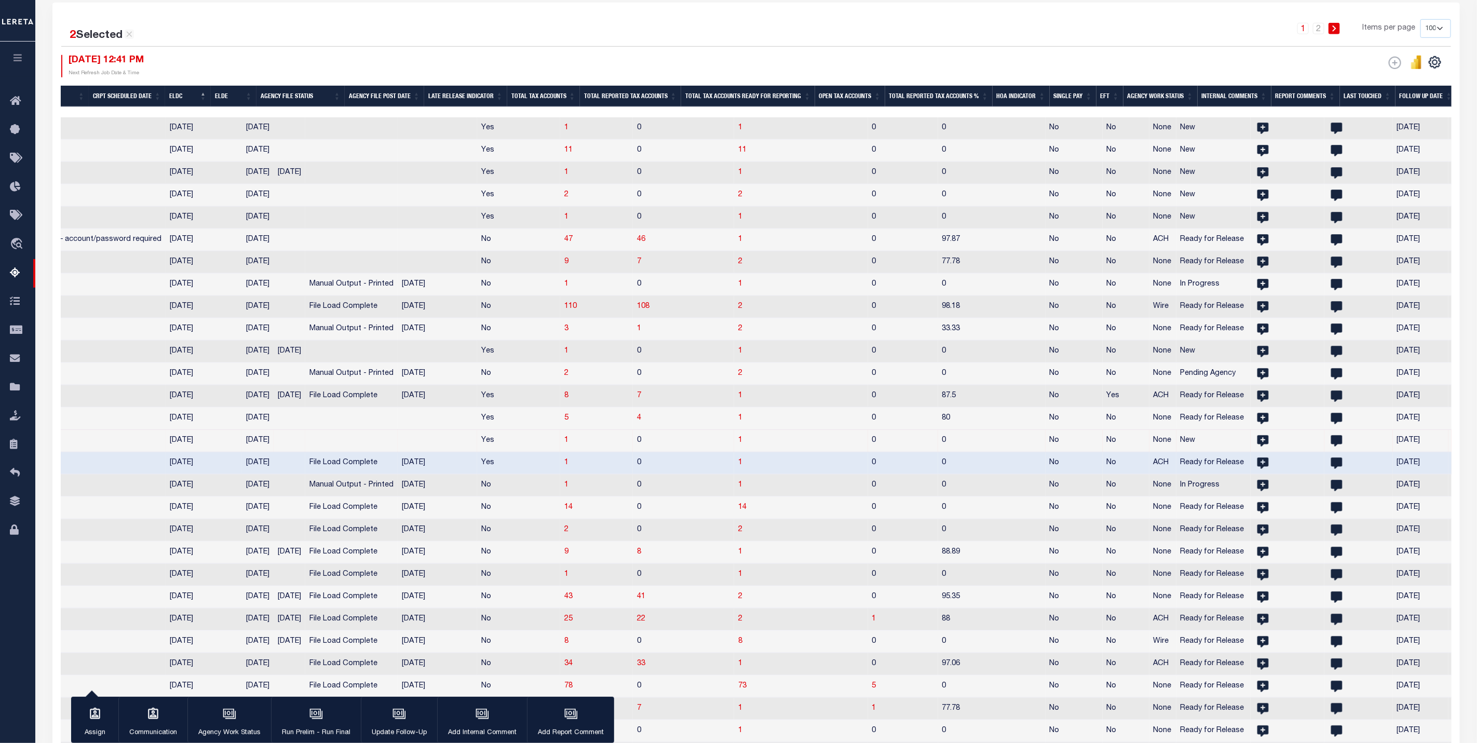
scroll to position [0, 746]
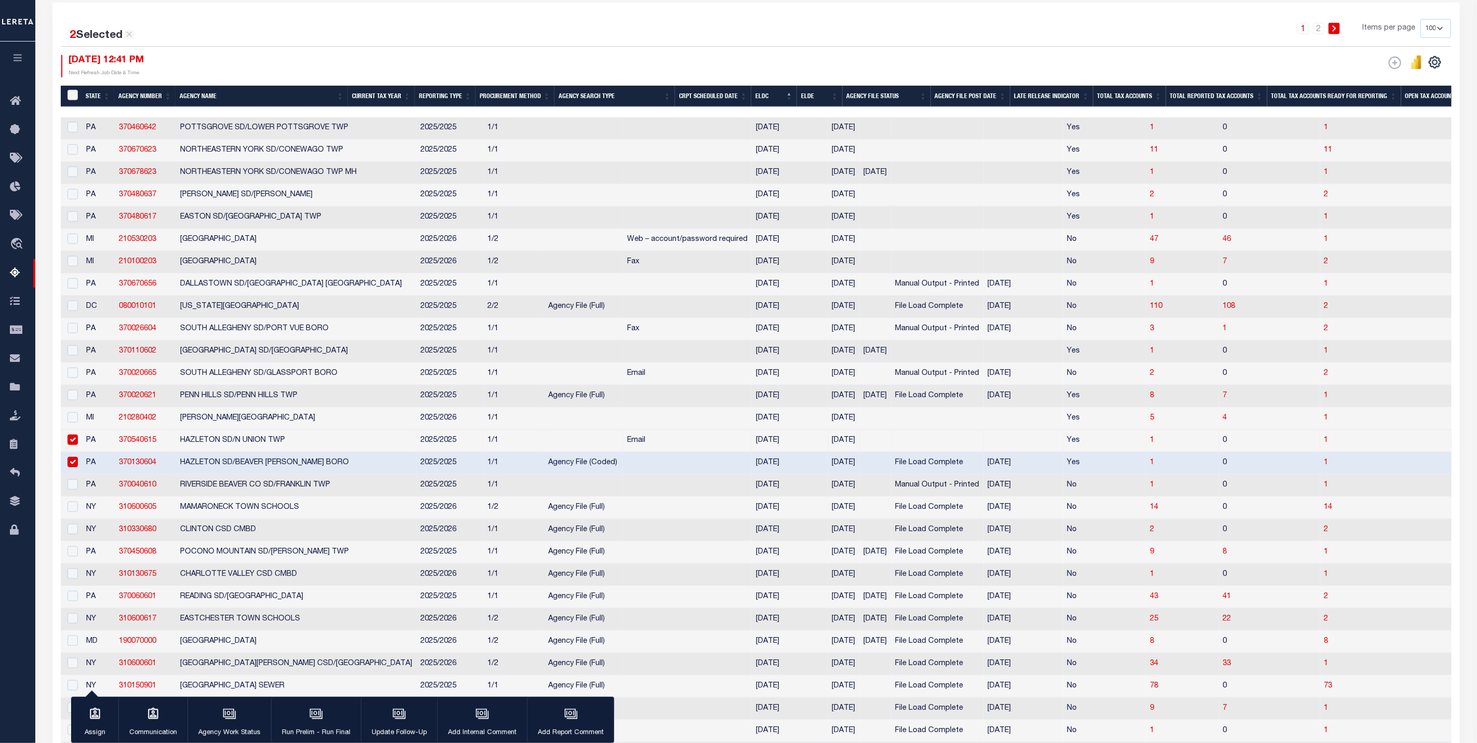
click at [76, 445] on input "checkbox" at bounding box center [72, 440] width 10 height 10
checkbox input "false"
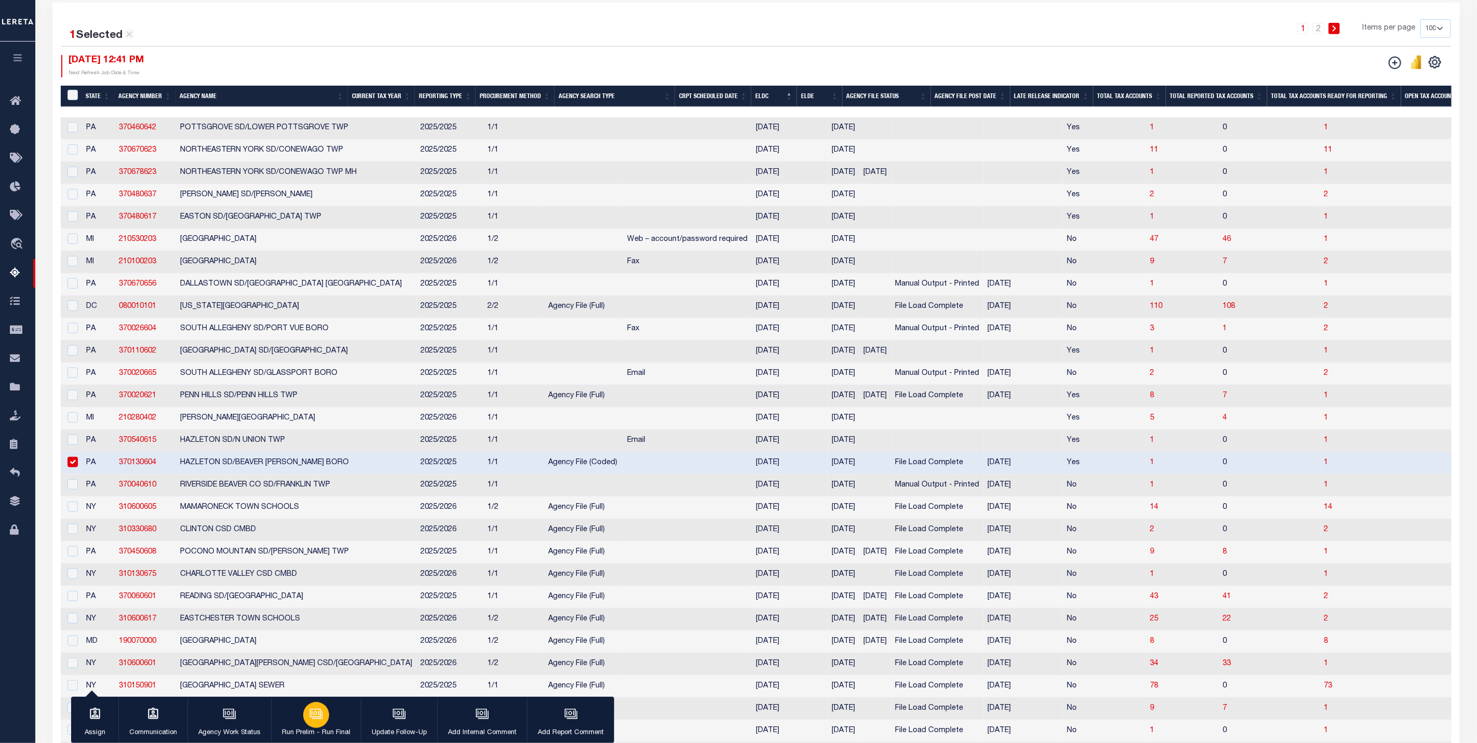
click at [326, 724] on button "Run Prelim - Run Final" at bounding box center [316, 720] width 90 height 47
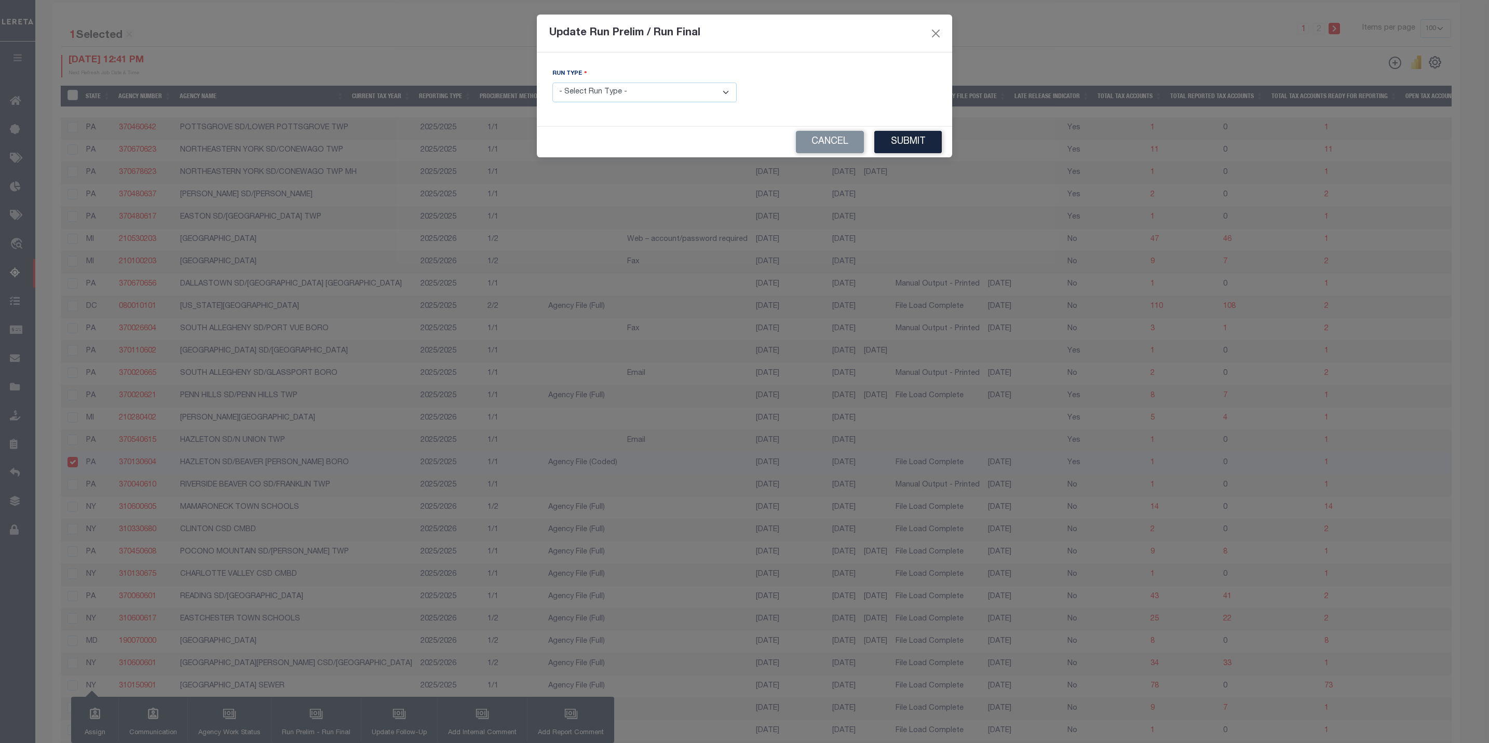
click at [649, 95] on select "- Select Run Type - Prelim Run Final Run" at bounding box center [644, 93] width 184 height 20
select select "F"
click at [552, 83] on select "- Select Run Type - Prelim Run Final Run" at bounding box center [644, 93] width 184 height 20
click at [799, 93] on input "text" at bounding box center [844, 93] width 184 height 20
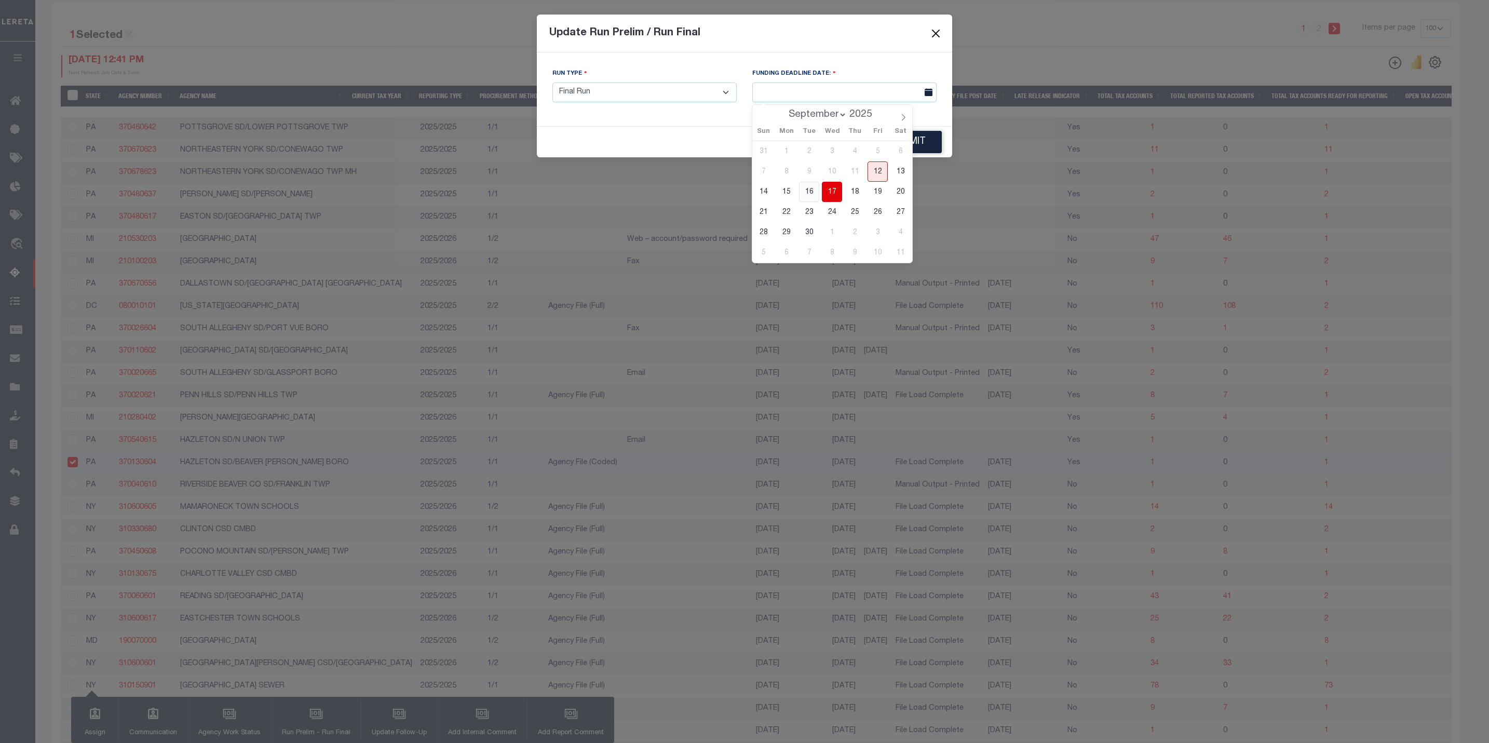
click at [812, 195] on span "16" at bounding box center [809, 192] width 20 height 20
type input "[DATE]"
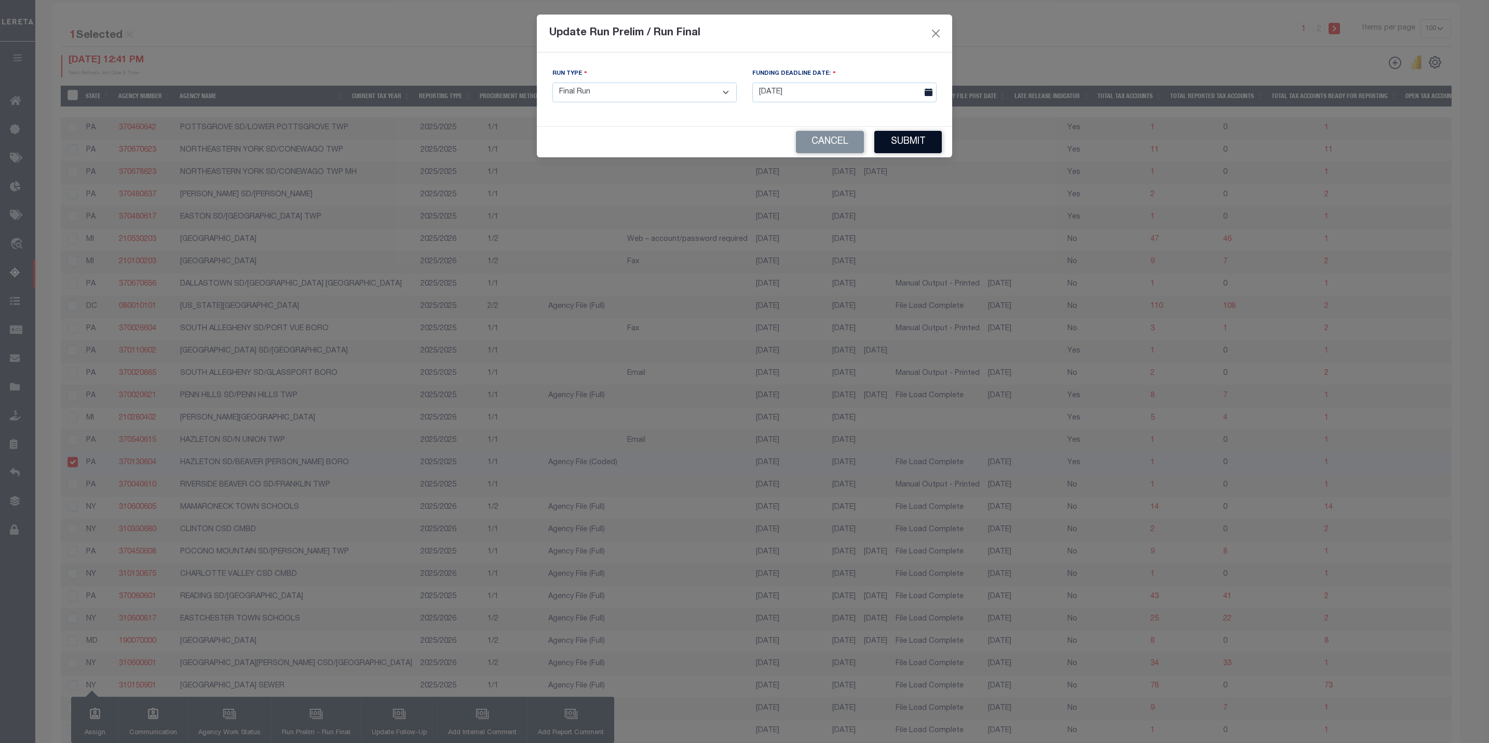
click at [879, 142] on button "Submit" at bounding box center [907, 142] width 67 height 22
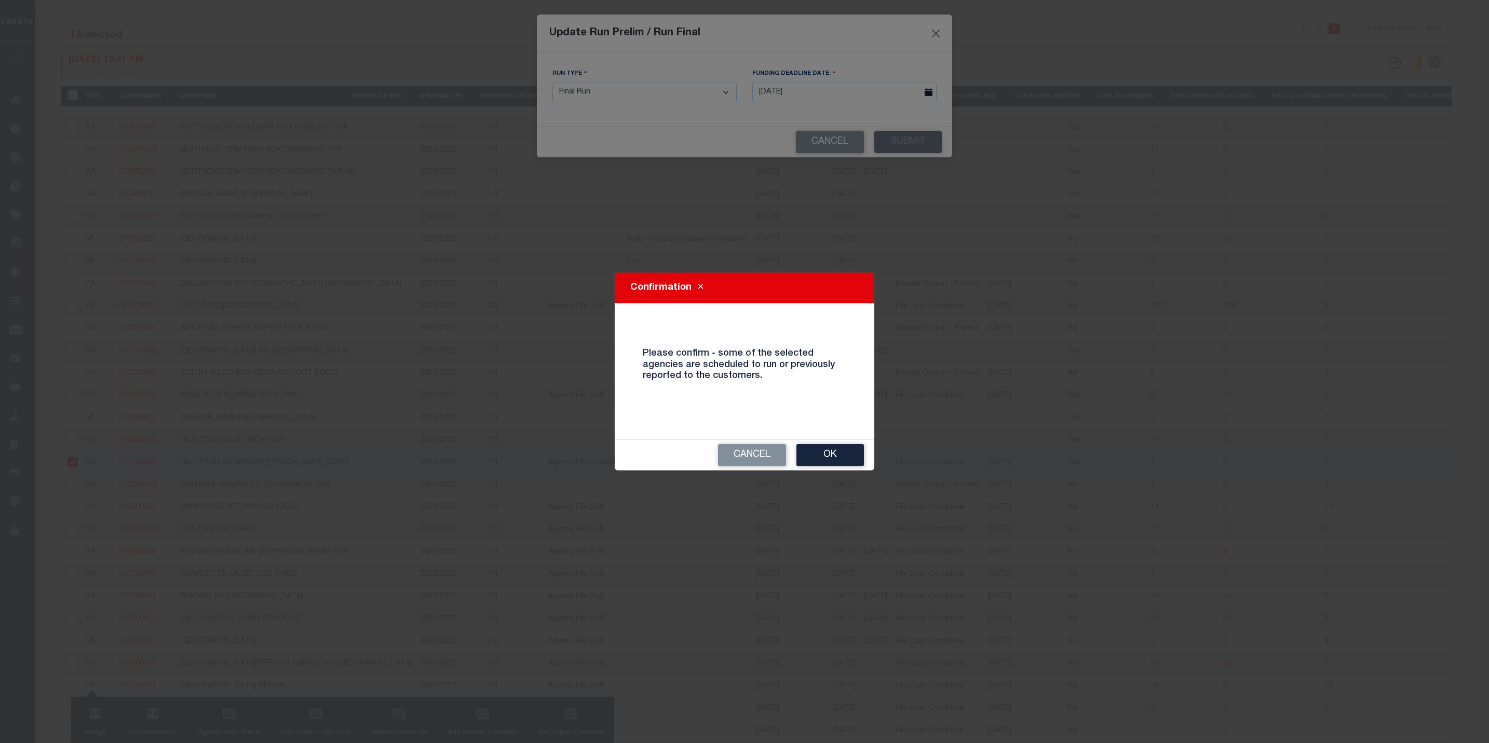
click at [834, 469] on div "Cancel Ok" at bounding box center [745, 455] width 260 height 31
click at [835, 458] on button "Ok" at bounding box center [829, 455] width 67 height 22
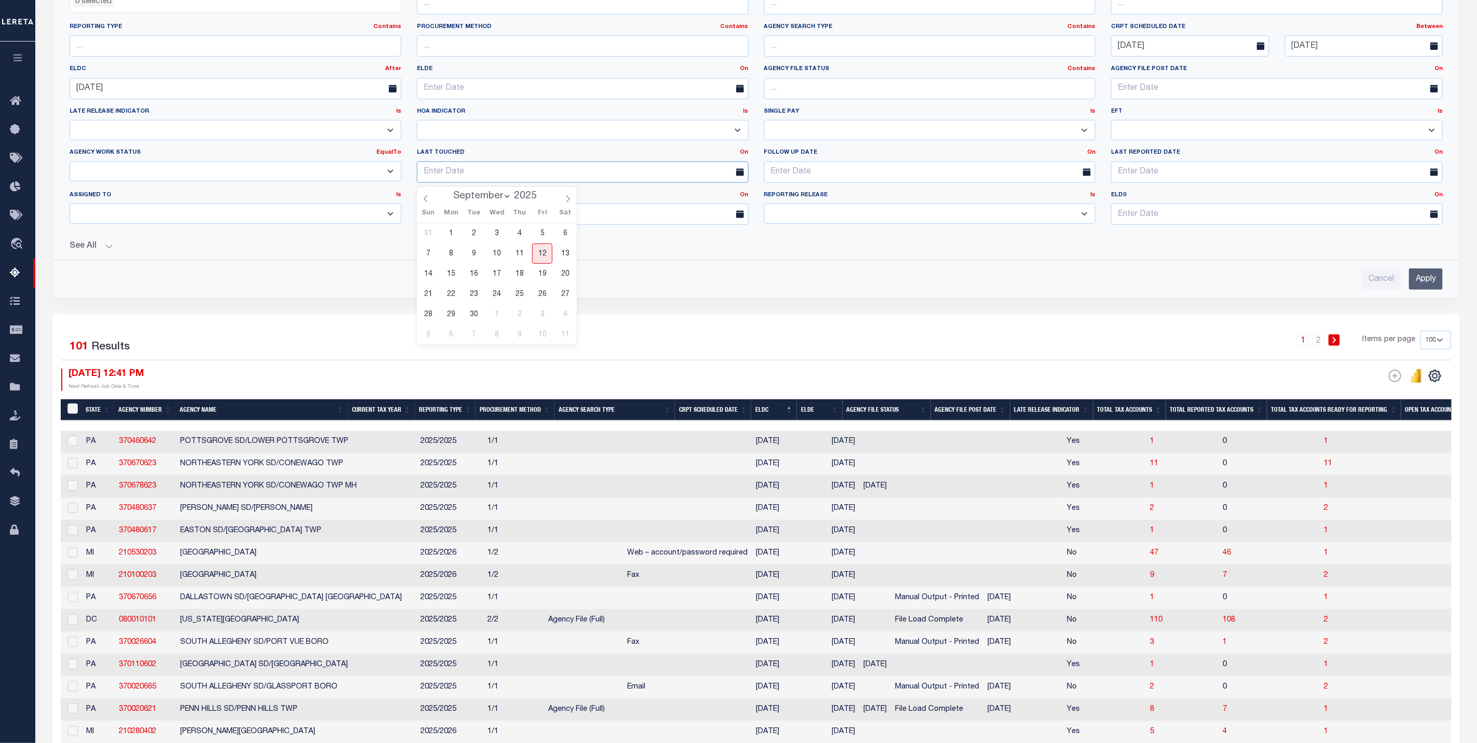
click at [461, 176] on input "text" at bounding box center [583, 171] width 332 height 21
click at [745, 154] on link "On" at bounding box center [744, 153] width 8 height 6
click at [711, 198] on link "Before" at bounding box center [707, 194] width 82 height 15
click at [645, 177] on input "text" at bounding box center [583, 171] width 332 height 21
click at [545, 253] on span "12" at bounding box center [542, 254] width 20 height 20
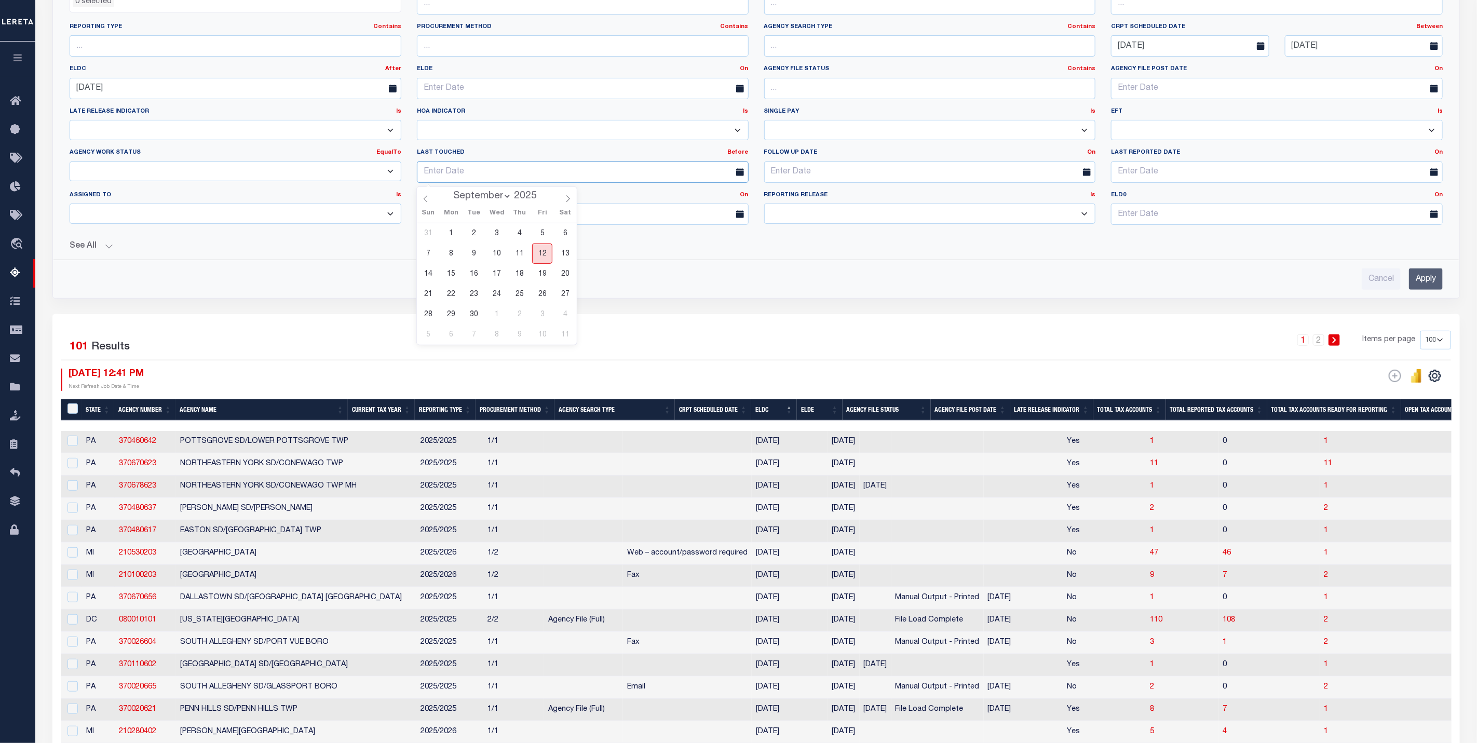
type input "[DATE]"
click at [1431, 282] on input "Apply" at bounding box center [1426, 278] width 34 height 21
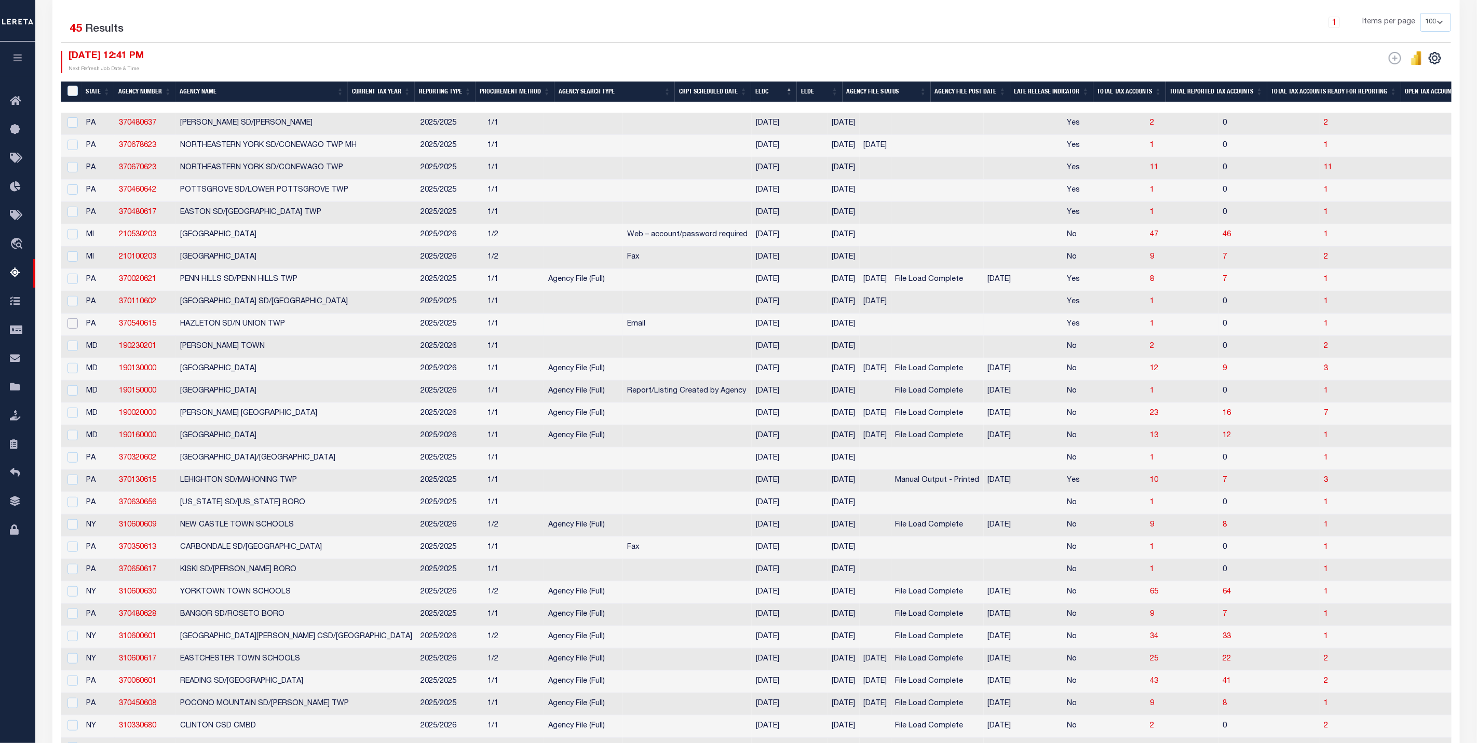
click at [72, 328] on input "checkbox" at bounding box center [72, 323] width 10 height 10
checkbox input "true"
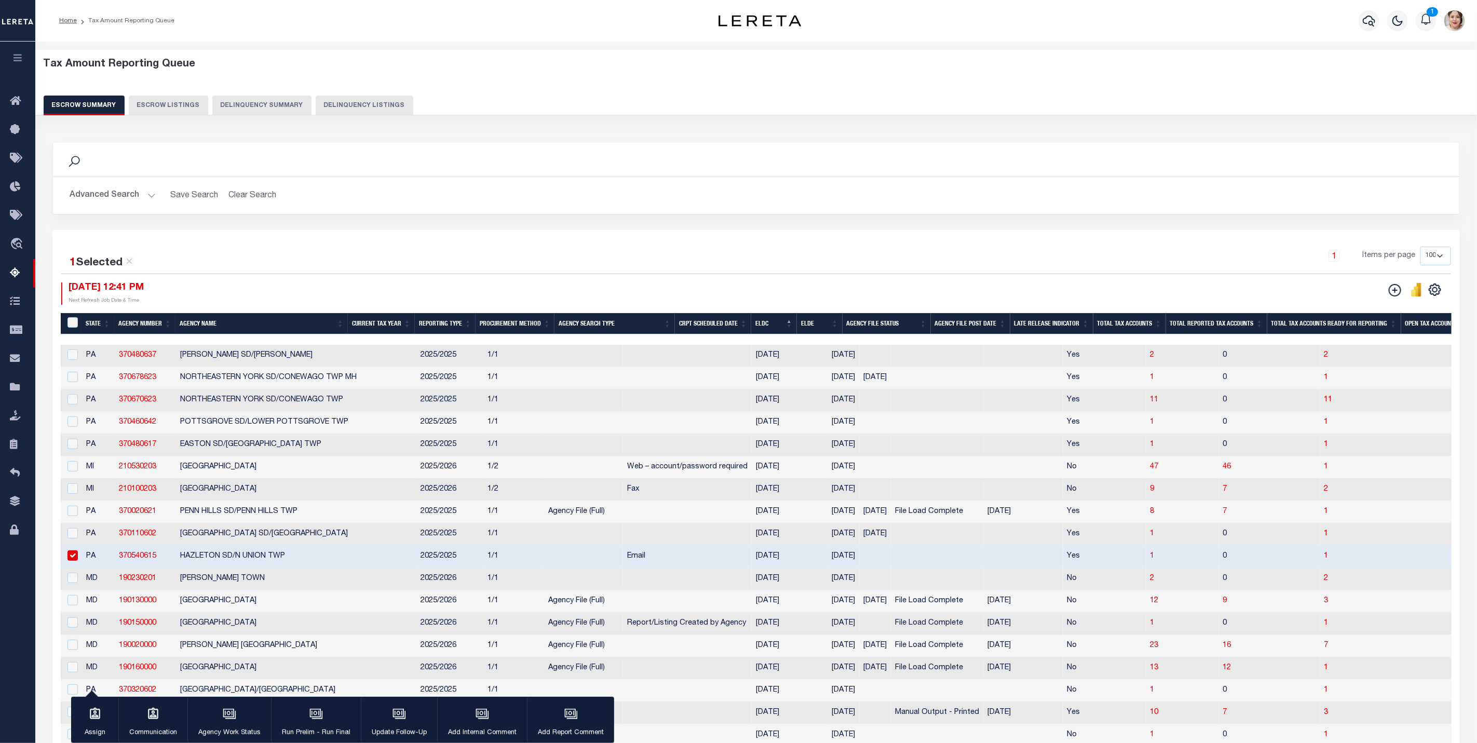
click at [126, 195] on button "Advanced Search" at bounding box center [113, 195] width 86 height 20
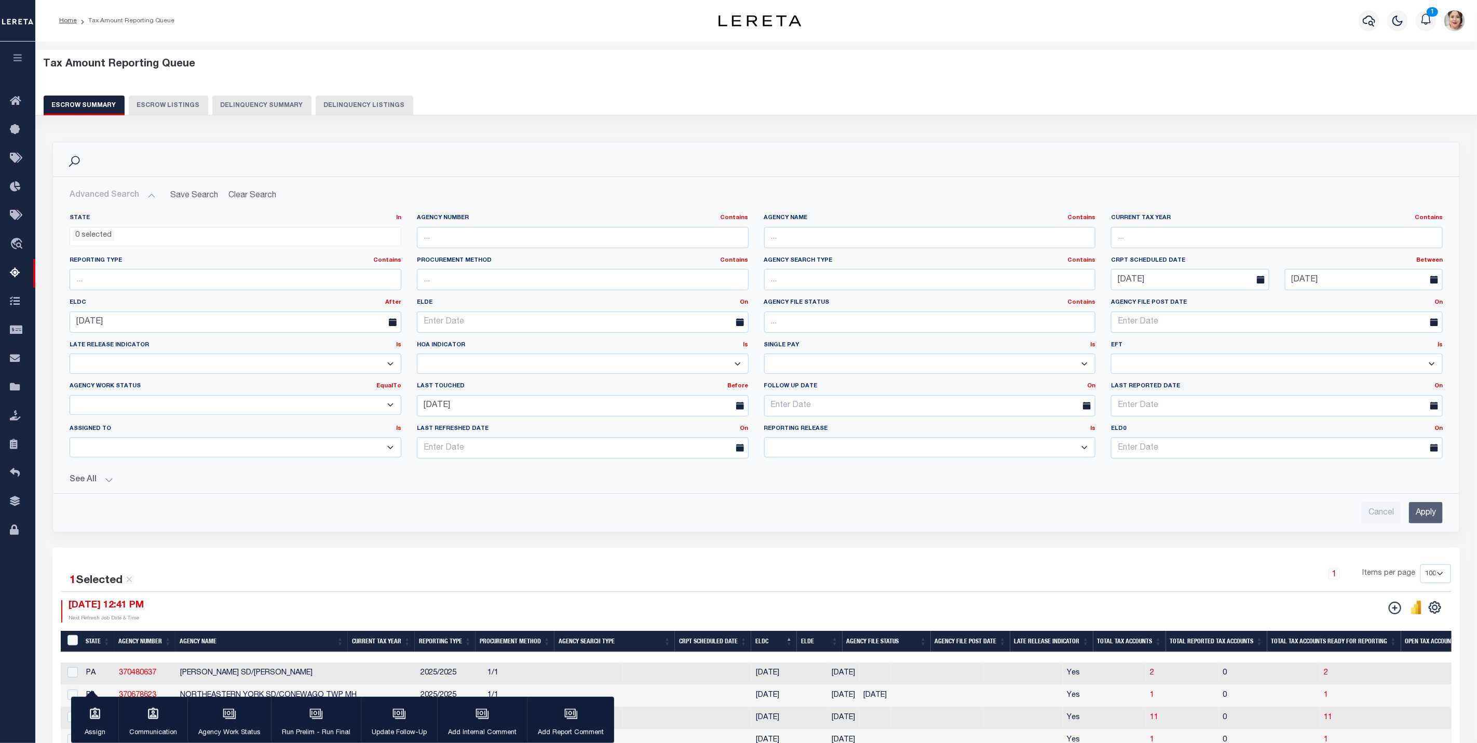
click at [148, 407] on select "New In Progress Pending Agency Follow-up Pending QC Ready for Release Prep for …" at bounding box center [236, 405] width 332 height 20
select select "1"
click at [70, 397] on select "New In Progress Pending Agency Follow-up Pending QC Ready for Release Prep for …" at bounding box center [236, 405] width 332 height 20
click at [1416, 516] on input "Apply" at bounding box center [1426, 512] width 34 height 21
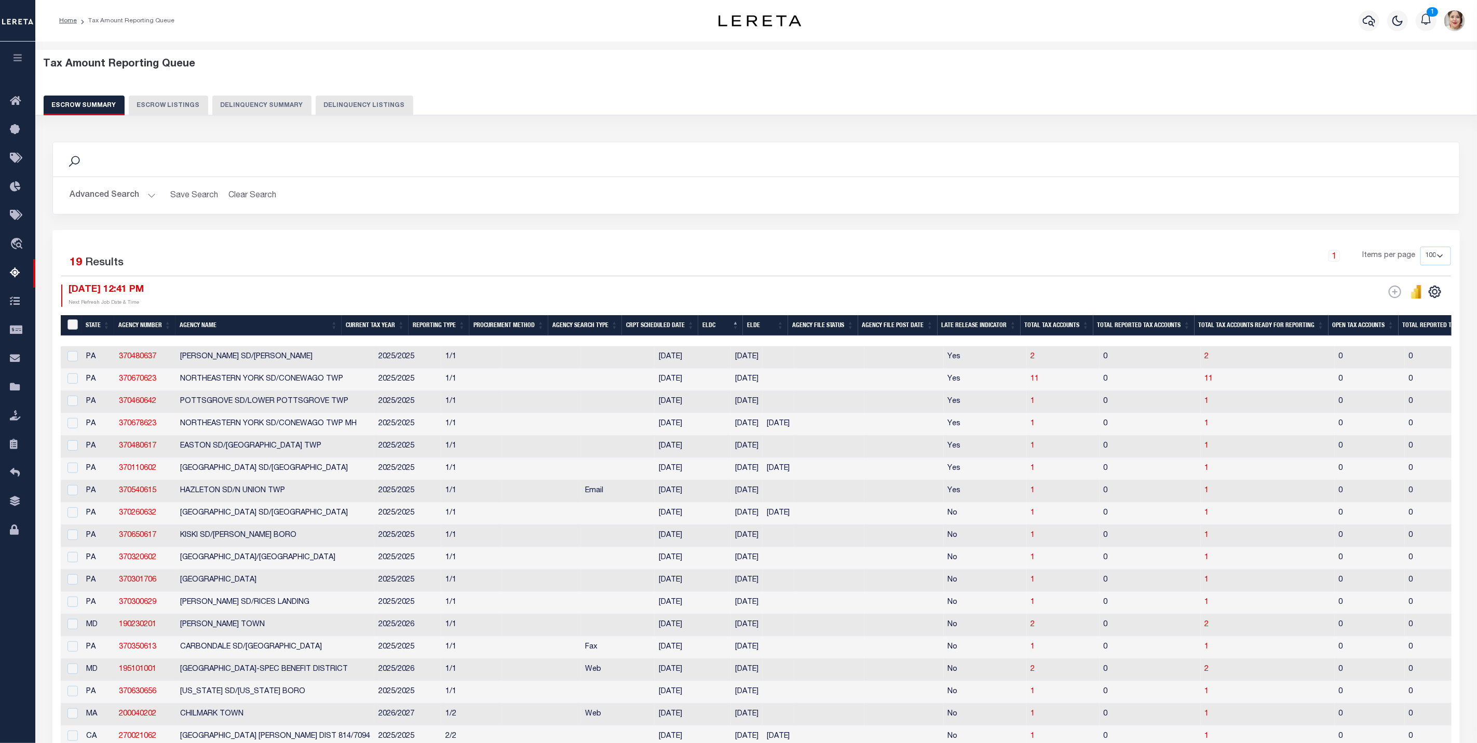
click at [71, 326] on input "&nbsp;" at bounding box center [72, 324] width 10 height 10
checkbox input "true"
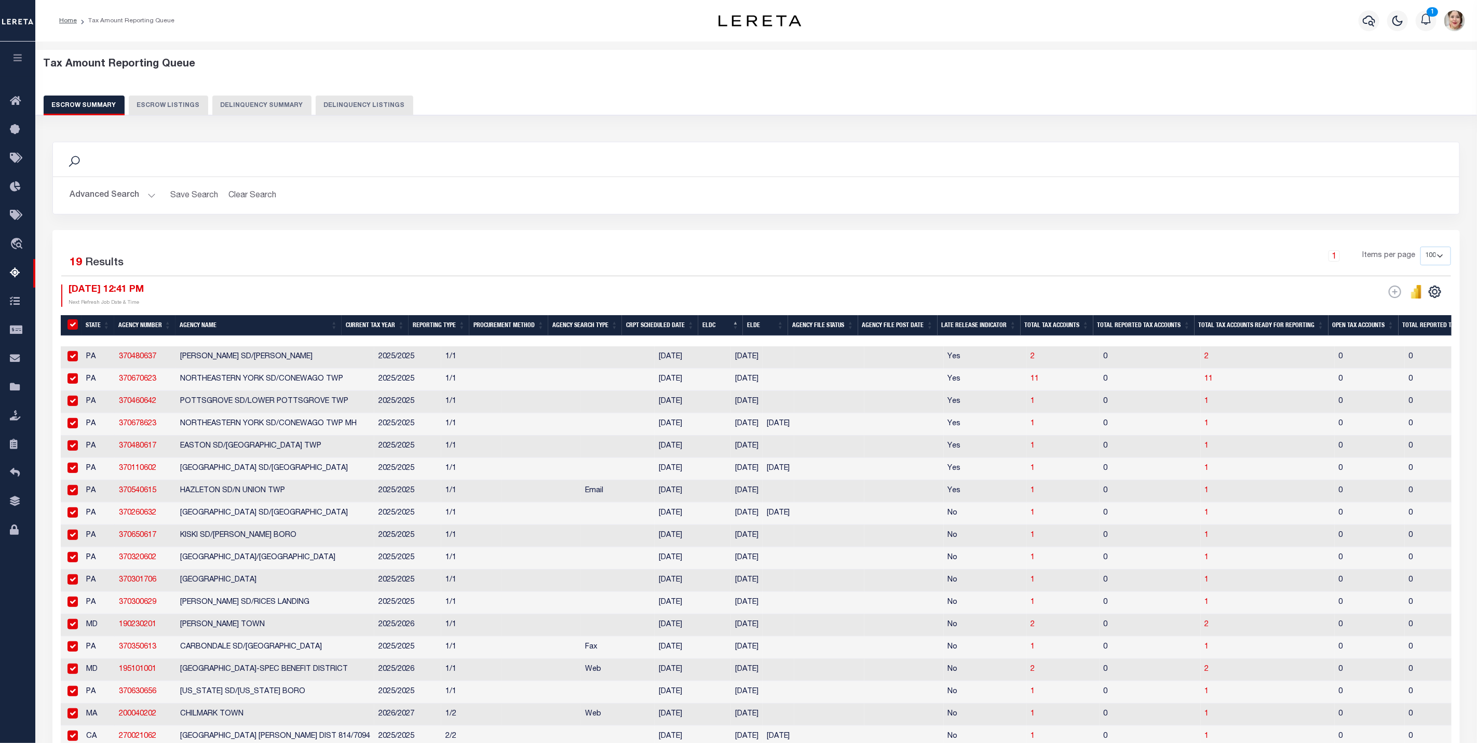
checkbox input "true"
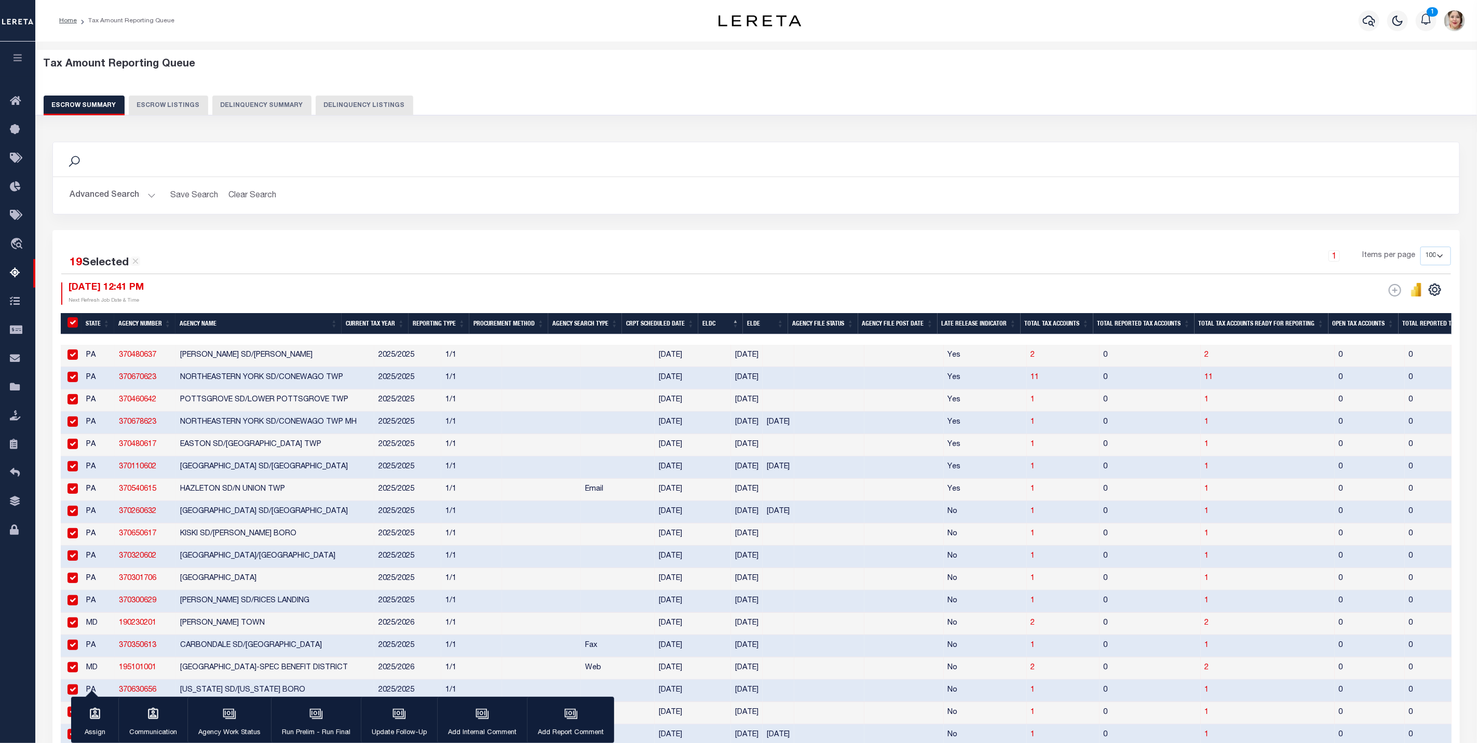
click at [72, 360] on input "checkbox" at bounding box center [72, 354] width 10 height 10
click at [70, 379] on input "checkbox" at bounding box center [72, 377] width 10 height 10
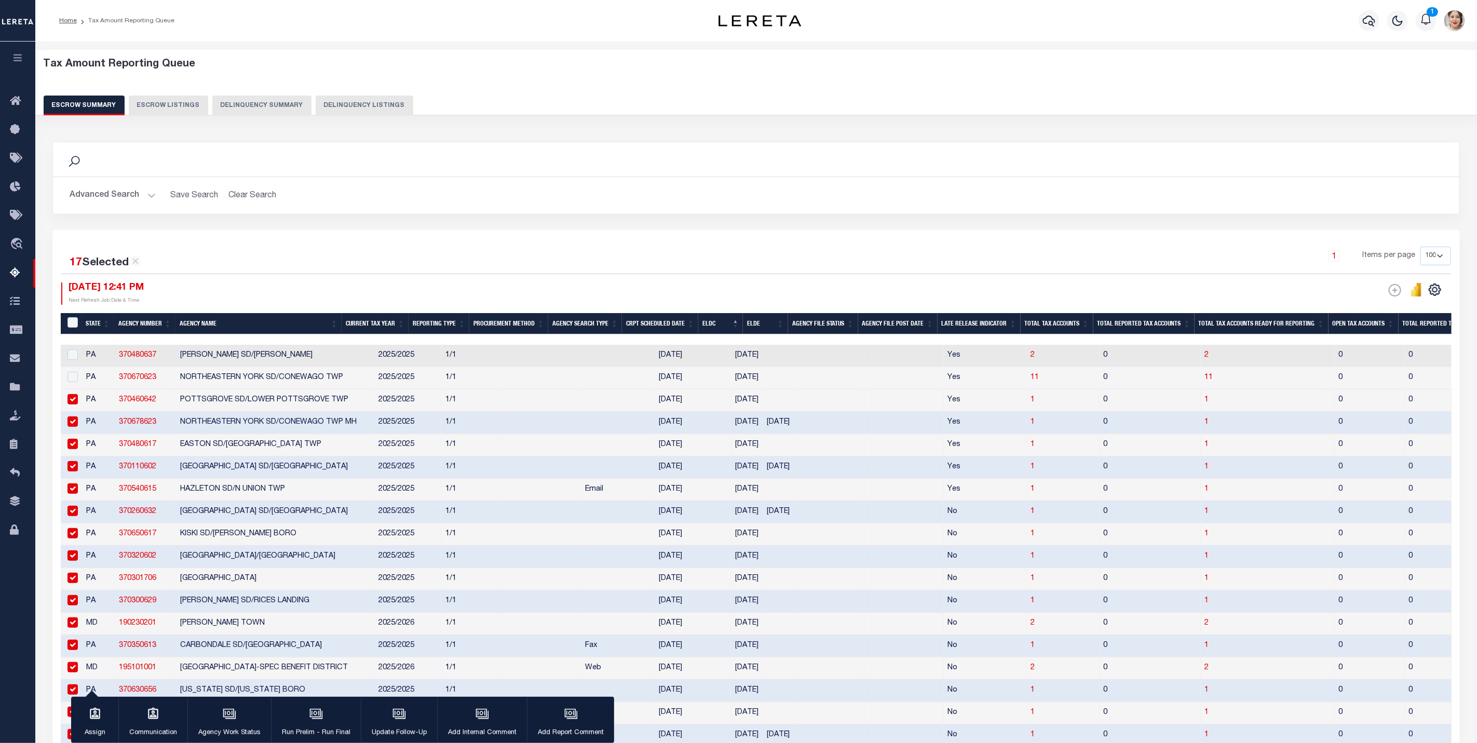
click at [76, 403] on input "checkbox" at bounding box center [72, 399] width 10 height 10
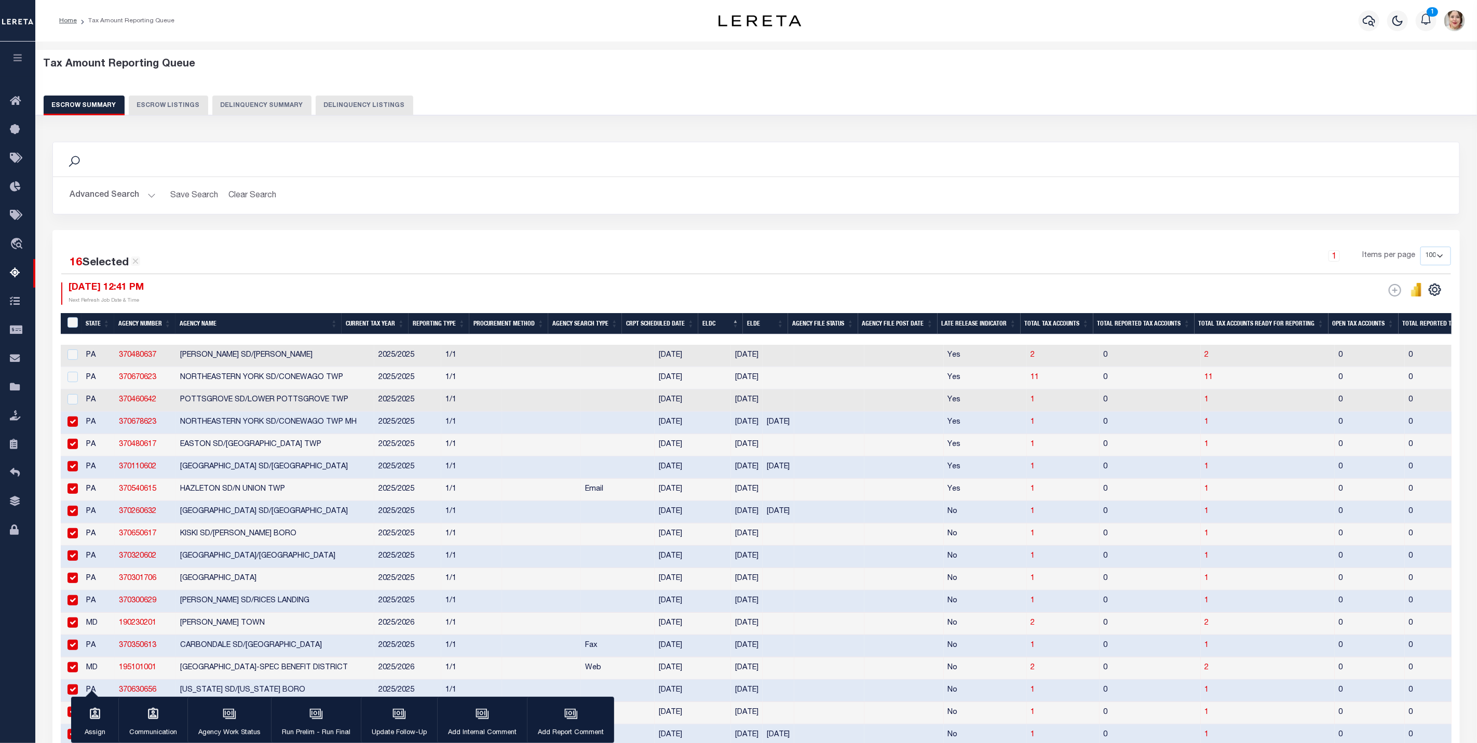
click at [75, 427] on input "checkbox" at bounding box center [72, 421] width 10 height 10
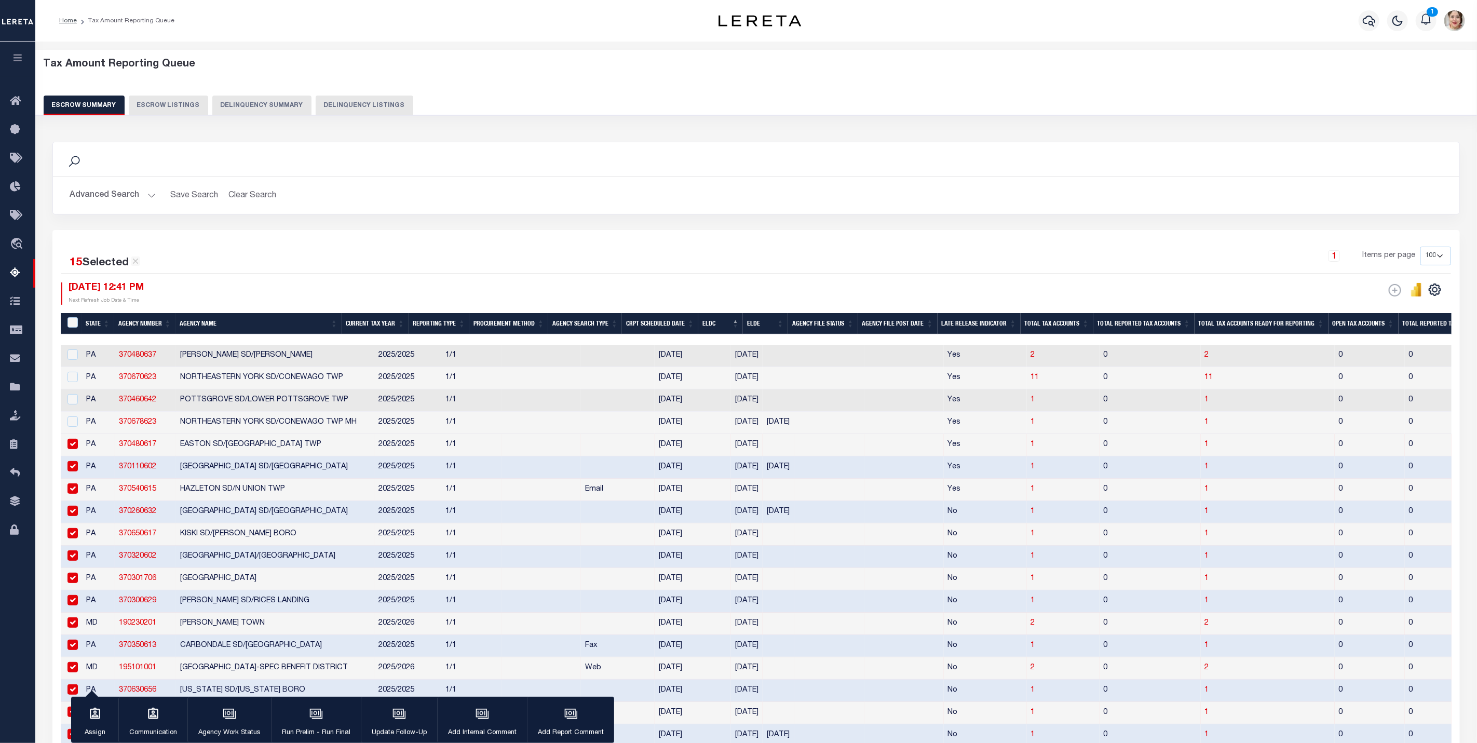
click at [75, 445] on input "checkbox" at bounding box center [72, 444] width 10 height 10
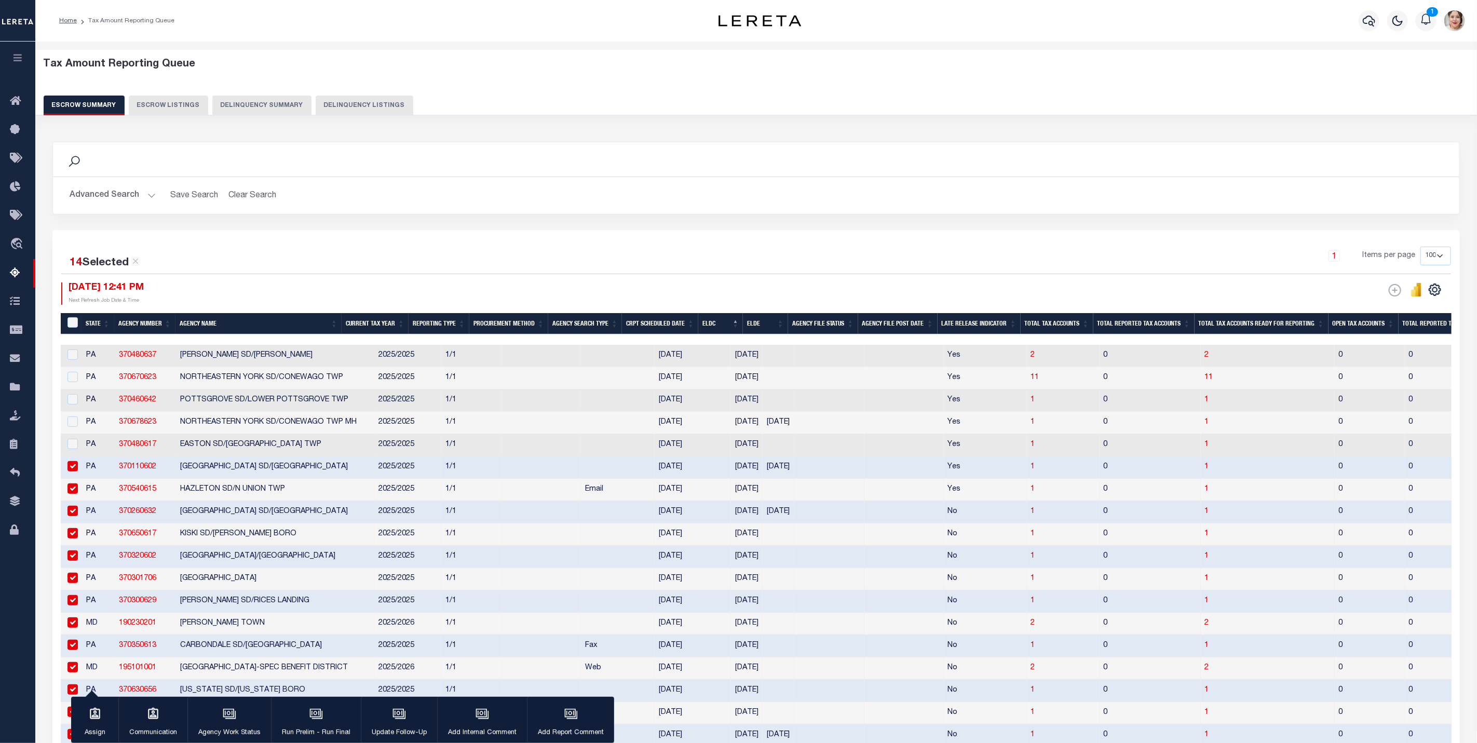
click at [75, 469] on input "checkbox" at bounding box center [72, 466] width 10 height 10
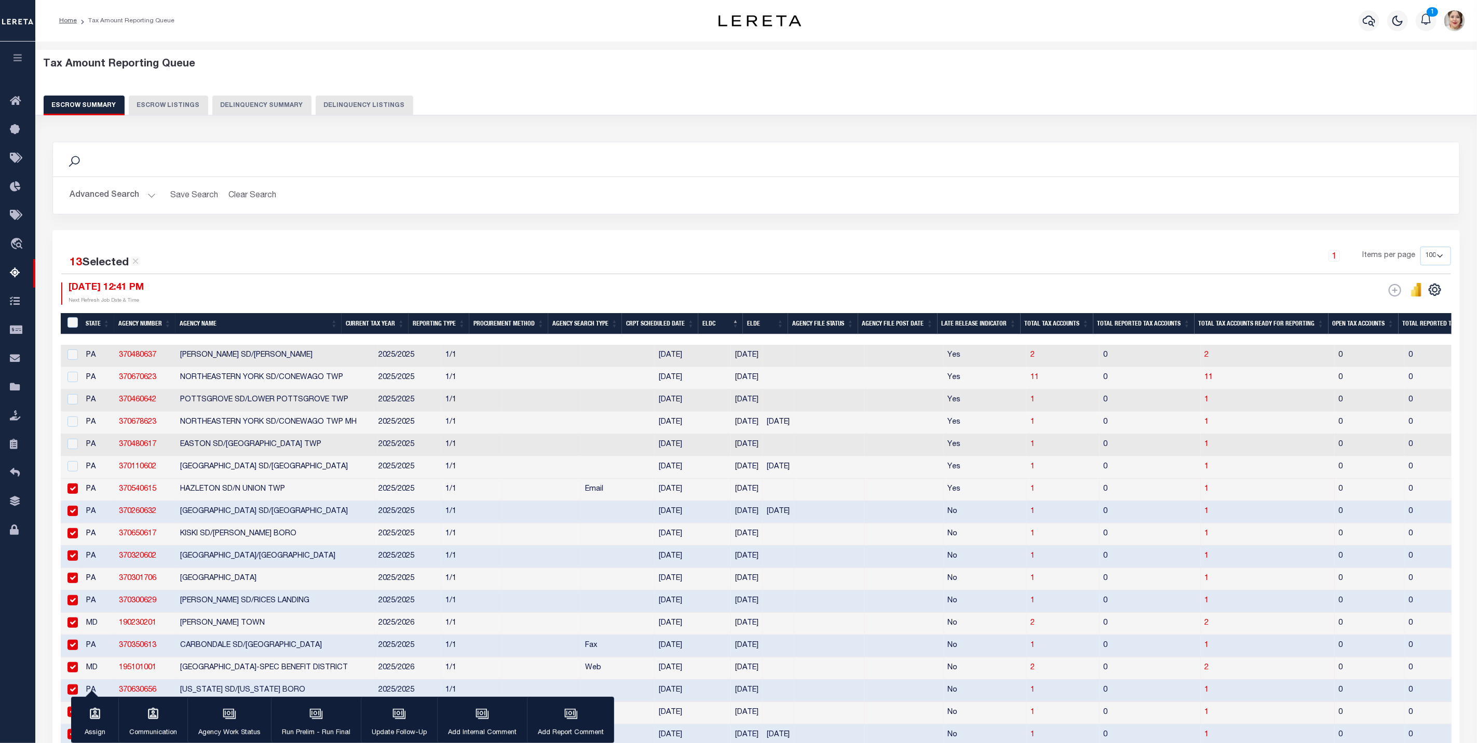
drag, startPoint x: 71, startPoint y: 492, endPoint x: 81, endPoint y: 494, distance: 10.5
click at [71, 491] on input "checkbox" at bounding box center [72, 488] width 10 height 10
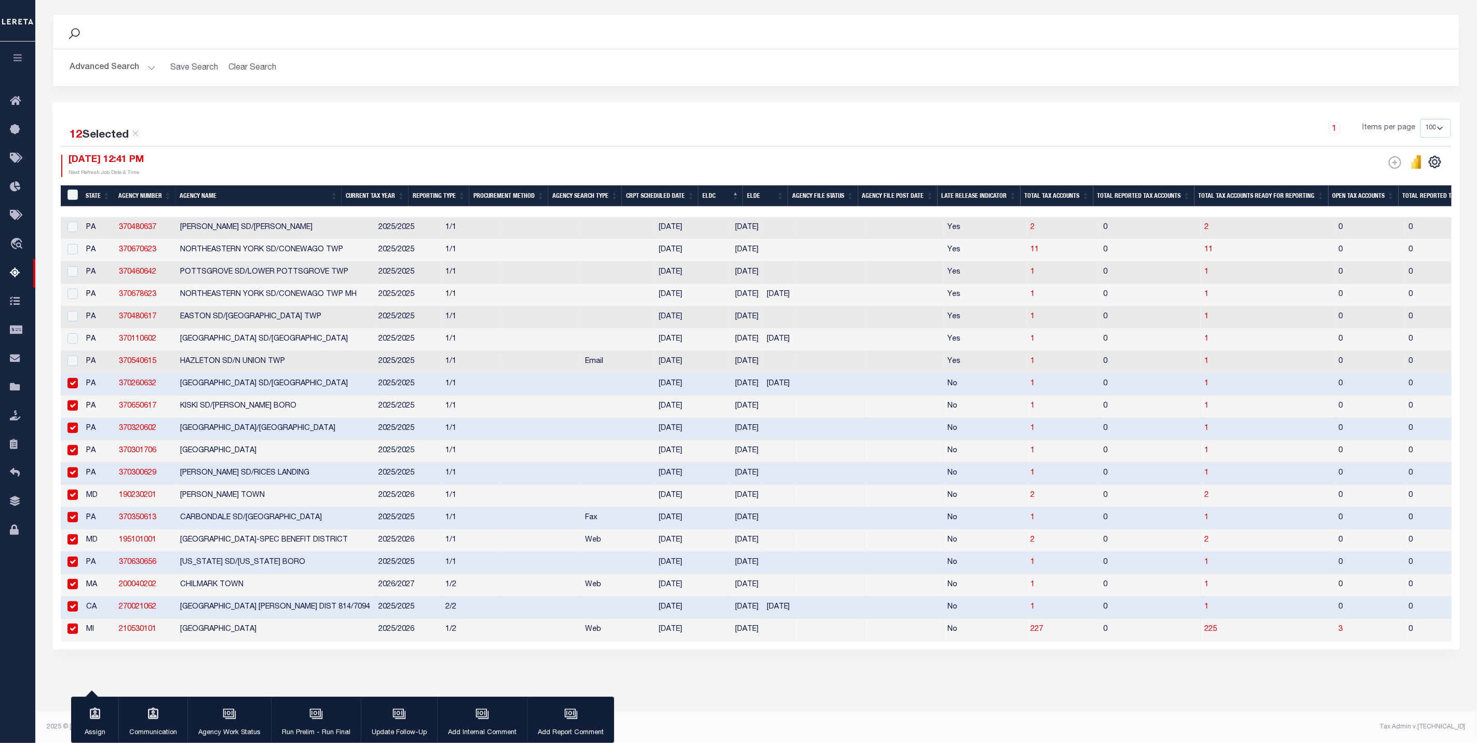
click at [75, 625] on input "checkbox" at bounding box center [72, 629] width 10 height 10
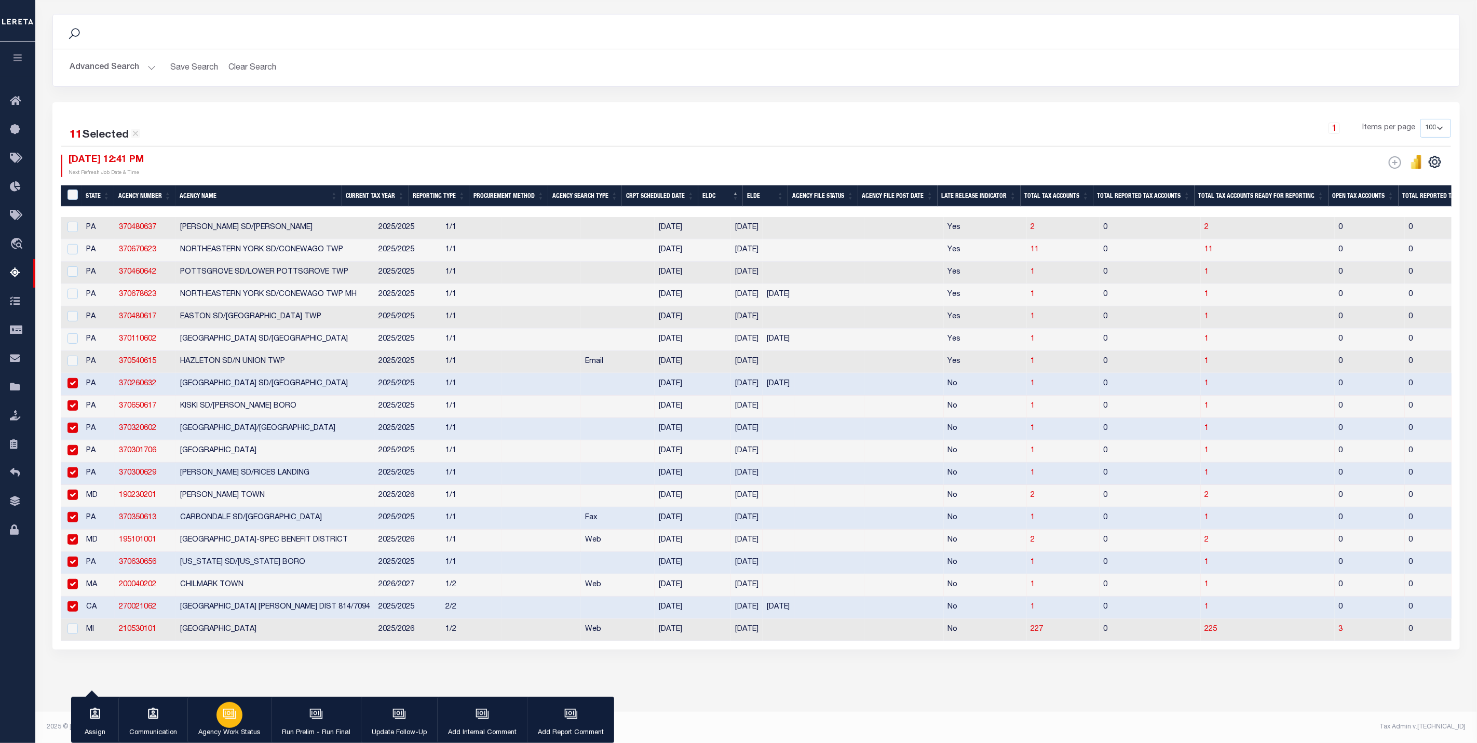
click at [237, 723] on div "button" at bounding box center [230, 715] width 26 height 26
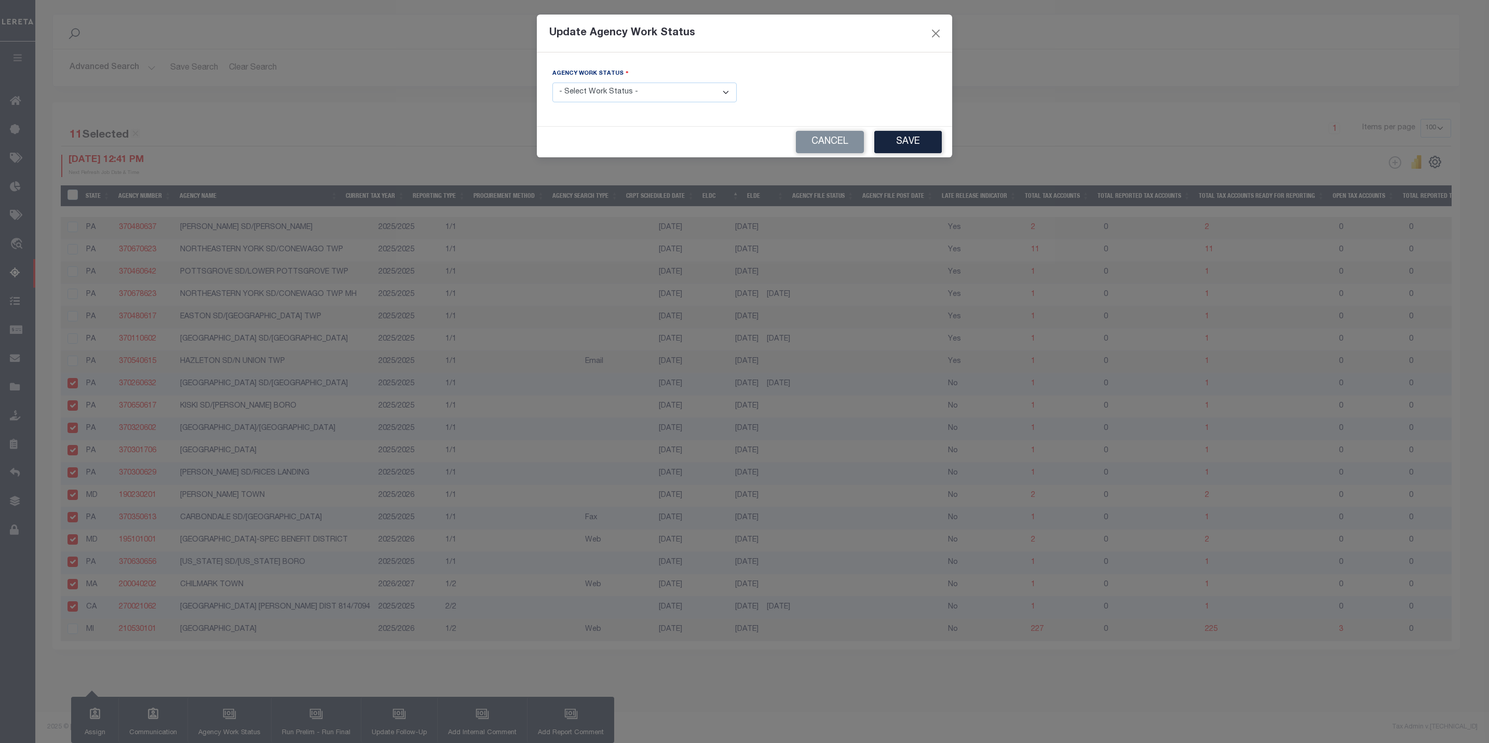
click at [661, 98] on select "- Select Work Status - New In Progress Pending Agency Follow-up Pending QC Read…" at bounding box center [644, 93] width 184 height 20
click at [779, 82] on div "Agency Work Status - Select Work Status - New In Progress Pending Agency Follow…" at bounding box center [745, 89] width 400 height 43
click at [639, 97] on select "- Select Work Status - New In Progress Pending Agency Follow-up Pending QC Read…" at bounding box center [644, 93] width 184 height 20
click at [552, 83] on select "- Select Work Status - New In Progress Pending Agency Follow-up Pending QC Read…" at bounding box center [644, 93] width 184 height 20
click at [917, 139] on button "Save" at bounding box center [907, 142] width 67 height 22
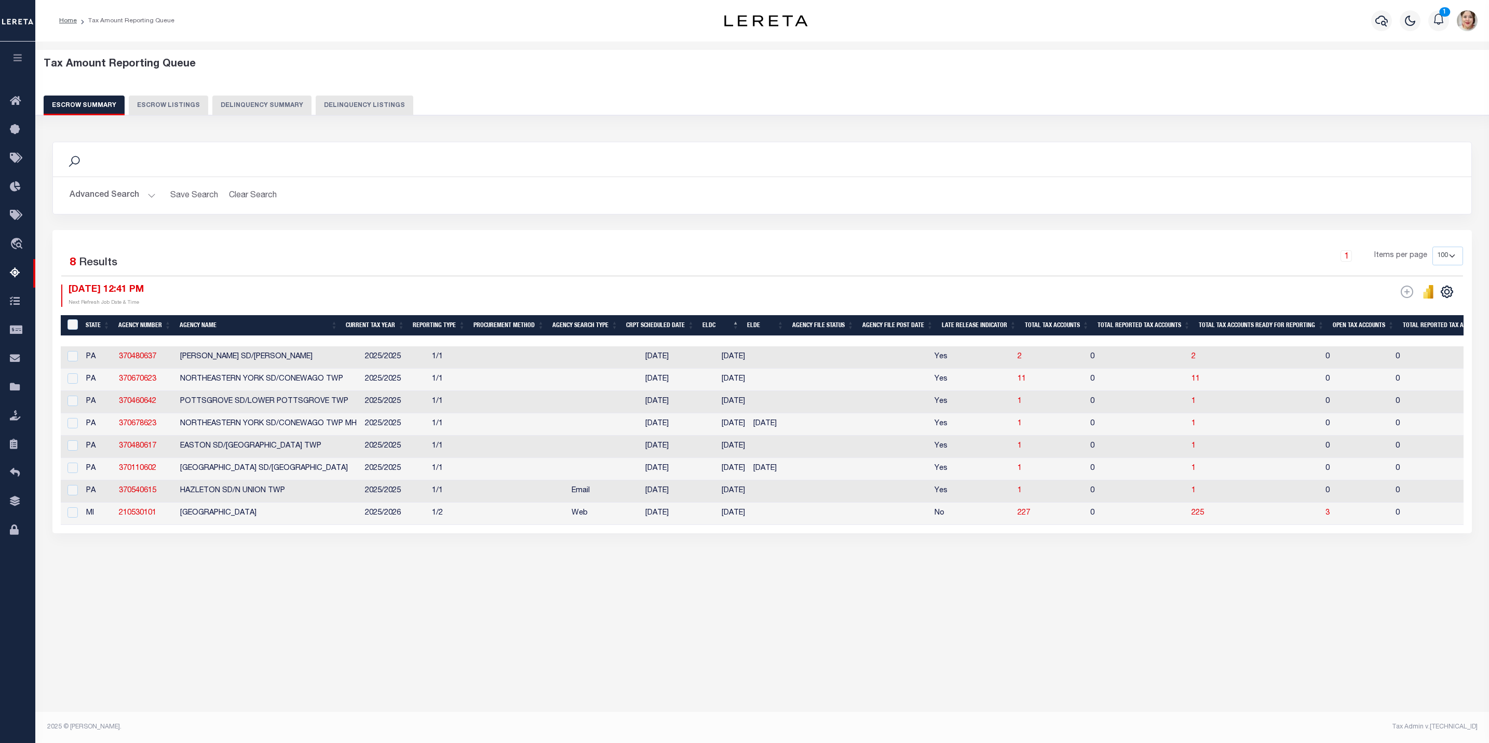
click at [117, 198] on button "Advanced Search" at bounding box center [113, 195] width 86 height 20
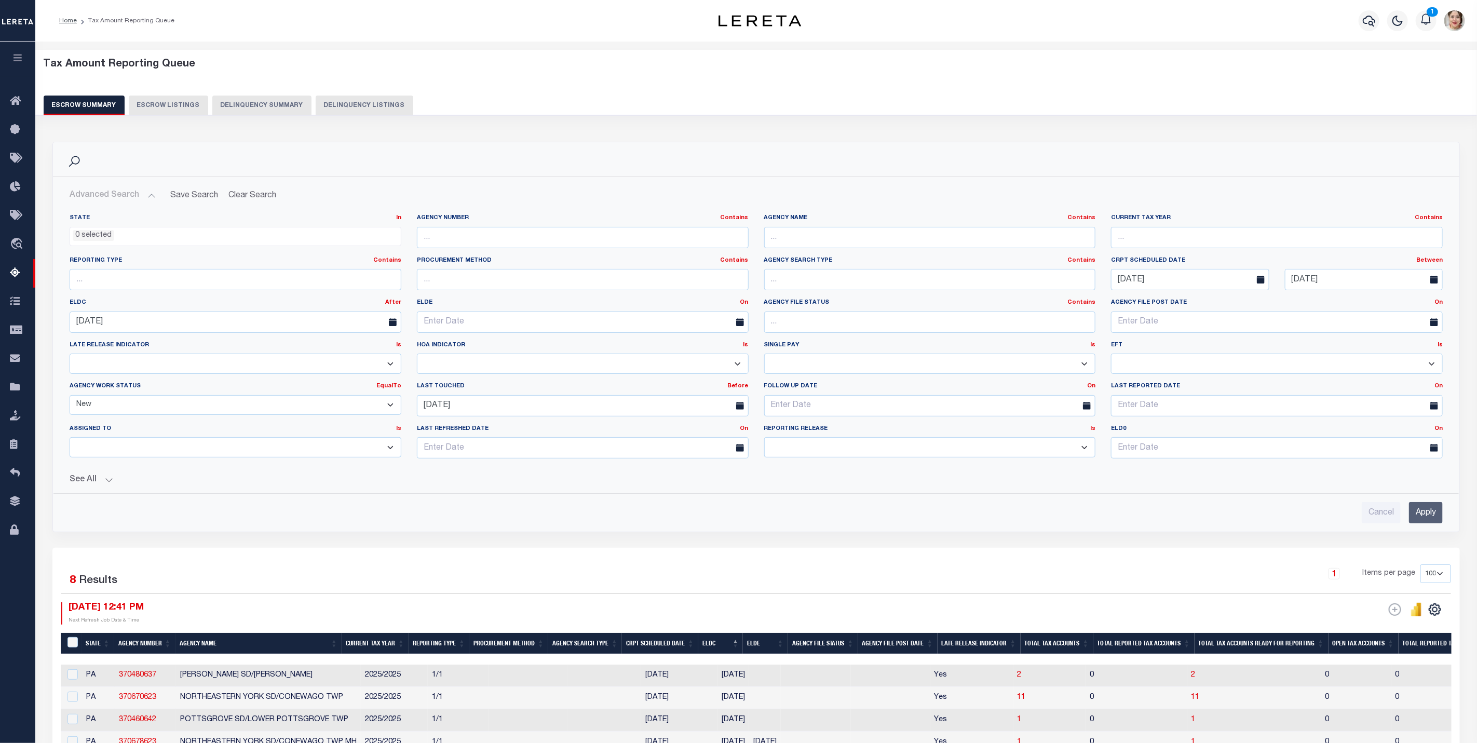
click at [129, 408] on select "New In Progress Pending Agency Follow-up Pending QC Ready for Release Prep for …" at bounding box center [236, 405] width 332 height 20
click at [70, 397] on select "New In Progress Pending Agency Follow-up Pending QC Ready for Release Prep for …" at bounding box center [236, 405] width 332 height 20
click at [1425, 520] on input "Apply" at bounding box center [1426, 512] width 34 height 21
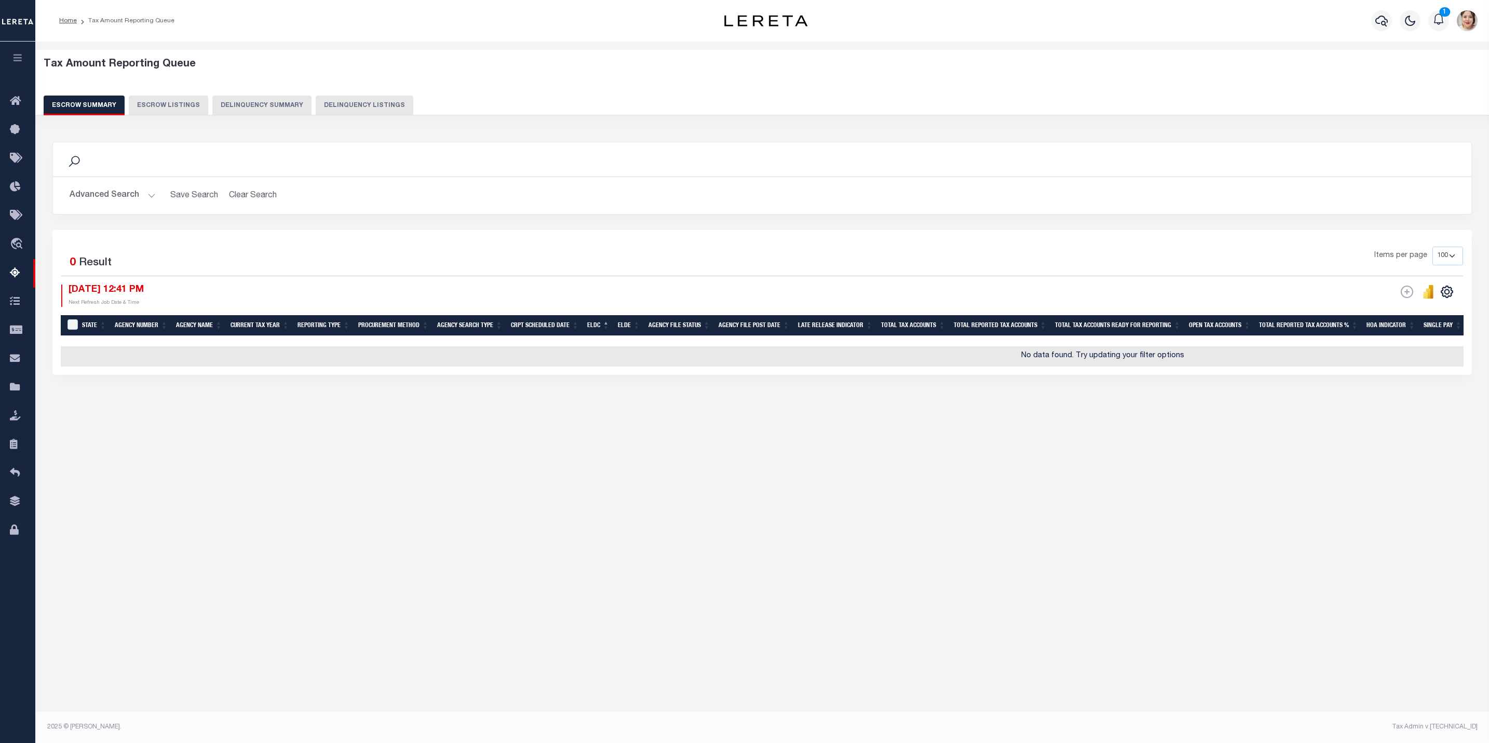
click at [111, 187] on button "Advanced Search" at bounding box center [113, 195] width 86 height 20
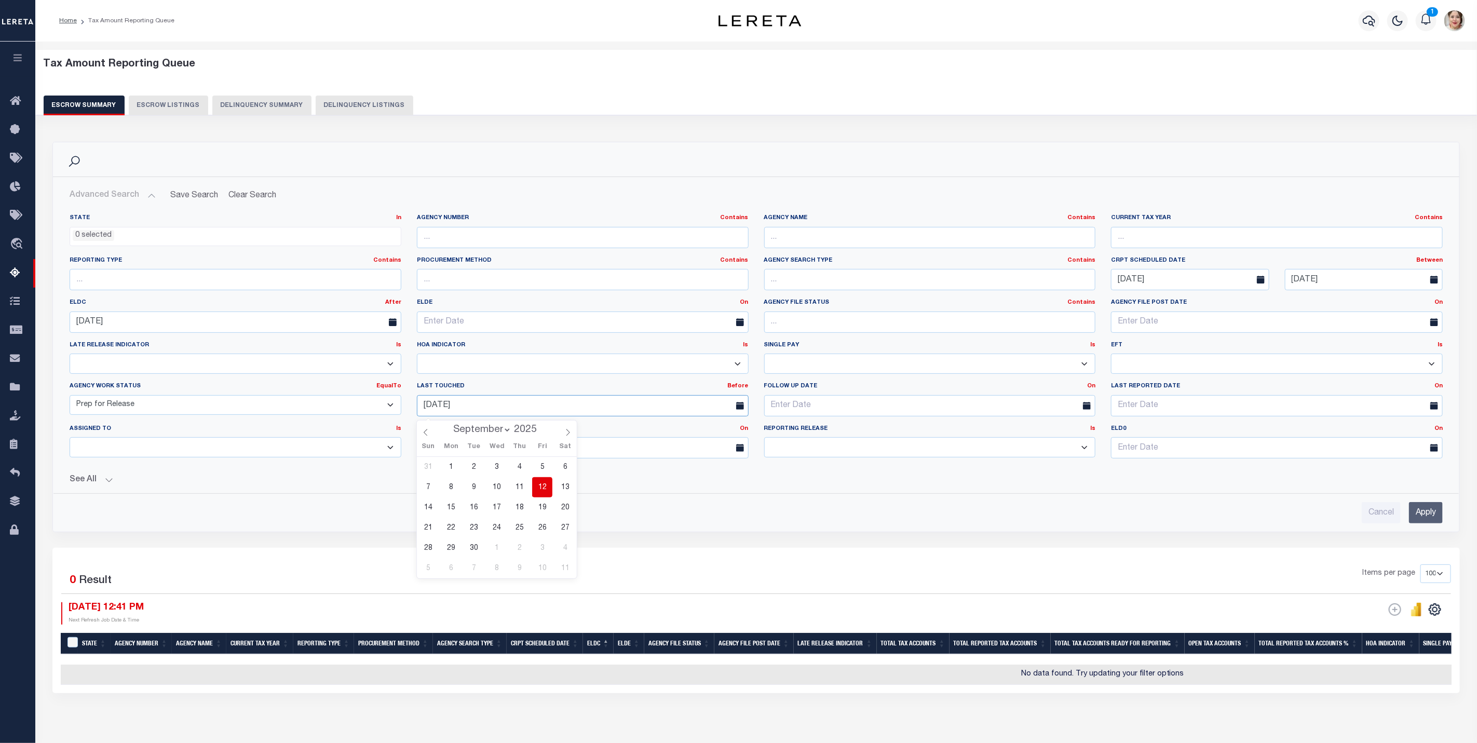
drag, startPoint x: 521, startPoint y: 411, endPoint x: 413, endPoint y: 409, distance: 107.5
click at [413, 409] on div "[DATE]" at bounding box center [582, 405] width 347 height 21
click at [1416, 520] on input "Apply" at bounding box center [1426, 512] width 34 height 21
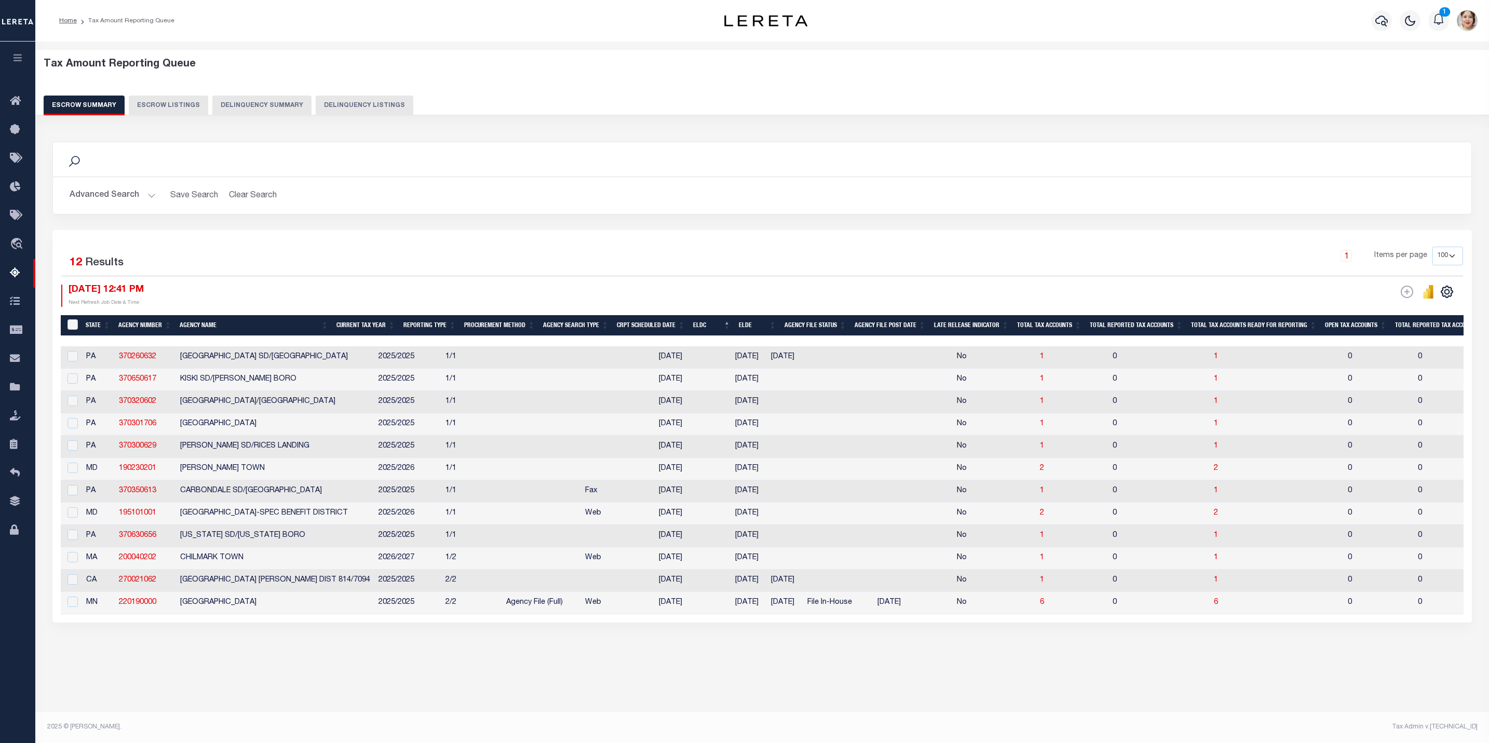
click at [762, 328] on th "ELDE" at bounding box center [758, 325] width 46 height 21
click at [72, 327] on input "&nbsp;" at bounding box center [72, 324] width 10 height 10
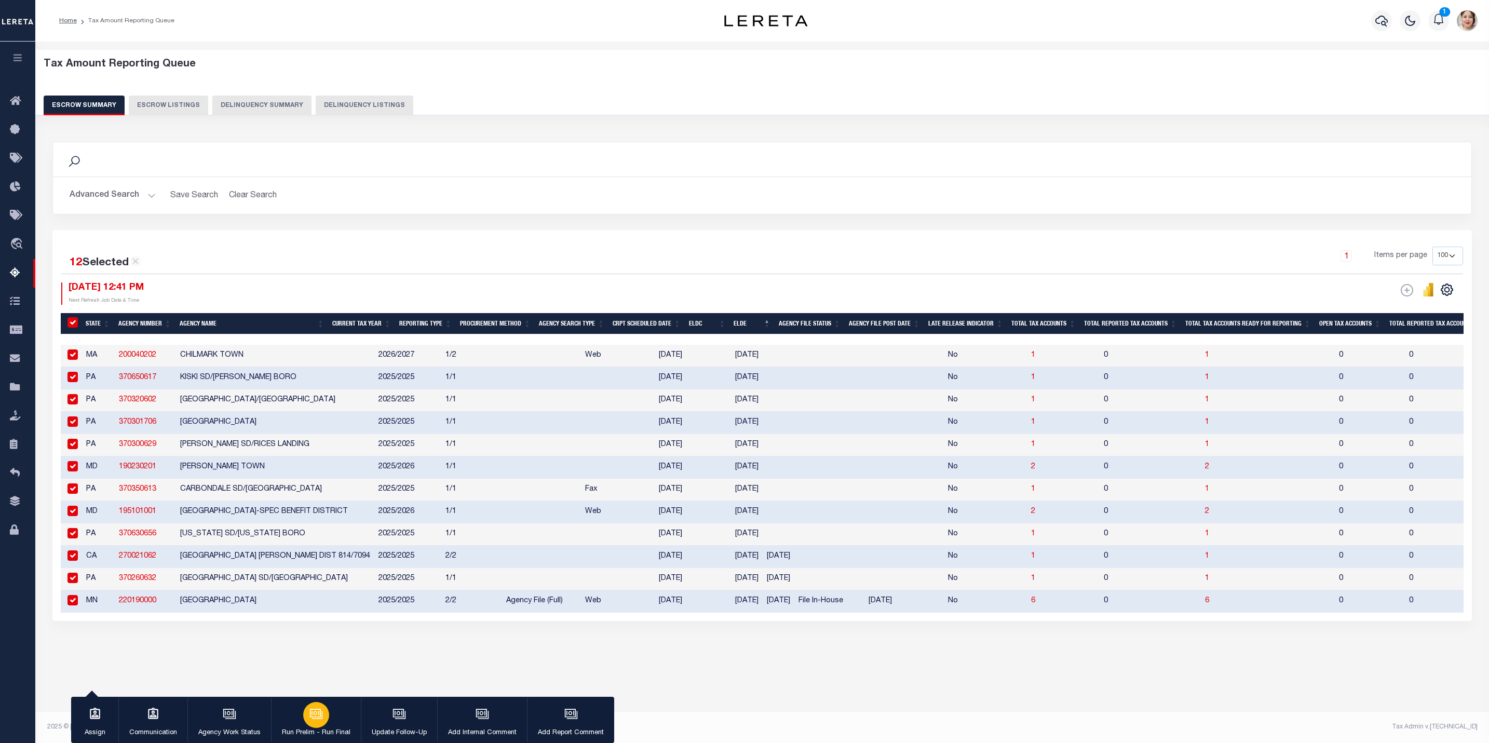
click at [324, 726] on button "Run Prelim - Run Final" at bounding box center [316, 720] width 90 height 47
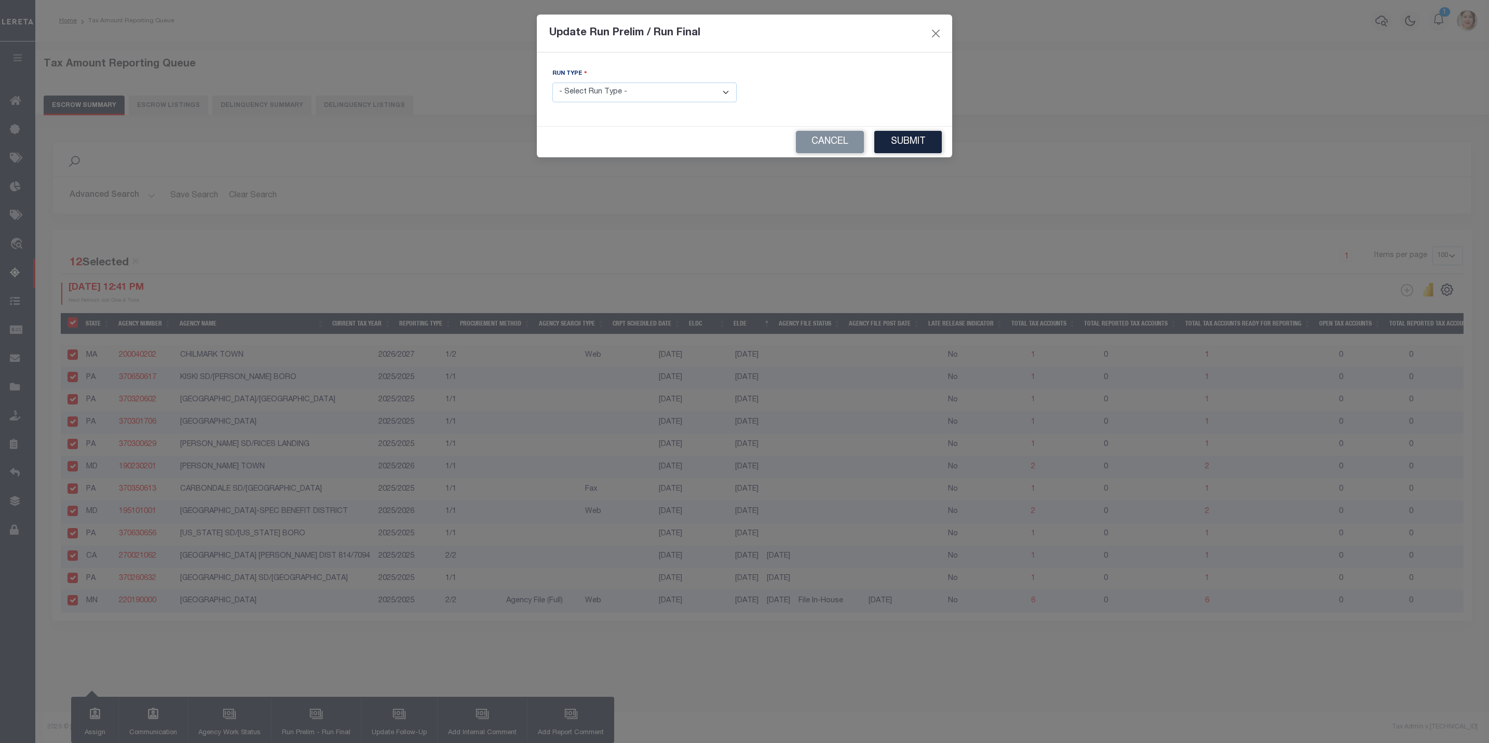
click at [625, 97] on select "- Select Run Type - Prelim Run Final Run" at bounding box center [644, 93] width 184 height 20
click at [552, 83] on select "- Select Run Type - Prelim Run Final Run" at bounding box center [644, 93] width 184 height 20
click at [904, 139] on button "Submit" at bounding box center [907, 142] width 67 height 22
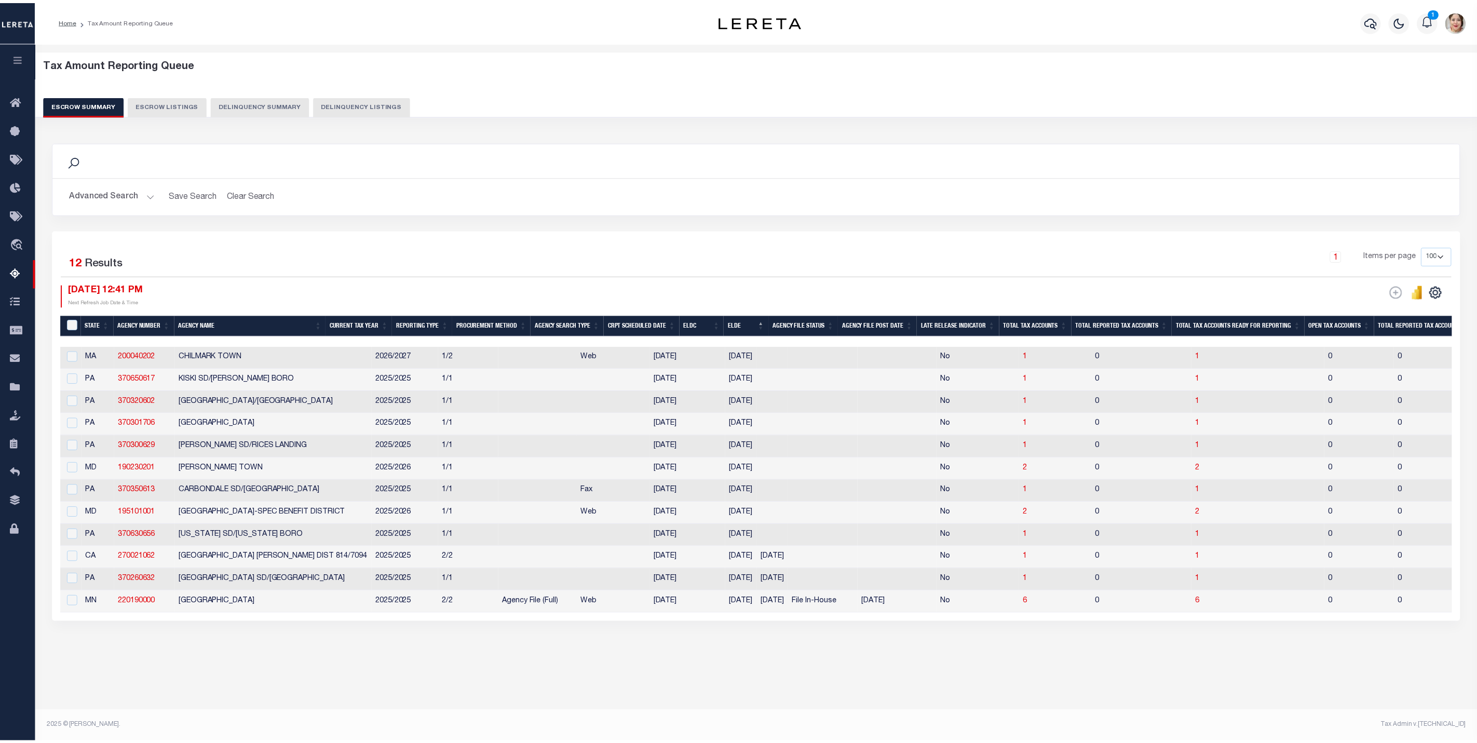
scroll to position [0, 0]
click at [73, 322] on input "&nbsp;" at bounding box center [72, 324] width 10 height 10
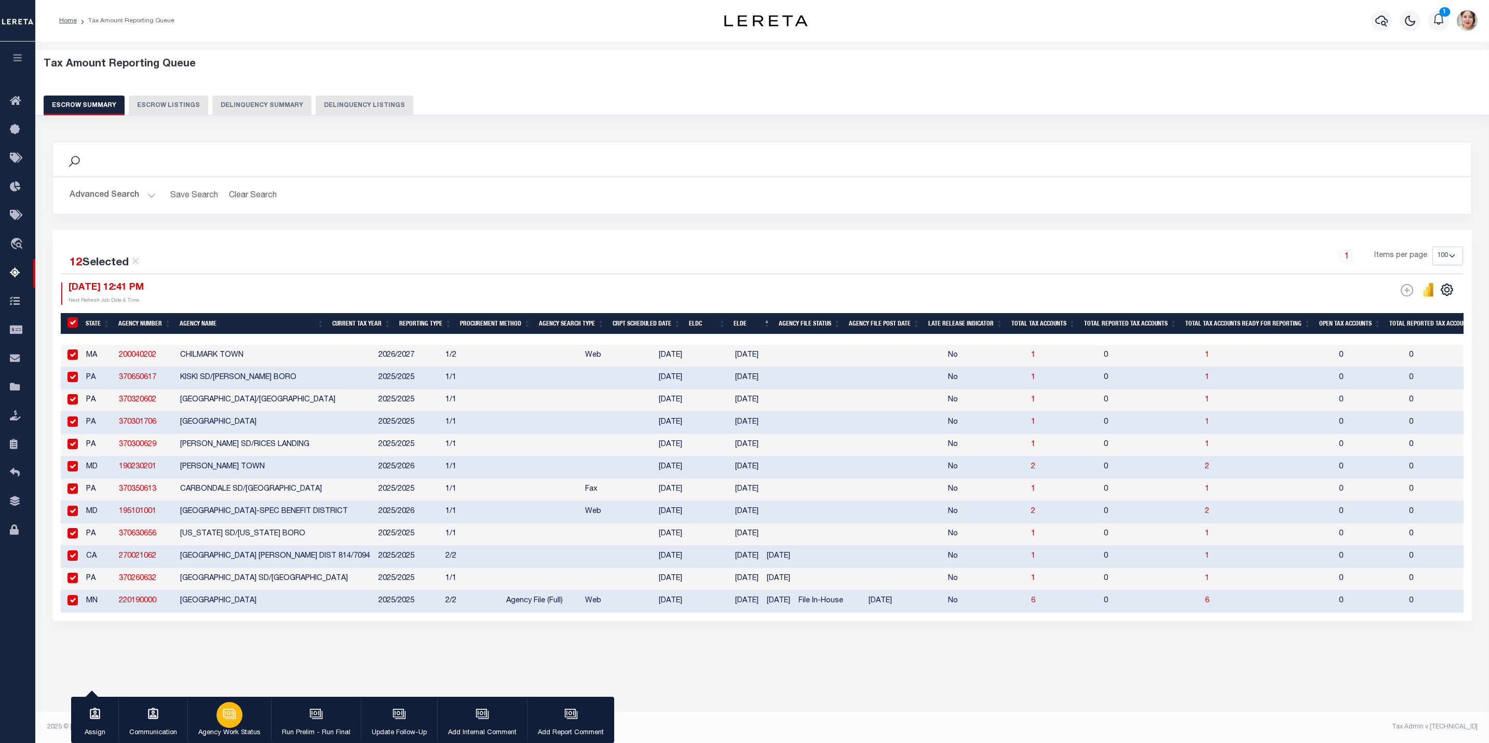
click at [228, 728] on p "Agency Work Status" at bounding box center [229, 733] width 62 height 10
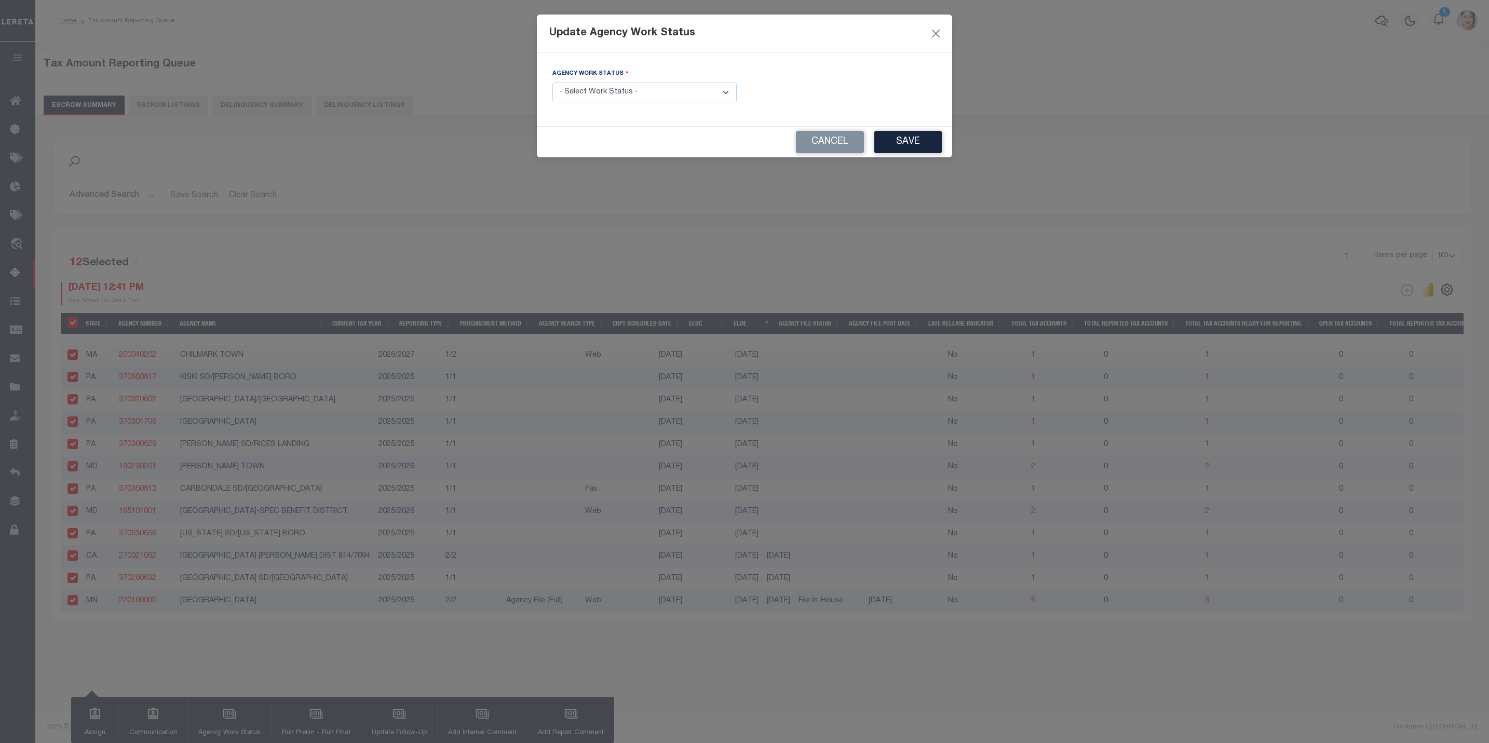
click at [617, 92] on select "- Select Work Status - New In Progress Pending Agency Follow-up Pending QC Read…" at bounding box center [644, 93] width 184 height 20
click at [552, 83] on select "- Select Work Status - New In Progress Pending Agency Follow-up Pending QC Read…" at bounding box center [644, 93] width 184 height 20
click at [934, 145] on button "Save" at bounding box center [907, 142] width 67 height 22
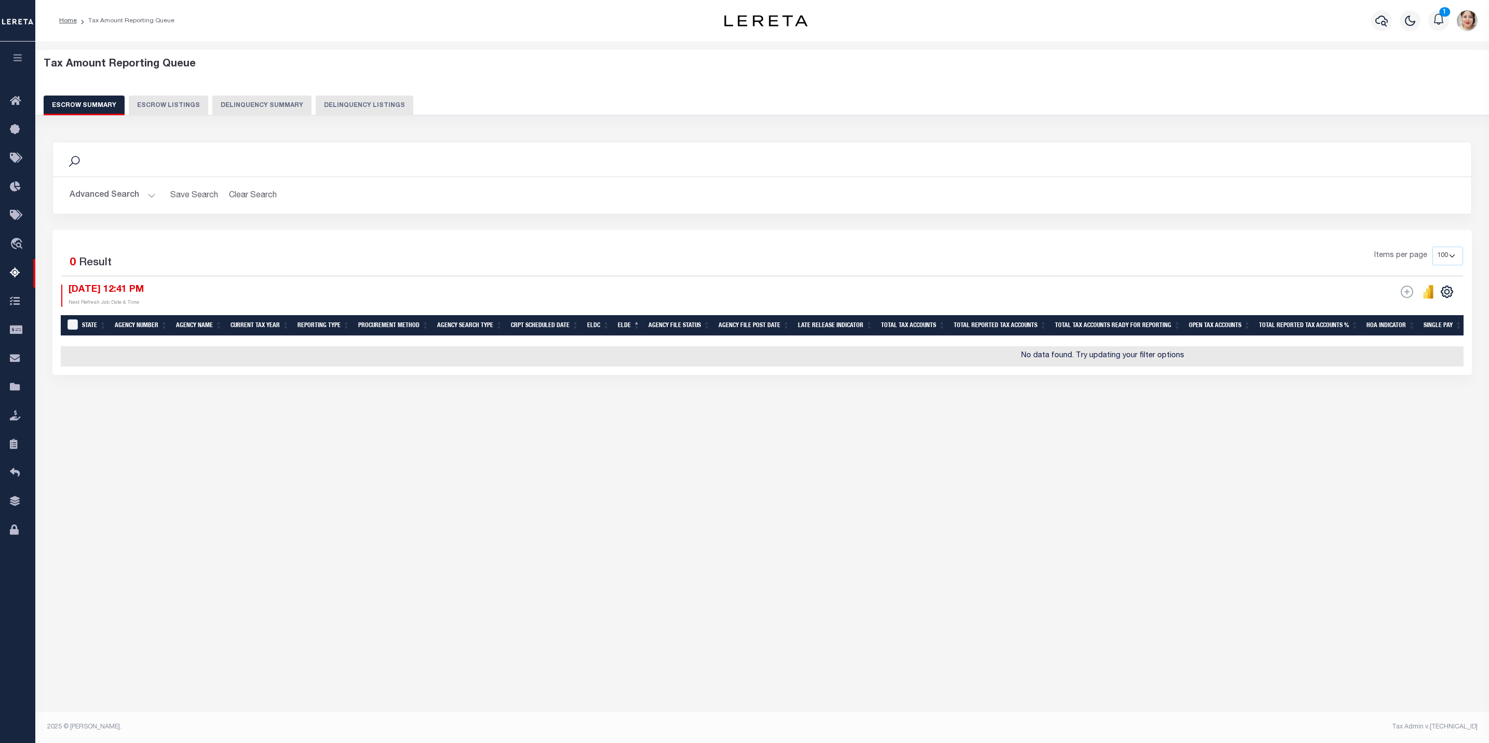
click at [121, 194] on button "Advanced Search" at bounding box center [113, 195] width 86 height 20
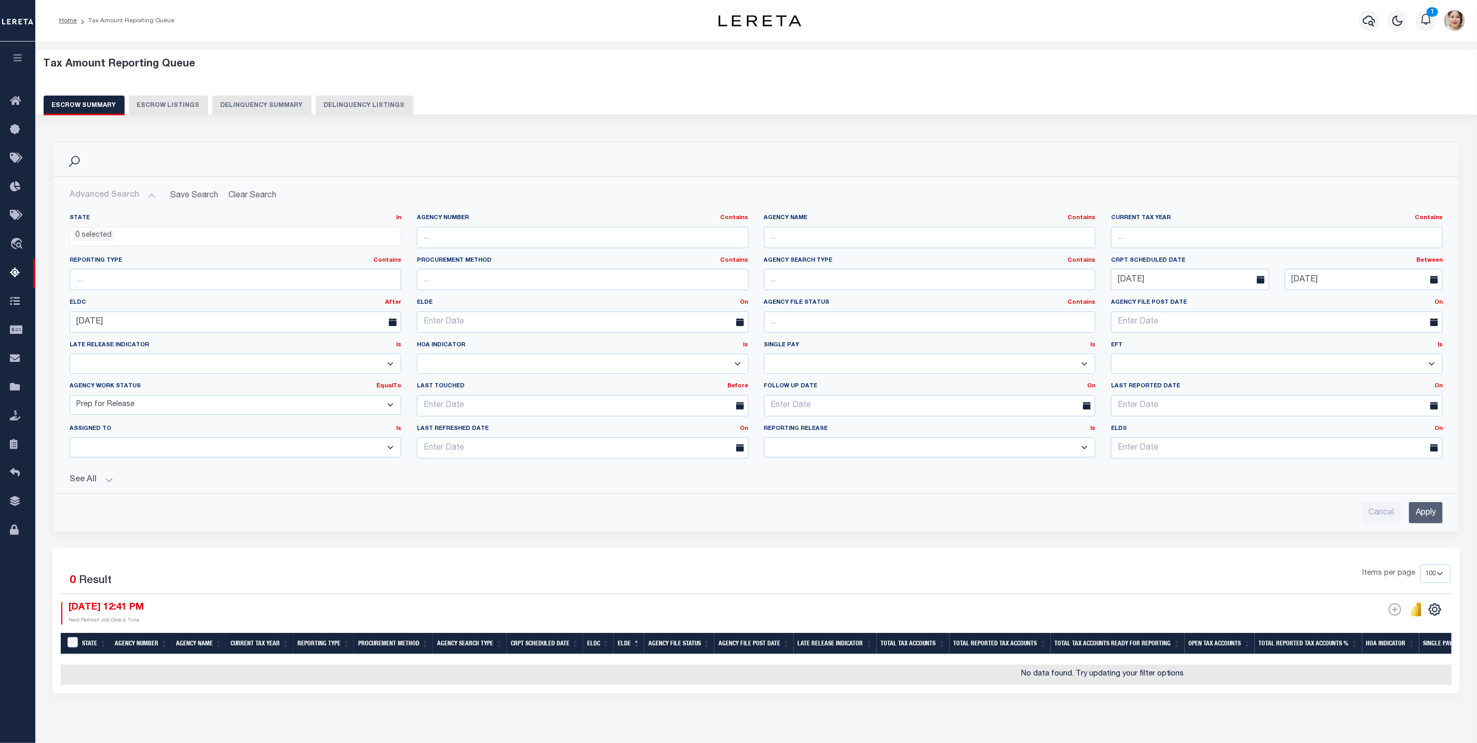
click at [138, 412] on select "New In Progress Pending Agency Follow-up Pending QC Ready for Release Prep for …" at bounding box center [236, 405] width 332 height 20
click at [70, 397] on select "New In Progress Pending Agency Follow-up Pending QC Ready for Release Prep for …" at bounding box center [236, 405] width 332 height 20
click at [1420, 509] on input "Apply" at bounding box center [1426, 512] width 34 height 21
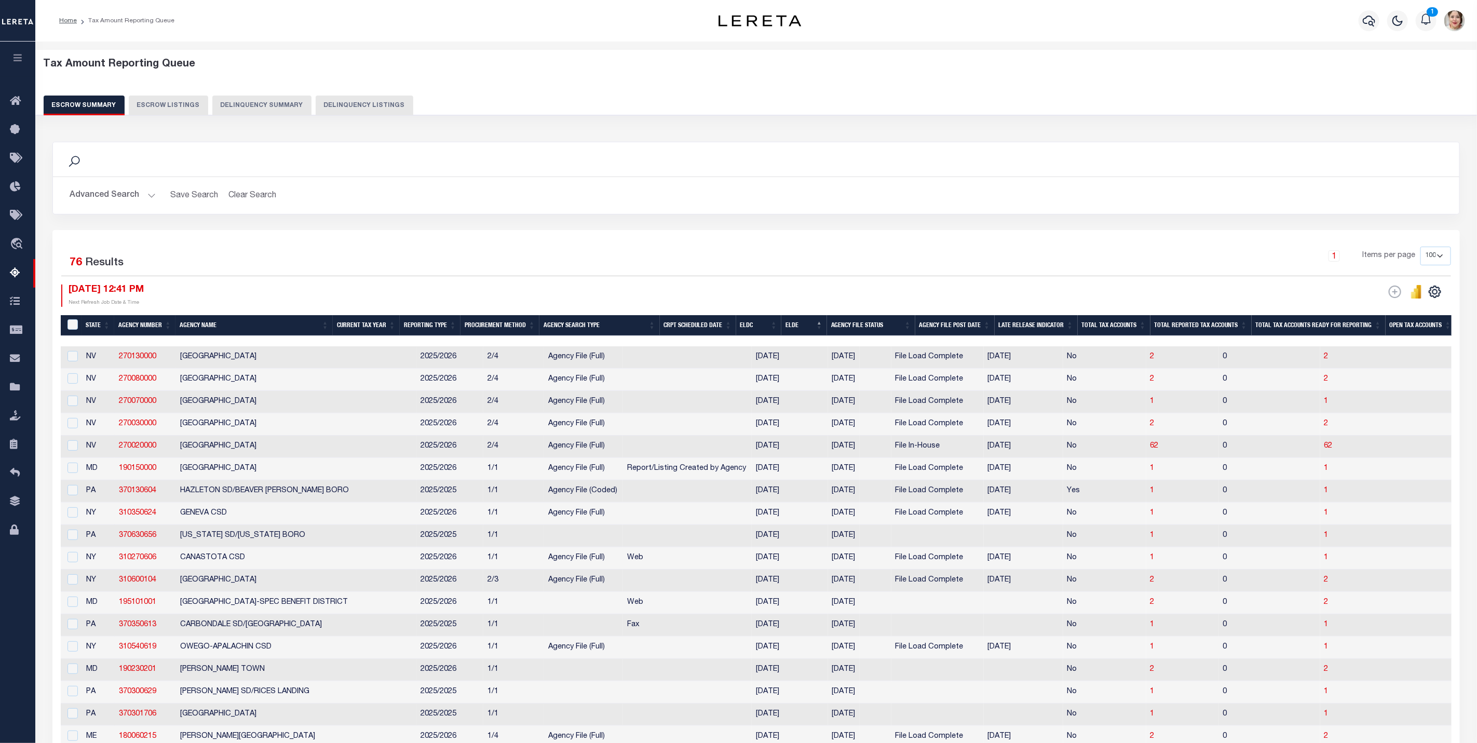
click at [107, 195] on button "Advanced Search" at bounding box center [113, 195] width 86 height 20
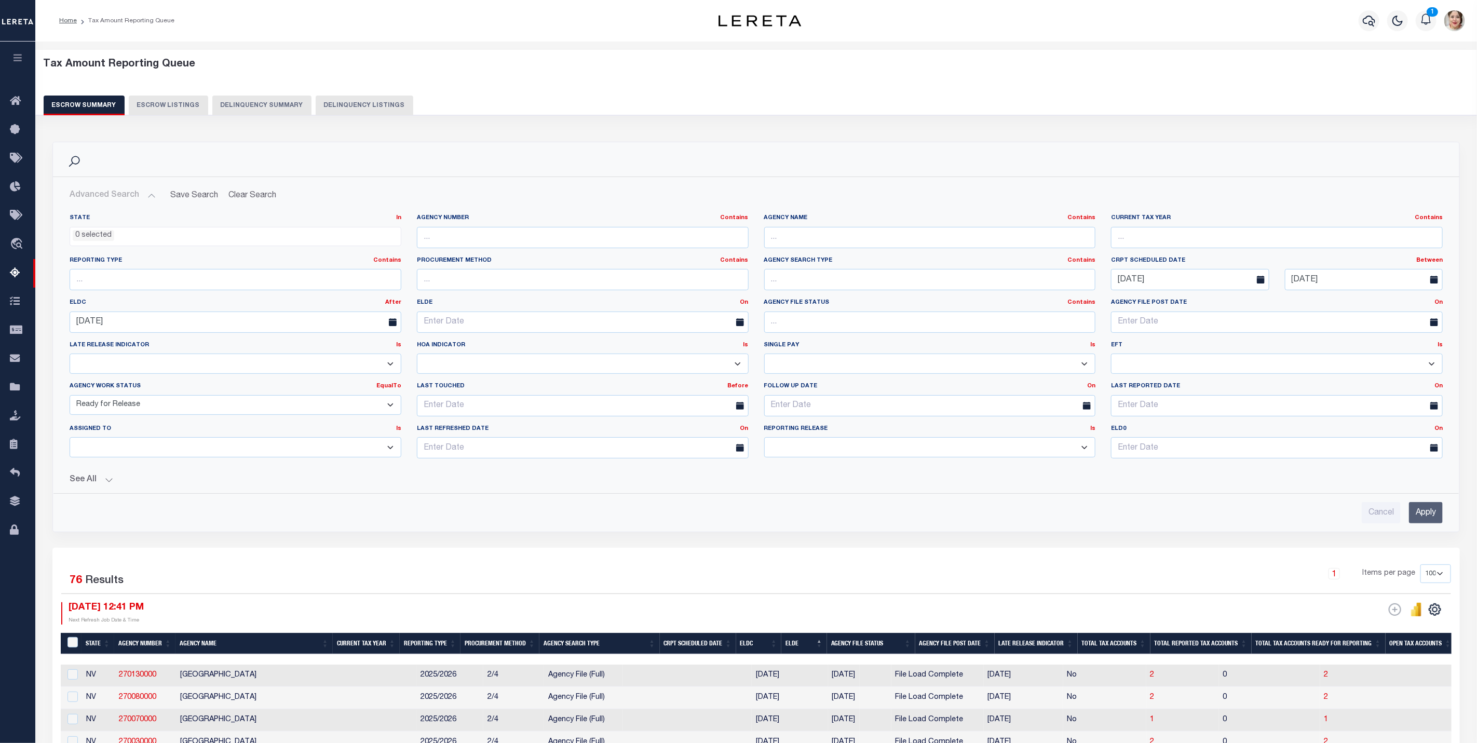
click at [812, 449] on select "Prelim Final" at bounding box center [930, 447] width 332 height 20
click at [764, 440] on select "Prelim Final" at bounding box center [930, 447] width 332 height 20
click at [1415, 512] on input "Apply" at bounding box center [1426, 512] width 34 height 21
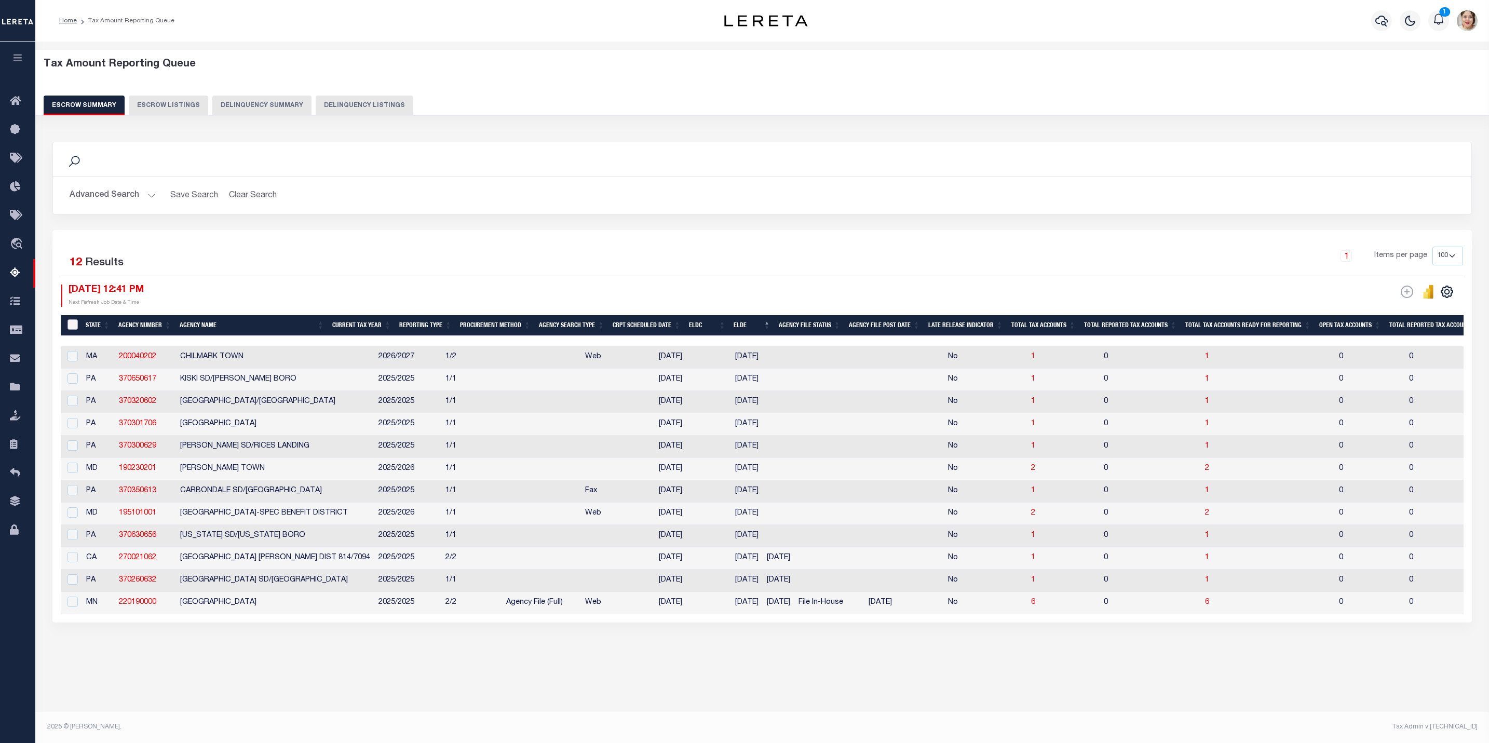
click at [74, 324] on input "&nbsp;" at bounding box center [72, 324] width 10 height 10
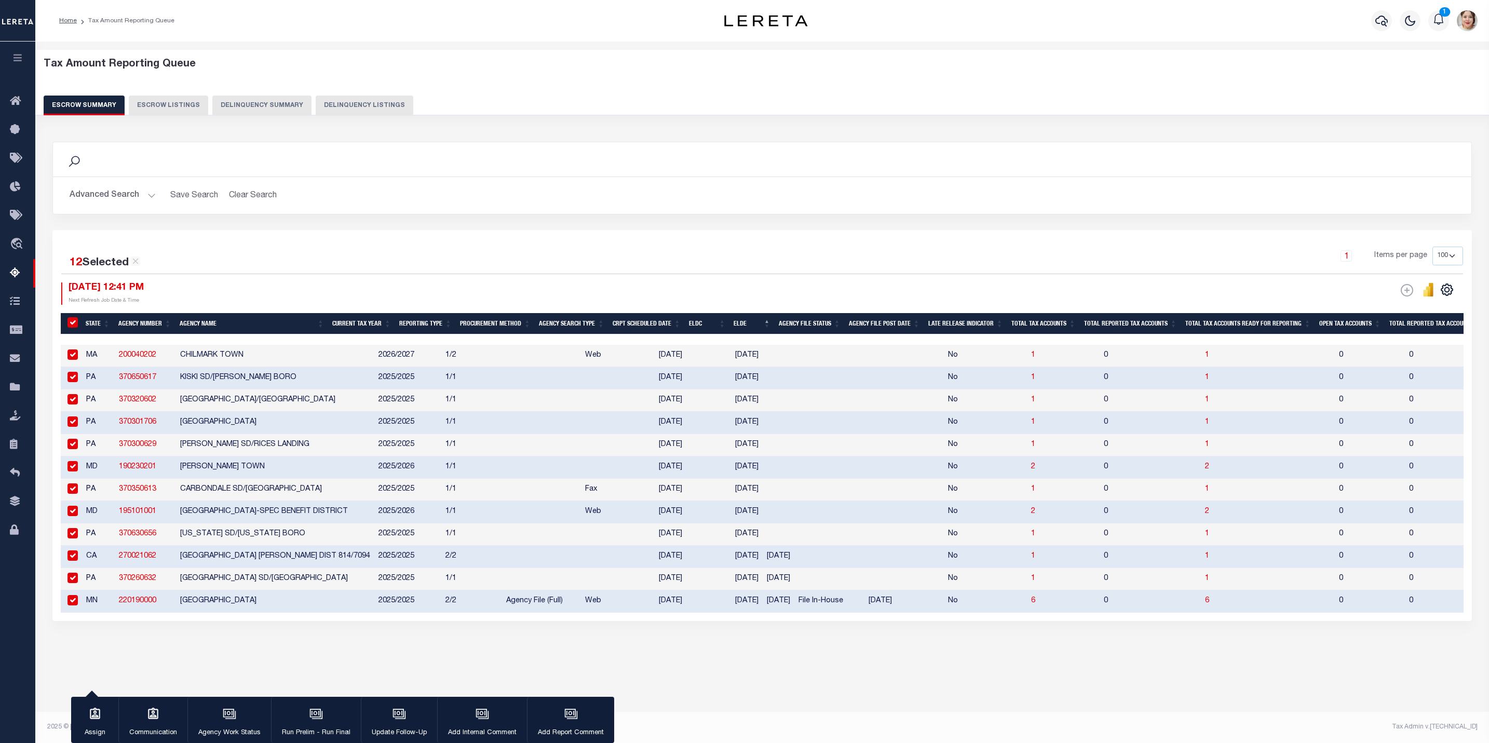
click at [73, 606] on div at bounding box center [71, 600] width 13 height 11
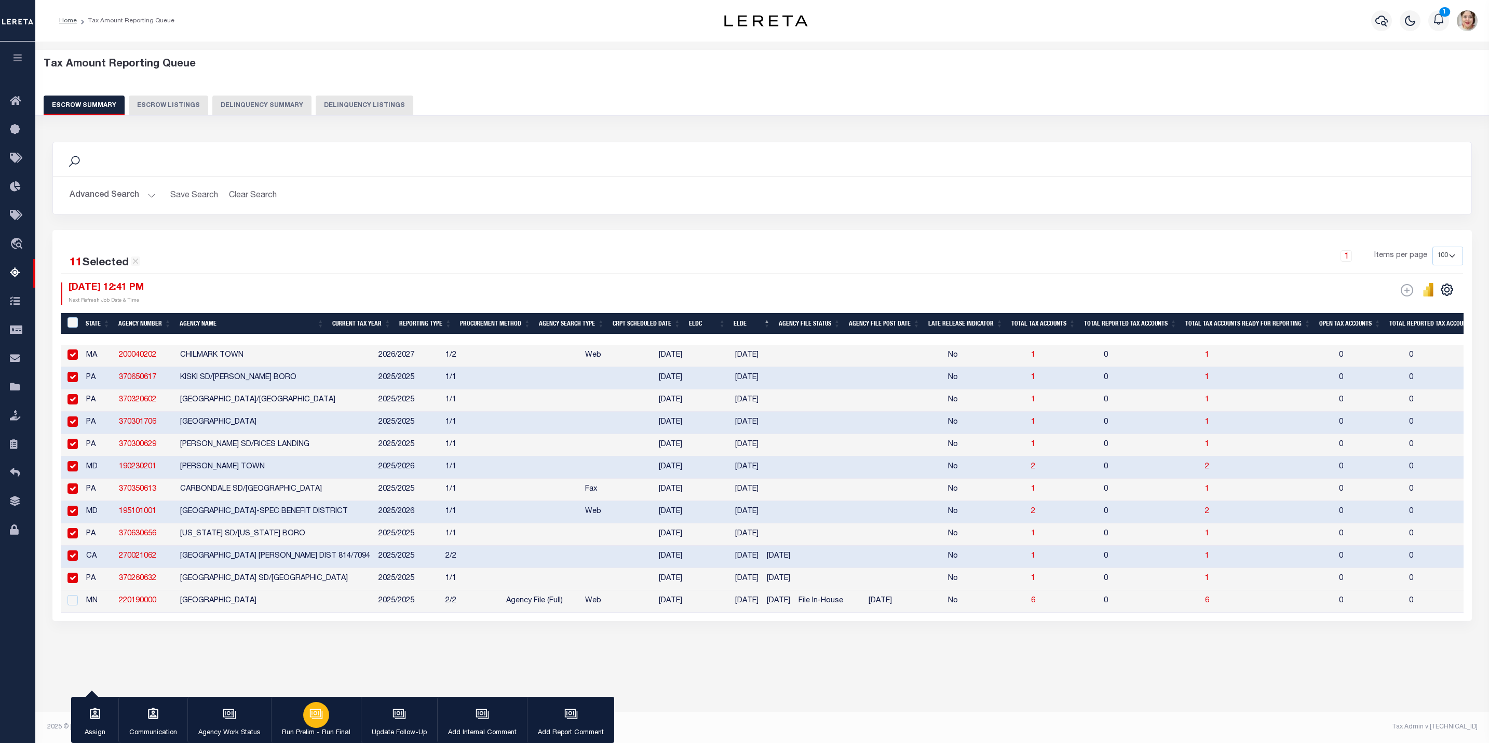
click at [322, 724] on div "button" at bounding box center [316, 715] width 26 height 26
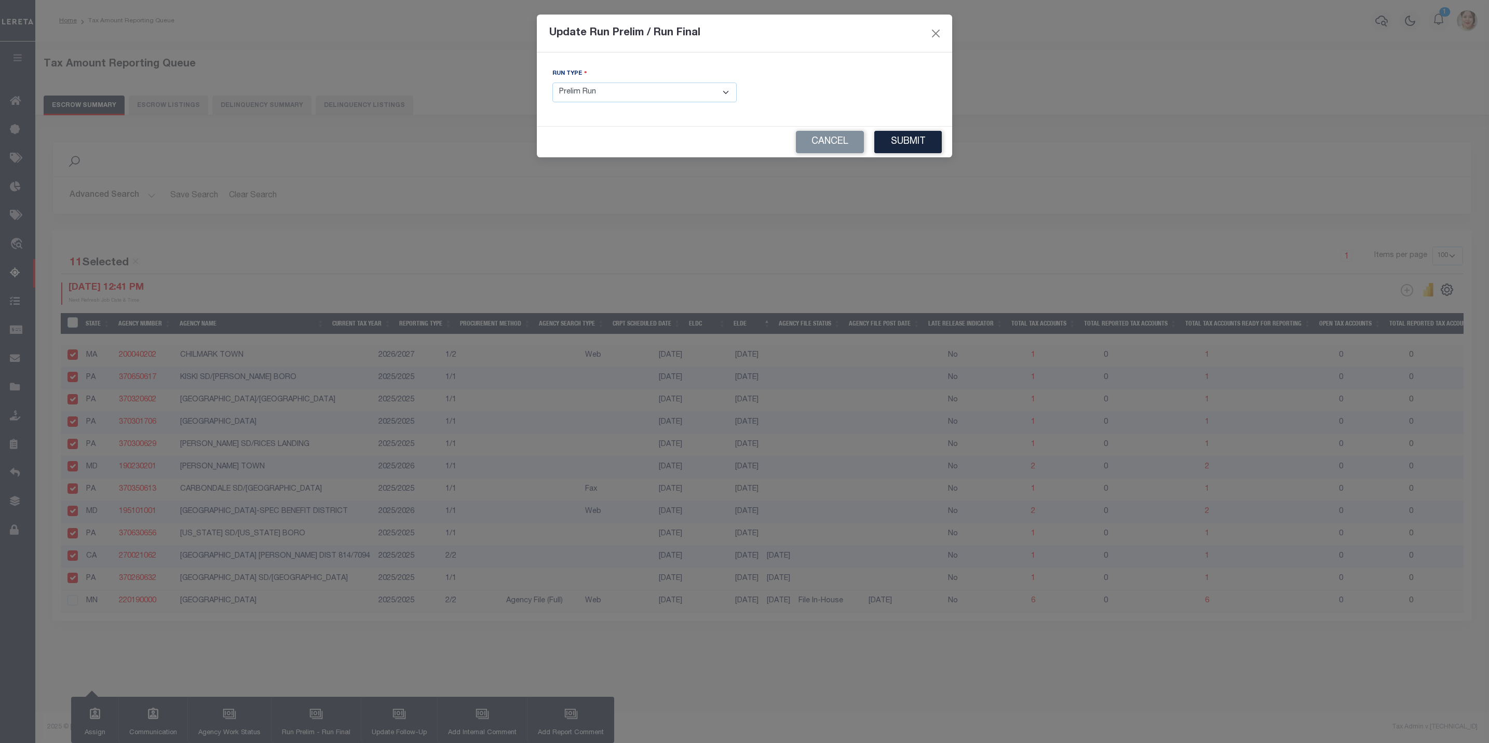
click at [633, 100] on select "- Select Run Type - Prelim Run Final Run" at bounding box center [644, 93] width 184 height 20
click at [552, 83] on select "- Select Run Type - Prelim Run Final Run" at bounding box center [644, 93] width 184 height 20
click at [858, 96] on input "text" at bounding box center [844, 93] width 184 height 20
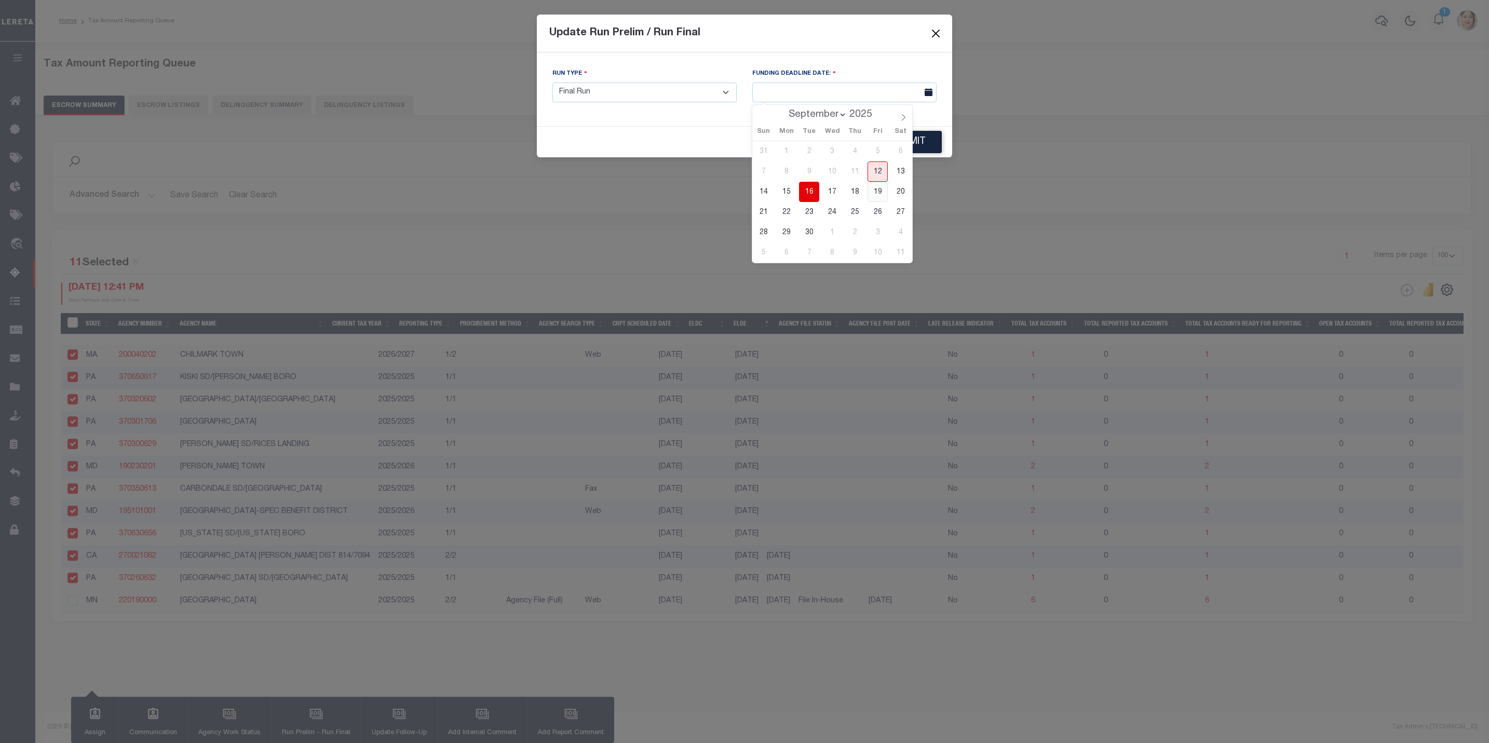
click at [880, 195] on span "19" at bounding box center [878, 192] width 20 height 20
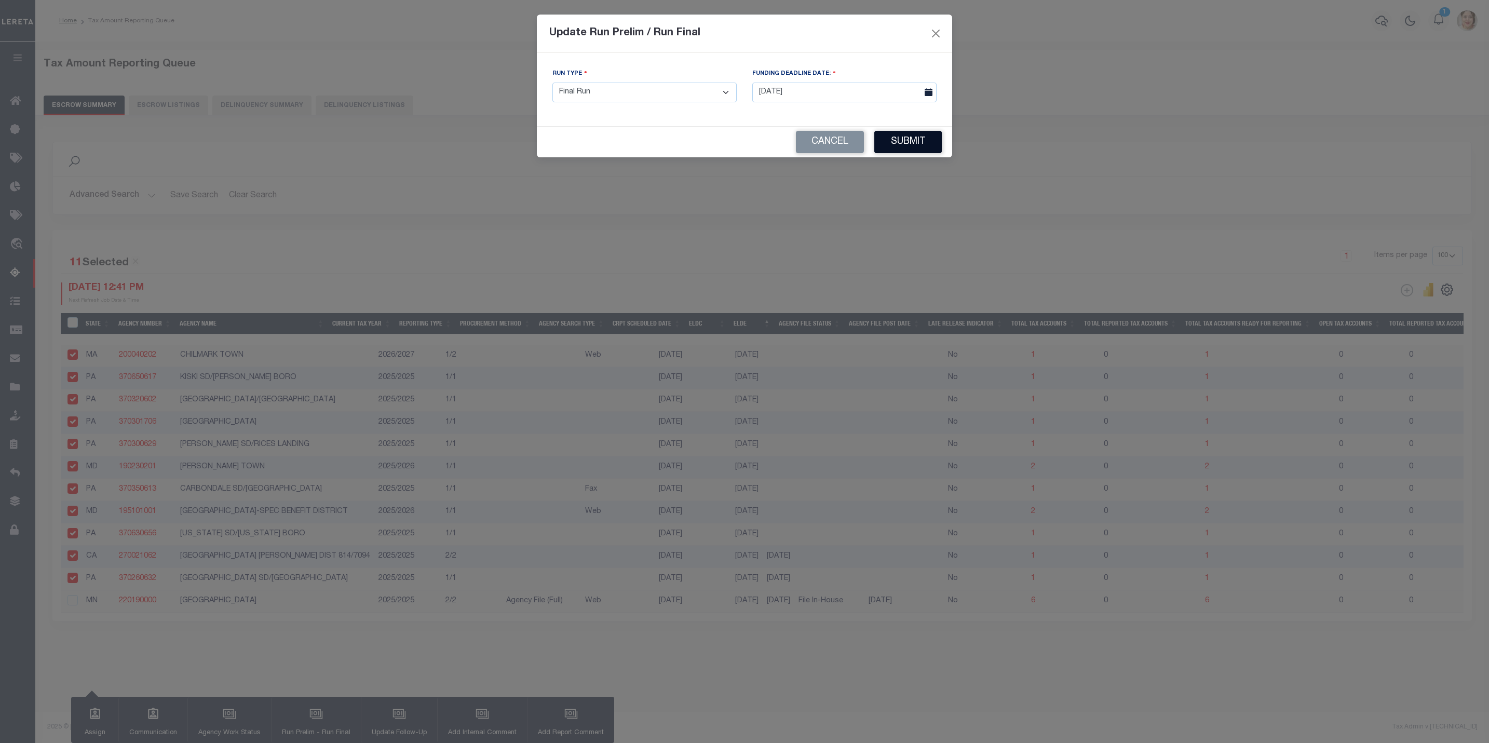
click at [902, 143] on button "Submit" at bounding box center [907, 142] width 67 height 22
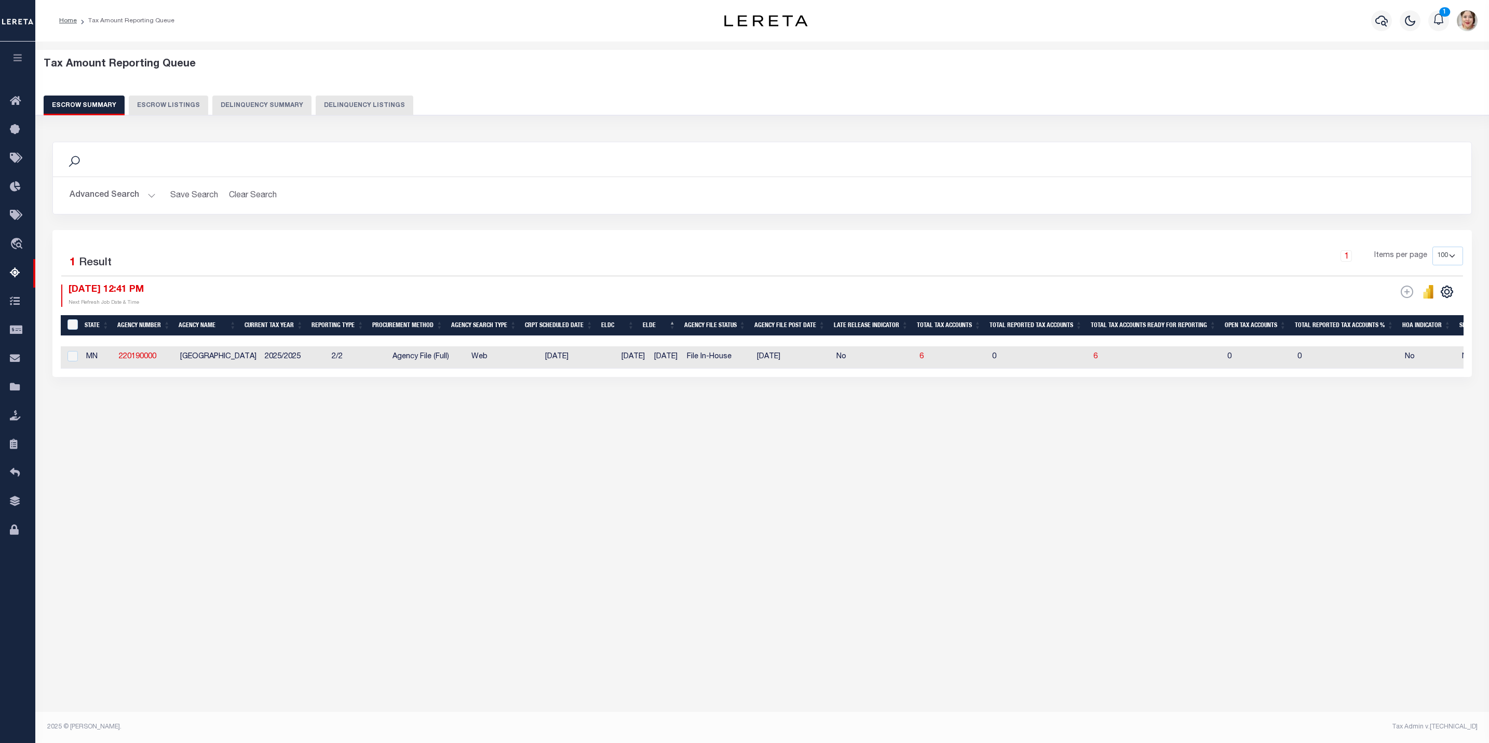
click at [97, 195] on button "Advanced Search" at bounding box center [113, 195] width 86 height 20
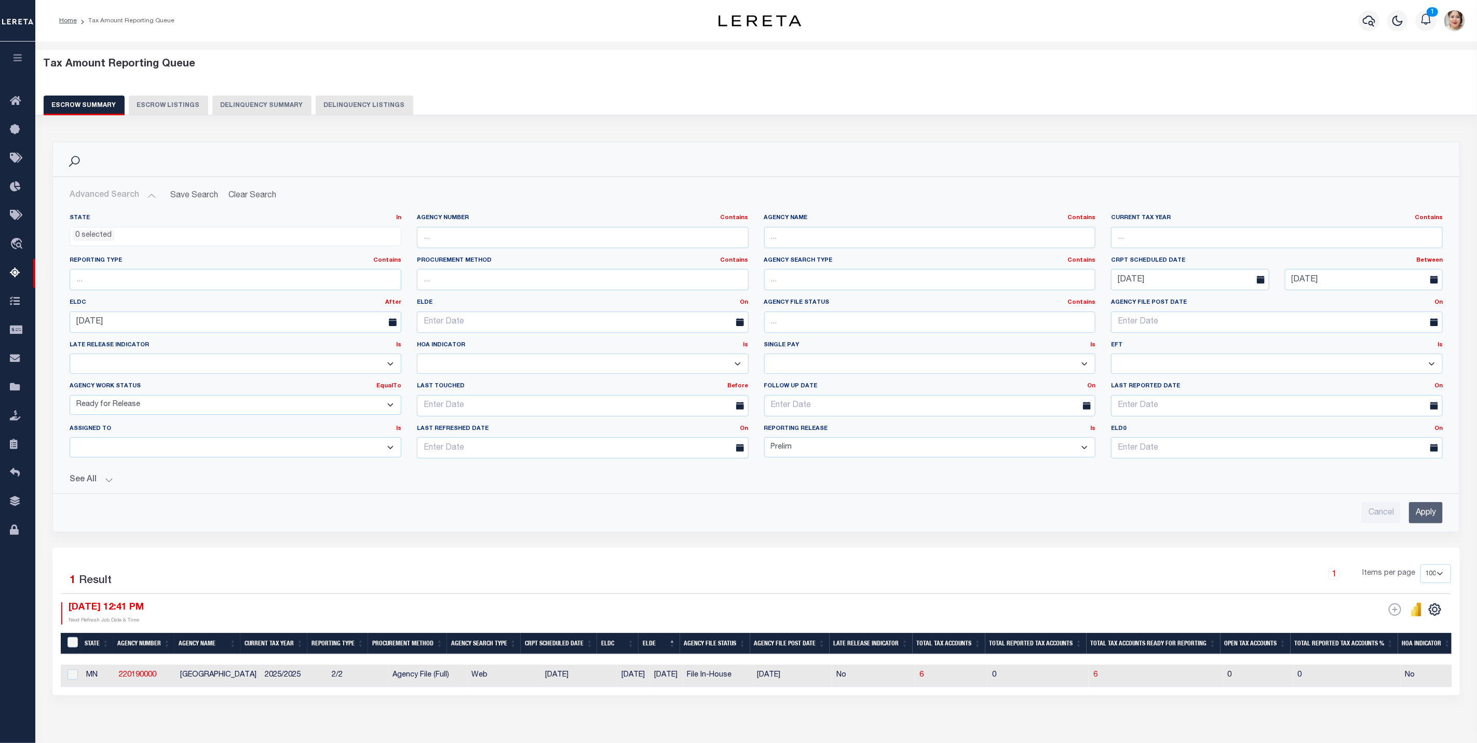
click at [155, 410] on select "New In Progress Pending Agency Follow-up Pending QC Ready for Release Prep for …" at bounding box center [236, 405] width 332 height 20
click at [70, 397] on select "New In Progress Pending Agency Follow-up Pending QC Ready for Release Prep for …" at bounding box center [236, 405] width 332 height 20
click at [801, 452] on select "Prelim Final" at bounding box center [930, 447] width 332 height 20
click at [764, 440] on select "Prelim Final" at bounding box center [930, 447] width 332 height 20
click at [1421, 511] on input "Apply" at bounding box center [1426, 512] width 34 height 21
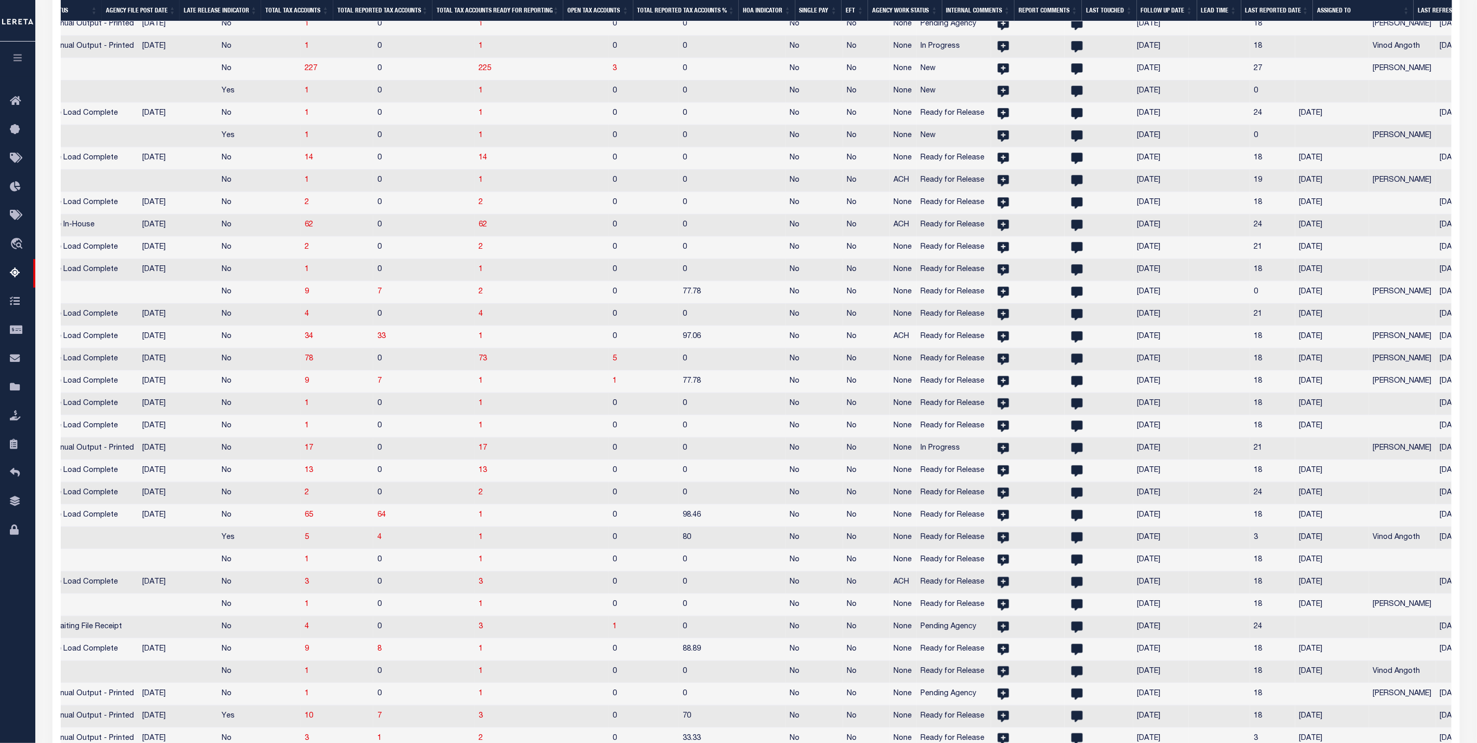
scroll to position [0, 910]
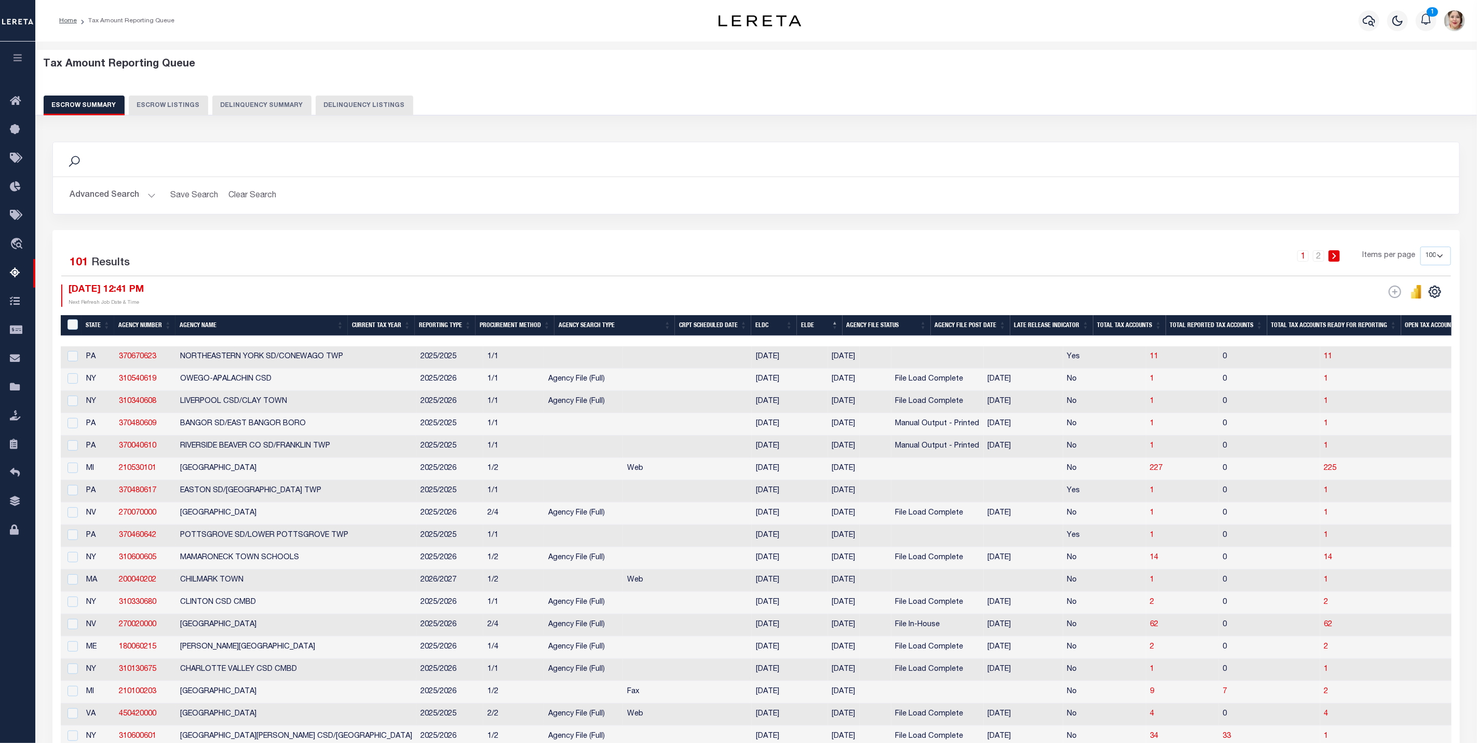
click at [107, 200] on button "Advanced Search" at bounding box center [113, 195] width 86 height 20
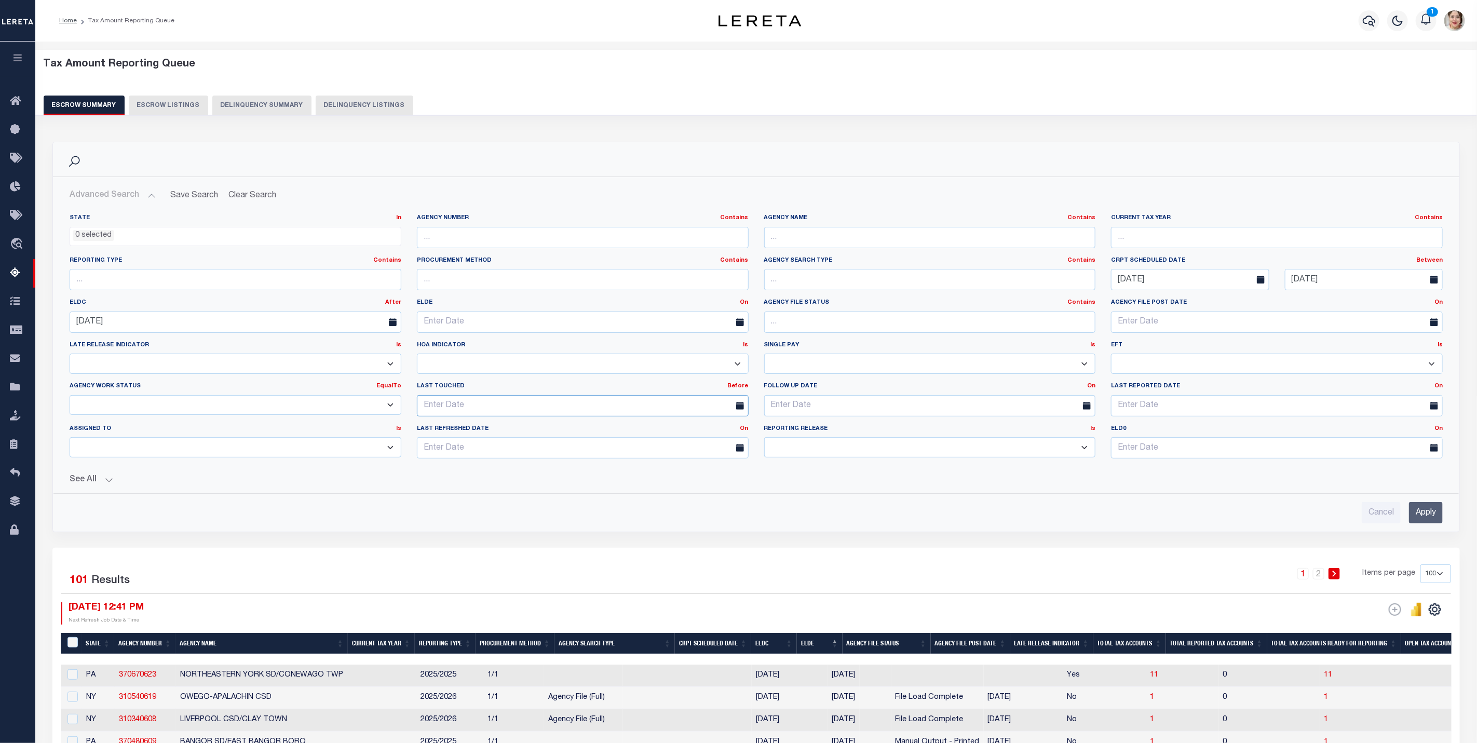
click at [460, 410] on input "text" at bounding box center [583, 405] width 332 height 21
click at [741, 389] on link "Before" at bounding box center [738, 386] width 21 height 6
click at [570, 410] on input "text" at bounding box center [583, 405] width 332 height 21
click at [539, 488] on span "12" at bounding box center [542, 487] width 20 height 20
click at [1417, 511] on input "Apply" at bounding box center [1426, 512] width 34 height 21
